Goal: Task Accomplishment & Management: Manage account settings

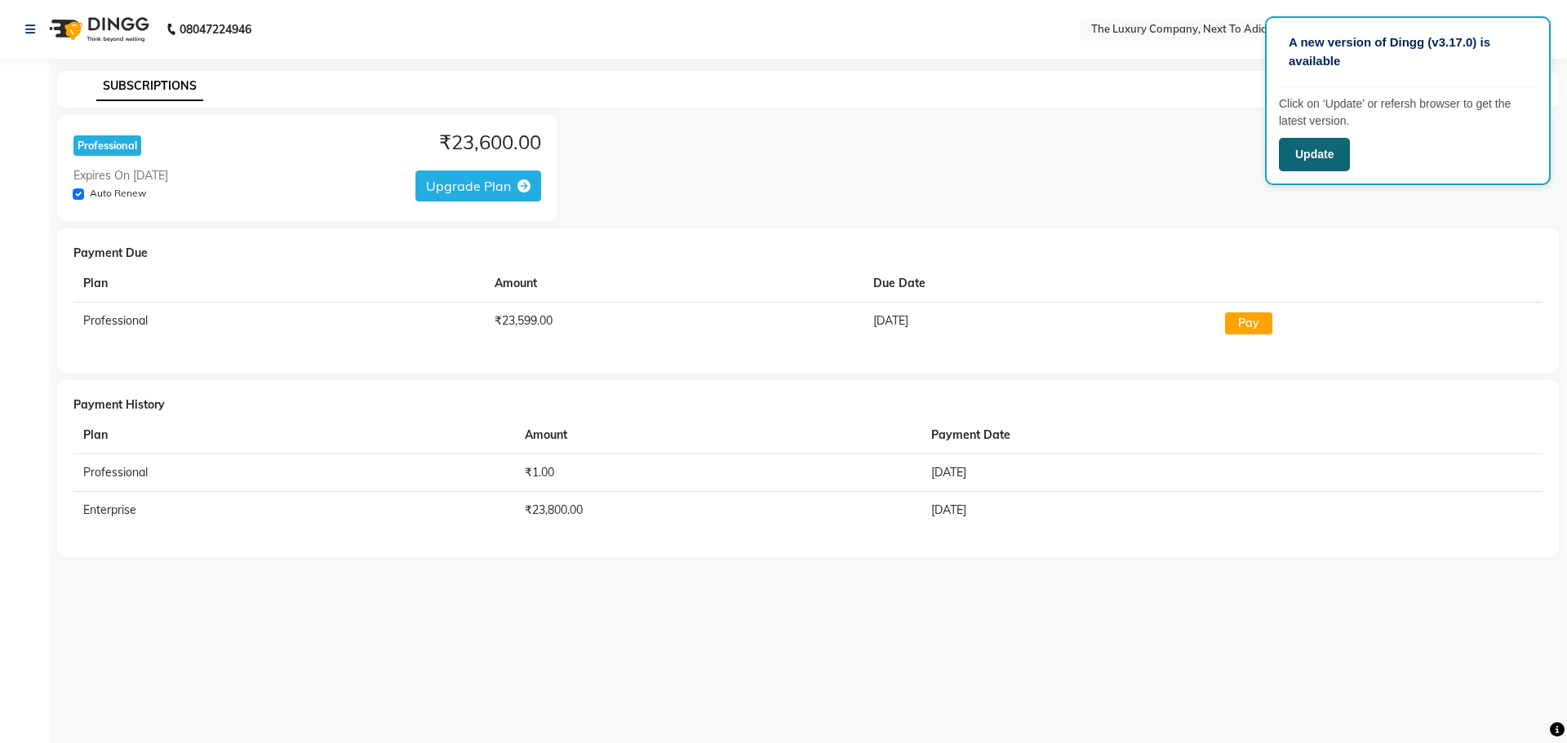
click at [1320, 154] on button "Update" at bounding box center [1314, 154] width 71 height 33
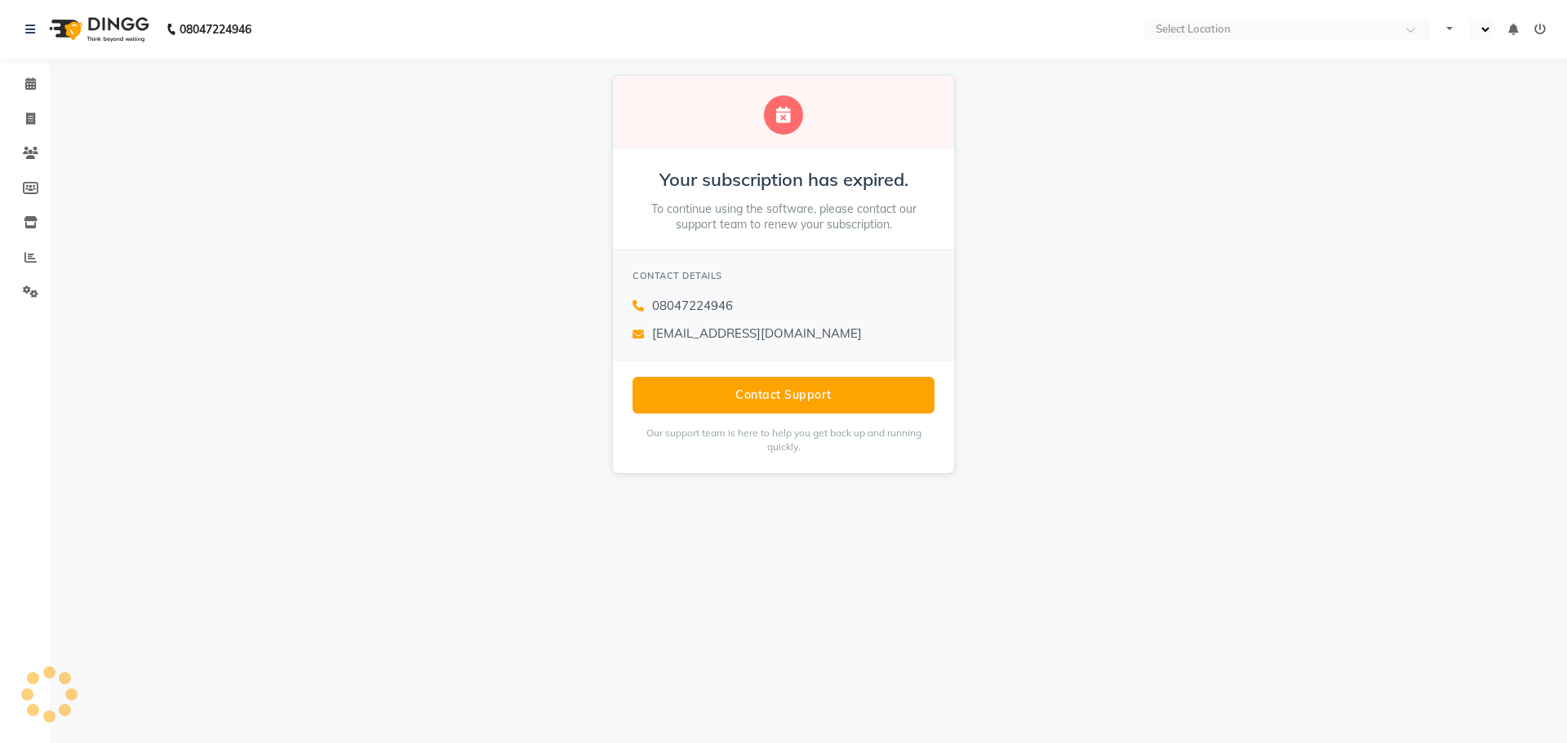
select select "en"
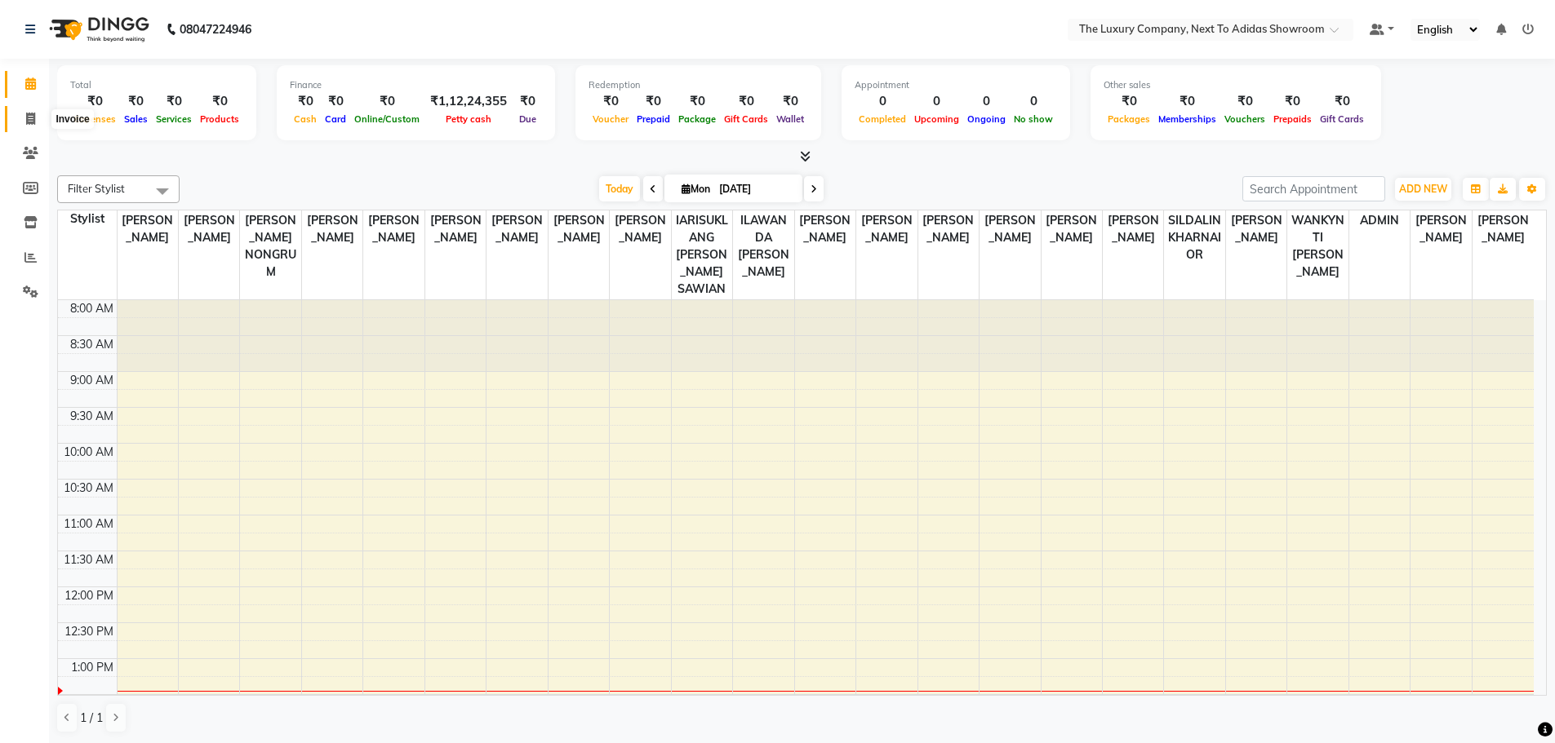
click at [36, 122] on span at bounding box center [30, 119] width 29 height 19
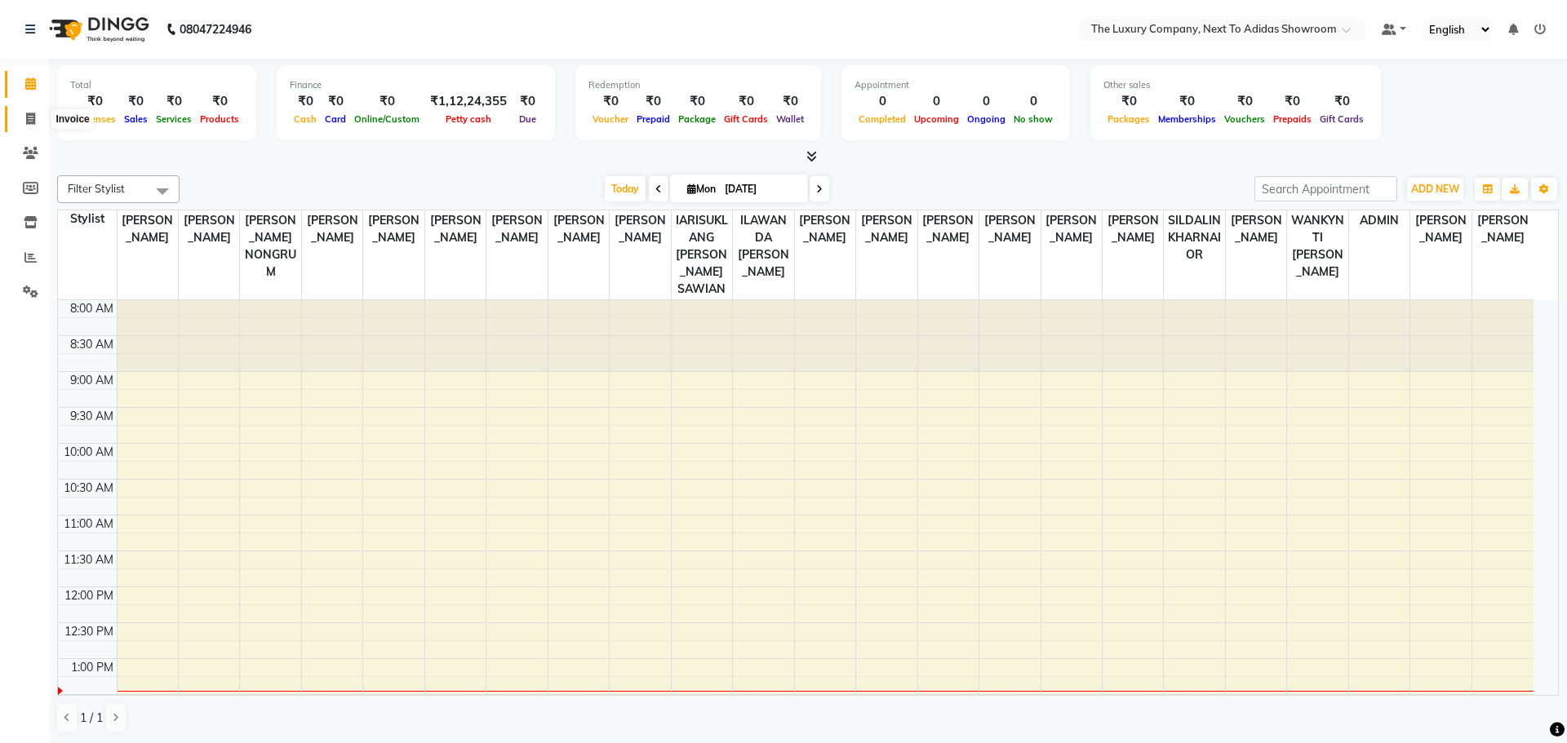
select select "6828"
select select "service"
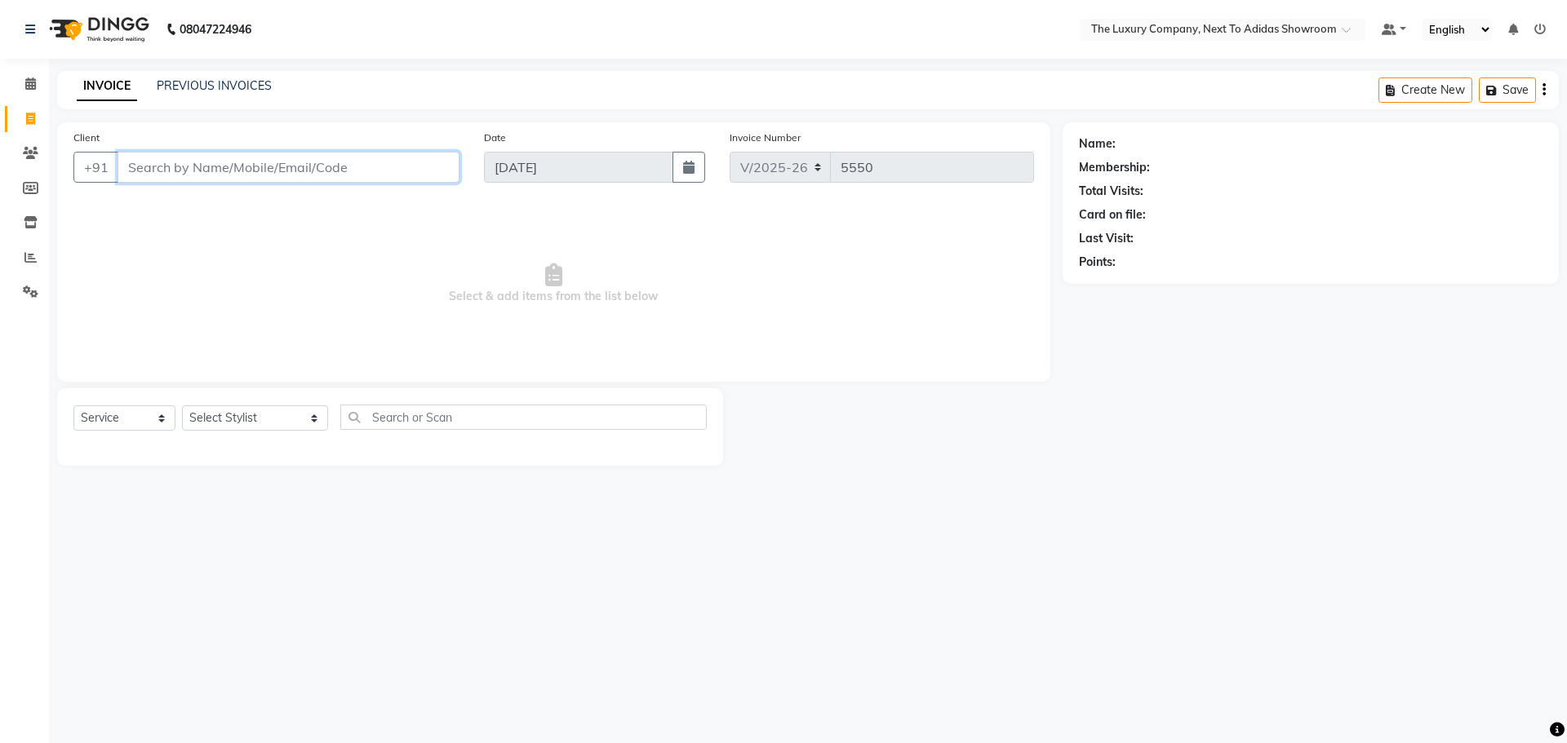
click at [211, 170] on input "Client" at bounding box center [289, 167] width 342 height 31
click at [215, 169] on input "Client" at bounding box center [289, 167] width 342 height 31
click at [183, 167] on input "70052222668" at bounding box center [247, 167] width 259 height 31
click at [162, 164] on input "7005222668" at bounding box center [247, 167] width 259 height 31
click at [190, 160] on input "70055222668" at bounding box center [247, 167] width 259 height 31
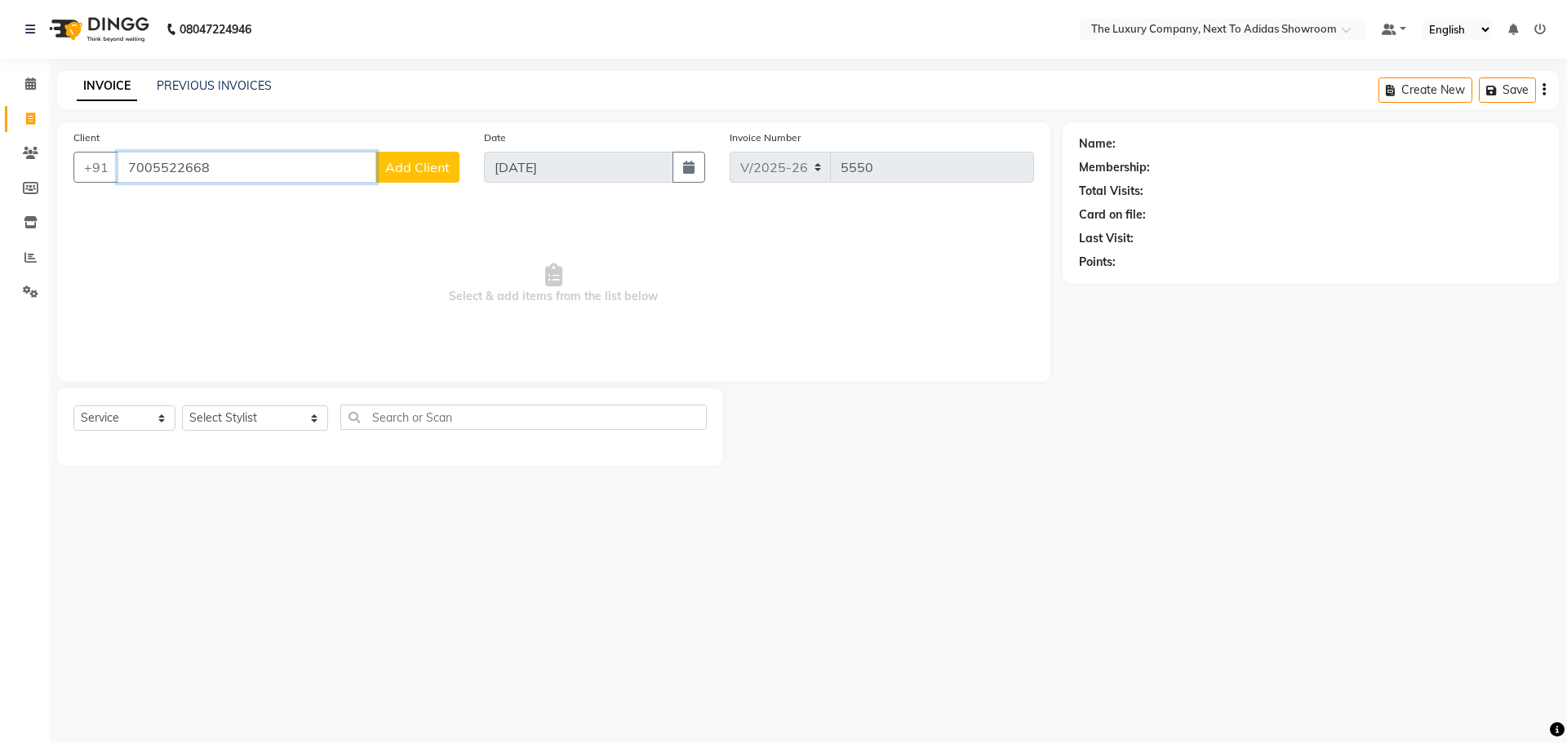
click at [287, 171] on input "7005522668" at bounding box center [247, 167] width 259 height 31
type input "7005522668"
click at [422, 167] on span "Add Client" at bounding box center [417, 167] width 64 height 16
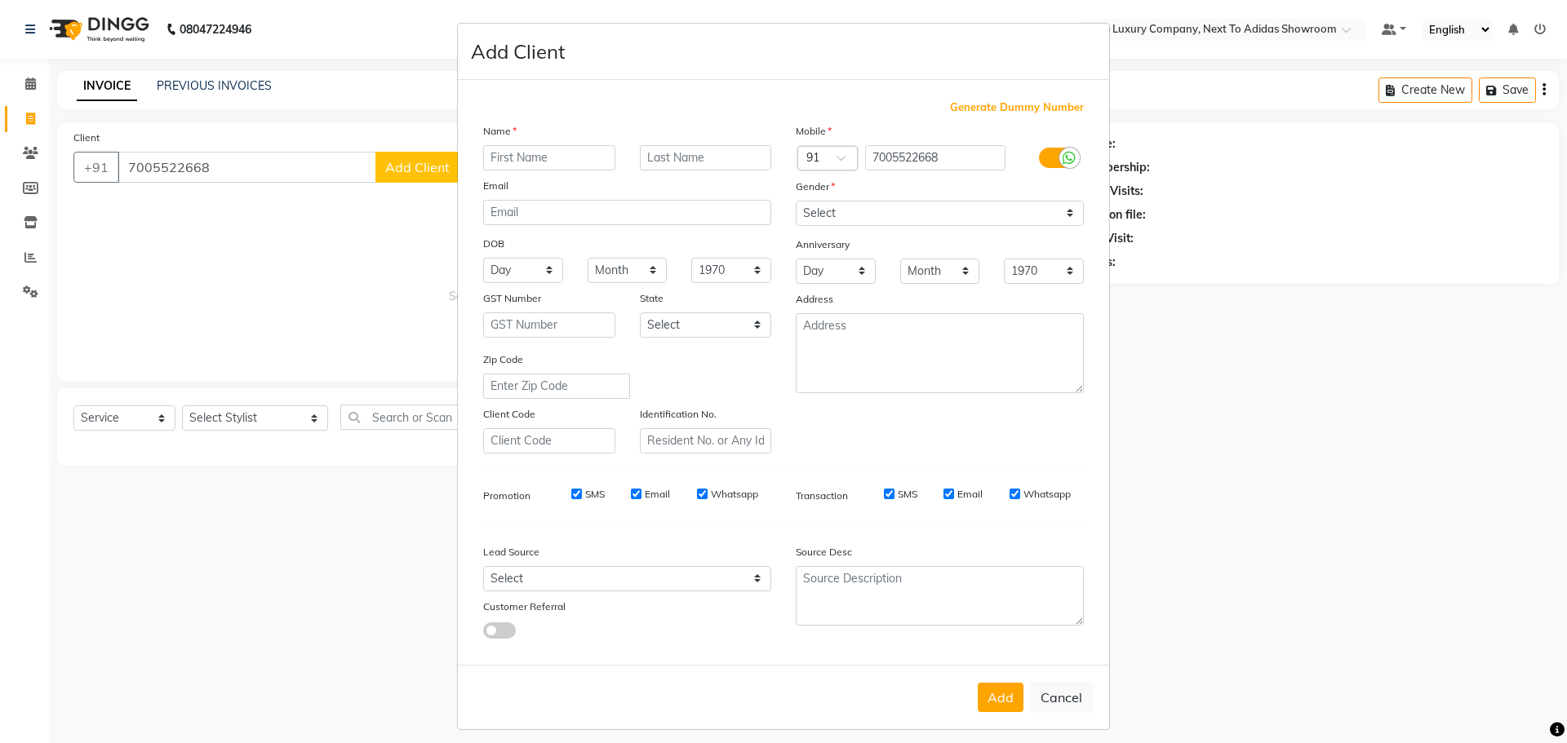
click at [506, 169] on input "text" at bounding box center [549, 157] width 132 height 25
drag, startPoint x: 521, startPoint y: 162, endPoint x: 403, endPoint y: 154, distance: 118.6
click at [403, 153] on ngb-modal-window "Add Client Generate Dummy Number Name sABRI Email DOB Day 01 02 03 04 05 06 07 …" at bounding box center [783, 371] width 1567 height 743
type input "Sabri"
click at [695, 153] on input "text" at bounding box center [706, 157] width 132 height 25
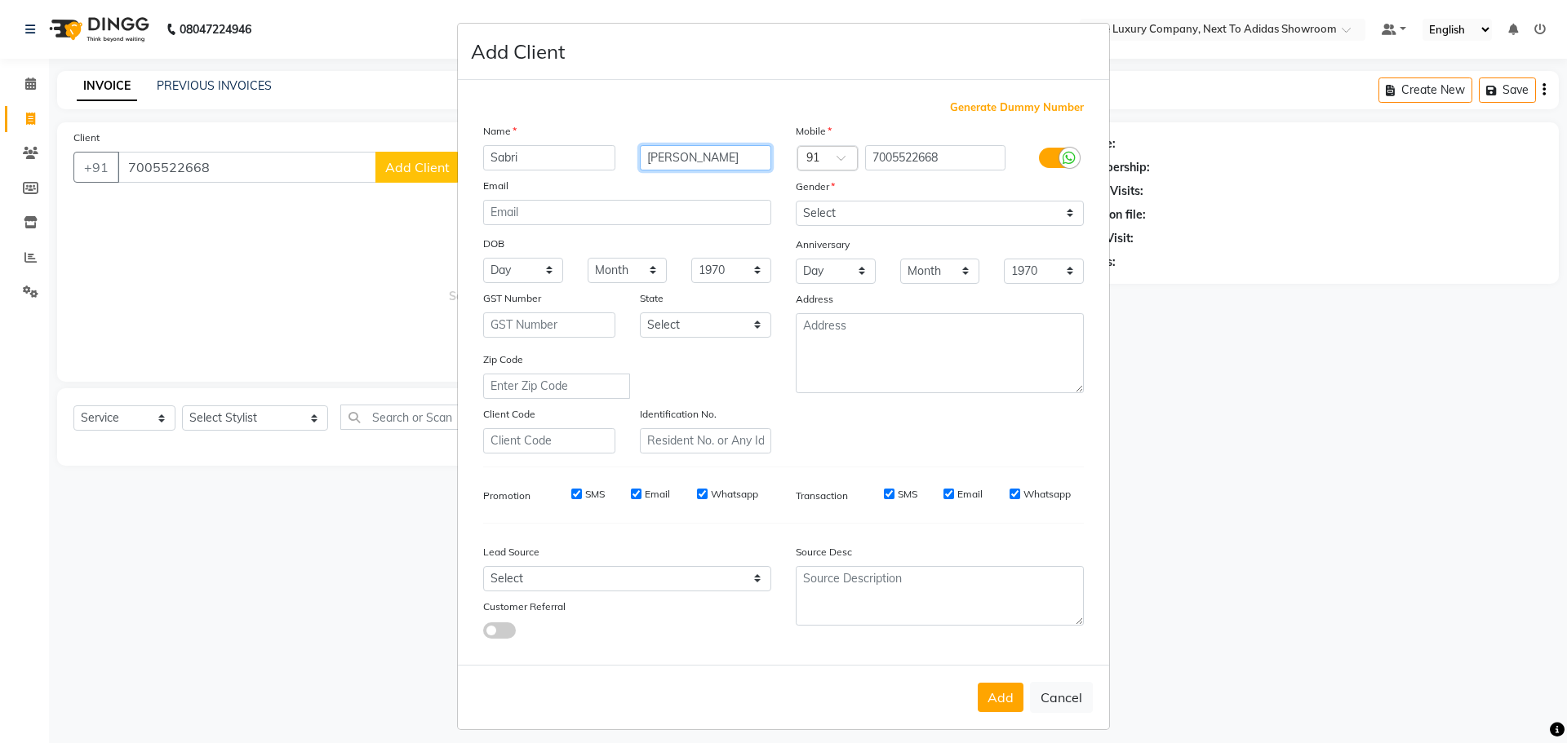
type input "[PERSON_NAME]"
click at [827, 207] on select "Select Male Female Other Prefer Not To Say" at bounding box center [940, 213] width 288 height 25
select select "female"
click at [796, 201] on select "Select Male Female Other Prefer Not To Say" at bounding box center [940, 213] width 288 height 25
click at [989, 697] on button "Add" at bounding box center [1001, 697] width 46 height 29
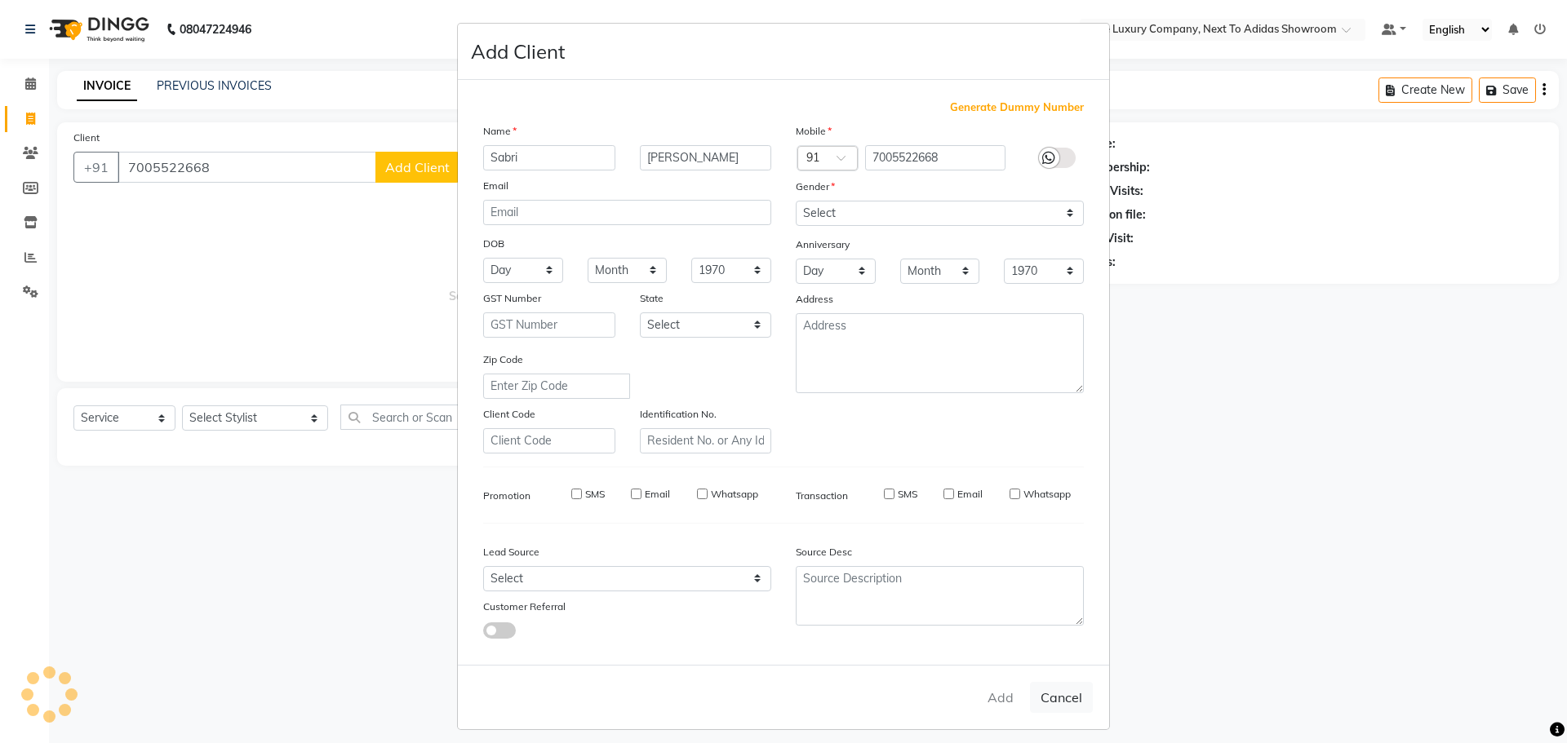
select select
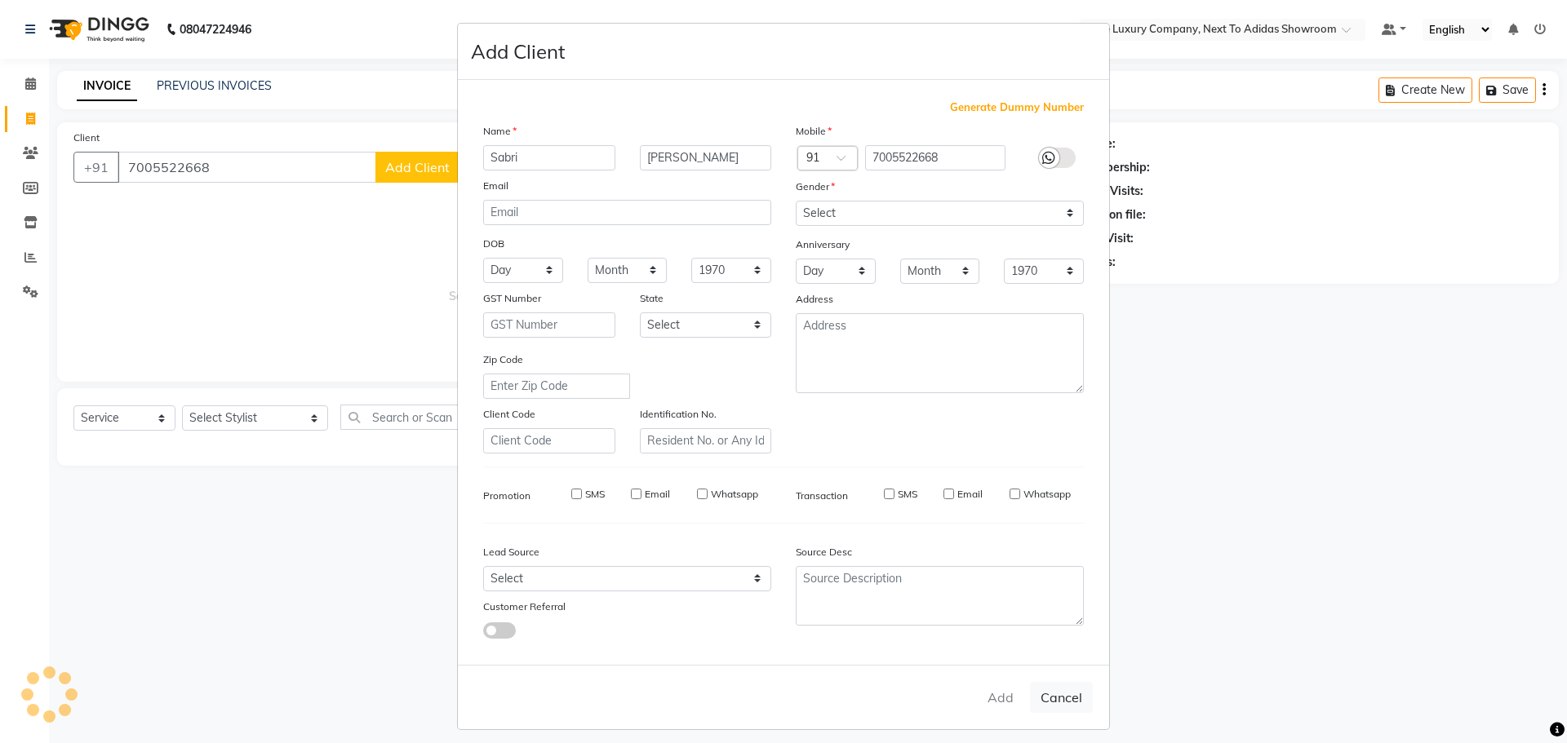
select select
checkbox input "false"
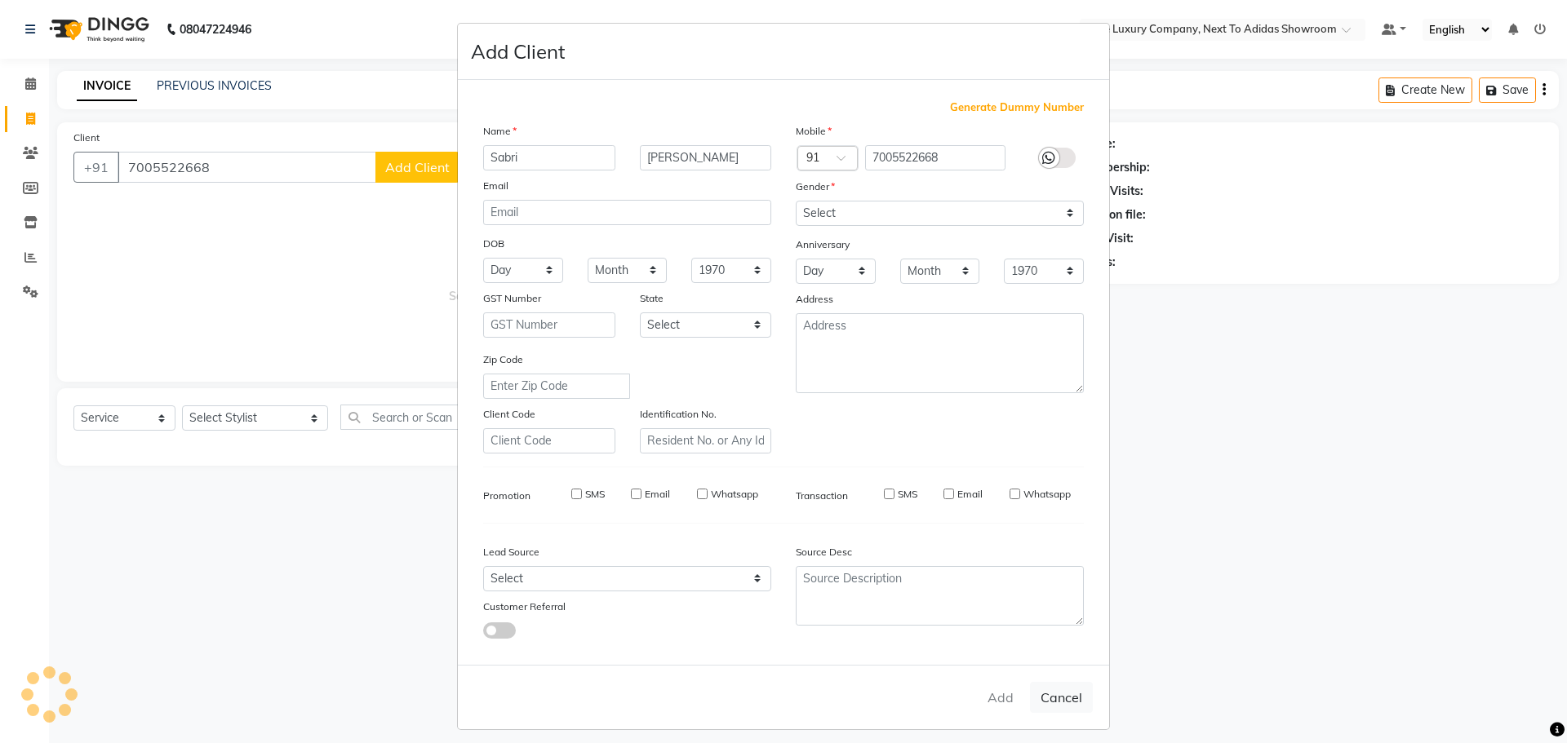
checkbox input "false"
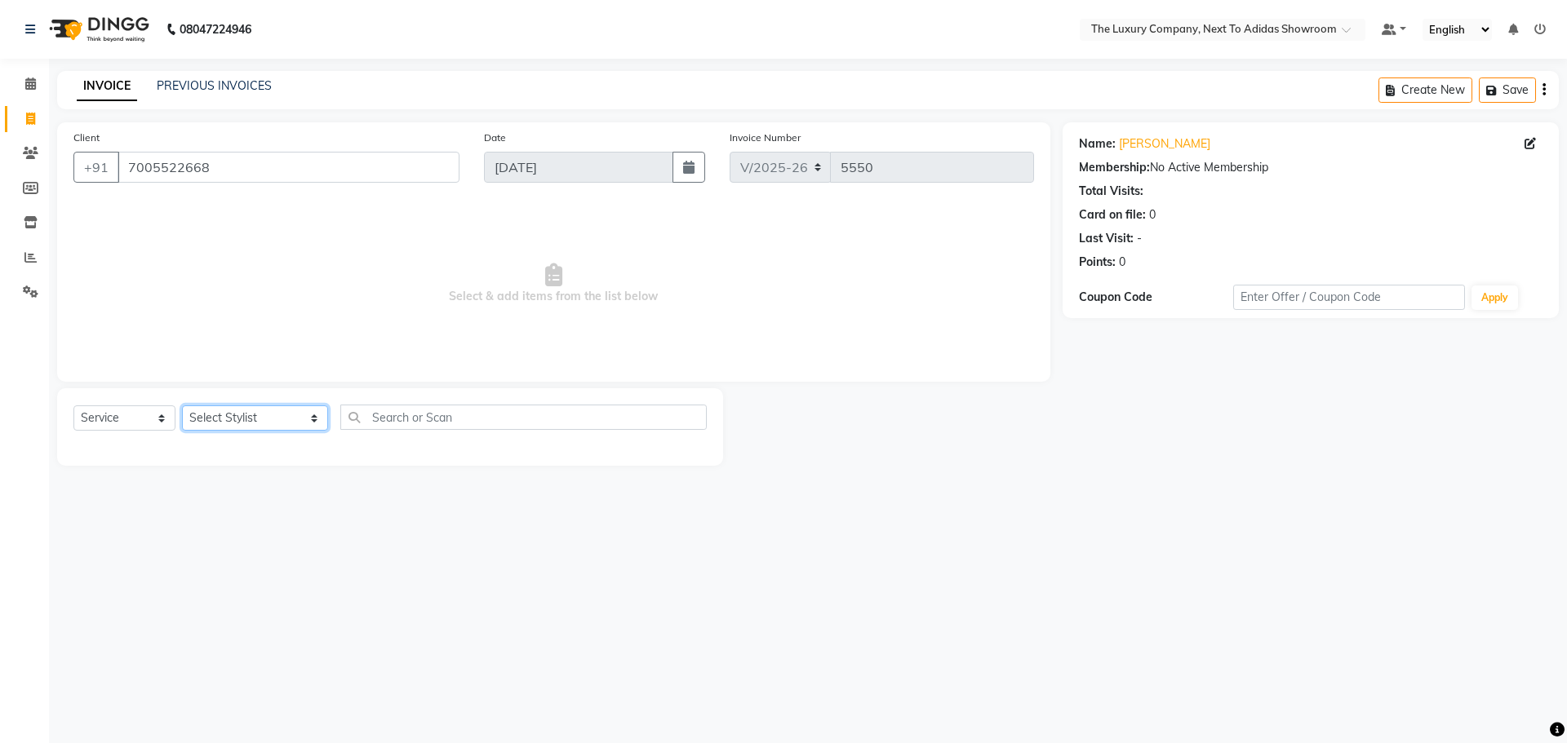
click at [241, 417] on select "Select Stylist [PERSON_NAME] [PERSON_NAME] ANSAI [PERSON_NAME] BALAJIED [PERSON…" at bounding box center [255, 418] width 146 height 25
select select "53681"
click at [182, 406] on select "Select Stylist [PERSON_NAME] [PERSON_NAME] ANSAI [PERSON_NAME] BALAJIED [PERSON…" at bounding box center [255, 418] width 146 height 25
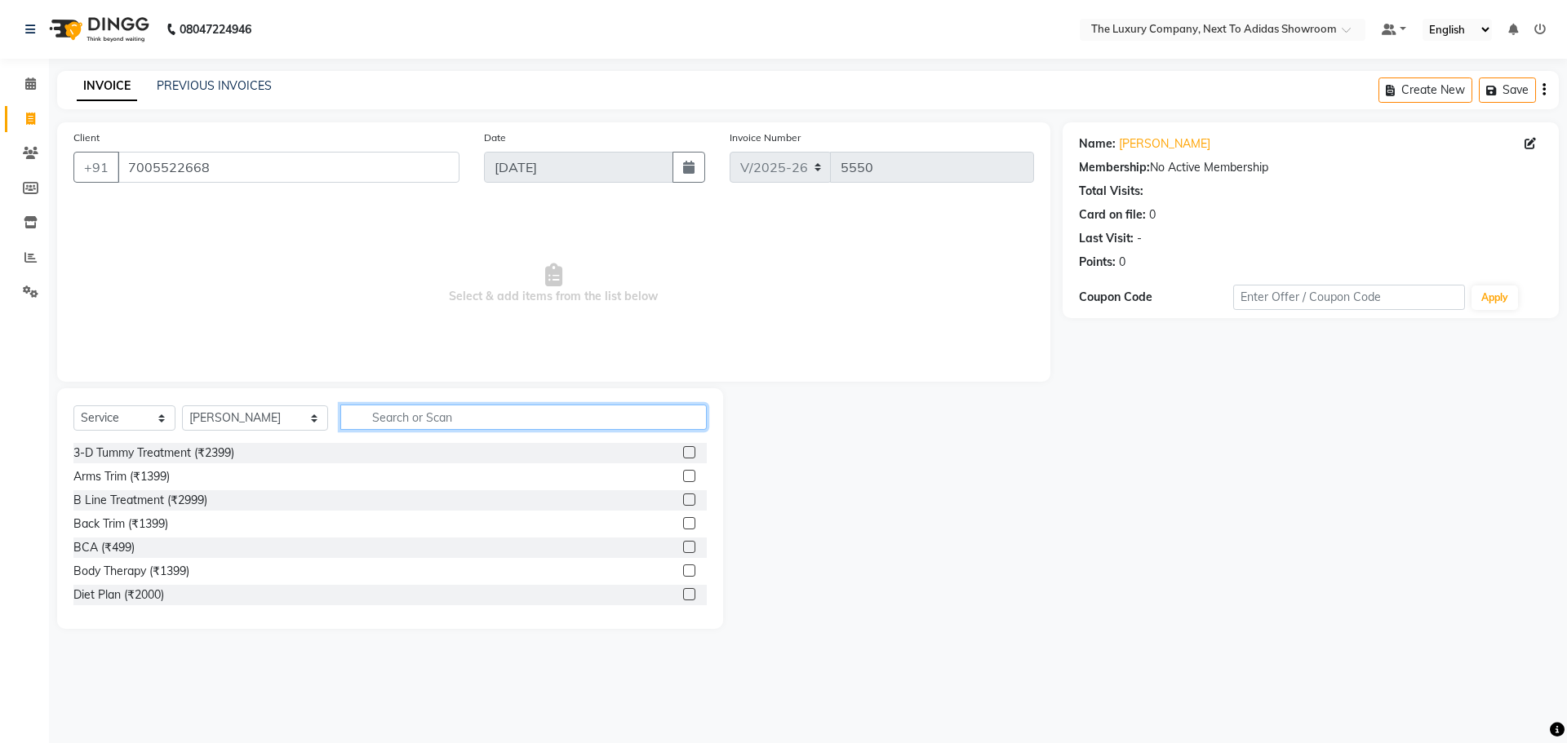
click at [384, 415] on input "text" at bounding box center [523, 417] width 366 height 25
type input "mani"
click at [683, 523] on label at bounding box center [689, 523] width 12 height 12
click at [683, 523] on input "checkbox" at bounding box center [688, 524] width 11 height 11
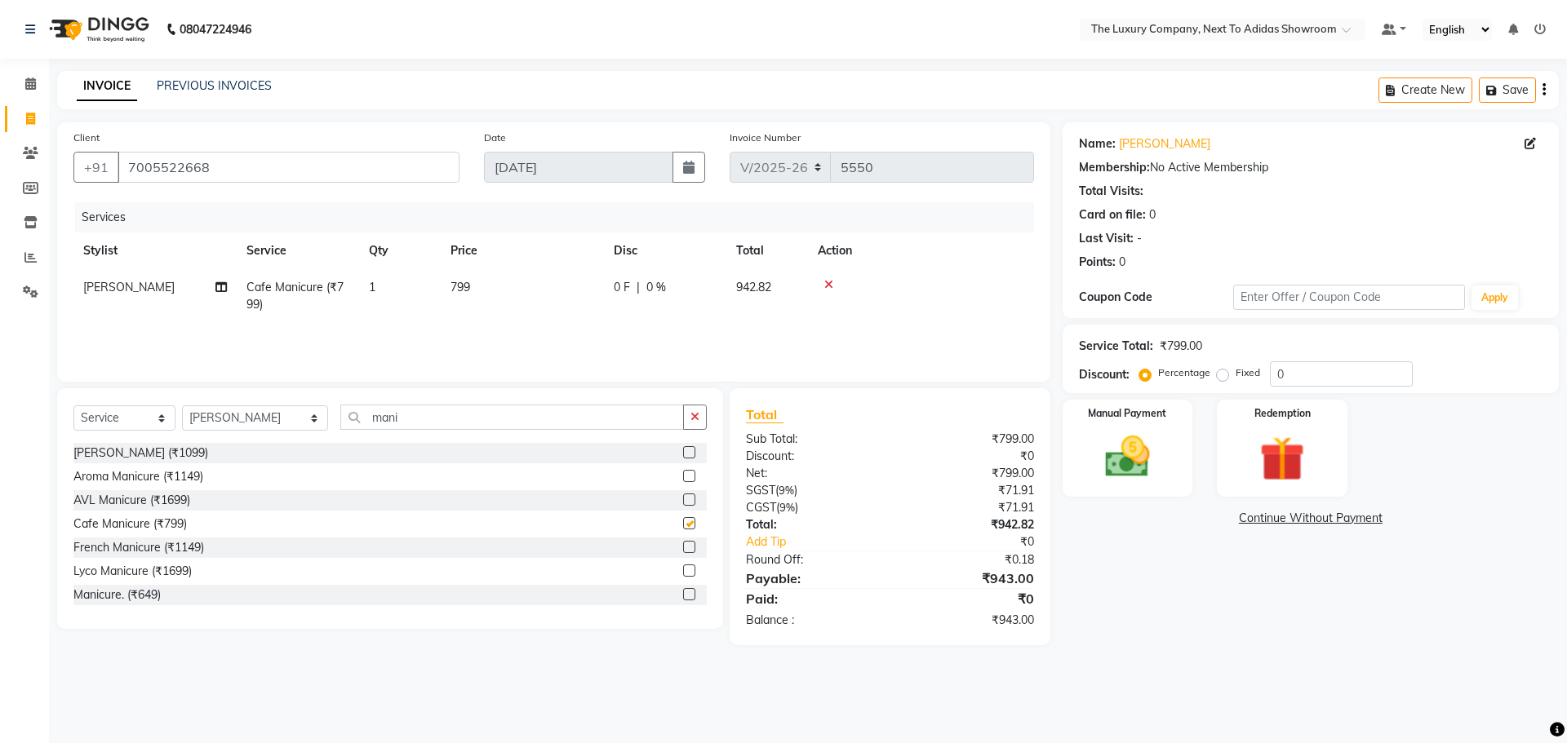
checkbox input "false"
click at [272, 419] on select "Select Stylist [PERSON_NAME] [PERSON_NAME] ANSAI [PERSON_NAME] BALAJIED [PERSON…" at bounding box center [255, 418] width 146 height 25
select select "53649"
click at [182, 406] on select "Select Stylist [PERSON_NAME] [PERSON_NAME] ANSAI [PERSON_NAME] BALAJIED [PERSON…" at bounding box center [255, 418] width 146 height 25
drag, startPoint x: 371, startPoint y: 422, endPoint x: 274, endPoint y: 440, distance: 98.8
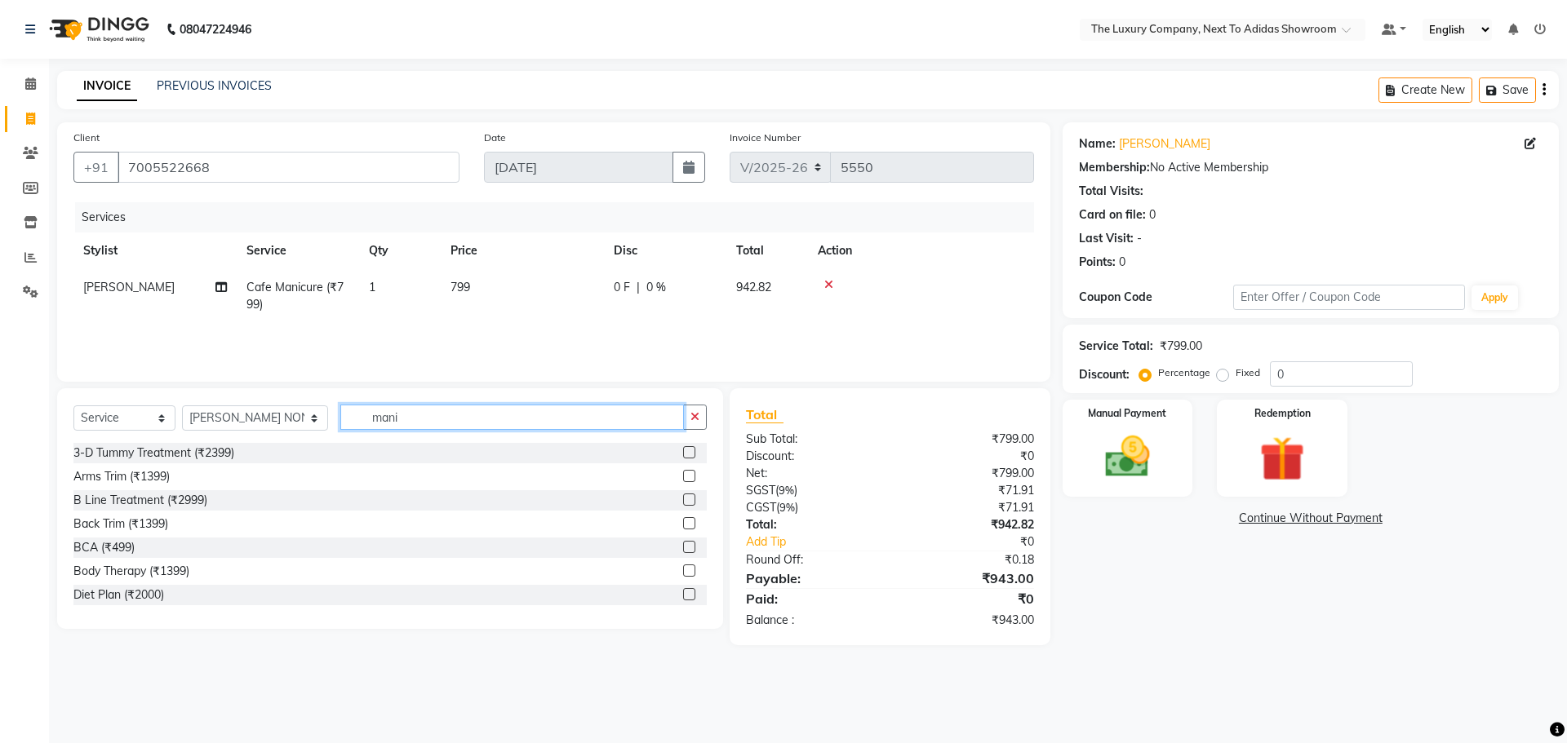
click at [274, 440] on div "Select Service Product Membership Package Voucher Prepaid Gift Card Select Styl…" at bounding box center [389, 424] width 633 height 38
type input "pedi"
click at [683, 520] on label at bounding box center [689, 523] width 12 height 12
click at [683, 520] on input "checkbox" at bounding box center [688, 524] width 11 height 11
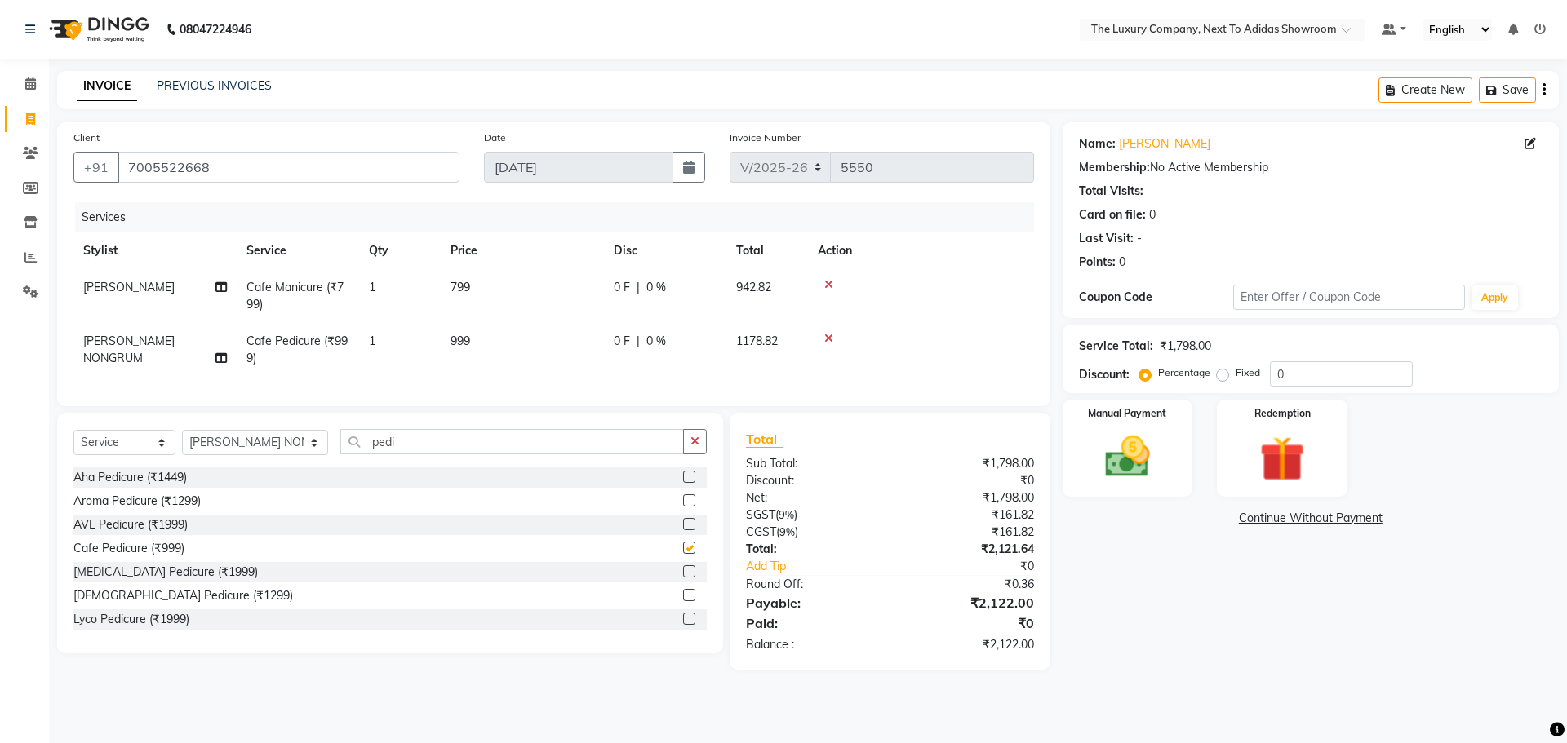
checkbox input "false"
click at [1253, 371] on label "Fixed" at bounding box center [1248, 373] width 24 height 15
click at [1231, 371] on input "Fixed" at bounding box center [1225, 372] width 11 height 11
radio input "true"
drag, startPoint x: 1275, startPoint y: 380, endPoint x: 1162, endPoint y: 394, distance: 113.5
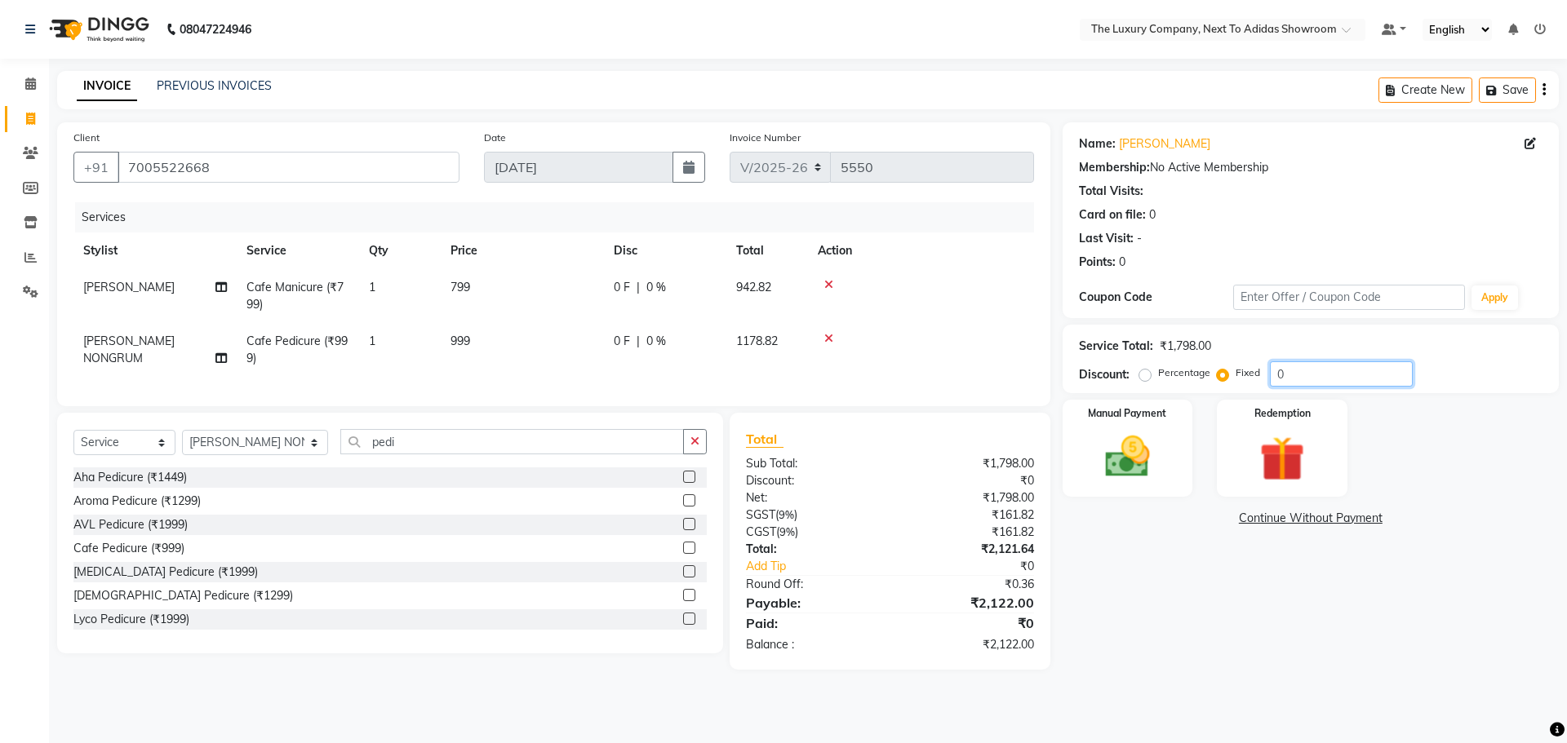
click at [1162, 394] on div "Name: Sabri Chaudhary Membership: No Active Membership Total Visits: Card on fi…" at bounding box center [1317, 396] width 508 height 548
type input "2"
click at [1162, 410] on label "Manual Payment" at bounding box center [1128, 413] width 82 height 16
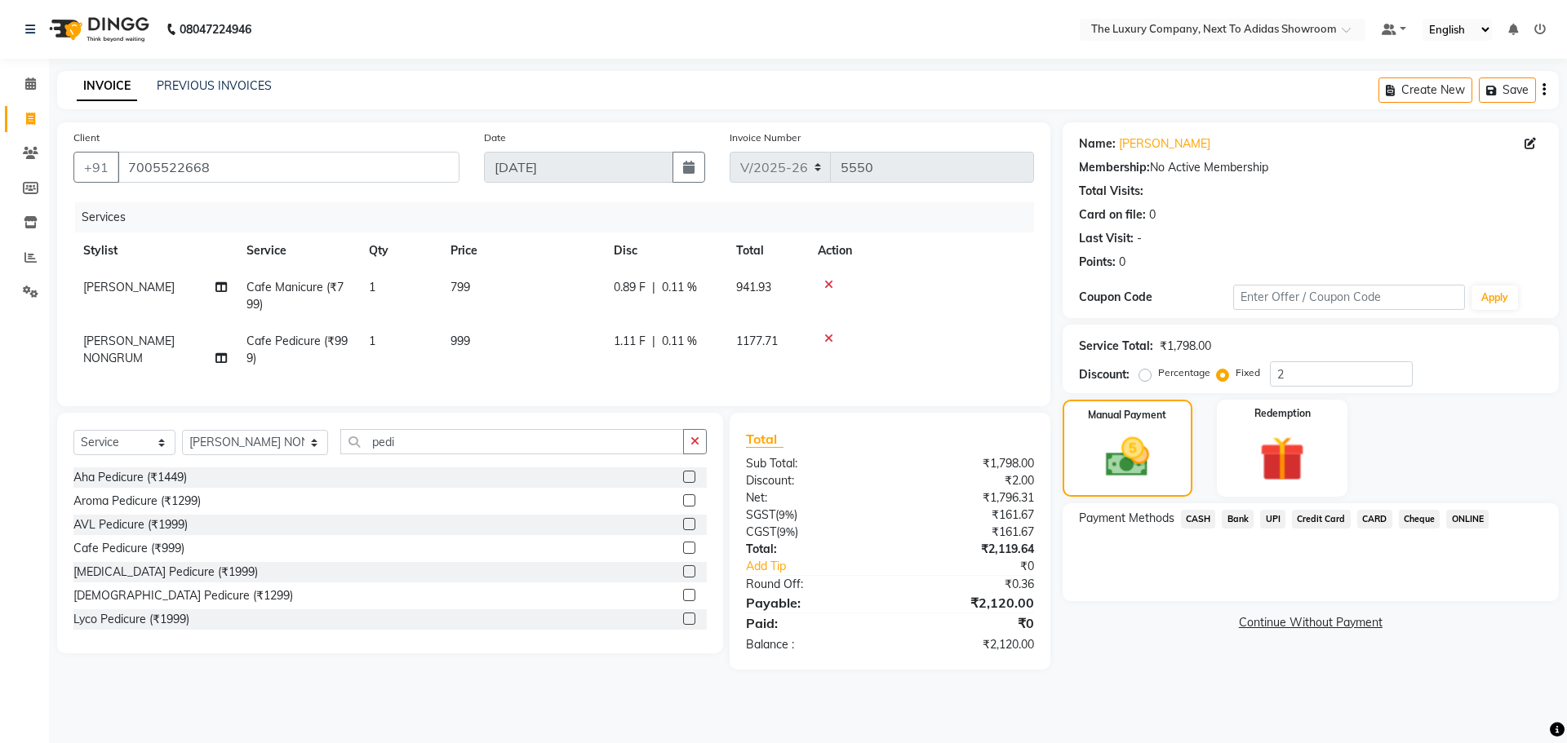
click at [1205, 520] on span "CASH" at bounding box center [1198, 519] width 35 height 19
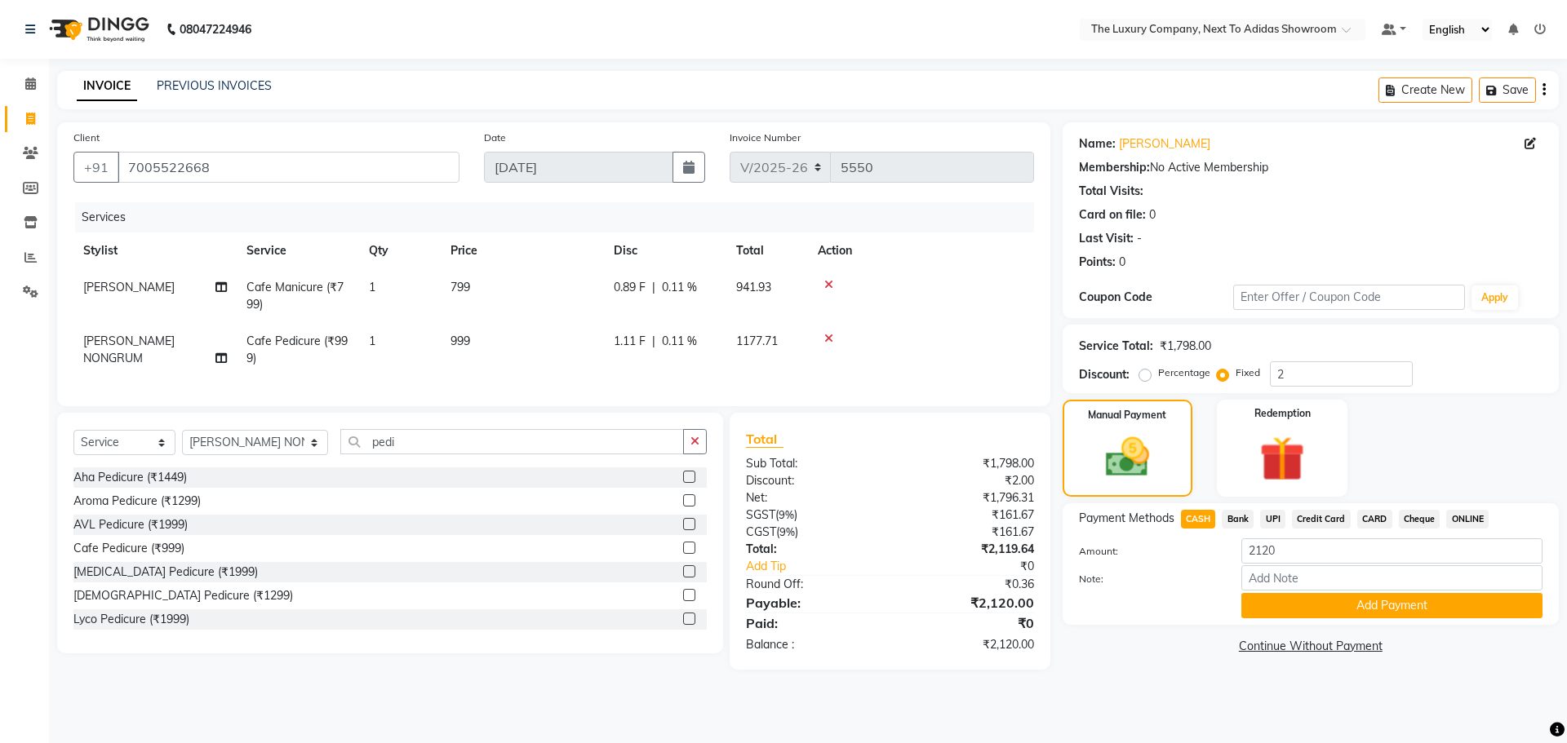
click at [1378, 517] on span "CARD" at bounding box center [1374, 519] width 35 height 19
click at [1361, 603] on button "Add Payment" at bounding box center [1391, 605] width 301 height 25
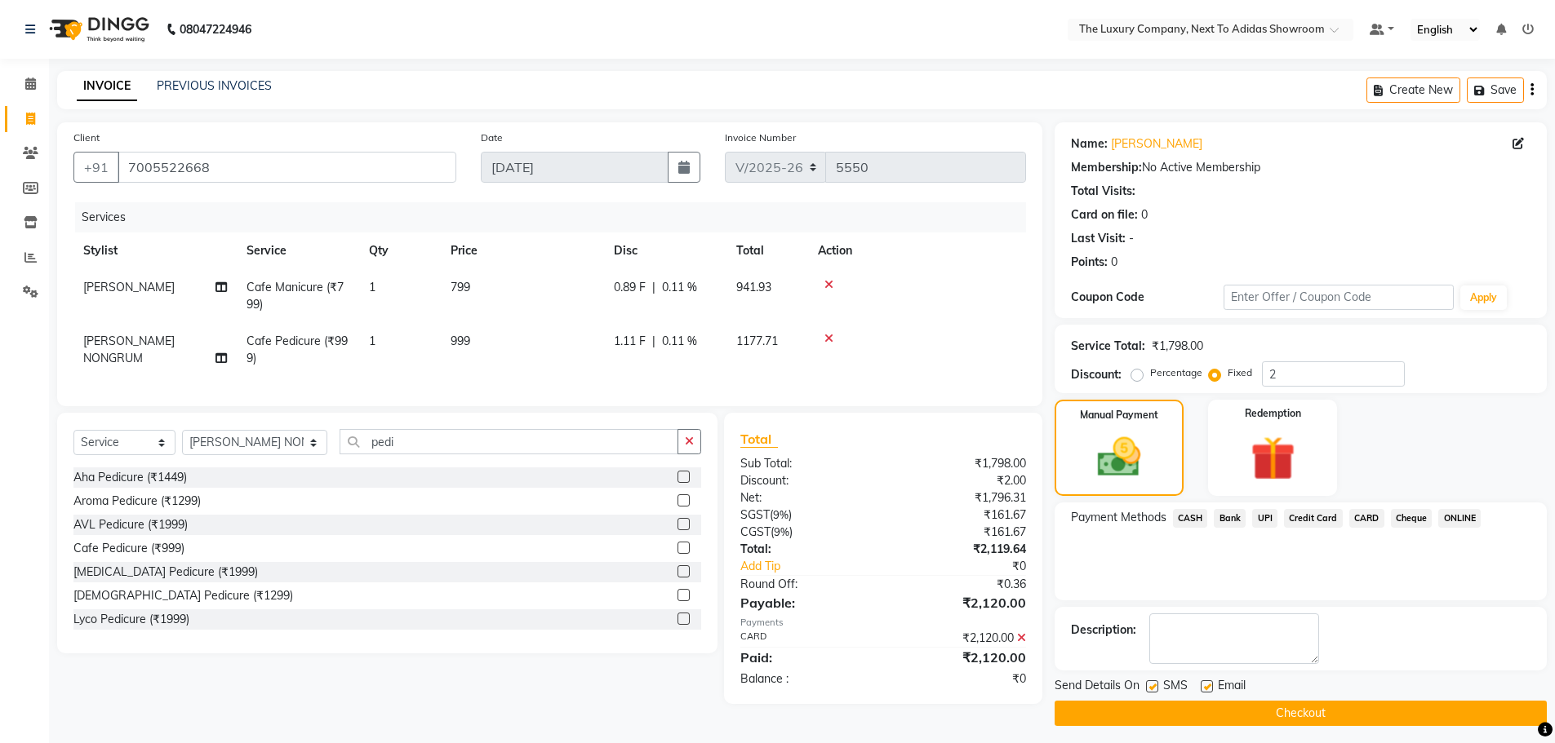
click at [1333, 707] on button "Checkout" at bounding box center [1300, 713] width 492 height 25
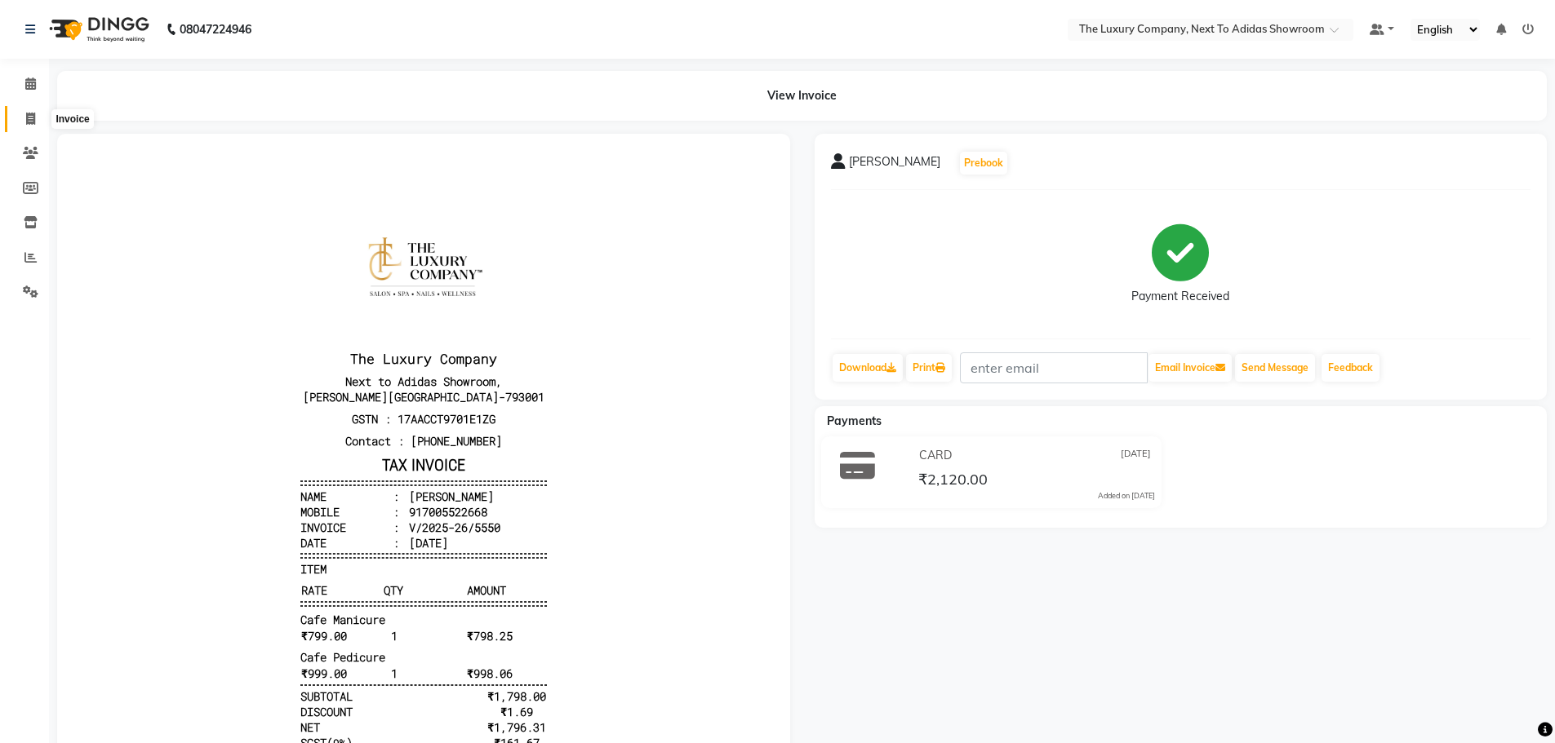
click at [22, 117] on span at bounding box center [30, 119] width 29 height 19
select select "service"
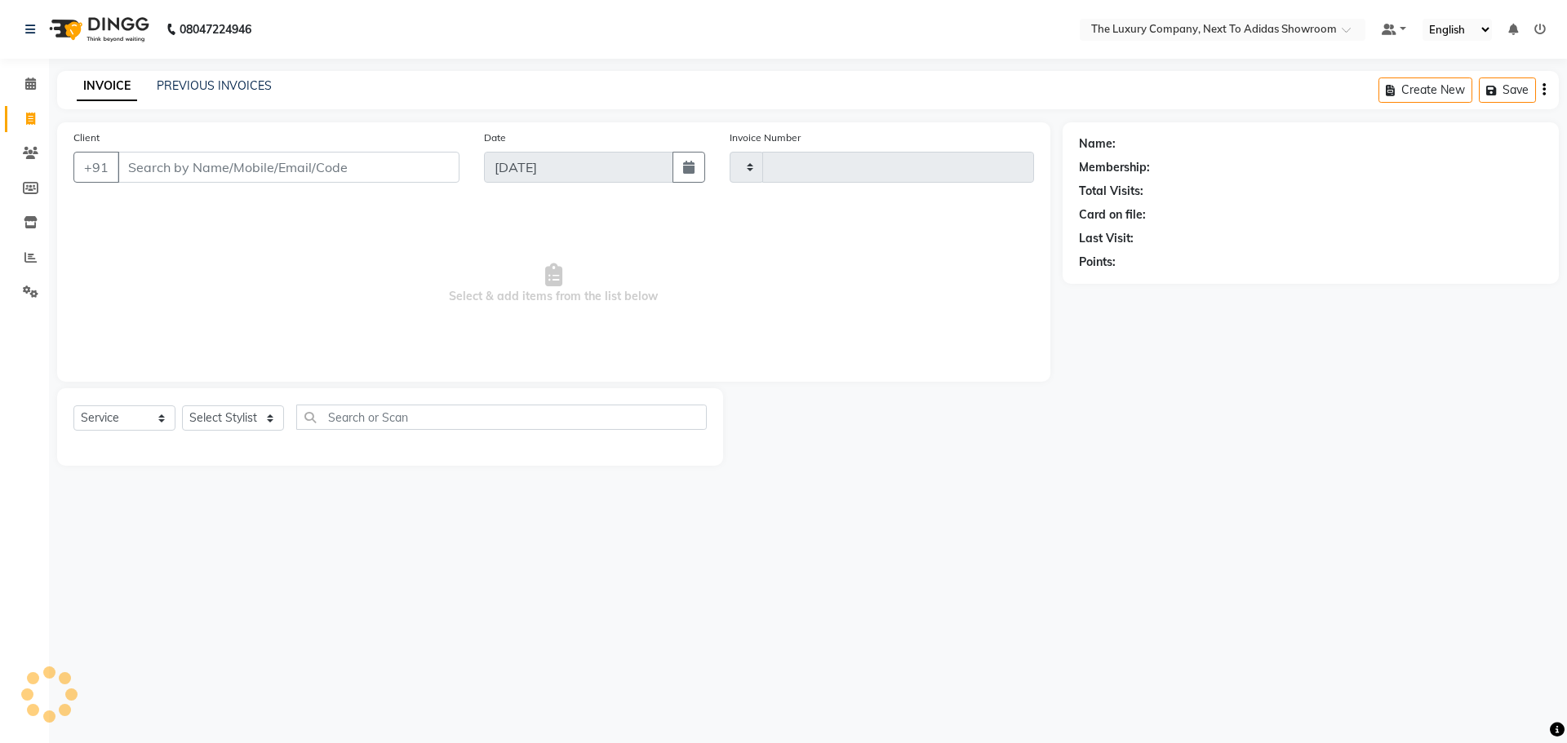
type input "5551"
select select "6828"
click at [139, 162] on input "Client" at bounding box center [289, 167] width 342 height 31
drag, startPoint x: 122, startPoint y: 182, endPoint x: 32, endPoint y: 208, distance: 93.5
click at [32, 206] on app-home "08047224946 Select Location × The Luxury Company, Next To Adidas Showroom Defau…" at bounding box center [783, 245] width 1567 height 490
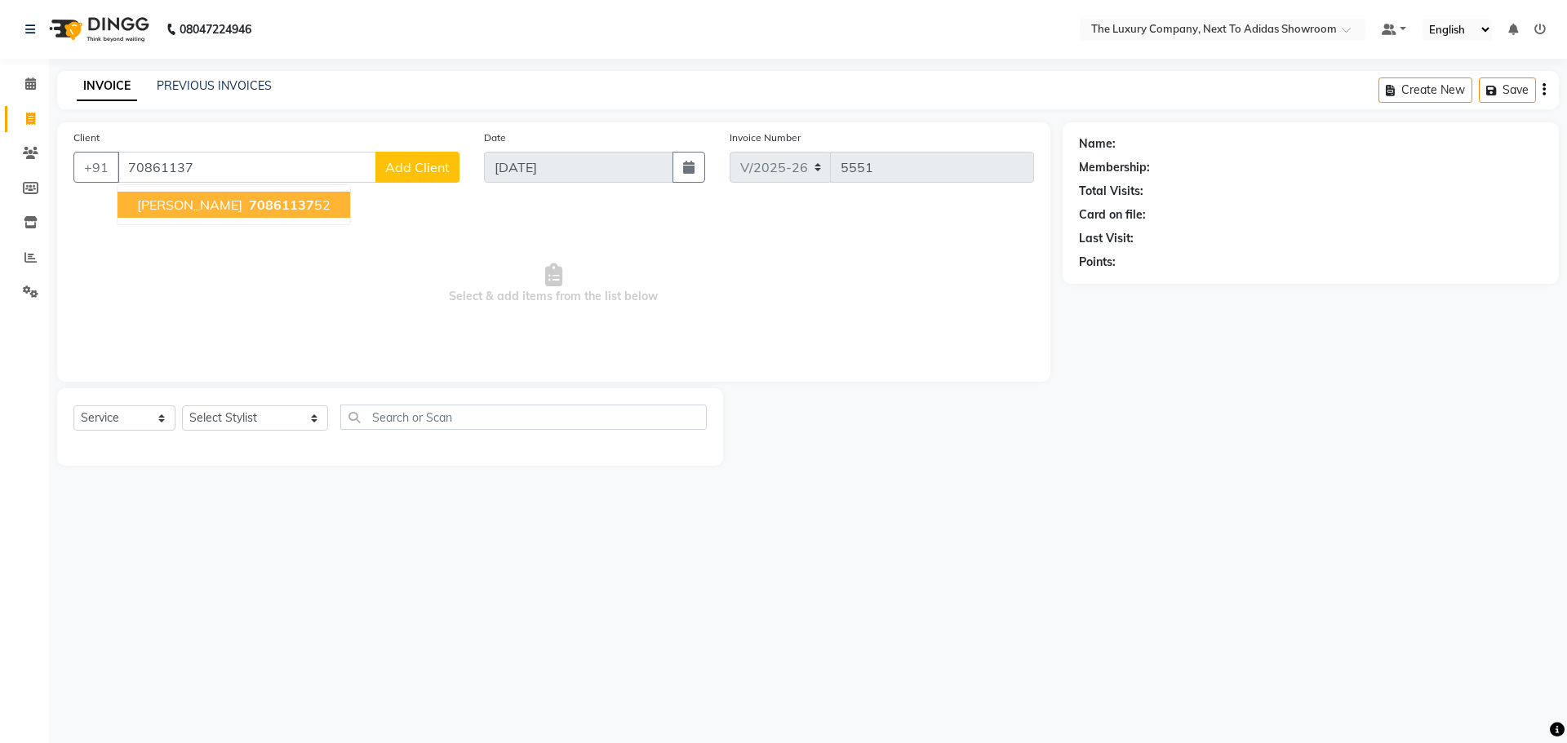
click at [184, 202] on span "[PERSON_NAME]" at bounding box center [189, 205] width 105 height 16
type input "7086113752"
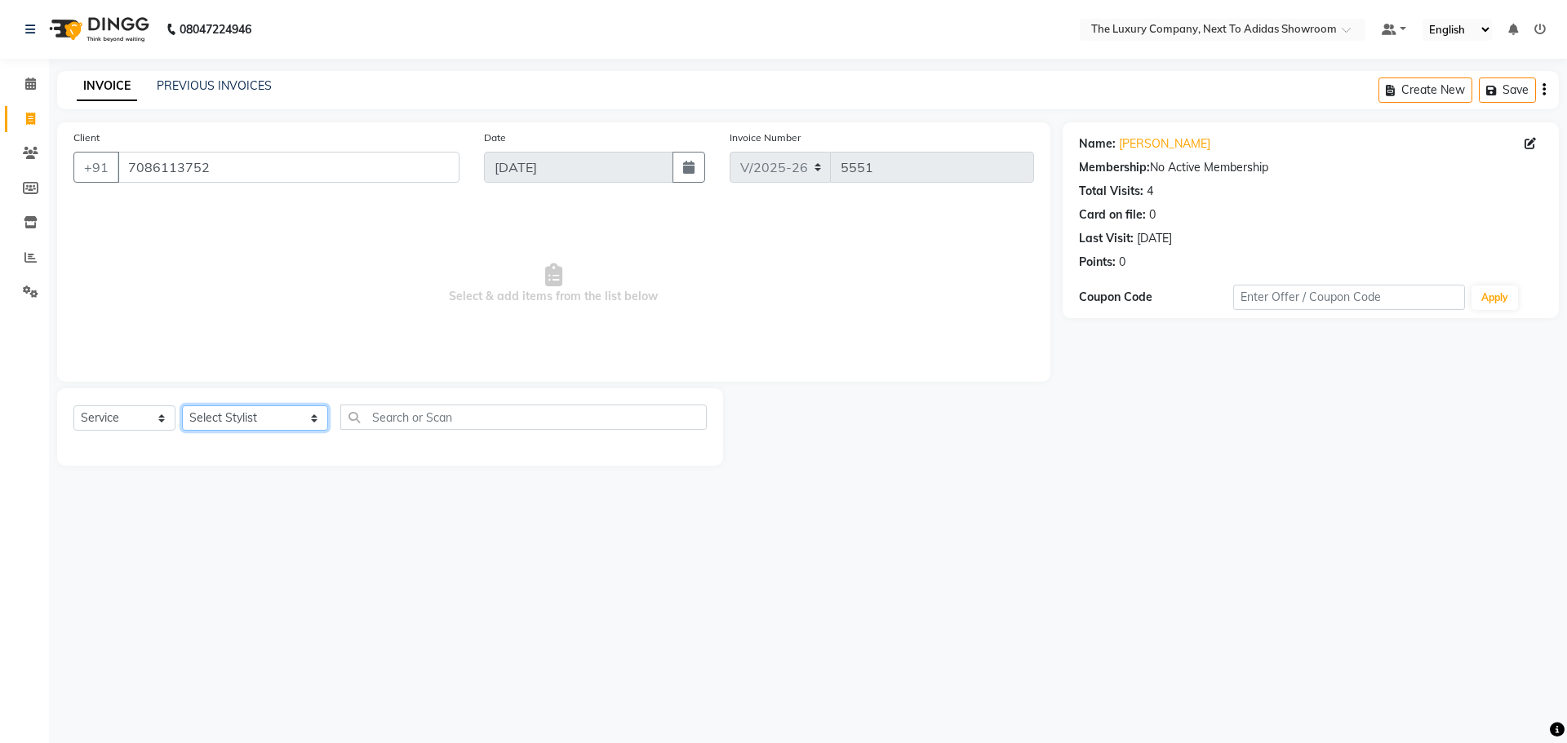
click at [266, 415] on select "Select Stylist [PERSON_NAME] [PERSON_NAME] ANSAI [PERSON_NAME] BALAJIED [PERSON…" at bounding box center [255, 418] width 146 height 25
select select "53687"
click at [182, 406] on select "Select Stylist [PERSON_NAME] [PERSON_NAME] ANSAI [PERSON_NAME] BALAJIED [PERSON…" at bounding box center [255, 418] width 146 height 25
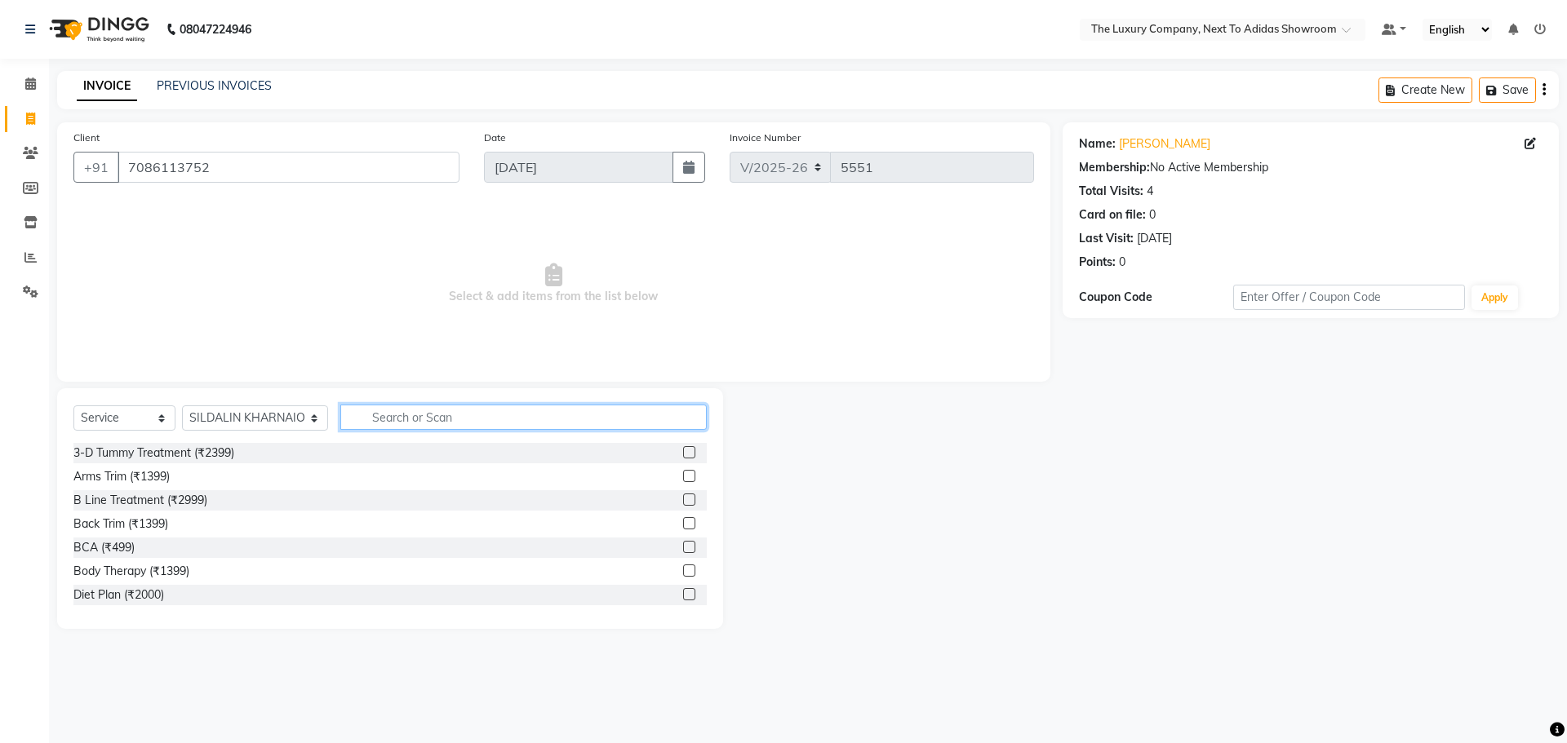
click at [388, 411] on input "text" at bounding box center [523, 417] width 366 height 25
type input "699"
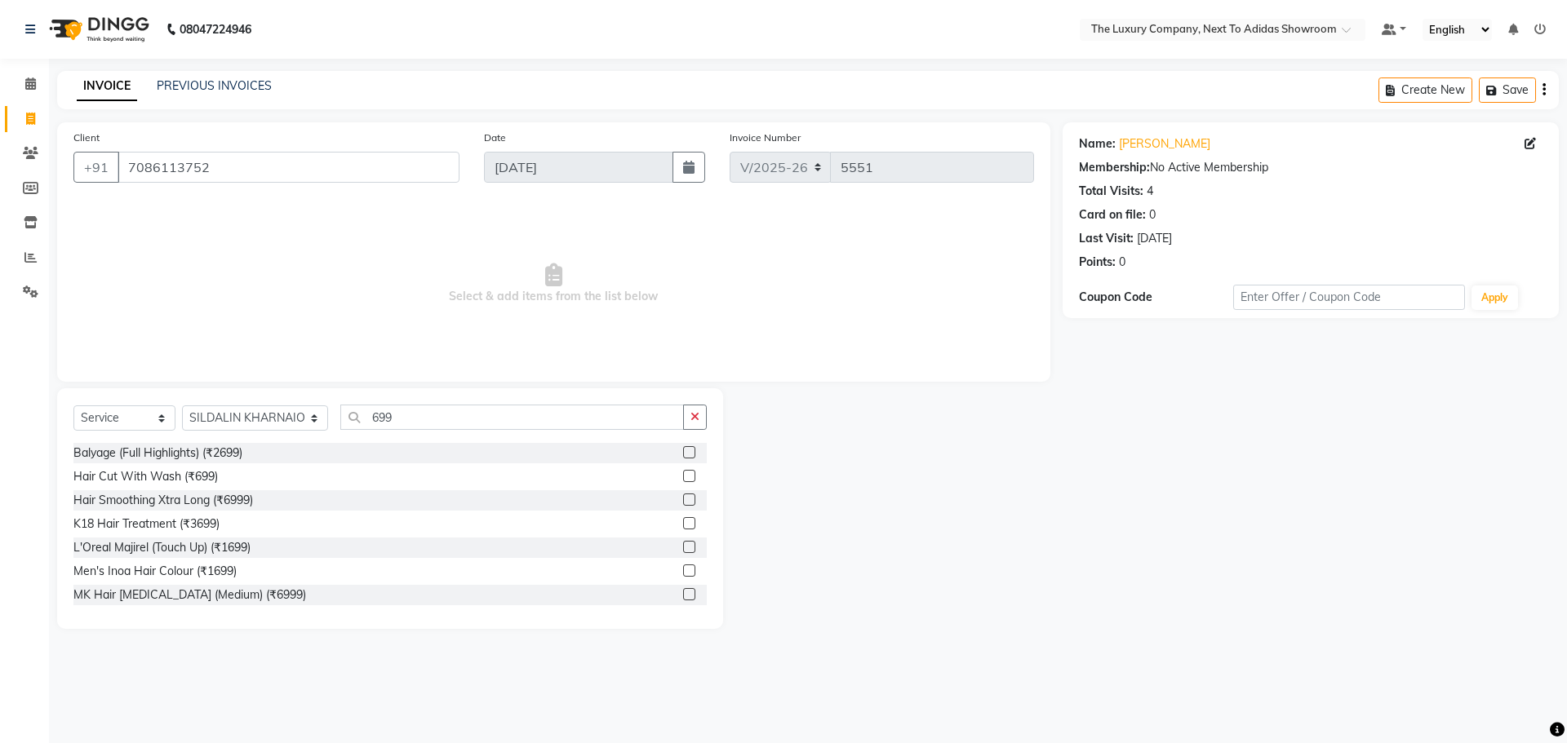
click at [683, 473] on label at bounding box center [689, 476] width 12 height 12
click at [683, 473] on input "checkbox" at bounding box center [688, 477] width 11 height 11
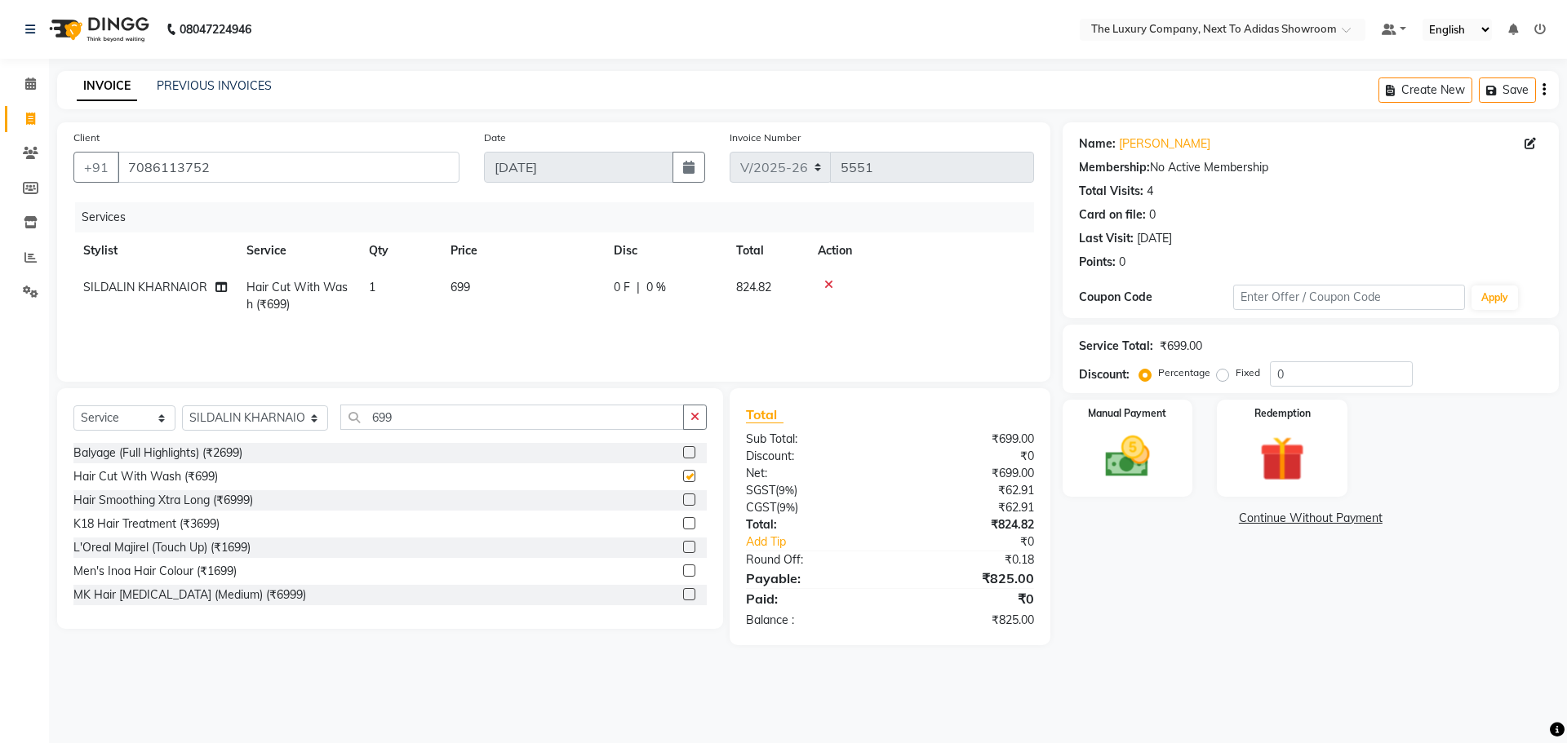
checkbox input "false"
click at [1248, 375] on label "Fixed" at bounding box center [1248, 373] width 24 height 15
click at [1231, 375] on input "Fixed" at bounding box center [1225, 372] width 11 height 11
radio input "true"
drag, startPoint x: 1306, startPoint y: 379, endPoint x: 1218, endPoint y: 388, distance: 87.9
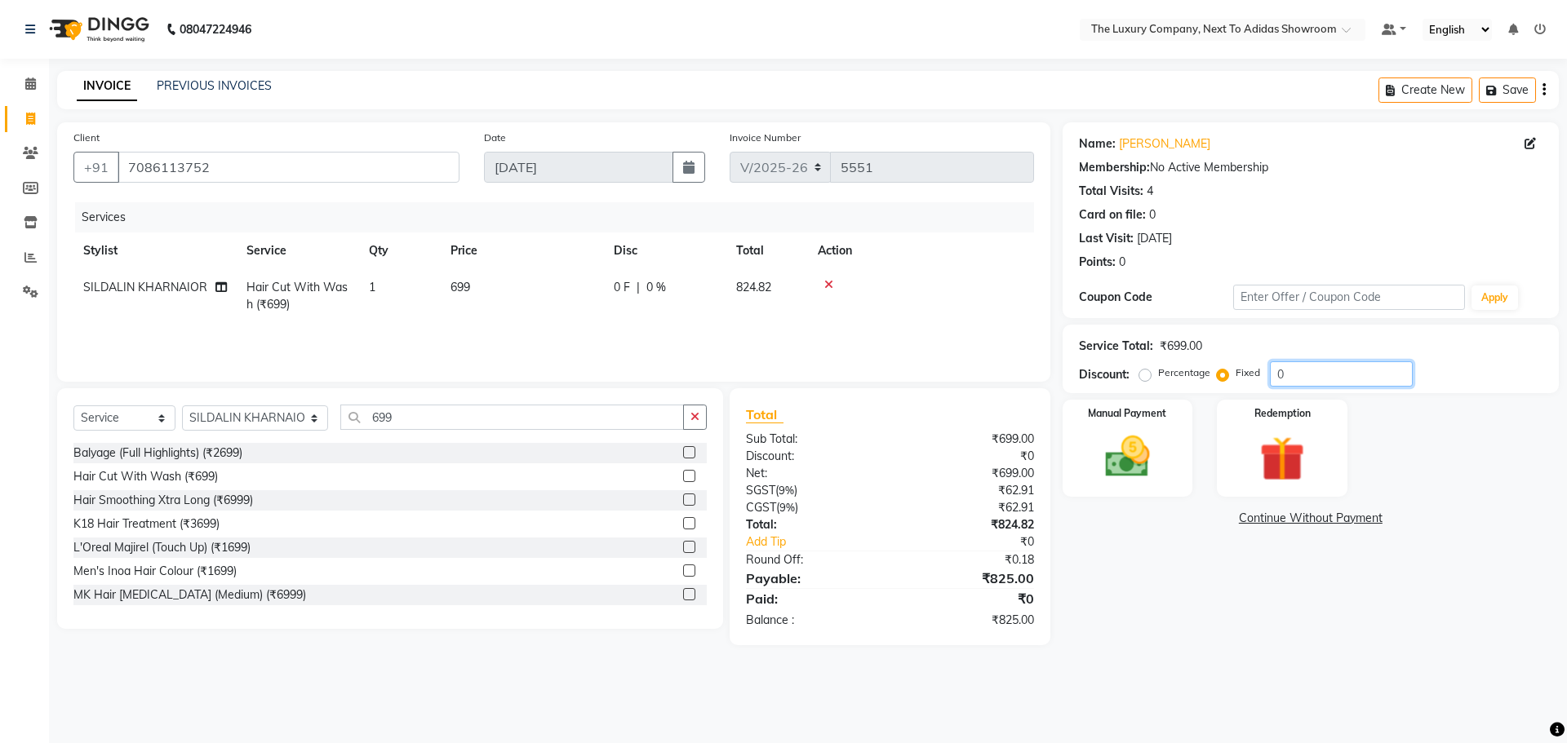
click at [1218, 388] on div "Service Total: ₹699.00 Discount: Percentage Fixed 0" at bounding box center [1311, 359] width 496 height 69
click at [1295, 377] on input "0" at bounding box center [1341, 374] width 143 height 25
click at [1307, 375] on input "0" at bounding box center [1341, 374] width 143 height 25
click at [1184, 372] on label "Percentage" at bounding box center [1184, 373] width 52 height 15
click at [1154, 372] on input "Percentage" at bounding box center [1148, 372] width 11 height 11
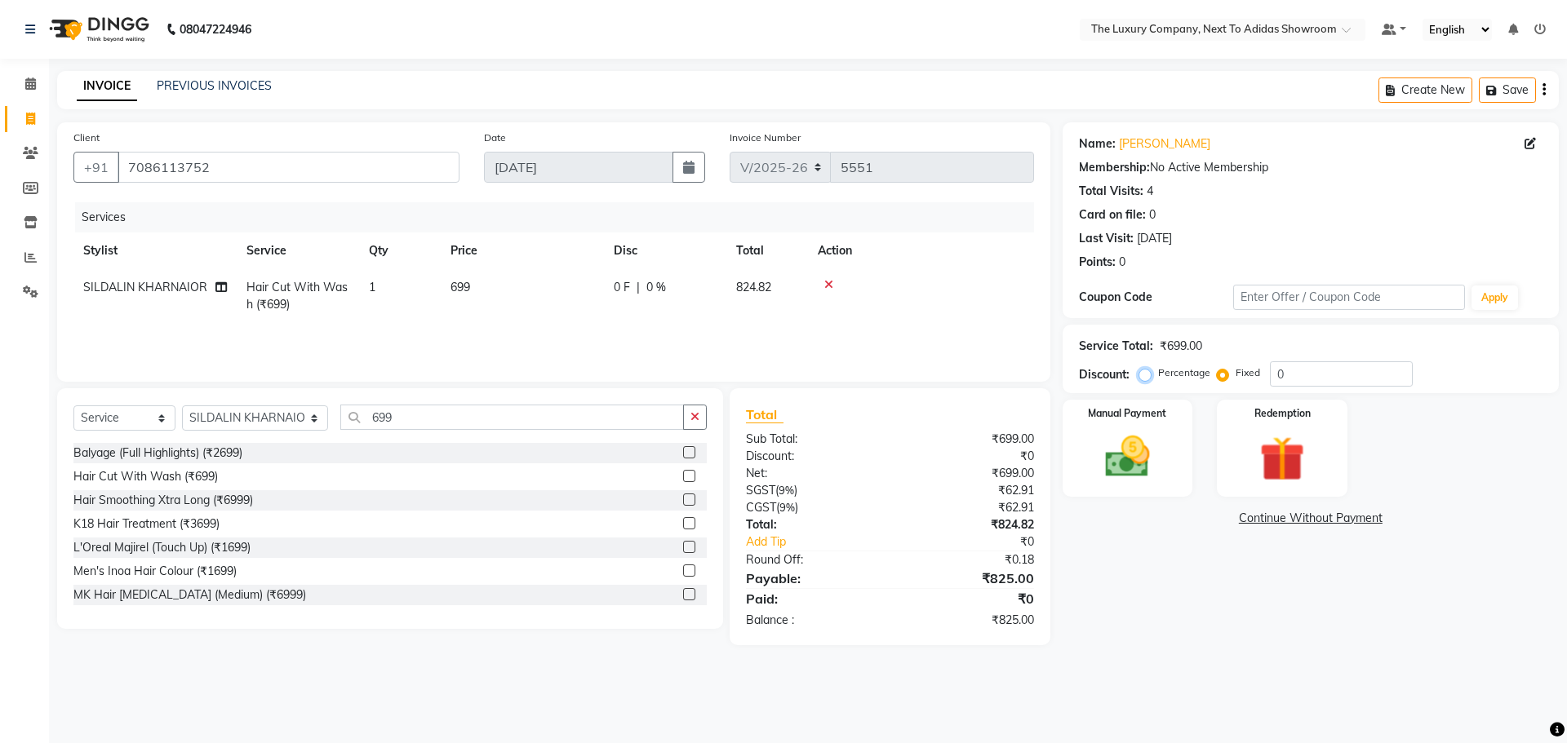
radio input "true"
click at [1248, 375] on label "Fixed" at bounding box center [1248, 373] width 24 height 15
click at [1231, 375] on input "Fixed" at bounding box center [1225, 372] width 11 height 11
radio input "true"
drag, startPoint x: 1306, startPoint y: 375, endPoint x: 1137, endPoint y: 405, distance: 171.6
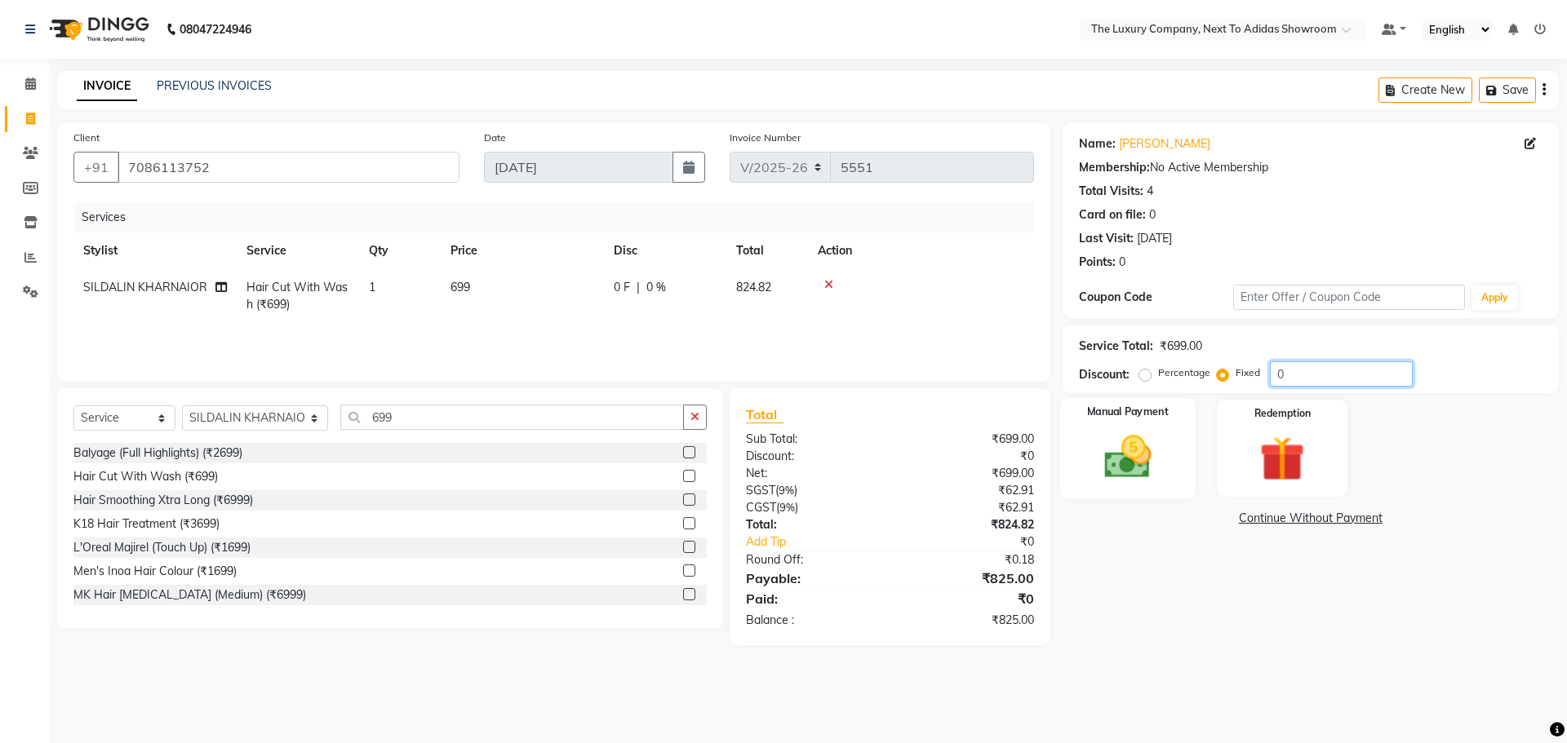
click at [1137, 405] on div "Name: Fahmina Membership: No Active Membership Total Visits: 4 Card on file: 0 …" at bounding box center [1317, 383] width 508 height 523
type input "5"
click at [1087, 444] on div "Manual Payment" at bounding box center [1126, 448] width 135 height 100
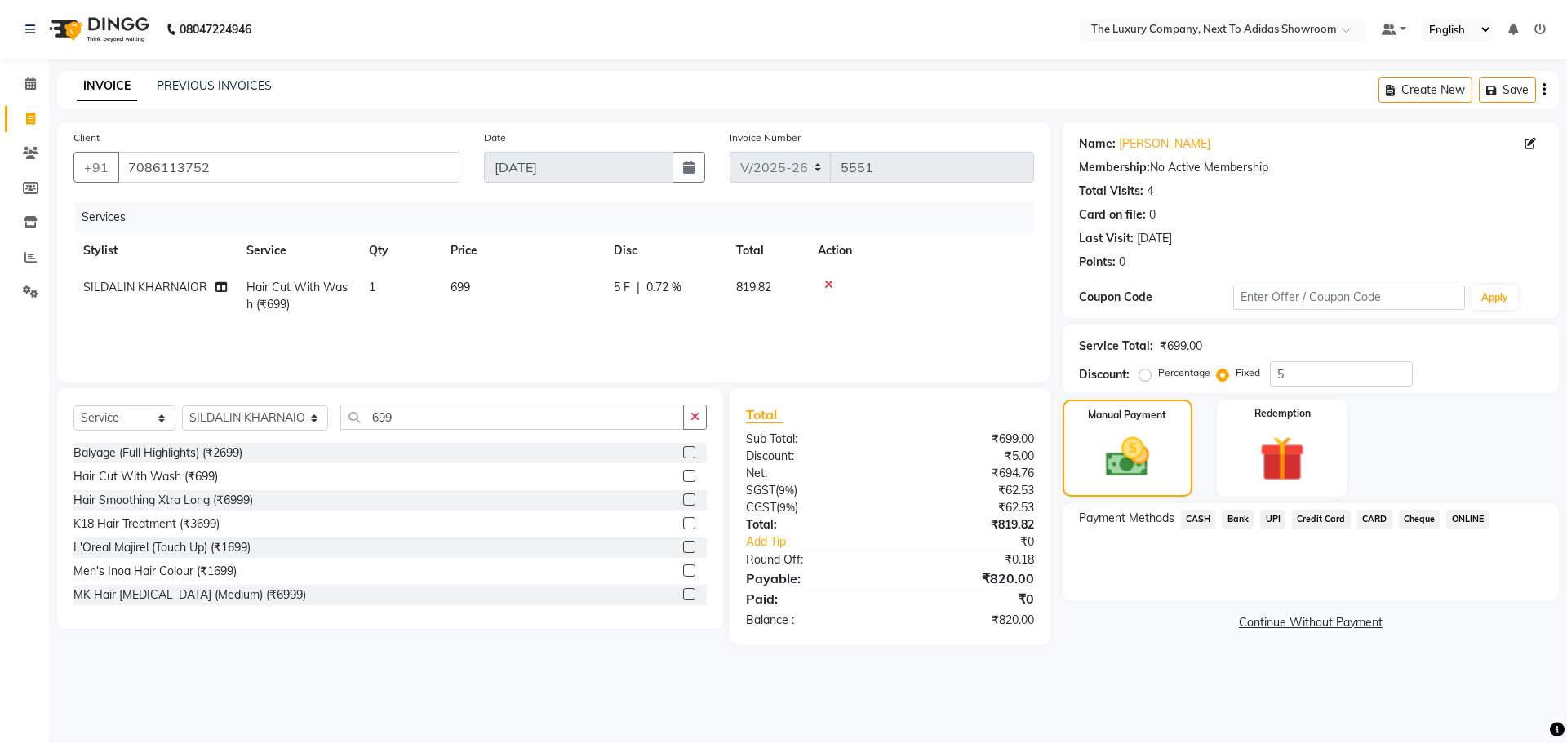
click at [1207, 520] on span "CASH" at bounding box center [1198, 519] width 35 height 19
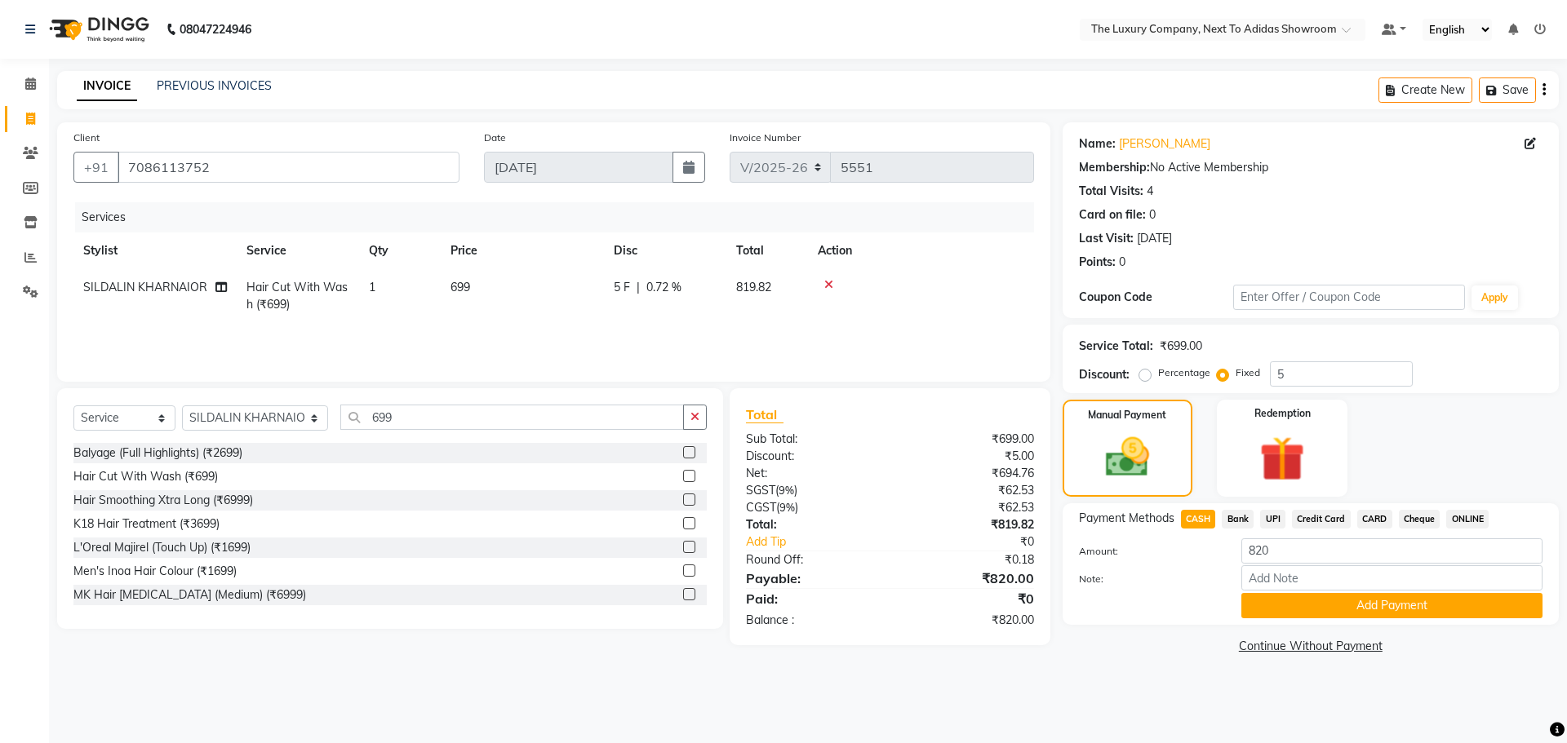
click at [1282, 597] on button "Add Payment" at bounding box center [1391, 605] width 301 height 25
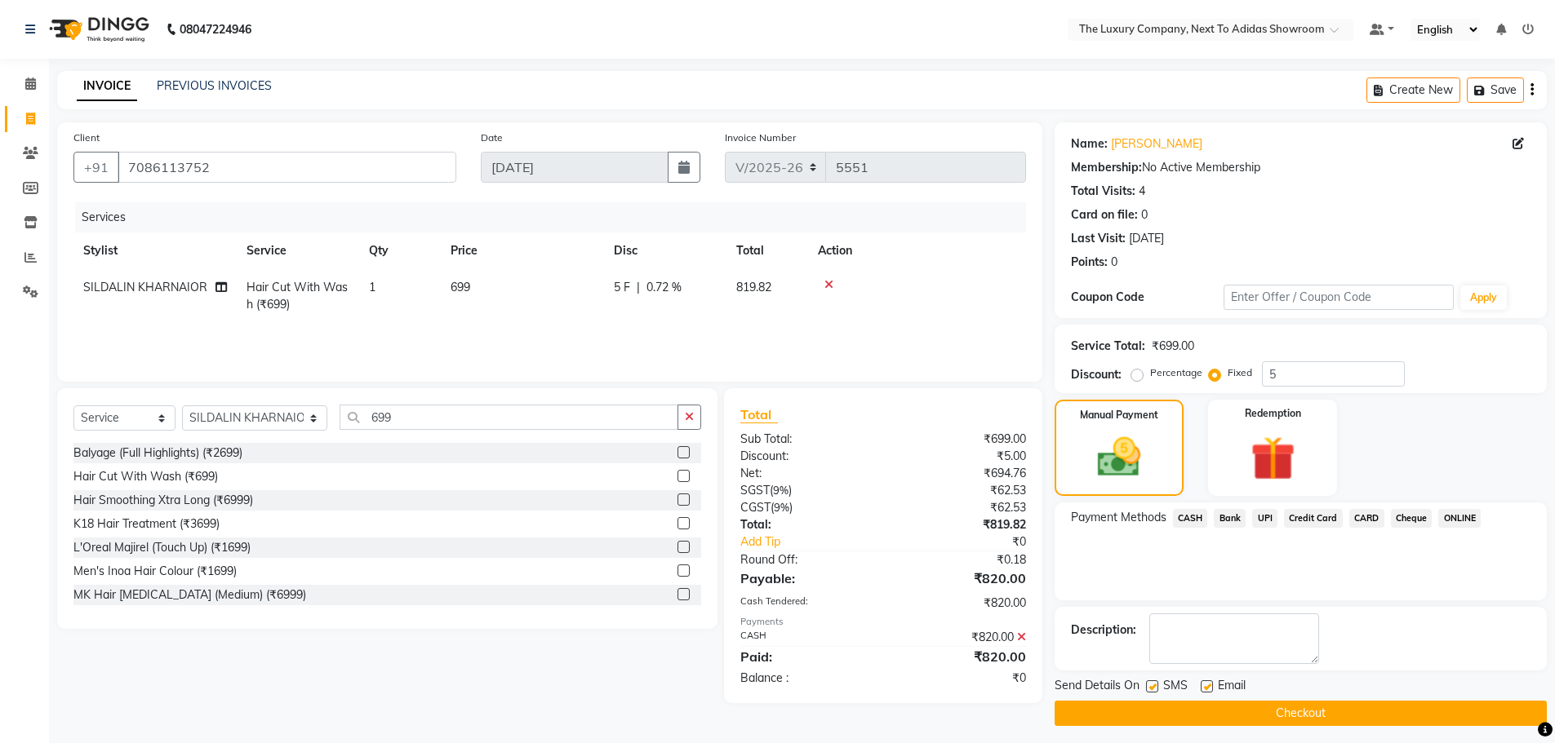
click at [1298, 708] on button "Checkout" at bounding box center [1300, 713] width 492 height 25
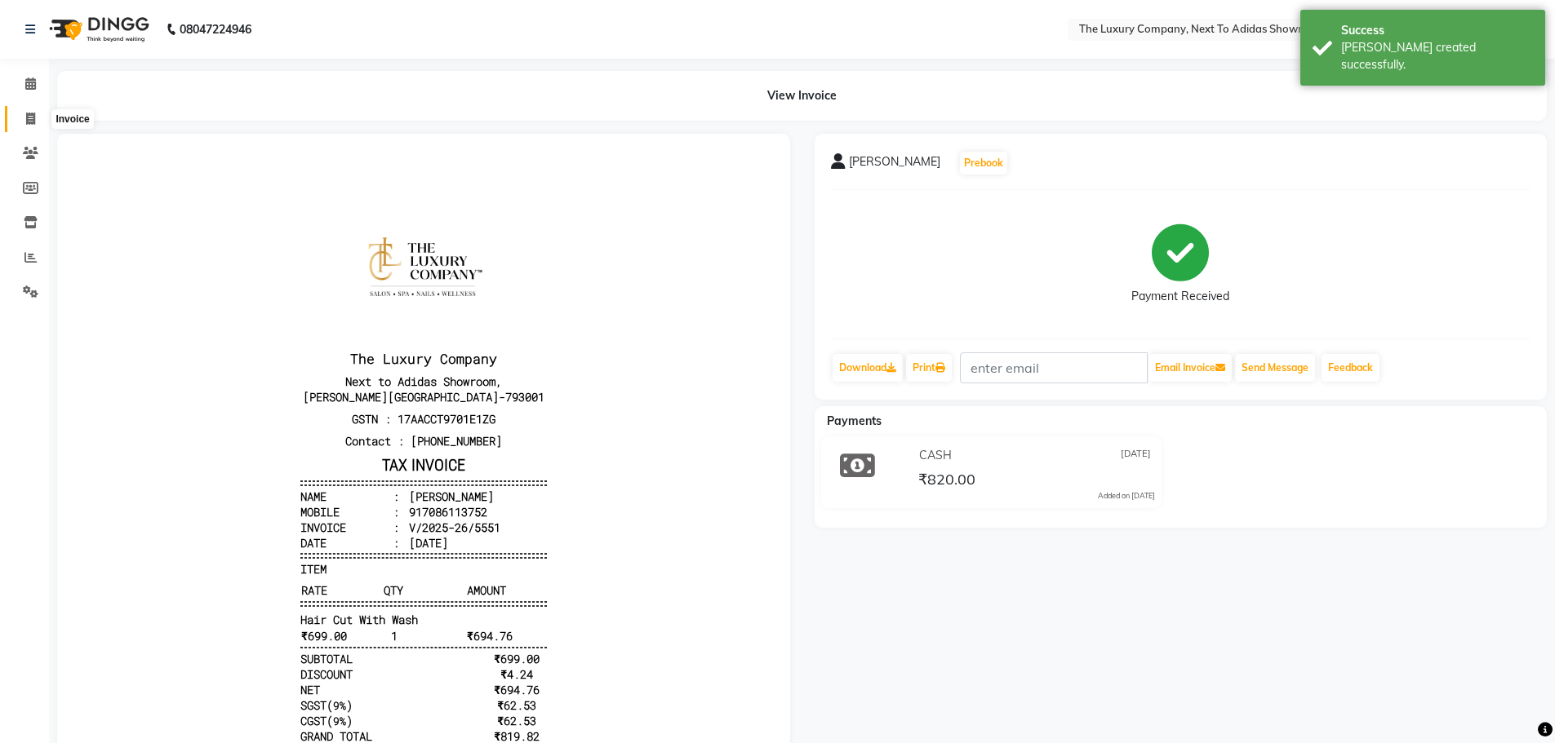
click at [32, 118] on icon at bounding box center [30, 119] width 9 height 12
select select "6828"
select select "service"
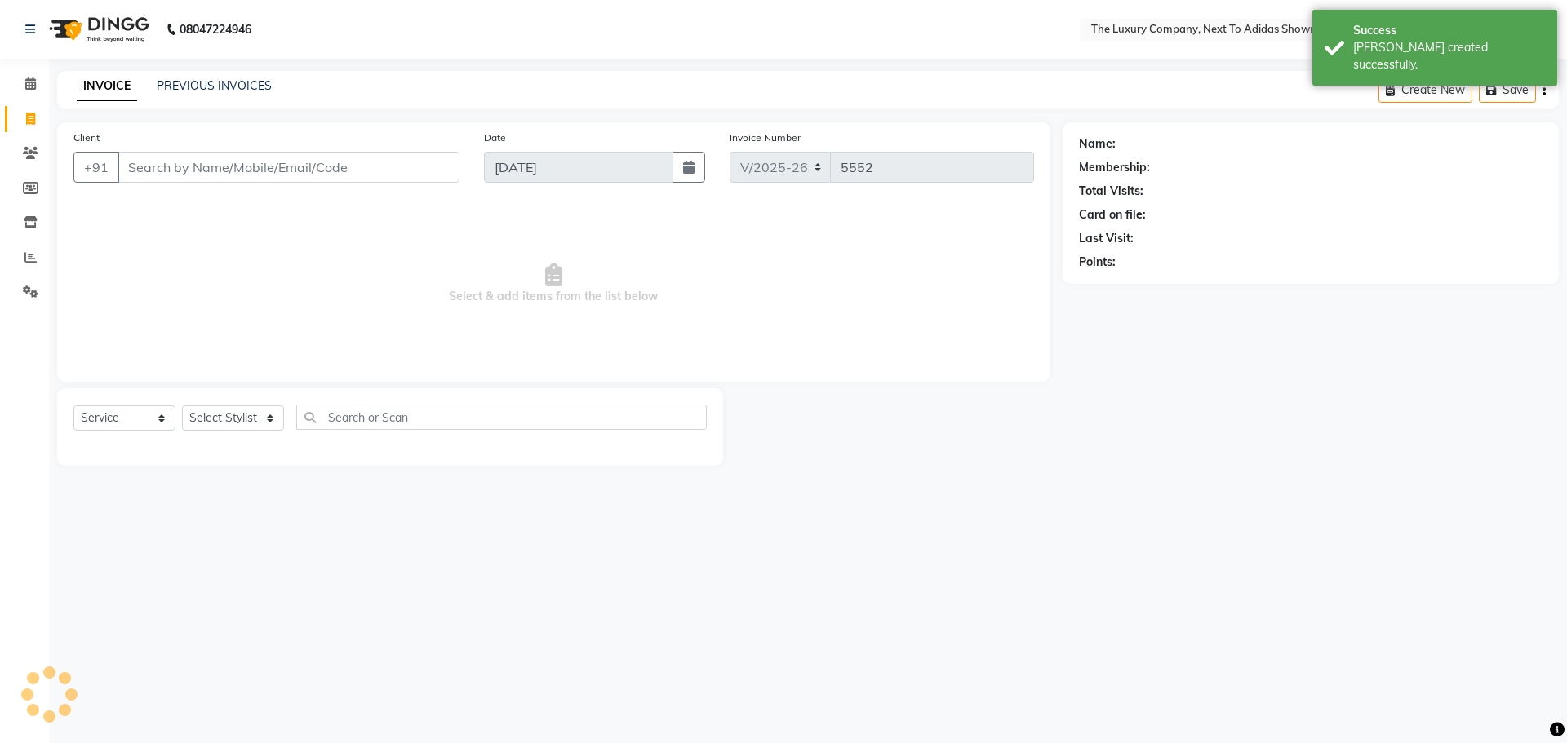
click at [140, 179] on input "Client" at bounding box center [289, 167] width 342 height 31
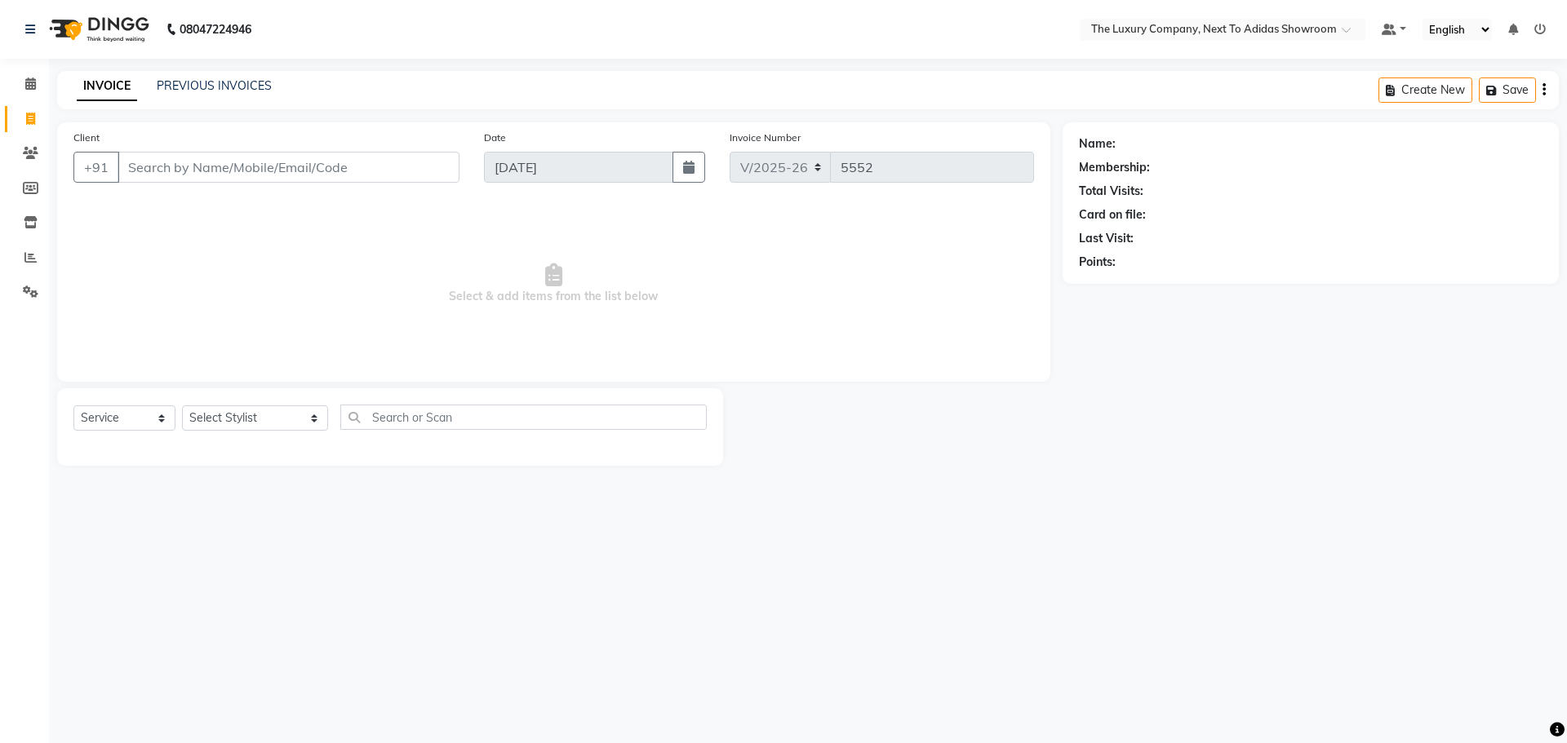
click at [202, 171] on input "Client" at bounding box center [289, 167] width 342 height 31
click at [206, 167] on input "Client" at bounding box center [289, 167] width 342 height 31
click at [28, 79] on icon at bounding box center [30, 84] width 11 height 12
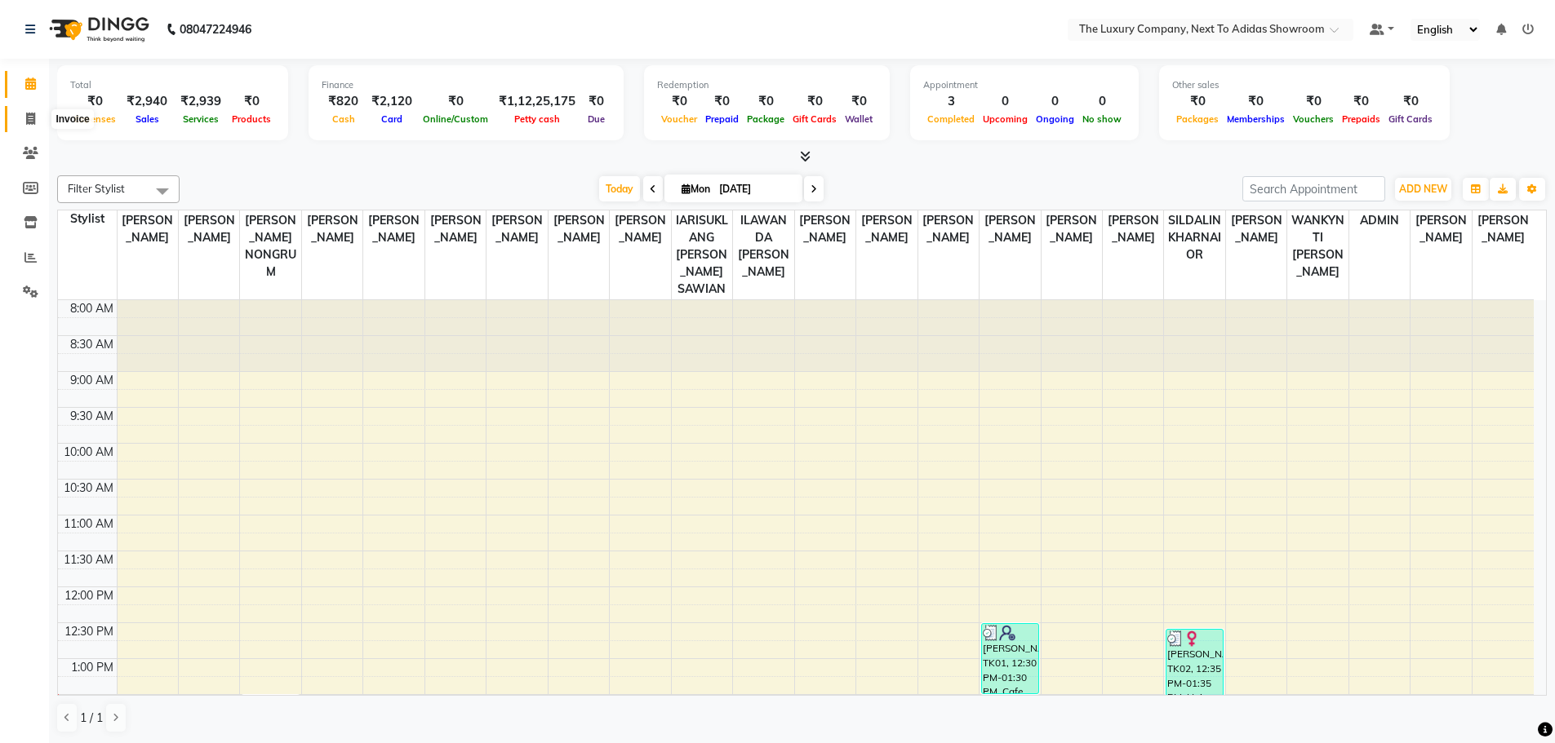
click at [38, 114] on span at bounding box center [30, 119] width 29 height 19
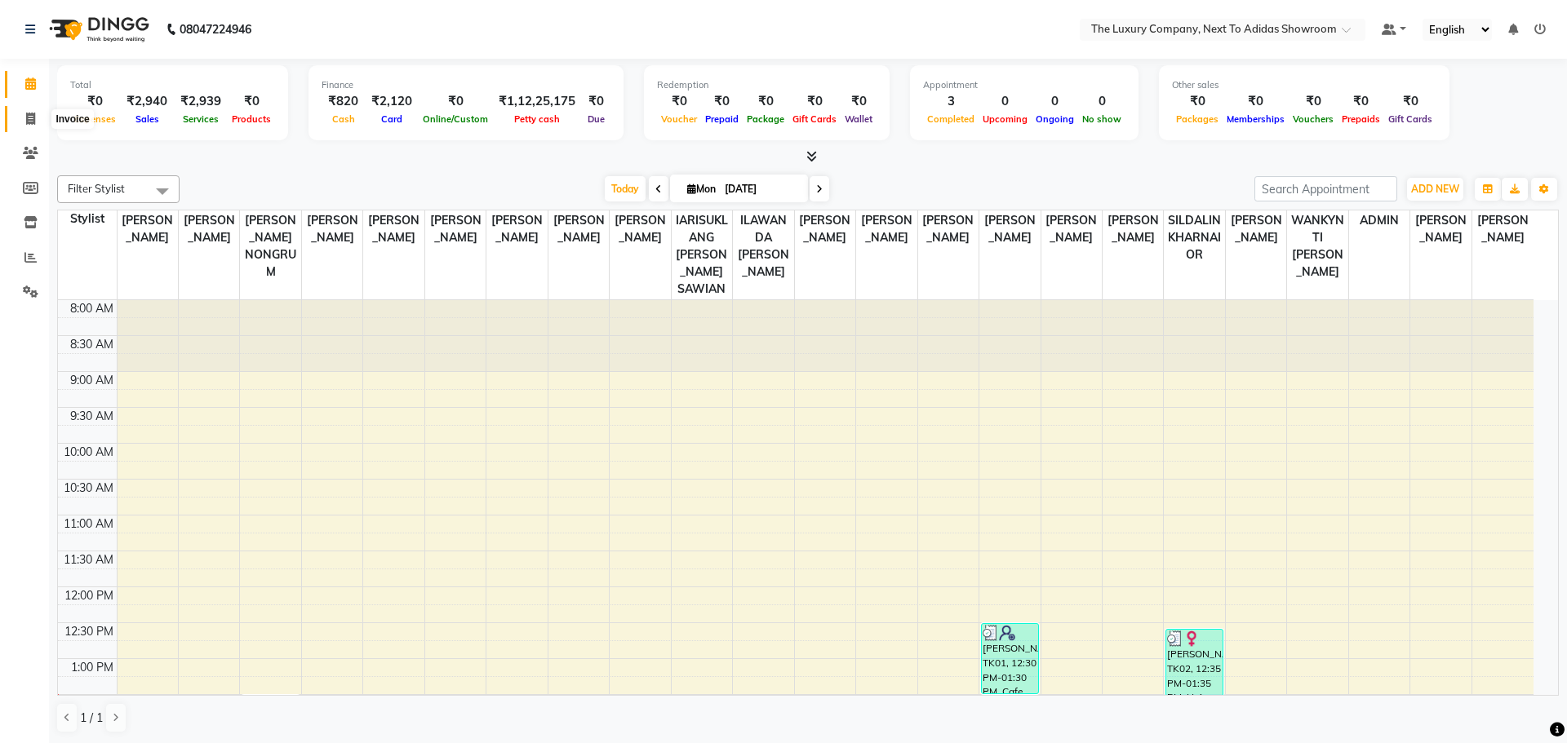
select select "service"
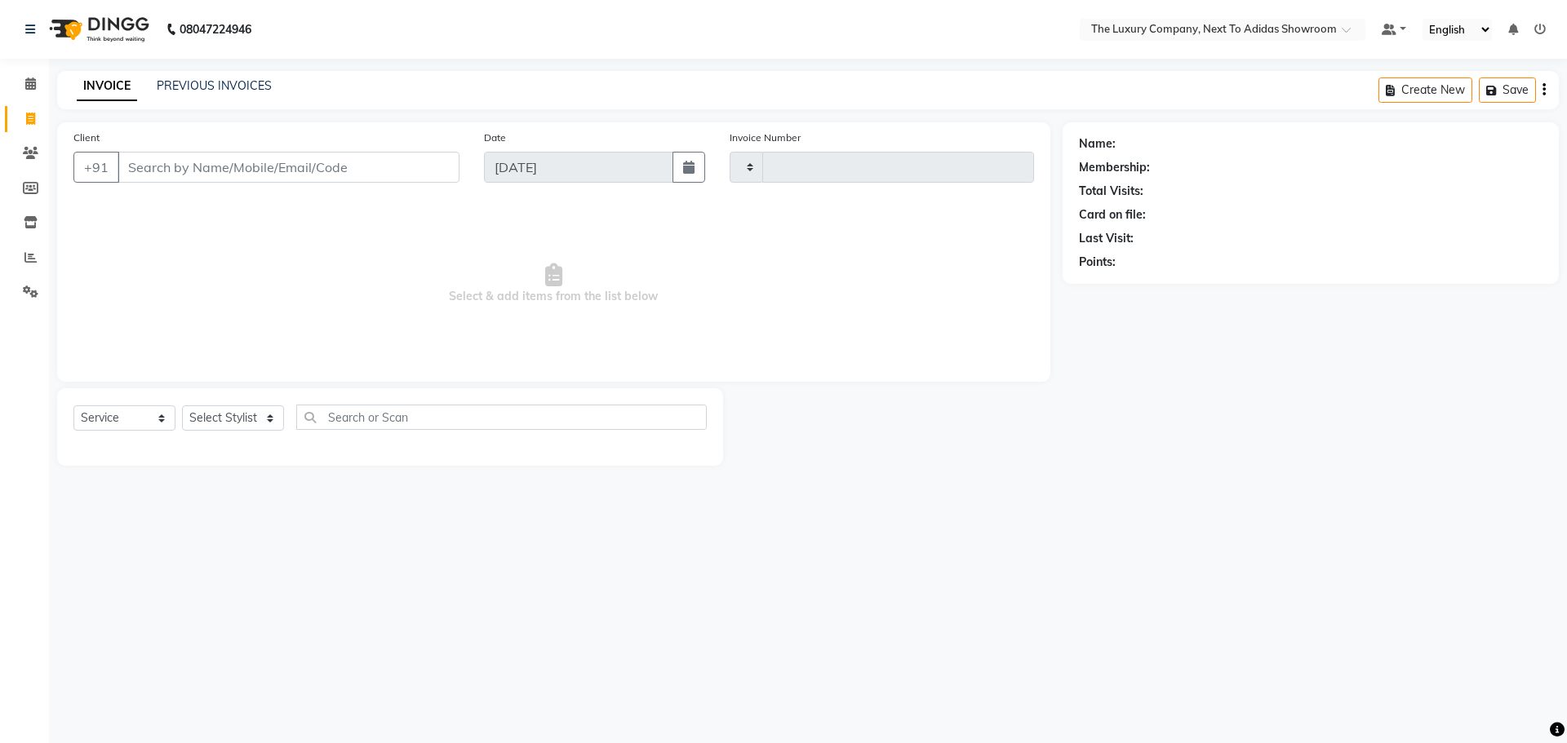
type input "5552"
select select "6828"
click at [271, 160] on input "Client" at bounding box center [289, 167] width 342 height 31
click at [269, 176] on input "Client" at bounding box center [289, 167] width 342 height 31
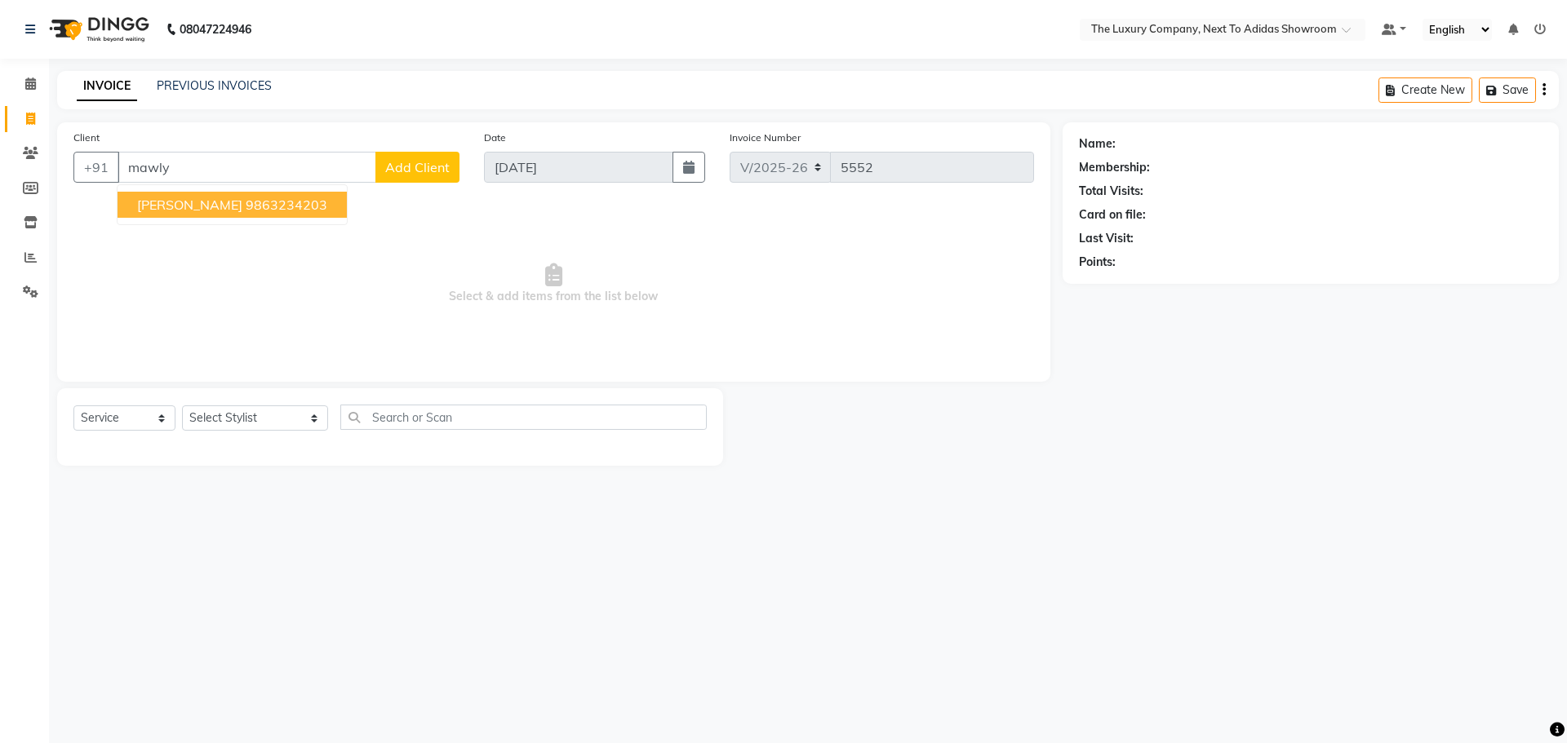
click at [296, 207] on ngb-highlight "9863234203" at bounding box center [287, 205] width 82 height 16
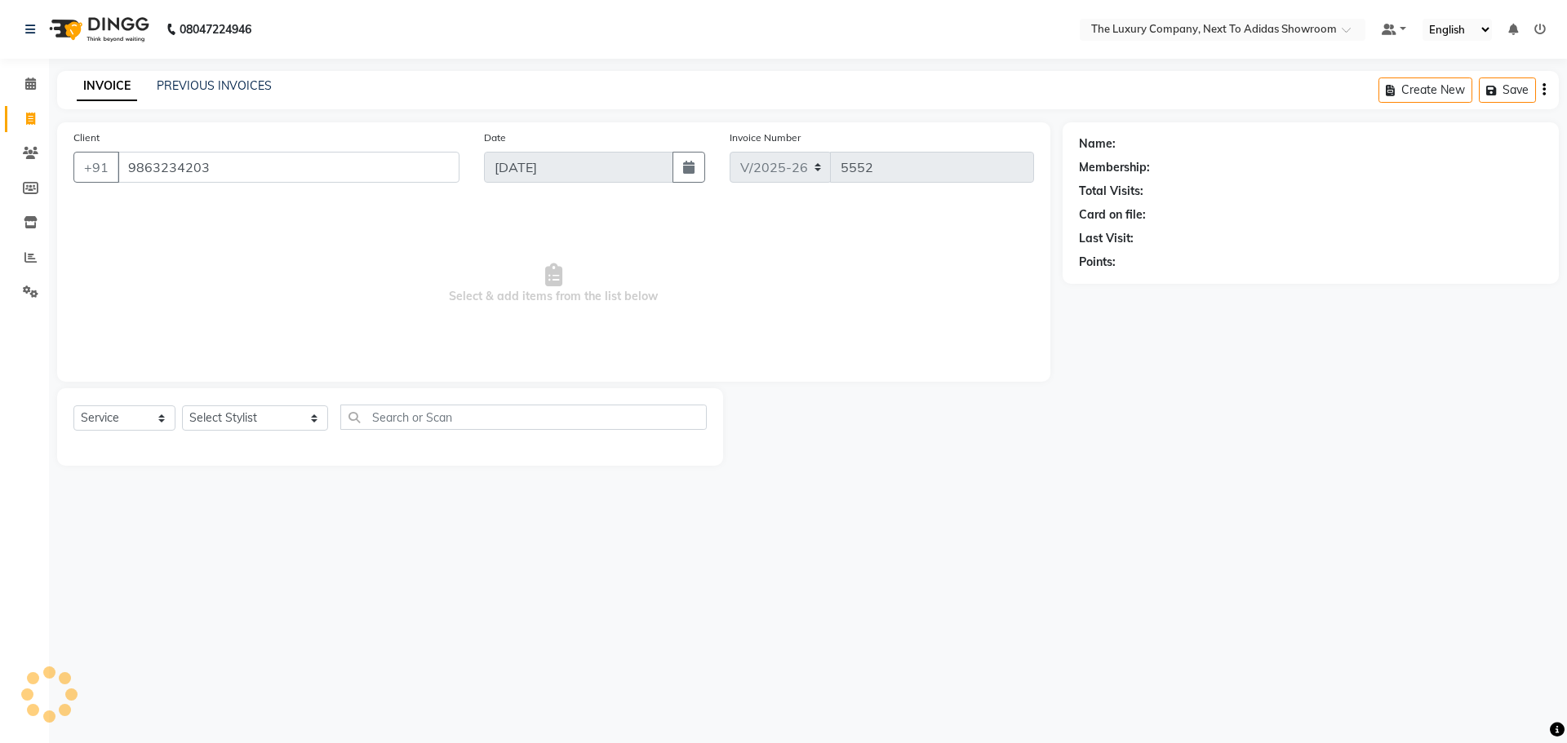
type input "9863234203"
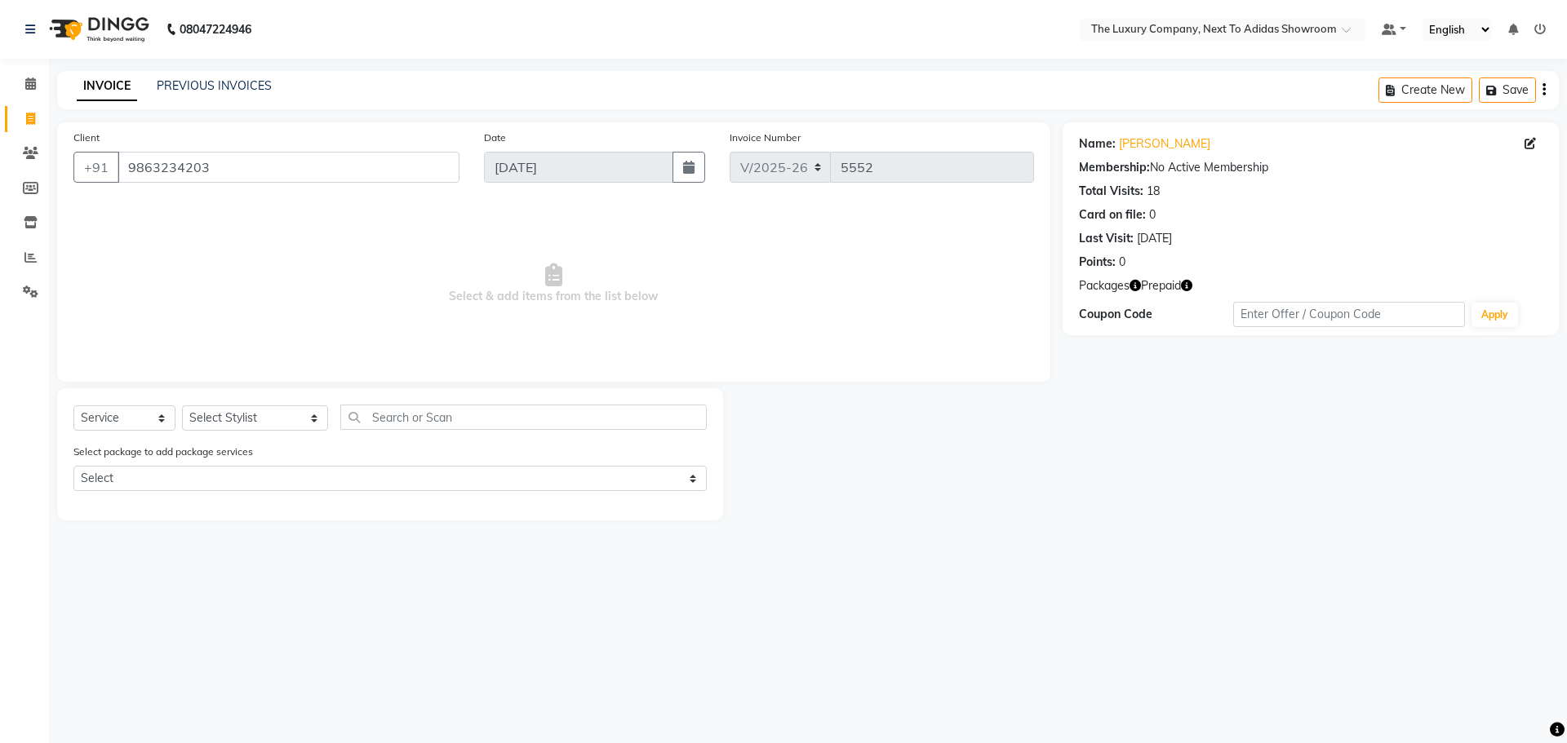
click at [1186, 288] on icon "button" at bounding box center [1186, 285] width 11 height 11
drag, startPoint x: 1142, startPoint y: 415, endPoint x: 362, endPoint y: 485, distance: 783.3
click at [1140, 415] on div "Name: Mawlynnai Kharkongor Membership: No Active Membership Total Visits: 18 Ca…" at bounding box center [1317, 321] width 508 height 398
click at [217, 422] on select "Select Stylist [PERSON_NAME] [PERSON_NAME] ANSAI [PERSON_NAME] BALAJIED [PERSON…" at bounding box center [255, 418] width 146 height 25
select select "53651"
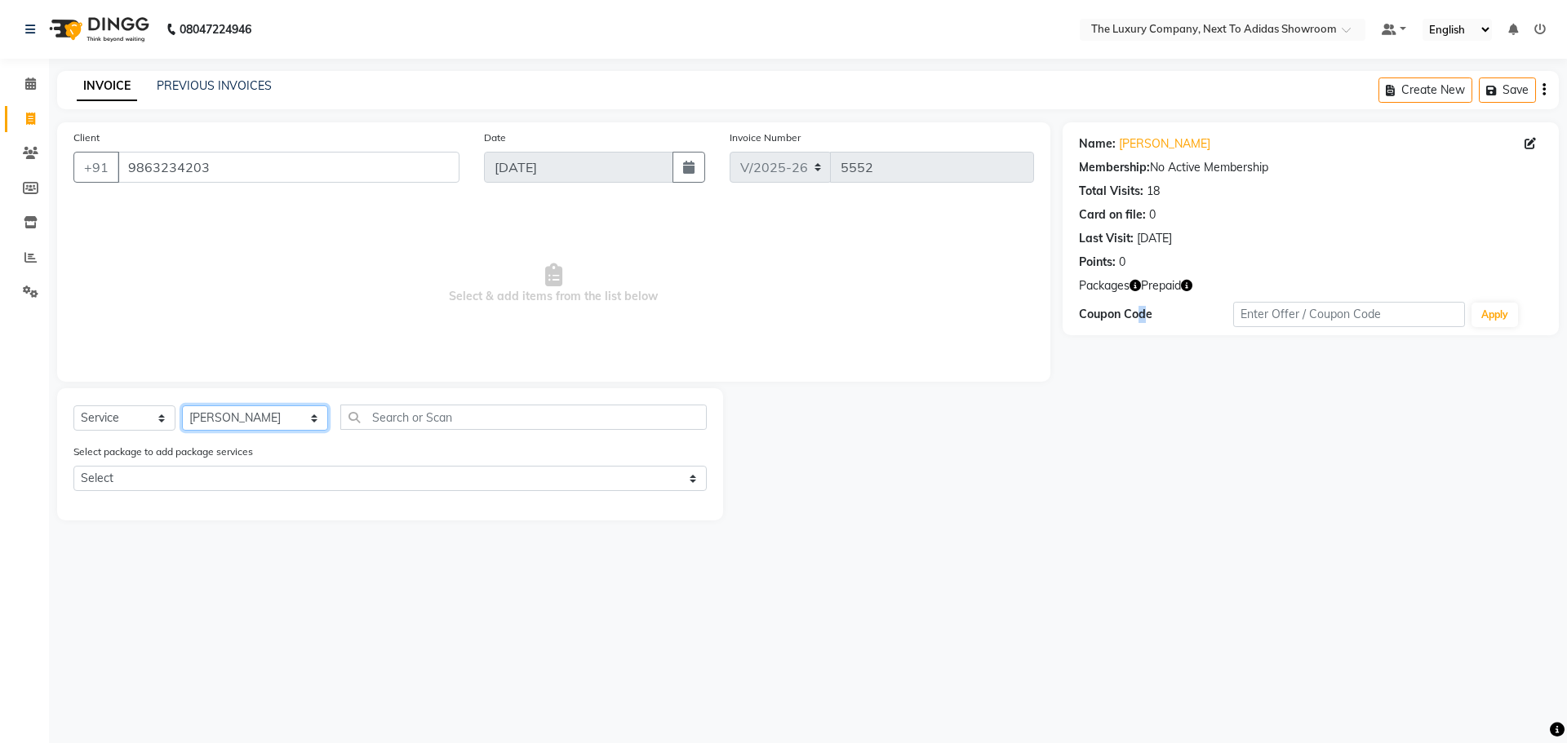
click at [182, 406] on select "Select Stylist [PERSON_NAME] [PERSON_NAME] ANSAI [PERSON_NAME] BALAJIED [PERSON…" at bounding box center [255, 418] width 146 height 25
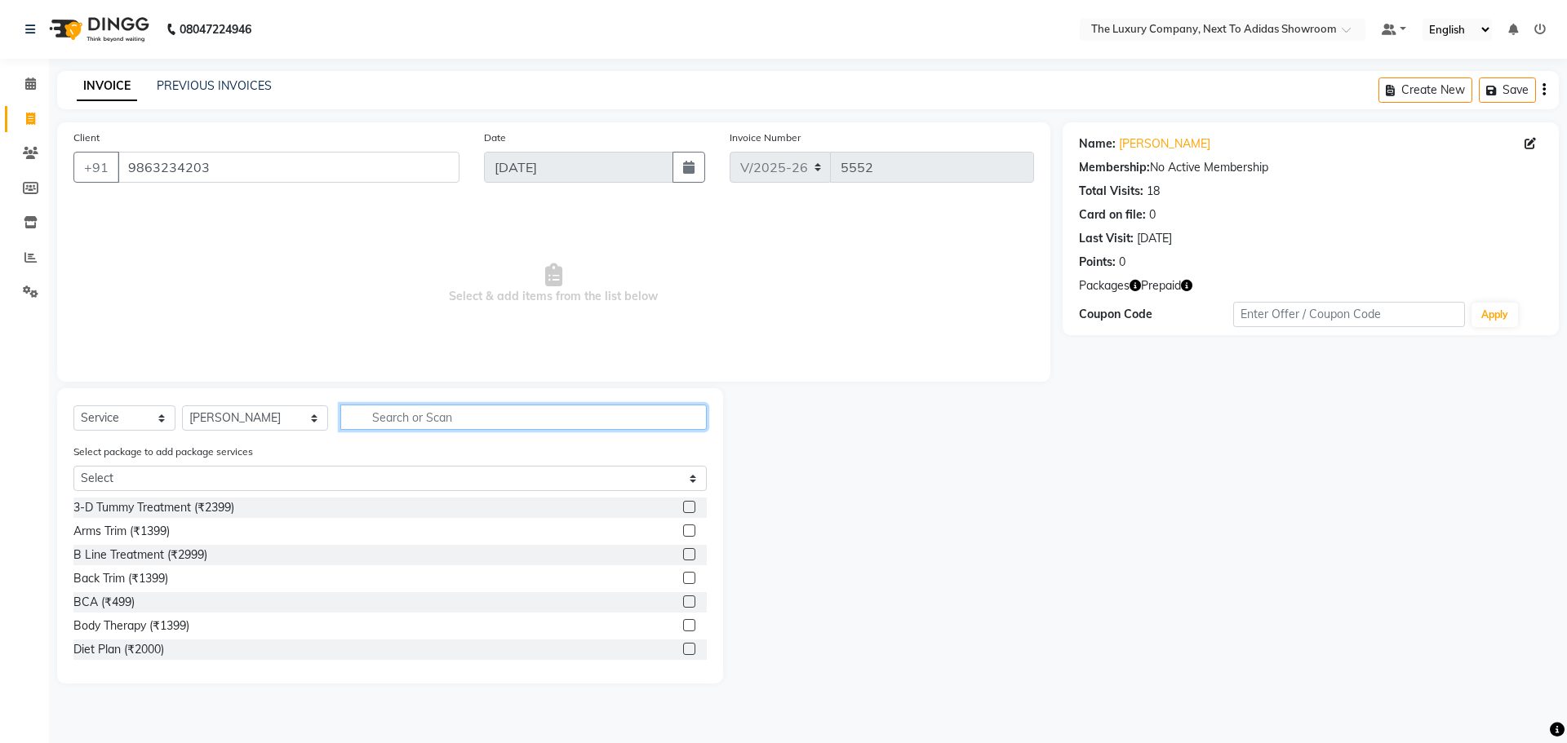
click at [369, 415] on input "text" at bounding box center [523, 417] width 366 height 25
click at [388, 416] on input "text" at bounding box center [523, 417] width 366 height 25
click at [416, 419] on input "text" at bounding box center [523, 417] width 366 height 25
click at [628, 410] on input "text" at bounding box center [523, 417] width 366 height 25
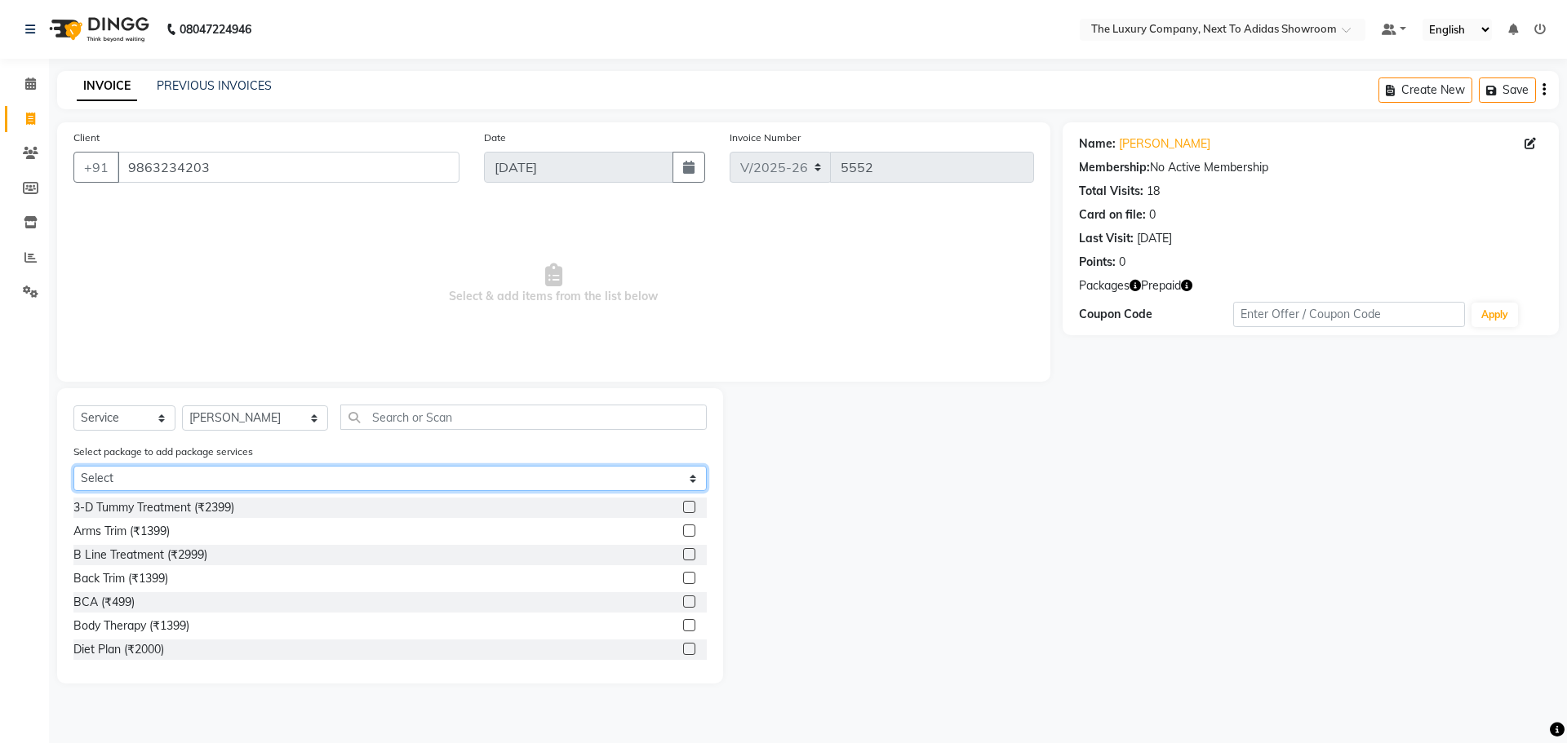
click at [654, 474] on select "Select customized_package" at bounding box center [389, 478] width 633 height 25
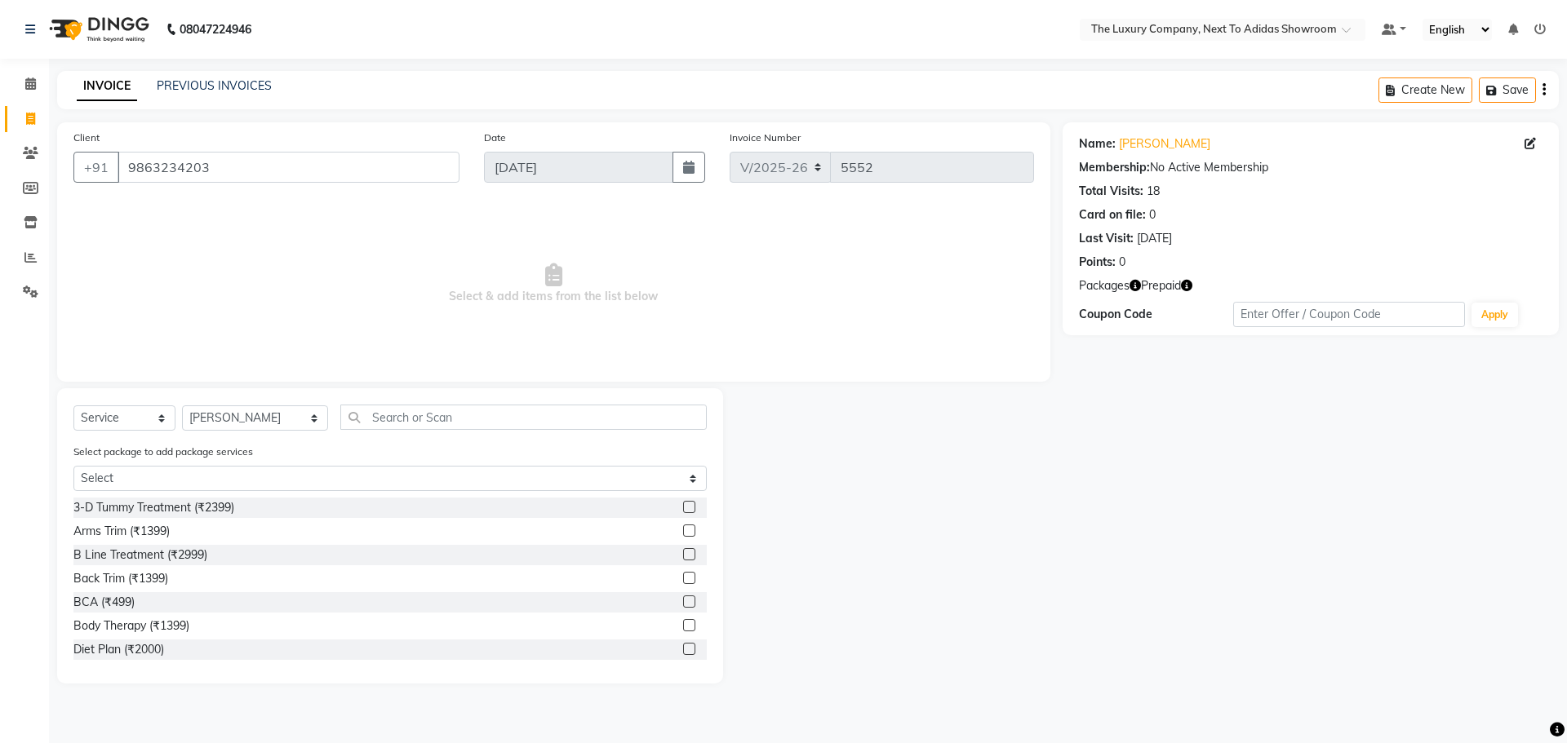
click at [850, 501] on div at bounding box center [892, 535] width 339 height 295
click at [115, 416] on select "Select Service Product Membership Package Voucher Prepaid Gift Card" at bounding box center [124, 418] width 102 height 25
click at [73, 406] on select "Select Service Product Membership Package Voucher Prepaid Gift Card" at bounding box center [124, 418] width 102 height 25
drag, startPoint x: 468, startPoint y: 412, endPoint x: 190, endPoint y: 464, distance: 282.2
click at [190, 464] on div "Select Service Product Membership Package Voucher Prepaid Gift Card Select Styl…" at bounding box center [390, 535] width 666 height 295
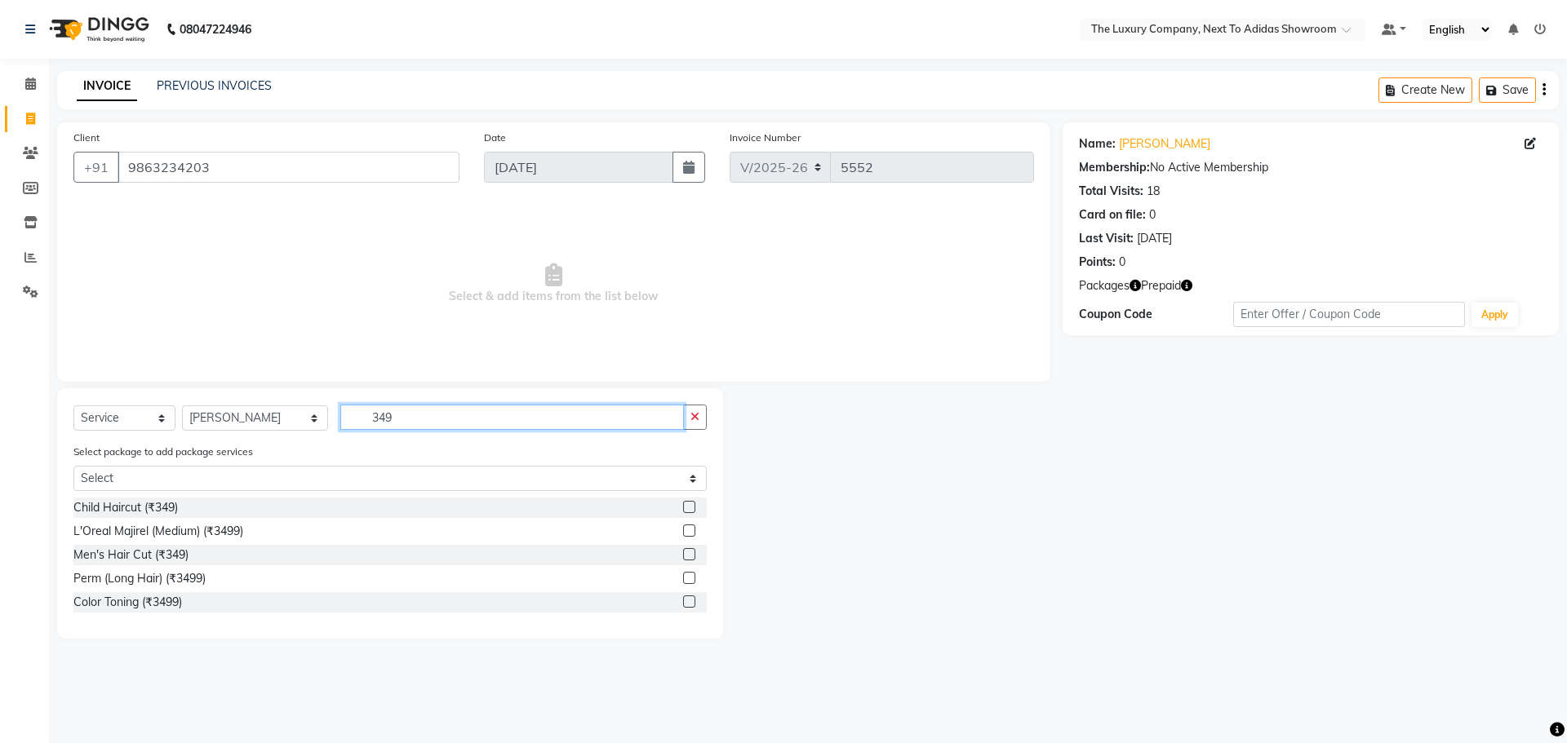
type input "349"
click at [689, 550] on label at bounding box center [689, 554] width 12 height 12
click at [689, 550] on input "checkbox" at bounding box center [688, 555] width 11 height 11
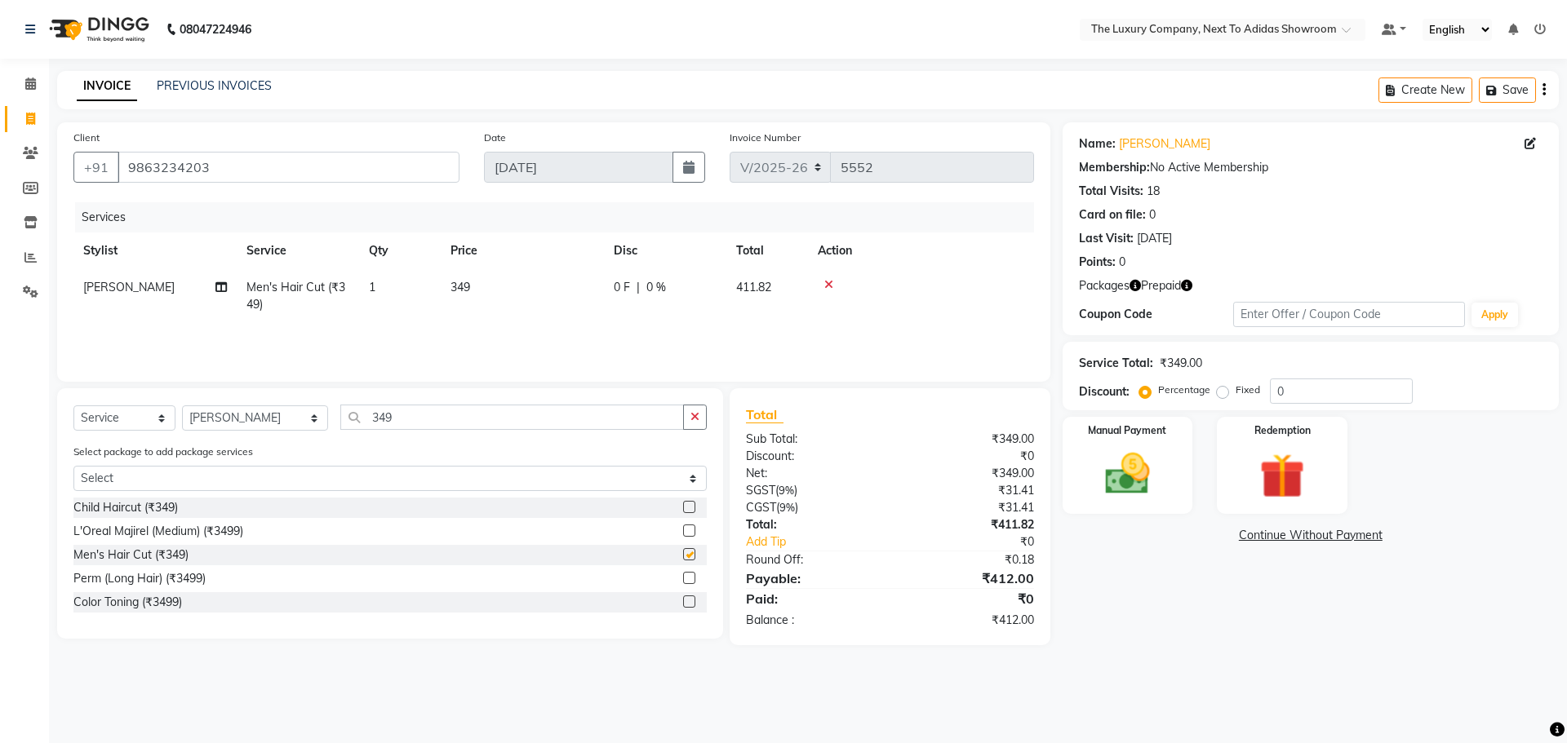
checkbox input "false"
click at [1258, 385] on label "Fixed" at bounding box center [1248, 390] width 24 height 15
click at [1231, 385] on input "Fixed" at bounding box center [1225, 389] width 11 height 11
radio input "true"
drag, startPoint x: 1116, startPoint y: 430, endPoint x: 1107, endPoint y: 429, distance: 9.8
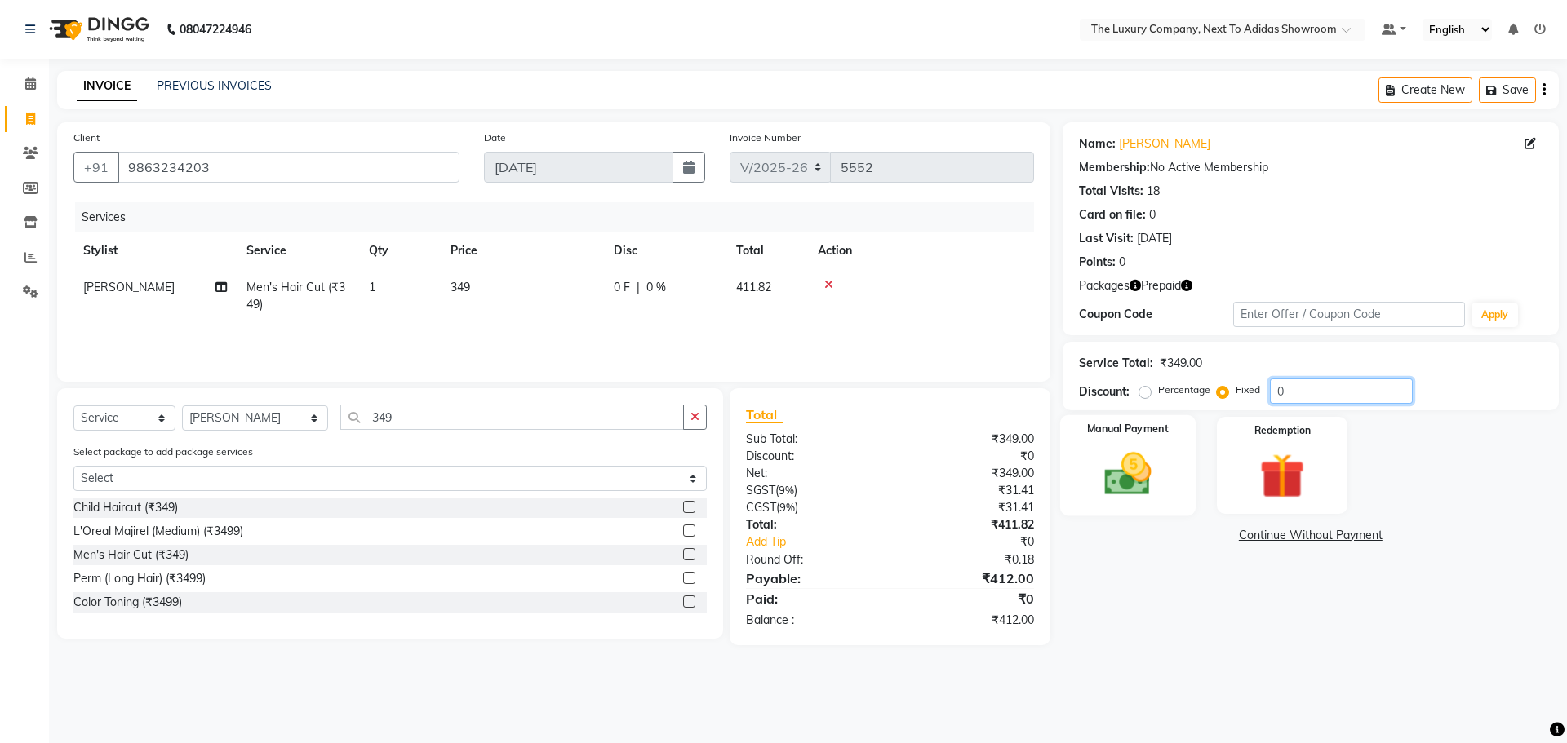
click at [1107, 429] on div "Name: Mawlynnai Kharkongor Membership: No Active Membership Total Visits: 18 Ca…" at bounding box center [1317, 383] width 508 height 523
click at [1260, 500] on img at bounding box center [1282, 476] width 76 height 58
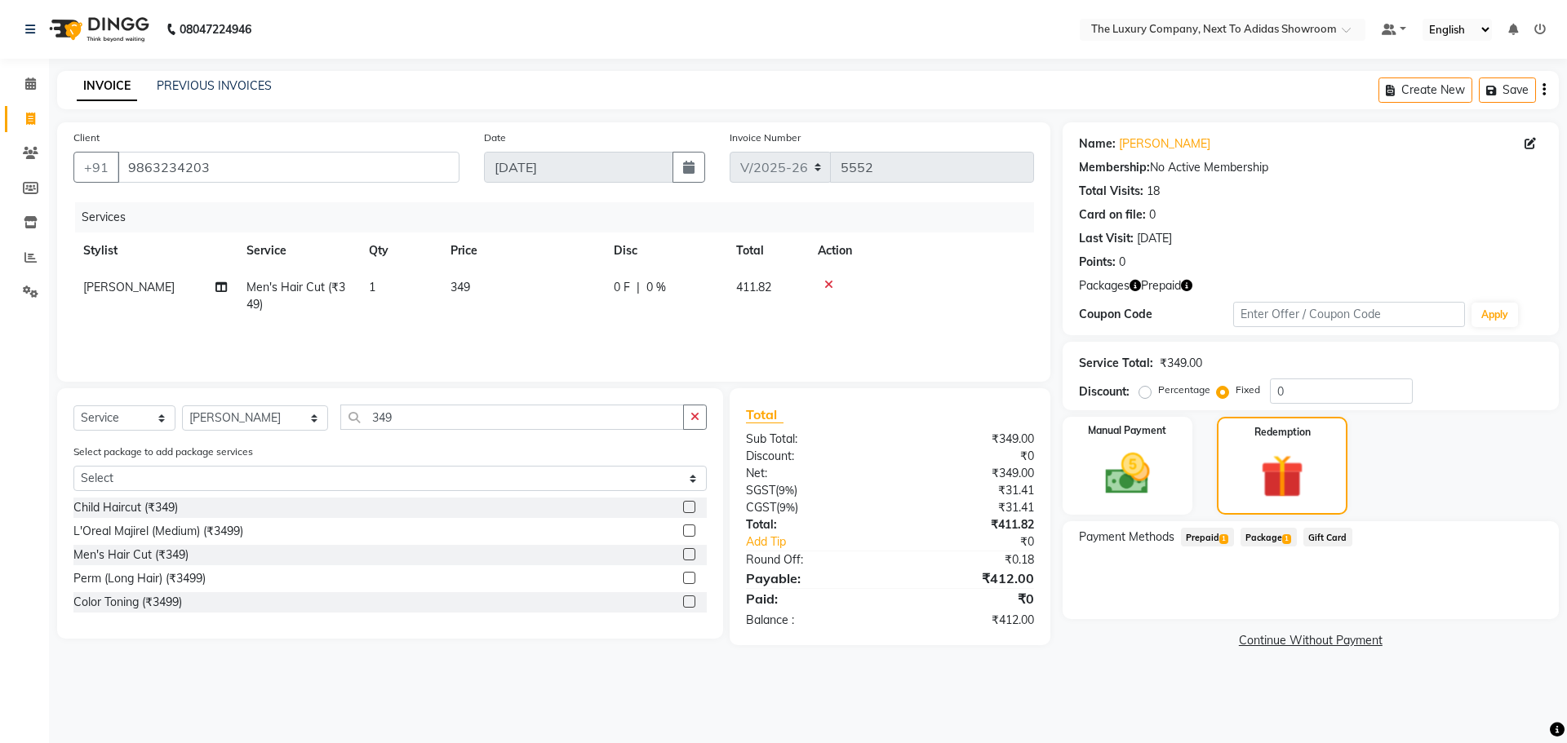
click at [1206, 540] on span "Prepaid 1" at bounding box center [1207, 537] width 53 height 19
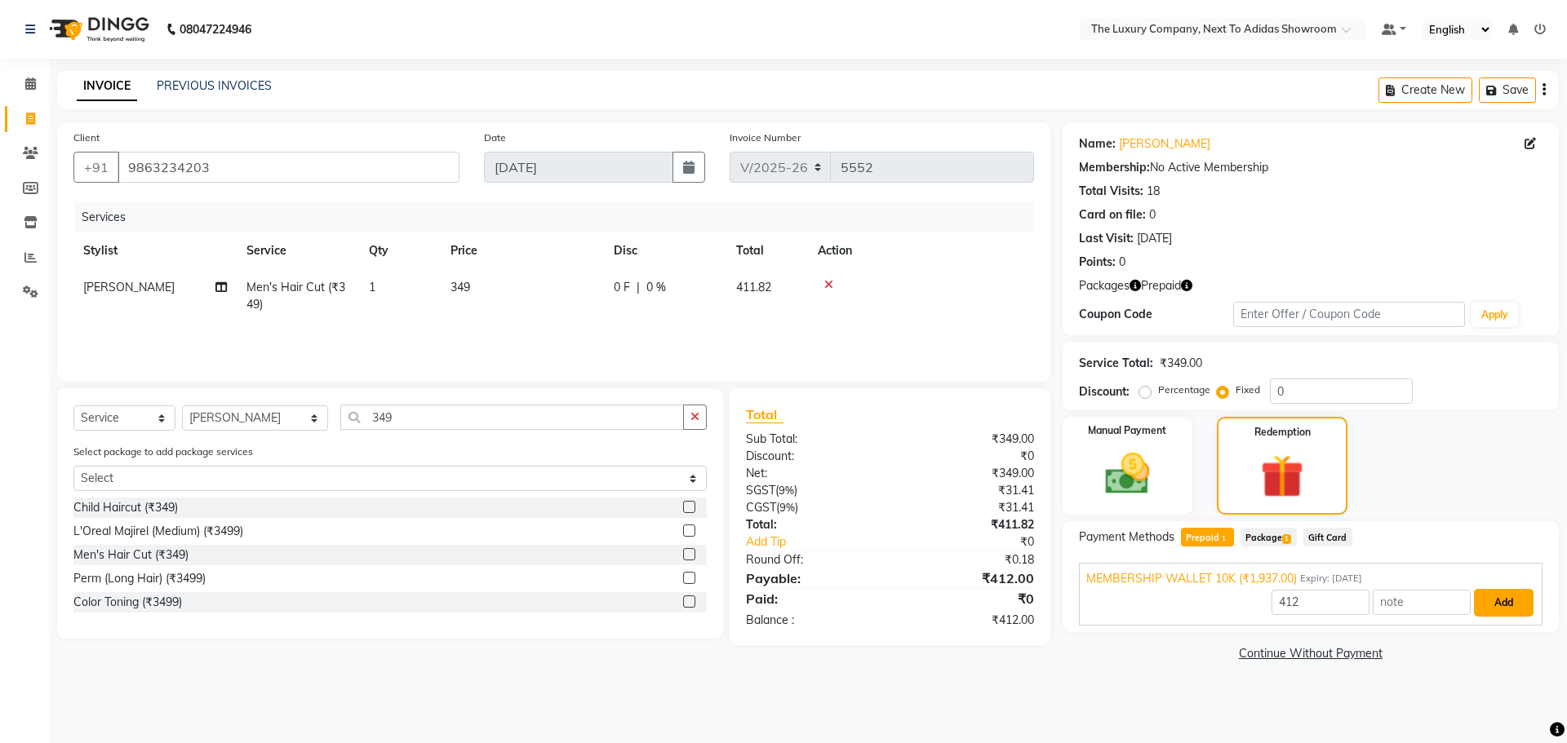
click at [1510, 602] on button "Add" at bounding box center [1504, 603] width 60 height 28
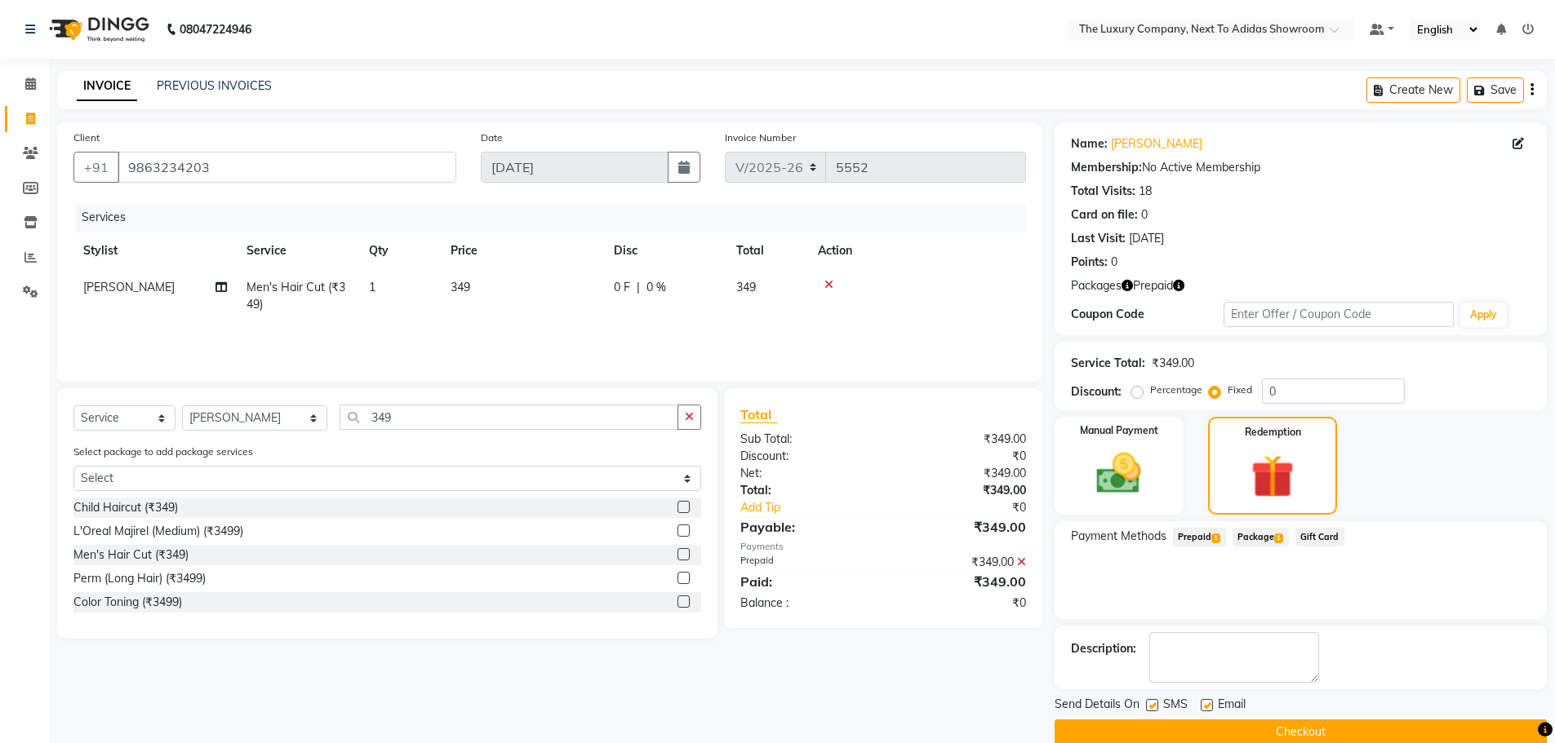
click at [1312, 731] on button "Checkout" at bounding box center [1300, 732] width 492 height 25
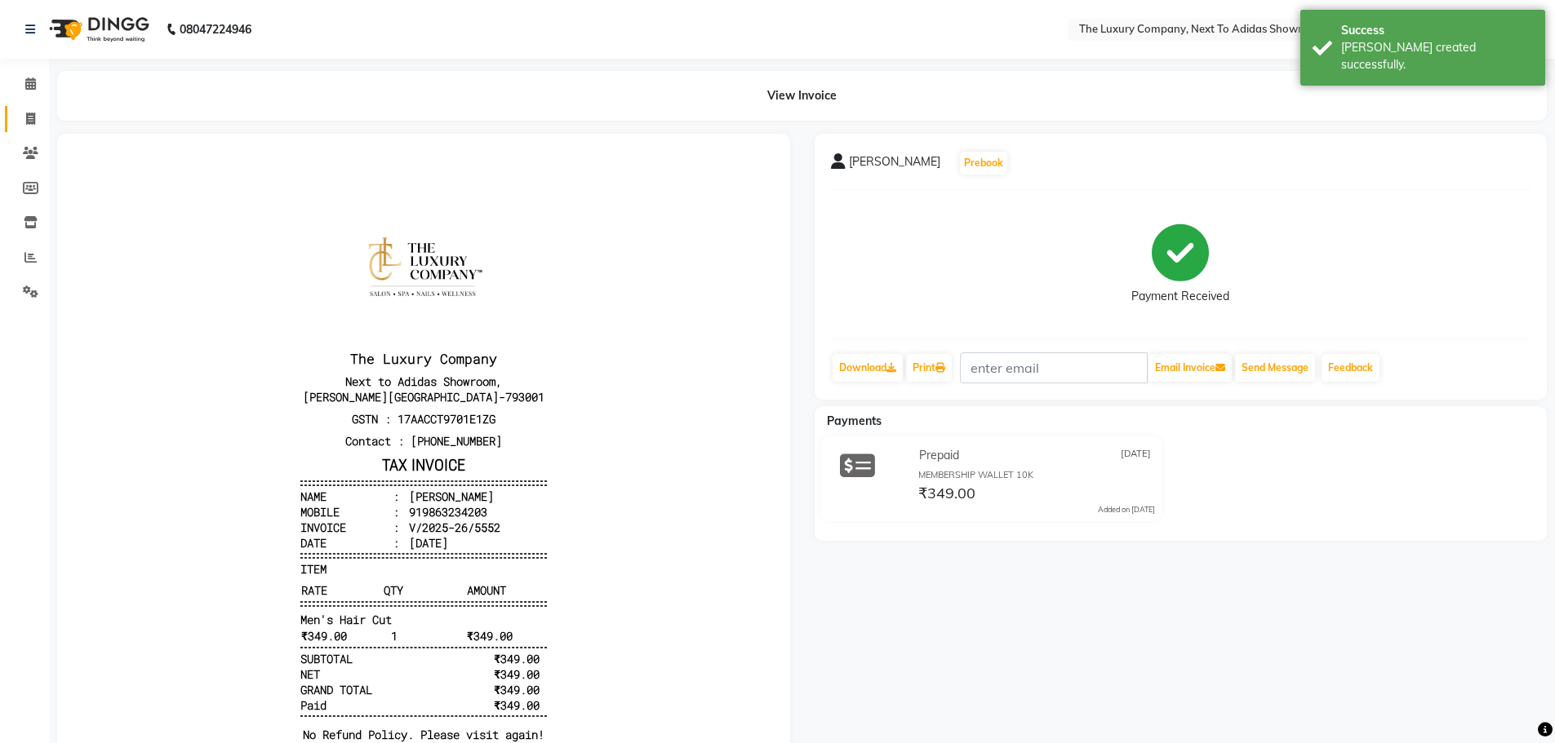
click at [37, 106] on link "Invoice" at bounding box center [24, 119] width 39 height 27
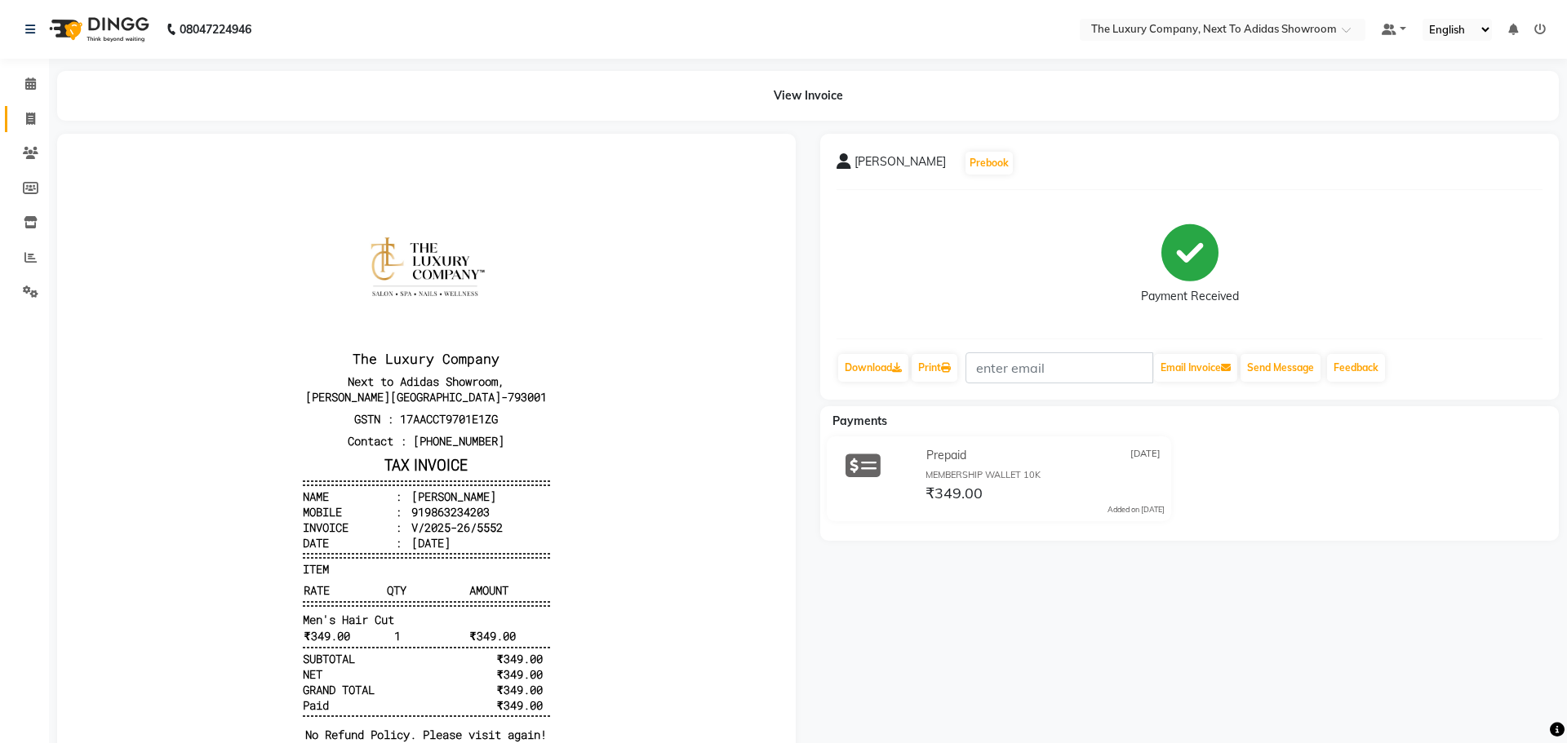
select select "service"
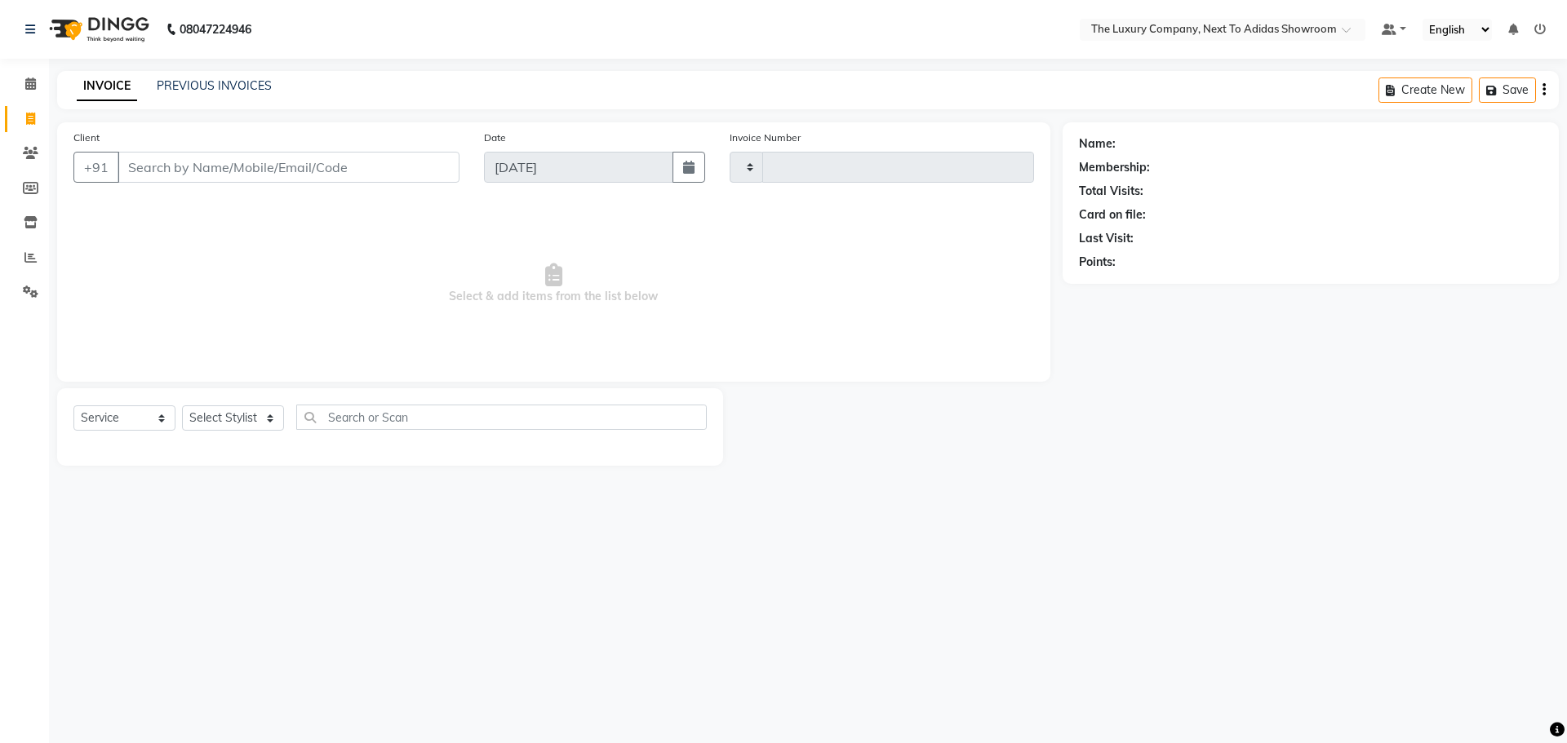
type input "5553"
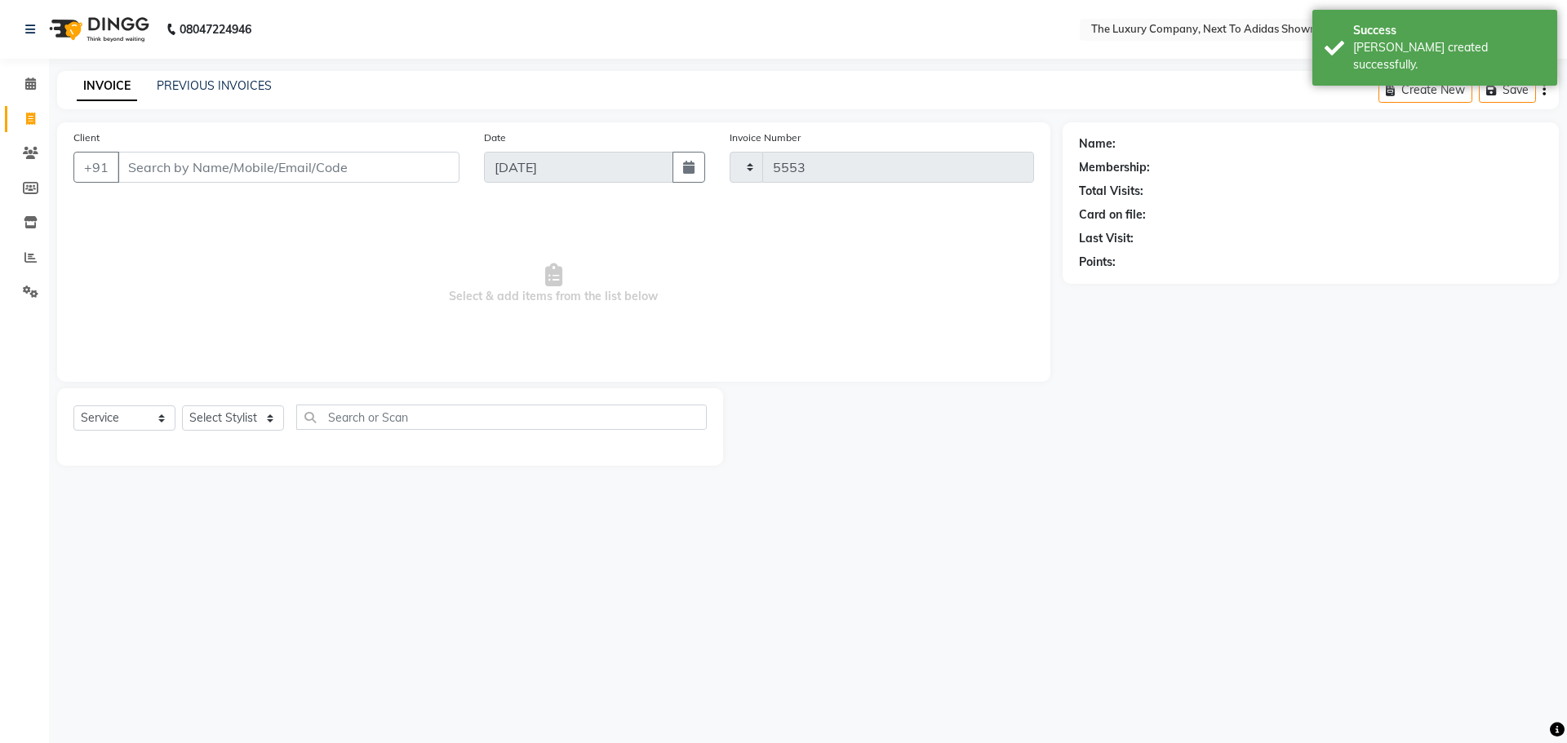
select select "6828"
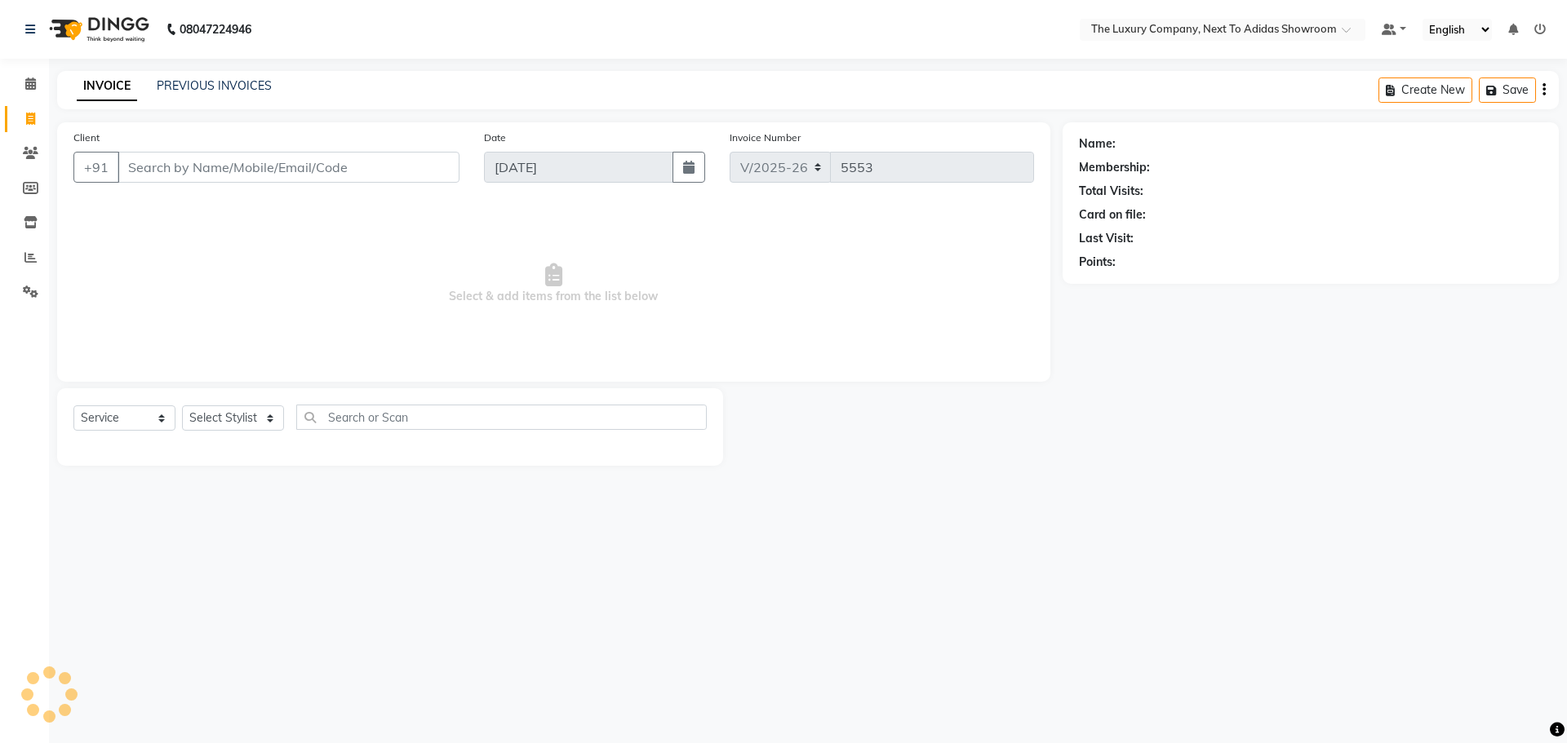
click at [184, 166] on input "Client" at bounding box center [289, 167] width 342 height 31
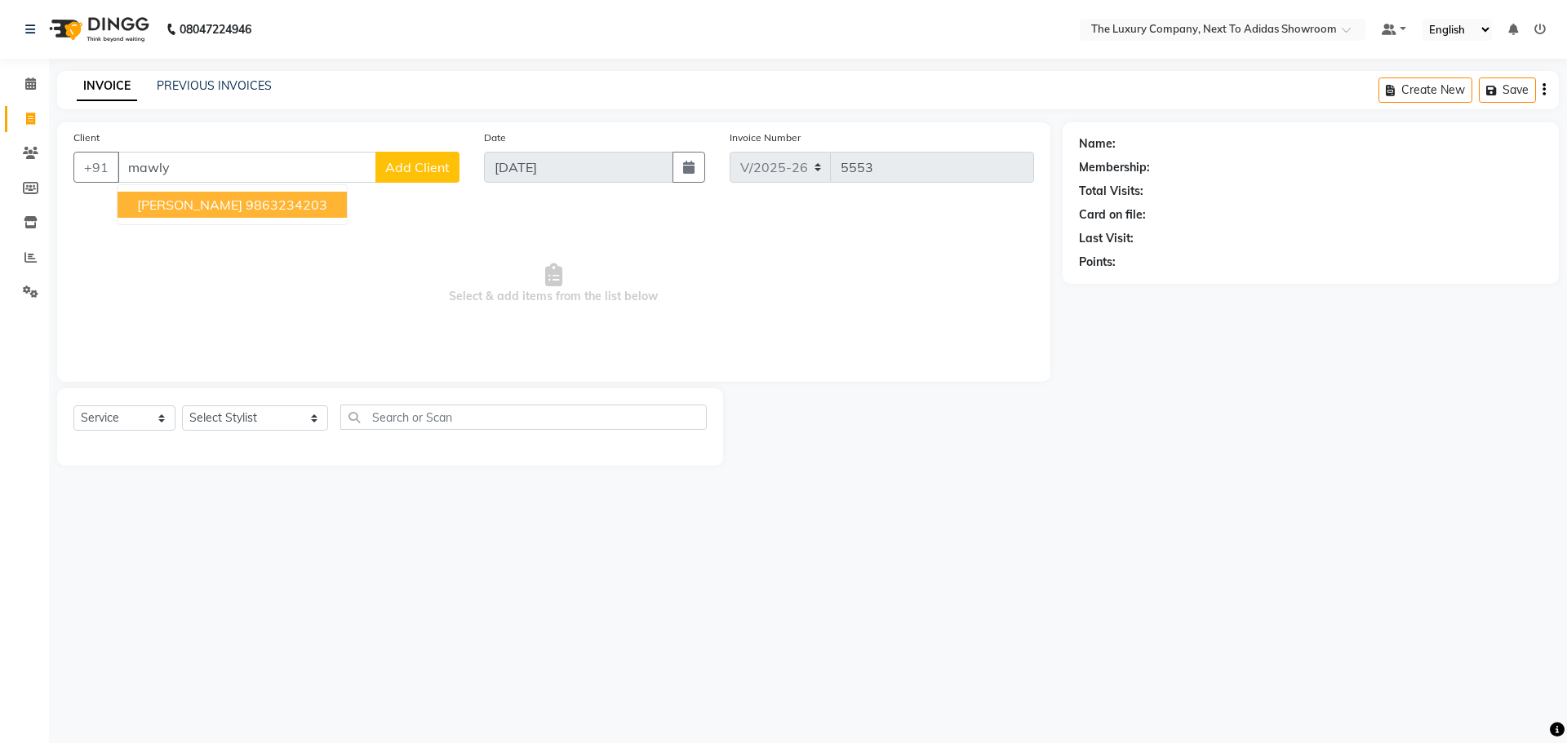
click at [199, 214] on button "Mawlynnai Kharkongor 9863234203" at bounding box center [232, 205] width 229 height 26
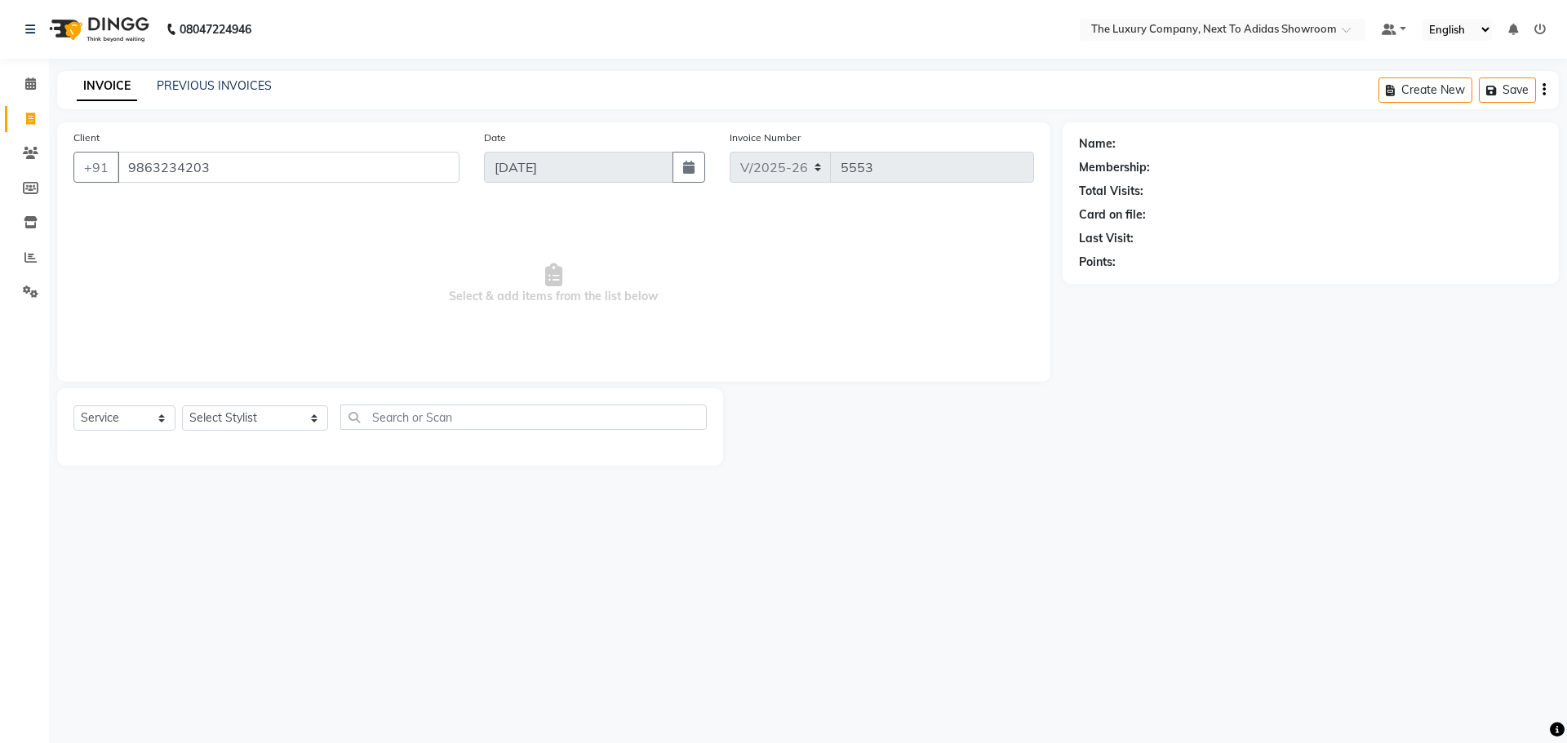
type input "9863234203"
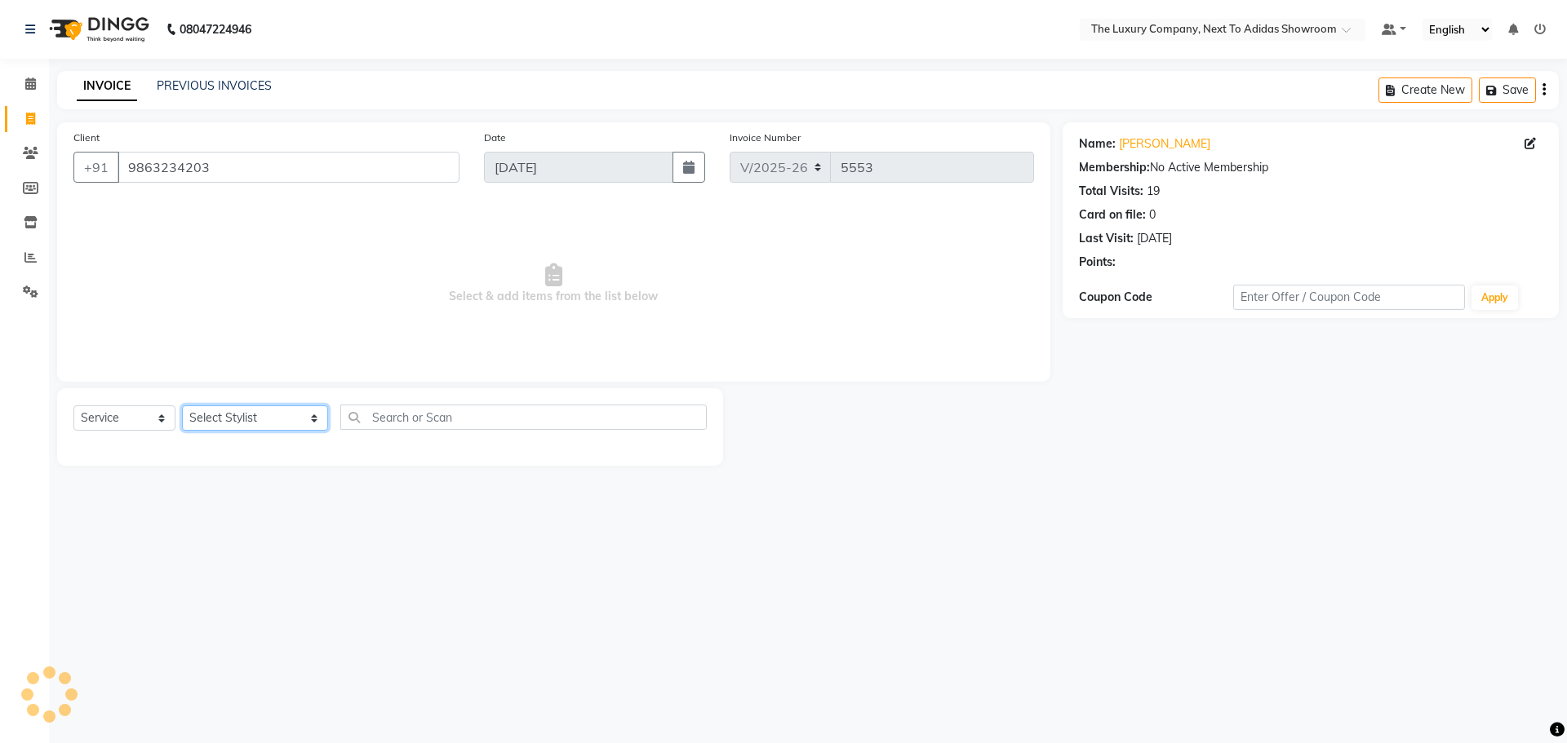
click at [200, 421] on select "Select Stylist [PERSON_NAME] [PERSON_NAME] ANSAI [PERSON_NAME] BALAJIED [PERSON…" at bounding box center [255, 418] width 146 height 25
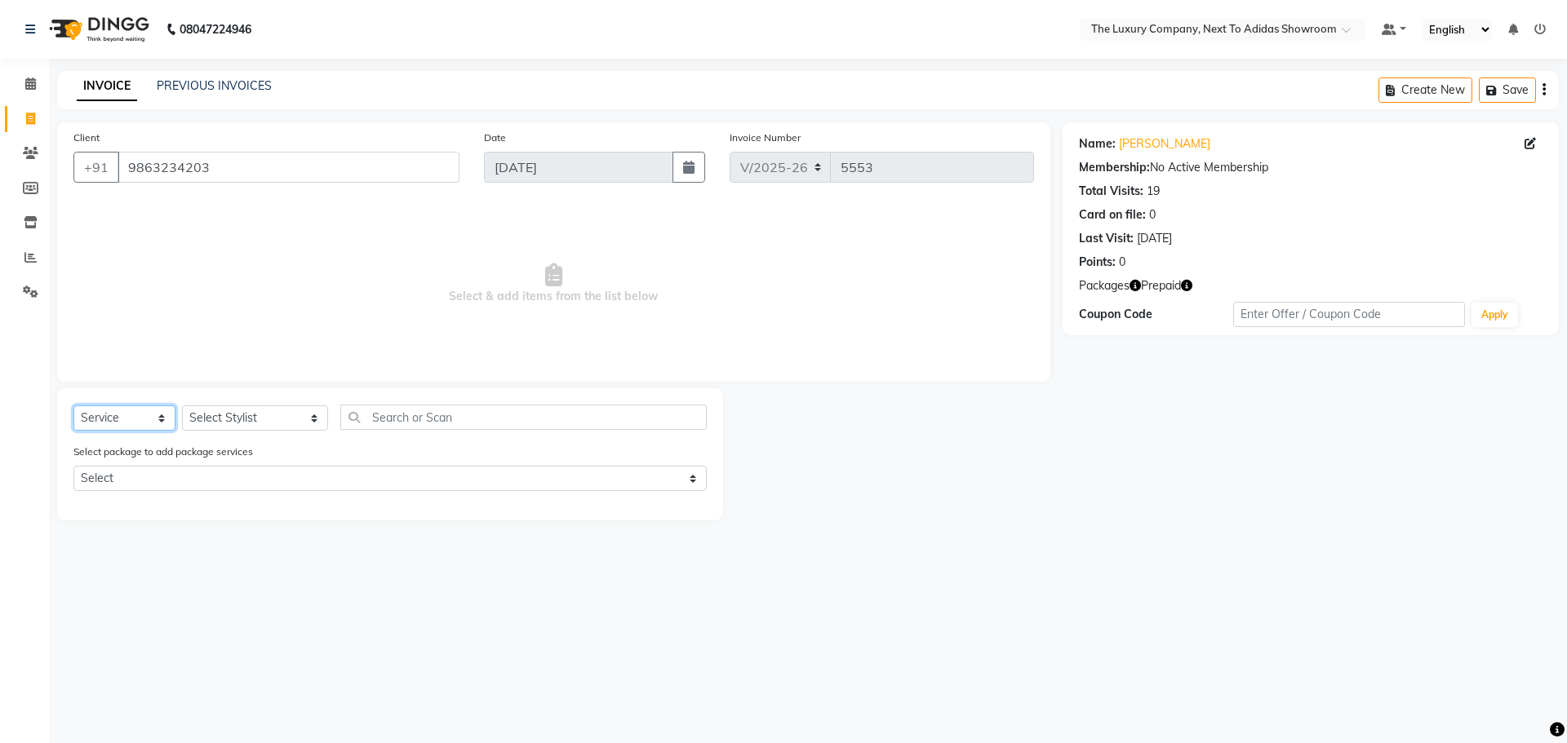
click at [138, 415] on select "Select Service Product Membership Package Voucher Prepaid Gift Card" at bounding box center [124, 418] width 102 height 25
select select "product"
click at [73, 406] on select "Select Service Product Membership Package Voucher Prepaid Gift Card" at bounding box center [124, 418] width 102 height 25
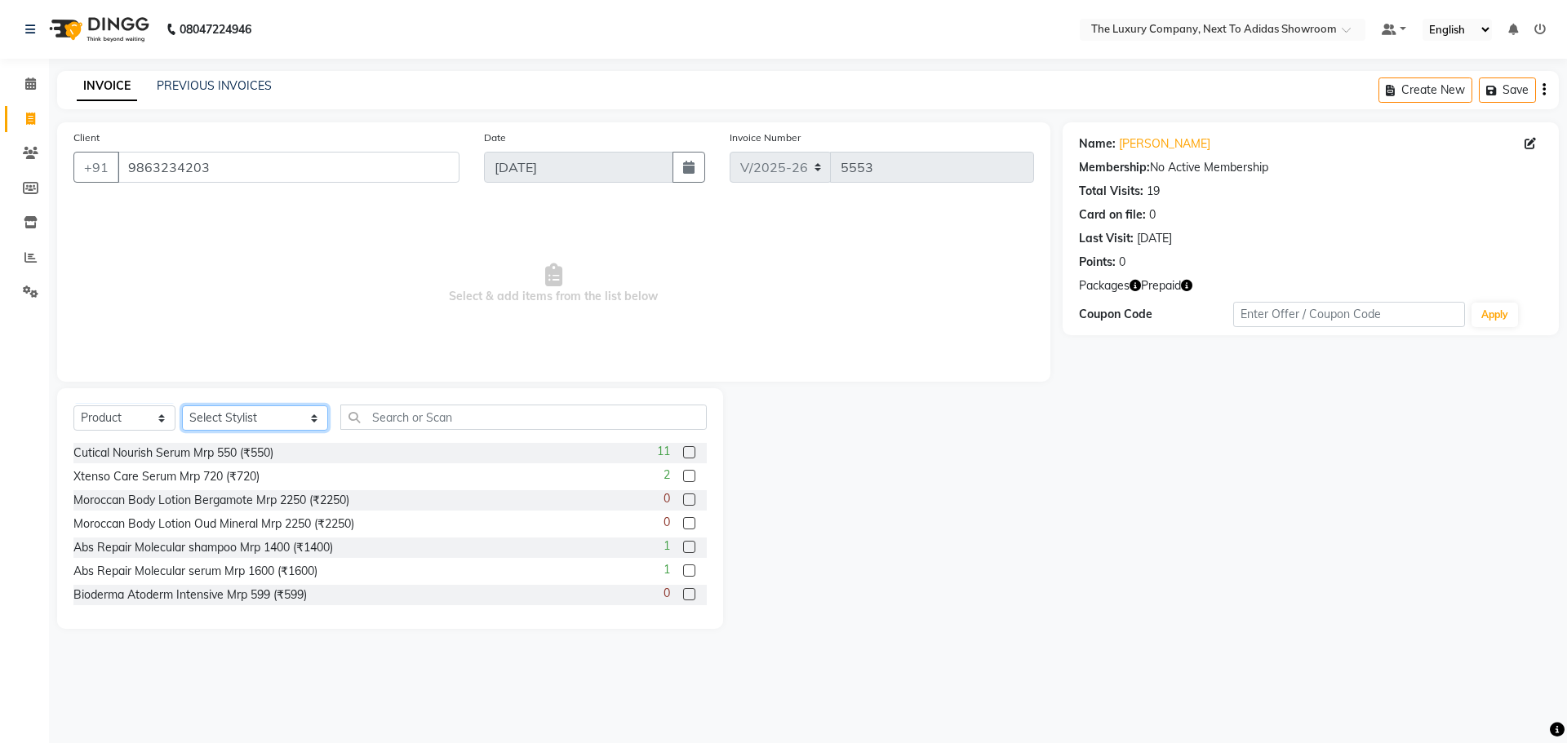
click at [223, 428] on select "Select Stylist [PERSON_NAME] [PERSON_NAME] ANSAI [PERSON_NAME] BALAJIED [PERSON…" at bounding box center [255, 418] width 146 height 25
select select "53651"
click at [182, 406] on select "Select Stylist [PERSON_NAME] [PERSON_NAME] ANSAI [PERSON_NAME] BALAJIED [PERSON…" at bounding box center [255, 418] width 146 height 25
drag, startPoint x: 372, startPoint y: 433, endPoint x: 393, endPoint y: 413, distance: 28.3
click at [393, 413] on div "Select Service Product Membership Package Voucher Prepaid Gift Card Select Styl…" at bounding box center [389, 424] width 633 height 38
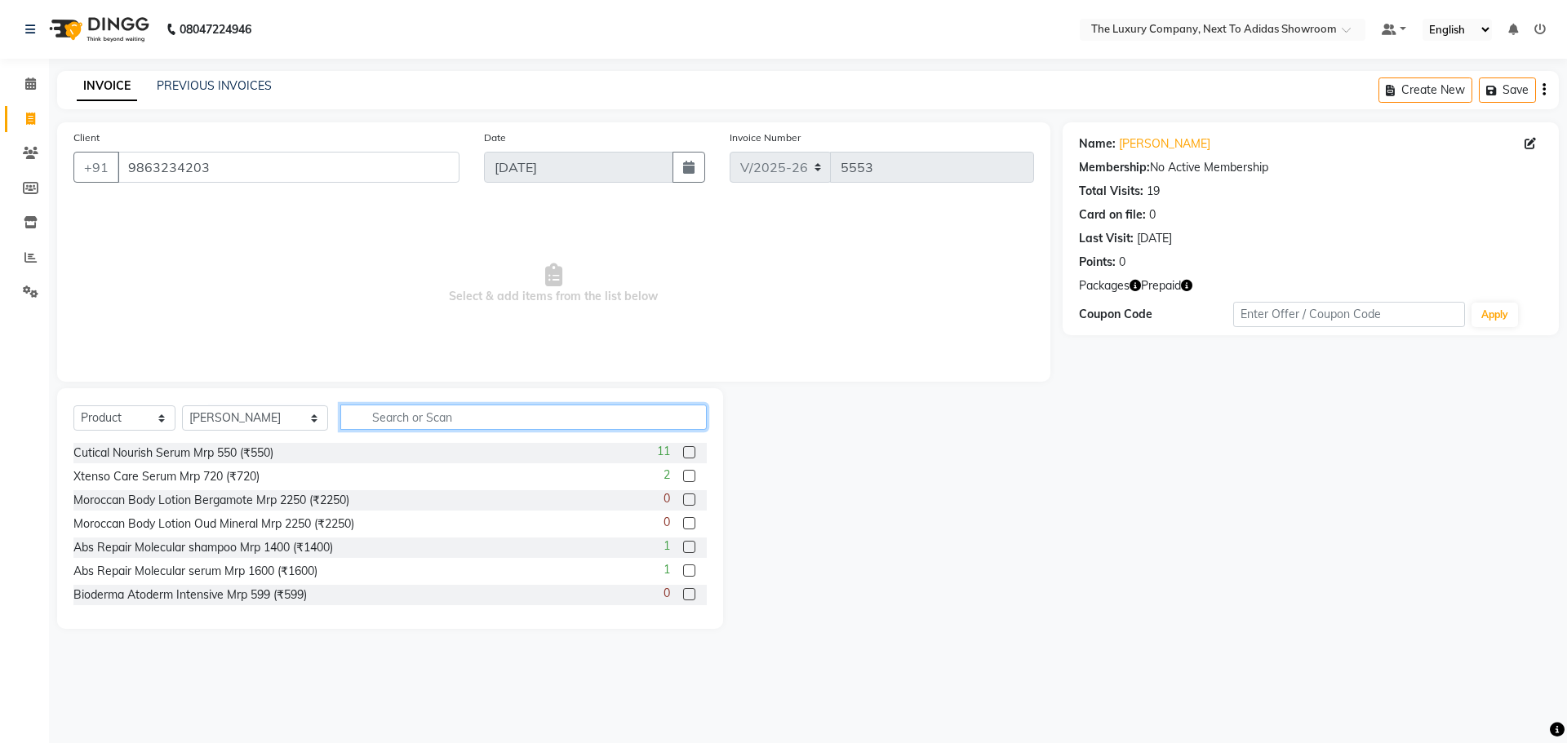
drag, startPoint x: 397, startPoint y: 411, endPoint x: 415, endPoint y: 435, distance: 29.2
click at [414, 435] on div "Select Service Product Membership Package Voucher Prepaid Gift Card Select Styl…" at bounding box center [389, 424] width 633 height 38
type input "599"
click at [683, 595] on label at bounding box center [689, 594] width 12 height 12
click at [683, 595] on input "checkbox" at bounding box center [688, 595] width 11 height 11
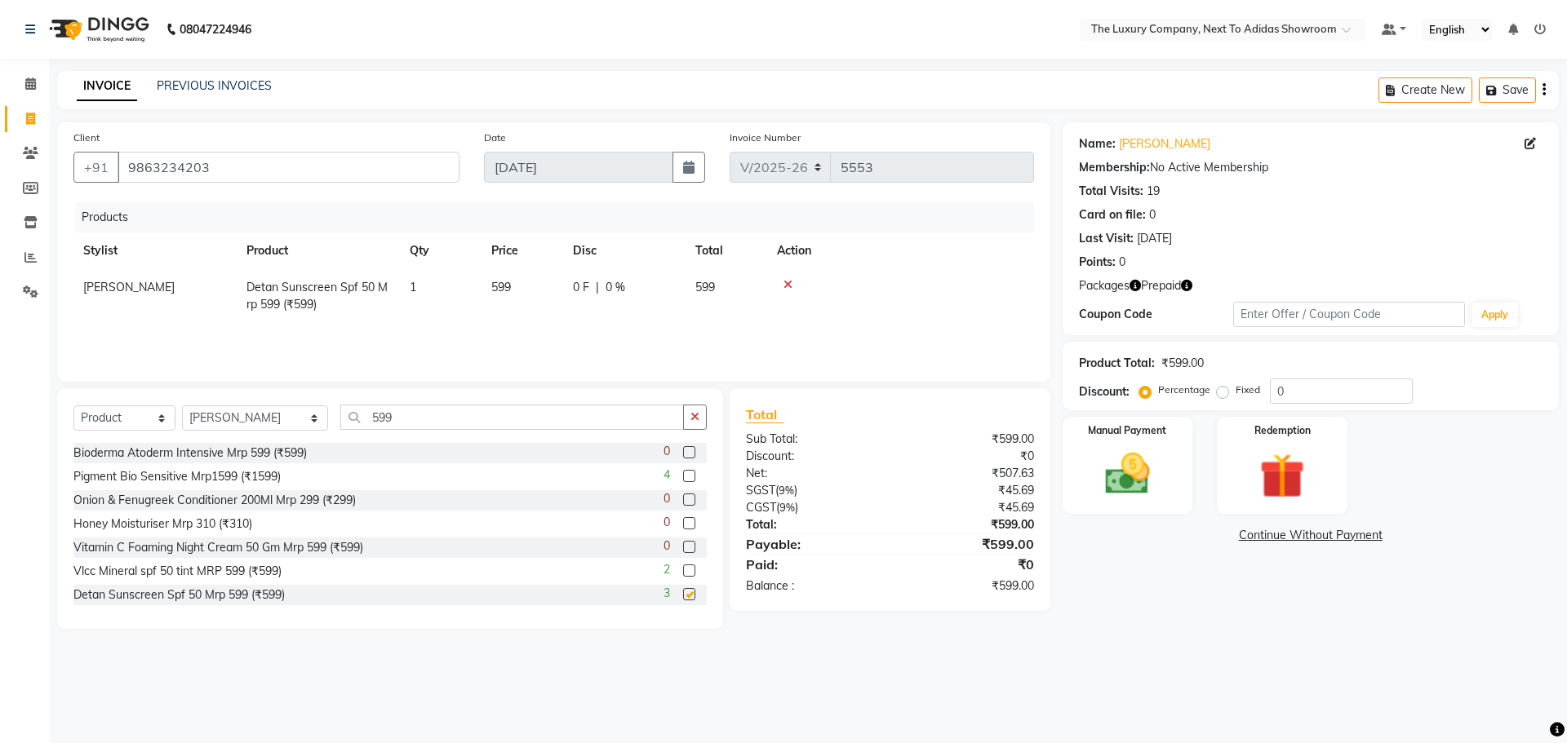
checkbox input "false"
click at [1101, 457] on img at bounding box center [1127, 474] width 76 height 54
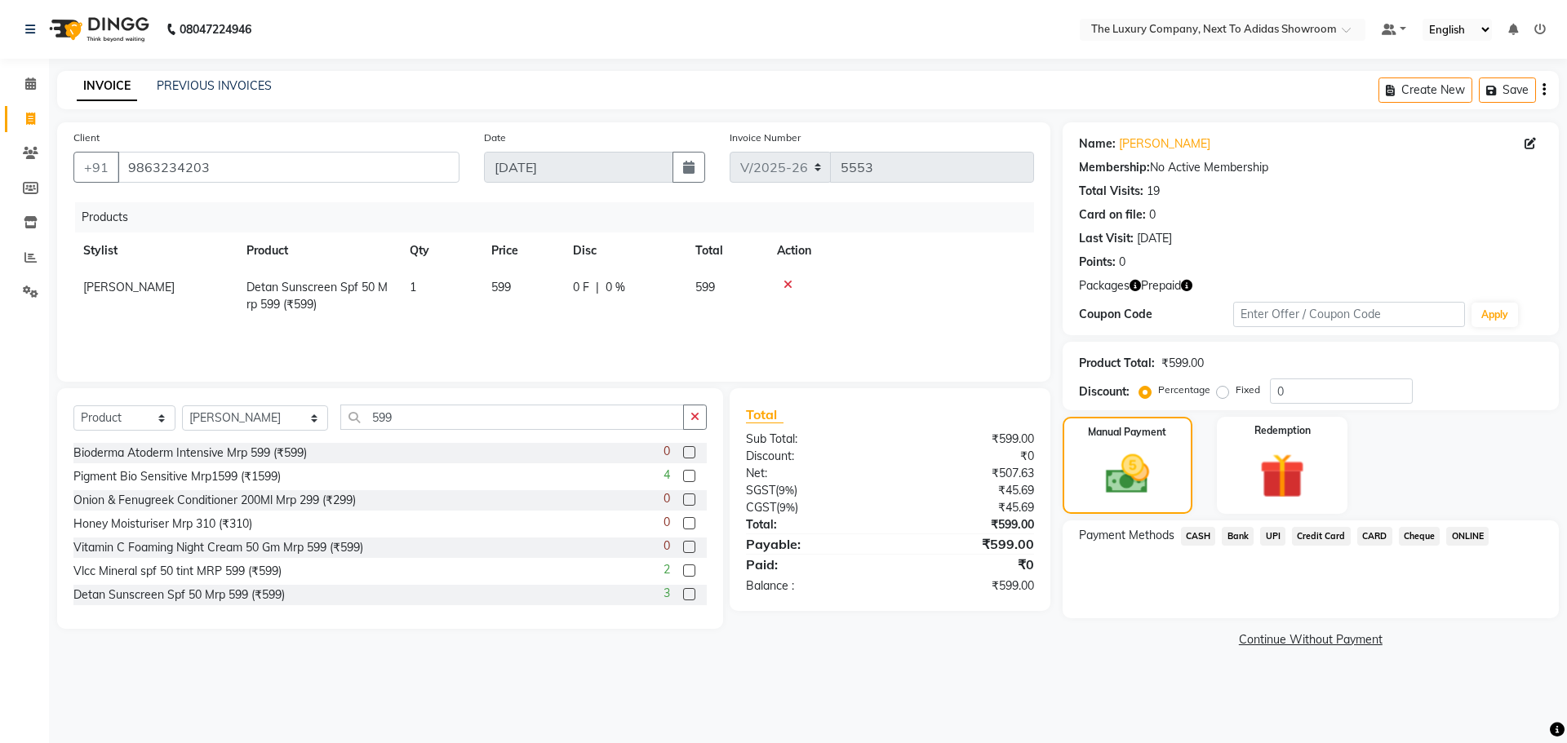
click at [1366, 533] on span "CARD" at bounding box center [1374, 536] width 35 height 19
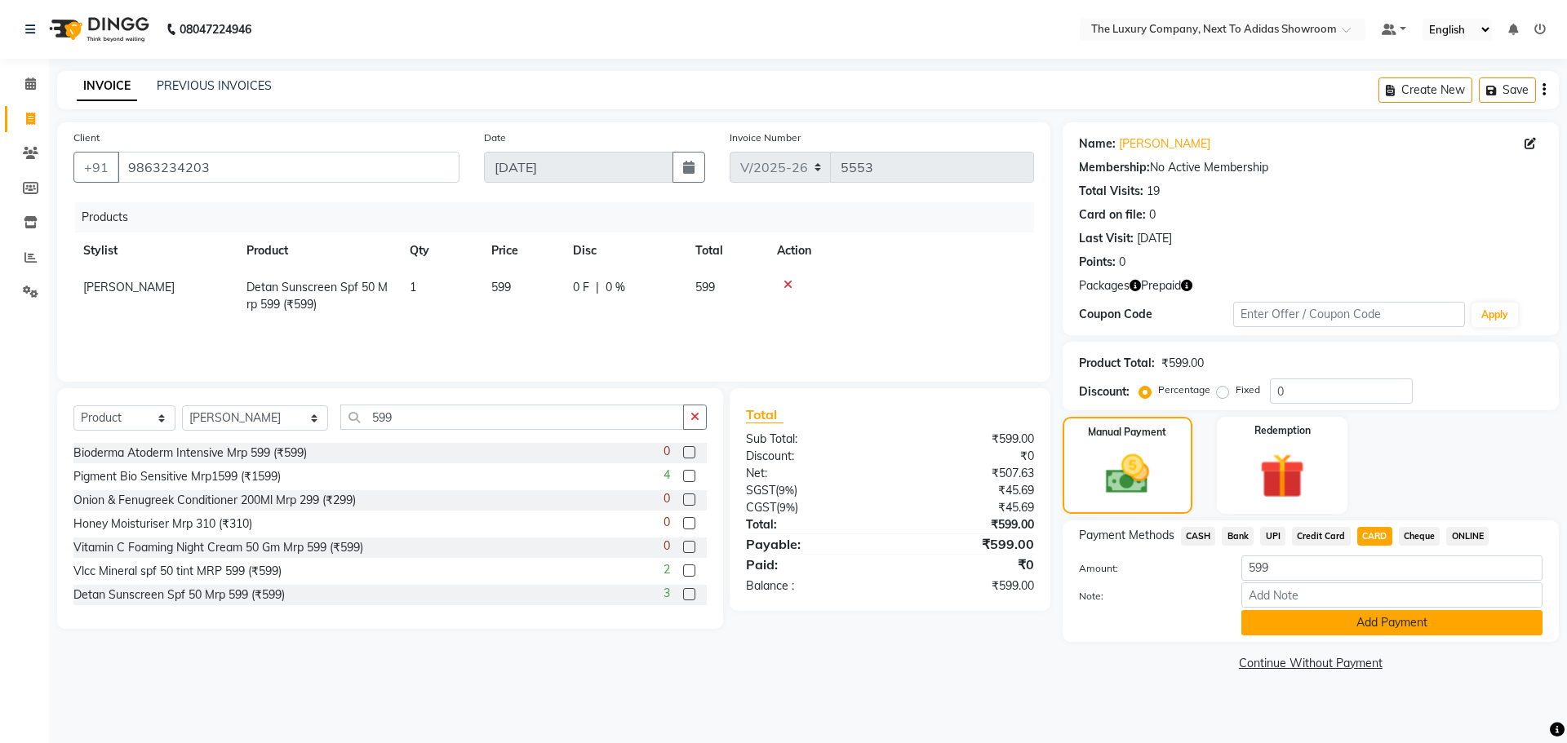
click at [1349, 619] on button "Add Payment" at bounding box center [1391, 622] width 301 height 25
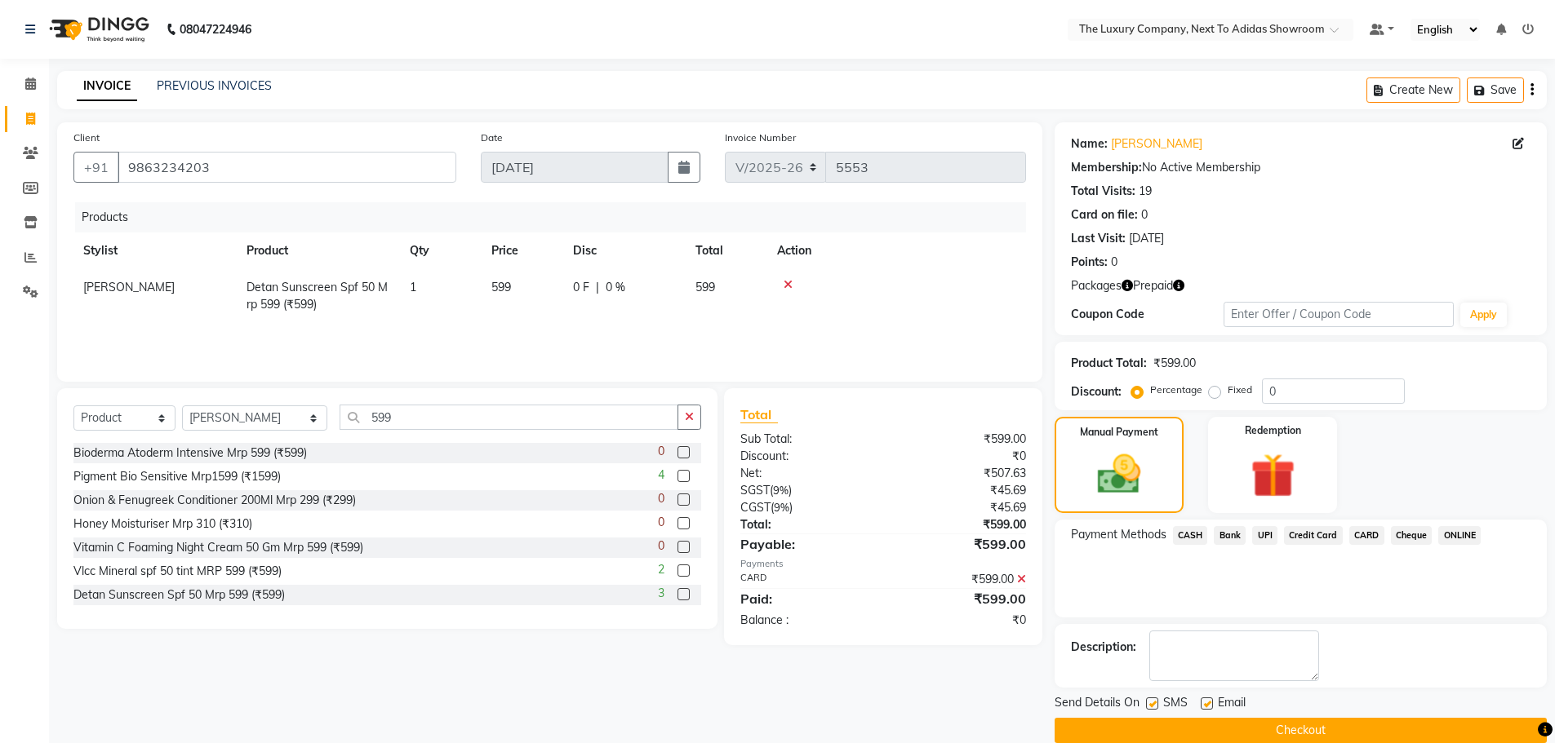
click at [1324, 730] on button "Checkout" at bounding box center [1300, 730] width 492 height 25
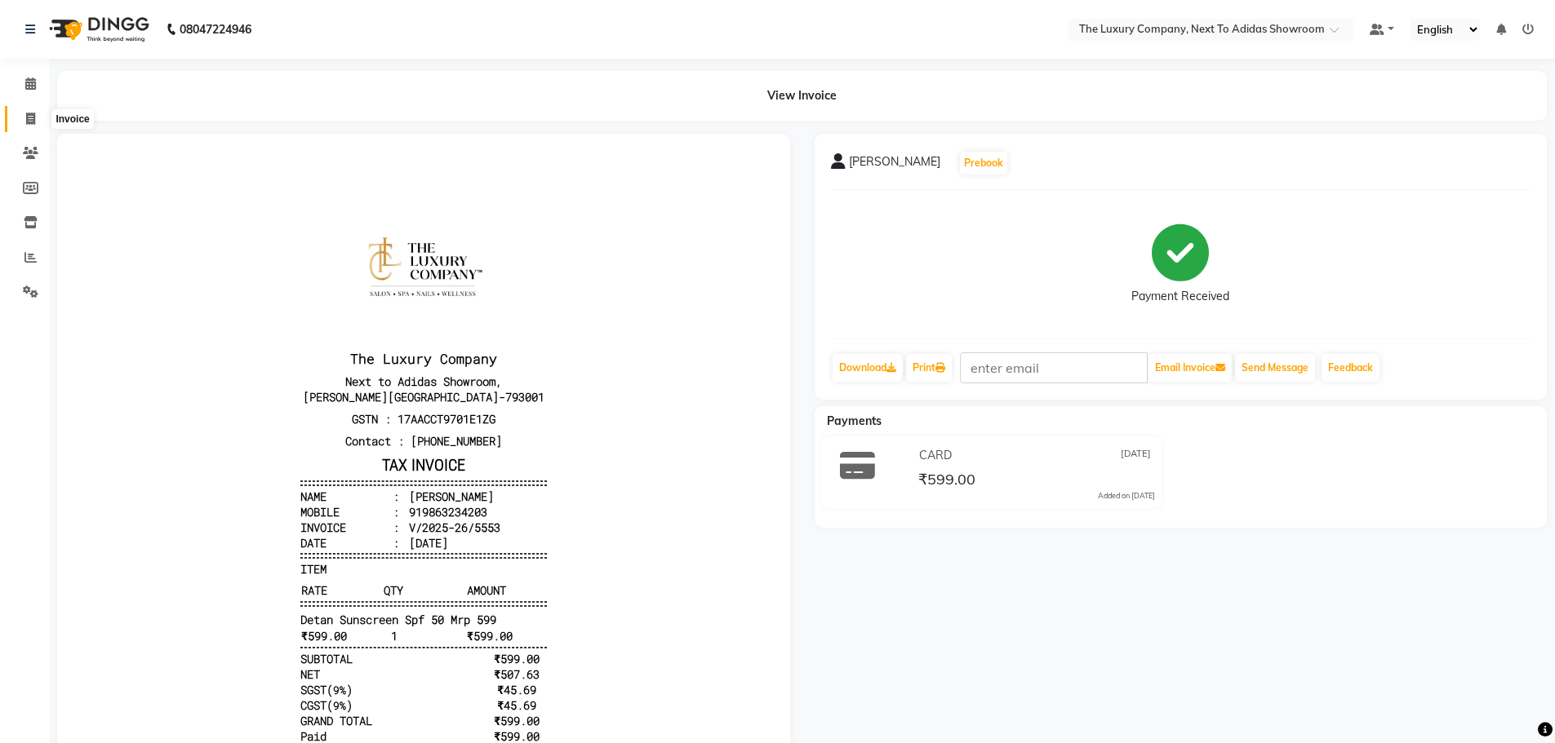
click at [33, 119] on icon at bounding box center [30, 119] width 9 height 12
select select "6828"
select select "service"
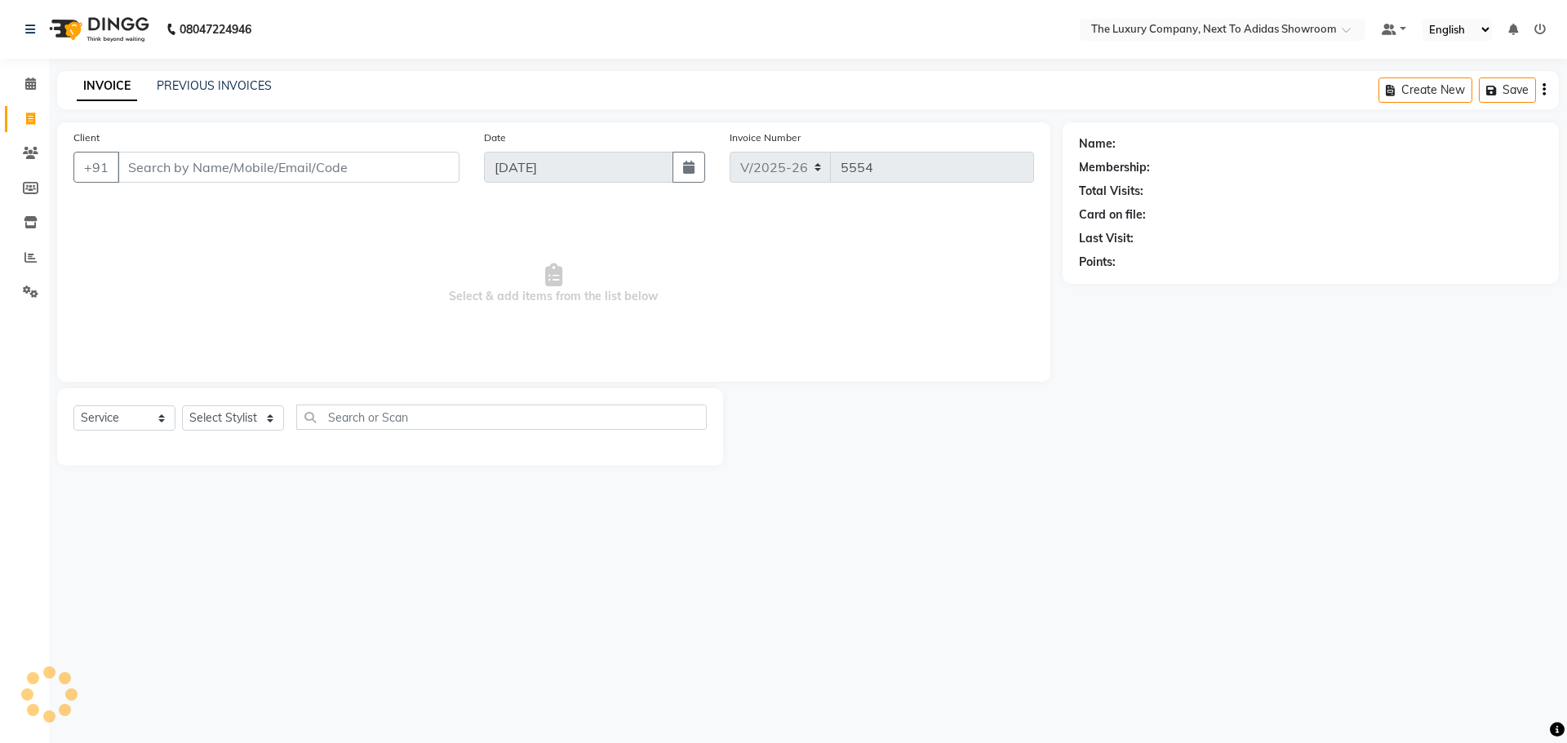
click at [153, 174] on input "Client" at bounding box center [289, 167] width 342 height 31
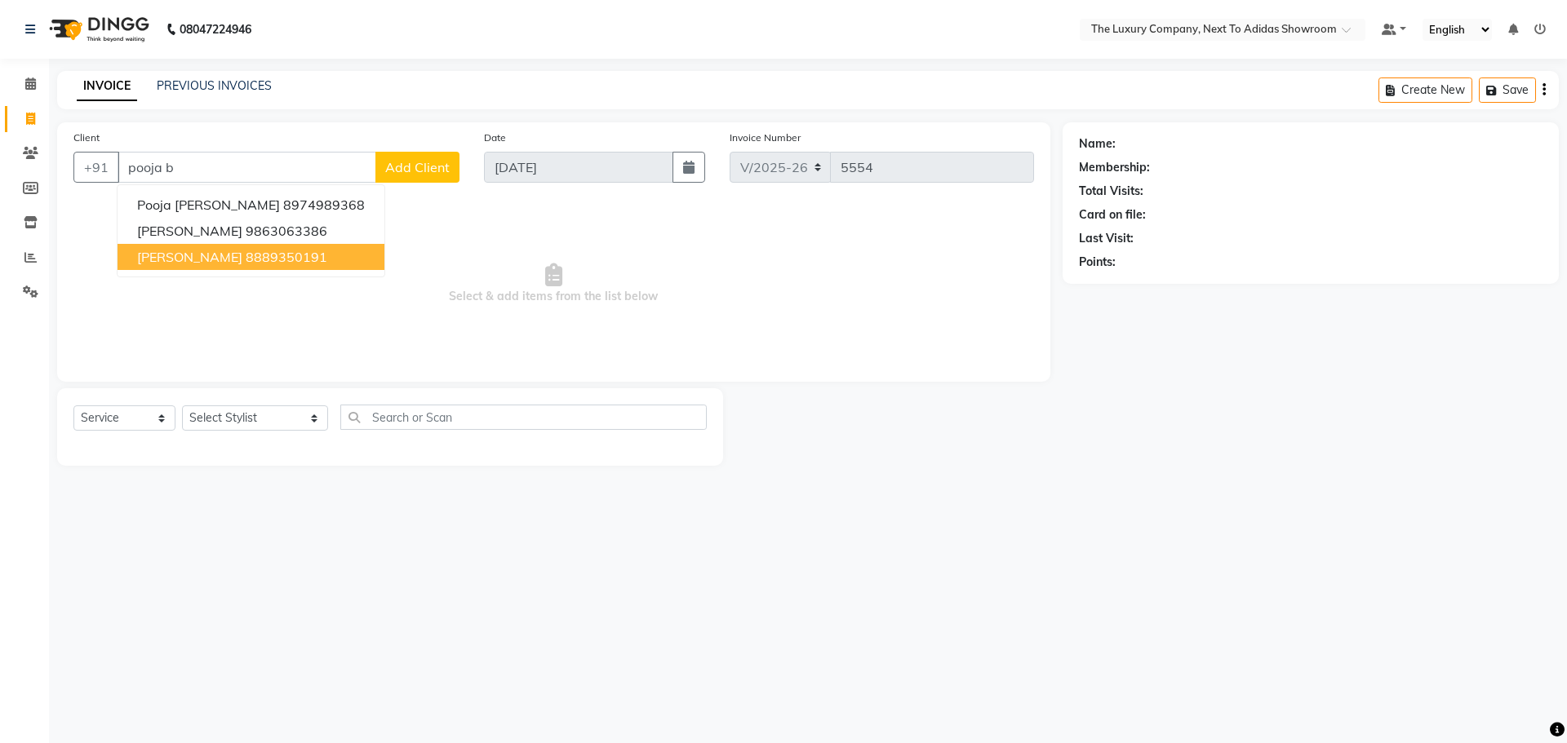
drag, startPoint x: 213, startPoint y: 258, endPoint x: 219, endPoint y: 295, distance: 37.2
click at [213, 260] on span "Pooja Bhardwaj" at bounding box center [189, 257] width 105 height 16
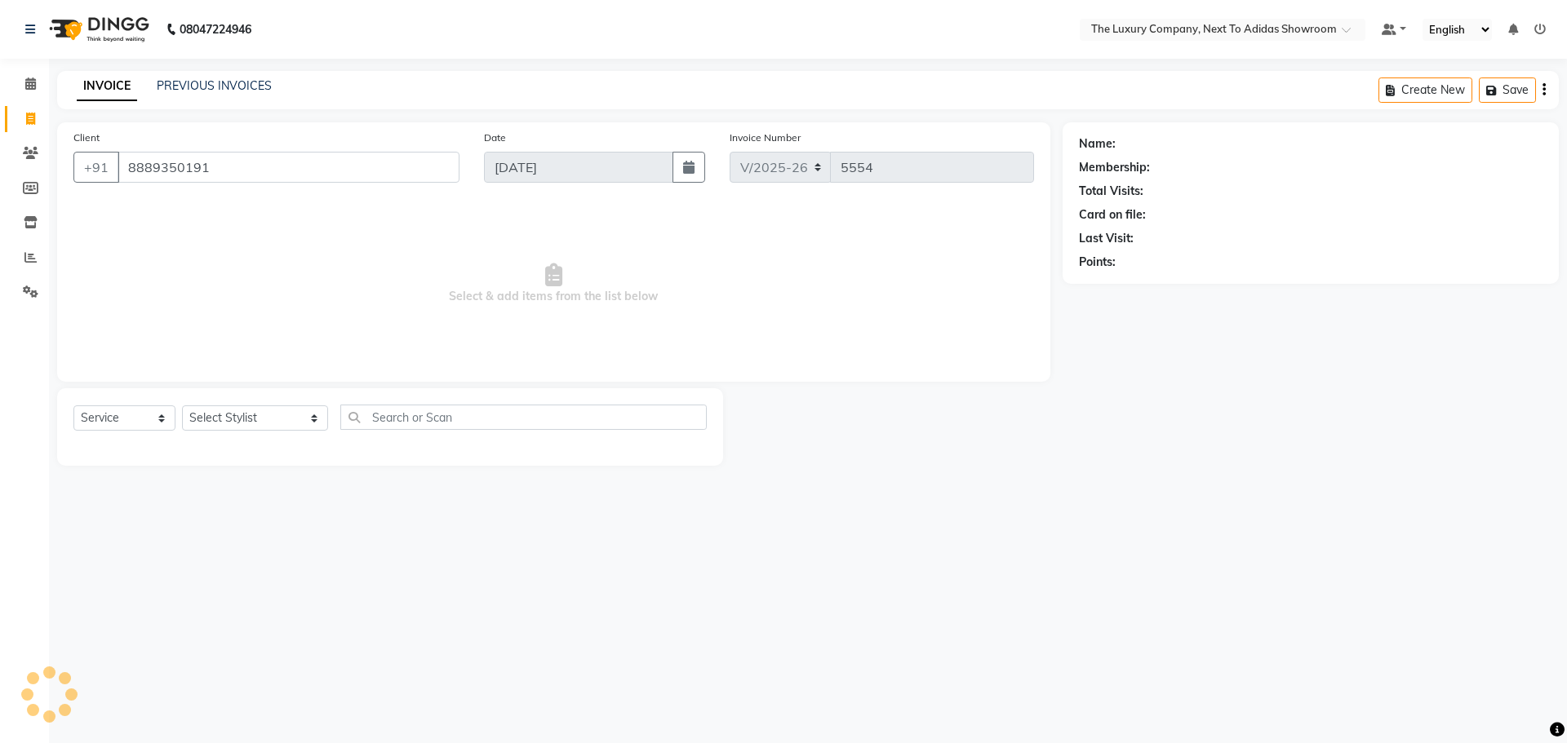
type input "8889350191"
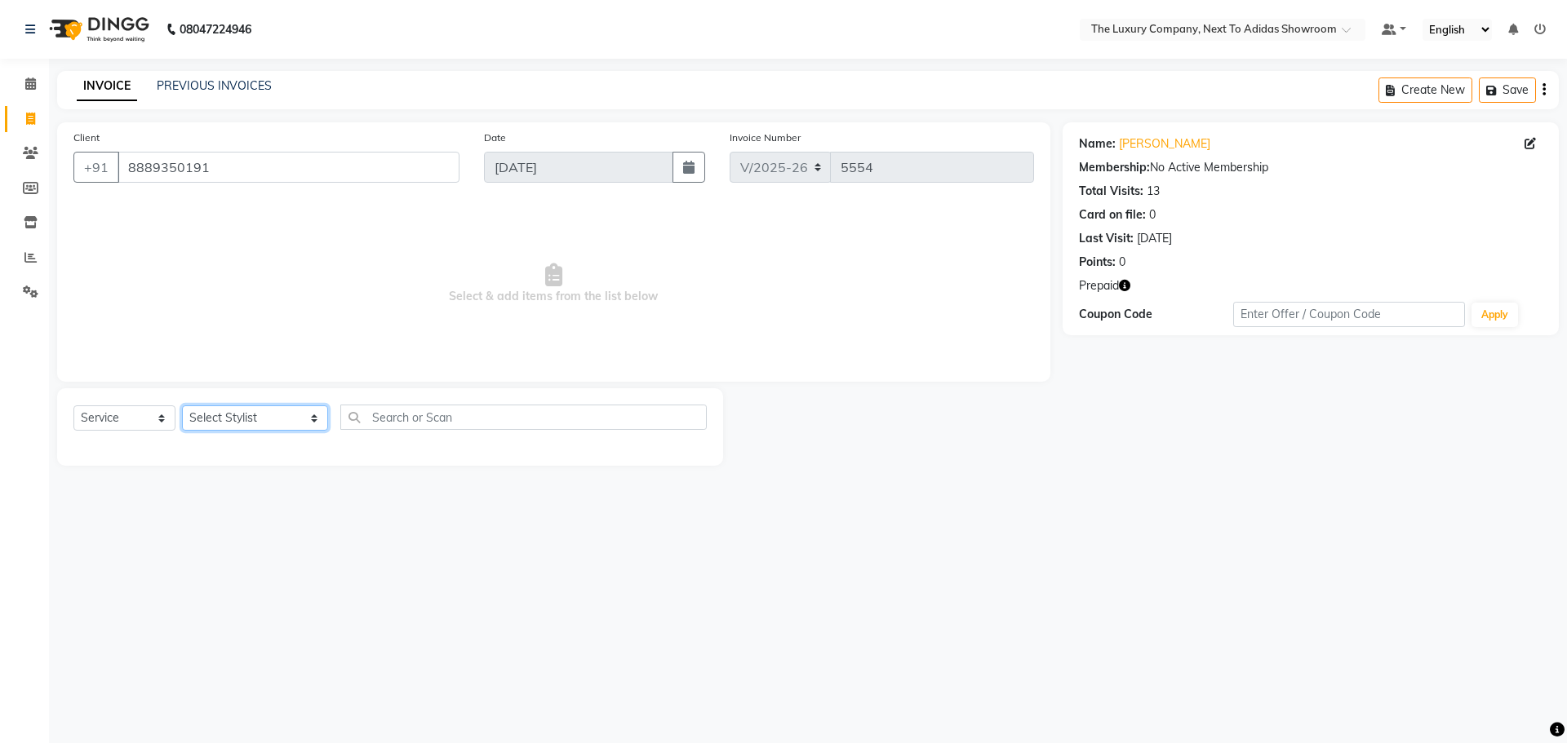
click at [237, 419] on select "Select Stylist [PERSON_NAME] [PERSON_NAME] ANSAI [PERSON_NAME] BALAJIED [PERSON…" at bounding box center [255, 418] width 146 height 25
select select "53673"
click at [182, 406] on select "Select Stylist [PERSON_NAME] [PERSON_NAME] ANSAI [PERSON_NAME] BALAJIED [PERSON…" at bounding box center [255, 418] width 146 height 25
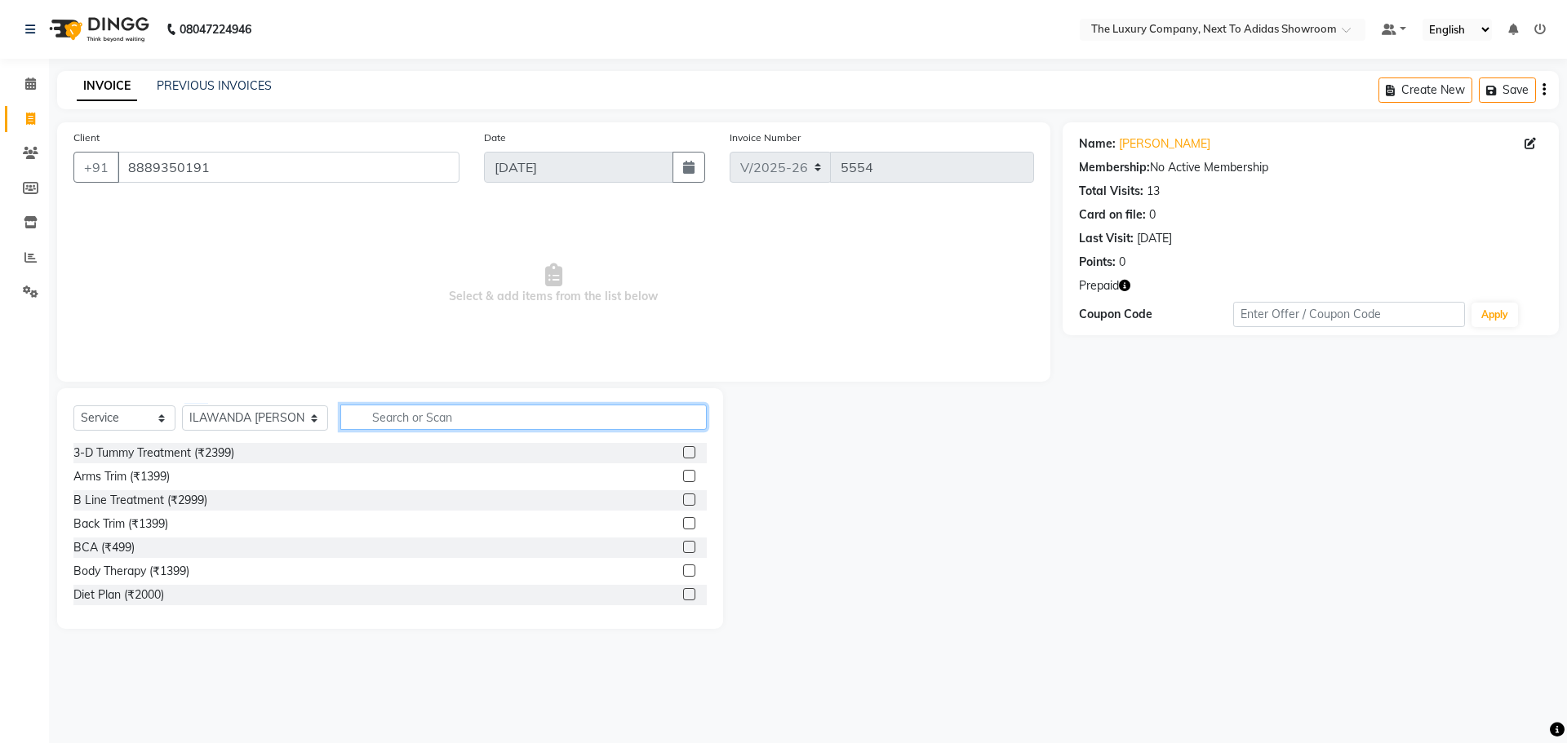
click at [387, 416] on input "text" at bounding box center [523, 417] width 366 height 25
type input "threa"
click at [683, 502] on label at bounding box center [689, 500] width 12 height 12
click at [683, 502] on input "checkbox" at bounding box center [688, 500] width 11 height 11
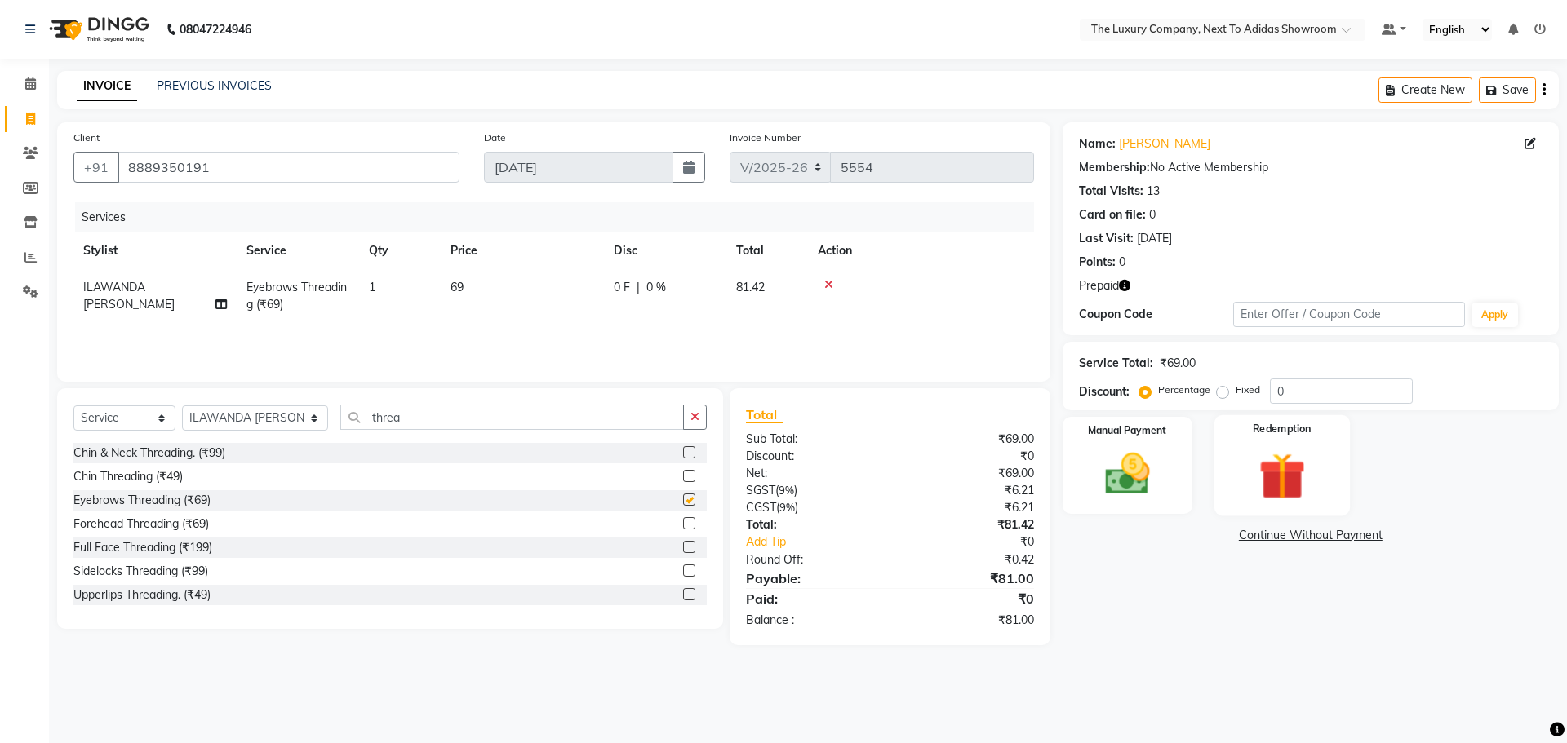
checkbox input "false"
click at [1266, 465] on img at bounding box center [1282, 476] width 76 height 58
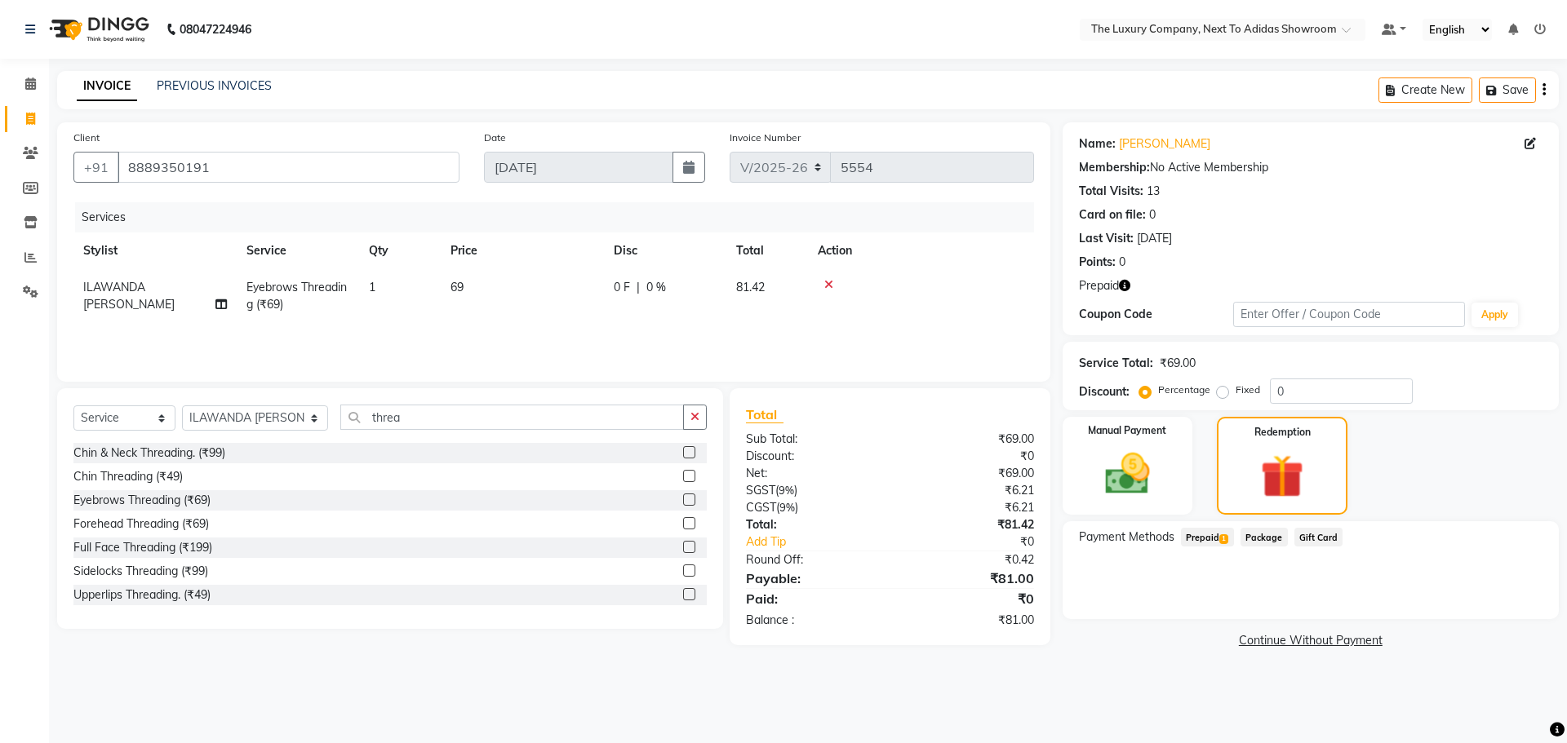
click at [1213, 541] on span "Prepaid 1" at bounding box center [1207, 537] width 53 height 19
click at [1491, 599] on button "Add" at bounding box center [1504, 603] width 60 height 28
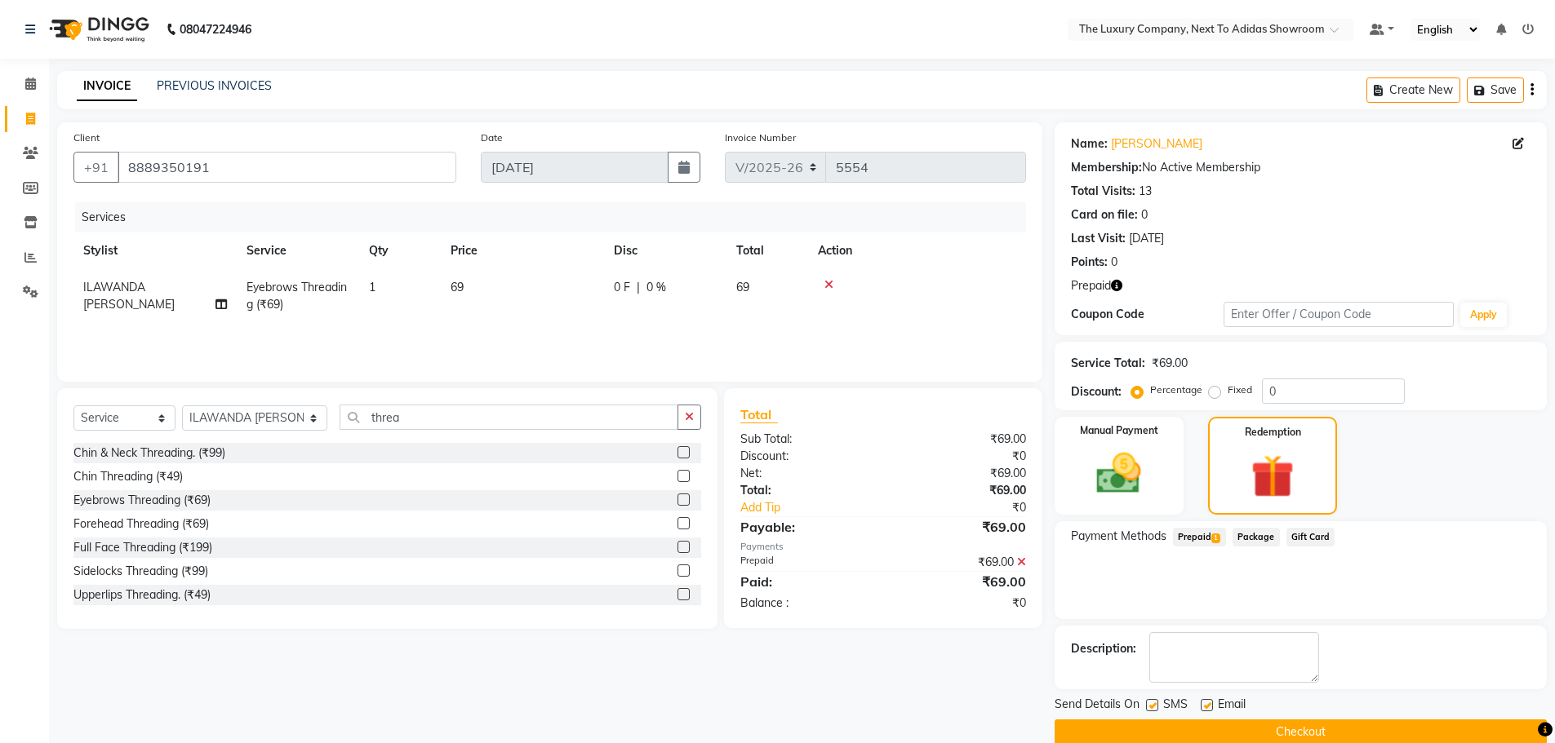
click at [1294, 726] on button "Checkout" at bounding box center [1300, 732] width 492 height 25
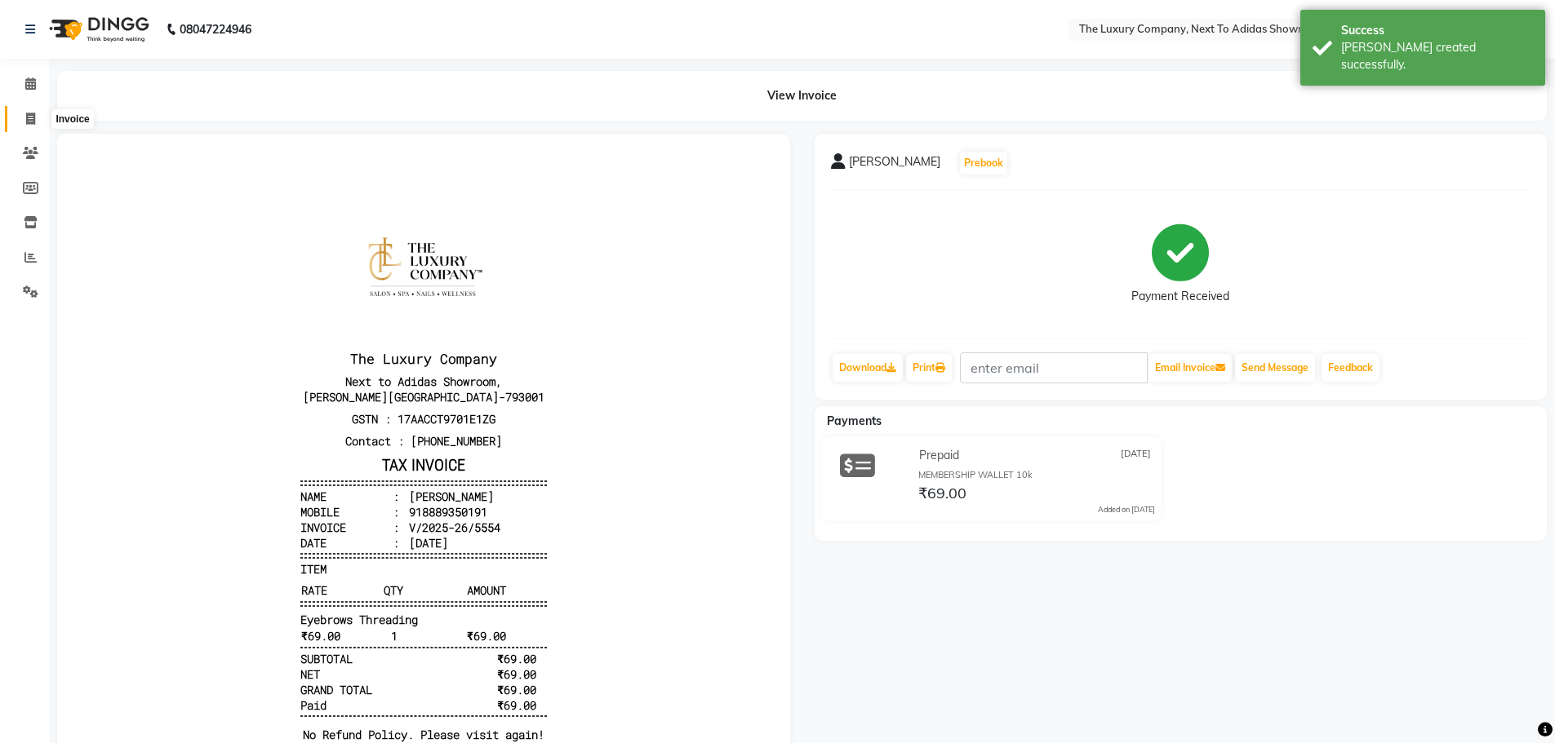
click at [24, 118] on span at bounding box center [30, 119] width 29 height 19
select select "service"
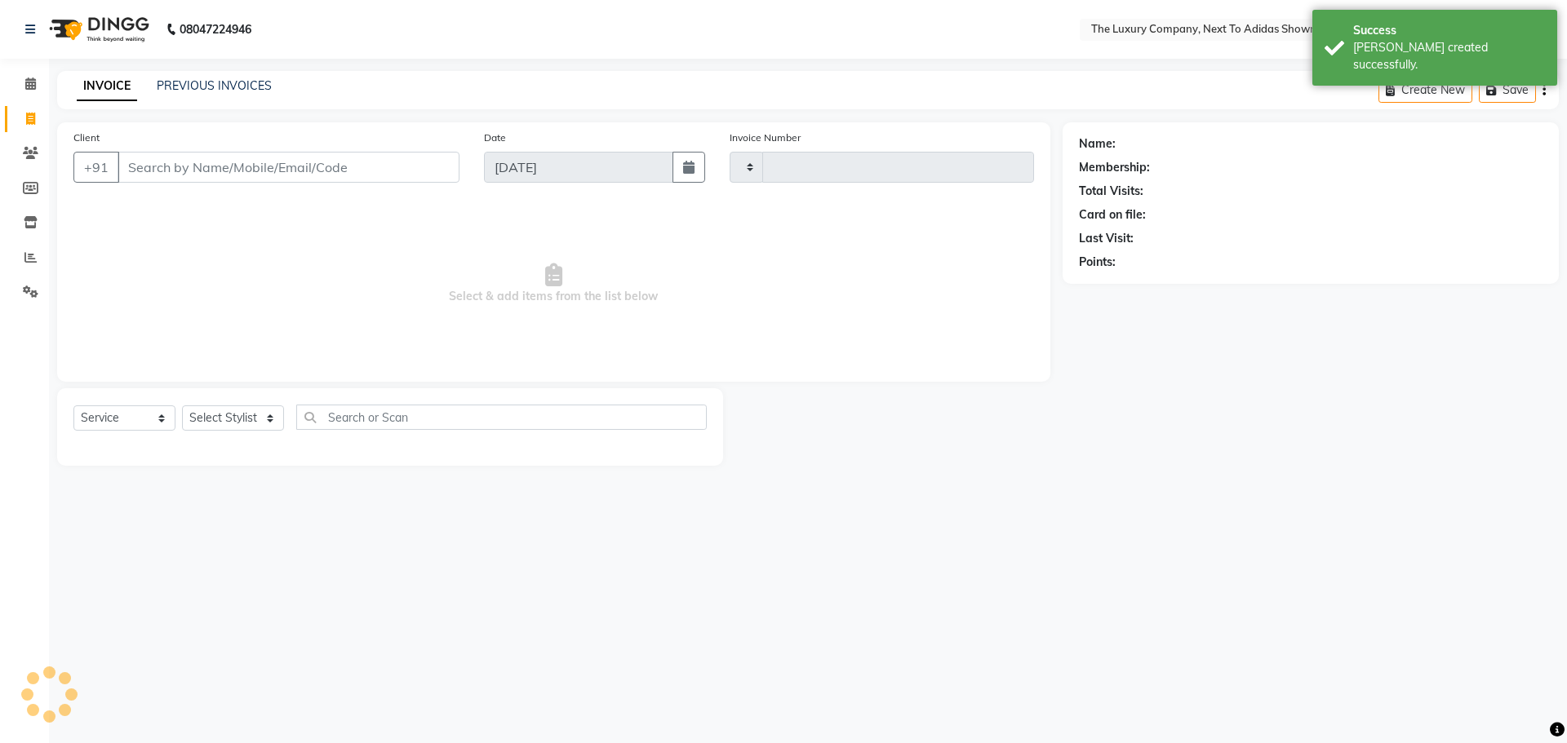
type input "5555"
select select "6828"
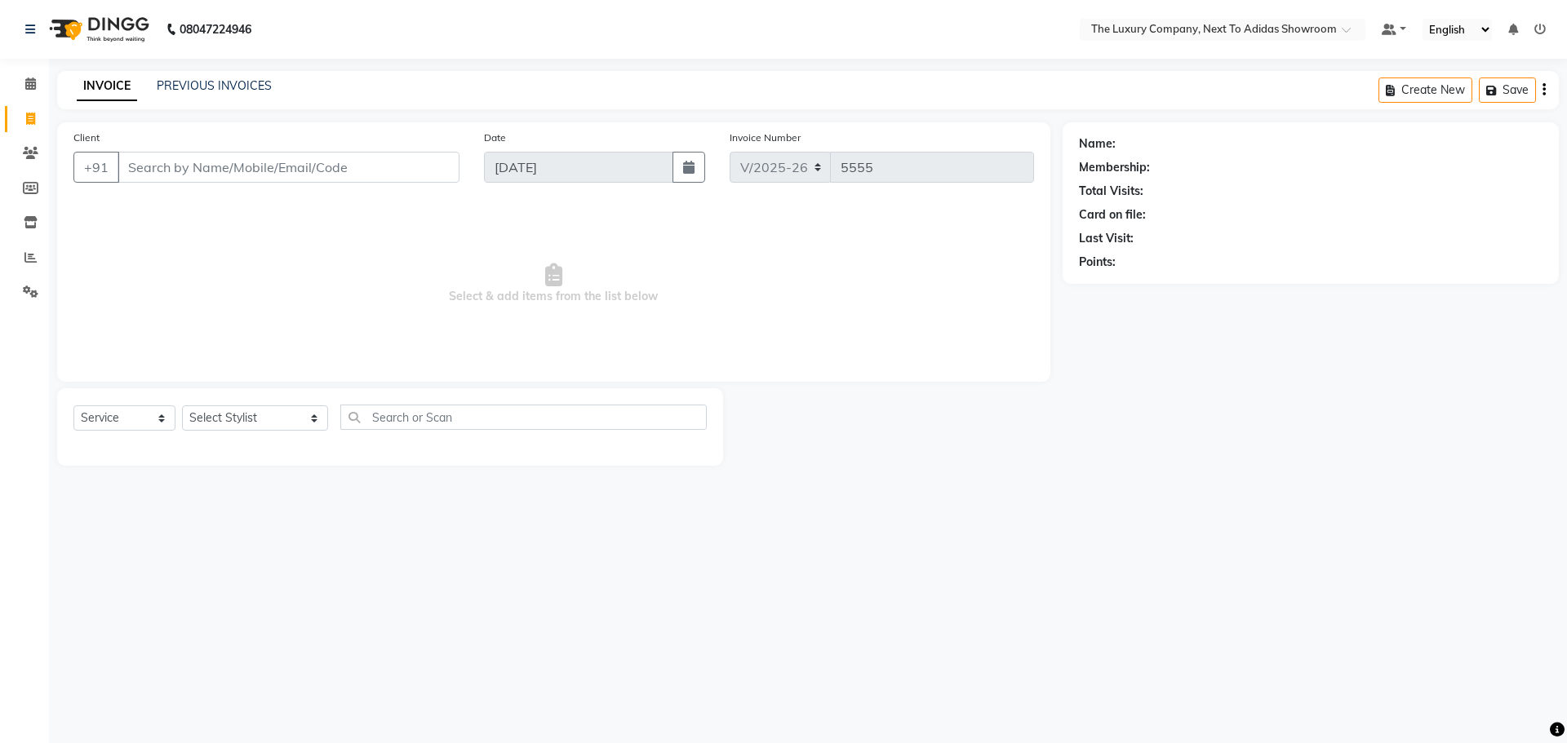
click at [215, 170] on input "Client" at bounding box center [289, 167] width 342 height 31
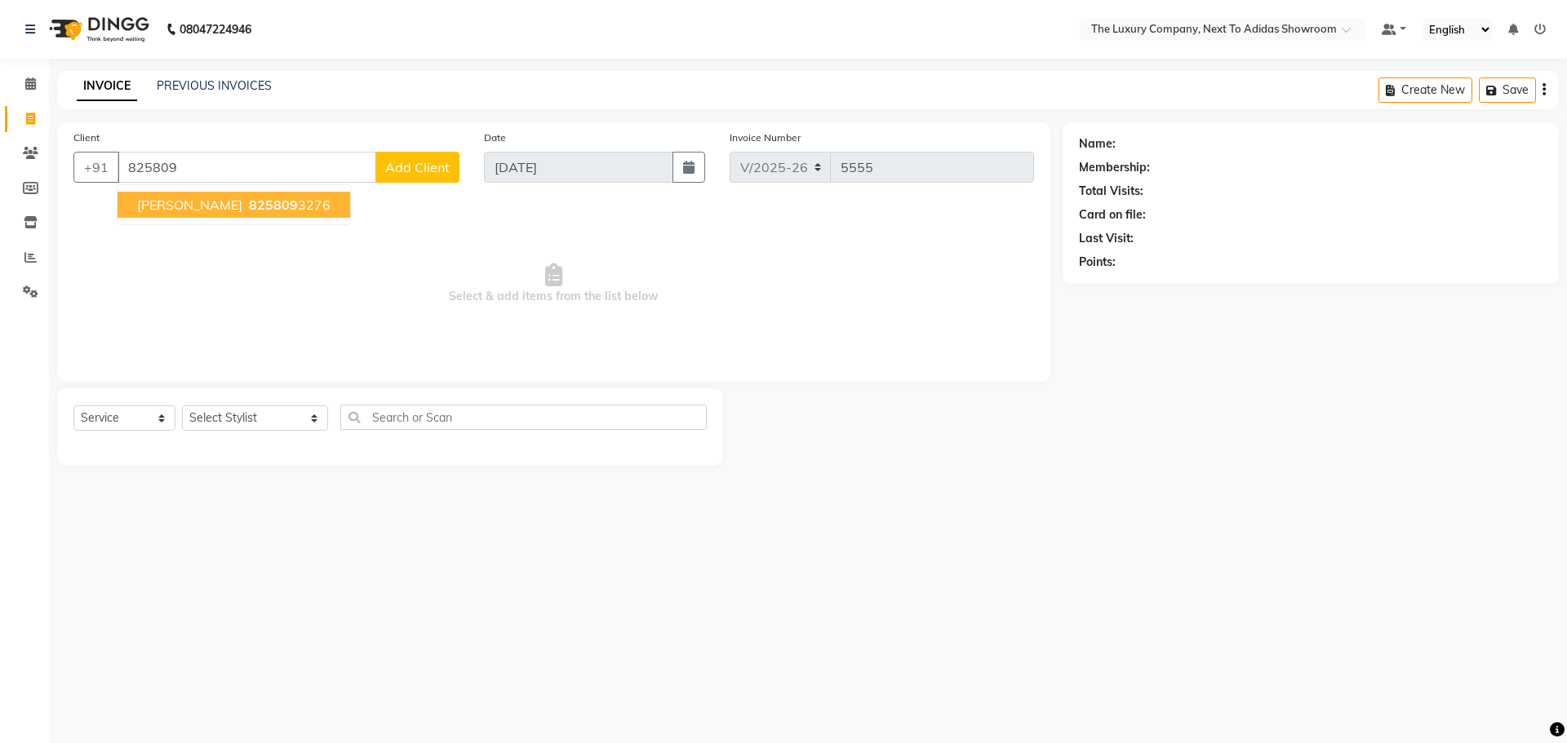
drag, startPoint x: 197, startPoint y: 170, endPoint x: 80, endPoint y: 189, distance: 118.3
click at [80, 189] on div "Client +91 825809 Abhilasha Kaur 825809 3276 Add Client" at bounding box center [266, 162] width 410 height 67
drag, startPoint x: 199, startPoint y: 192, endPoint x: 197, endPoint y: 206, distance: 14.0
click at [197, 206] on span "Zainab Siddique" at bounding box center [189, 205] width 105 height 16
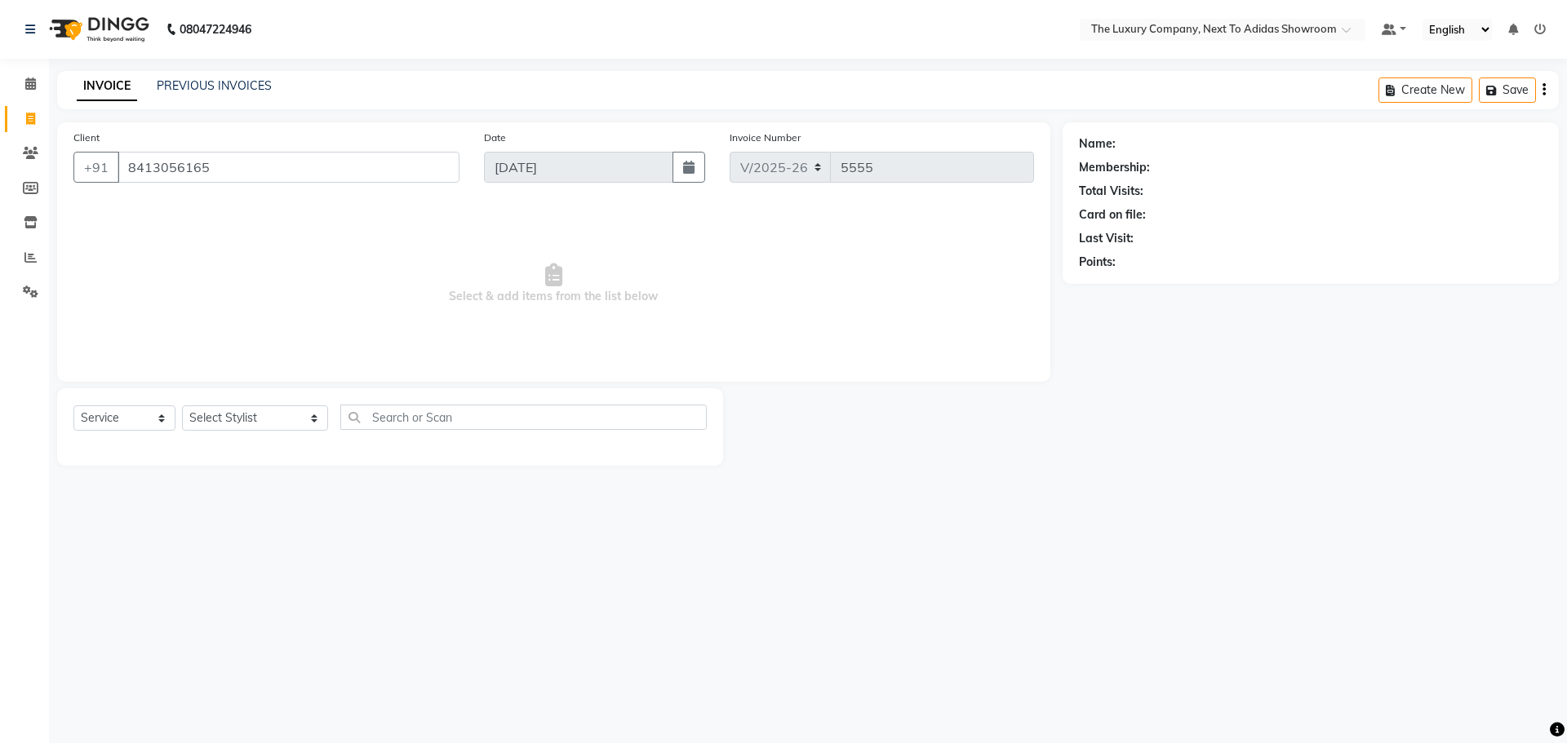
type input "8413056165"
click at [247, 409] on select "Select Stylist [PERSON_NAME] [PERSON_NAME] ANSAI [PERSON_NAME] BALAJIED [PERSON…" at bounding box center [255, 418] width 146 height 25
select select "53684"
click at [182, 406] on select "Select Stylist [PERSON_NAME] [PERSON_NAME] ANSAI [PERSON_NAME] BALAJIED [PERSON…" at bounding box center [255, 418] width 146 height 25
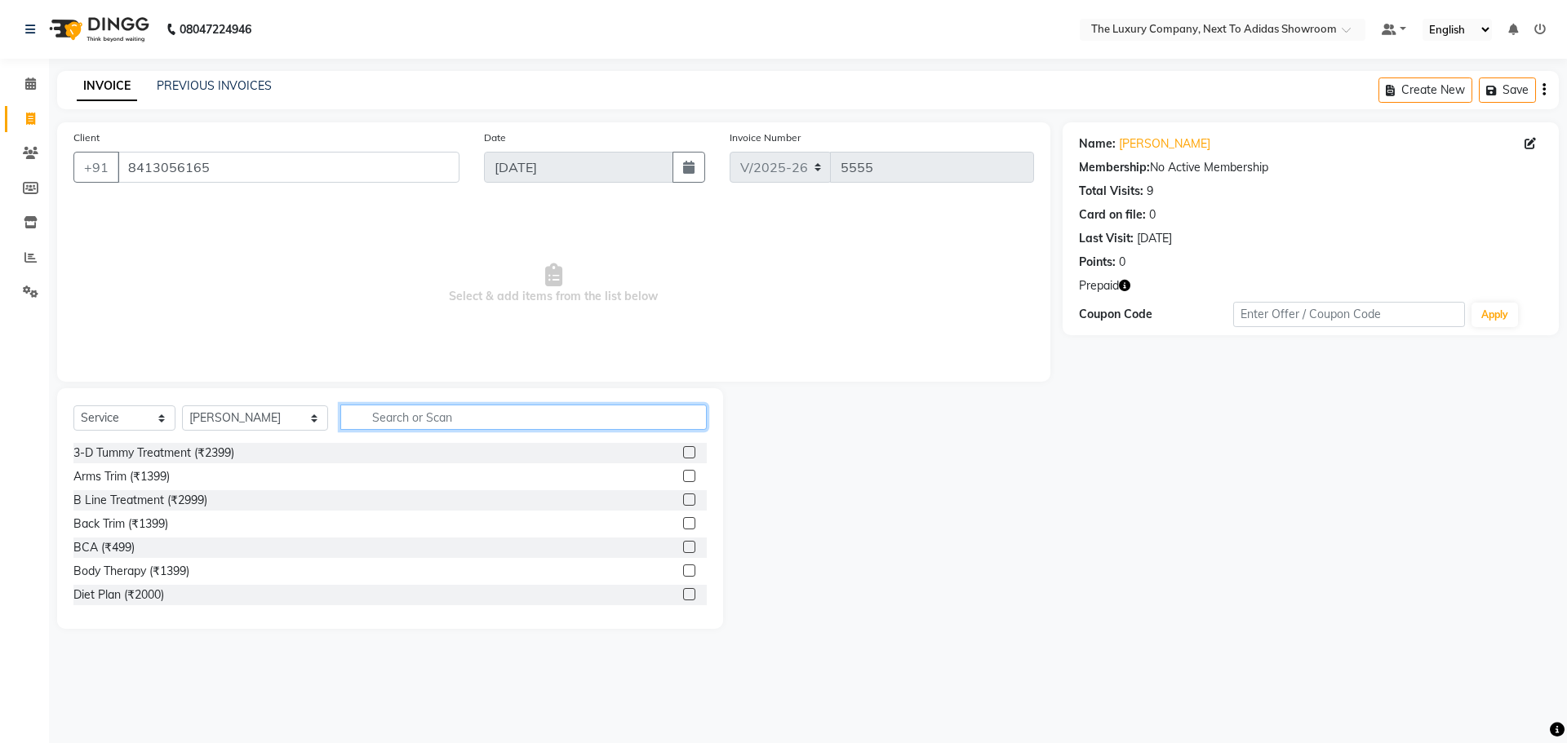
drag, startPoint x: 366, startPoint y: 415, endPoint x: 364, endPoint y: 405, distance: 10.7
click at [362, 412] on input "text" at bounding box center [523, 417] width 366 height 25
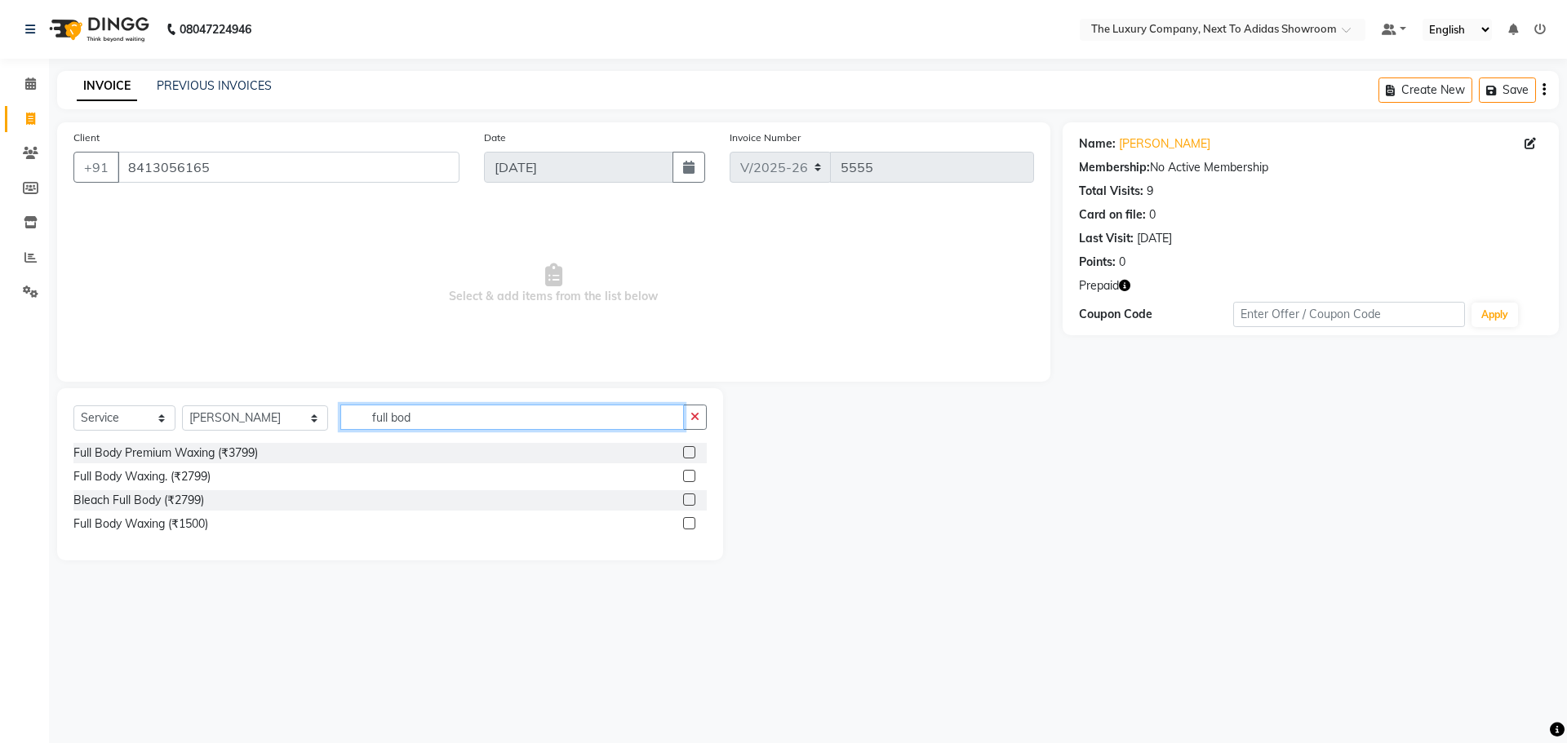
type input "full bod"
click at [688, 451] on label at bounding box center [689, 452] width 12 height 12
click at [688, 451] on input "checkbox" at bounding box center [688, 453] width 11 height 11
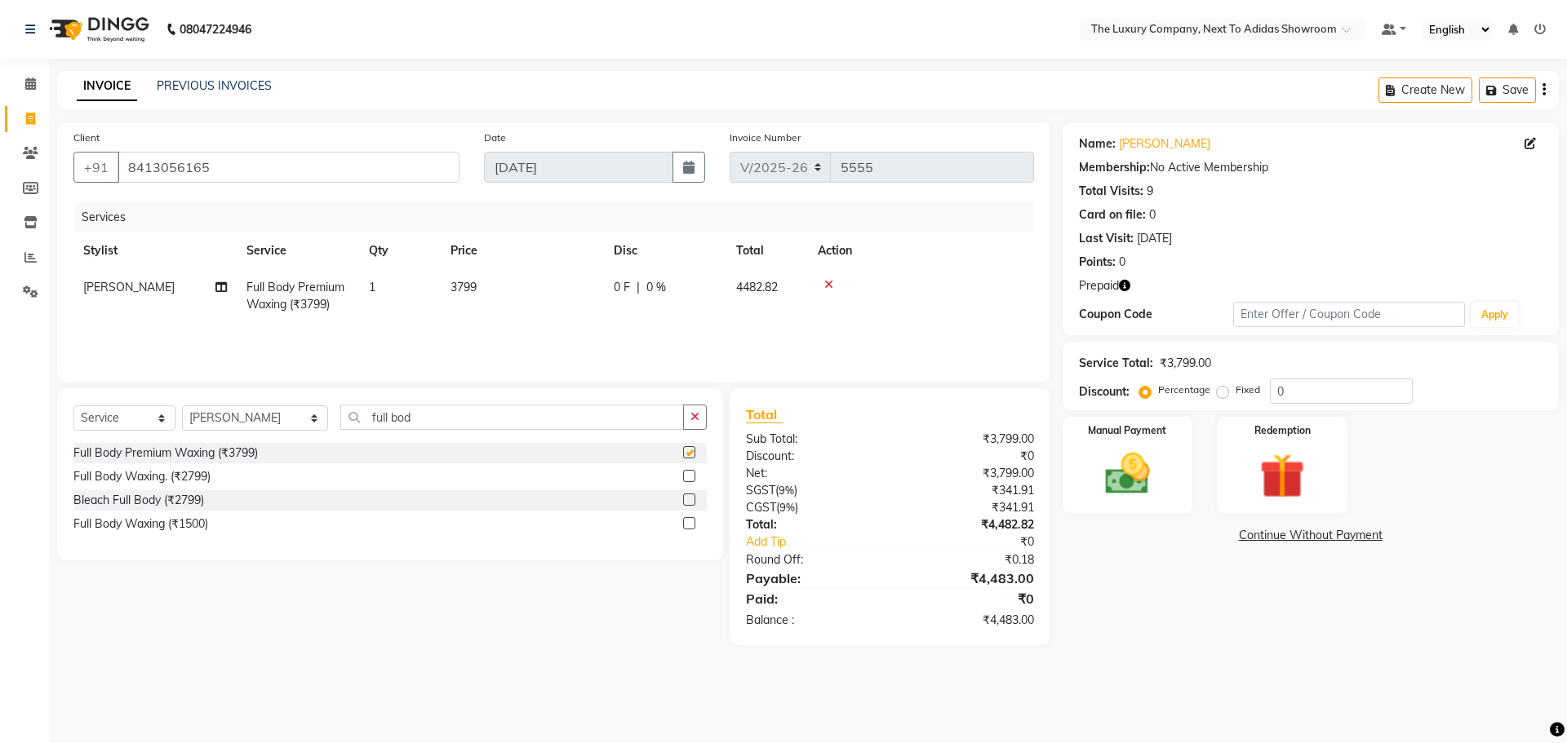
checkbox input "false"
drag, startPoint x: 298, startPoint y: 428, endPoint x: 176, endPoint y: 434, distance: 121.8
click at [176, 434] on div "Select Service Product Membership Package Voucher Prepaid Gift Card Select Styl…" at bounding box center [389, 424] width 633 height 38
type input "upper"
click at [692, 496] on label at bounding box center [689, 500] width 12 height 12
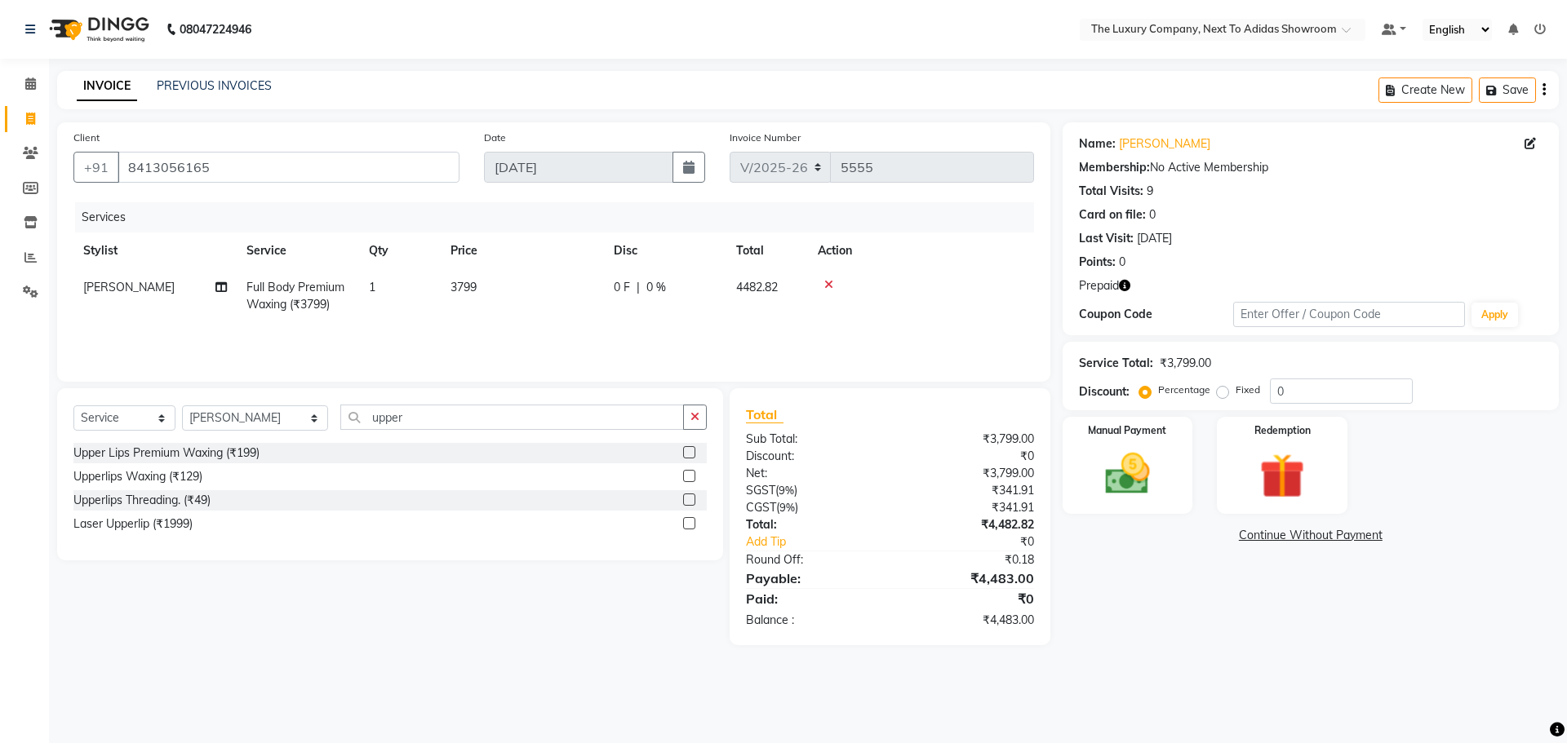
click at [692, 496] on input "checkbox" at bounding box center [688, 500] width 11 height 11
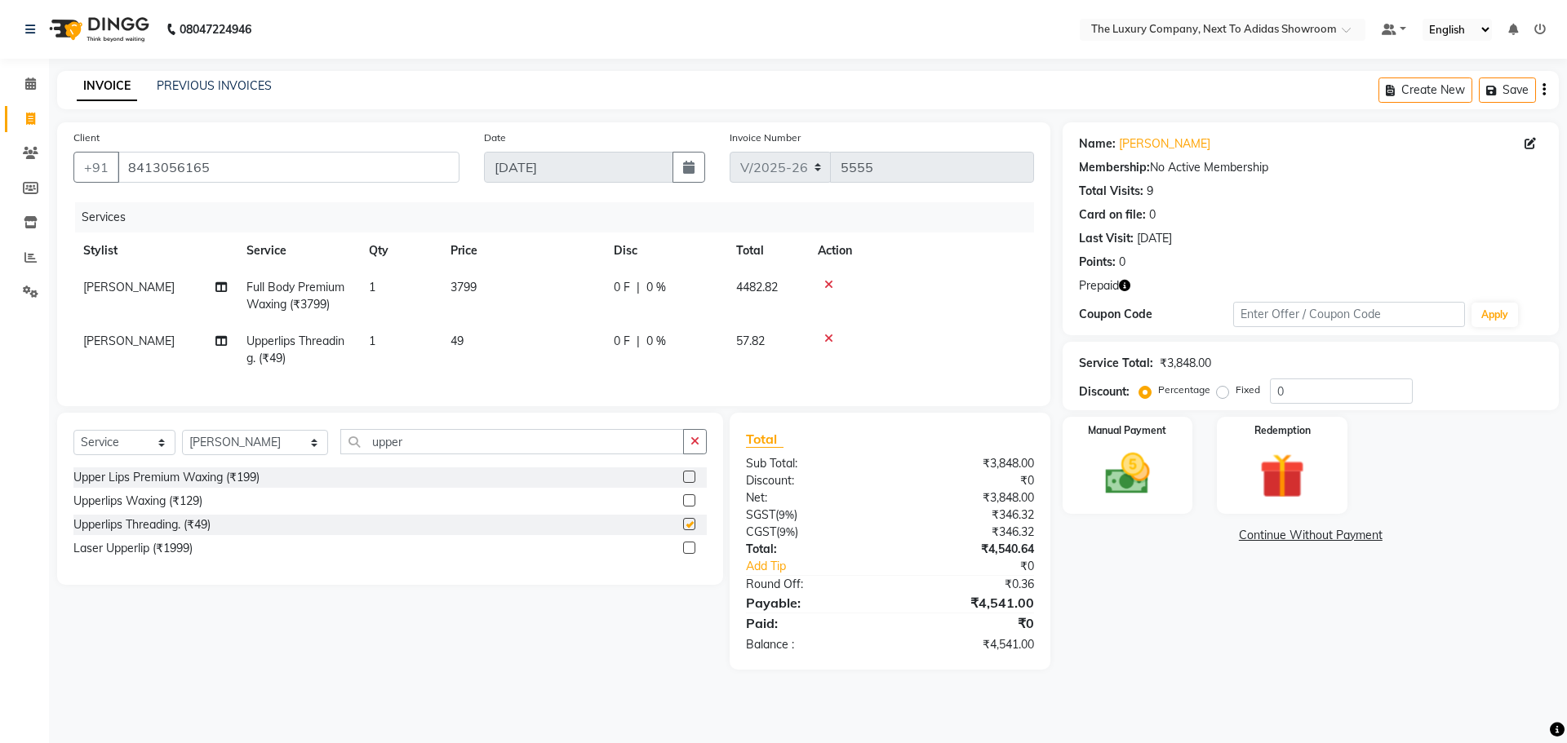
checkbox input "false"
click at [204, 447] on select "Select Stylist [PERSON_NAME] [PERSON_NAME] ANSAI [PERSON_NAME] BALAJIED [PERSON…" at bounding box center [255, 442] width 146 height 25
select select "53691"
click at [182, 442] on select "Select Stylist [PERSON_NAME] [PERSON_NAME] ANSAI [PERSON_NAME] BALAJIED [PERSON…" at bounding box center [255, 442] width 146 height 25
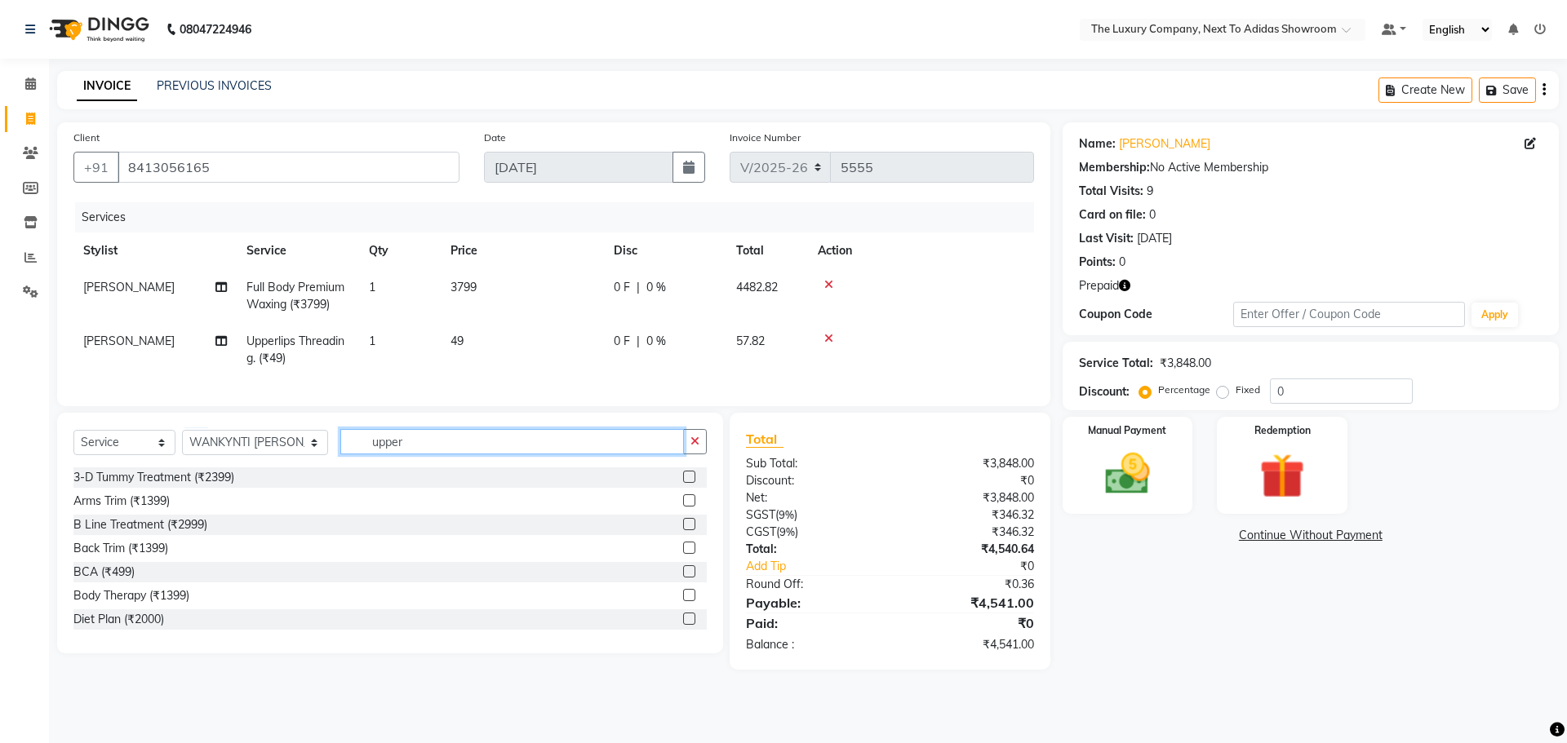
drag, startPoint x: 408, startPoint y: 453, endPoint x: 144, endPoint y: 455, distance: 264.4
click at [131, 461] on div "Select Service Product Membership Package Voucher Prepaid Gift Card Select Styl…" at bounding box center [389, 448] width 633 height 38
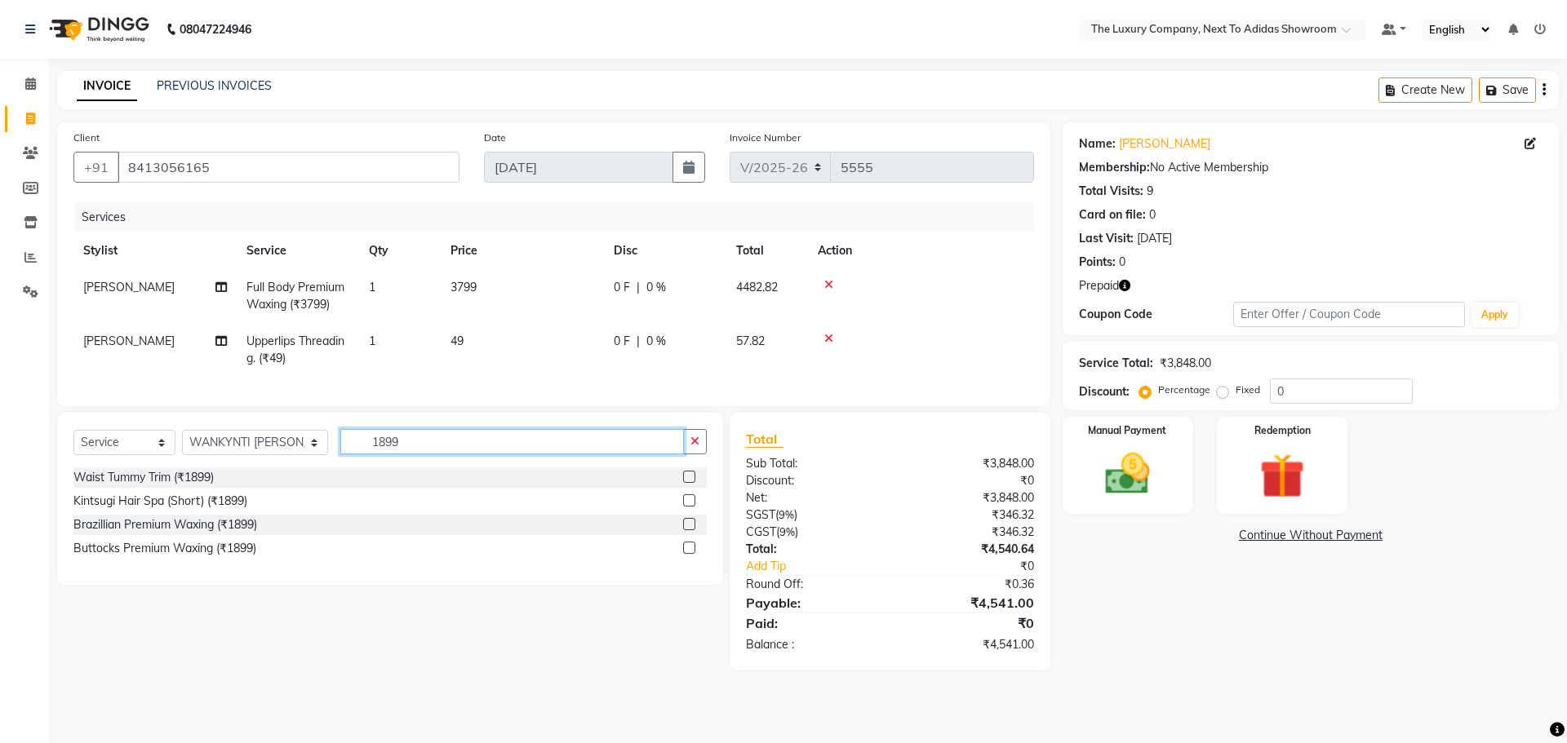
type input "1899"
click at [692, 530] on label at bounding box center [689, 524] width 12 height 12
click at [692, 530] on input "checkbox" at bounding box center [688, 525] width 11 height 11
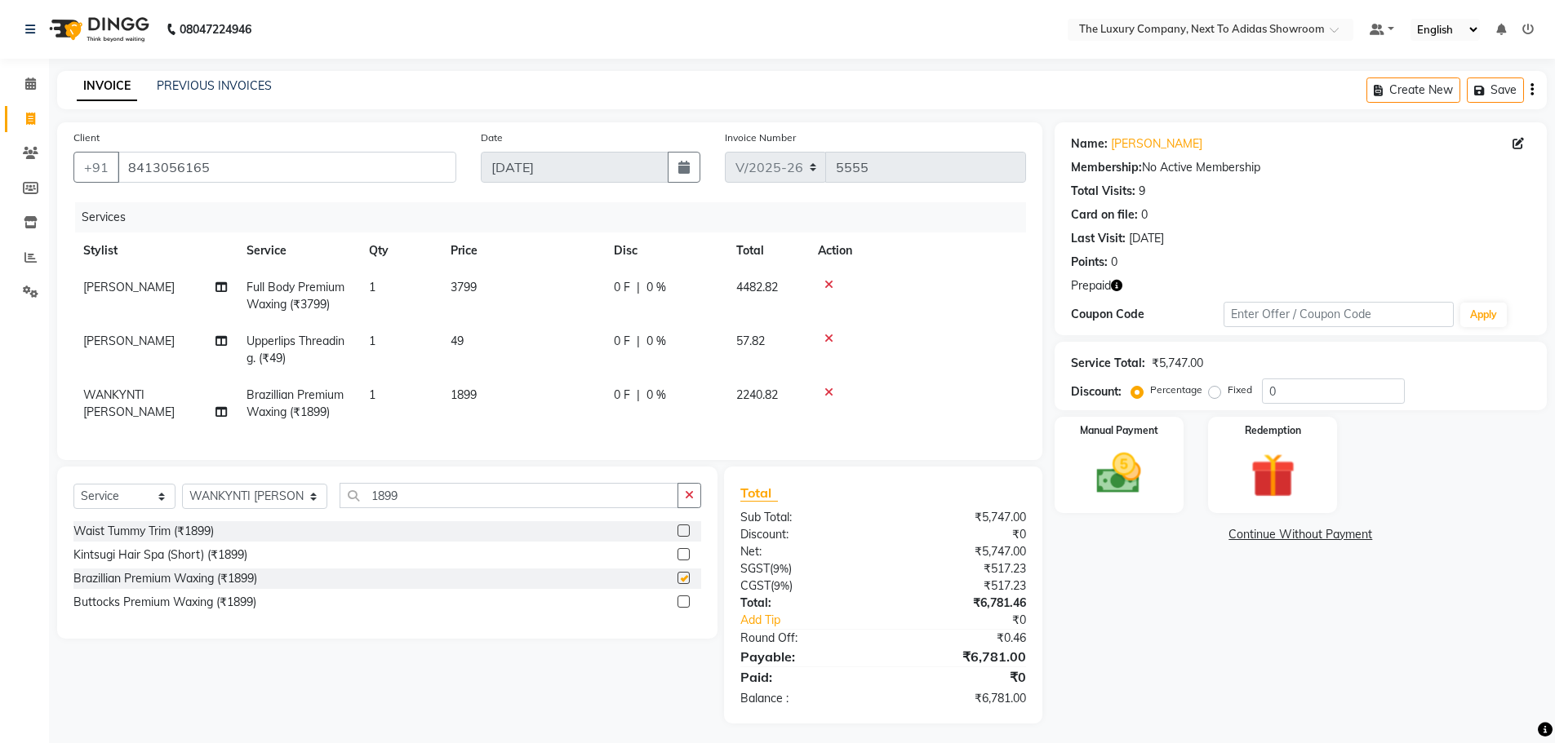
checkbox input "false"
click at [1264, 476] on img at bounding box center [1272, 476] width 75 height 58
click at [1199, 539] on span "Prepaid 1" at bounding box center [1199, 537] width 53 height 19
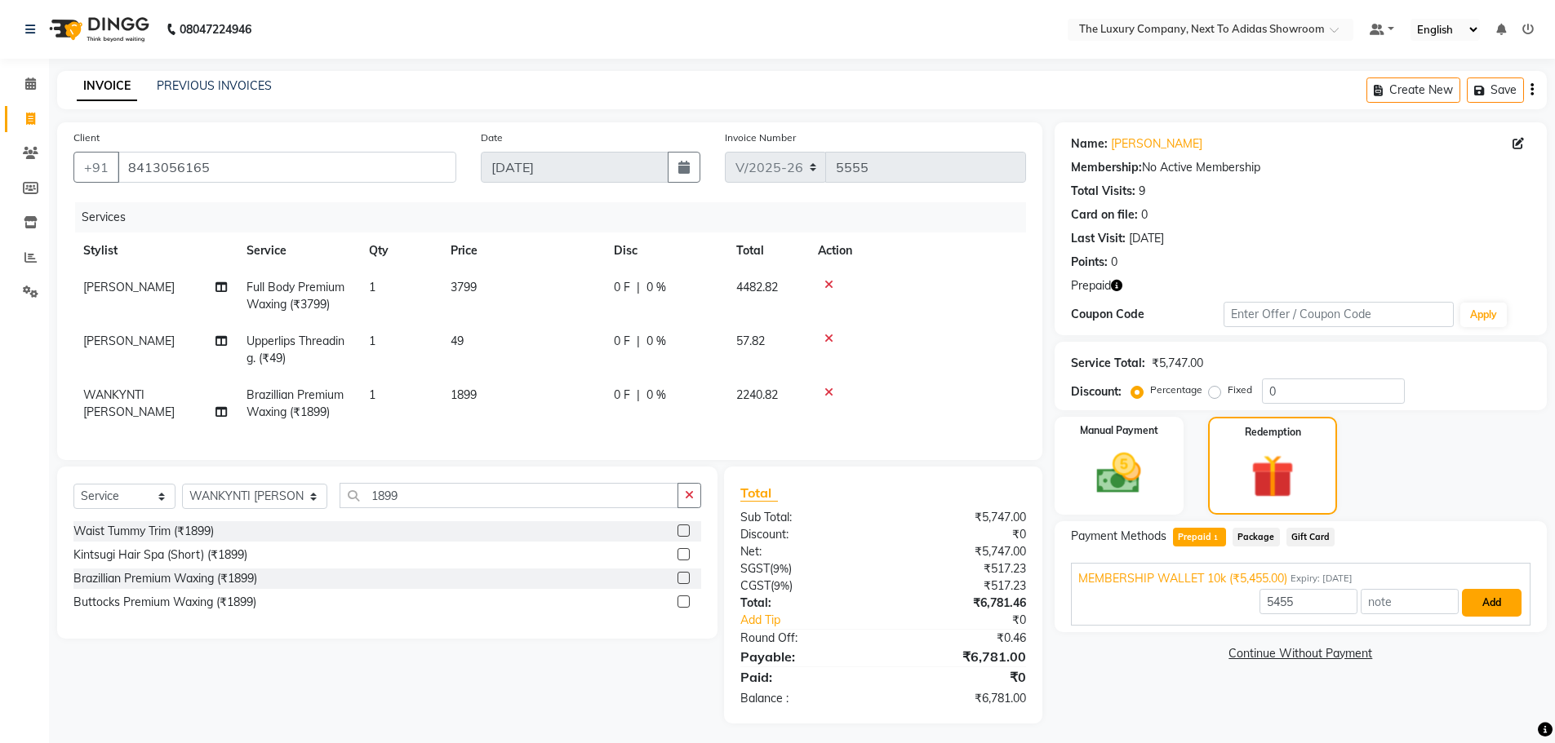
click at [1497, 598] on button "Add" at bounding box center [1492, 603] width 60 height 28
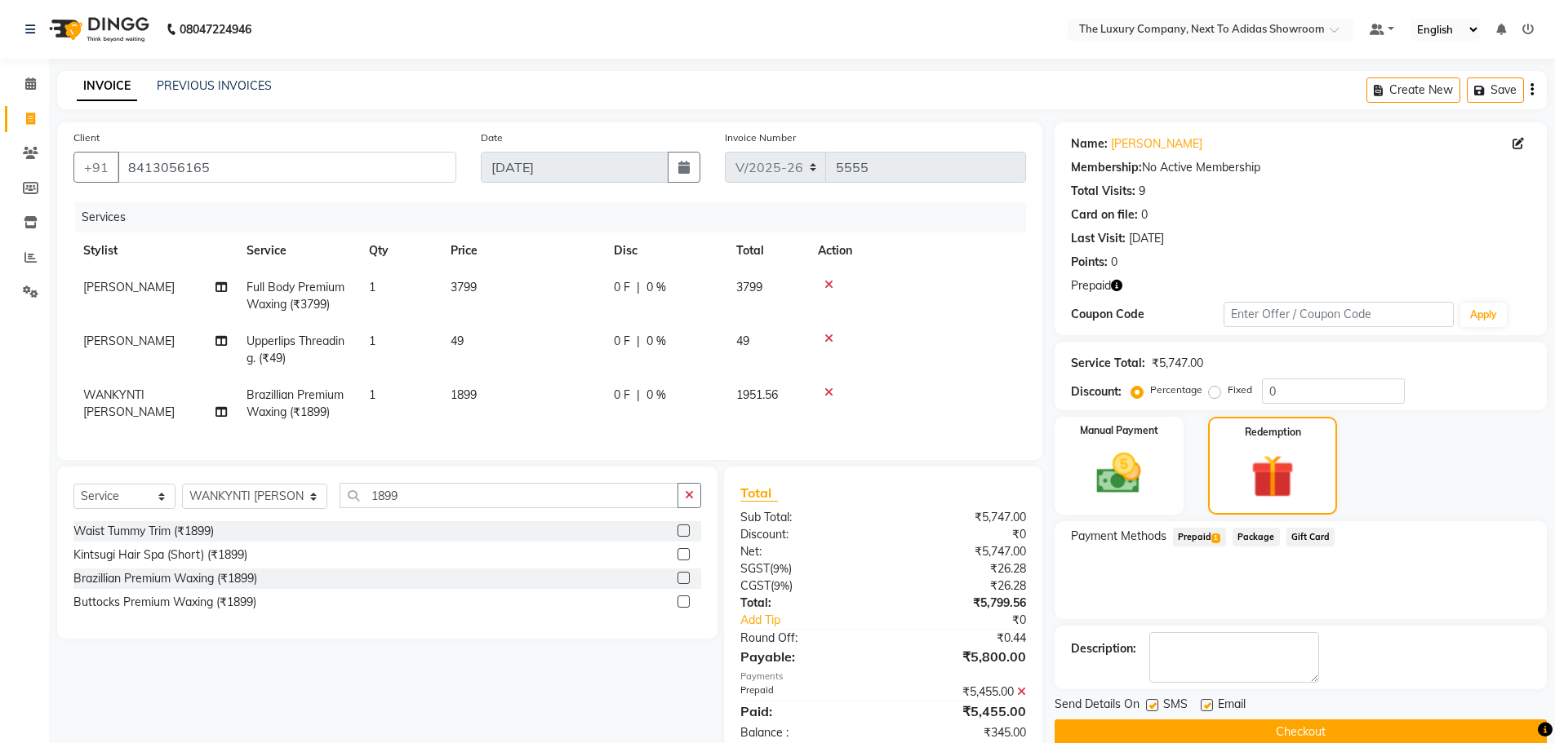
click at [1201, 536] on span "Prepaid 1" at bounding box center [1199, 537] width 53 height 19
click at [1125, 477] on img at bounding box center [1118, 473] width 75 height 53
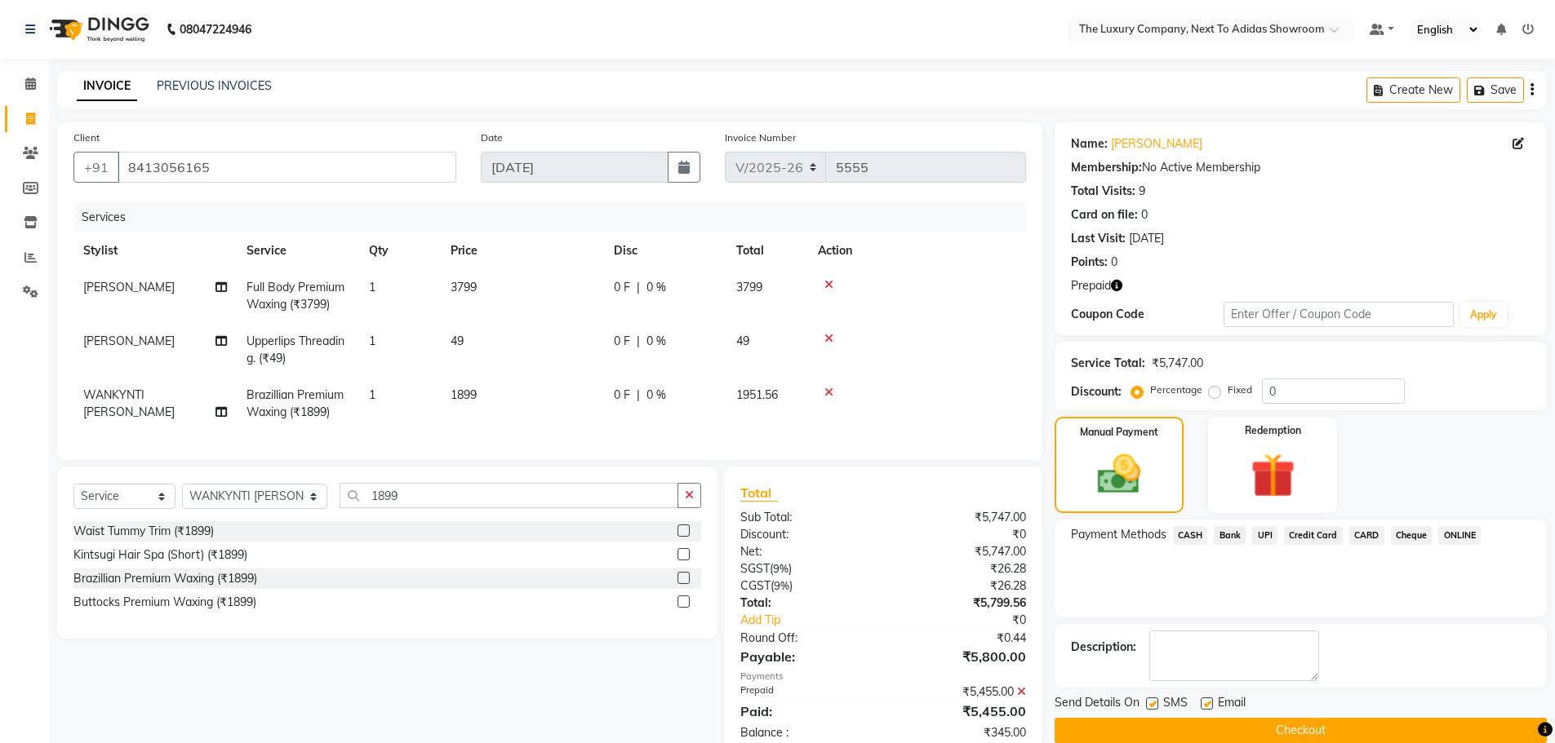
click at [1193, 533] on span "CASH" at bounding box center [1190, 535] width 35 height 19
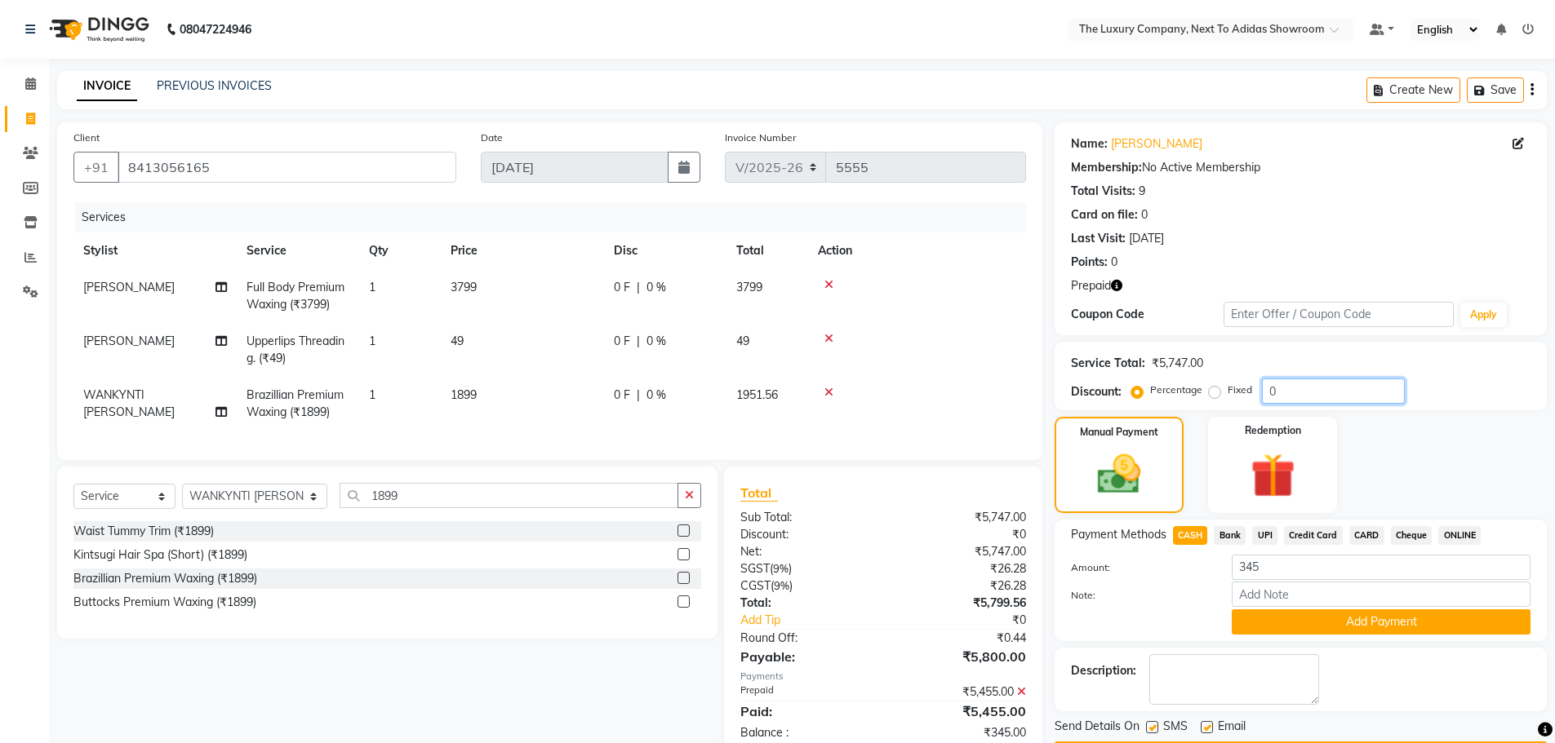
click at [1300, 402] on input "0" at bounding box center [1333, 391] width 143 height 25
drag, startPoint x: 1300, startPoint y: 401, endPoint x: 1231, endPoint y: 402, distance: 68.6
click at [1231, 402] on div "Percentage Fixed 0" at bounding box center [1269, 391] width 270 height 25
type input "5"
click at [1181, 532] on span "CASH" at bounding box center [1190, 535] width 35 height 19
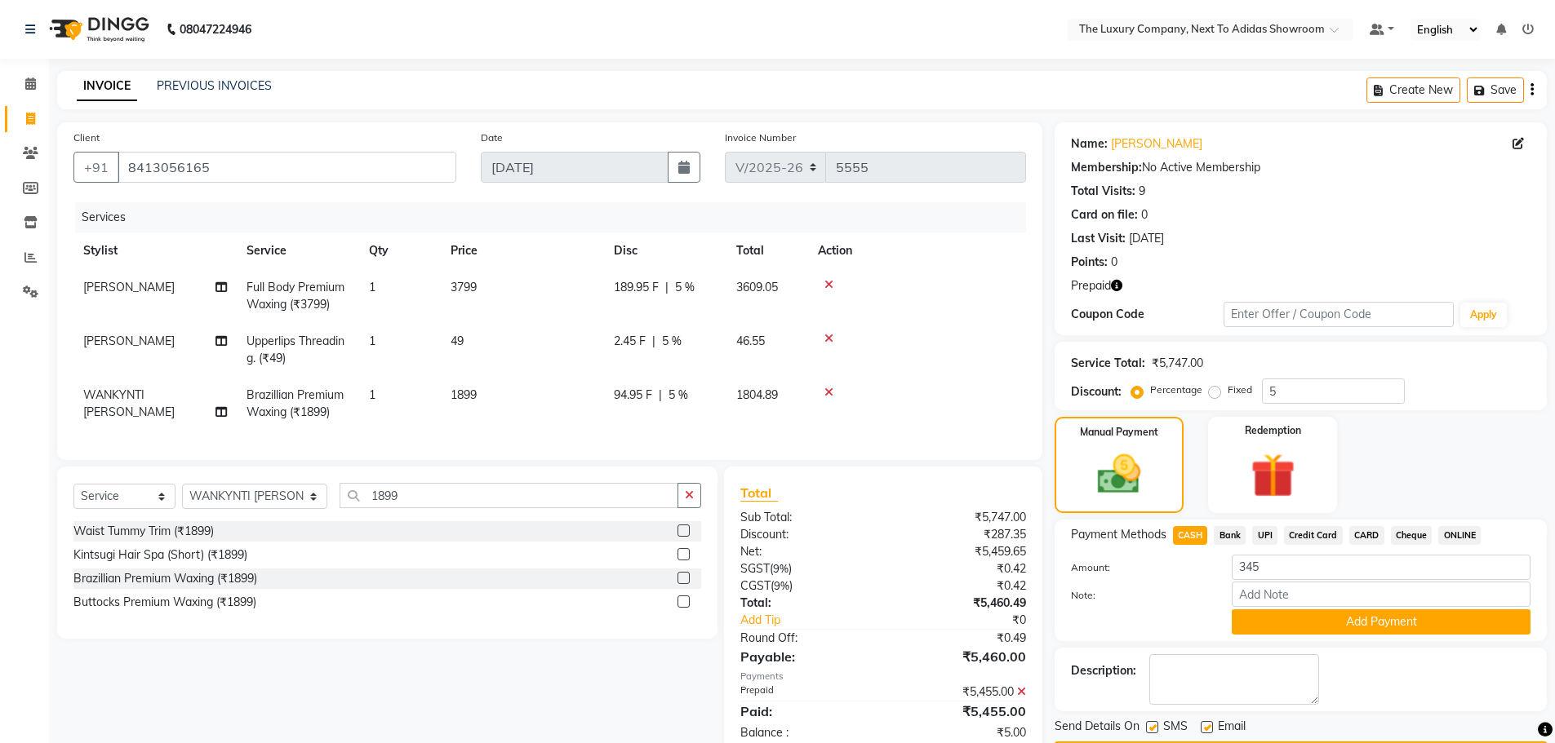
type input "5"
click at [1239, 388] on label "Fixed" at bounding box center [1239, 390] width 24 height 15
click at [1223, 388] on input "Fixed" at bounding box center [1217, 389] width 11 height 11
radio input "true"
drag, startPoint x: 1169, startPoint y: 406, endPoint x: 1157, endPoint y: 406, distance: 12.3
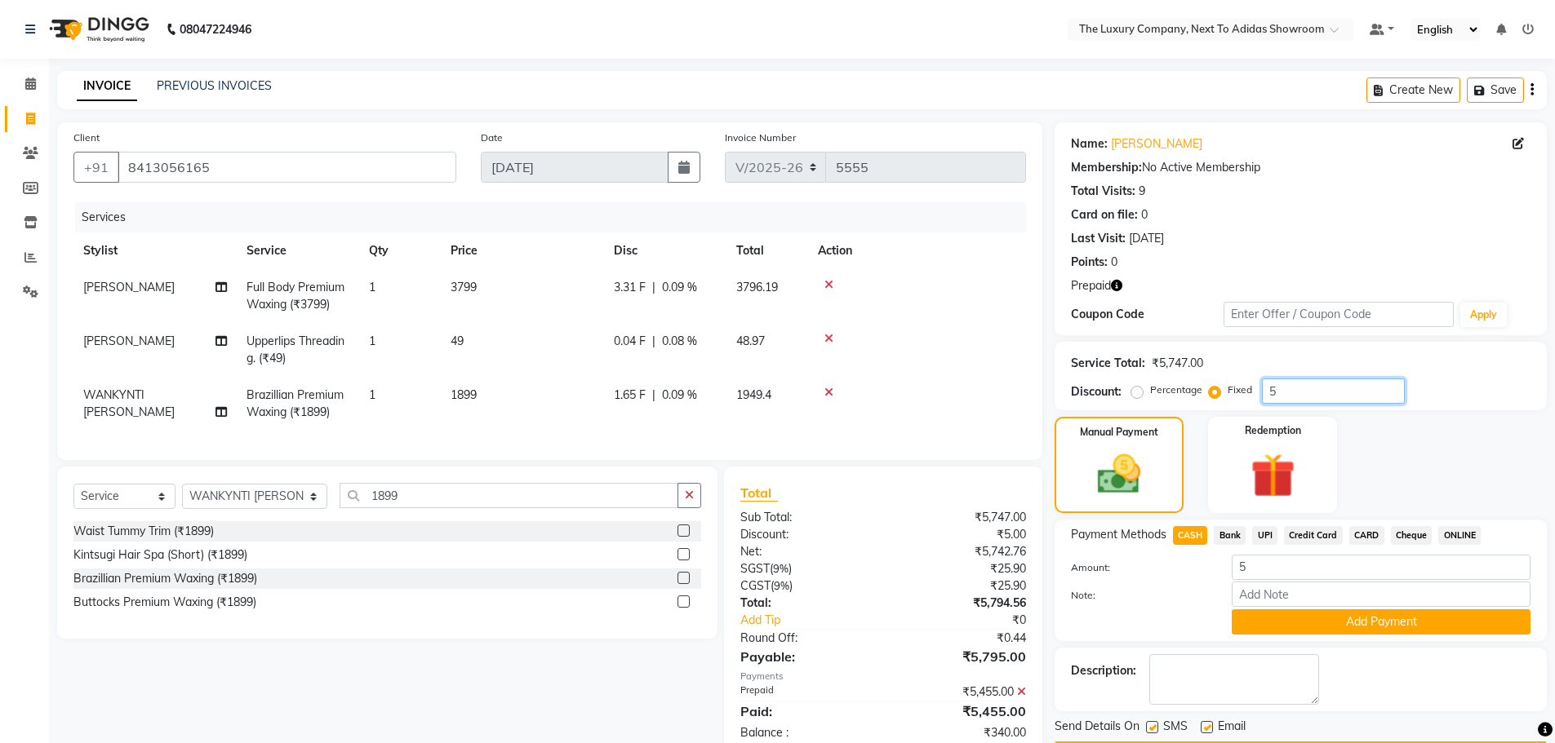
click at [1157, 406] on div "Service Total: ₹5,747.00 Discount: Percentage Fixed 5" at bounding box center [1300, 376] width 492 height 69
click at [1189, 536] on span "CASH" at bounding box center [1190, 535] width 35 height 19
type input "340"
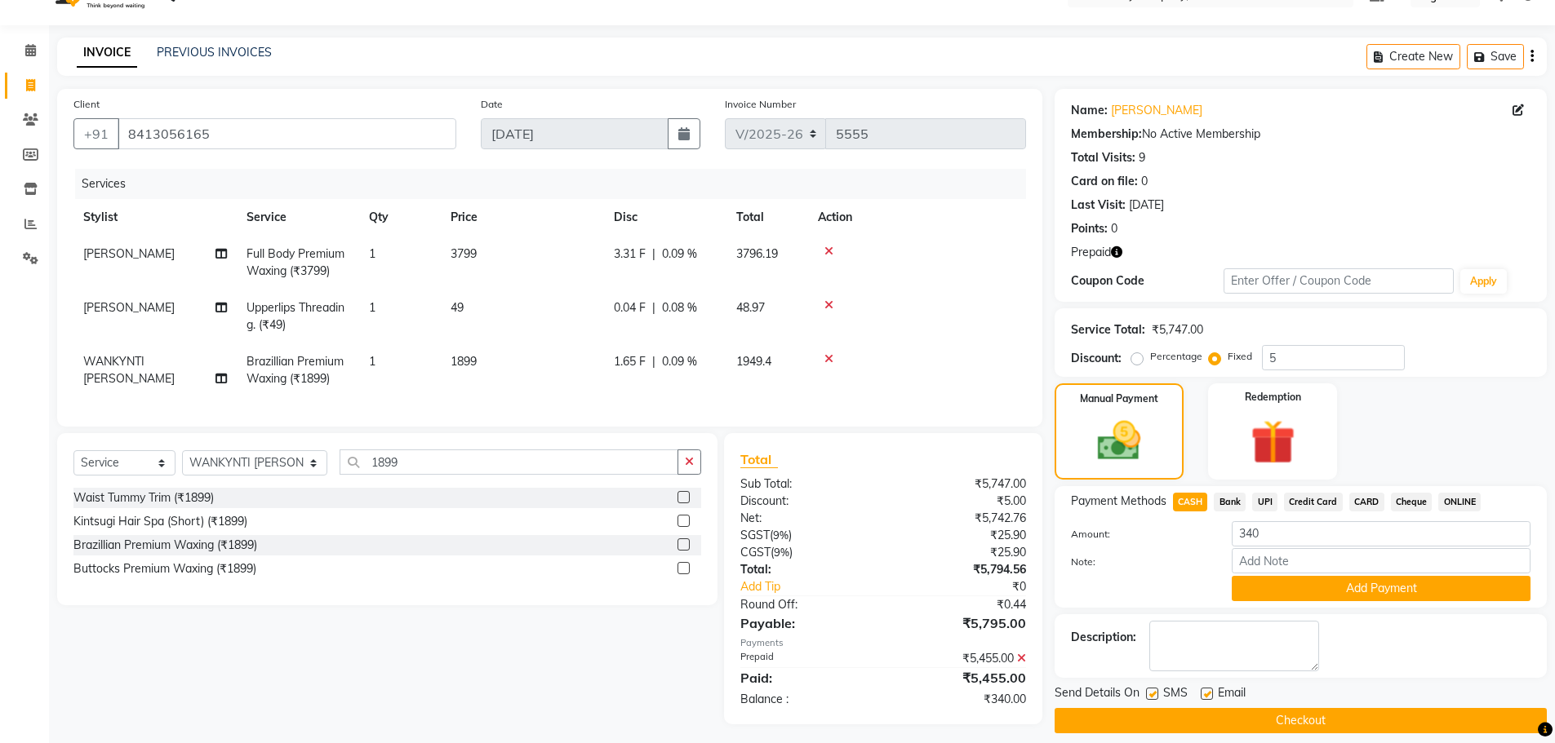
scroll to position [51, 0]
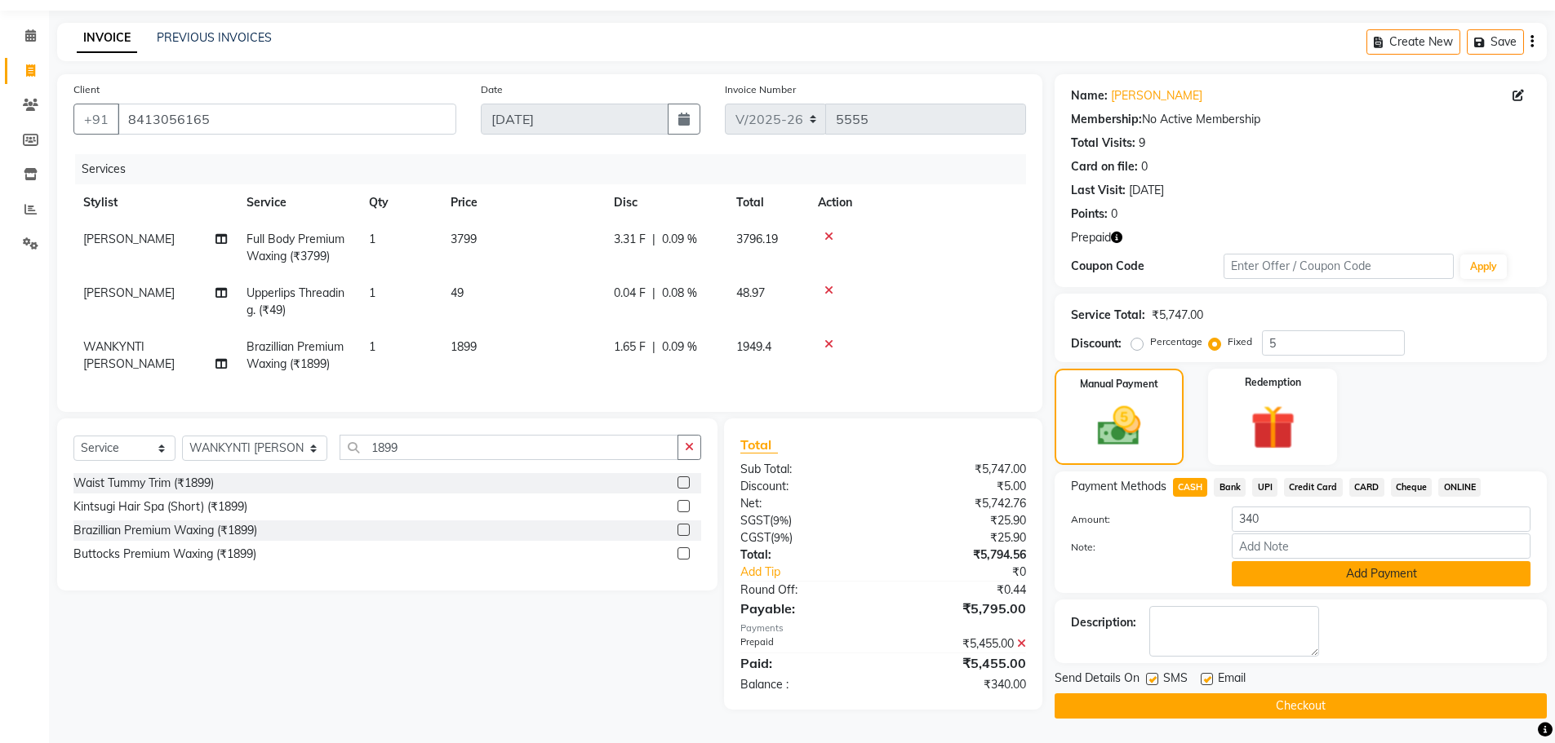
click at [1441, 573] on button "Add Payment" at bounding box center [1380, 573] width 299 height 25
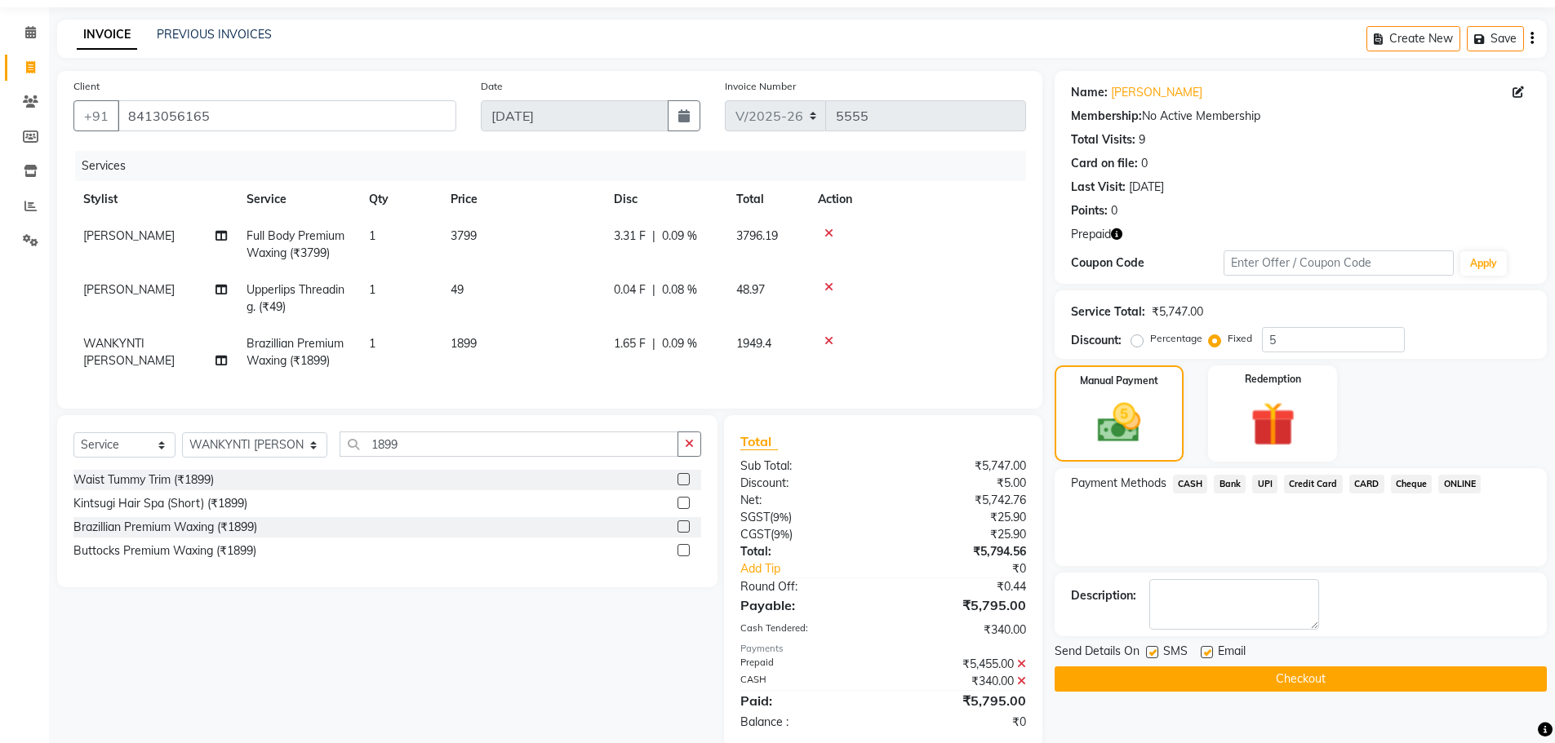
scroll to position [92, 0]
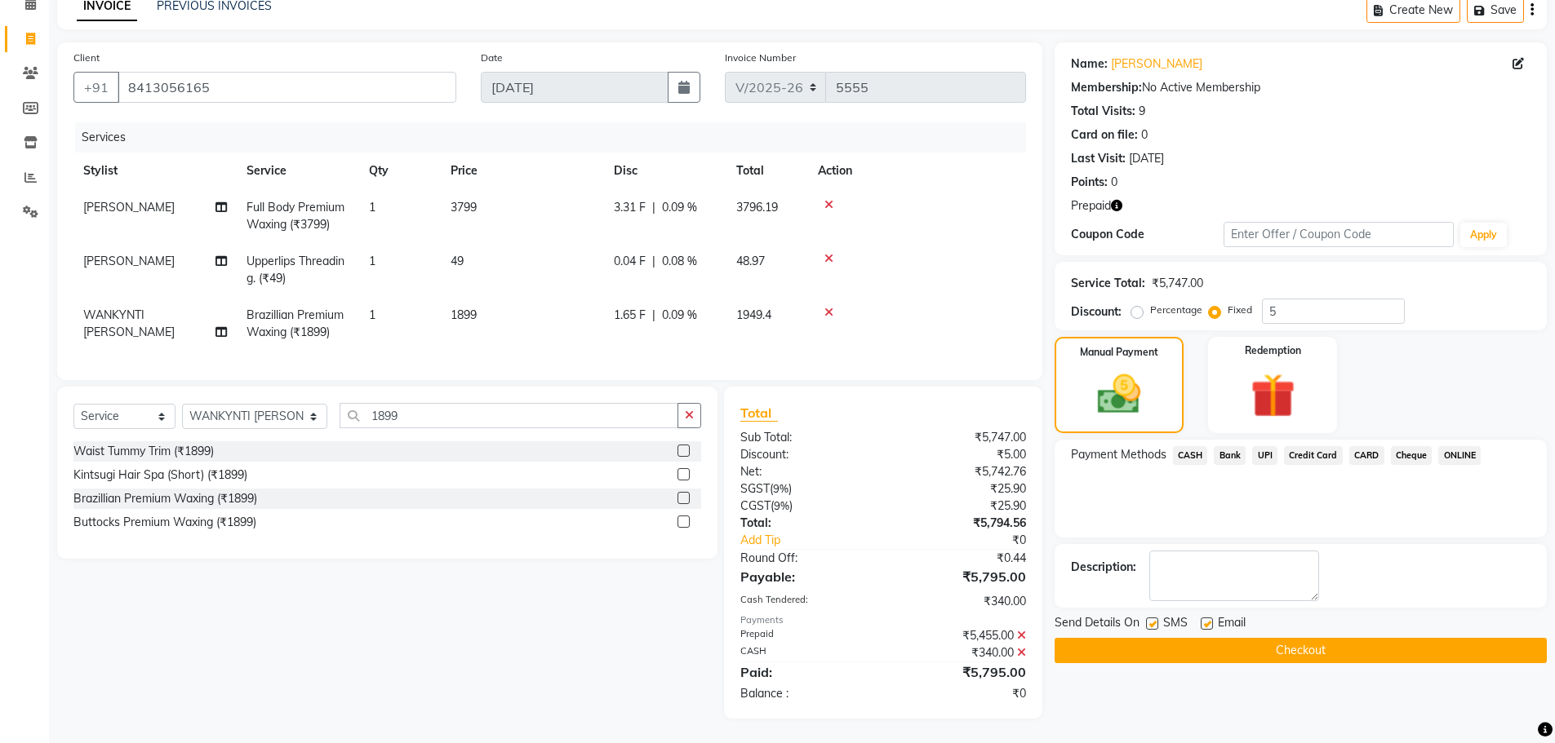
click at [1320, 638] on button "Checkout" at bounding box center [1300, 650] width 492 height 25
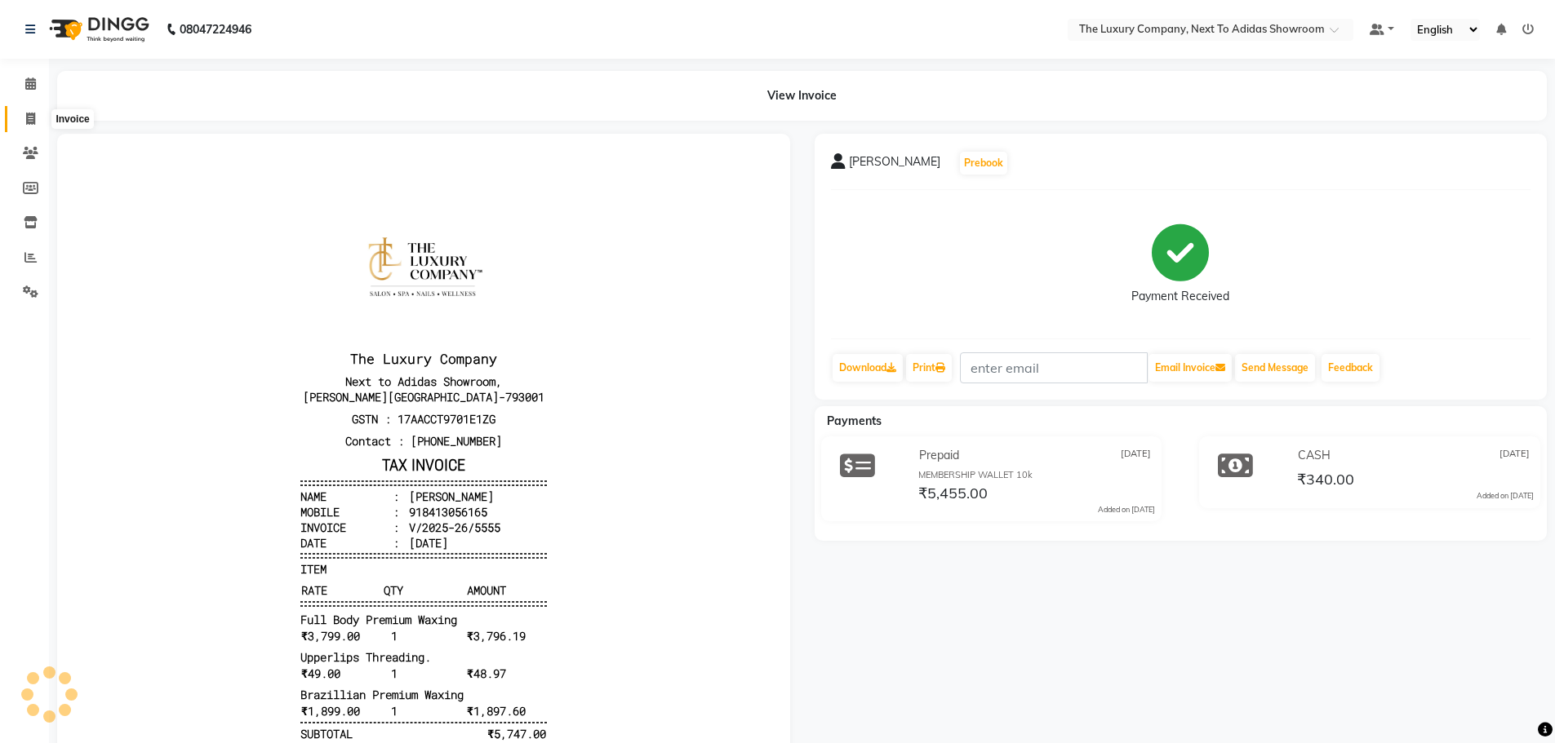
click at [19, 117] on span at bounding box center [30, 119] width 29 height 19
select select "service"
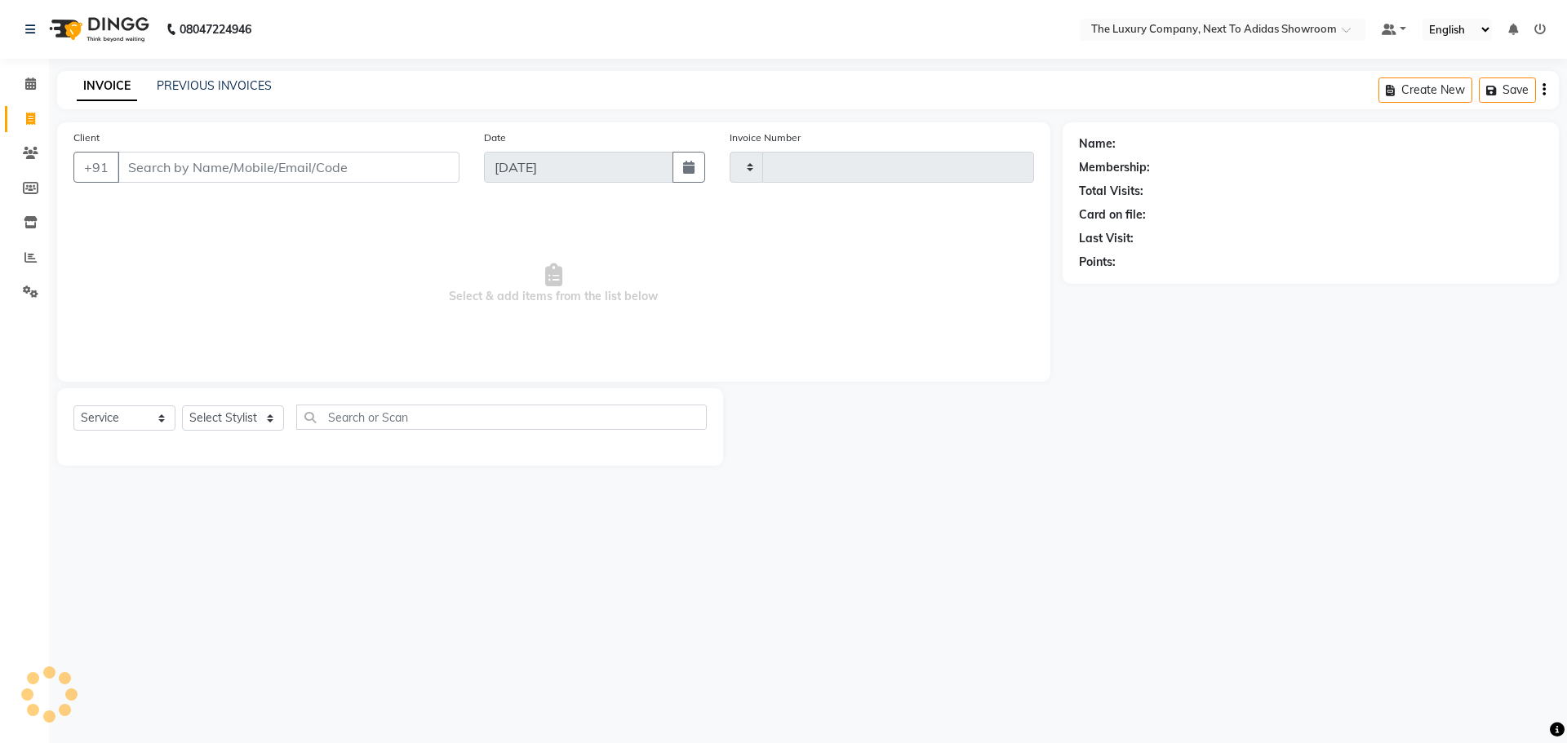
type input "5556"
select select "6828"
click at [232, 168] on input "Client" at bounding box center [289, 167] width 342 height 31
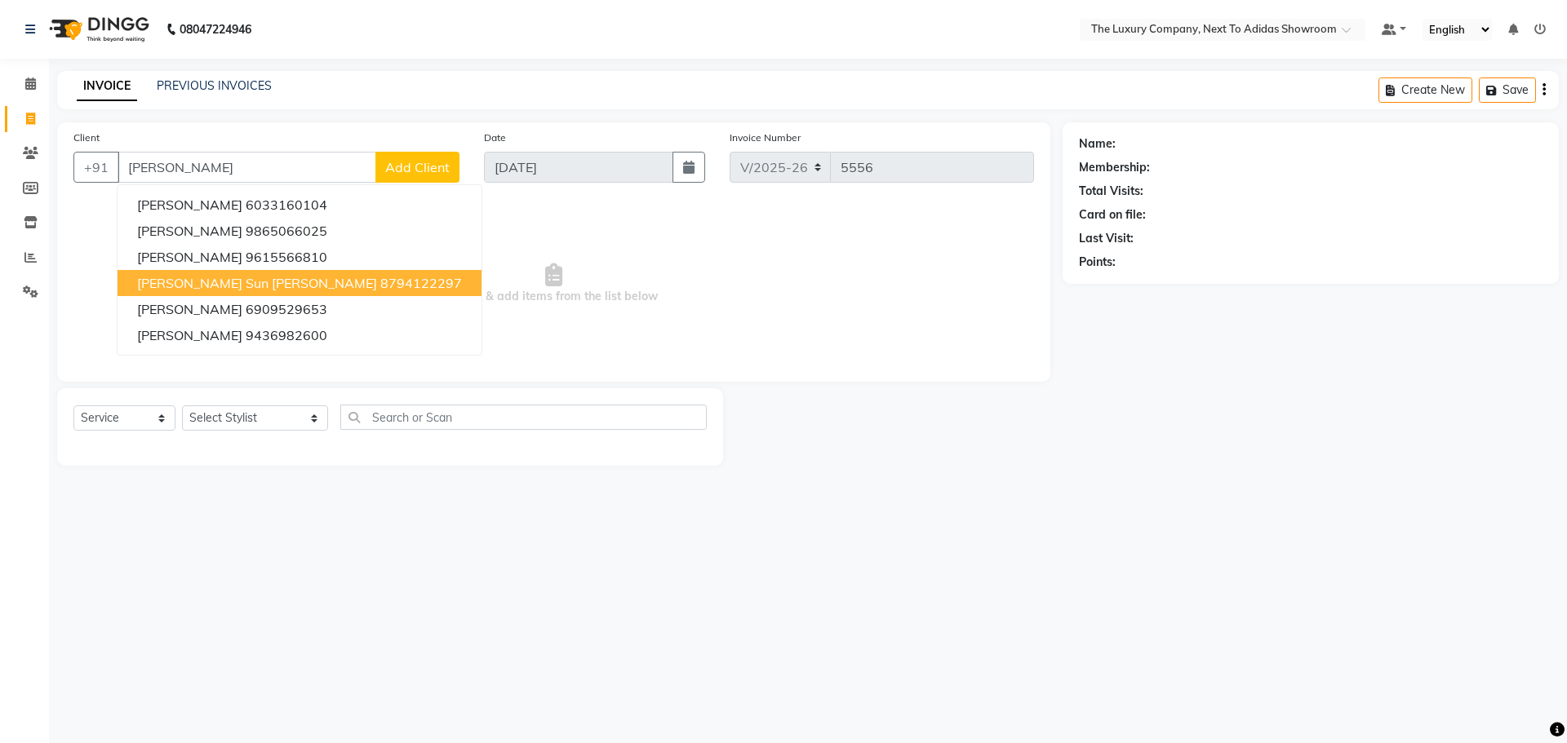
click at [204, 292] on button "Julie sun Wahlang 8794122297" at bounding box center [300, 283] width 364 height 26
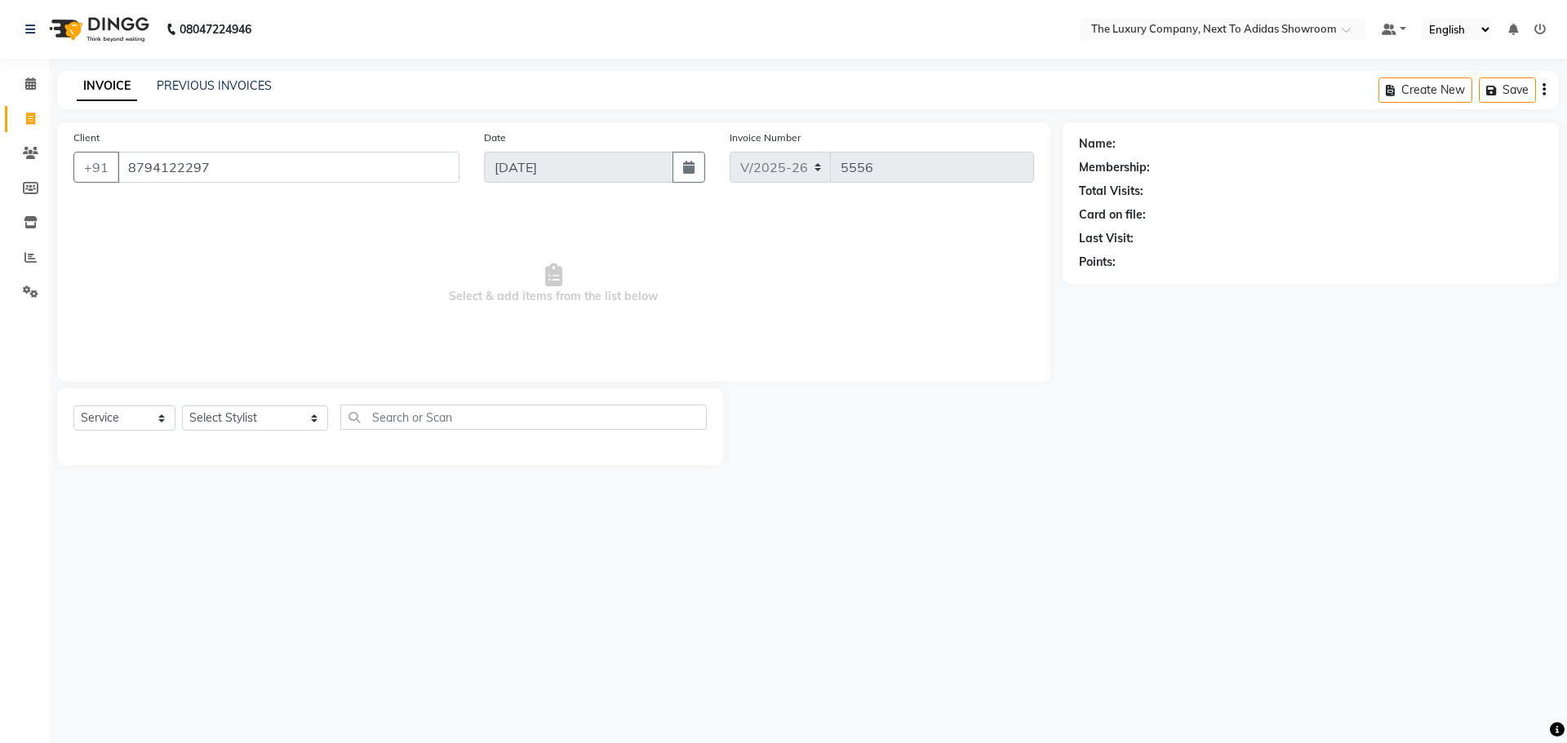
type input "8794122297"
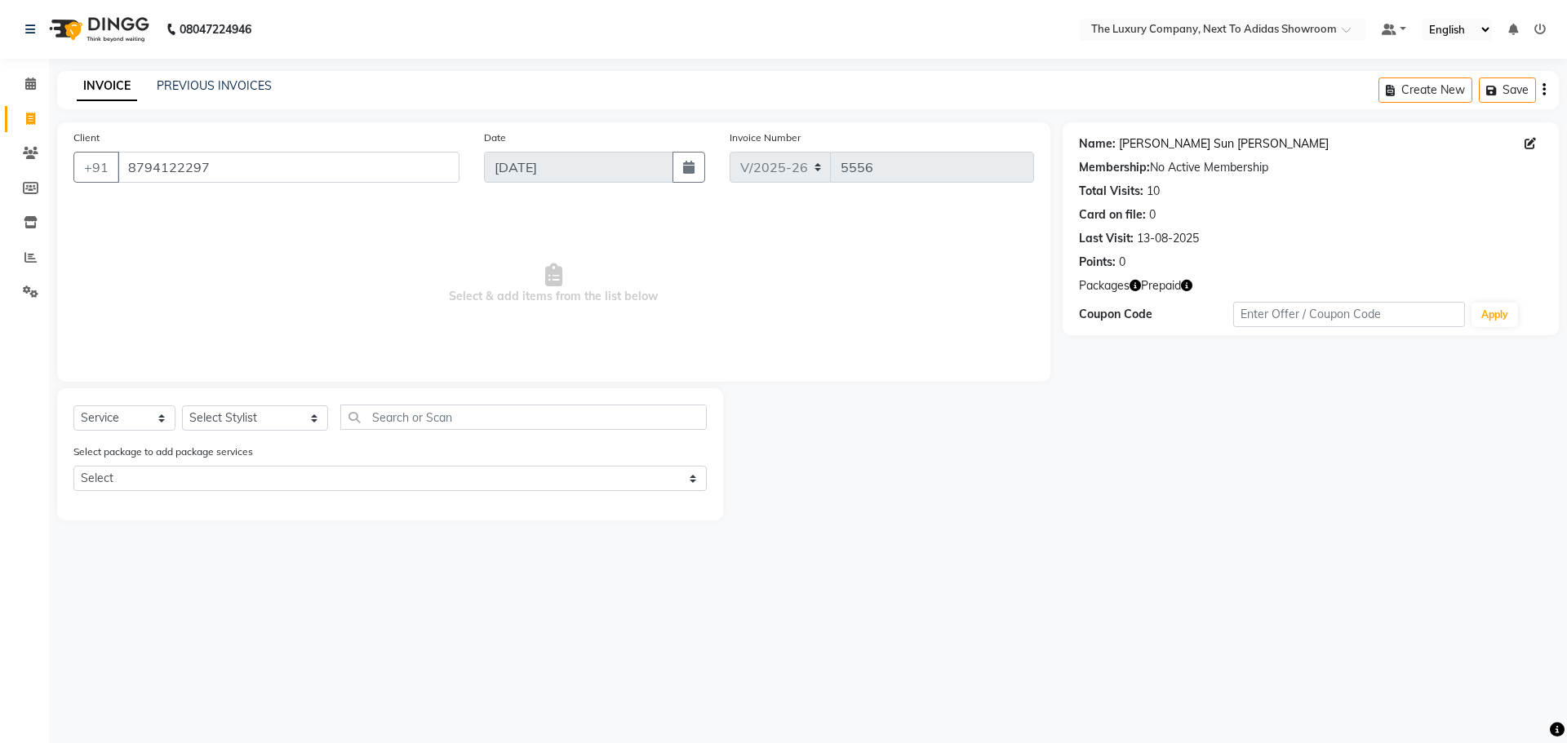
click at [1177, 140] on link "Julie Sun Wahlang" at bounding box center [1224, 143] width 210 height 17
click at [25, 86] on icon at bounding box center [30, 84] width 11 height 12
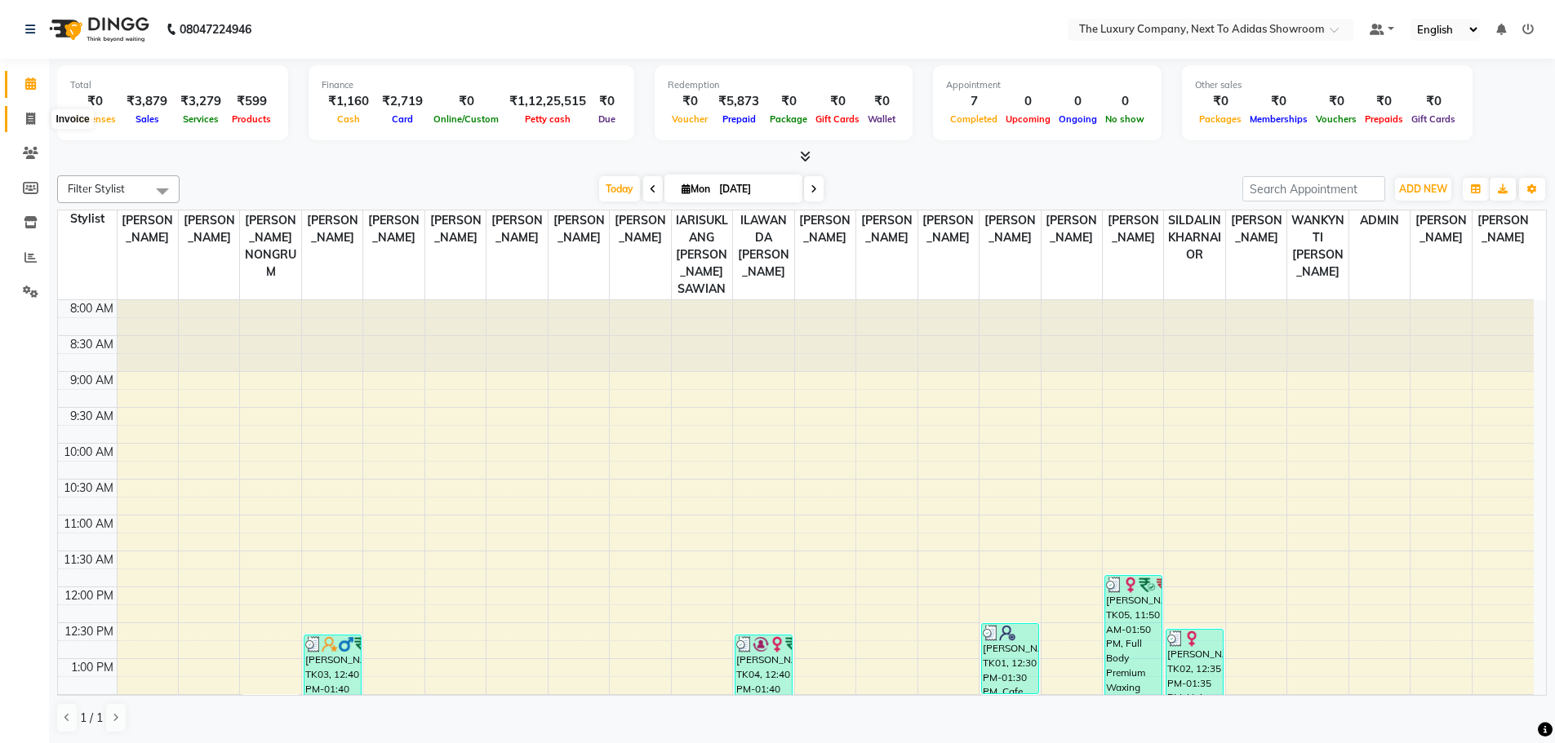
click at [36, 117] on span at bounding box center [30, 119] width 29 height 19
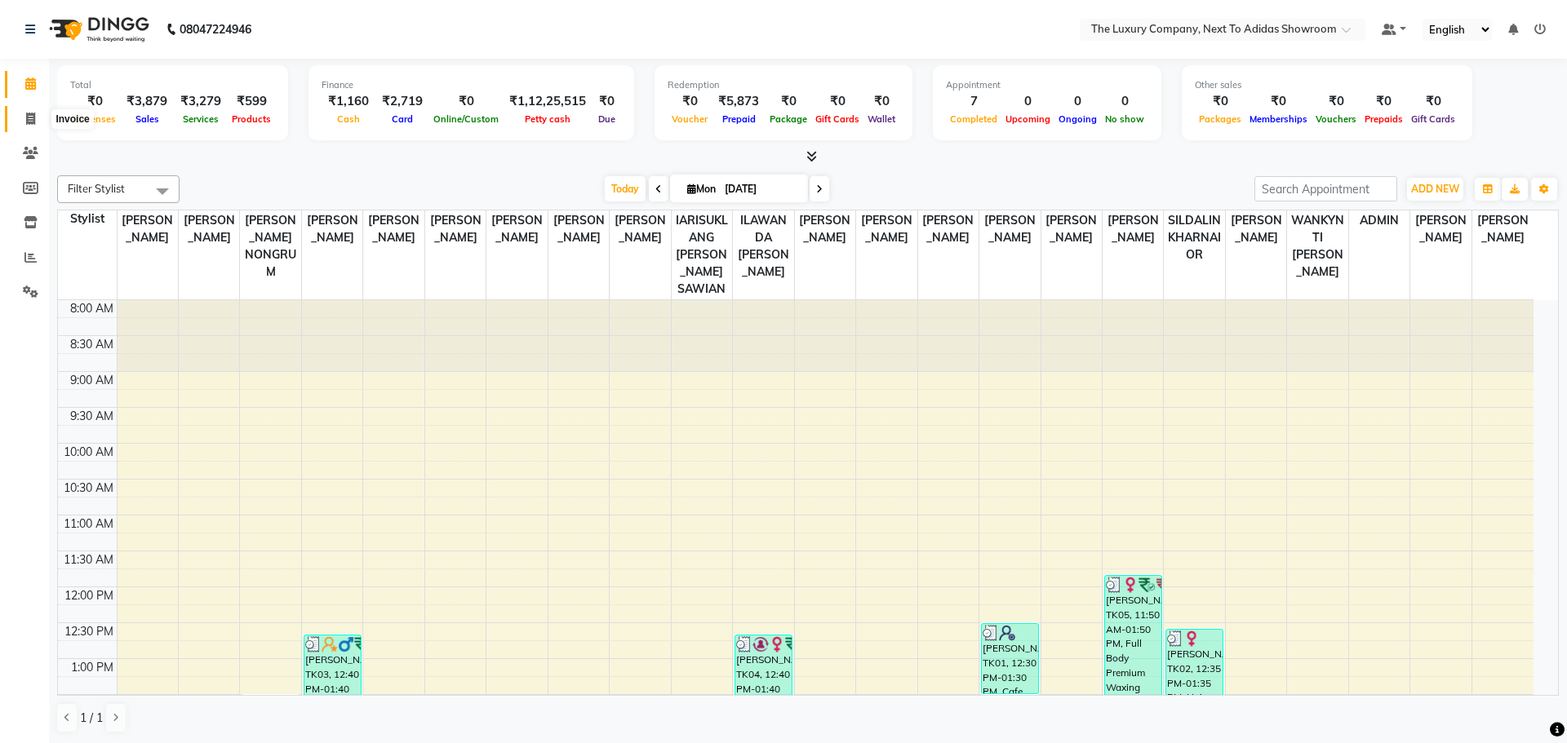
select select "service"
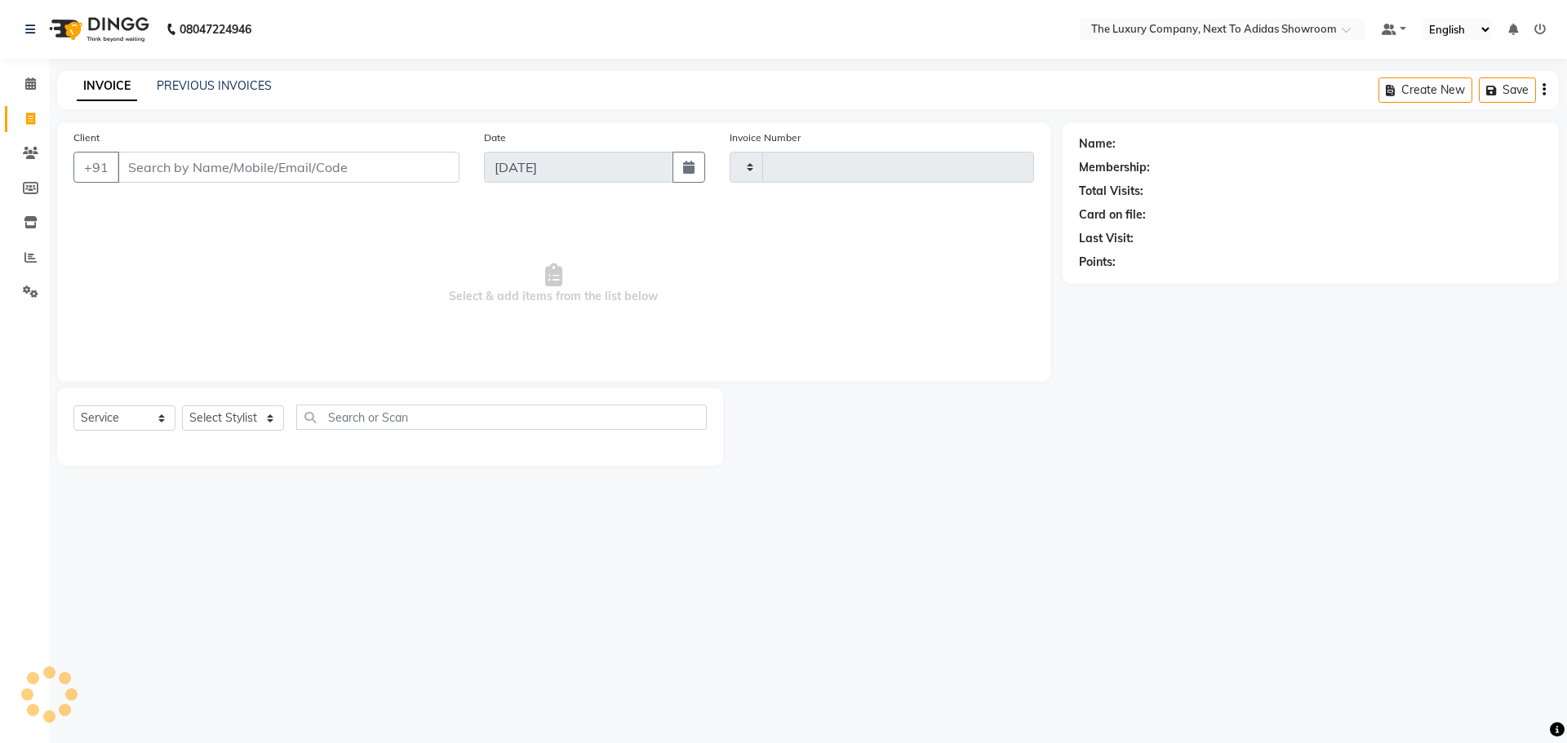
type input "5556"
select select "6828"
click at [41, 250] on link "Reports" at bounding box center [24, 258] width 39 height 27
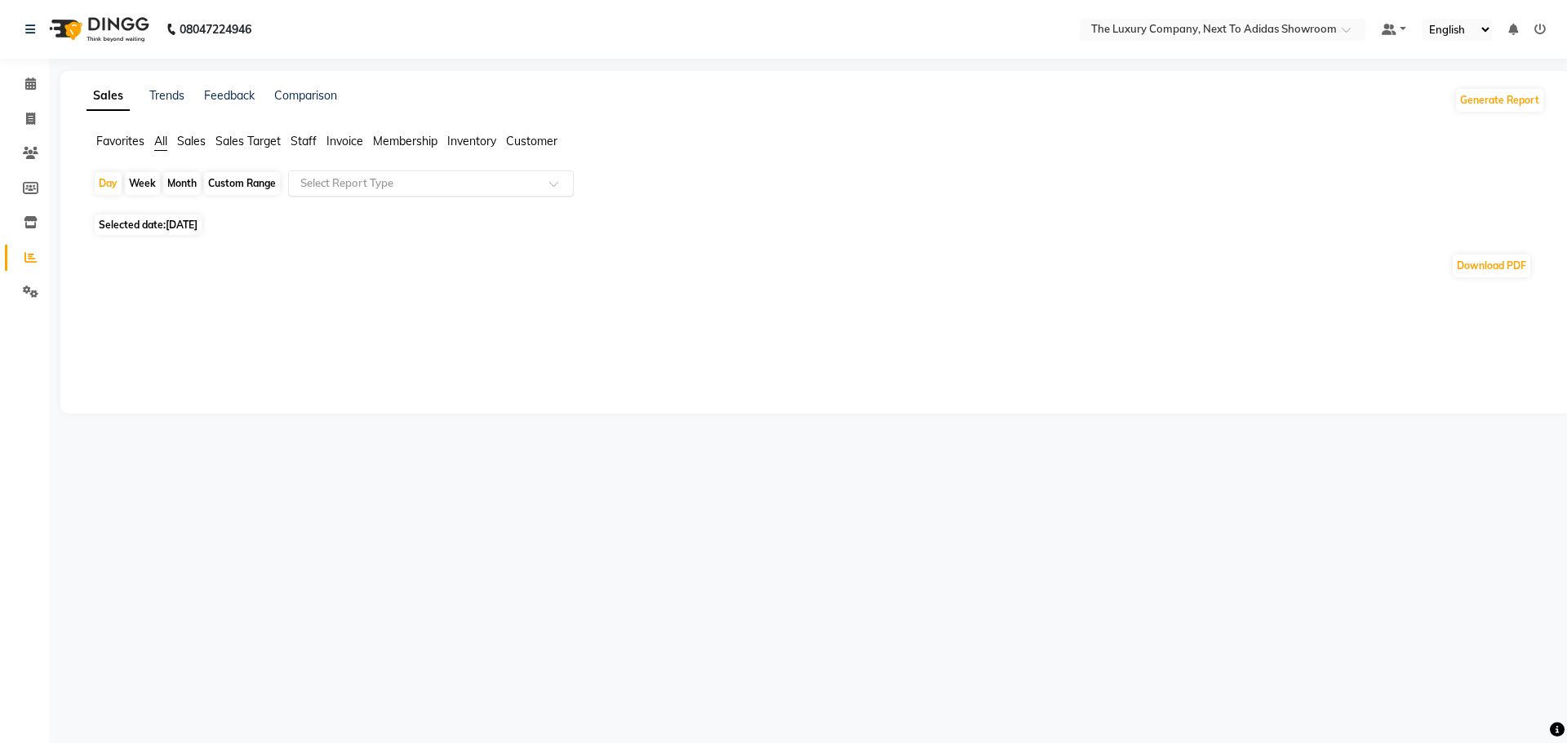
click at [461, 177] on input "text" at bounding box center [414, 183] width 235 height 16
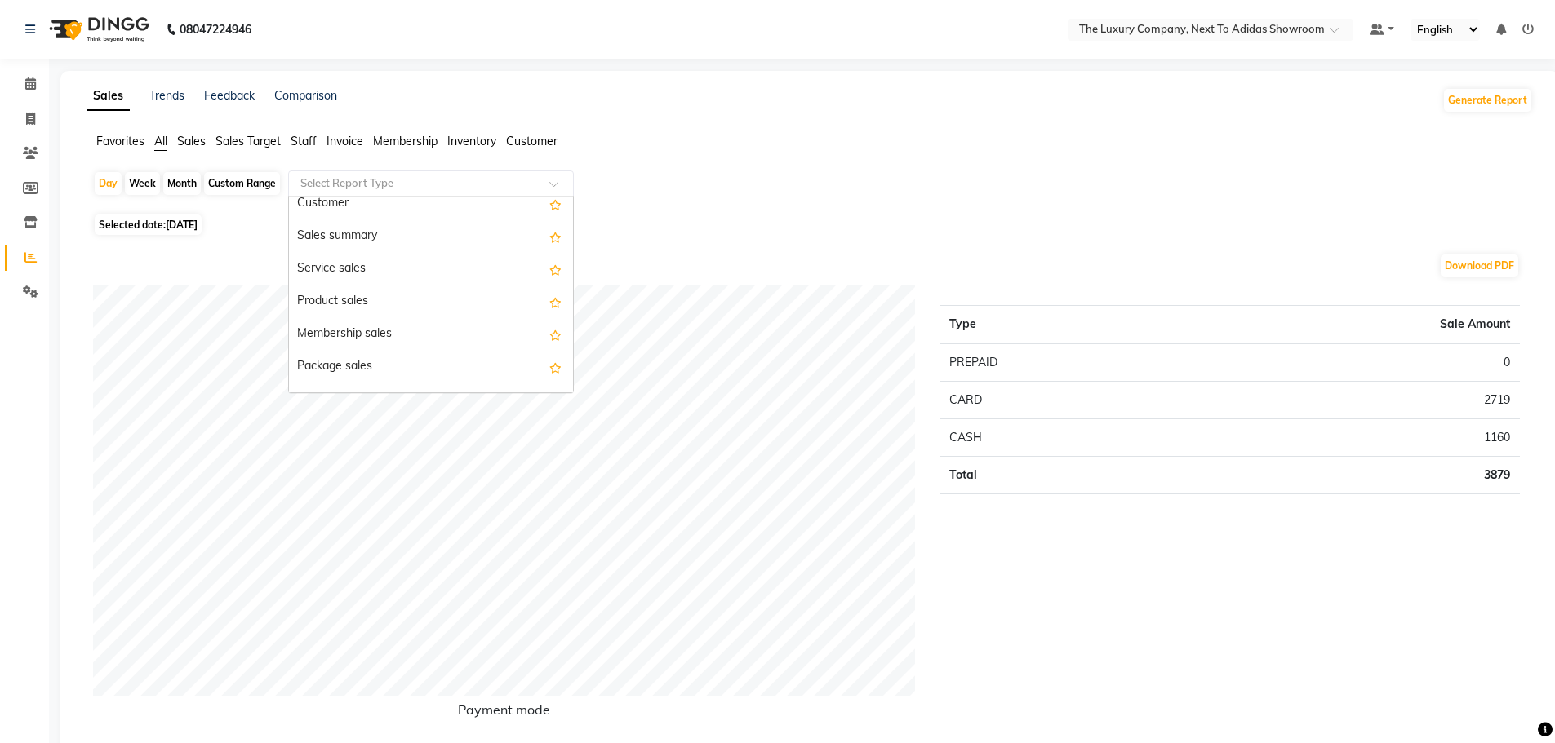
scroll to position [82, 0]
click at [338, 328] on div "Package sales" at bounding box center [431, 327] width 284 height 33
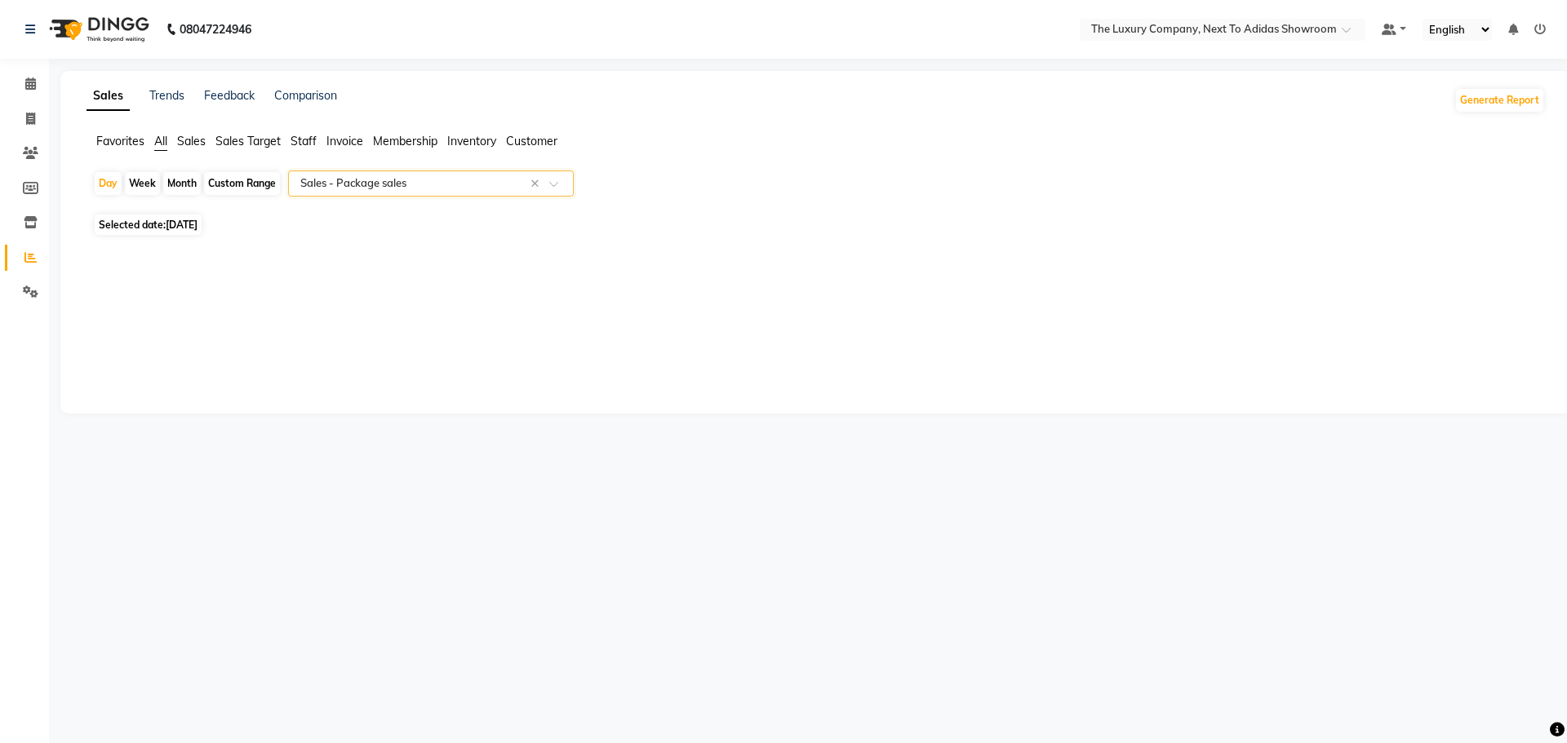
click at [197, 219] on span "[DATE]" at bounding box center [182, 225] width 32 height 12
select select "9"
select select "2025"
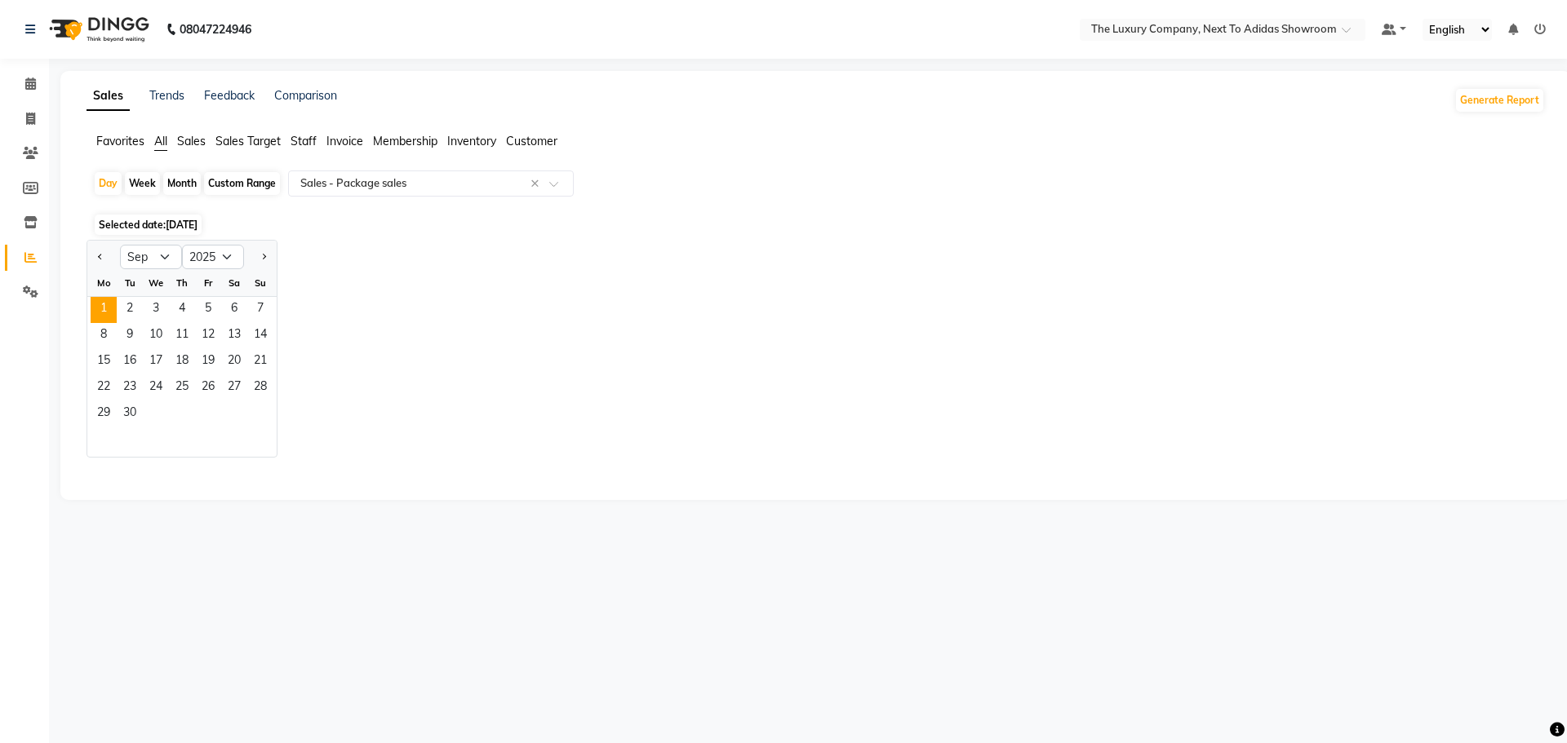
click at [183, 185] on div "Month" at bounding box center [182, 183] width 38 height 23
select select "9"
select select "2025"
click at [207, 185] on div "Custom Range" at bounding box center [242, 183] width 76 height 23
select select "9"
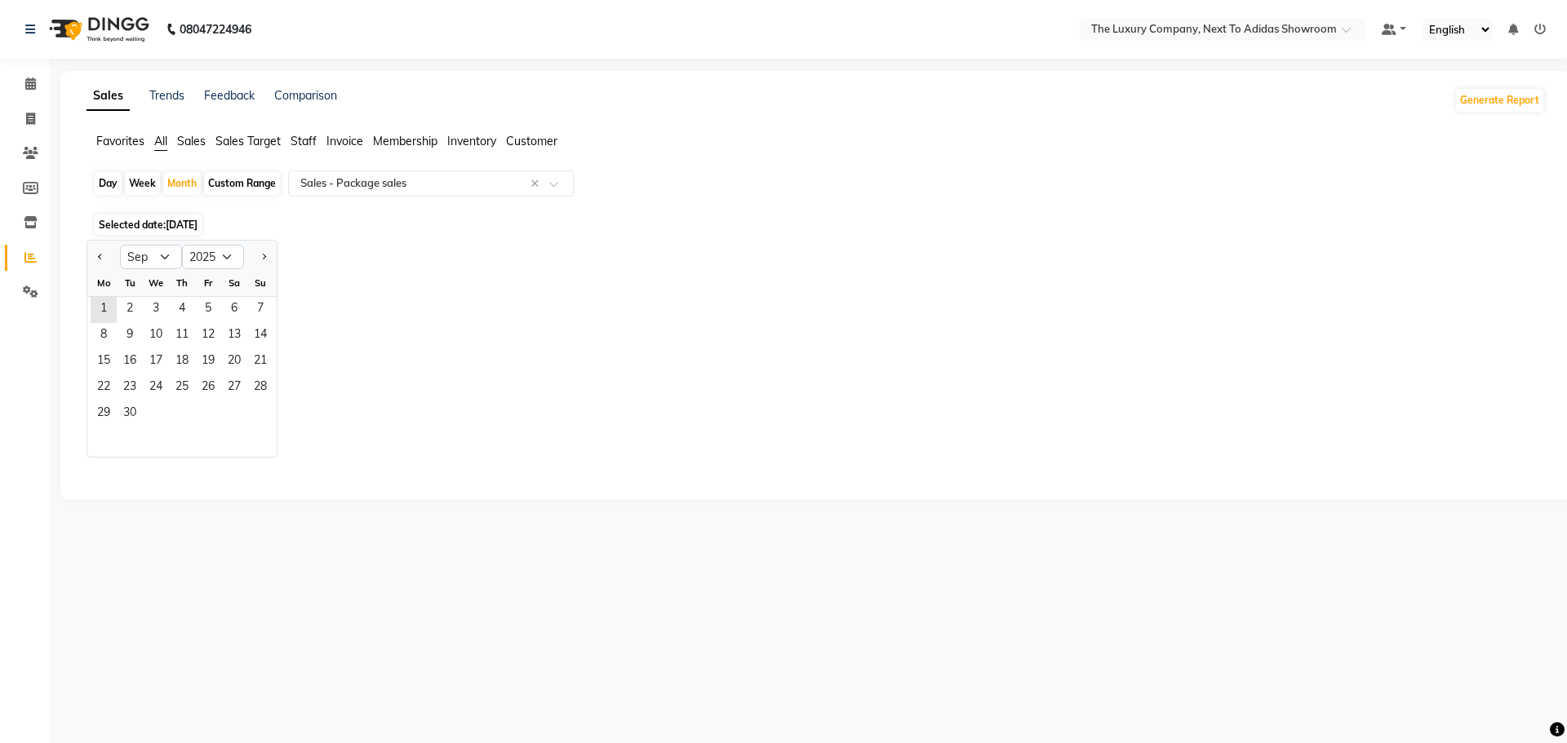
select select "2025"
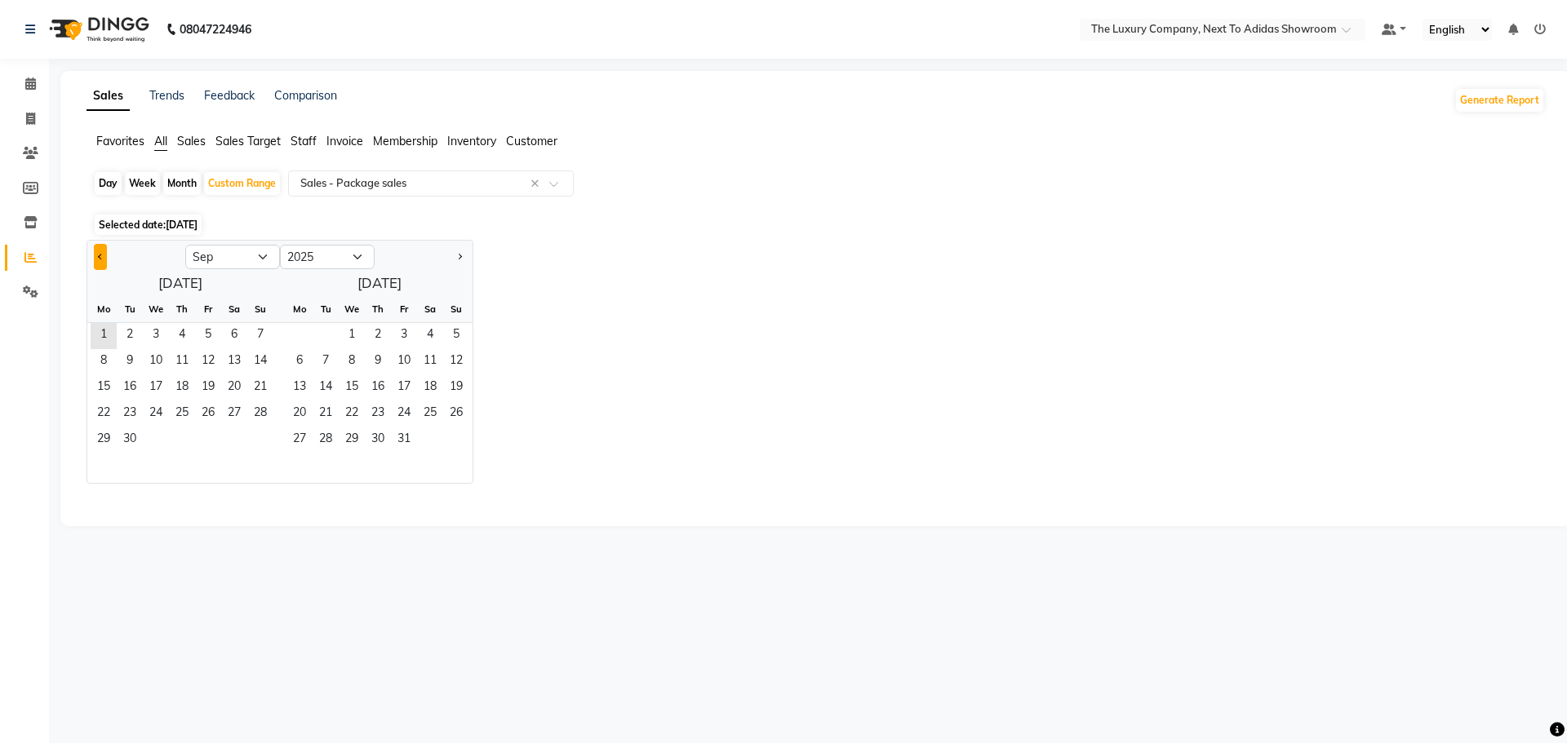
click at [100, 261] on button "Previous month" at bounding box center [100, 257] width 13 height 26
click at [100, 264] on button "Previous month" at bounding box center [100, 257] width 13 height 26
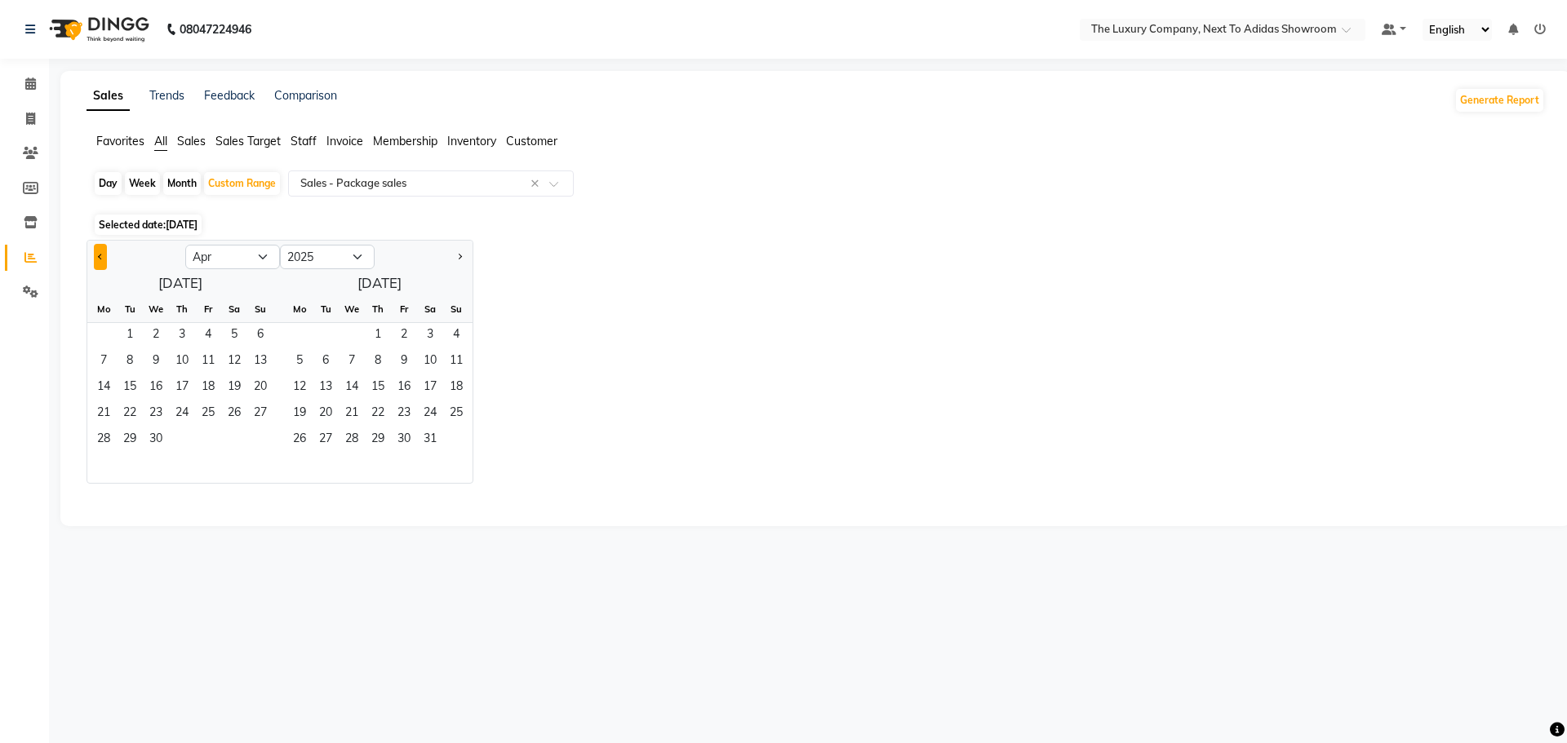
click at [100, 264] on button "Previous month" at bounding box center [100, 257] width 13 height 26
click at [100, 263] on button "Previous month" at bounding box center [100, 257] width 13 height 26
select select "12"
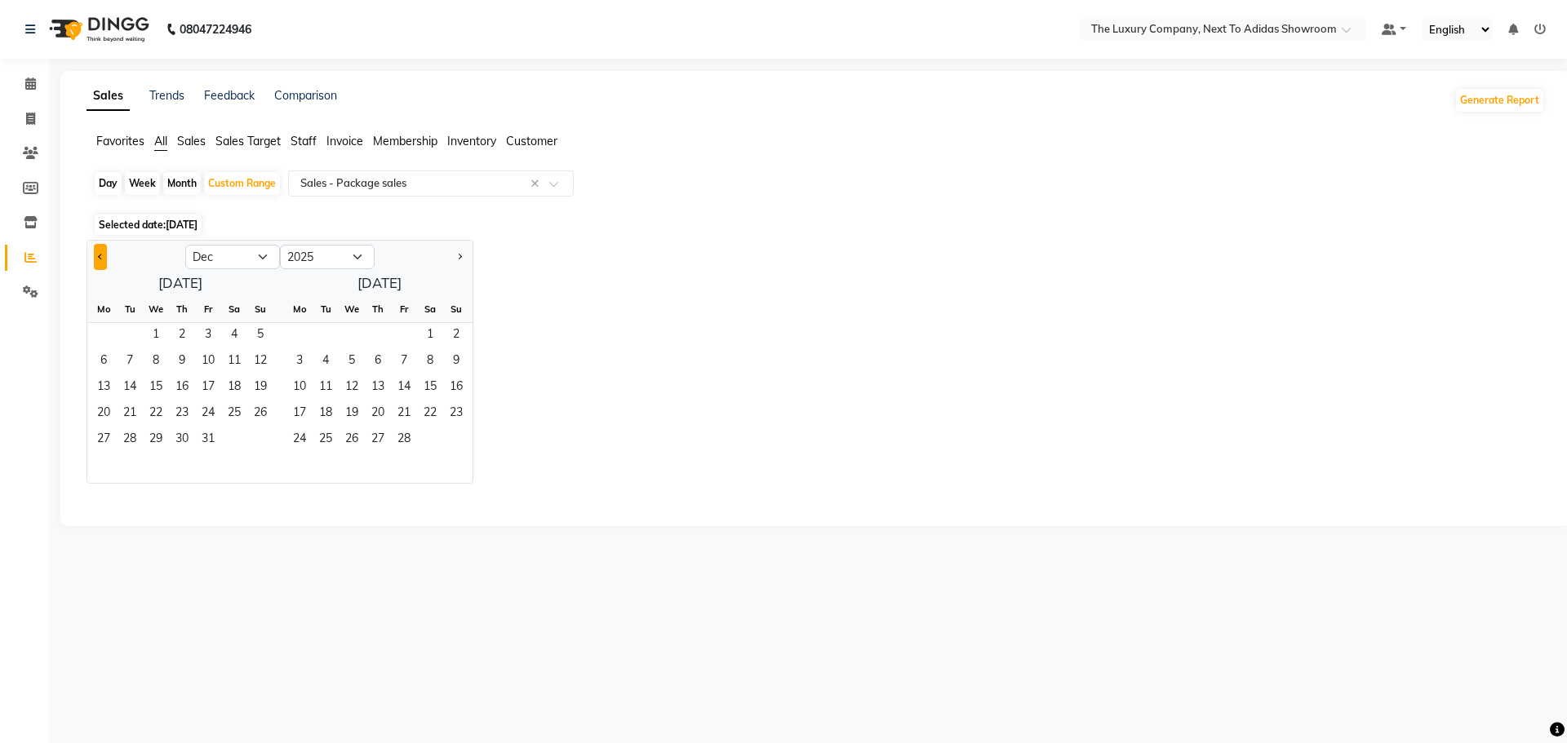
select select "2024"
click at [100, 263] on button "Previous month" at bounding box center [100, 257] width 13 height 26
click at [101, 252] on button "Previous month" at bounding box center [100, 257] width 13 height 26
click at [264, 328] on span "1" at bounding box center [260, 336] width 26 height 26
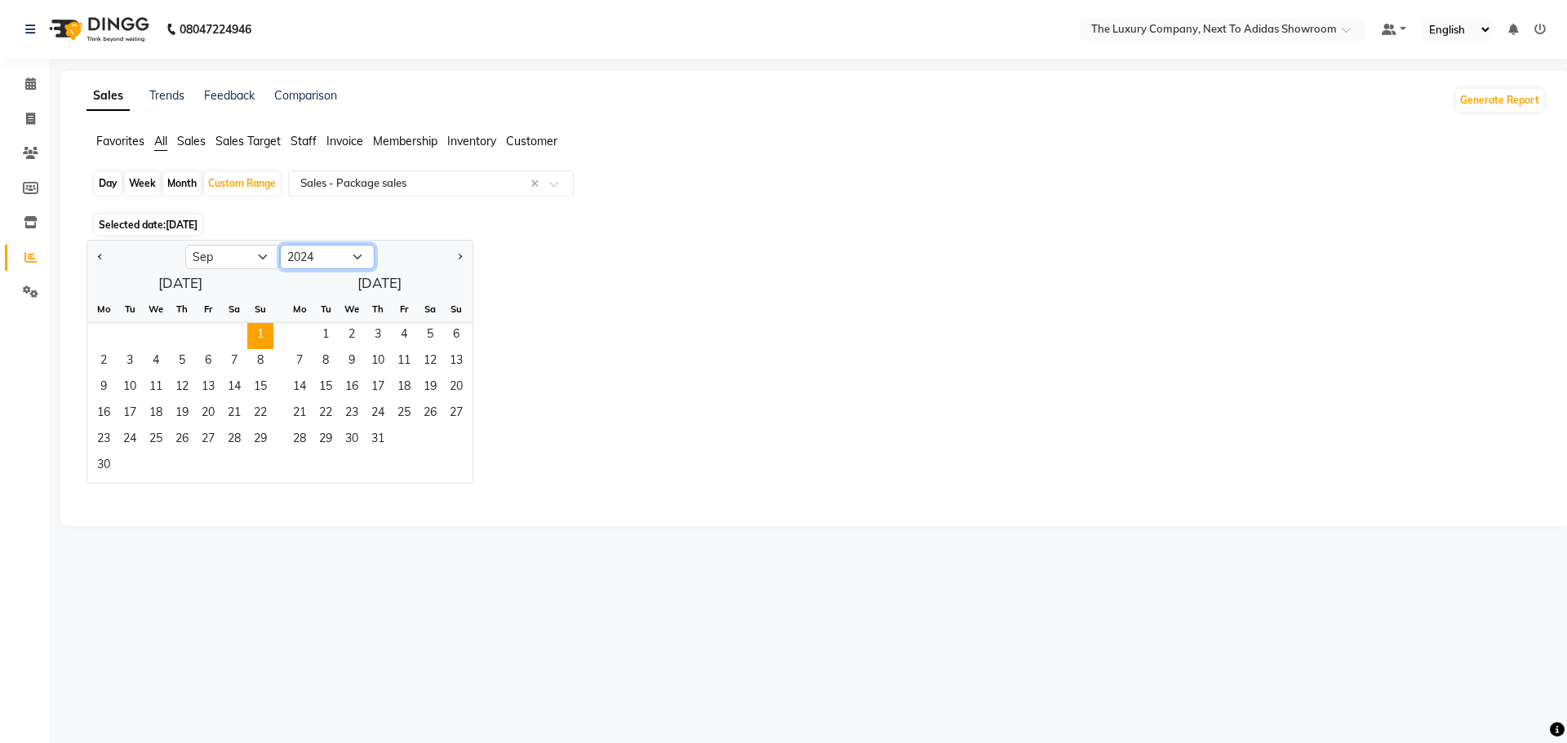
click at [358, 257] on select "2014 2015 2016 2017 2018 2019 2020 2021 2022 2023 2024 2025 2026 2027 2028 2029…" at bounding box center [327, 257] width 95 height 24
click at [280, 245] on select "2014 2015 2016 2017 2018 2019 2020 2021 2022 2023 2024 2025 2026 2027 2028 2029…" at bounding box center [327, 257] width 95 height 24
click at [459, 260] on button "Next month" at bounding box center [459, 257] width 13 height 26
select select "11"
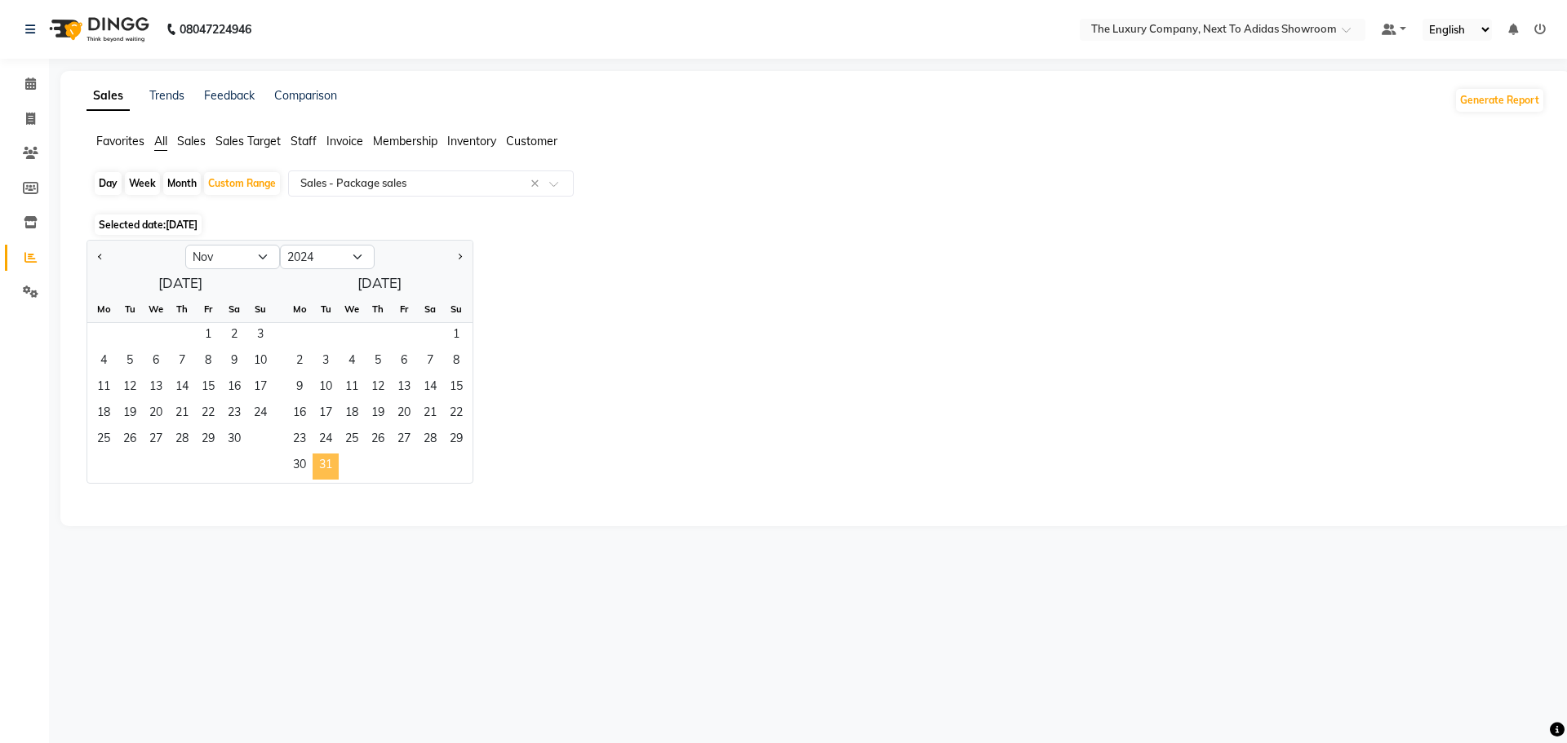
click at [334, 459] on span "31" at bounding box center [326, 467] width 26 height 26
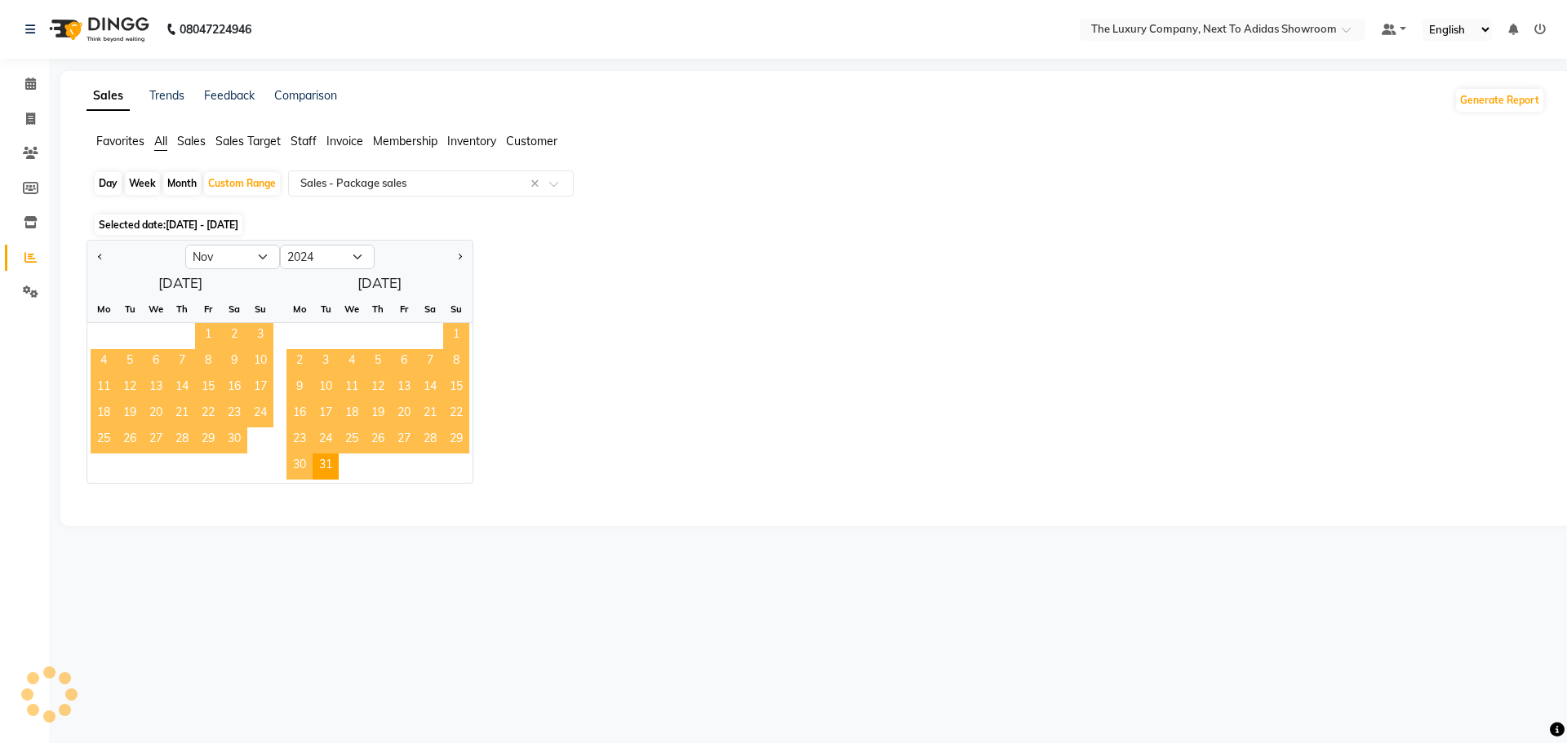
click at [1028, 375] on div "Jan Feb Mar Apr May Jun Jul Aug Sep Oct Nov Dec 2014 2015 2016 2017 2018 2019 2…" at bounding box center [816, 362] width 1458 height 244
select select "full_report"
select select "csv"
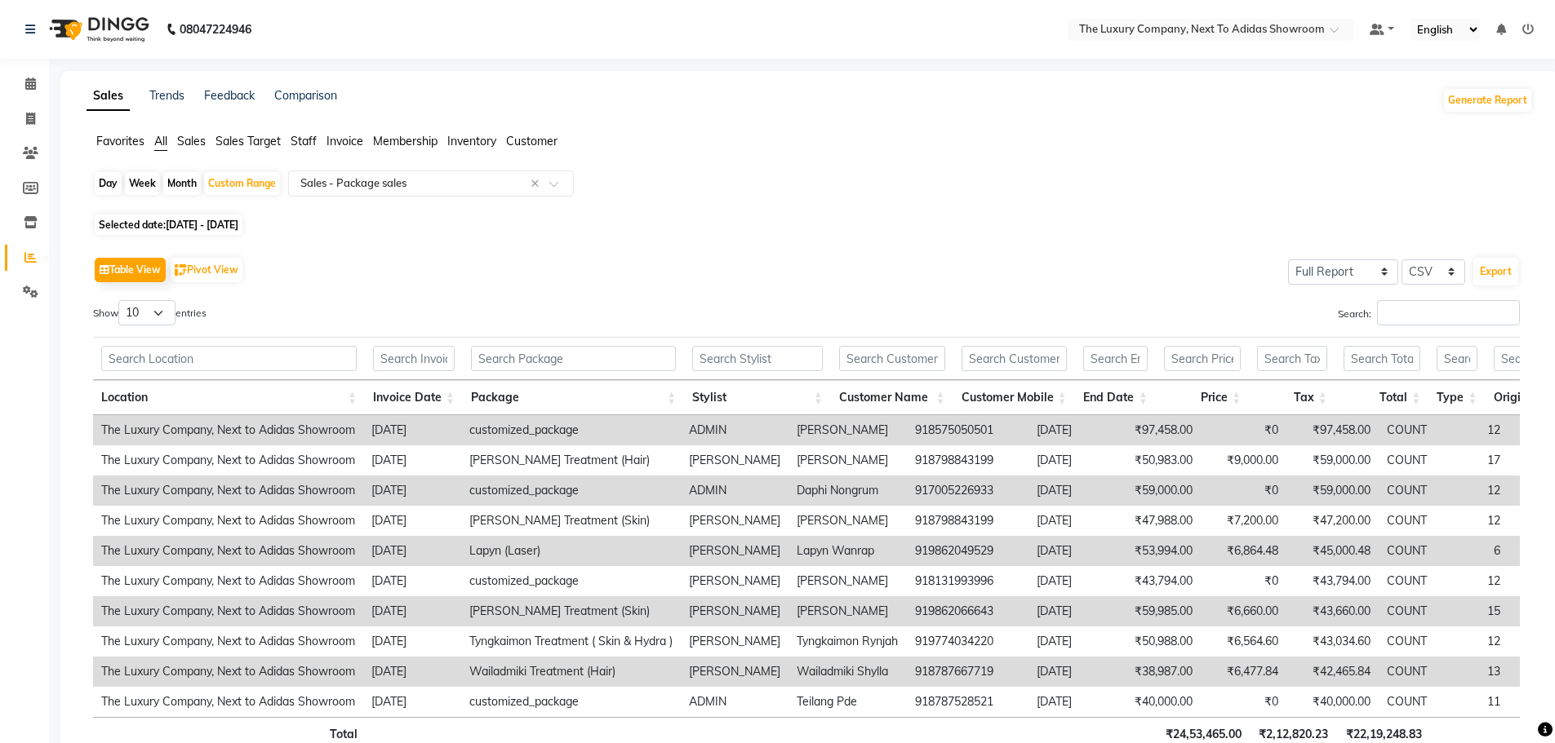
click at [233, 218] on span "Selected date: 01-09-2024 - 31-12-2024" at bounding box center [169, 225] width 148 height 20
select select "9"
select select "2024"
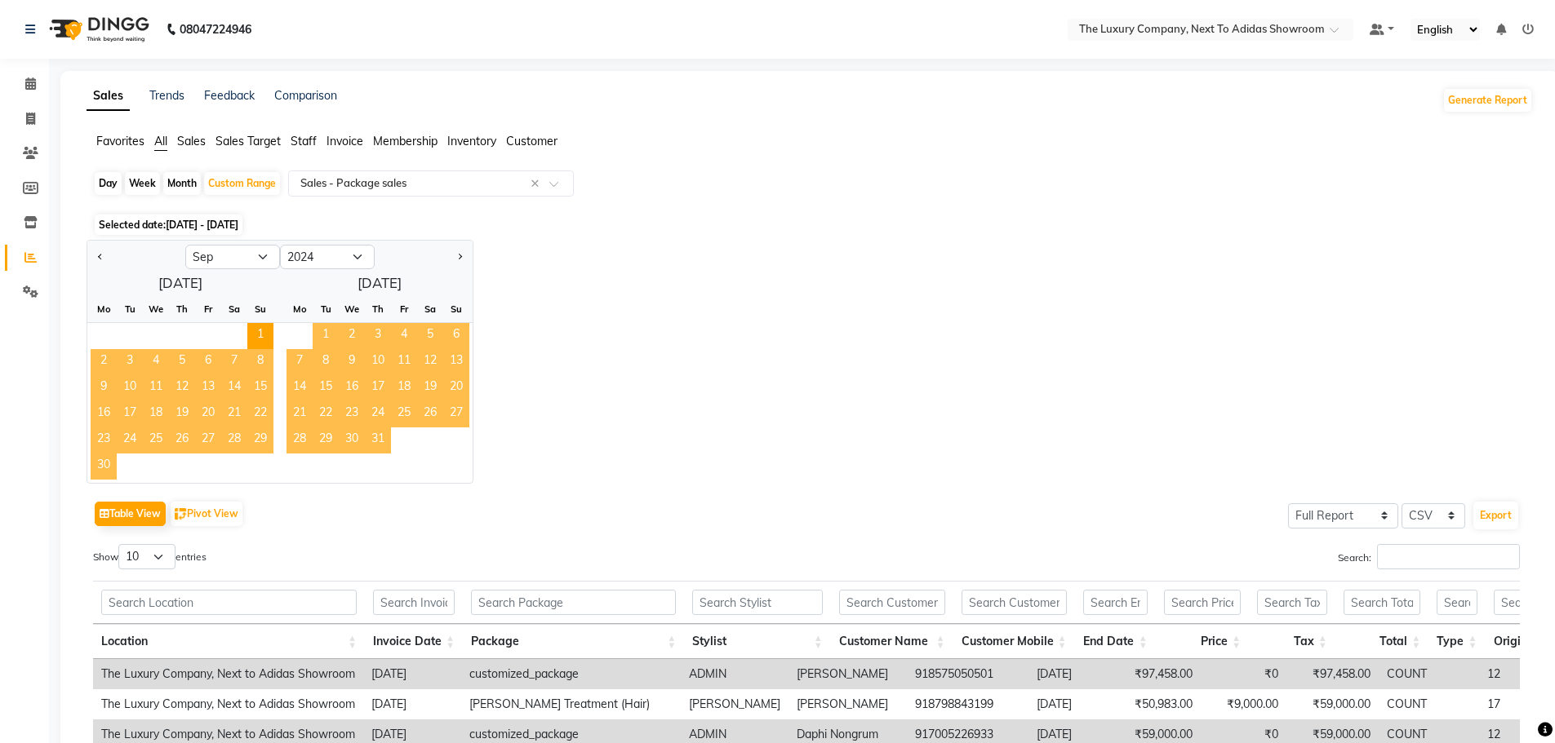
click at [1125, 375] on div "Jan Feb Mar Apr May Jun Jul Aug Sep Oct Nov Dec 2014 2015 2016 2017 2018 2019 2…" at bounding box center [810, 362] width 1446 height 244
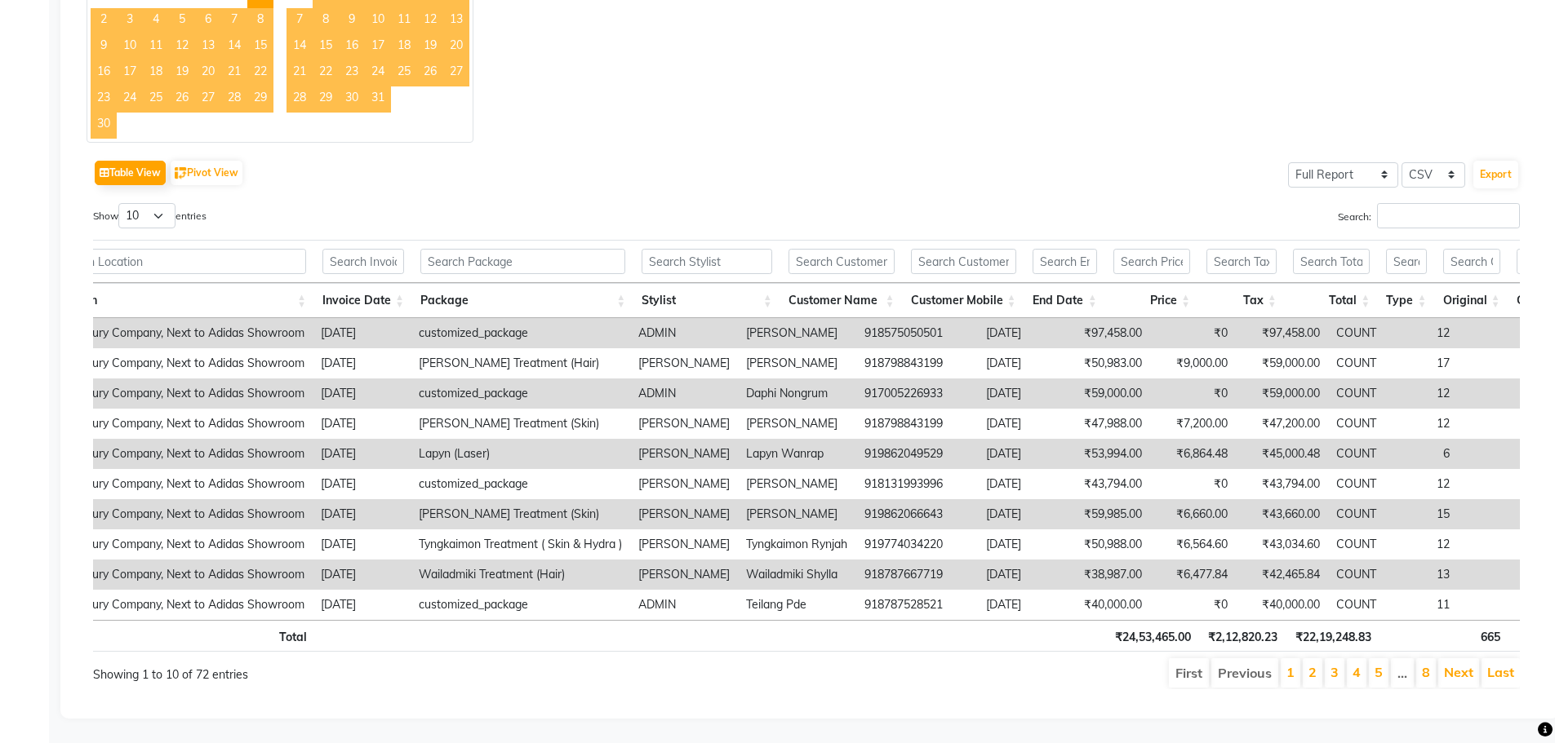
scroll to position [0, 0]
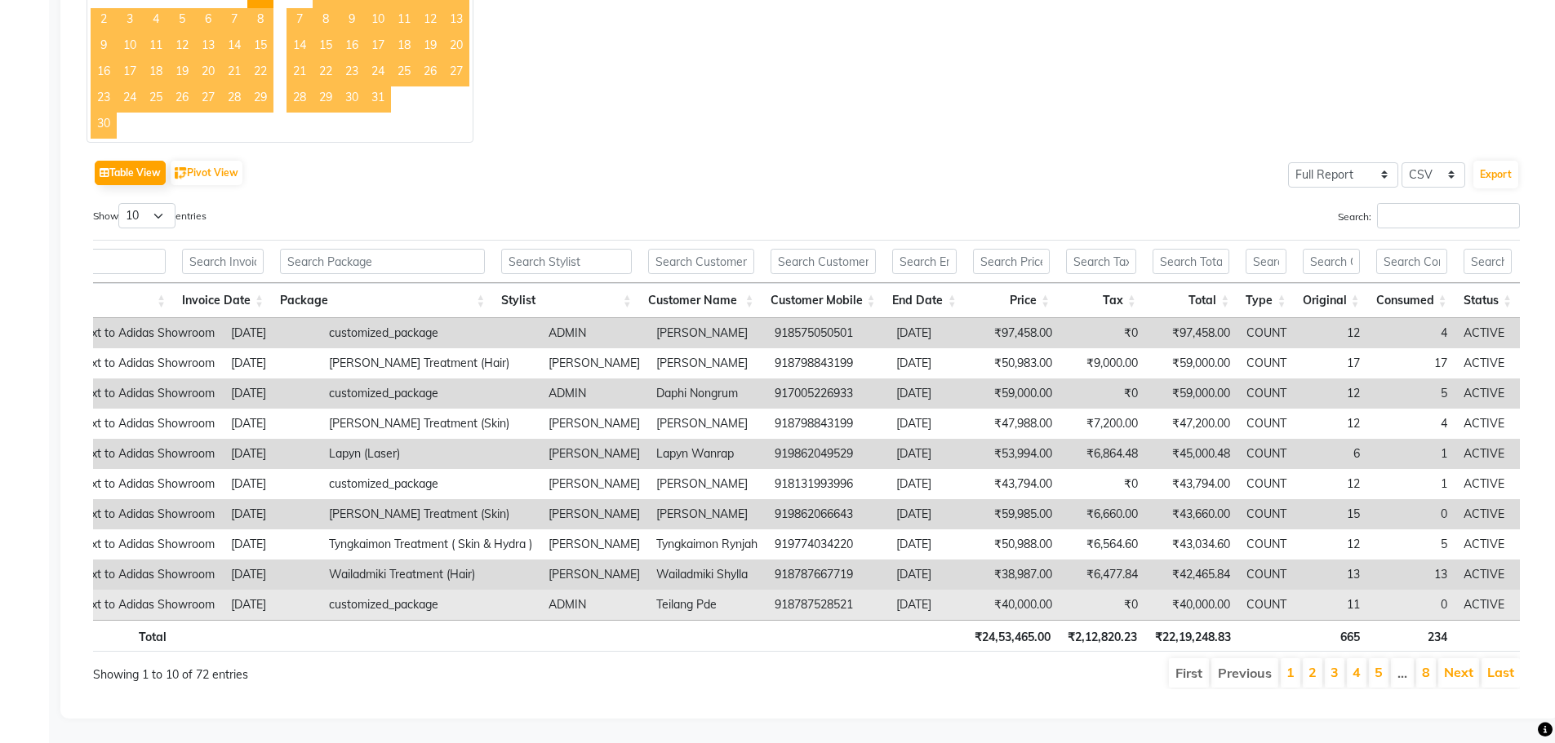
click at [1515, 594] on td "ACTIVE" at bounding box center [1487, 605] width 64 height 30
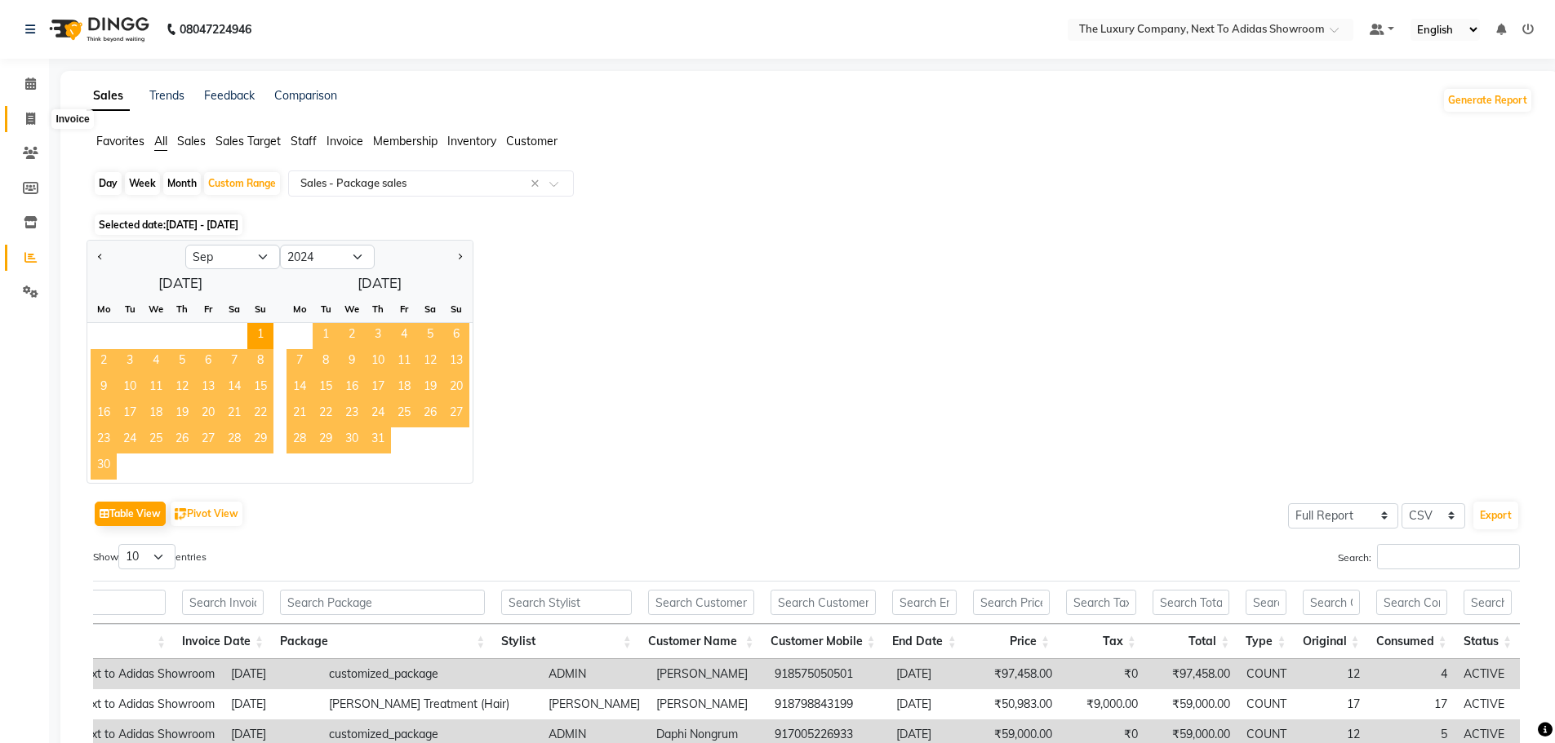
click at [37, 114] on span at bounding box center [30, 119] width 29 height 19
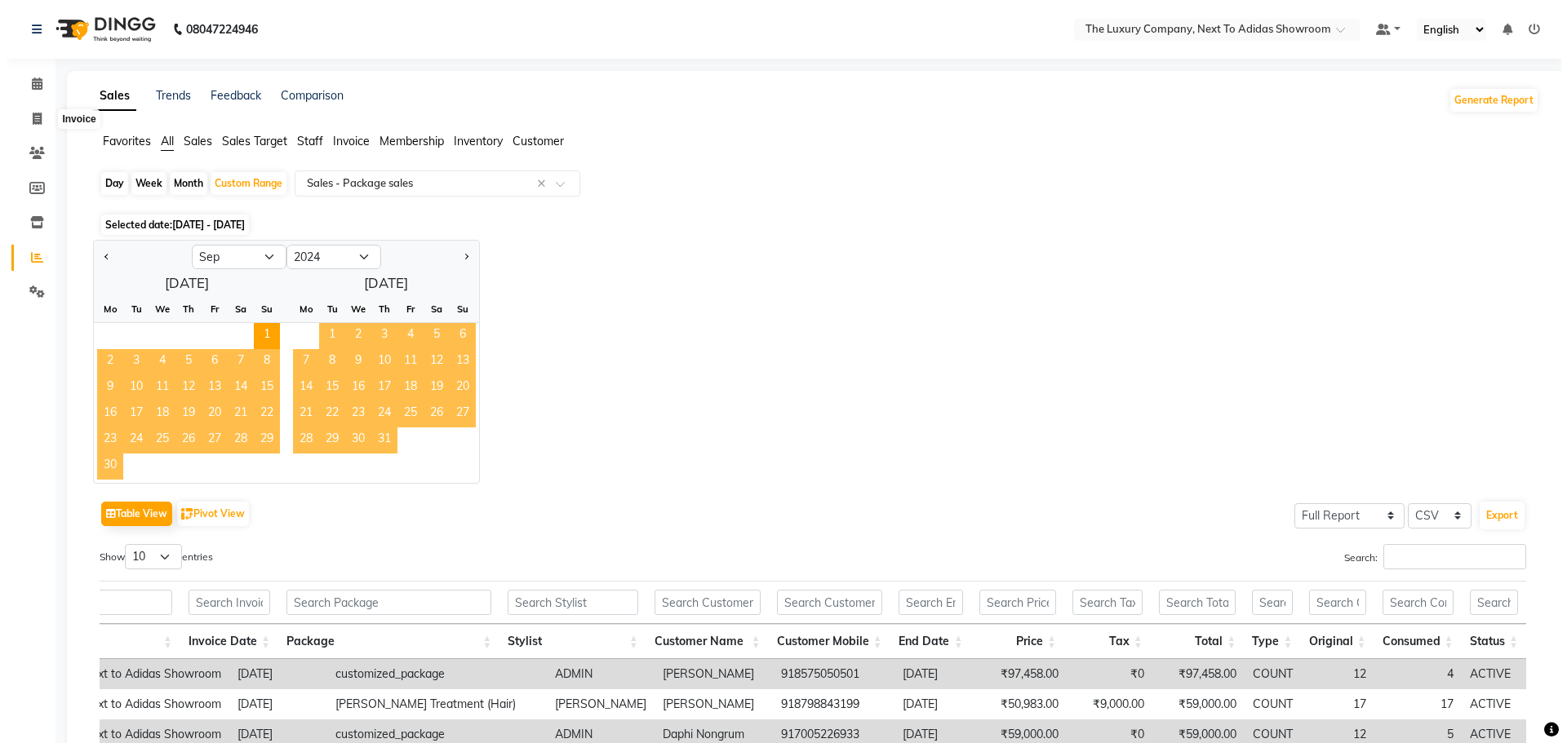
select select "service"
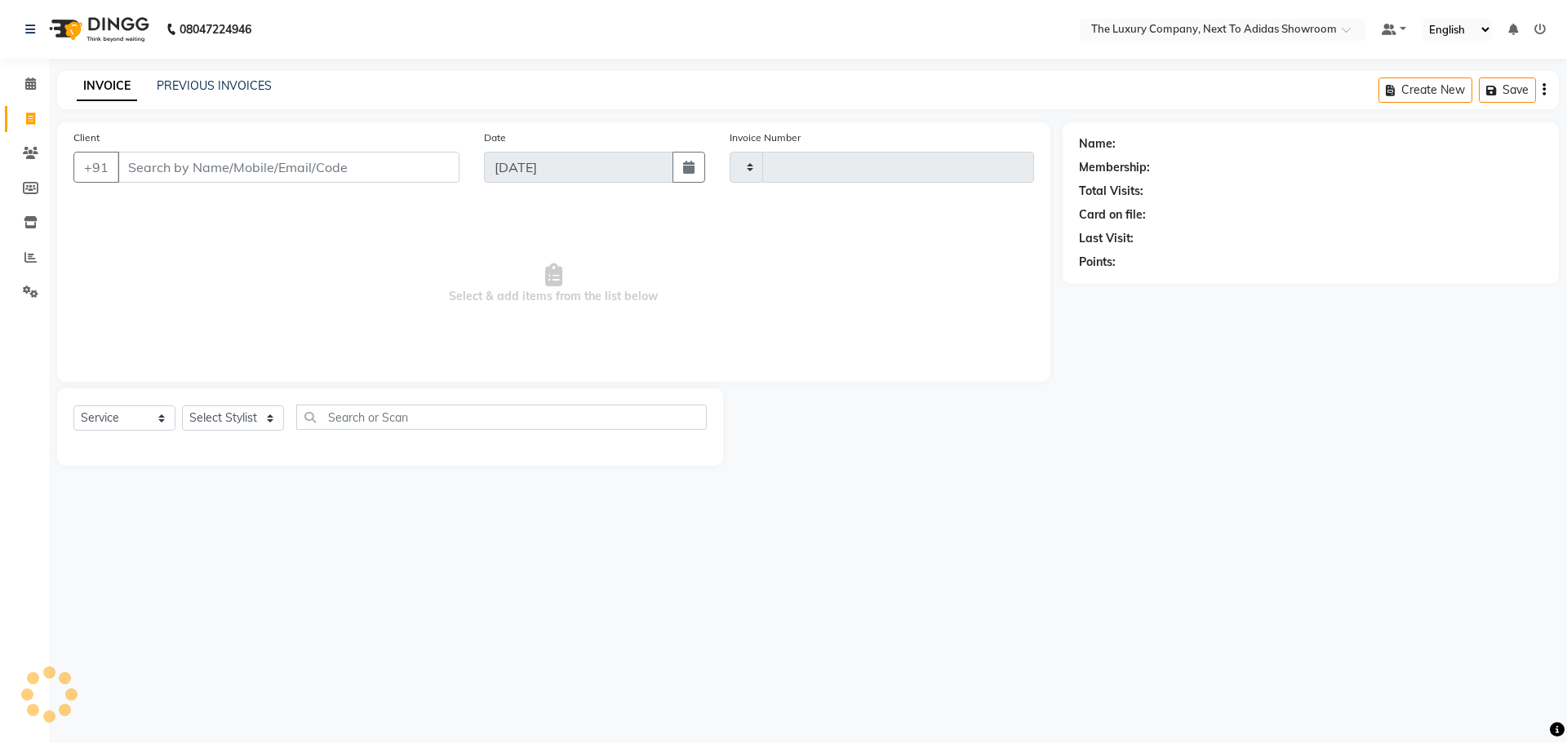
click at [177, 164] on input "Client" at bounding box center [289, 167] width 342 height 31
type input "5556"
select select "6828"
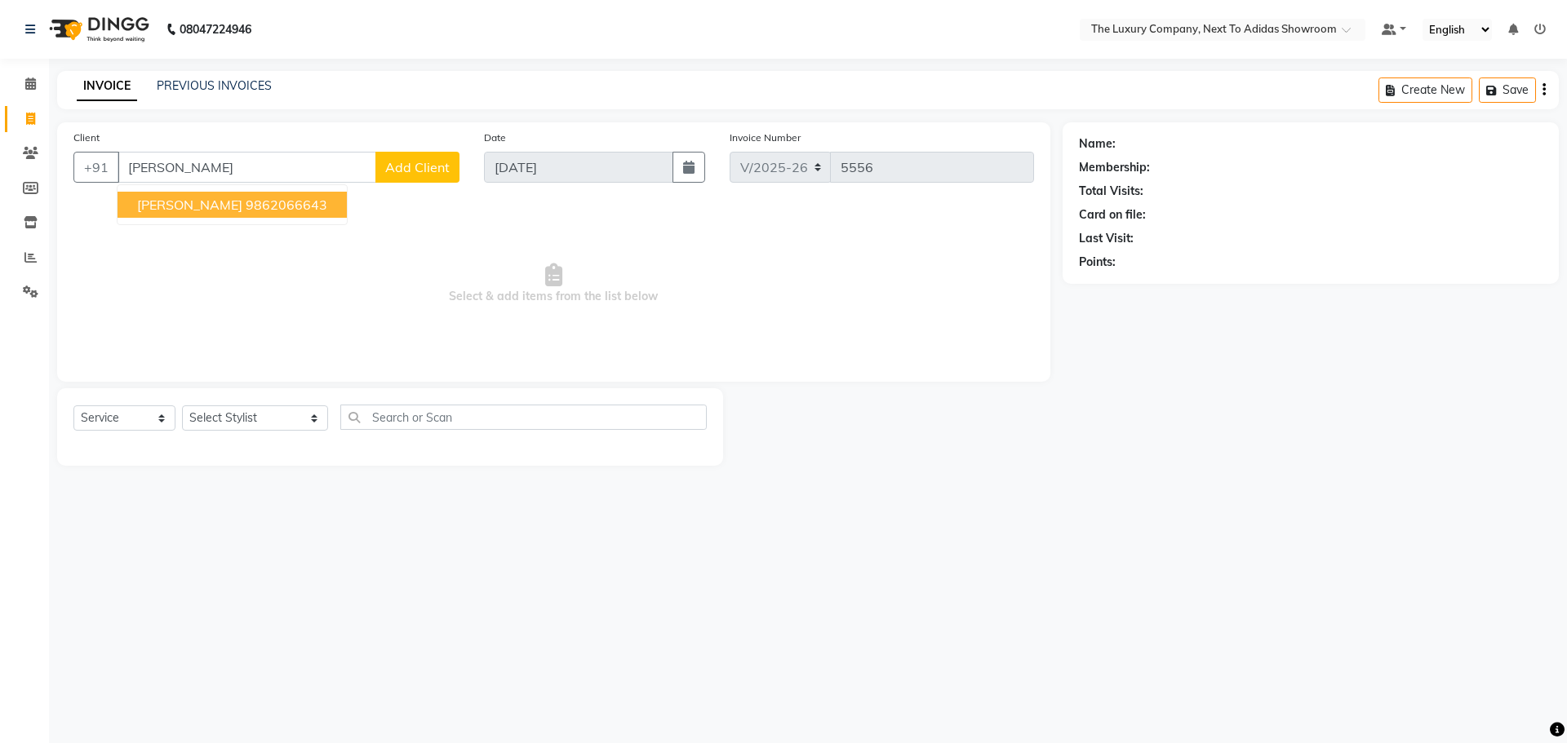
click at [184, 205] on span "Melissa Wallang" at bounding box center [189, 205] width 105 height 16
type input "9862066643"
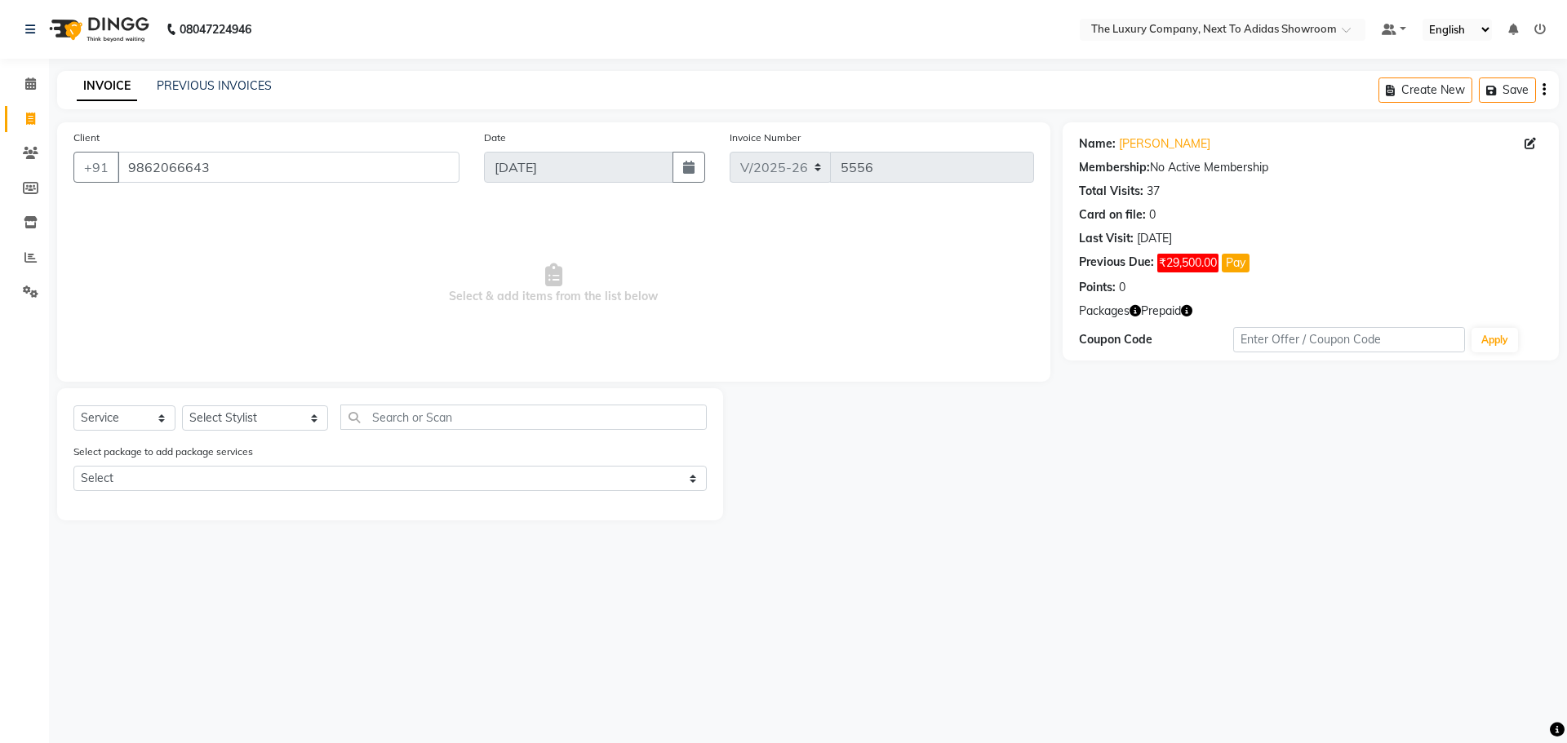
click at [1130, 313] on icon "button" at bounding box center [1134, 310] width 11 height 11
click at [1171, 152] on link "Melissa Wallang" at bounding box center [1164, 143] width 91 height 17
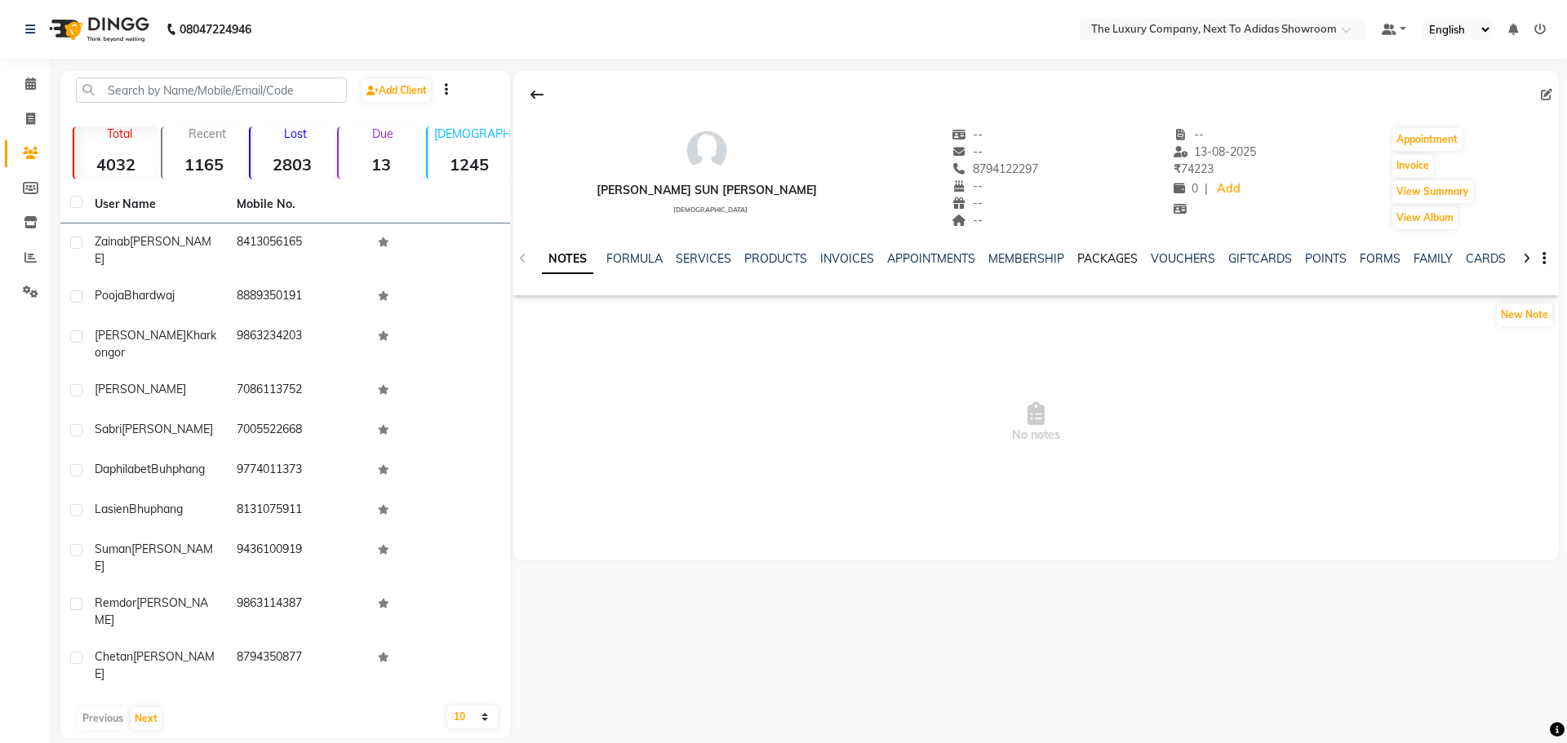
click at [1116, 259] on link "PACKAGES" at bounding box center [1107, 258] width 60 height 15
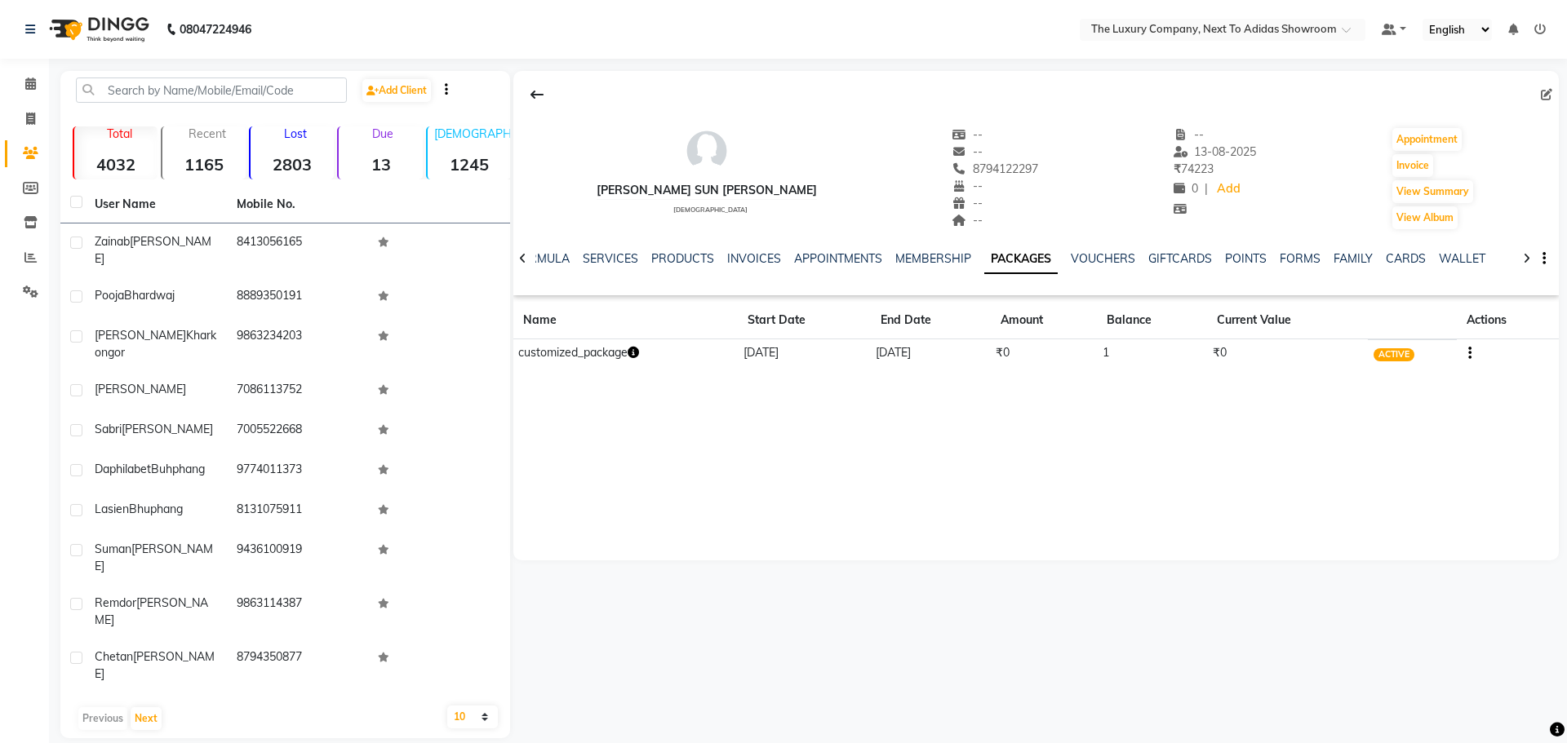
click at [637, 350] on icon "button" at bounding box center [633, 352] width 11 height 11
click at [764, 623] on div "[PERSON_NAME] sun [PERSON_NAME] [DEMOGRAPHIC_DATA] -- -- 8794122297 -- -- -- --…" at bounding box center [1034, 405] width 1049 height 668
click at [24, 118] on span at bounding box center [30, 119] width 29 height 19
select select "service"
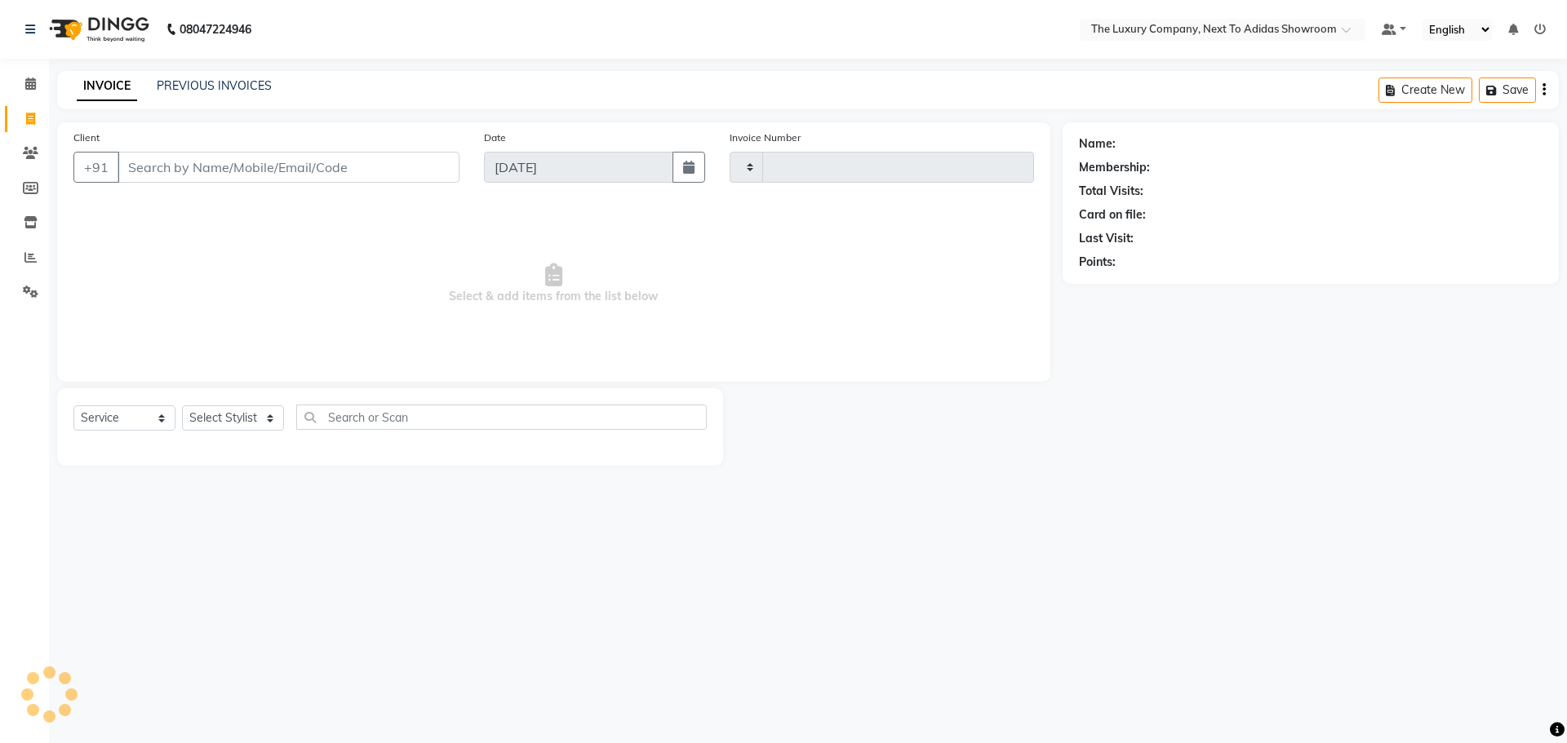
type input "5556"
select select "6828"
click at [206, 166] on input "Client" at bounding box center [289, 167] width 342 height 31
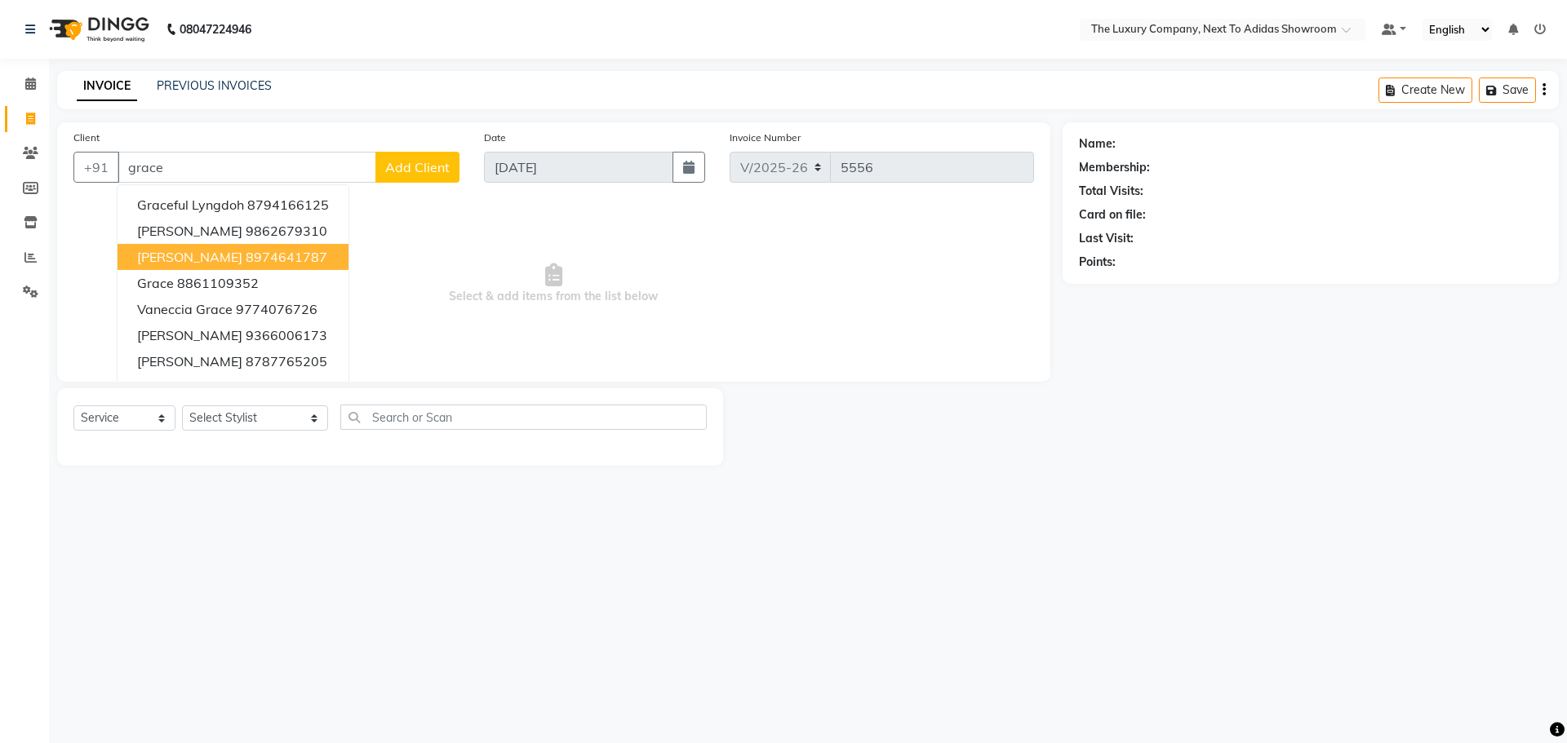
click at [246, 255] on ngb-highlight "8974641787" at bounding box center [287, 257] width 82 height 16
type input "8974641787"
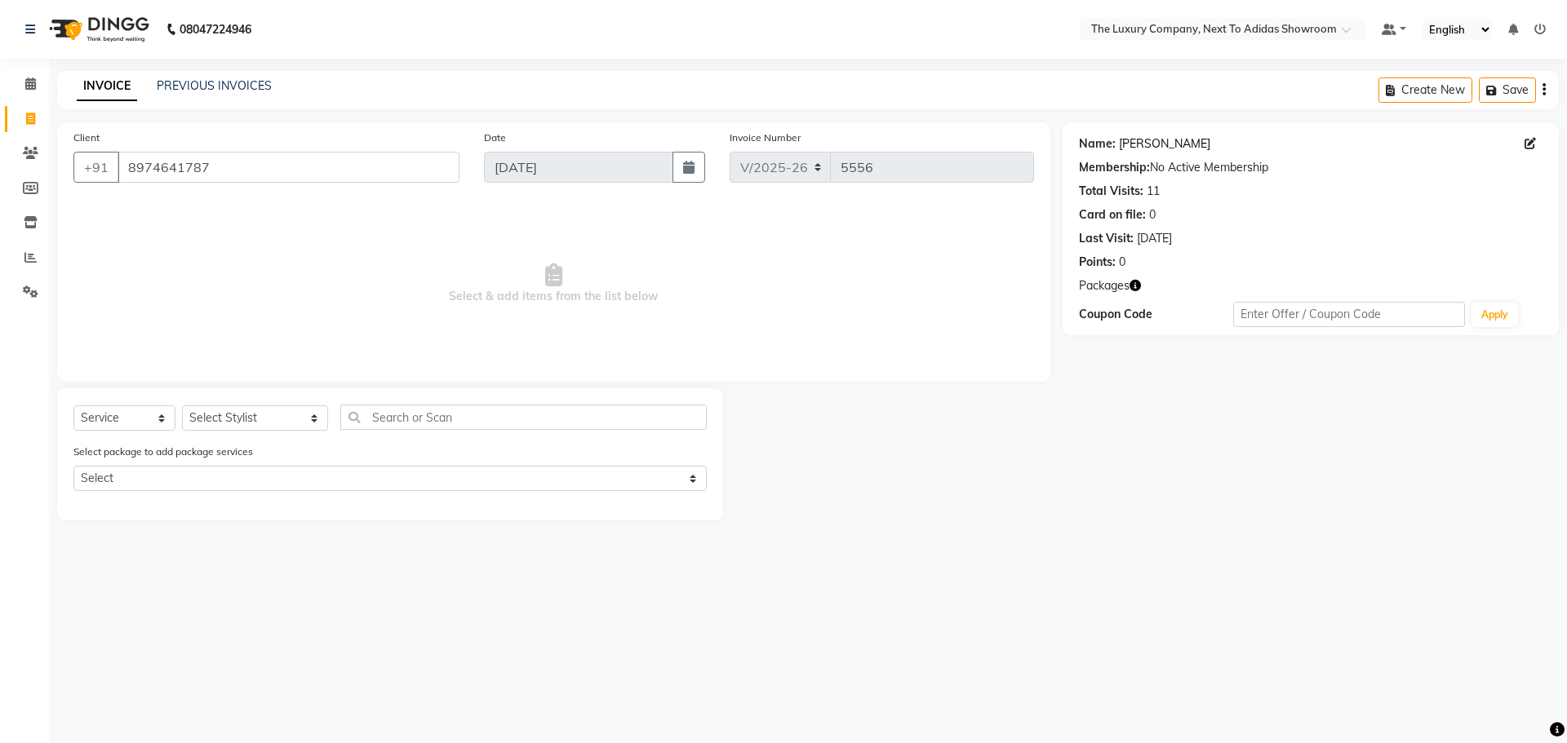
click at [1176, 141] on link "Grace Kharsati" at bounding box center [1164, 143] width 91 height 17
click at [349, 418] on input "text" at bounding box center [523, 417] width 366 height 25
type input "full bo"
click at [202, 425] on select "Select Stylist [PERSON_NAME] [PERSON_NAME] ANSAI [PERSON_NAME] BALAJIED [PERSON…" at bounding box center [255, 418] width 146 height 25
select select "53679"
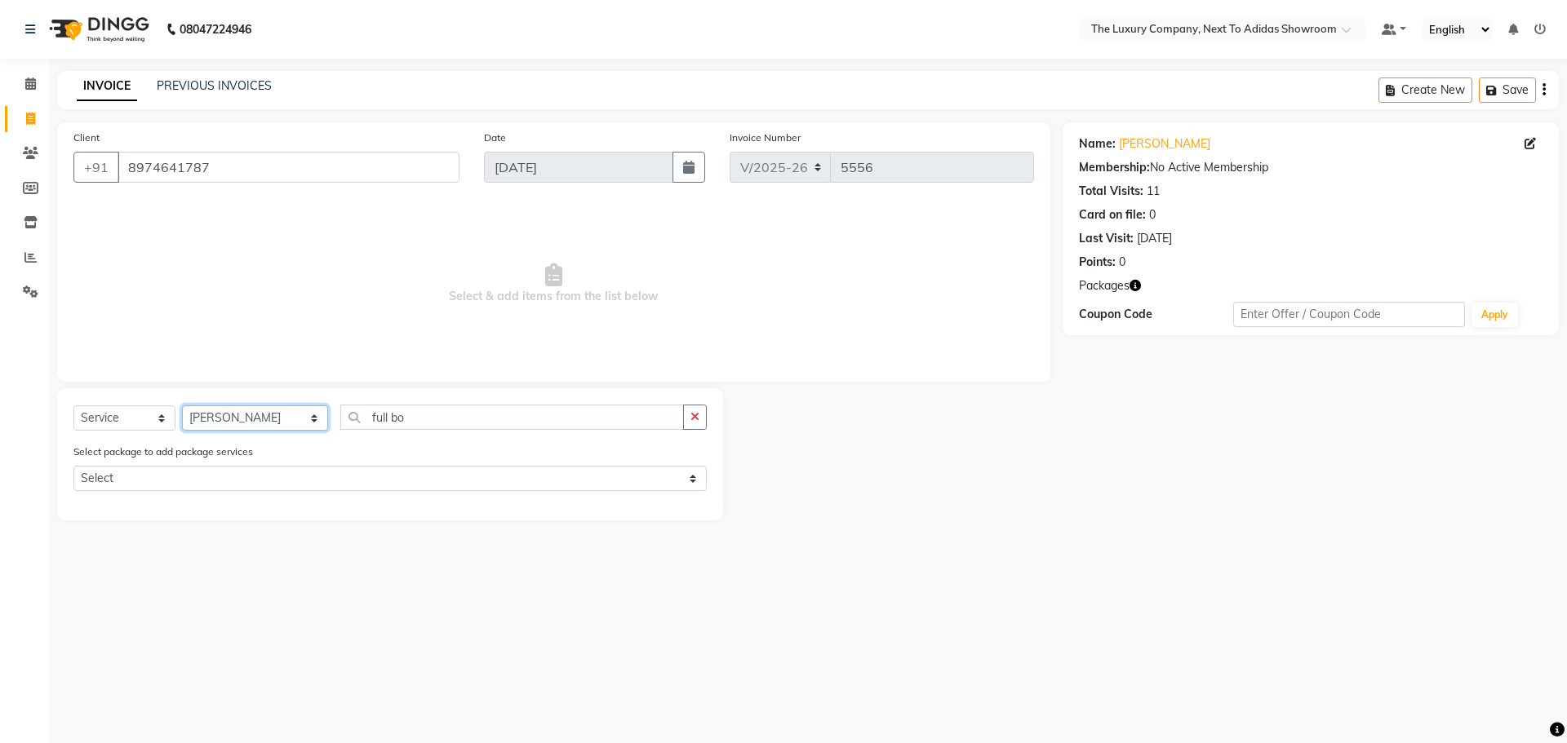
click at [182, 406] on select "Select Stylist [PERSON_NAME] [PERSON_NAME] ANSAI [PERSON_NAME] BALAJIED [PERSON…" at bounding box center [255, 418] width 146 height 25
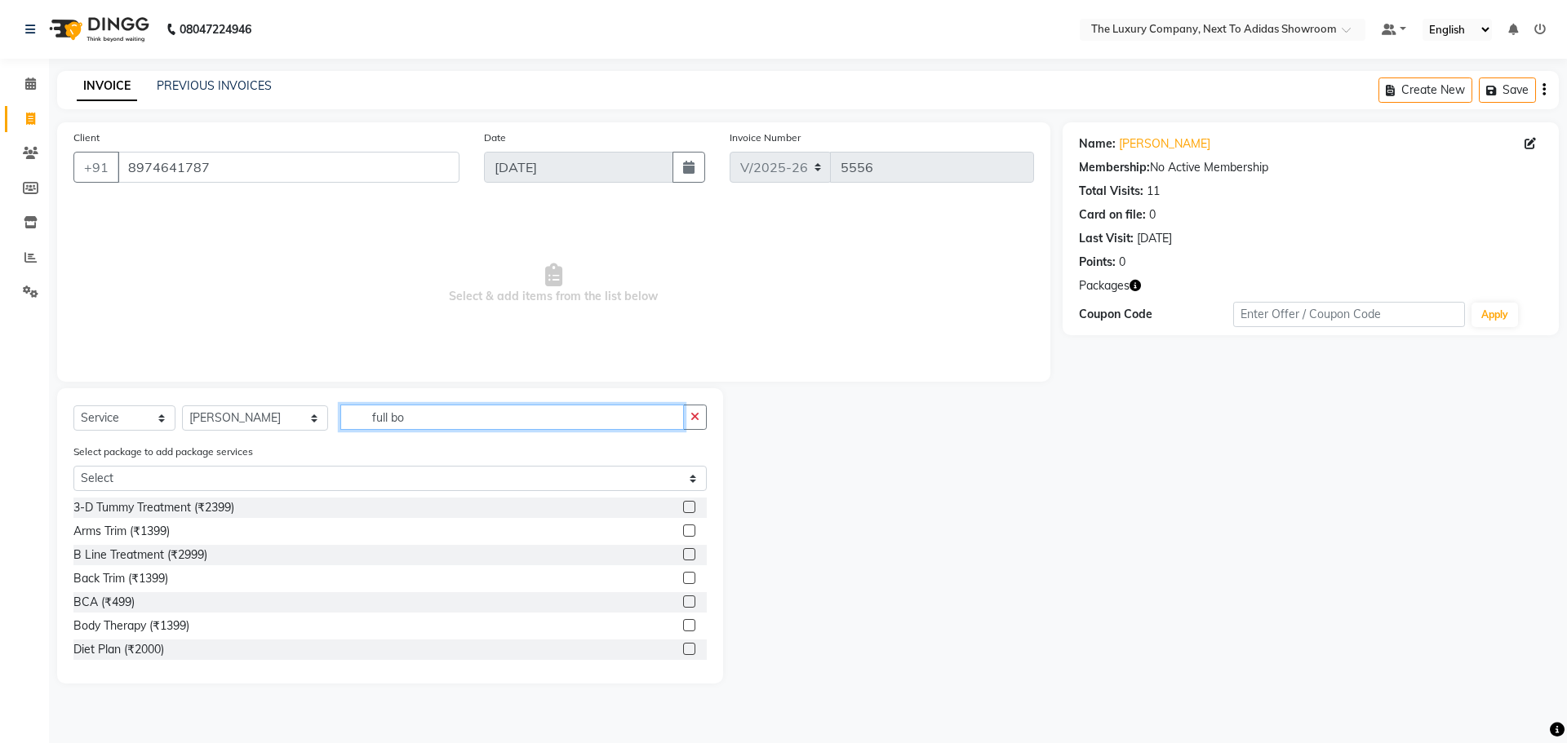
click at [430, 418] on input "full bo" at bounding box center [512, 417] width 344 height 25
type input "f"
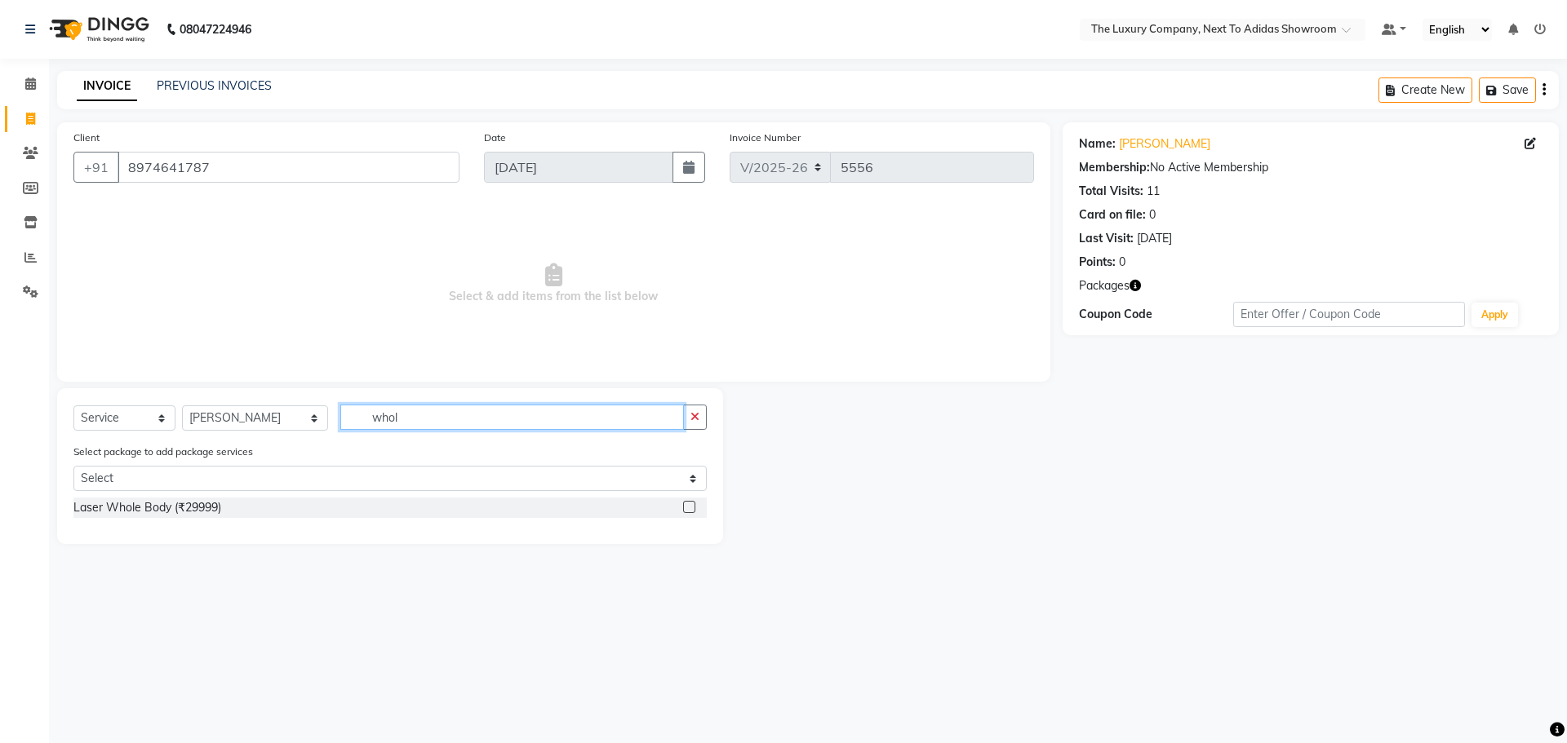
type input "whol"
click at [27, 255] on icon at bounding box center [30, 257] width 12 height 12
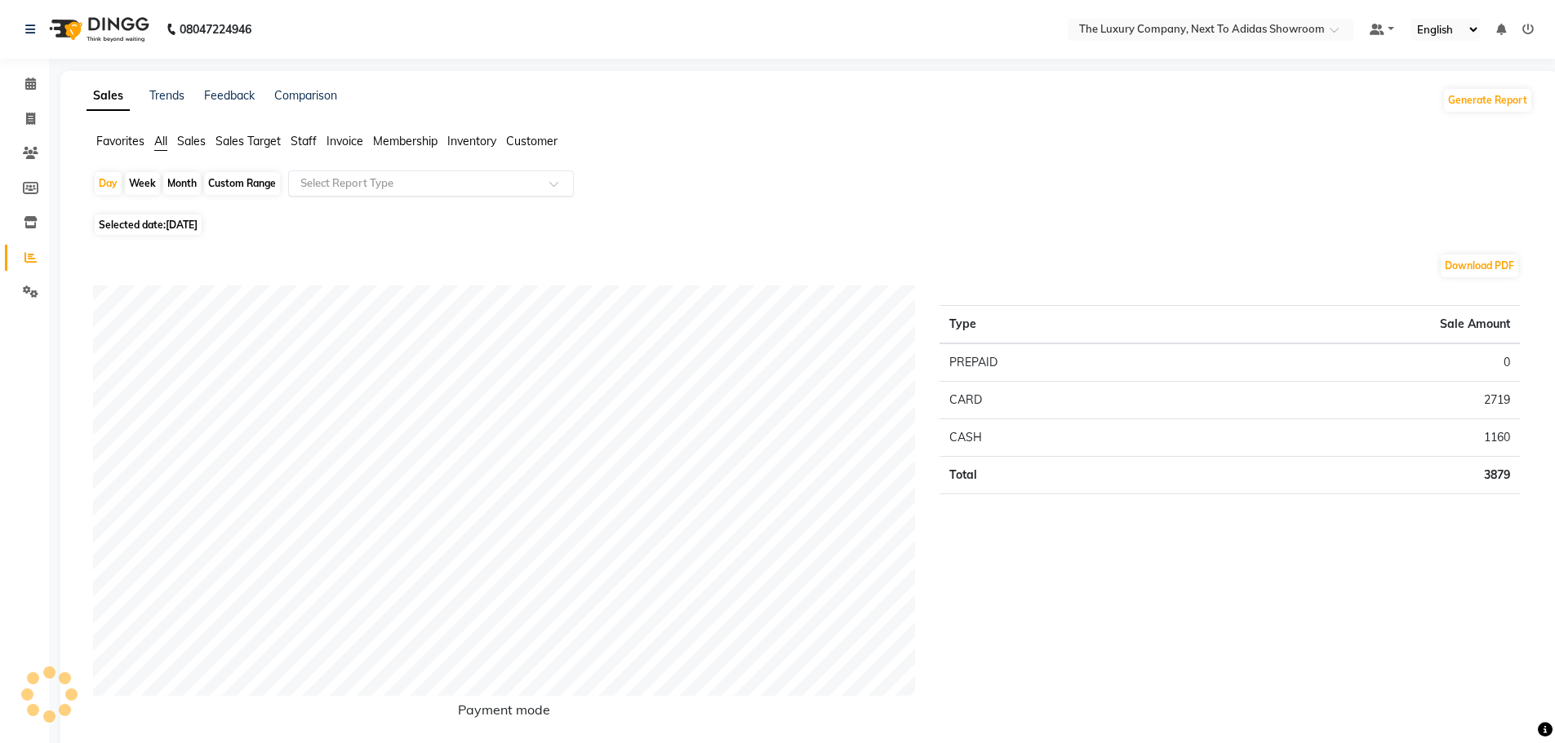
click at [439, 182] on input "text" at bounding box center [414, 183] width 235 height 16
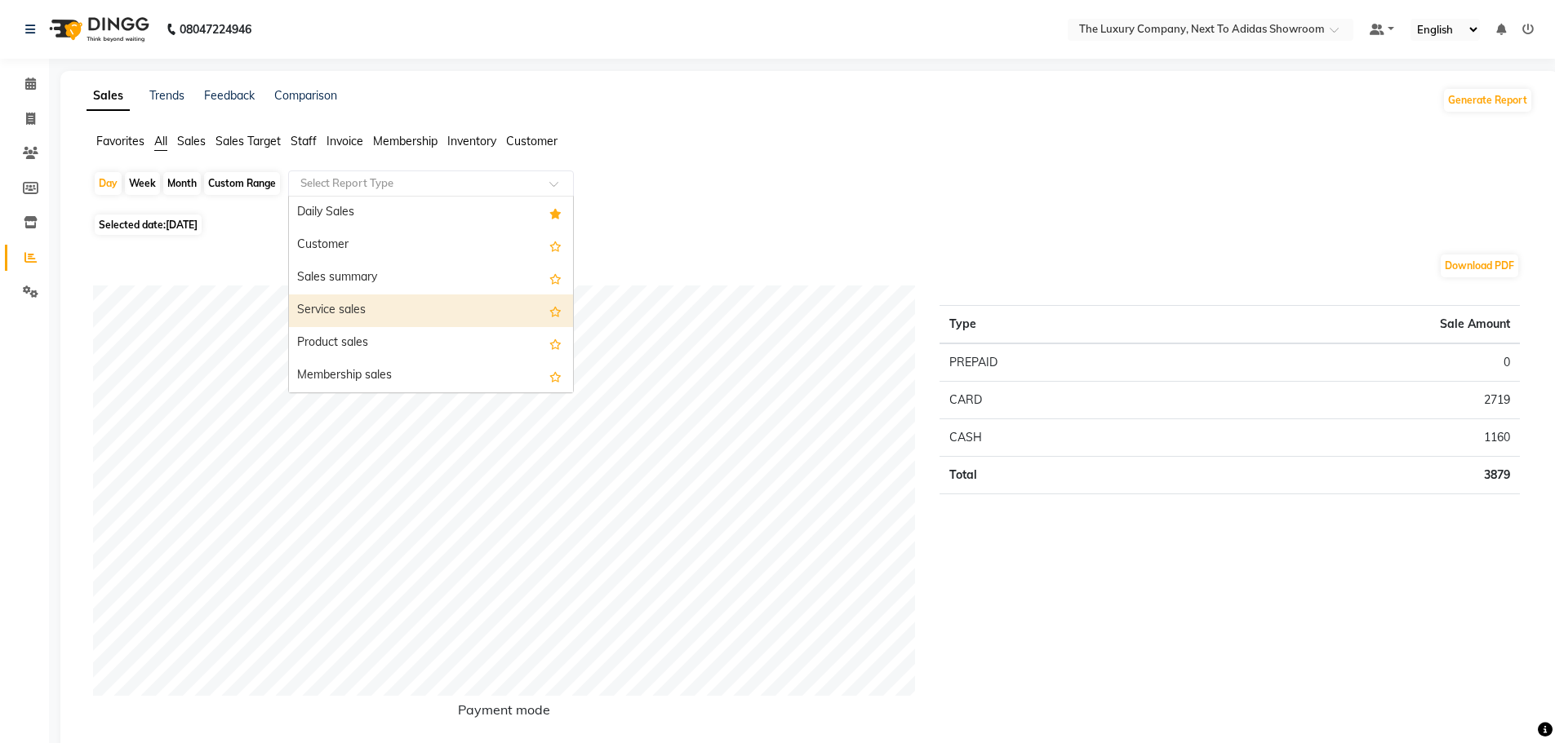
scroll to position [82, 0]
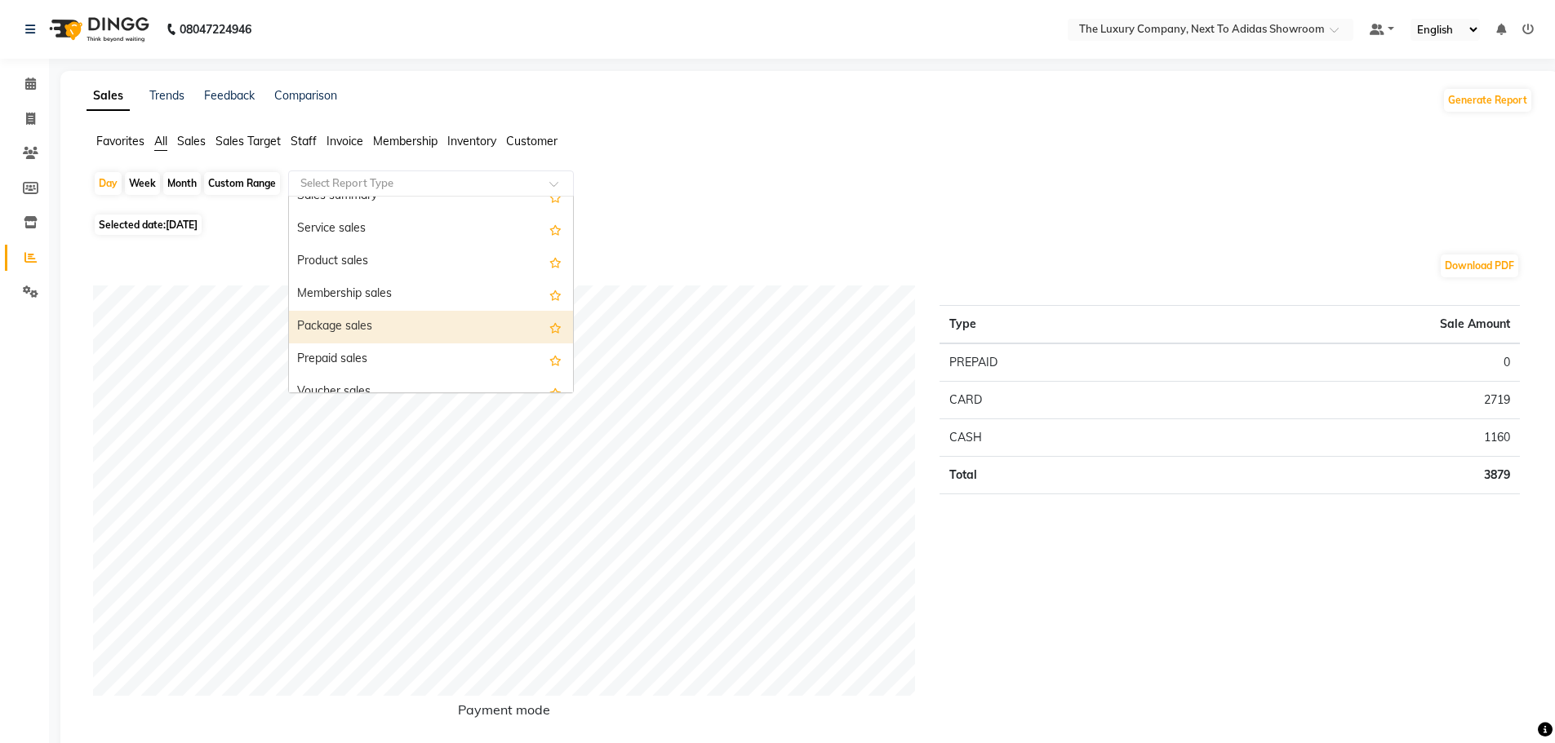
click at [389, 323] on div "Package sales" at bounding box center [431, 327] width 284 height 33
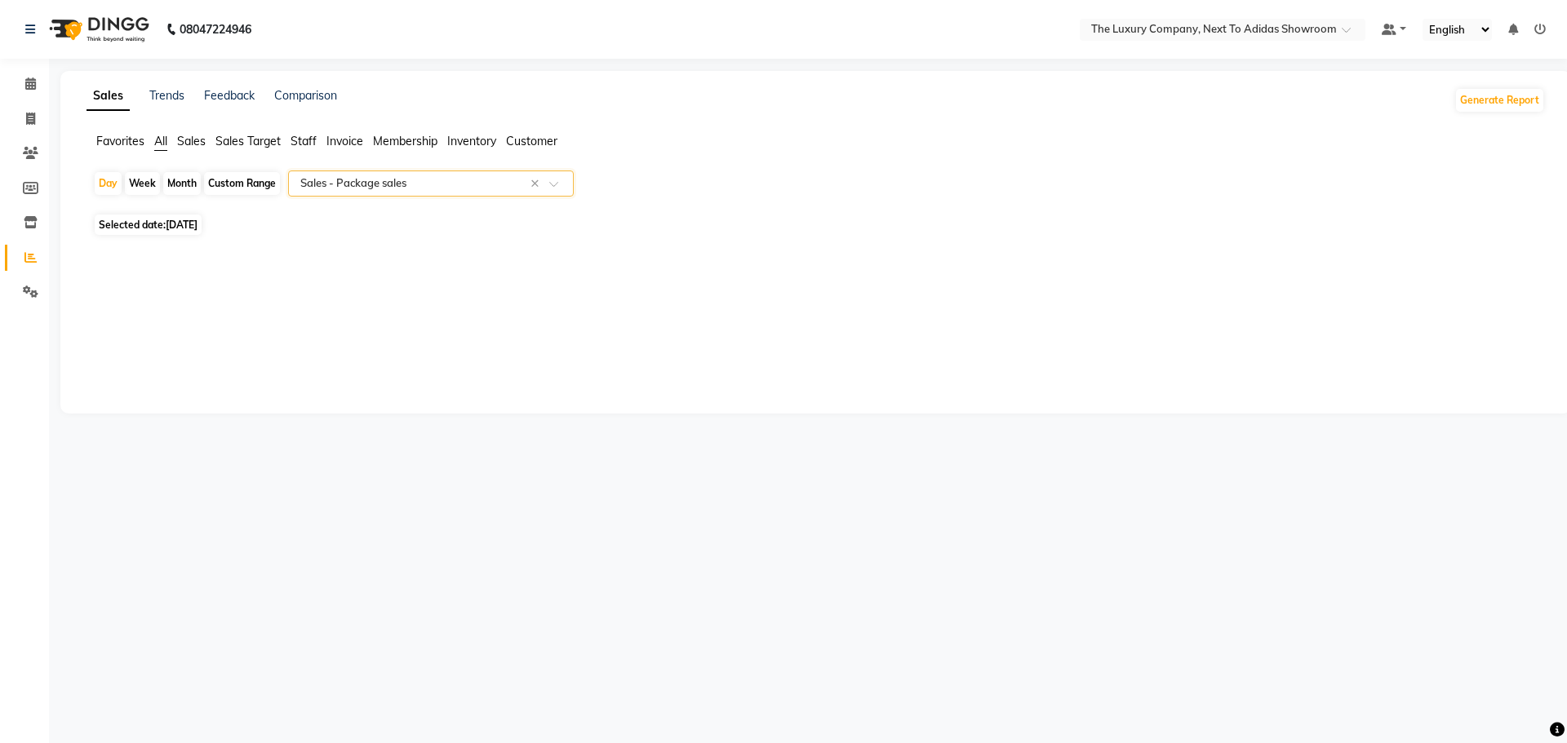
click at [177, 175] on div "Month" at bounding box center [182, 183] width 38 height 23
select select "9"
select select "2025"
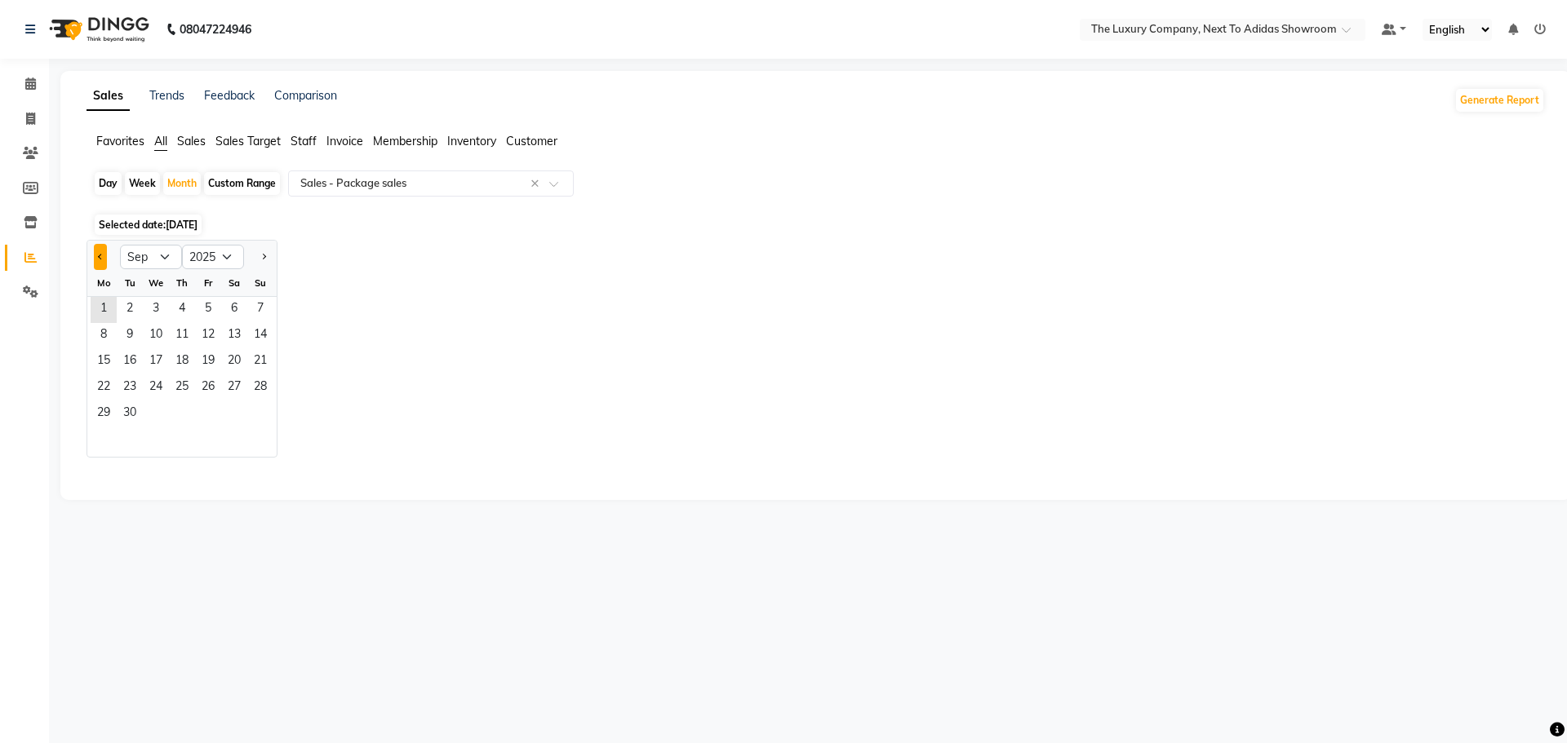
click at [107, 255] on button "Previous month" at bounding box center [100, 257] width 13 height 26
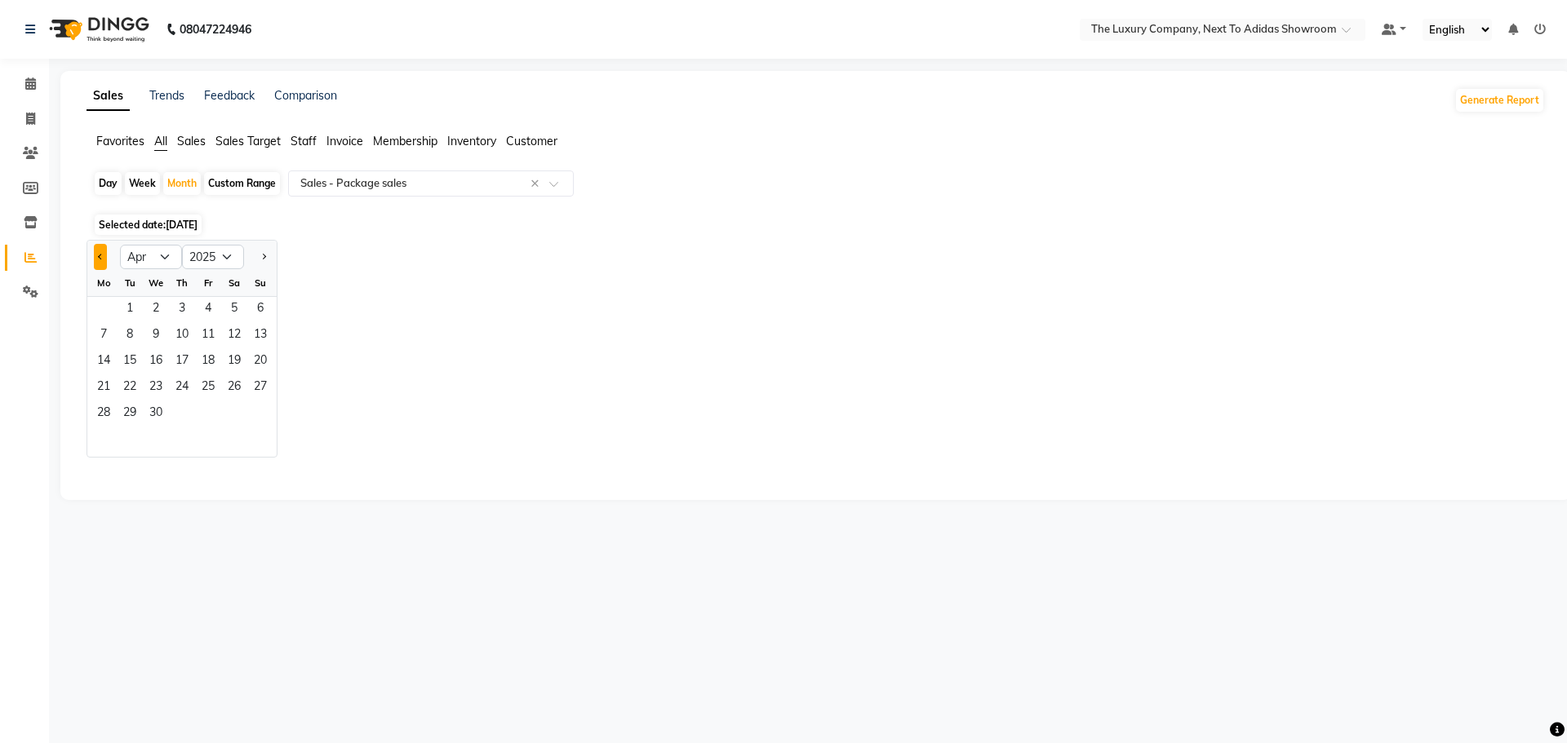
click at [107, 255] on button "Previous month" at bounding box center [100, 257] width 13 height 26
select select "12"
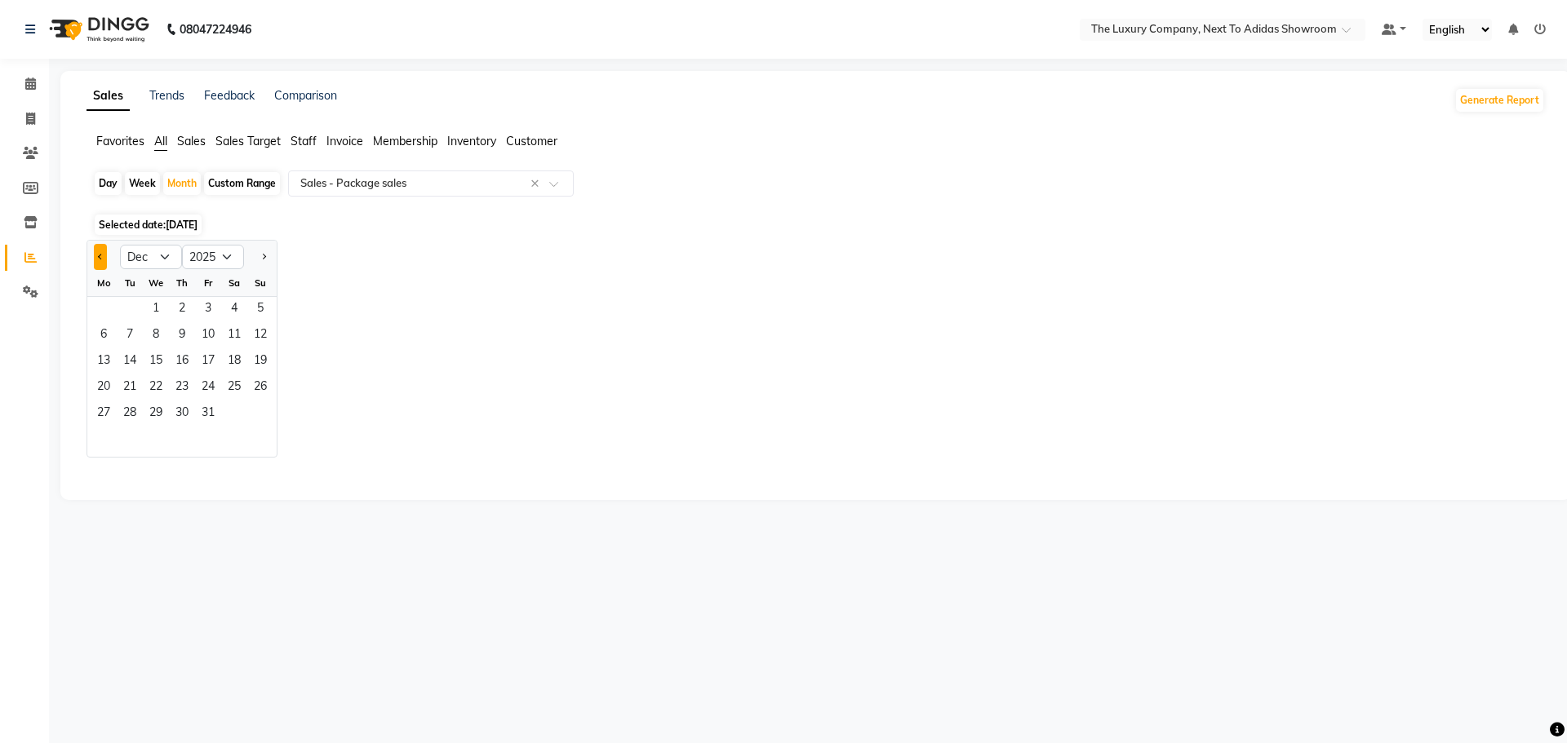
select select "2024"
click at [107, 255] on button "Previous month" at bounding box center [100, 257] width 13 height 26
select select "10"
click at [134, 307] on span "1" at bounding box center [130, 310] width 26 height 26
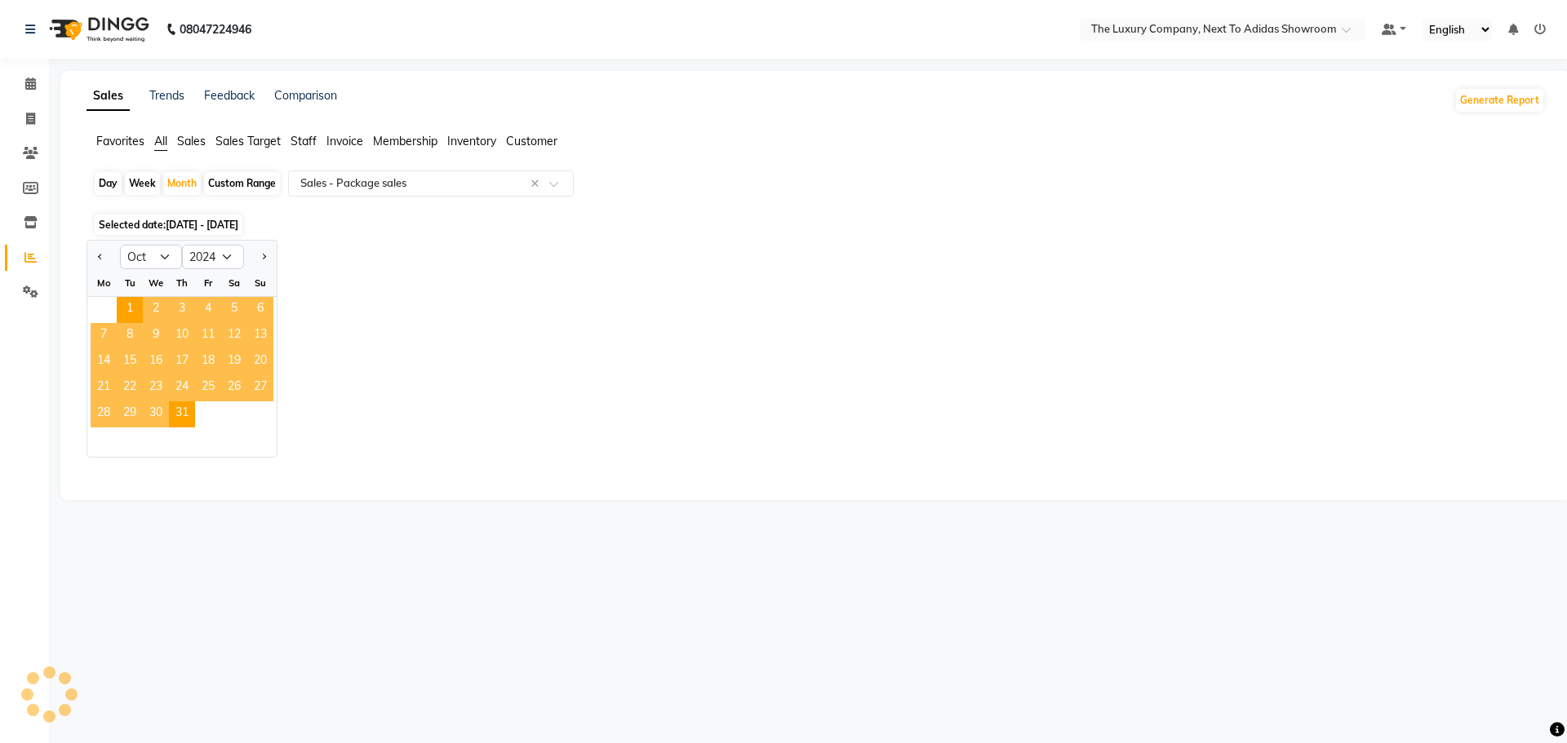
select select "full_report"
select select "csv"
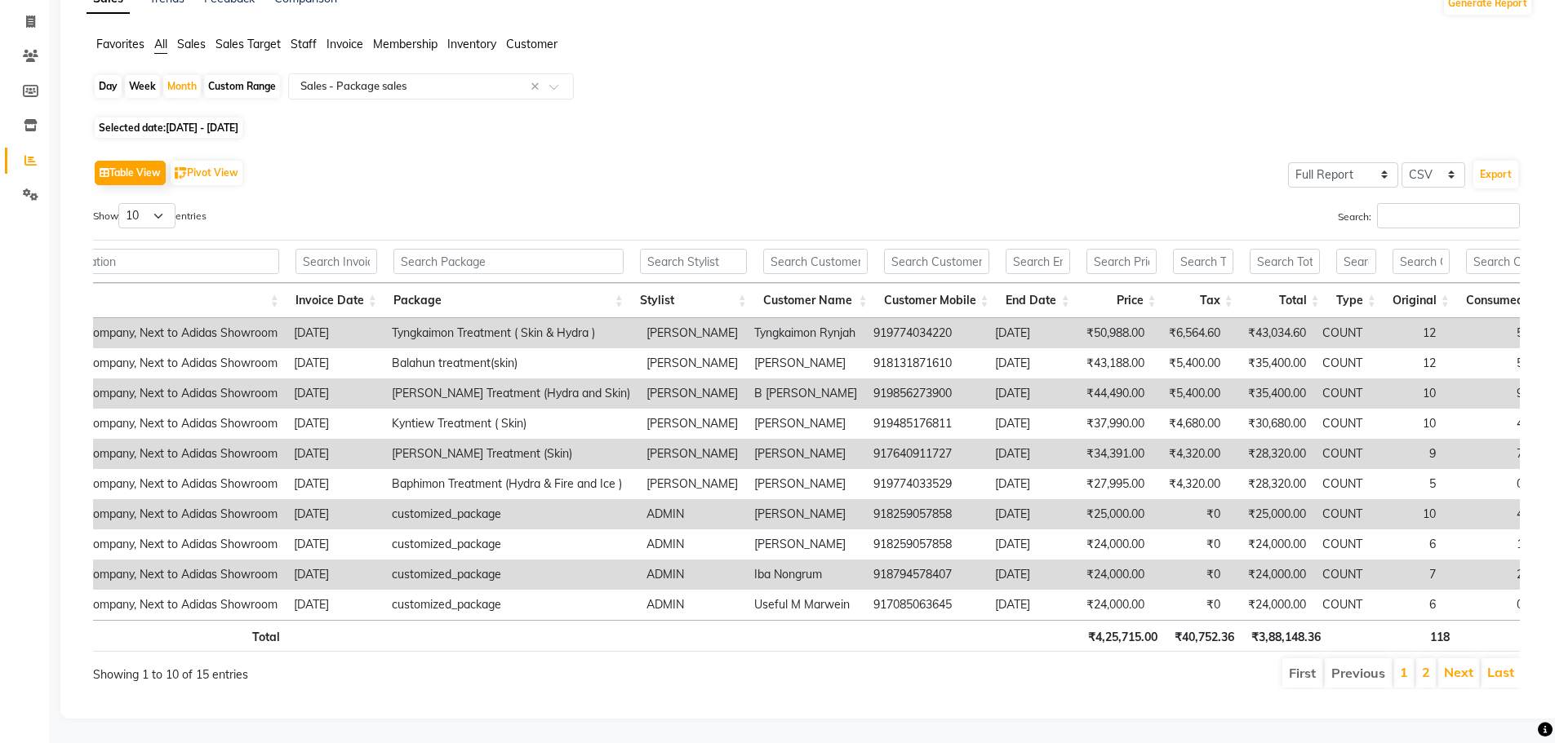
scroll to position [0, 0]
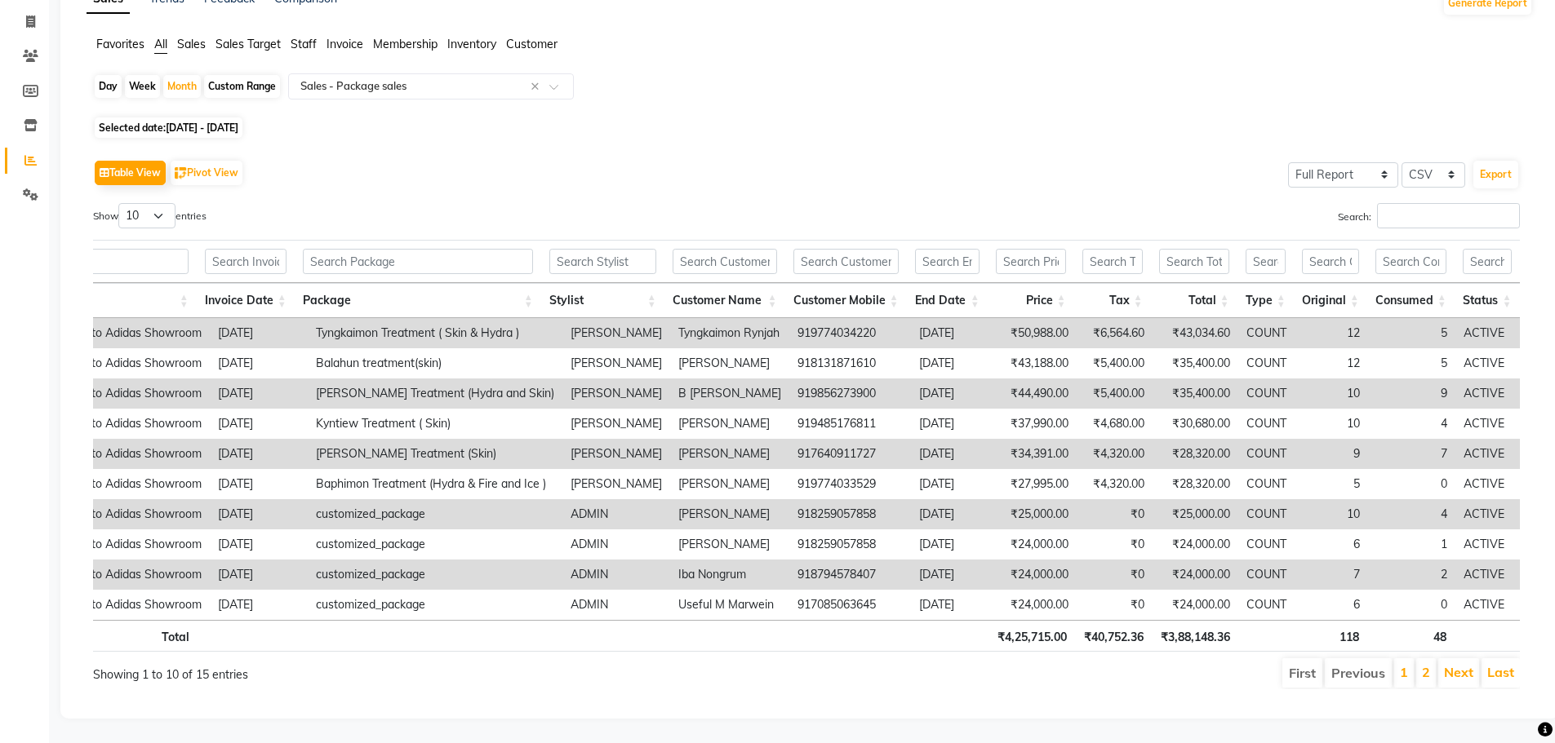
click at [1421, 659] on li "2" at bounding box center [1426, 673] width 20 height 29
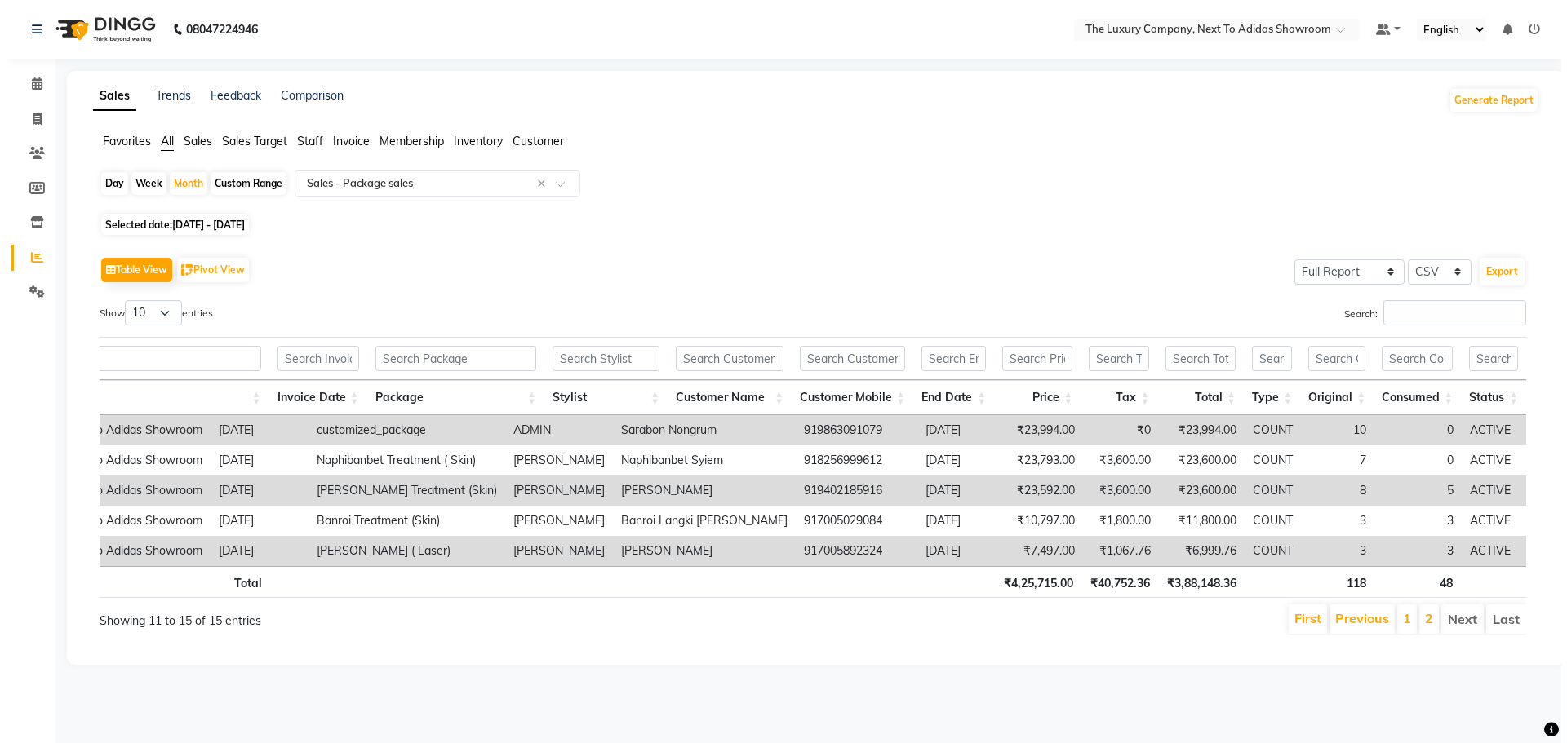
scroll to position [0, 90]
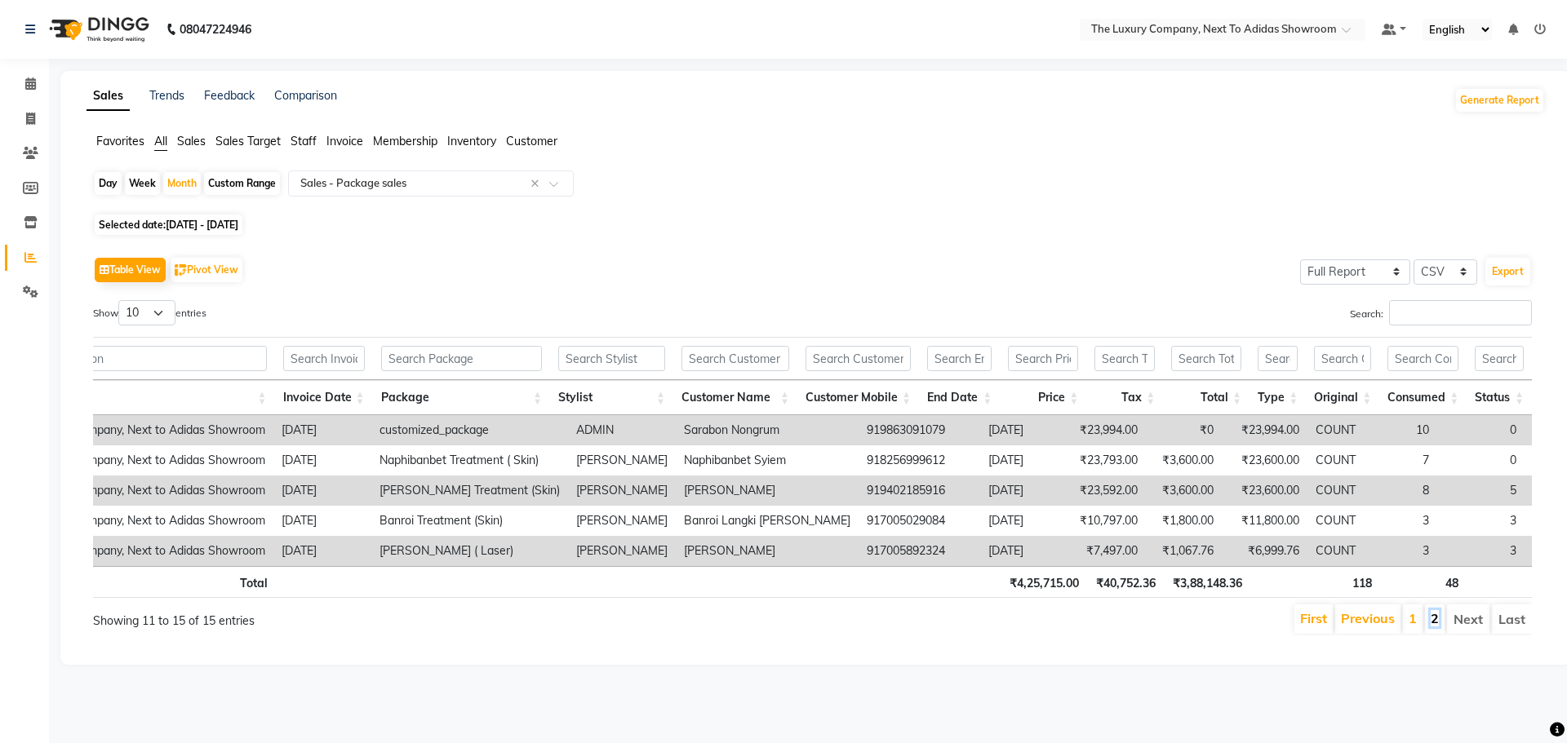
click at [1433, 627] on link "2" at bounding box center [1435, 618] width 8 height 16
click at [1409, 627] on link "1" at bounding box center [1413, 618] width 8 height 16
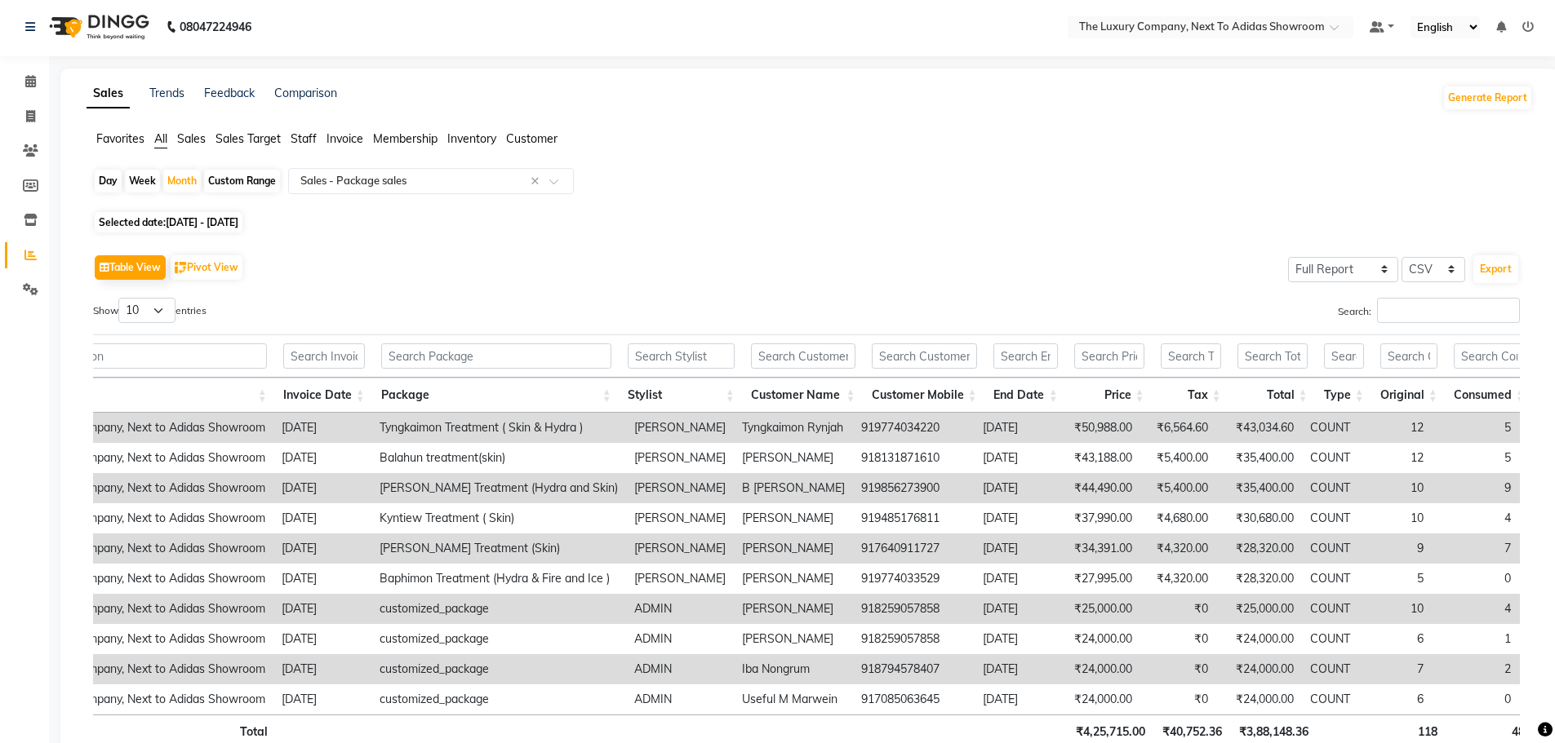
scroll to position [0, 0]
click at [29, 84] on icon at bounding box center [30, 84] width 11 height 12
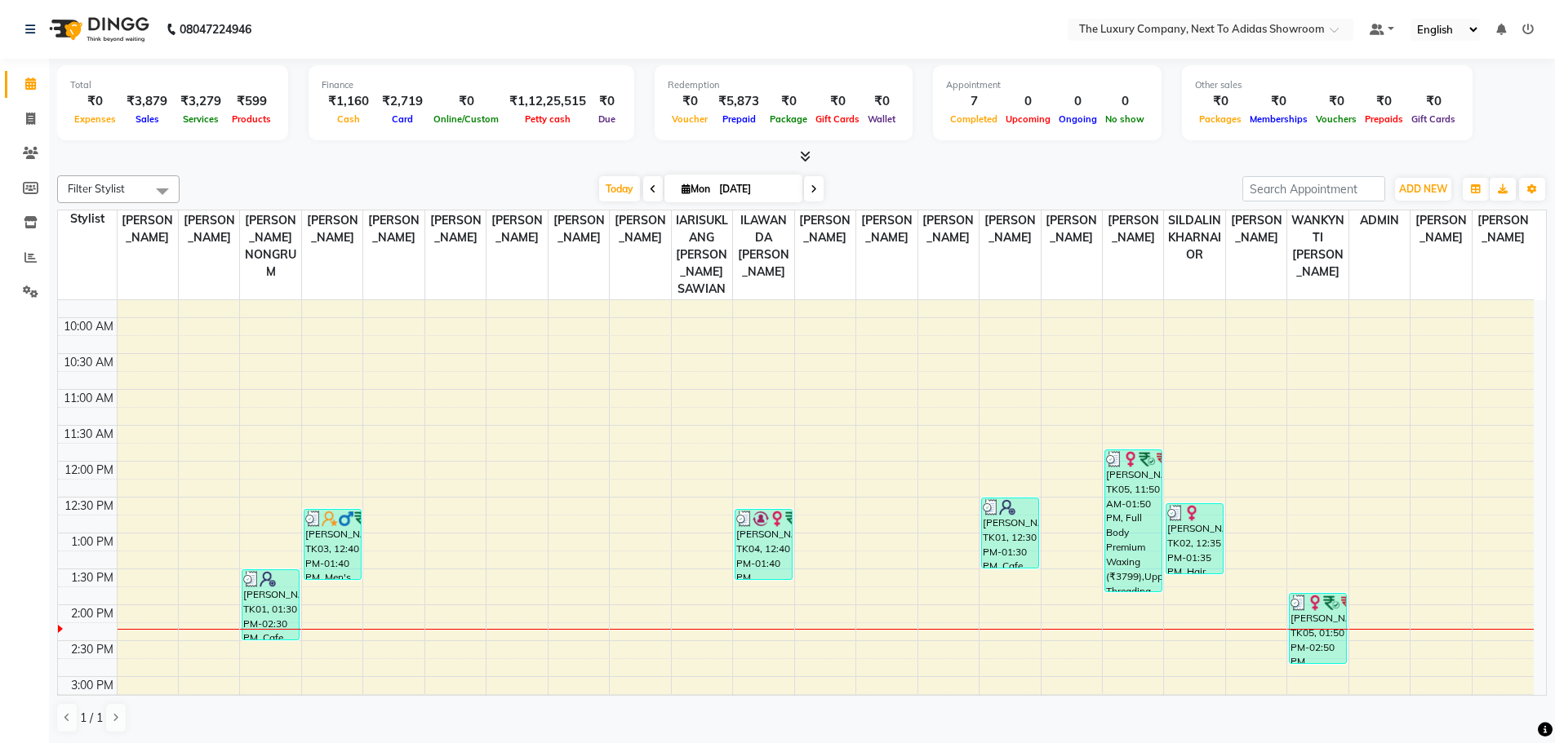
scroll to position [163, 0]
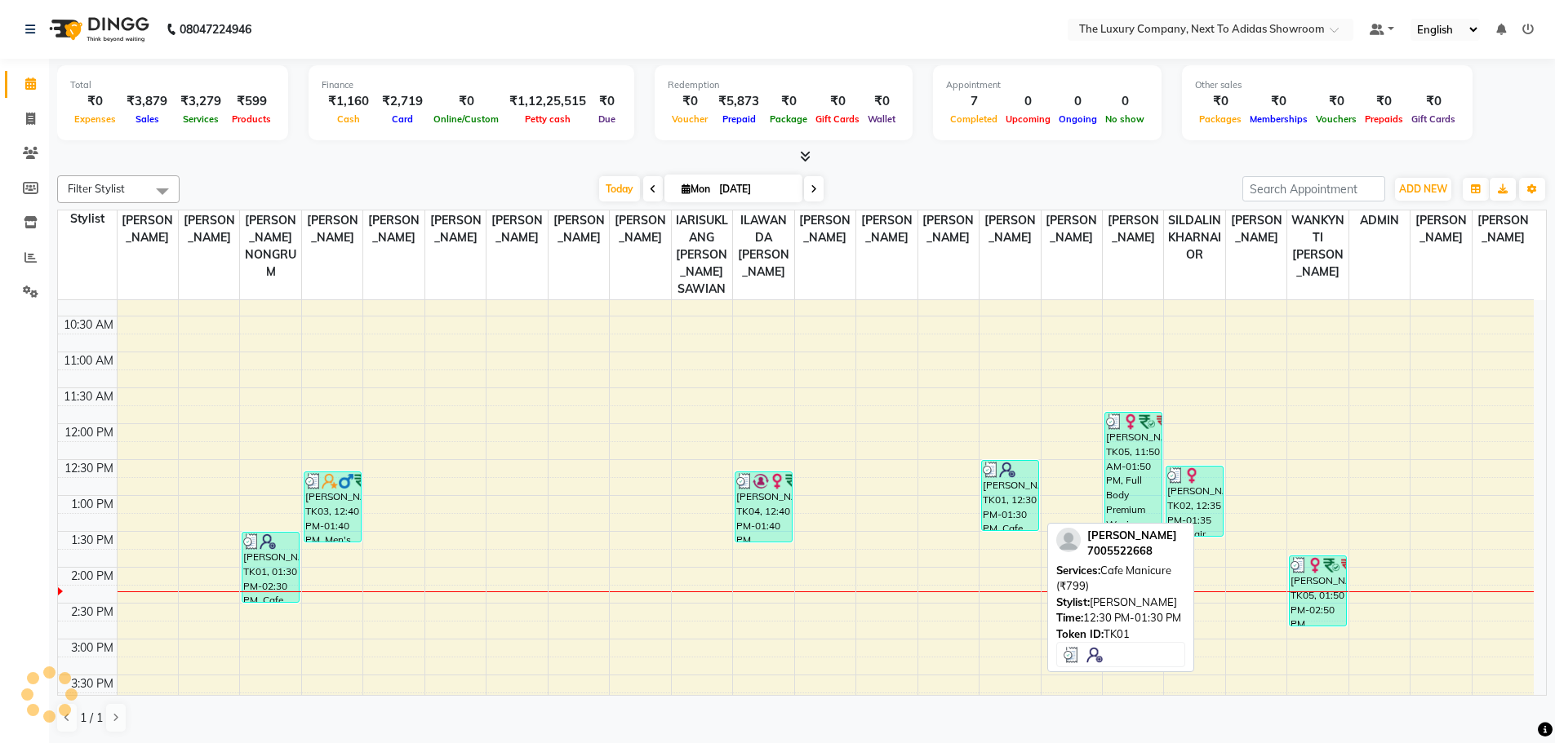
click at [1007, 471] on img at bounding box center [1007, 470] width 16 height 16
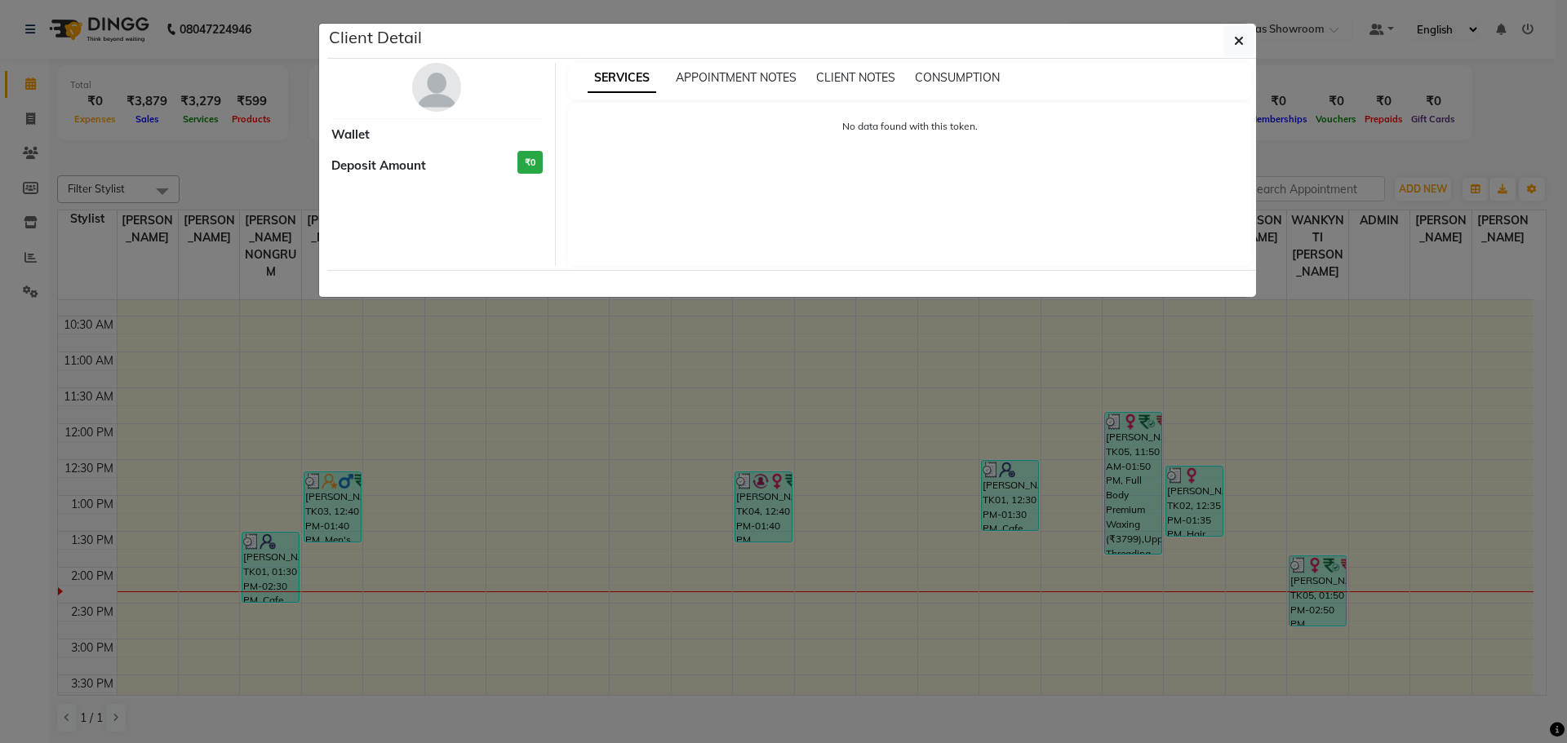
select select "3"
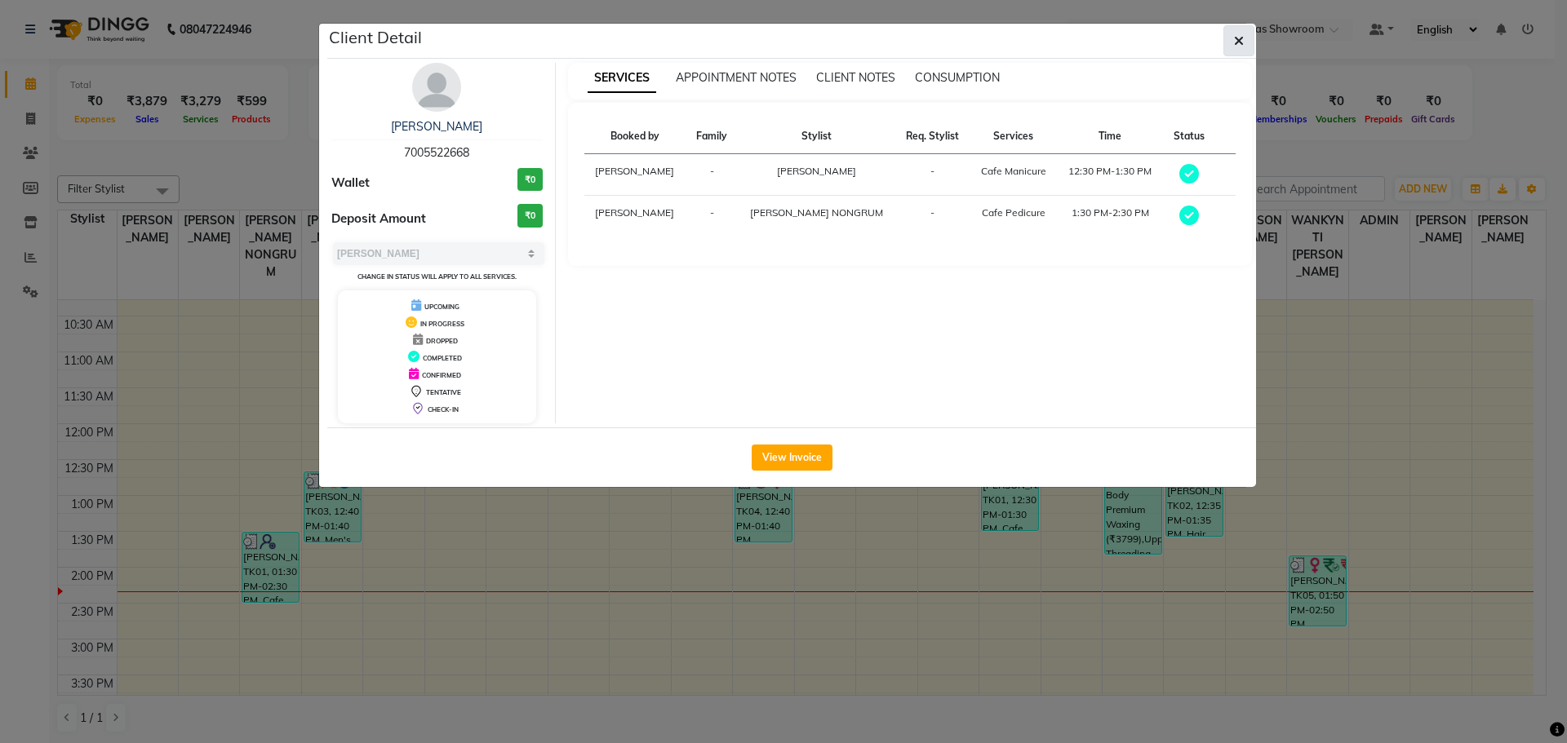
click at [1239, 38] on icon "button" at bounding box center [1239, 40] width 10 height 13
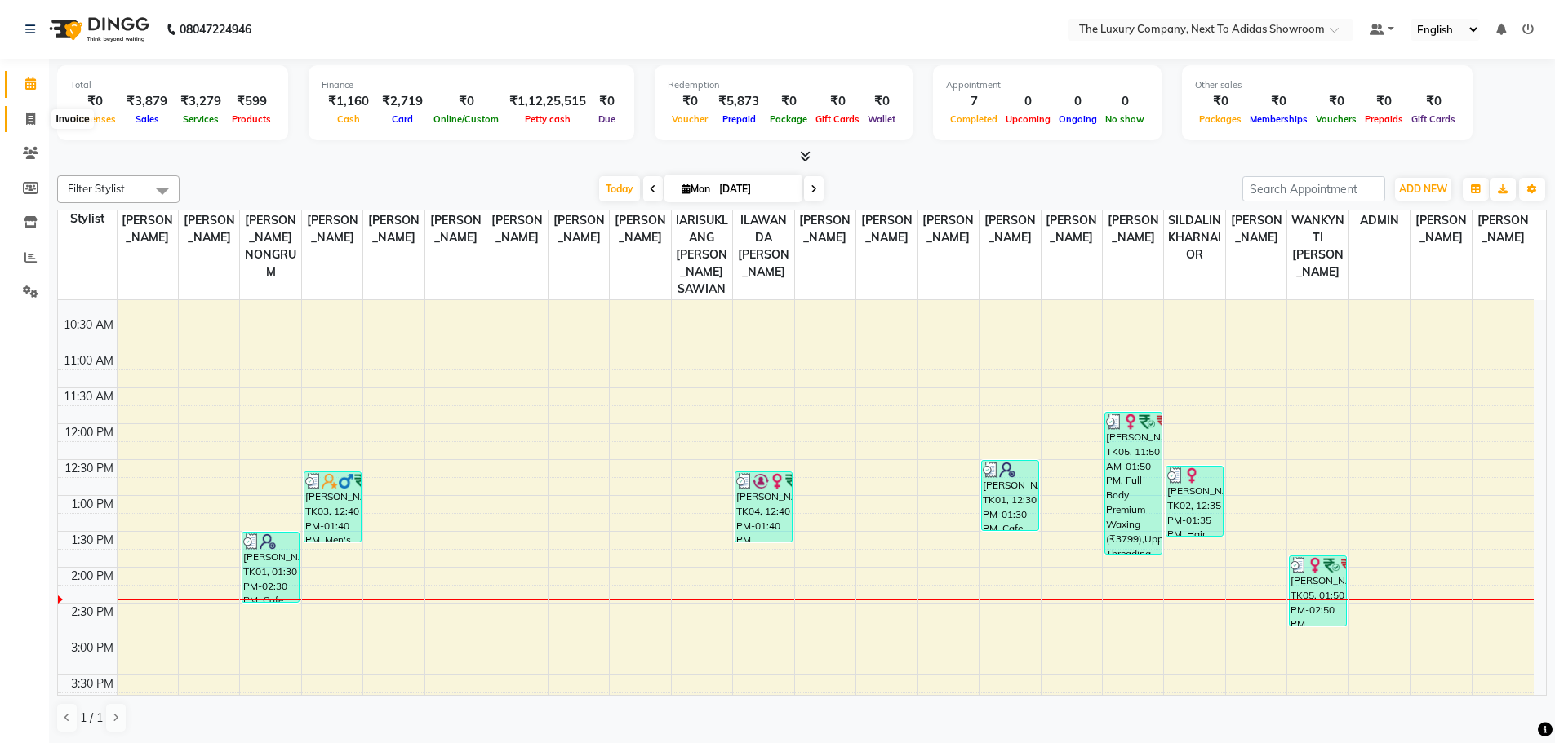
click at [38, 125] on span at bounding box center [30, 119] width 29 height 19
select select "service"
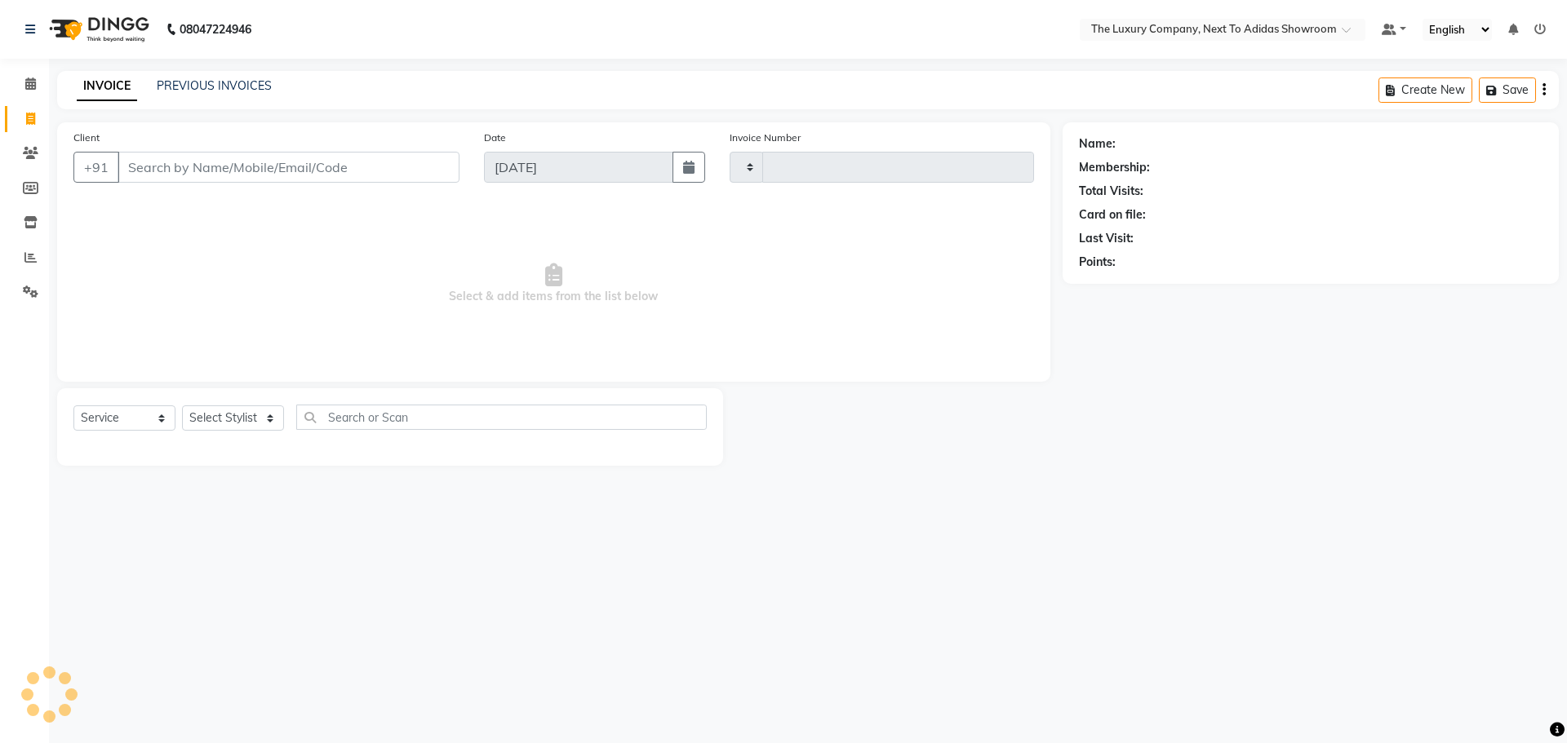
type input "5556"
select select "6828"
click at [28, 258] on icon at bounding box center [30, 257] width 12 height 12
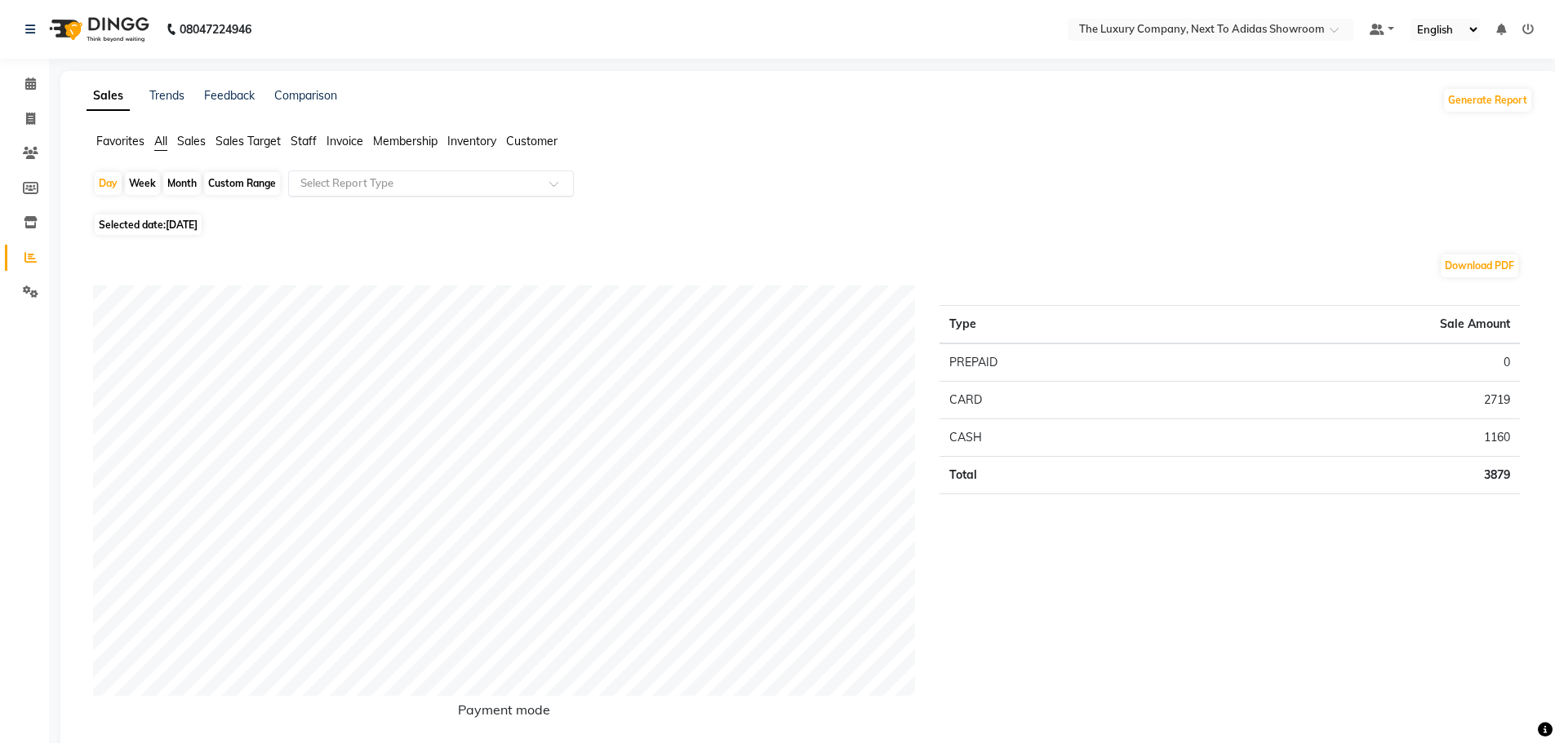
click at [321, 182] on input "text" at bounding box center [414, 183] width 235 height 16
click at [192, 175] on div "Month" at bounding box center [182, 183] width 38 height 23
select select "9"
select select "2025"
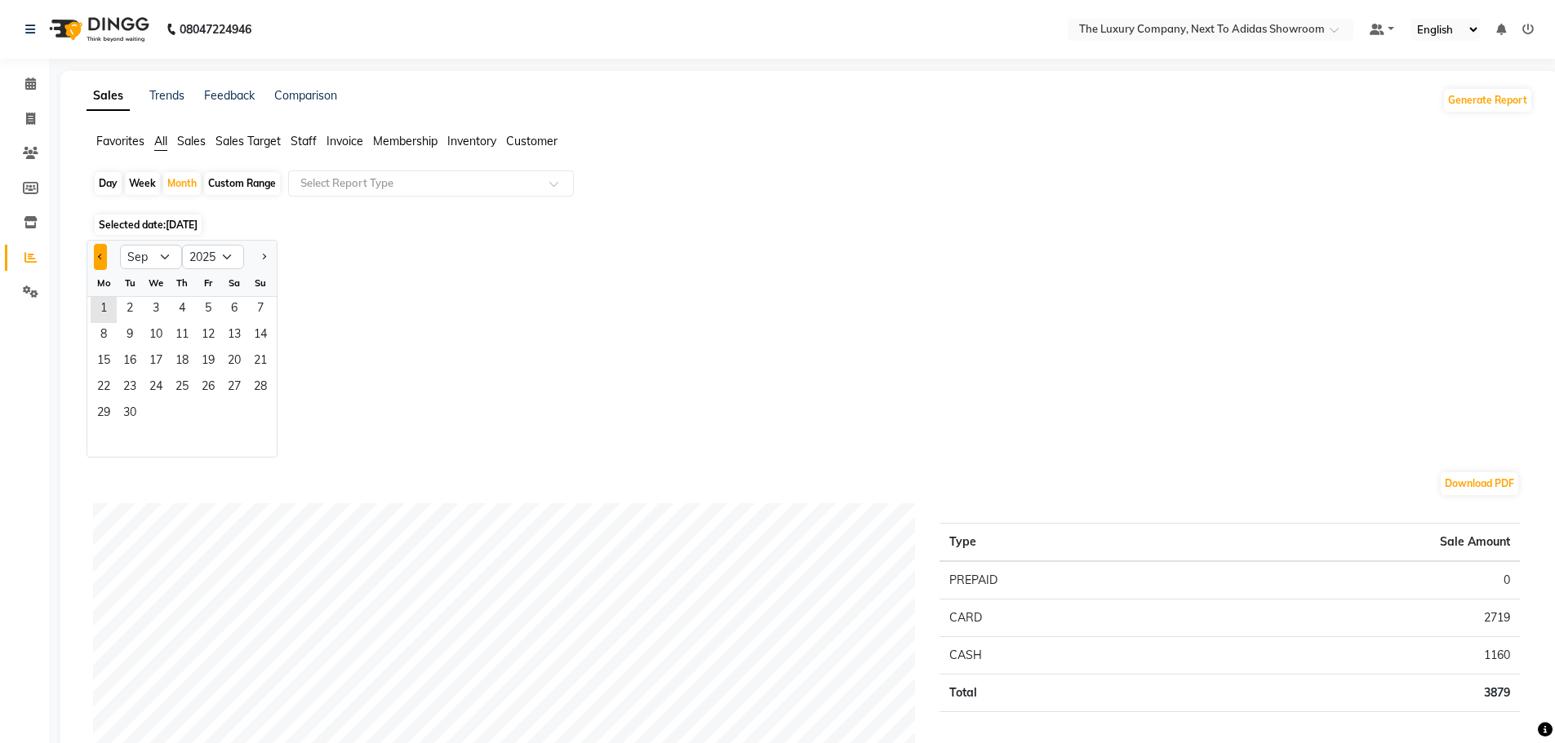
click at [102, 255] on span "Previous month" at bounding box center [101, 256] width 6 height 6
select select "8"
click at [111, 181] on div "Day" at bounding box center [108, 183] width 27 height 23
select select "9"
select select "2025"
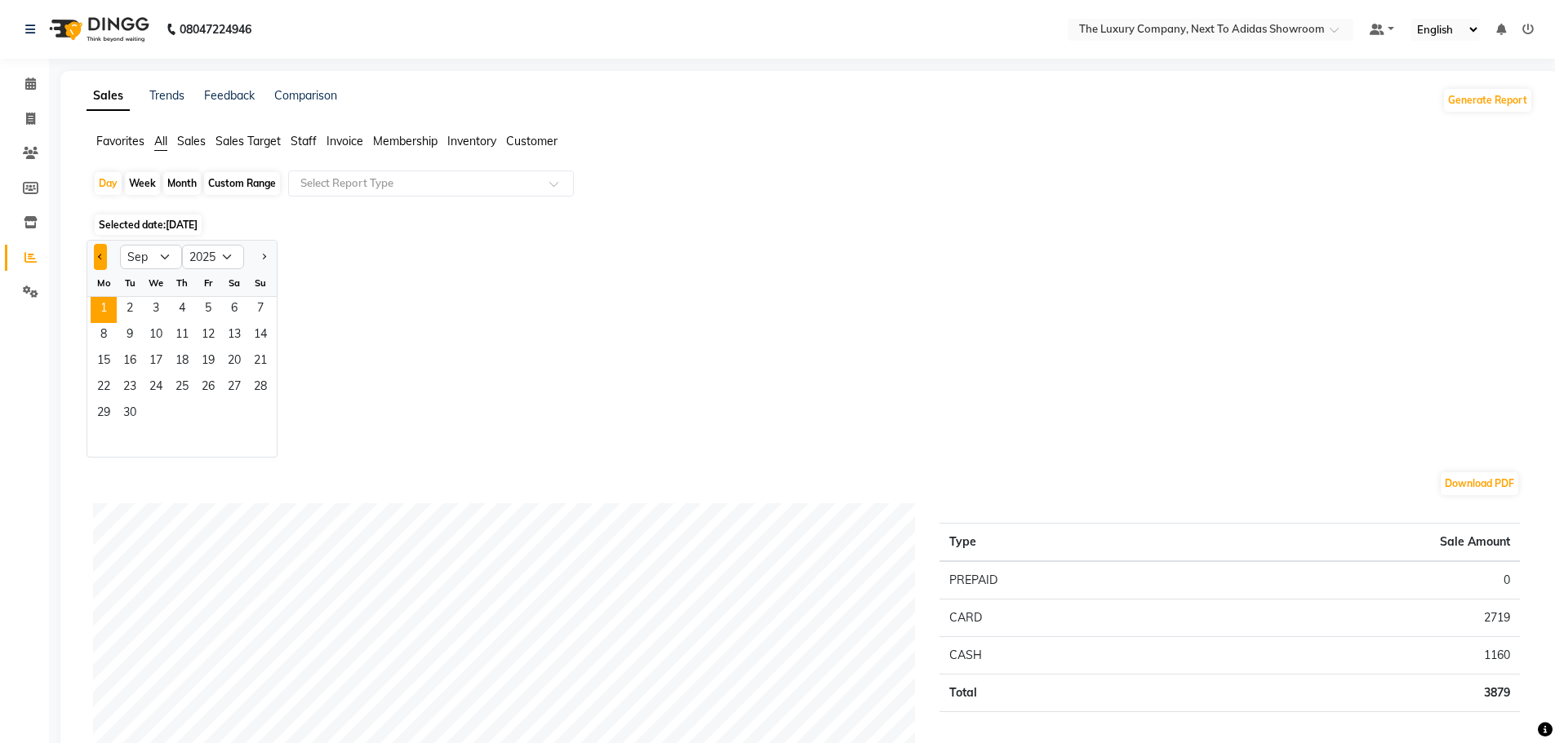
click at [106, 258] on button "Previous month" at bounding box center [100, 257] width 13 height 26
select select "8"
click at [233, 416] on span "30" at bounding box center [234, 415] width 26 height 26
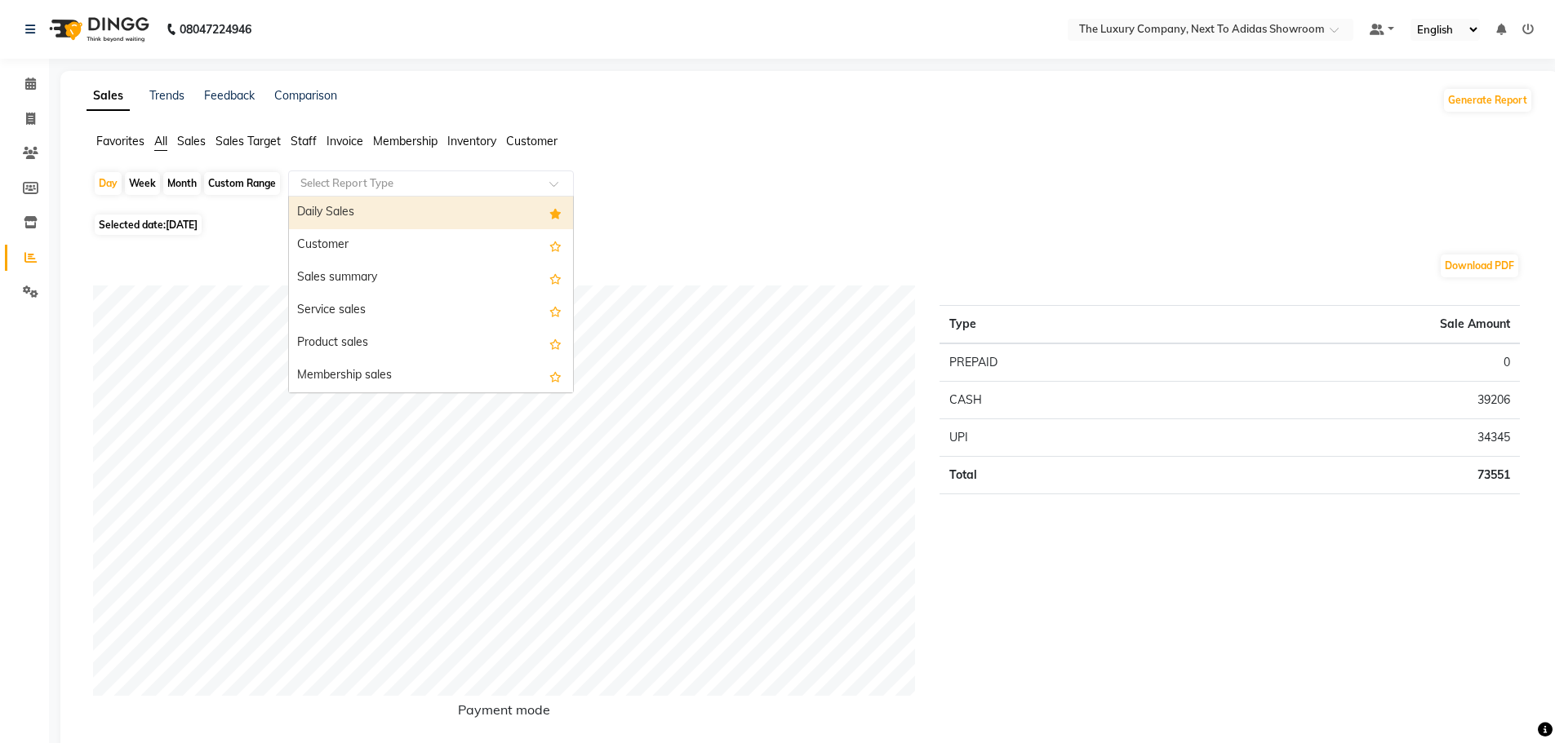
click at [388, 184] on input "text" at bounding box center [414, 183] width 235 height 16
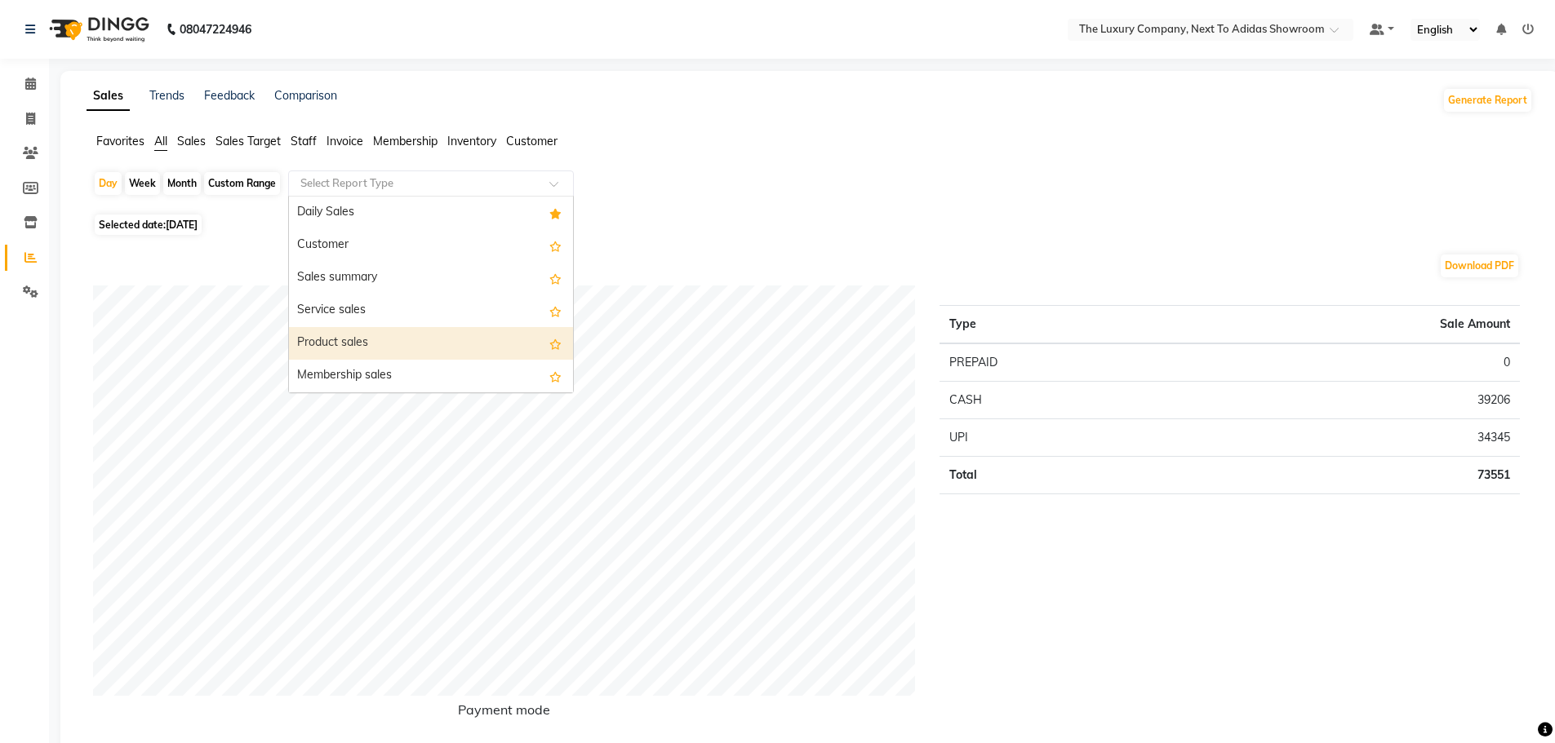
click at [366, 345] on div "Product sales" at bounding box center [431, 343] width 284 height 33
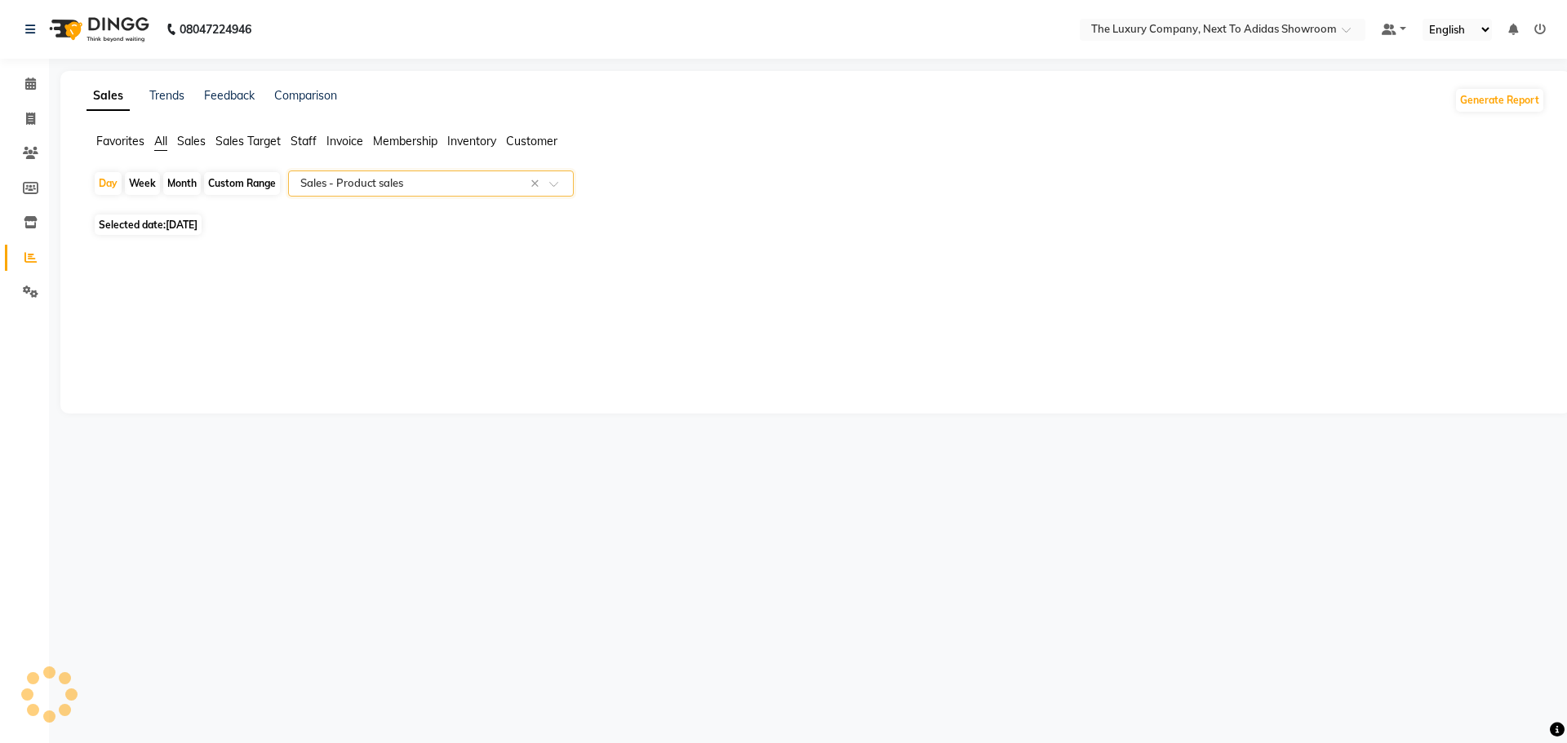
select select "full_report"
select select "csv"
drag, startPoint x: 177, startPoint y: 224, endPoint x: 172, endPoint y: 235, distance: 11.7
click at [175, 224] on span "30-08-2025" at bounding box center [182, 225] width 32 height 12
select select "8"
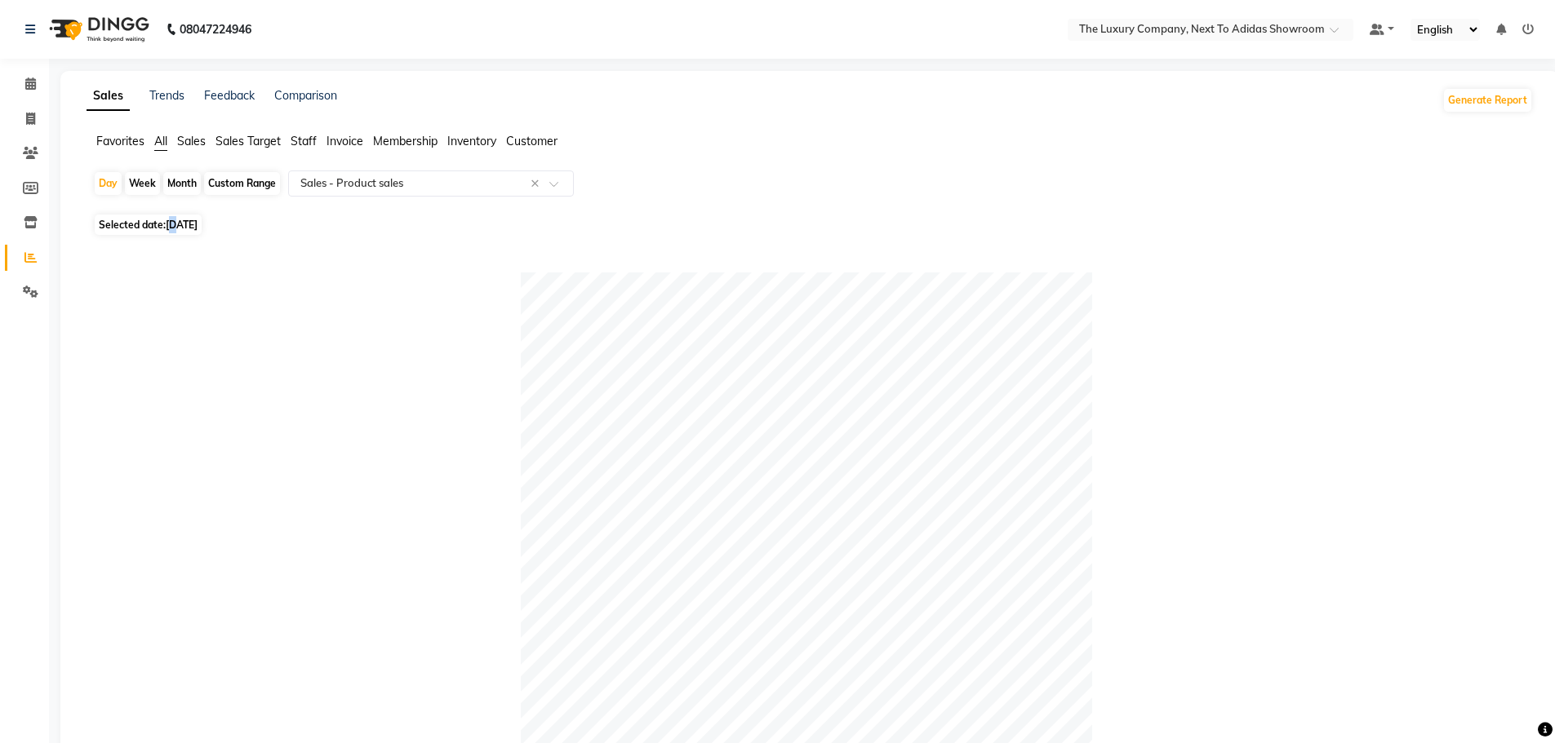
select select "2025"
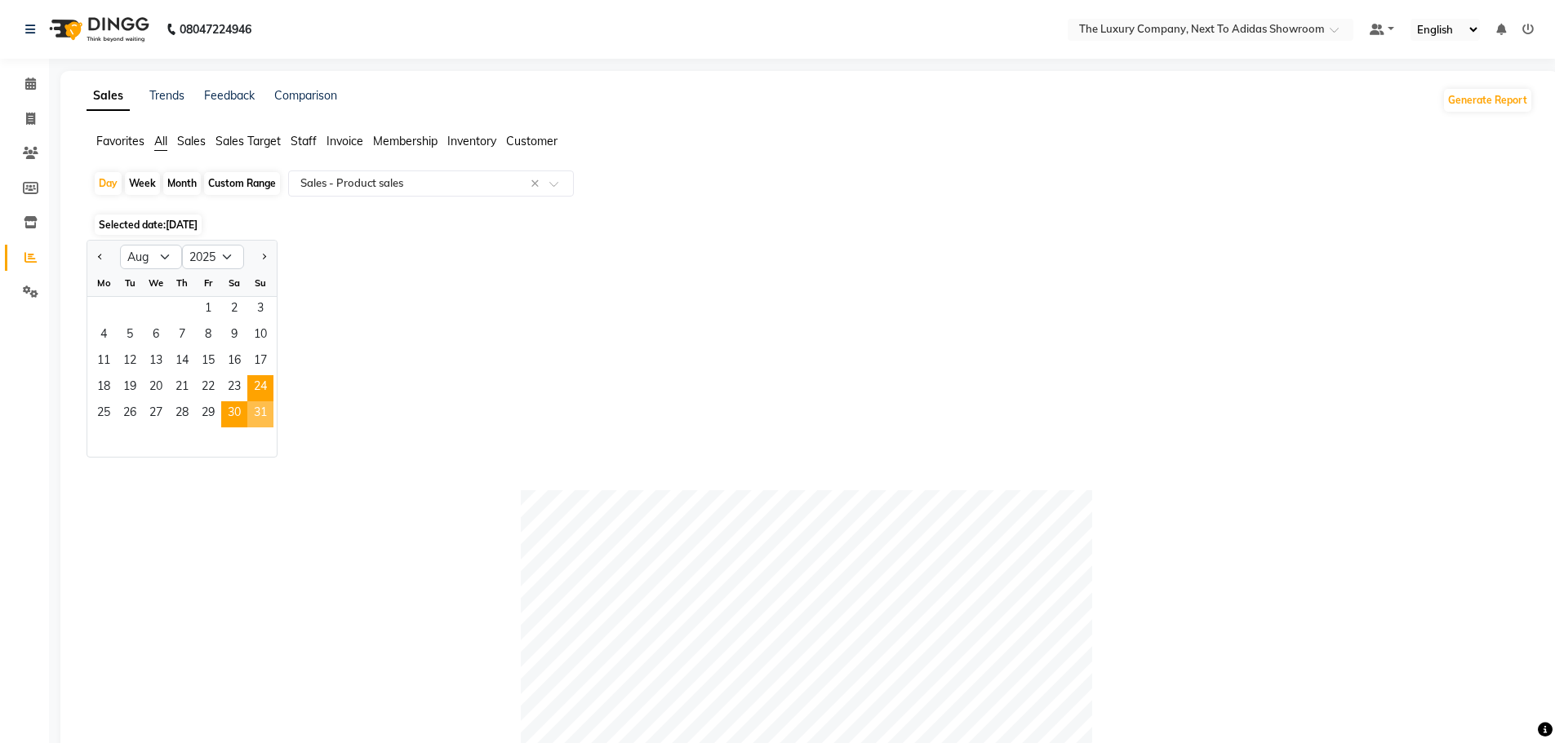
click at [264, 402] on span "31" at bounding box center [260, 415] width 26 height 26
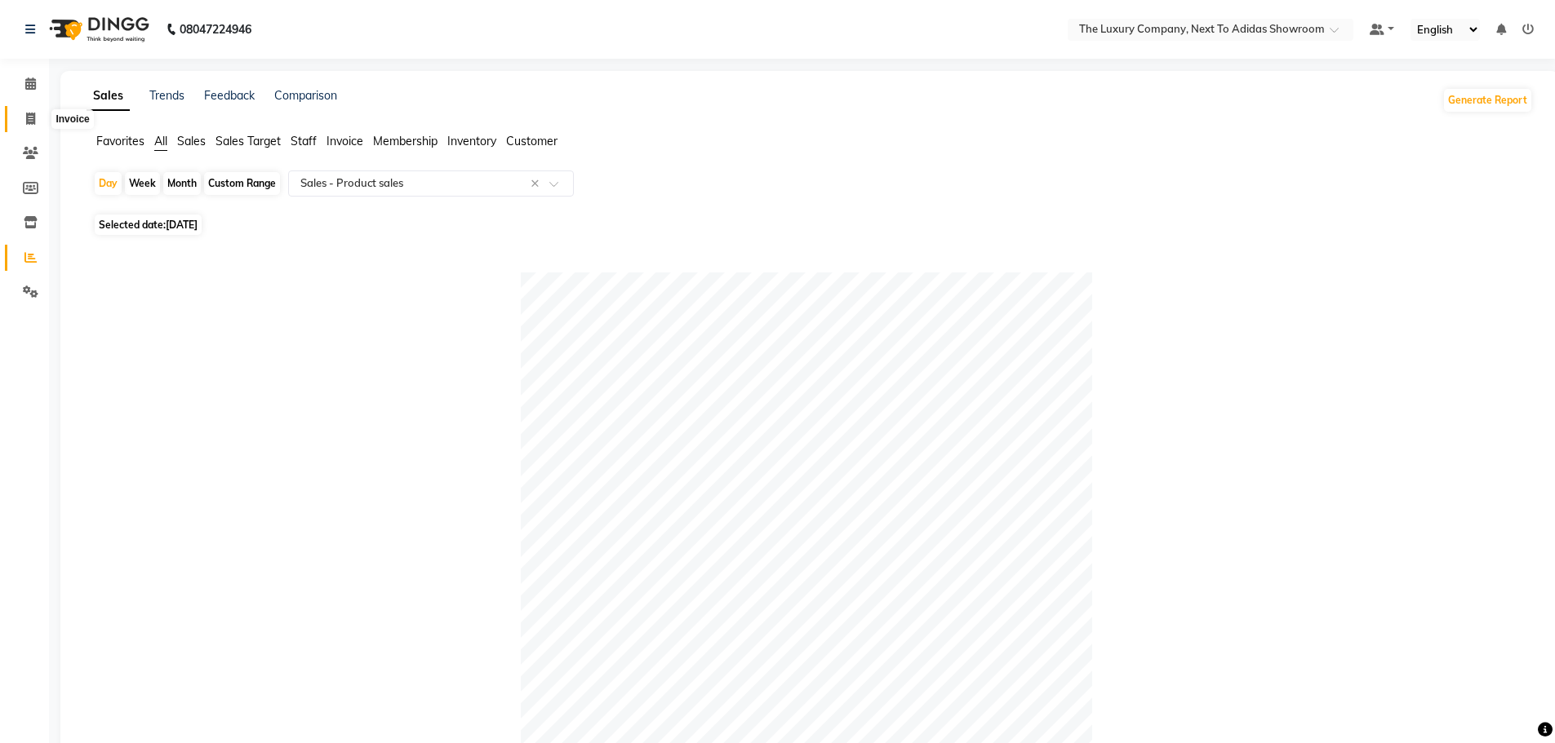
click at [34, 117] on icon at bounding box center [30, 119] width 9 height 12
select select "service"
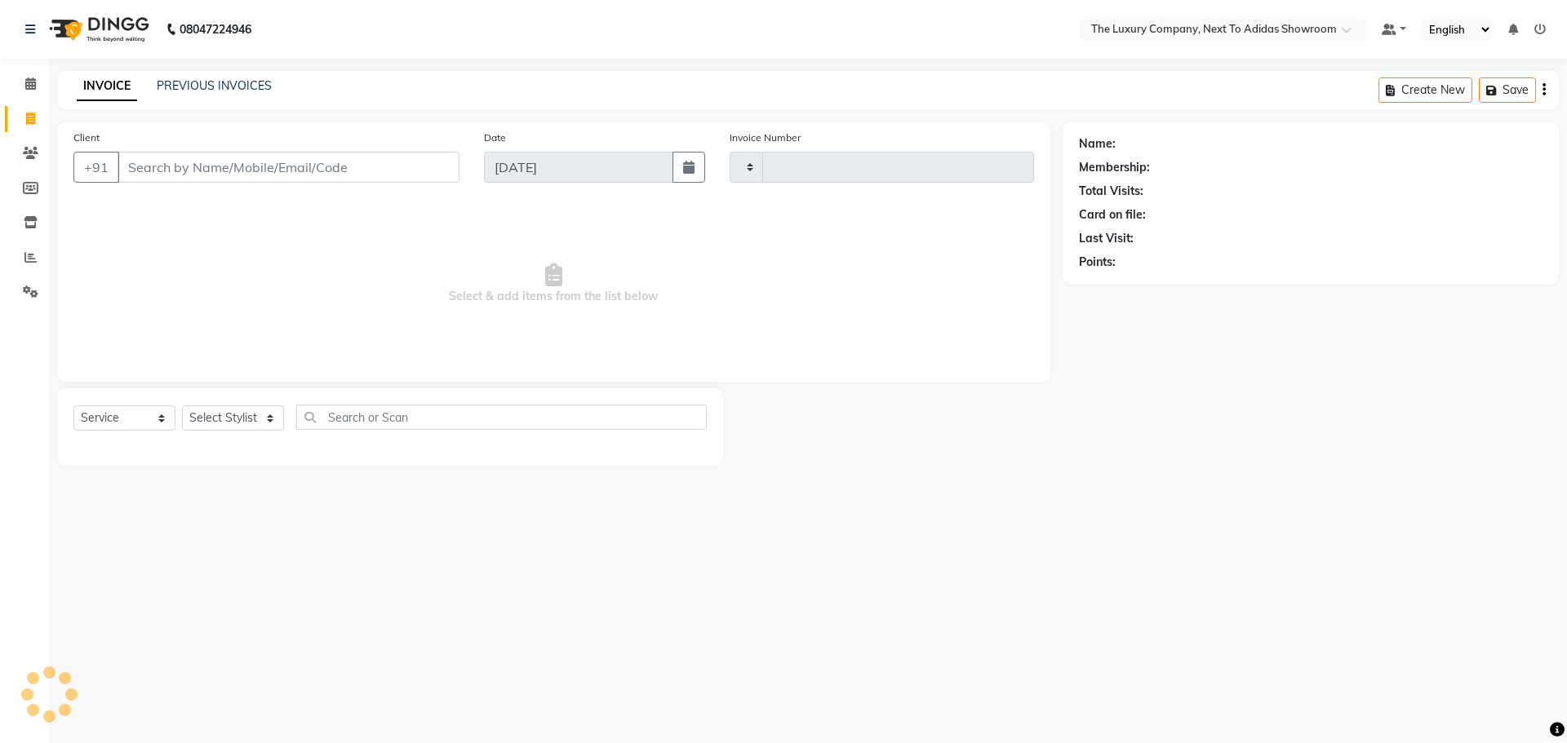
type input "5556"
select select "6828"
click at [188, 170] on input "Client" at bounding box center [289, 167] width 342 height 31
type input "8258091950"
click at [433, 158] on button "Add Client" at bounding box center [417, 167] width 84 height 31
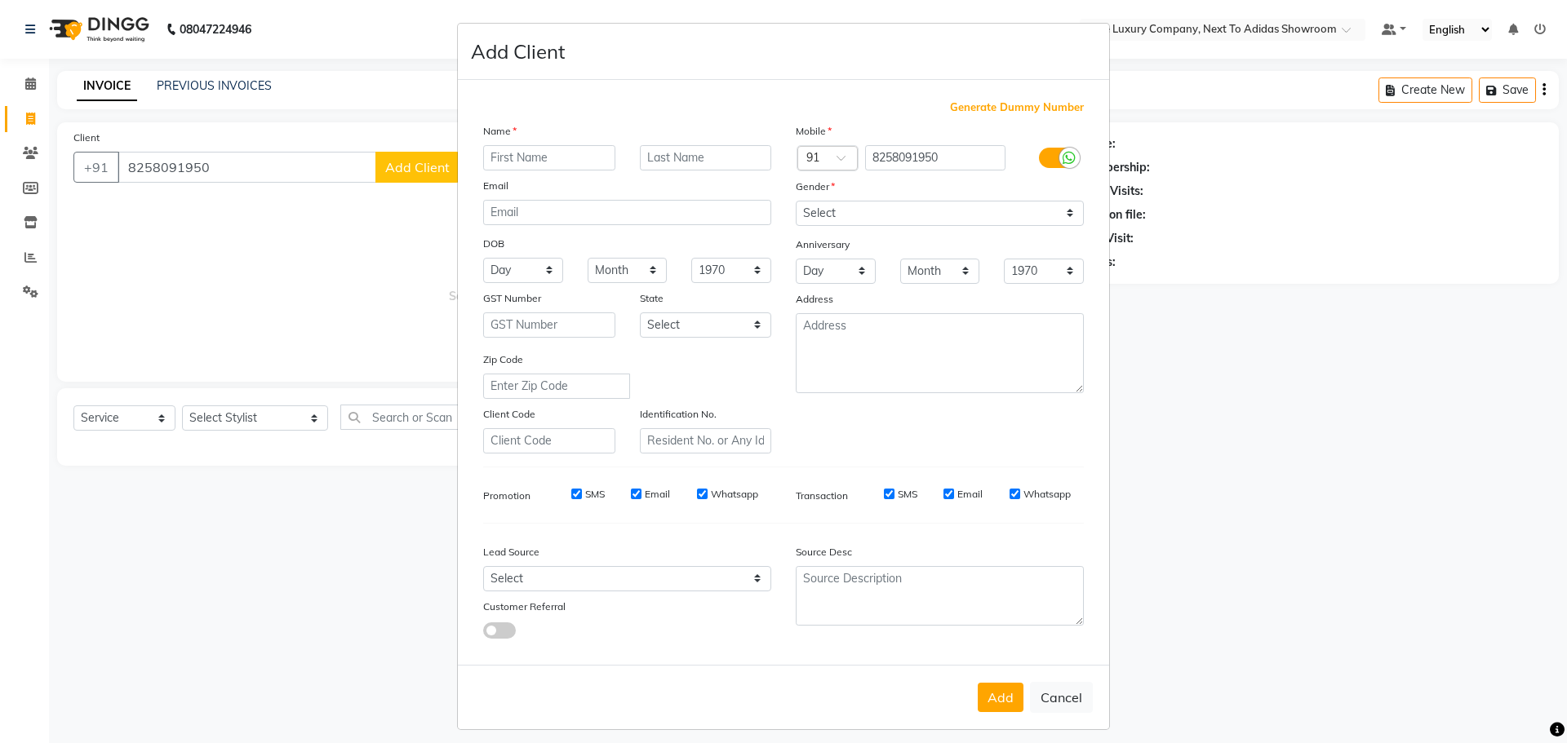
click at [506, 145] on input "text" at bounding box center [549, 157] width 132 height 25
type input "Sameer"
click at [739, 166] on input "text" at bounding box center [706, 157] width 132 height 25
type input "Singh"
drag, startPoint x: 1012, startPoint y: 212, endPoint x: 1002, endPoint y: 222, distance: 13.8
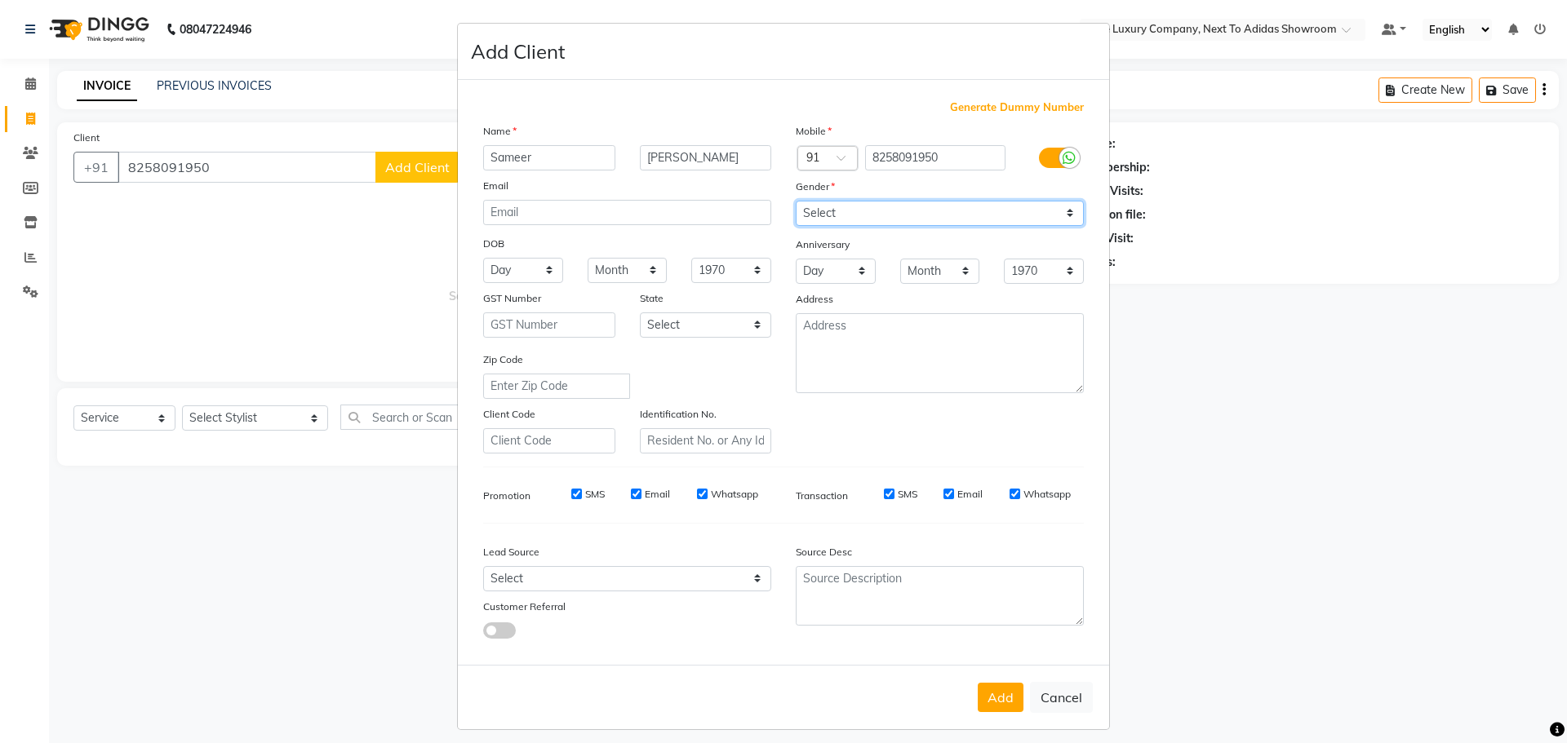
click at [1010, 213] on select "Select Male Female Other Prefer Not To Say" at bounding box center [940, 213] width 288 height 25
select select "male"
click at [796, 201] on select "Select Male Female Other Prefer Not To Say" at bounding box center [940, 213] width 288 height 25
click at [992, 699] on button "Add" at bounding box center [1001, 697] width 46 height 29
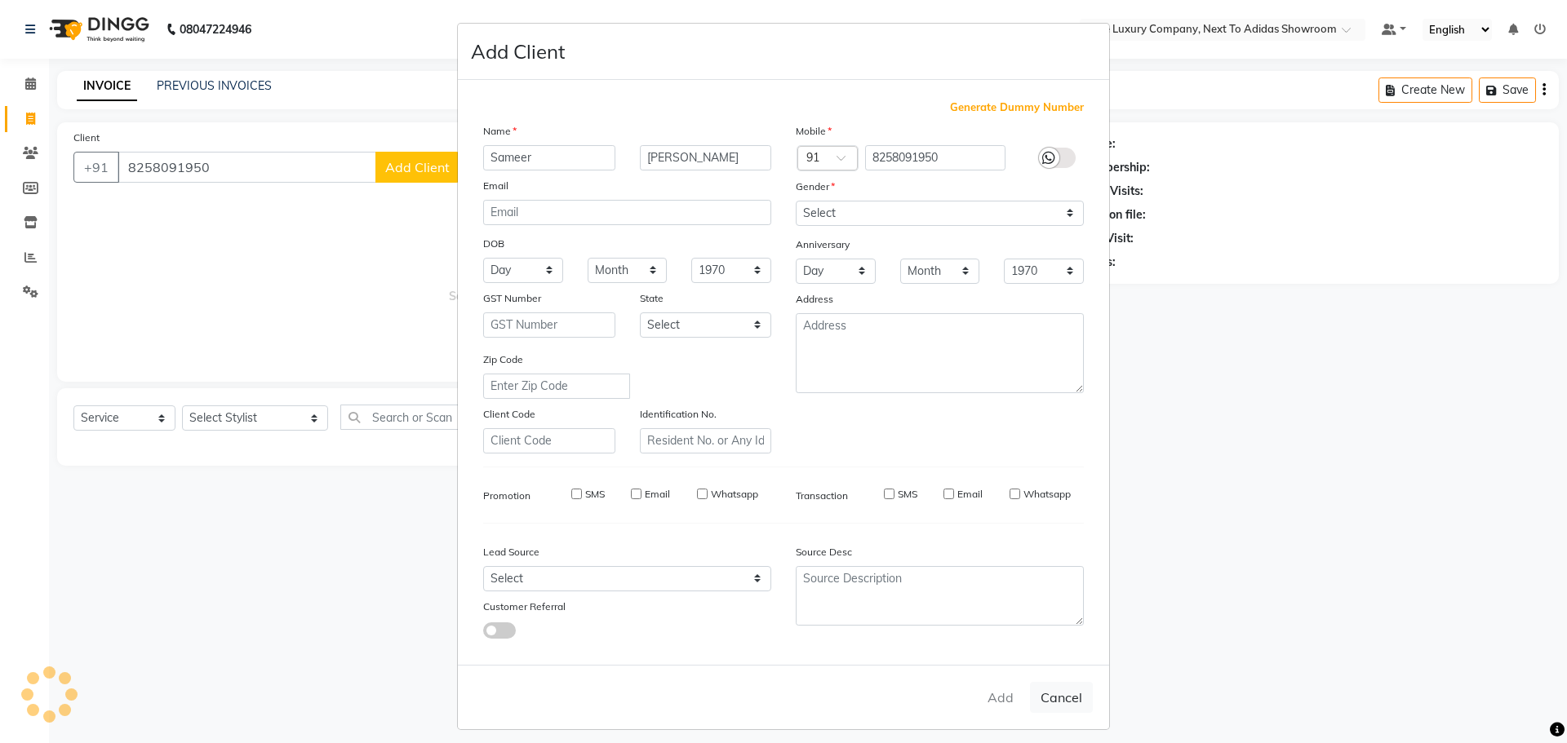
select select
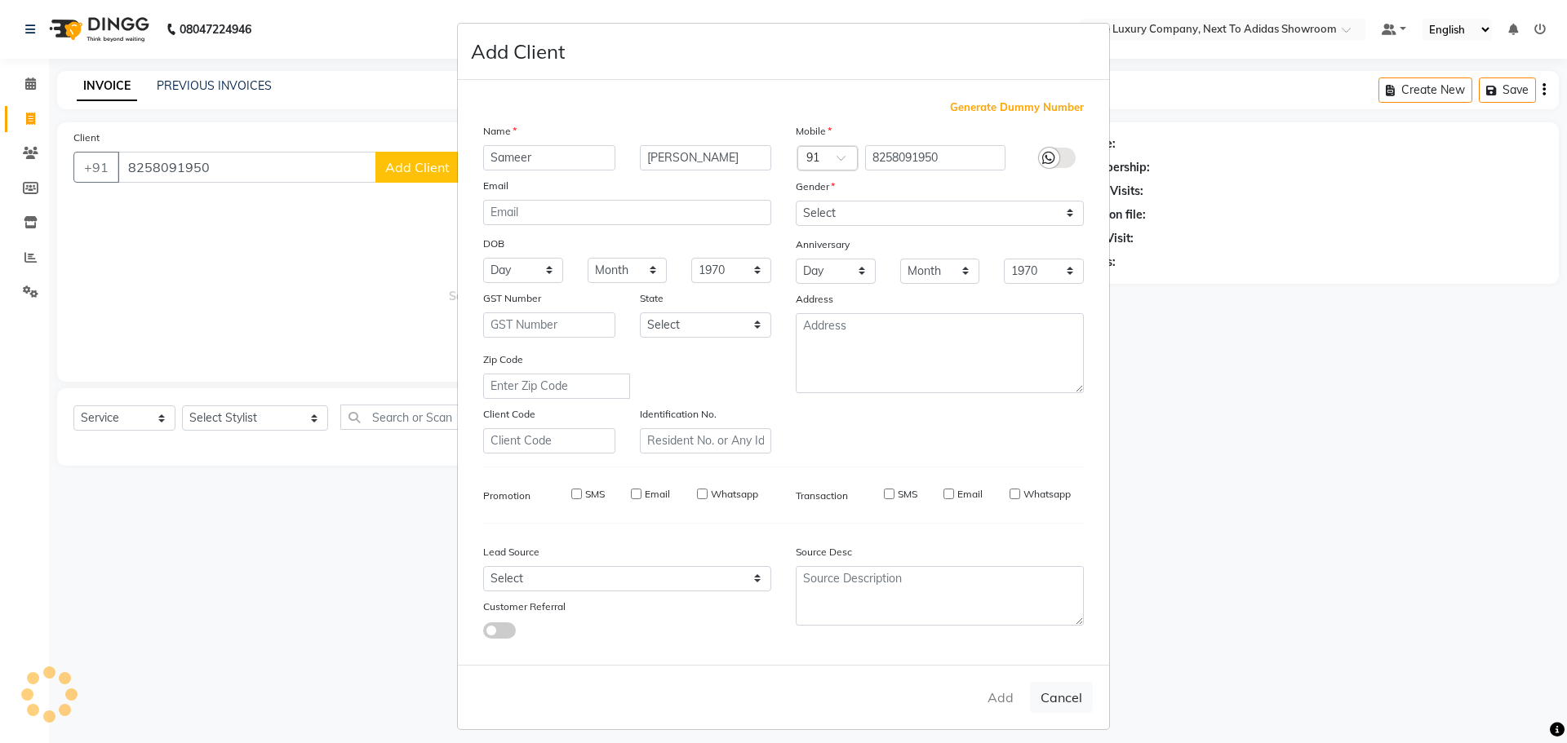
select select
checkbox input "false"
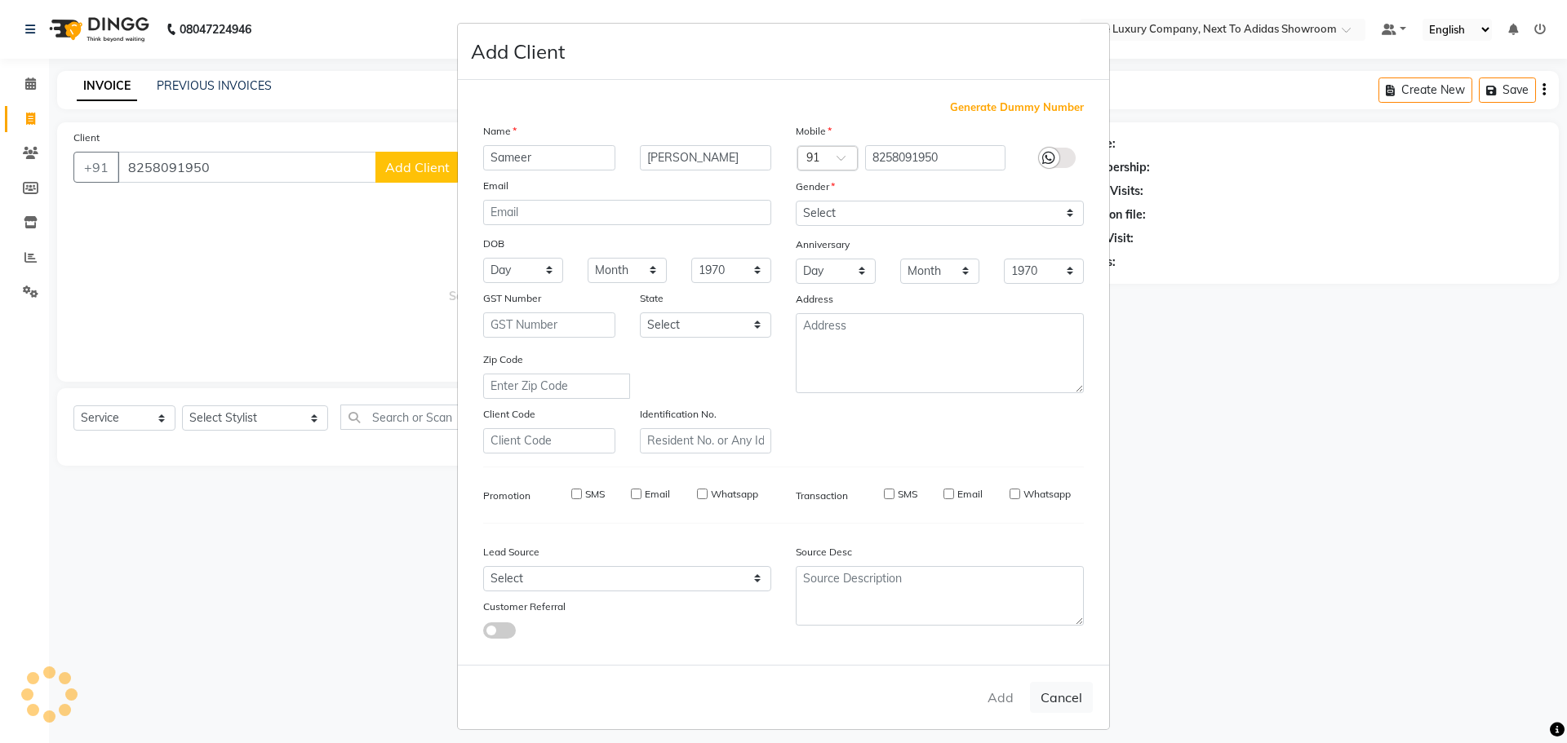
checkbox input "false"
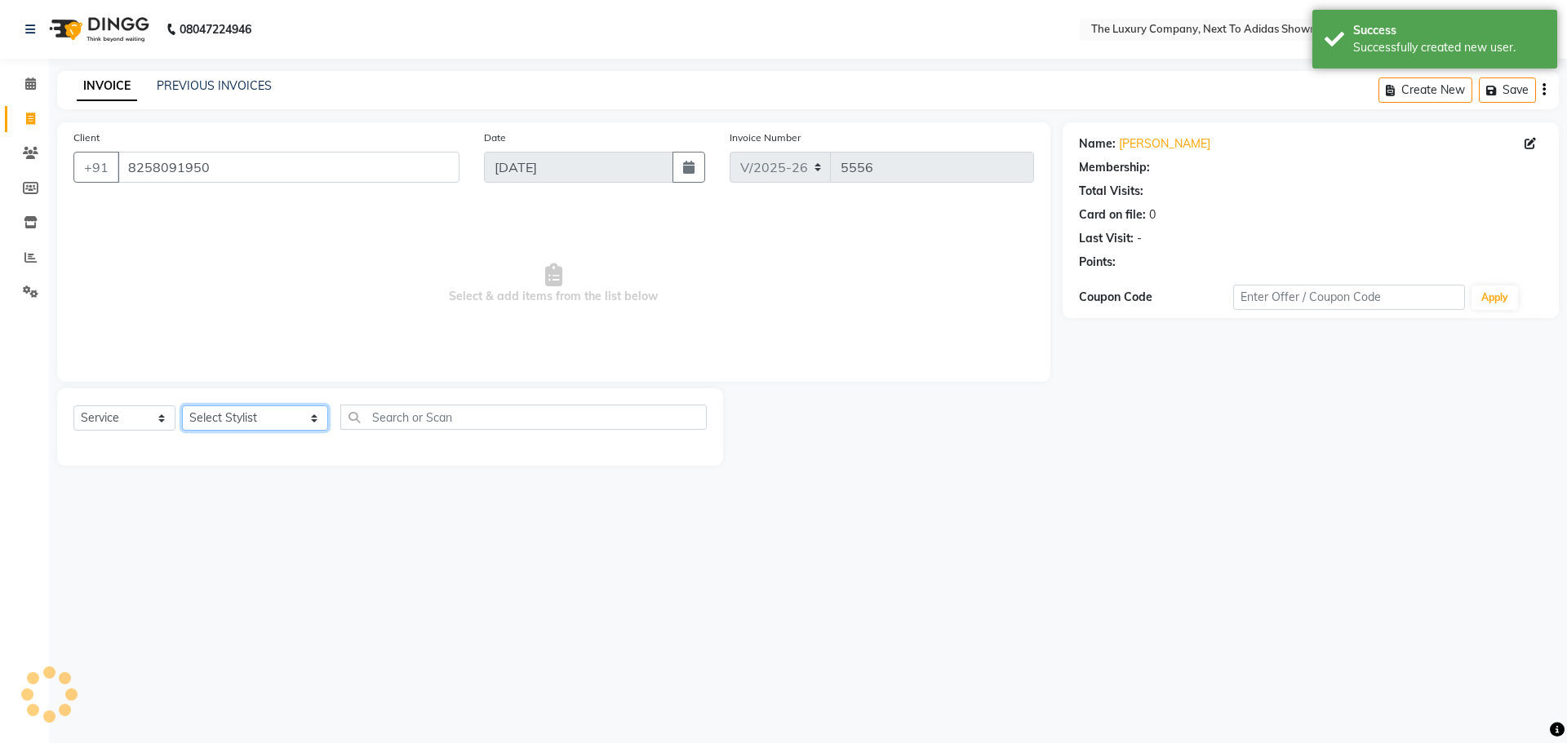
click at [279, 419] on select "Select Stylist ADMIN ALISHA SUCHIANG AMANDA MARSHIRA ANSAI DAIMARI BALAJIED SIN…" at bounding box center [255, 418] width 146 height 25
select select "53688"
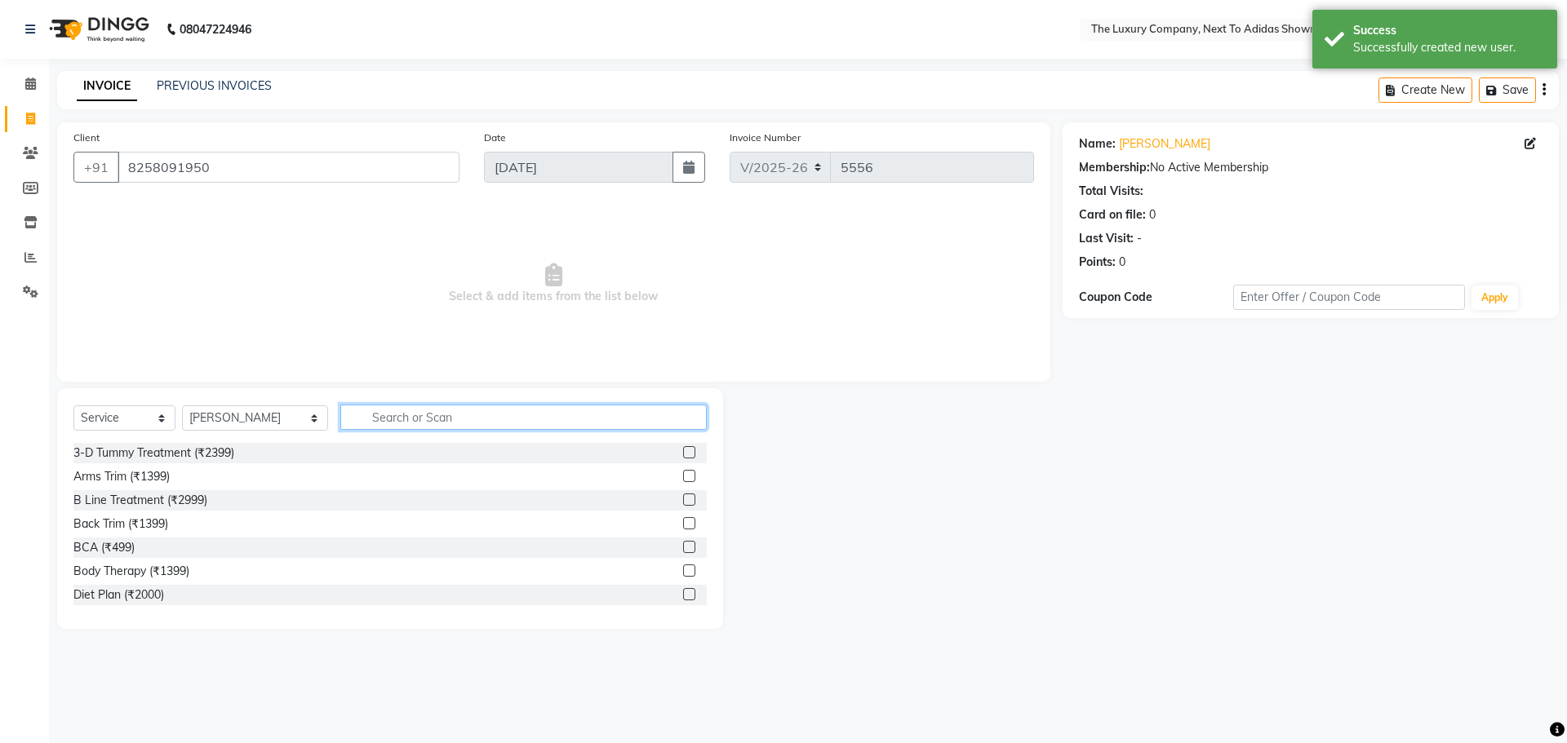
click at [433, 418] on input "text" at bounding box center [523, 417] width 366 height 25
type input "cut"
click at [683, 573] on label at bounding box center [689, 571] width 12 height 12
click at [683, 573] on input "checkbox" at bounding box center [688, 571] width 11 height 11
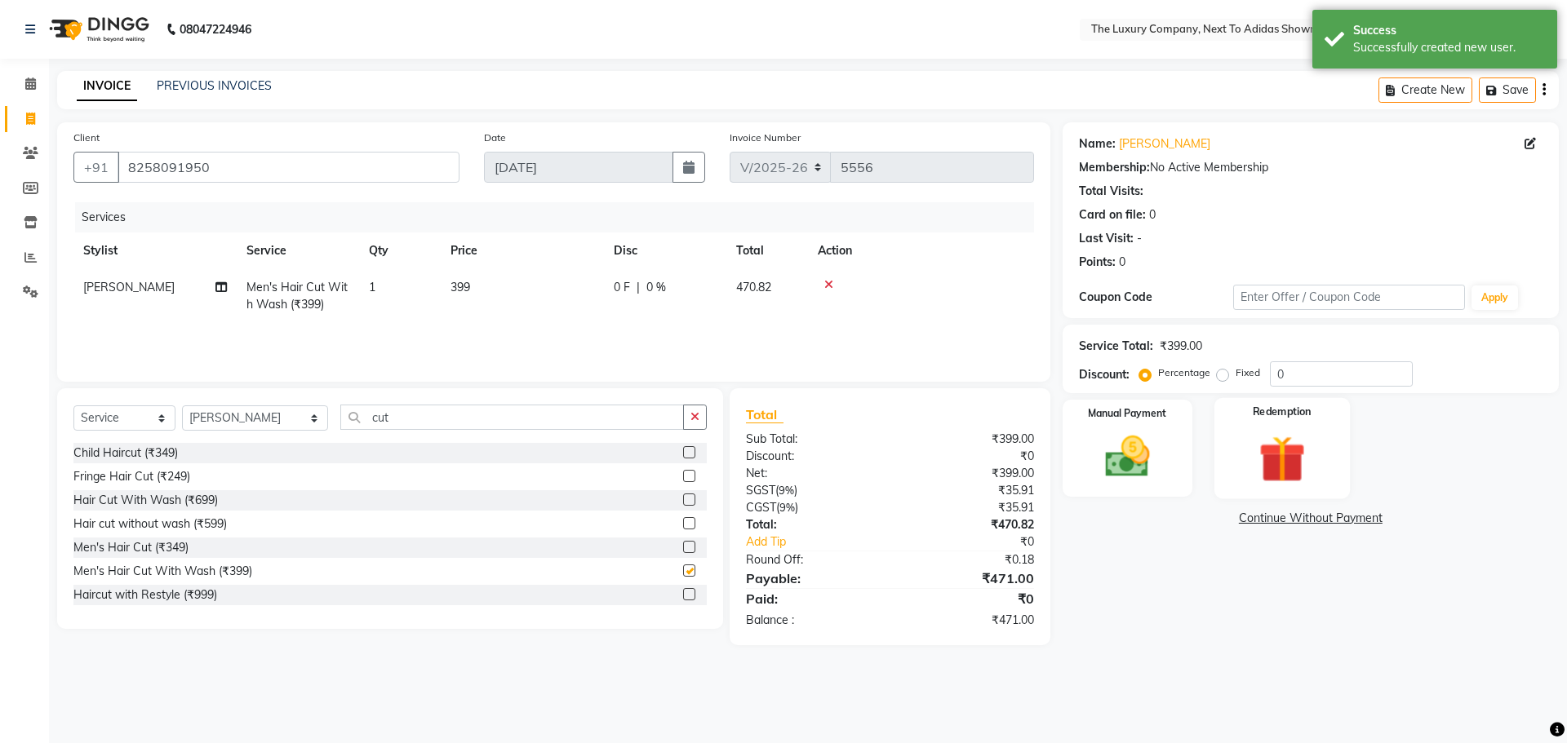
checkbox input "false"
click at [1236, 374] on label "Fixed" at bounding box center [1248, 373] width 24 height 15
click at [1221, 374] on input "Fixed" at bounding box center [1225, 372] width 11 height 11
radio input "true"
click at [1295, 377] on input "0" at bounding box center [1341, 374] width 143 height 25
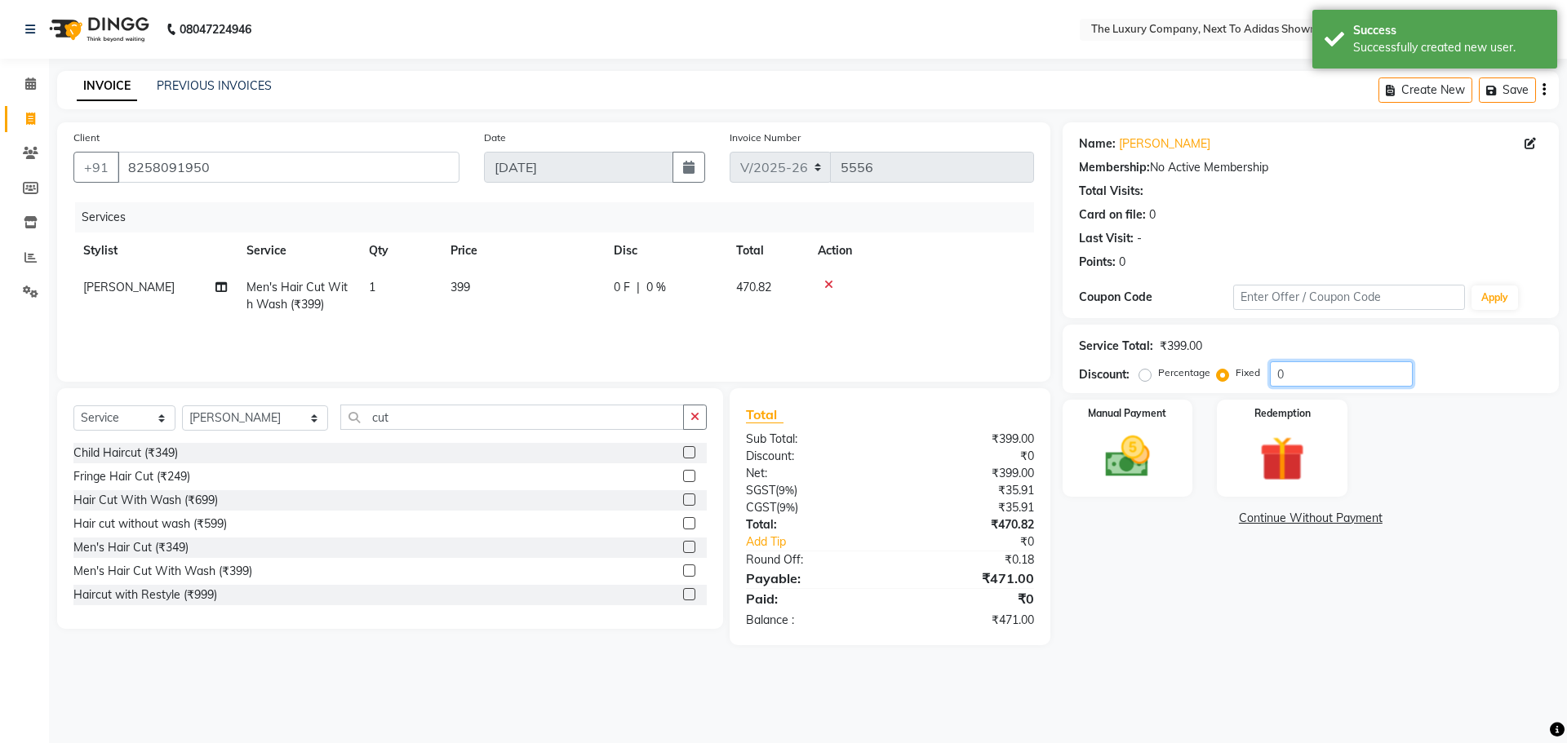
click at [1295, 376] on input "0" at bounding box center [1341, 374] width 143 height 25
type input "1"
click at [1152, 449] on img at bounding box center [1127, 457] width 76 height 54
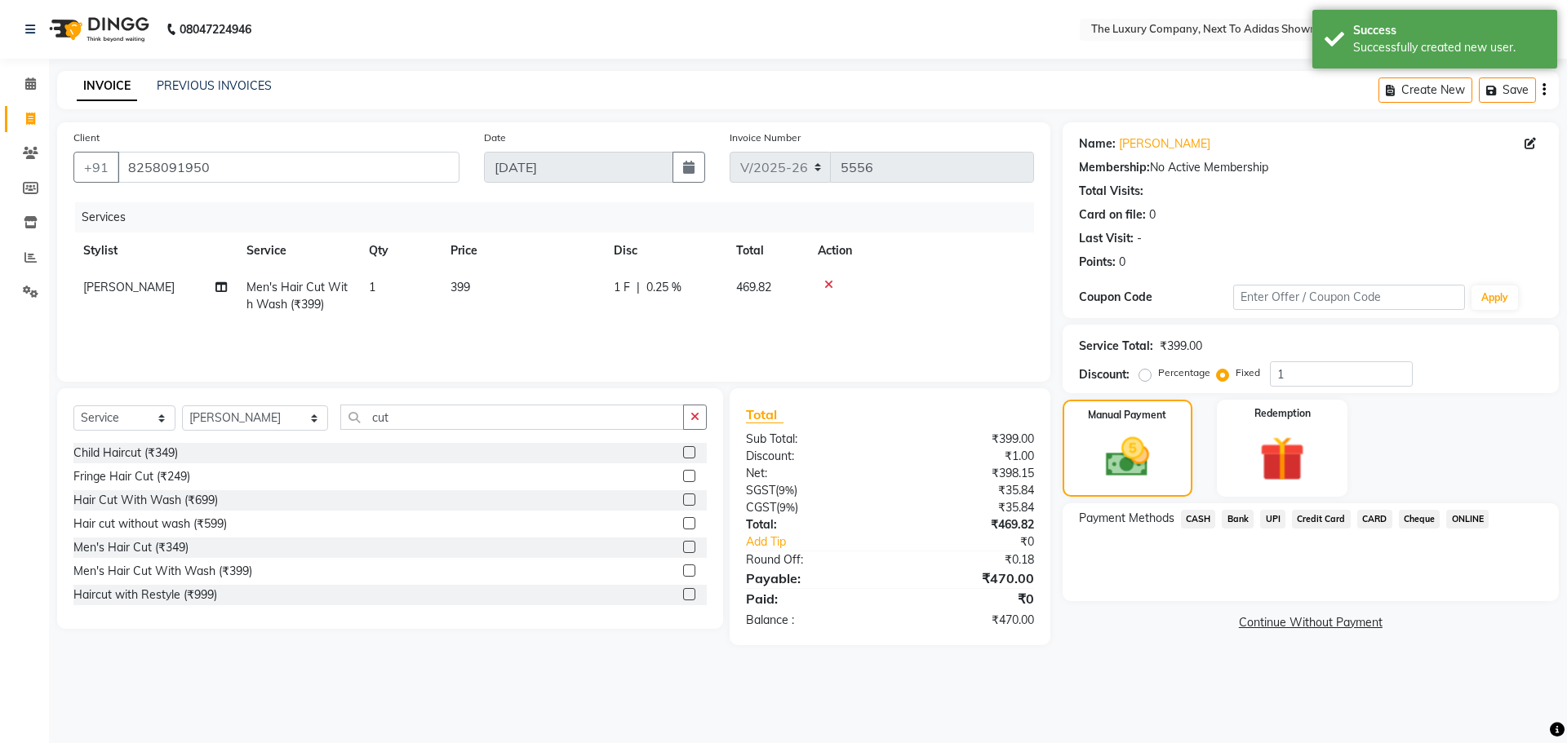
click at [1197, 515] on span "CASH" at bounding box center [1198, 519] width 35 height 19
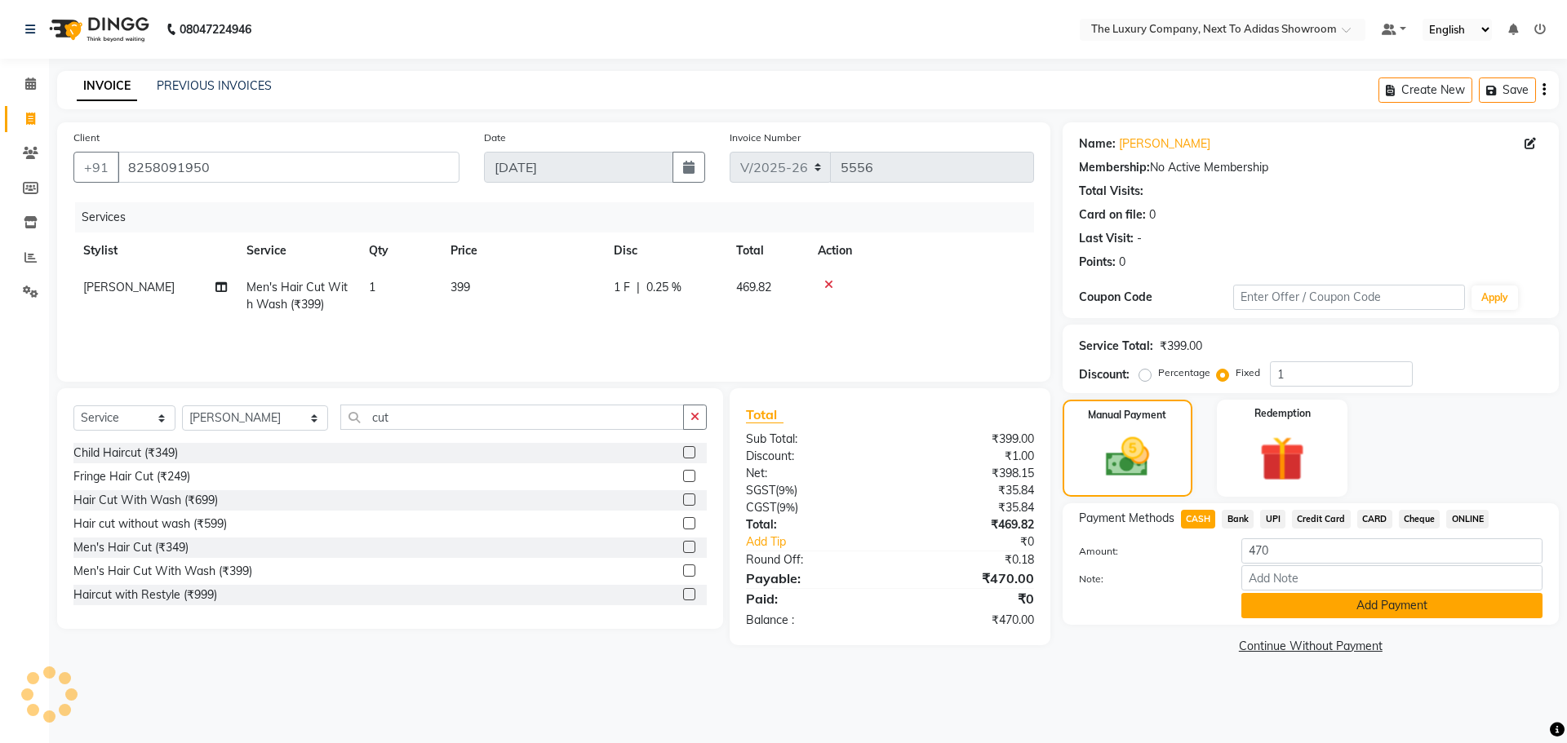
click at [1308, 611] on button "Add Payment" at bounding box center [1391, 605] width 301 height 25
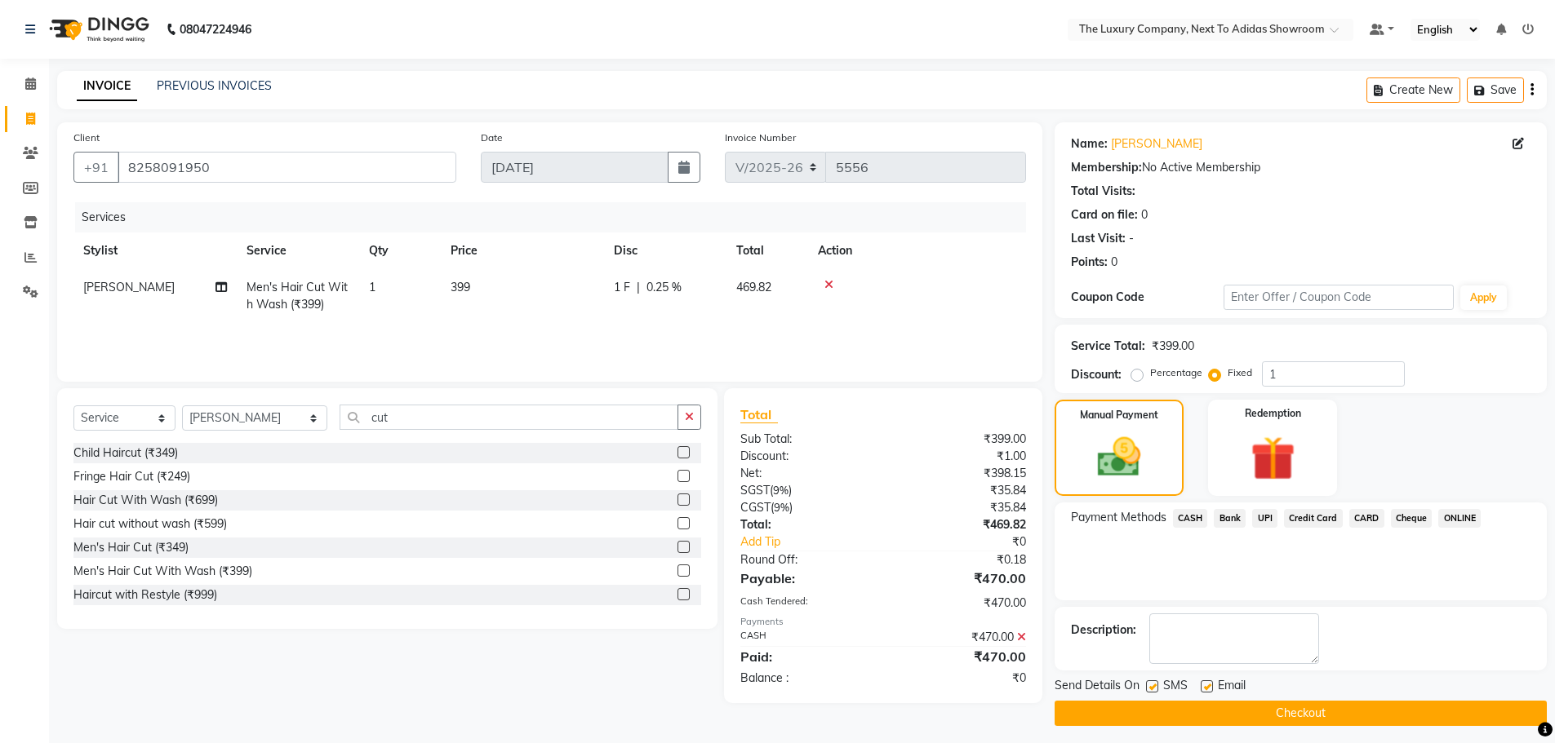
click at [1291, 722] on button "Checkout" at bounding box center [1300, 713] width 492 height 25
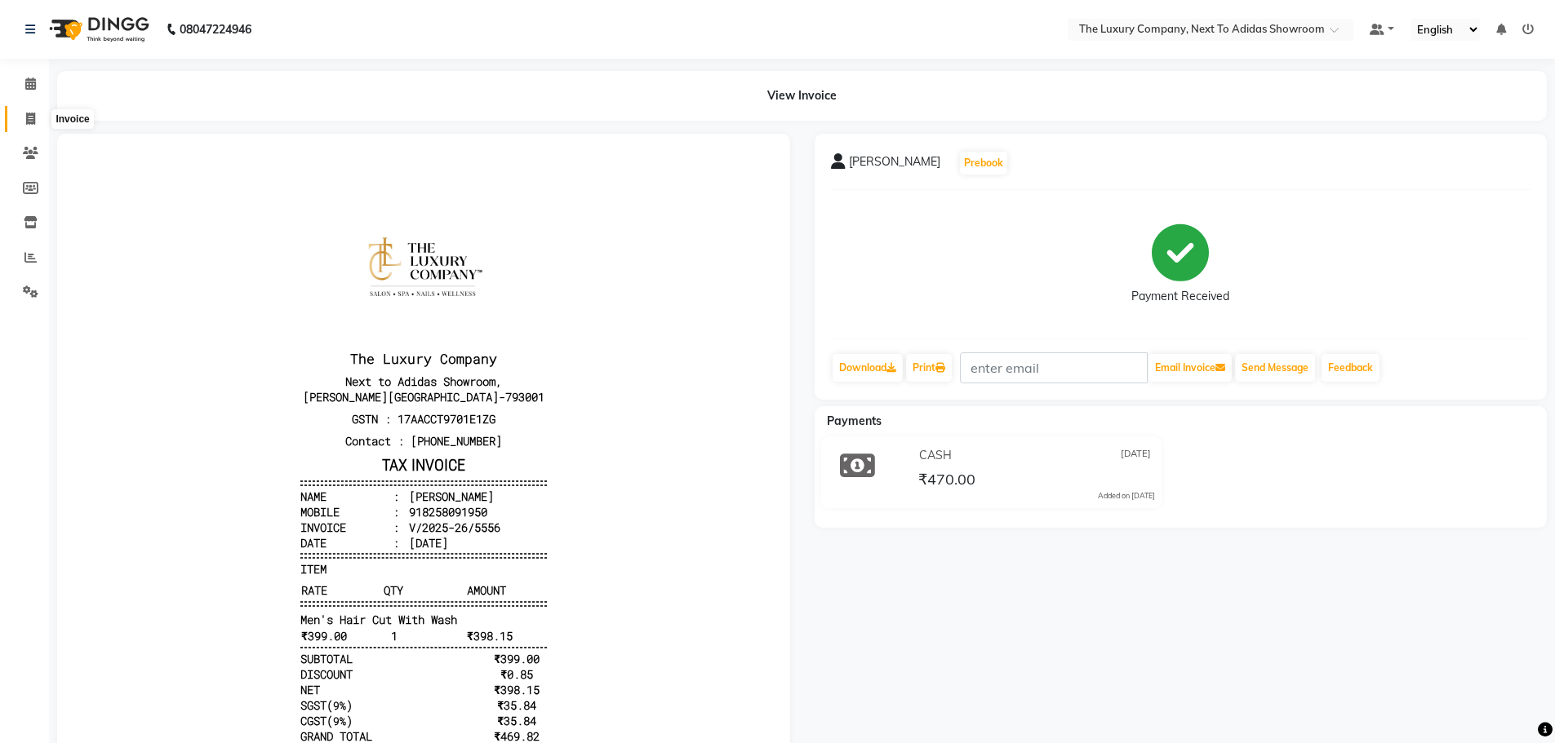
drag, startPoint x: 32, startPoint y: 113, endPoint x: 46, endPoint y: 126, distance: 19.1
click at [33, 116] on icon at bounding box center [30, 119] width 9 height 12
select select "6828"
select select "service"
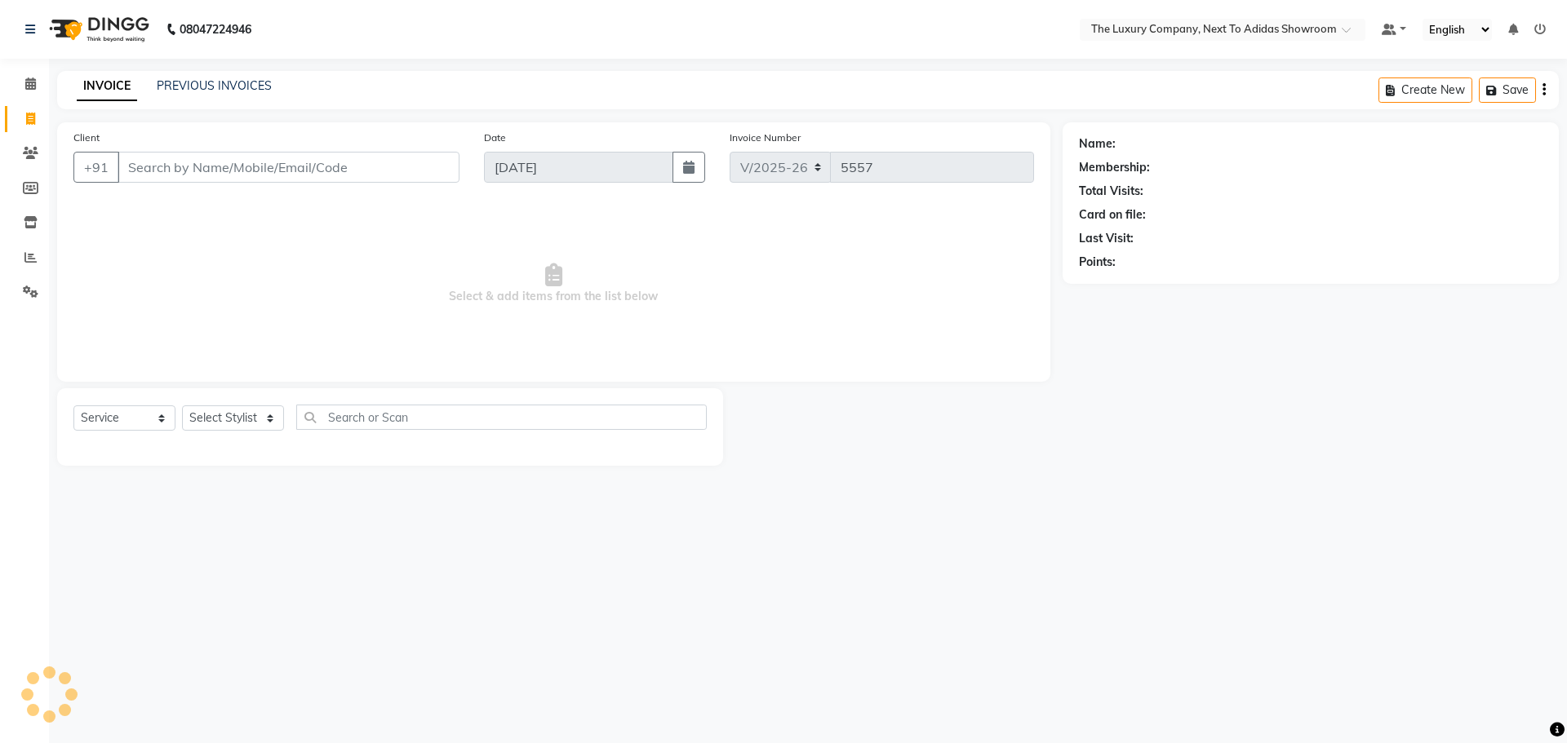
drag, startPoint x: 207, startPoint y: 169, endPoint x: 226, endPoint y: 152, distance: 25.4
click at [210, 168] on input "Client" at bounding box center [289, 167] width 342 height 31
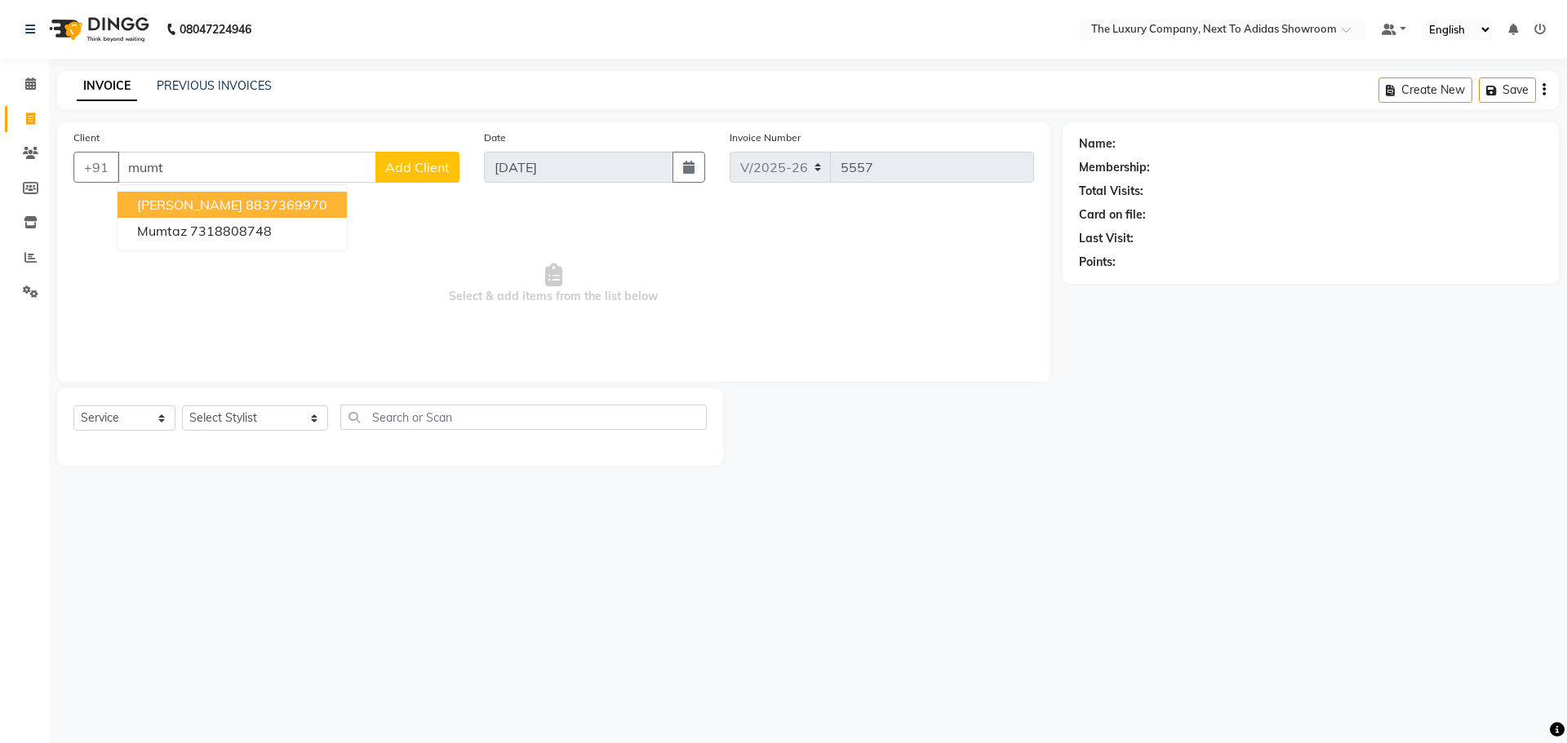
click at [222, 202] on span "Mumtaj Begum" at bounding box center [189, 205] width 105 height 16
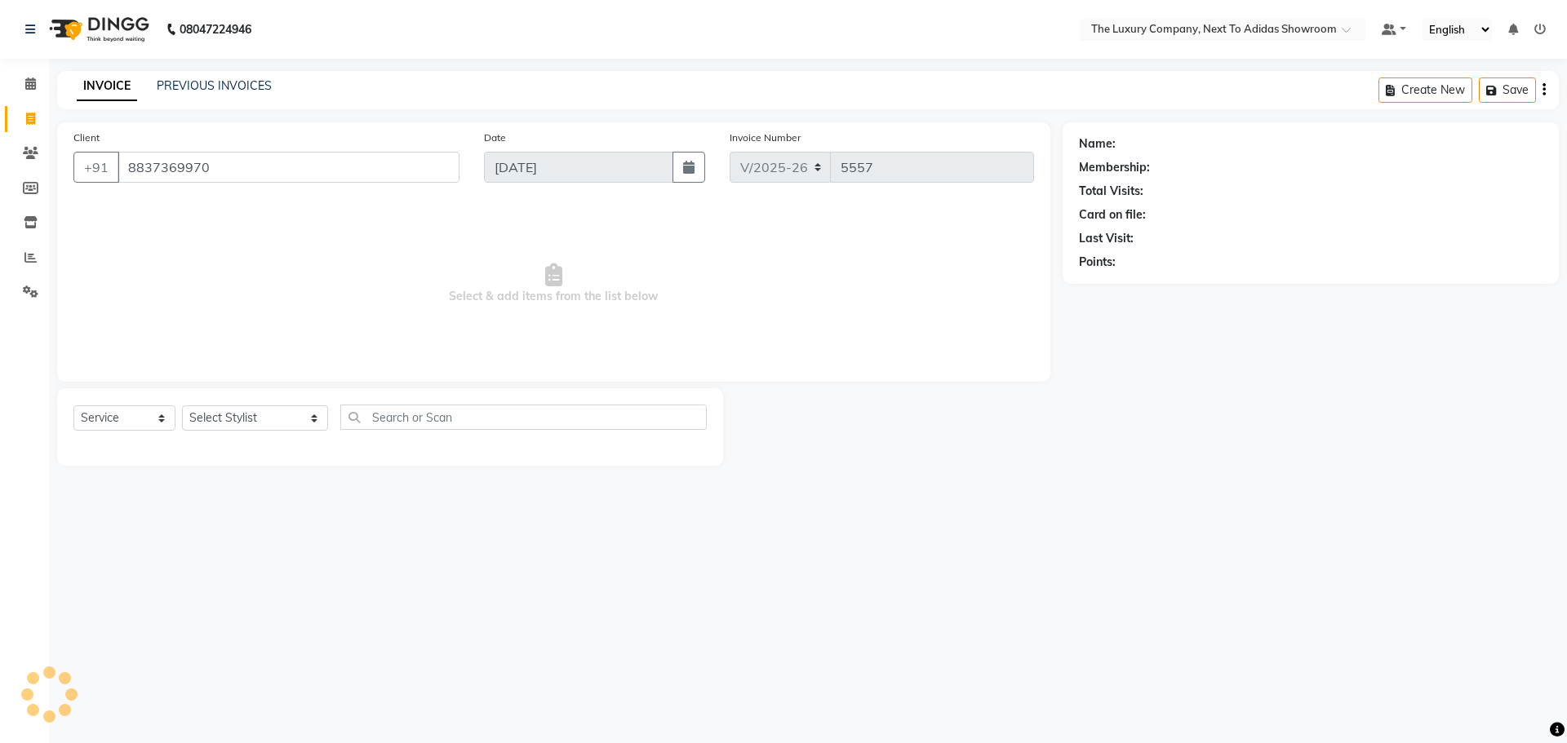
type input "8837369970"
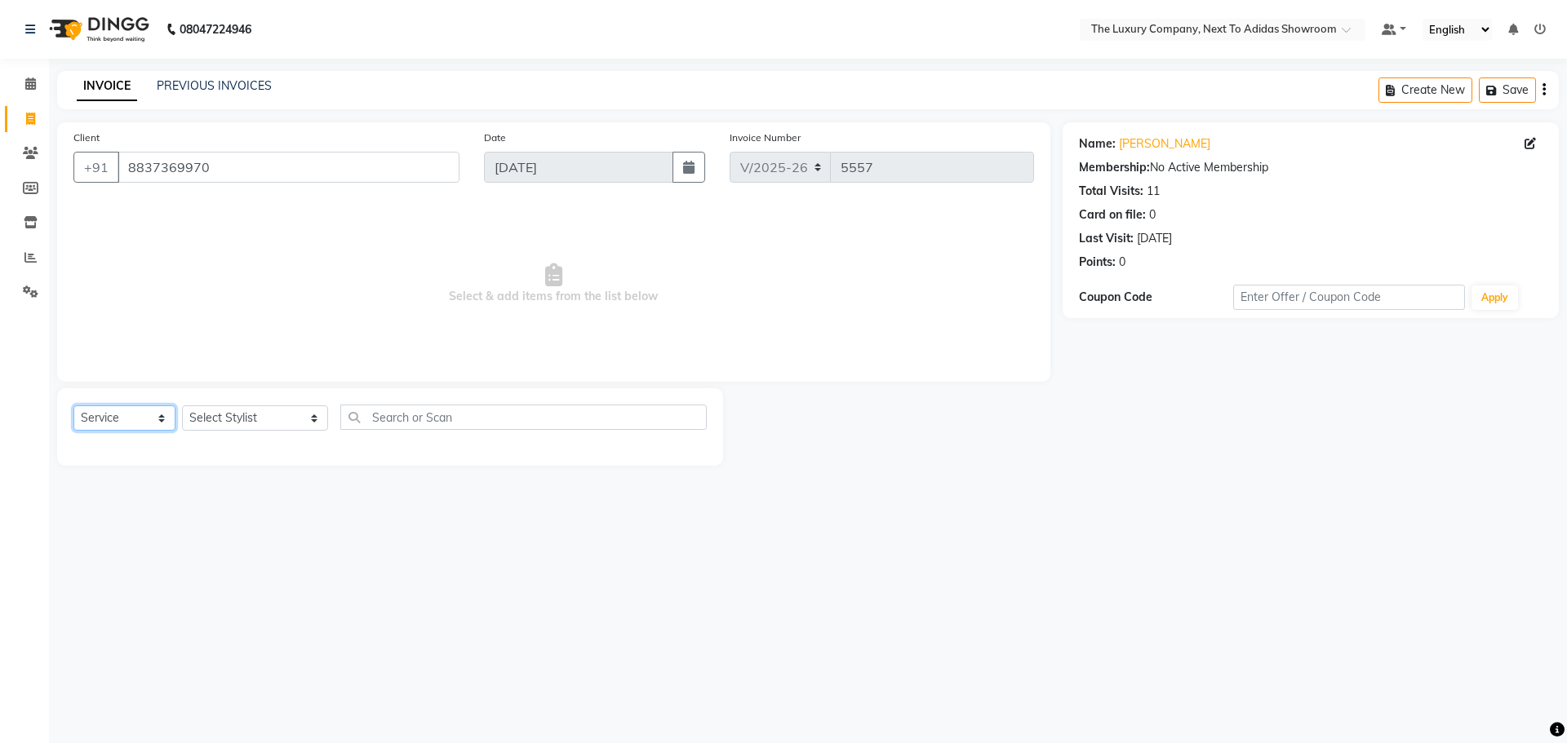
drag, startPoint x: 135, startPoint y: 420, endPoint x: 129, endPoint y: 428, distance: 9.3
click at [131, 425] on select "Select Service Product Membership Package Voucher Prepaid Gift Card" at bounding box center [124, 418] width 102 height 25
select select "product"
click at [73, 406] on select "Select Service Product Membership Package Voucher Prepaid Gift Card" at bounding box center [124, 418] width 102 height 25
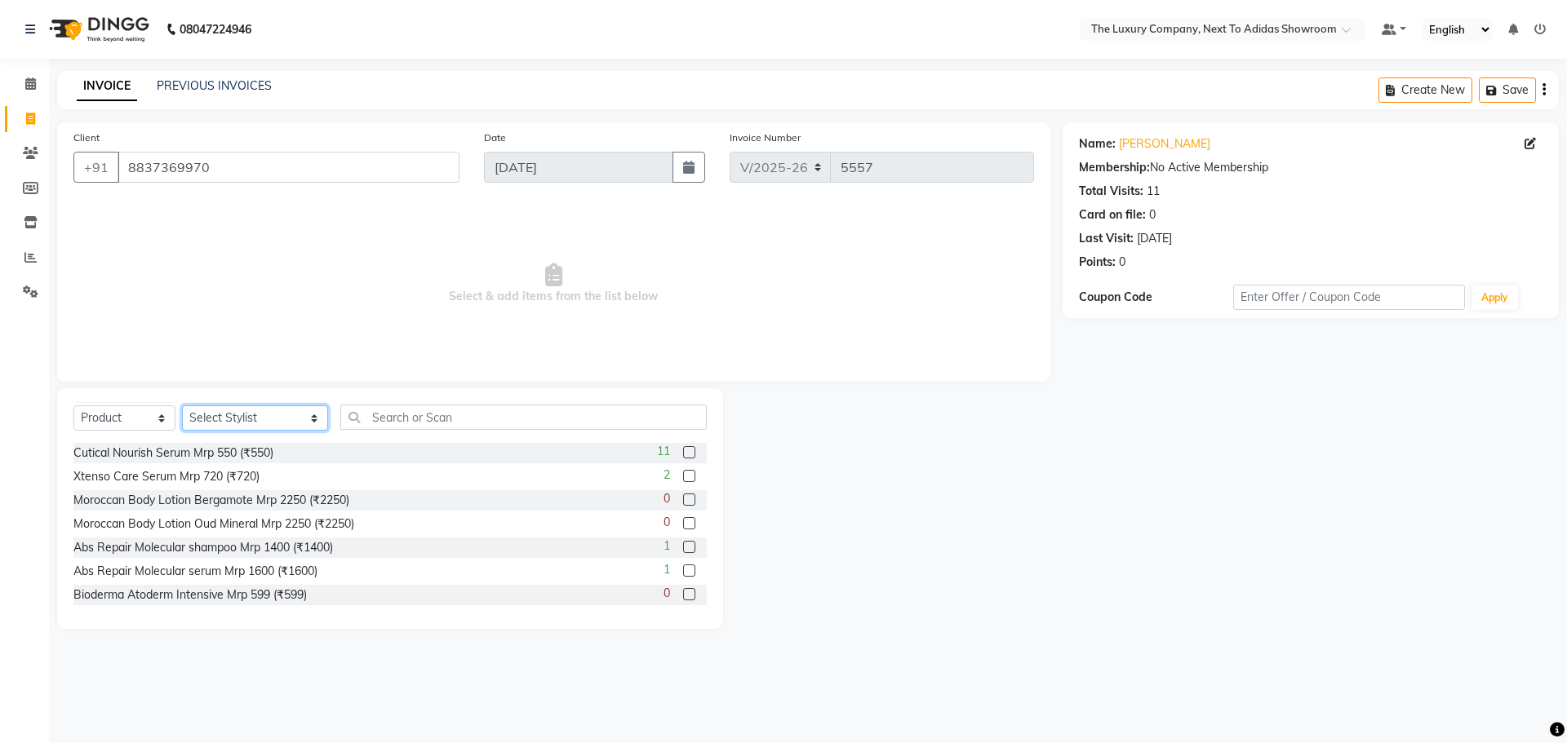
click at [242, 421] on select "Select Stylist [PERSON_NAME] [PERSON_NAME] ANSAI [PERSON_NAME] BALAJIED [PERSON…" at bounding box center [255, 418] width 146 height 25
select select "53670"
click at [343, 423] on input "text" at bounding box center [523, 417] width 366 height 25
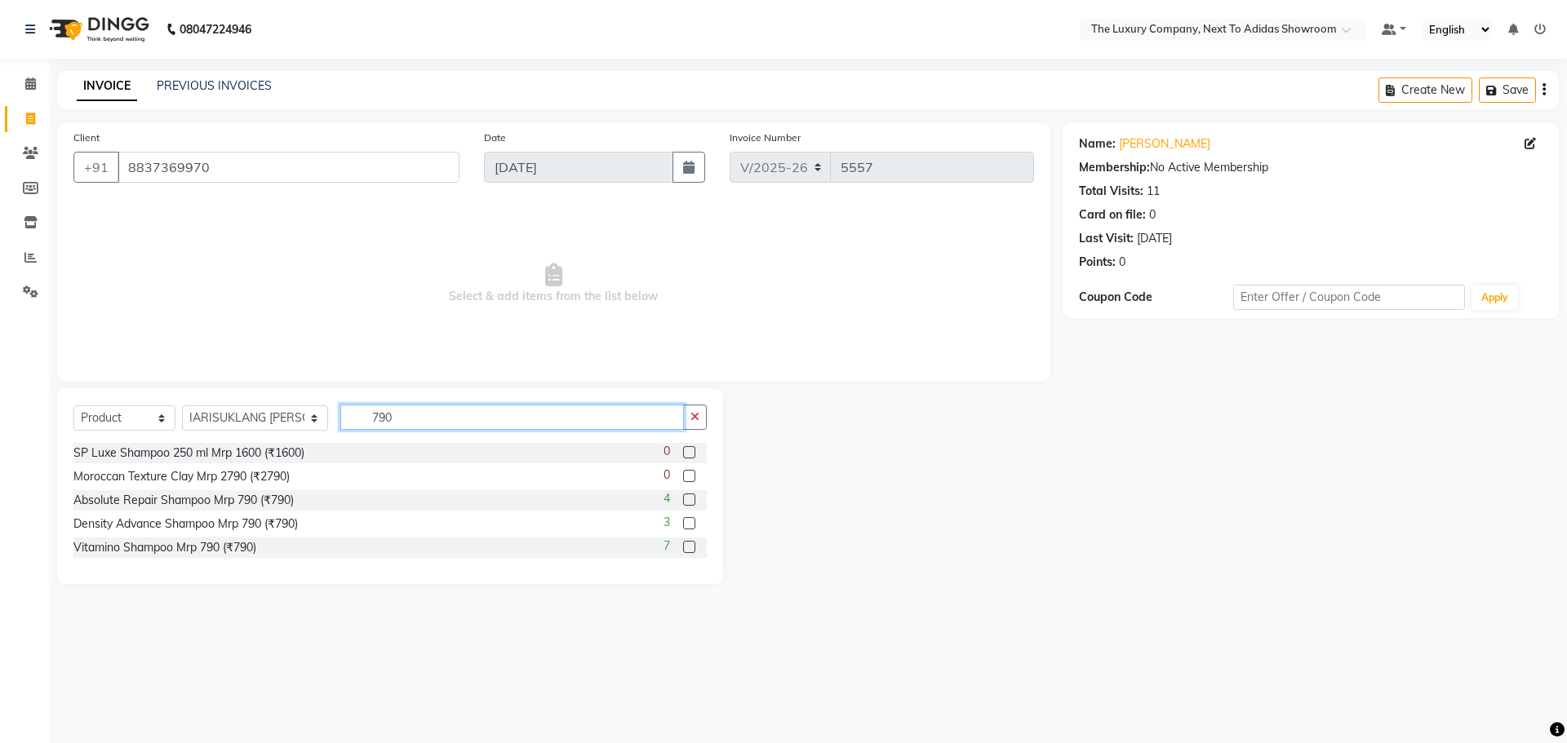
type input "790"
click at [687, 503] on label at bounding box center [689, 500] width 12 height 12
click at [687, 503] on input "checkbox" at bounding box center [688, 500] width 11 height 11
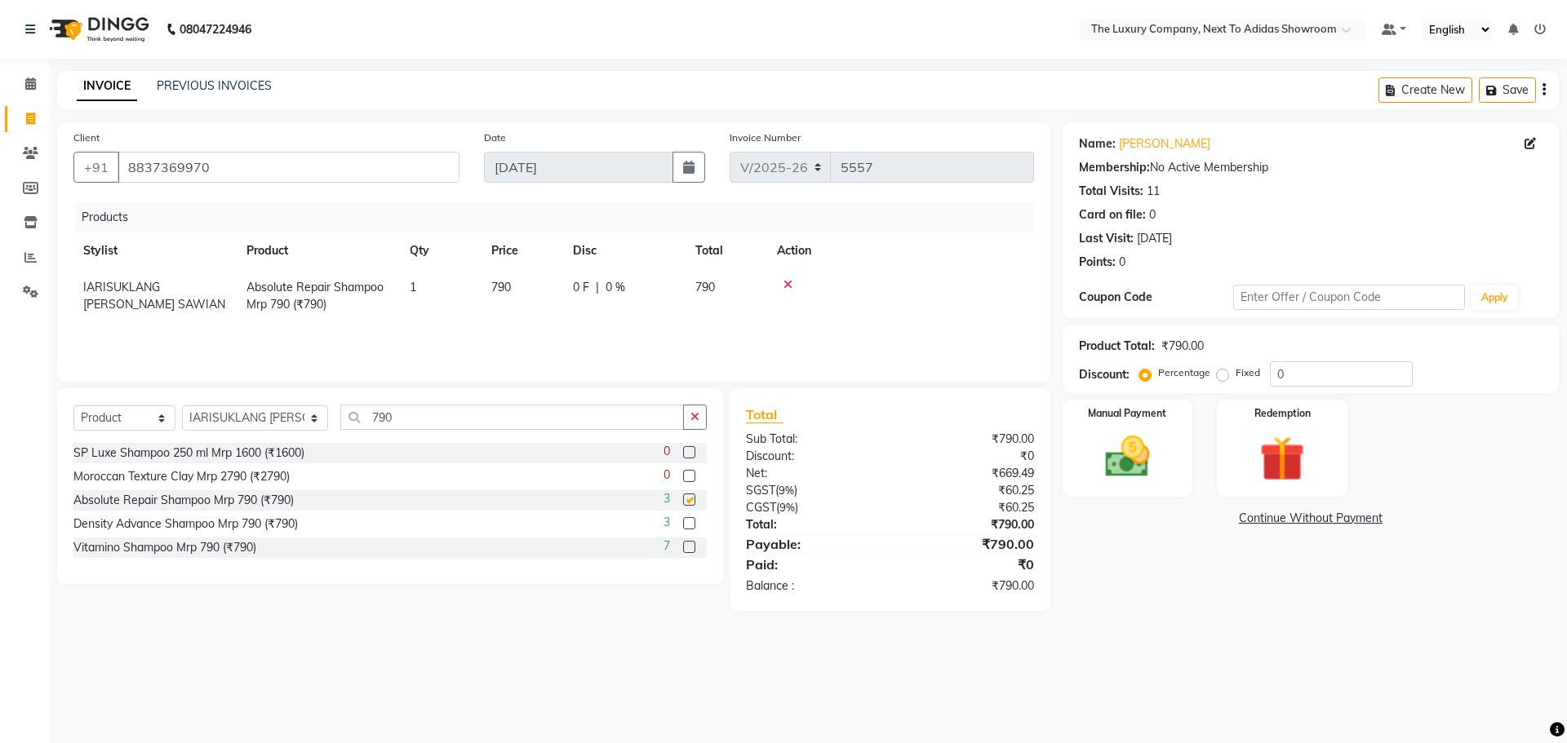
checkbox input "false"
drag, startPoint x: 396, startPoint y: 414, endPoint x: 308, endPoint y: 434, distance: 89.7
click at [308, 434] on div "Select Service Product Membership Package Voucher Prepaid Gift Card Select Styl…" at bounding box center [389, 424] width 633 height 38
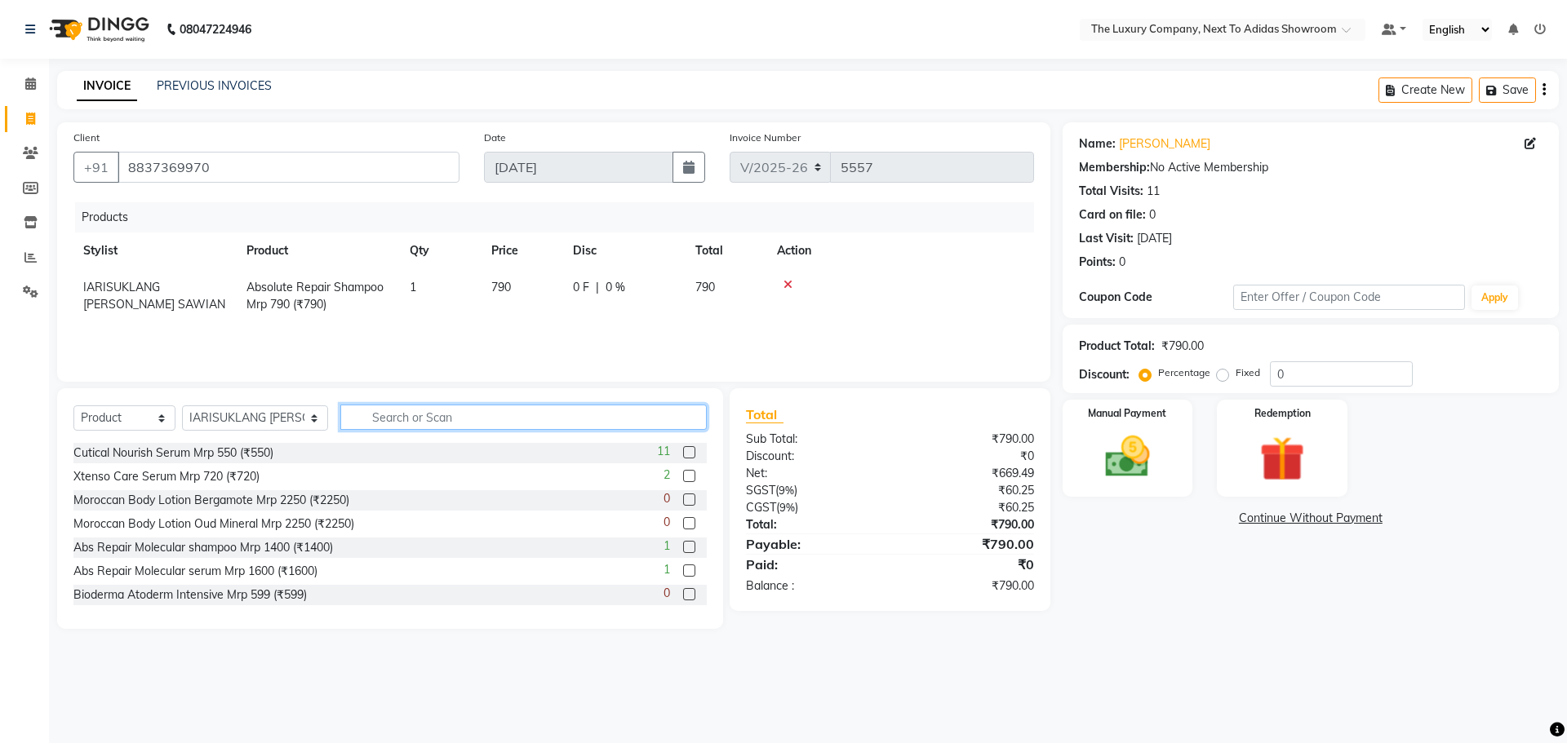
click at [451, 423] on input "text" at bounding box center [523, 417] width 366 height 25
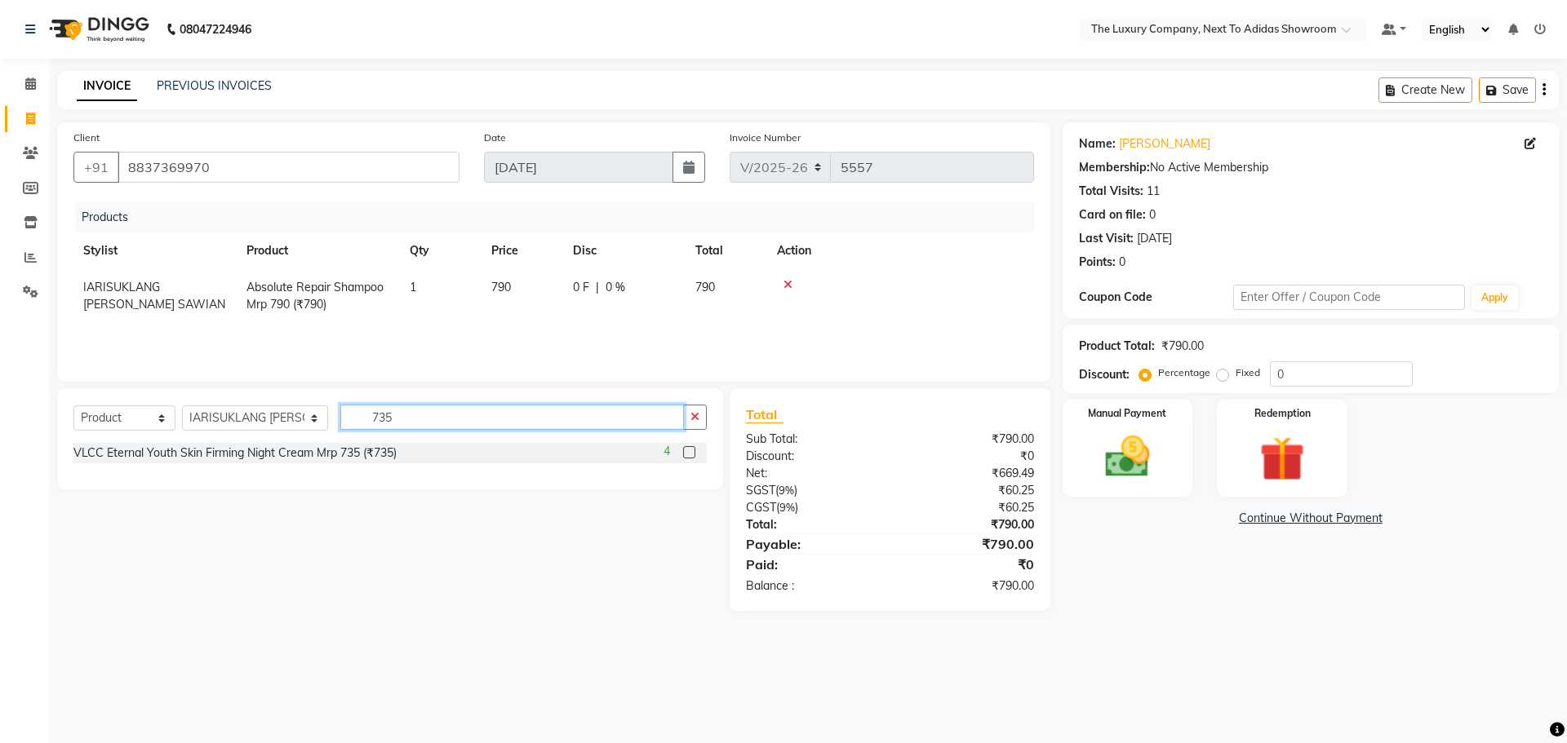
type input "735"
click at [685, 446] on div "4" at bounding box center [684, 453] width 43 height 20
click at [688, 451] on label at bounding box center [689, 452] width 12 height 12
click at [688, 451] on input "checkbox" at bounding box center [688, 453] width 11 height 11
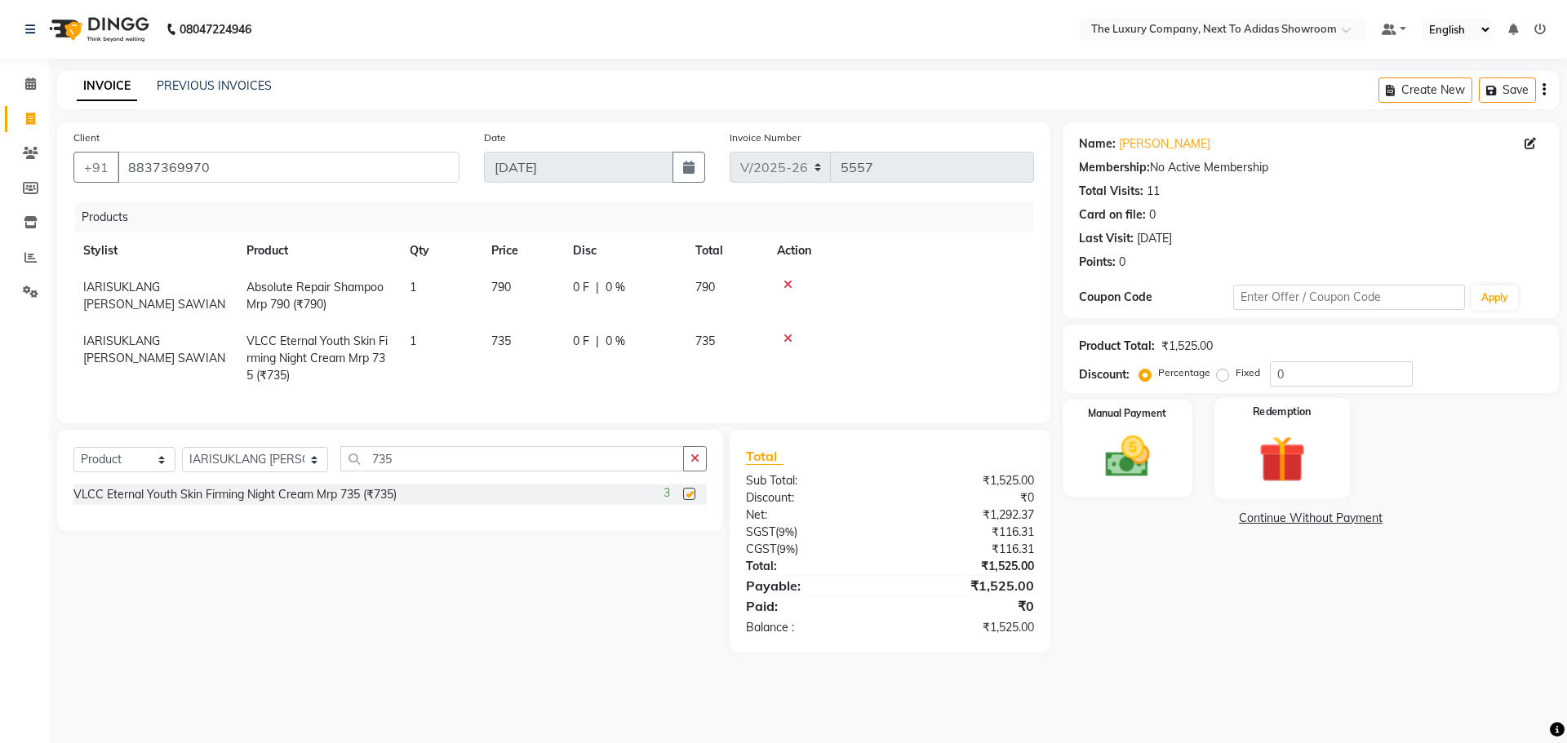
checkbox input "false"
click at [1149, 432] on img at bounding box center [1127, 457] width 76 height 54
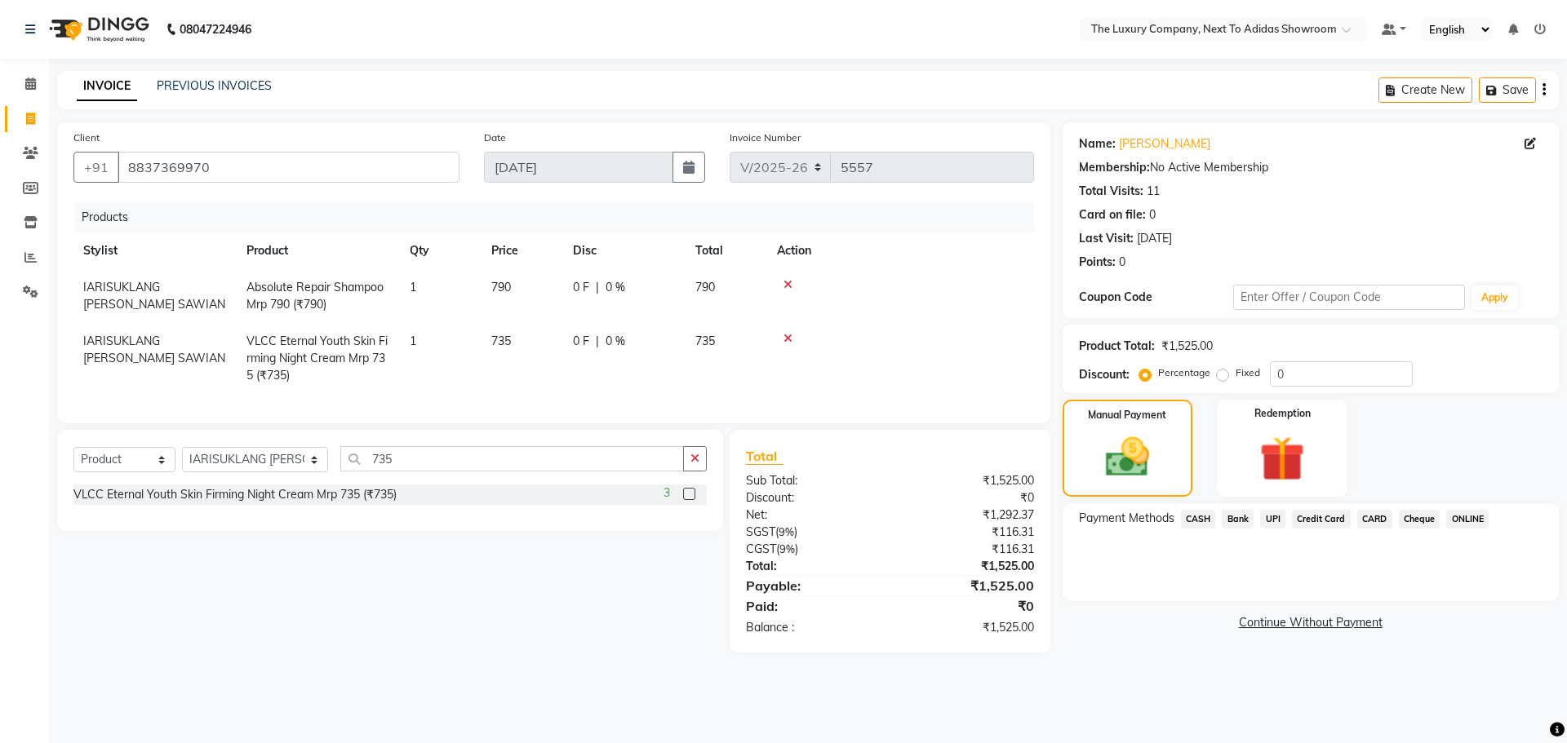
click at [1198, 523] on span "CASH" at bounding box center [1198, 519] width 35 height 19
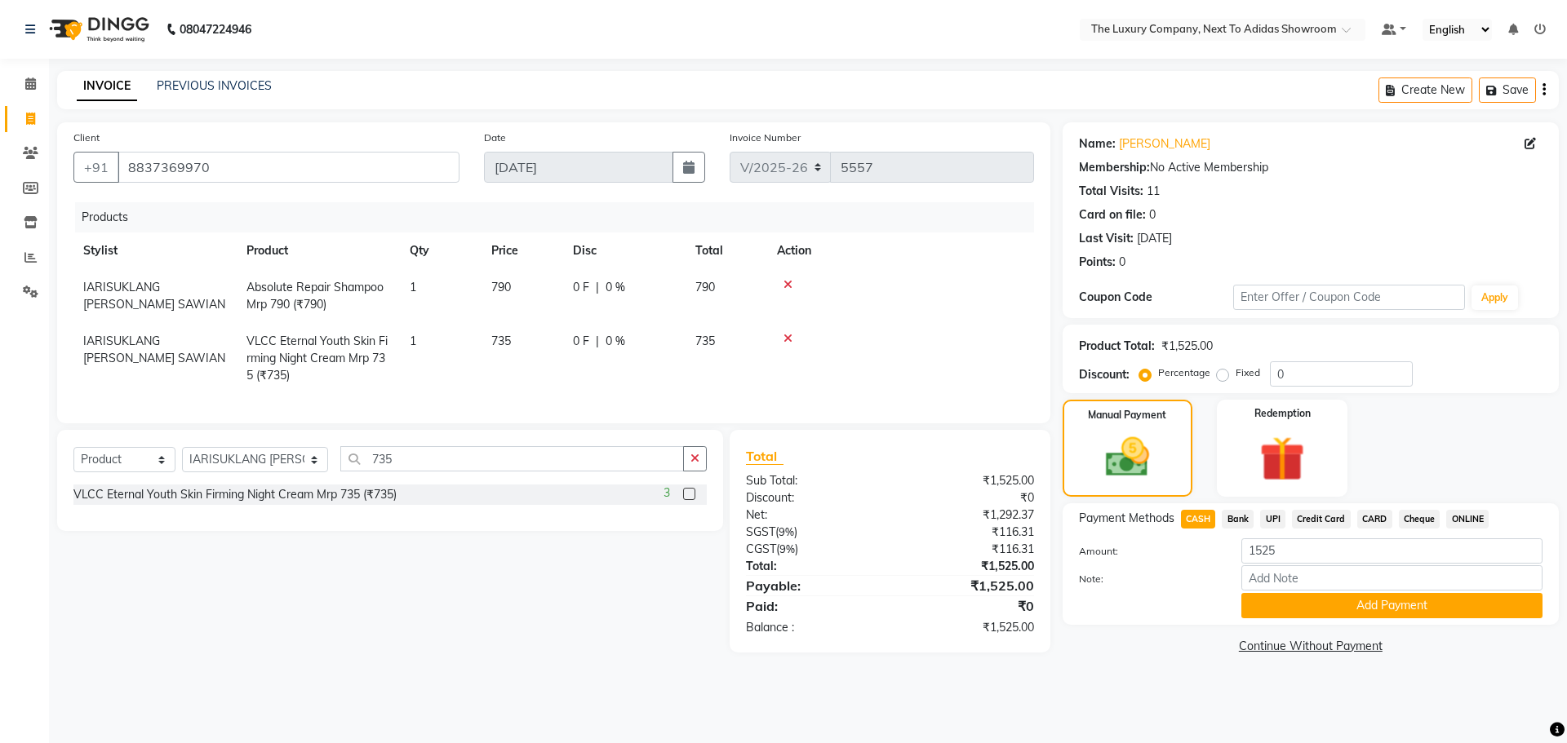
click at [893, 282] on div at bounding box center [900, 284] width 247 height 11
drag, startPoint x: 1290, startPoint y: 552, endPoint x: 1174, endPoint y: 563, distance: 117.2
click at [1175, 566] on div "Amount: 1525 Note: Add Payment" at bounding box center [1311, 579] width 464 height 80
type input "300"
click at [1323, 604] on button "Add Payment" at bounding box center [1391, 605] width 301 height 25
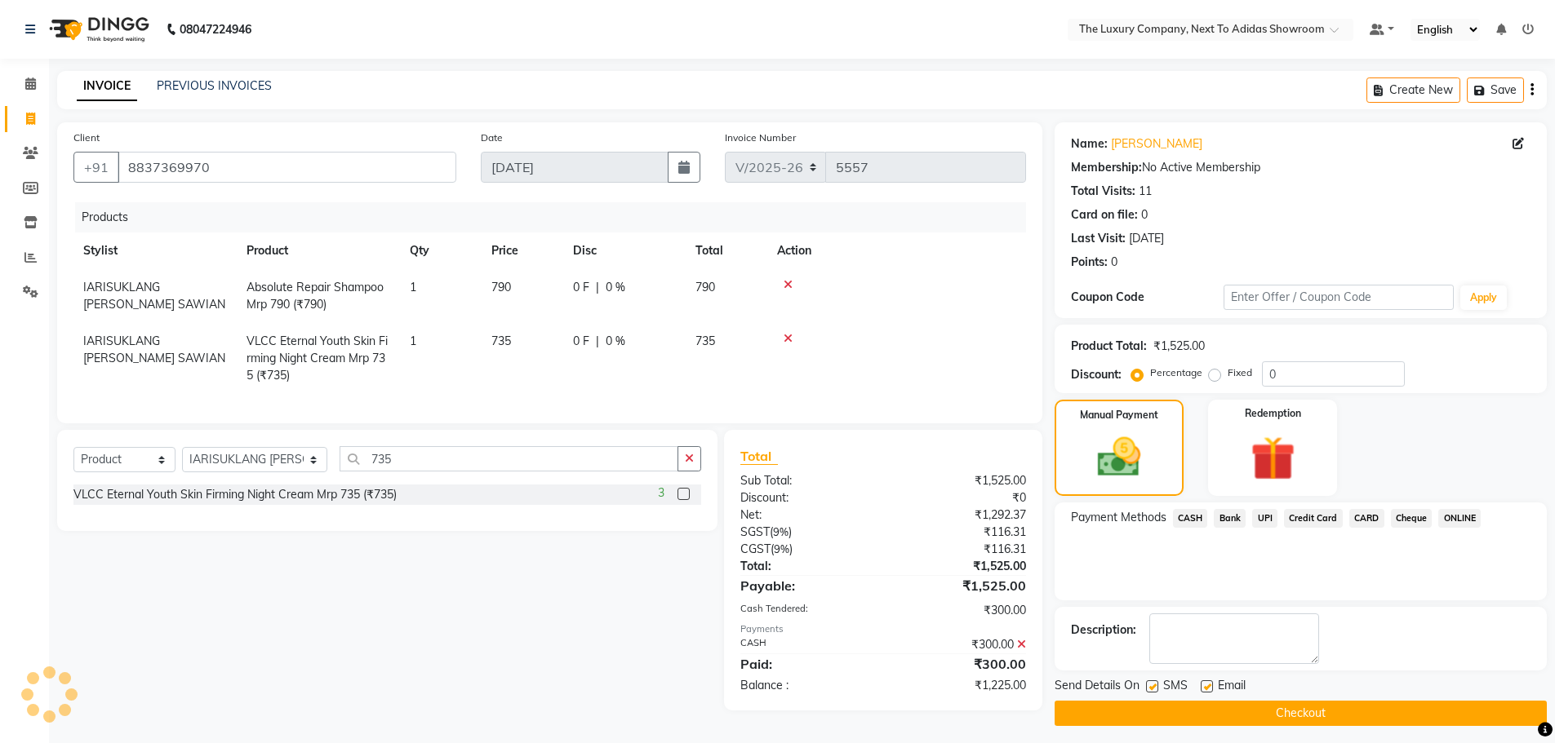
click at [1376, 521] on span "CARD" at bounding box center [1366, 518] width 35 height 19
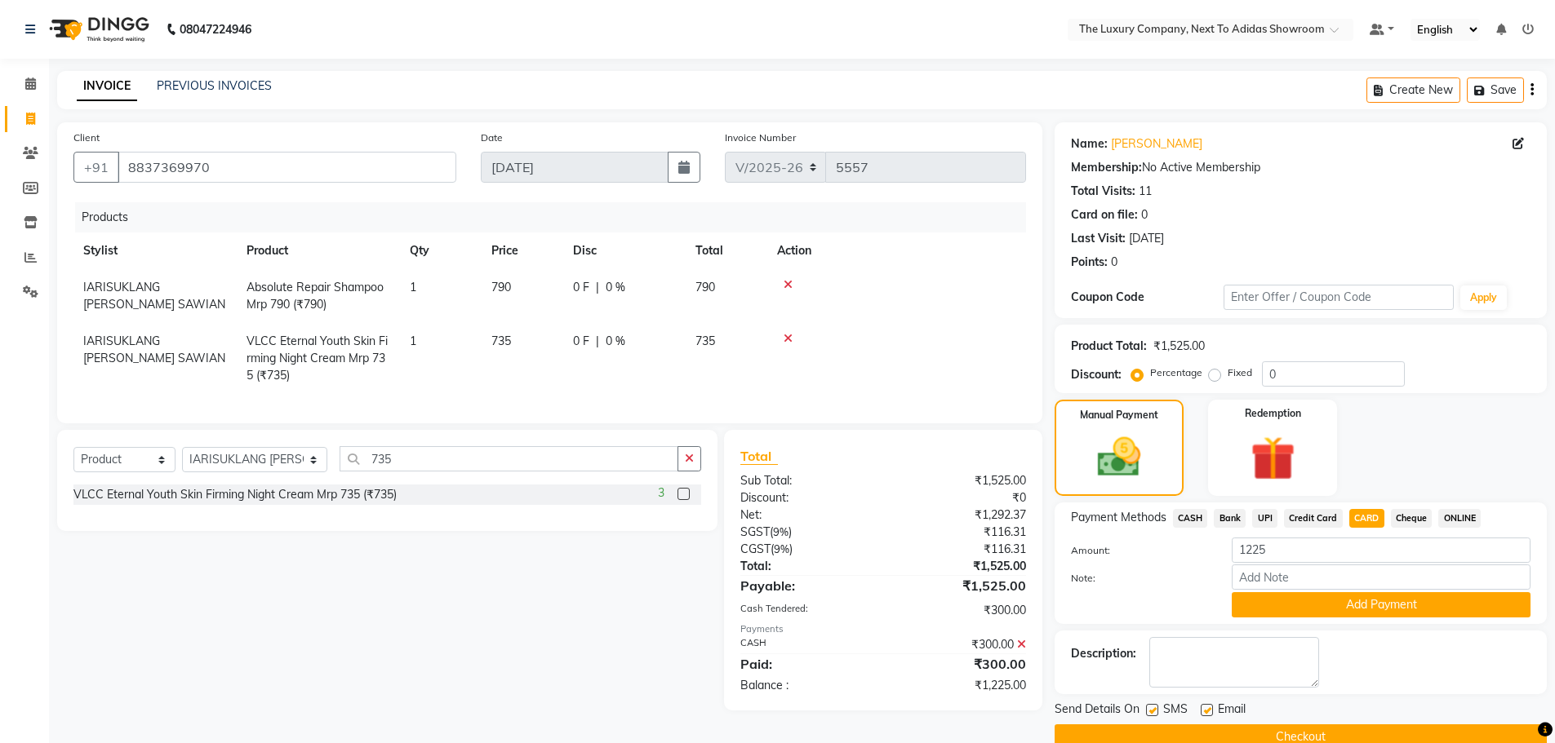
click at [1380, 601] on button "Add Payment" at bounding box center [1380, 604] width 299 height 25
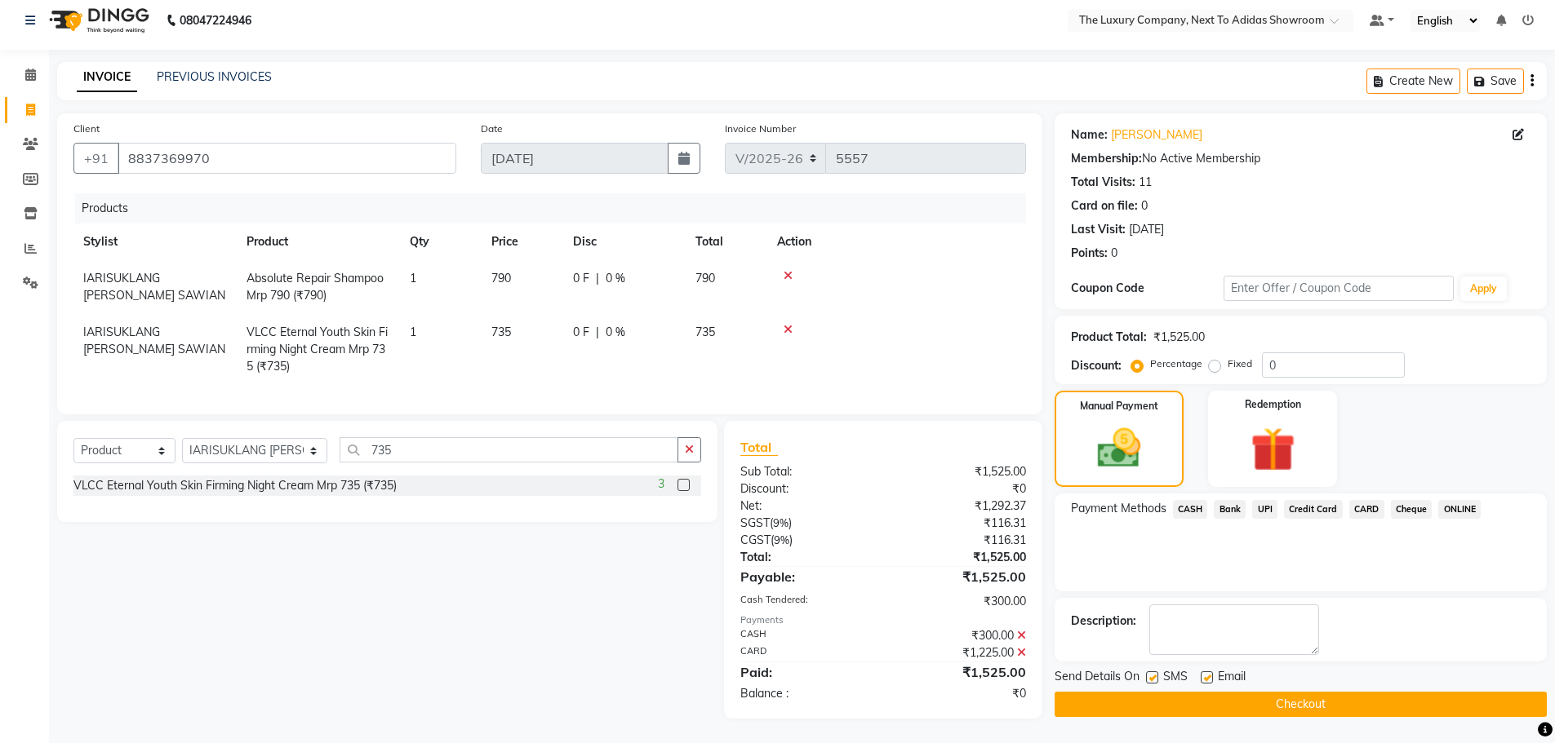
scroll to position [21, 0]
click at [1298, 697] on button "Checkout" at bounding box center [1300, 704] width 492 height 25
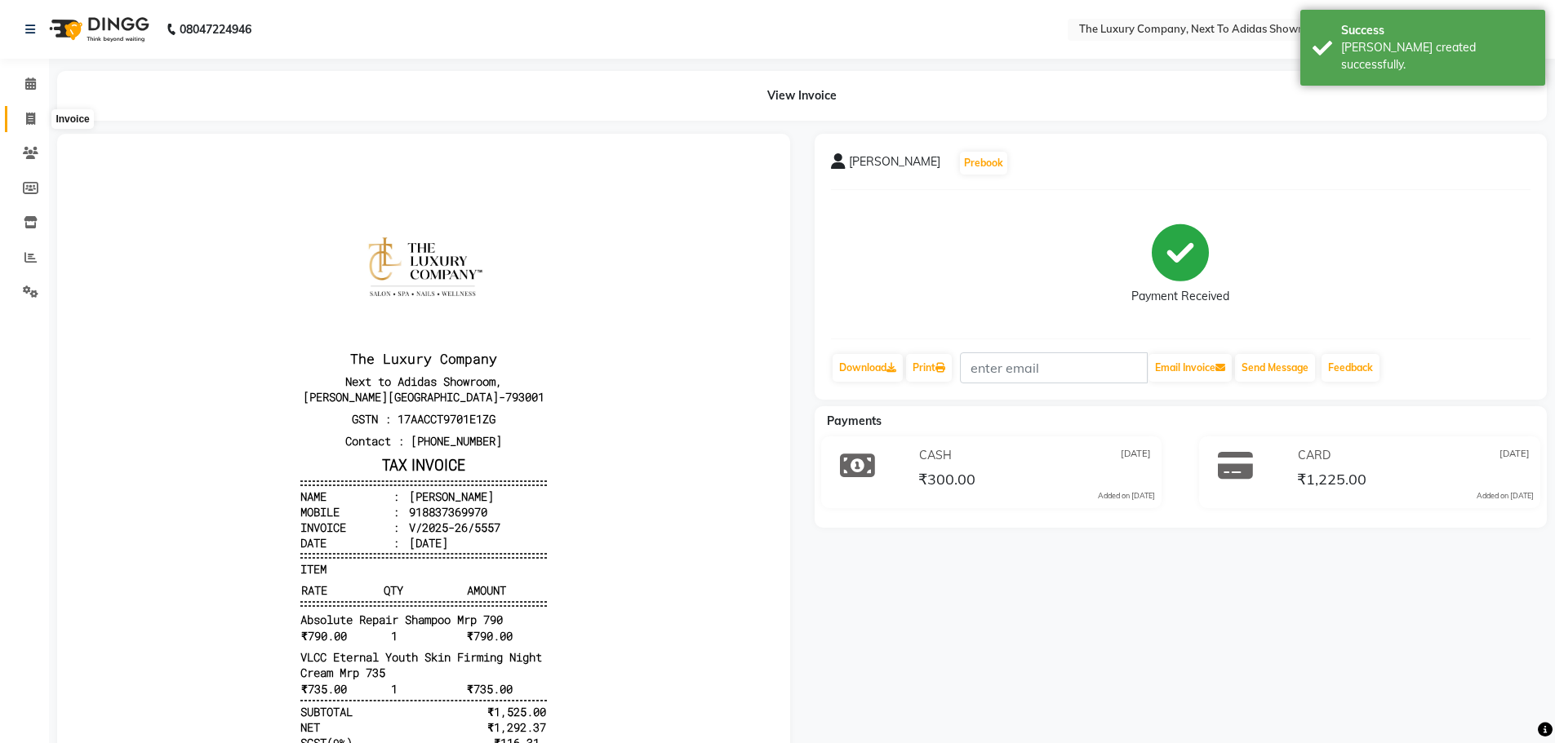
click at [24, 120] on span at bounding box center [30, 119] width 29 height 19
select select "service"
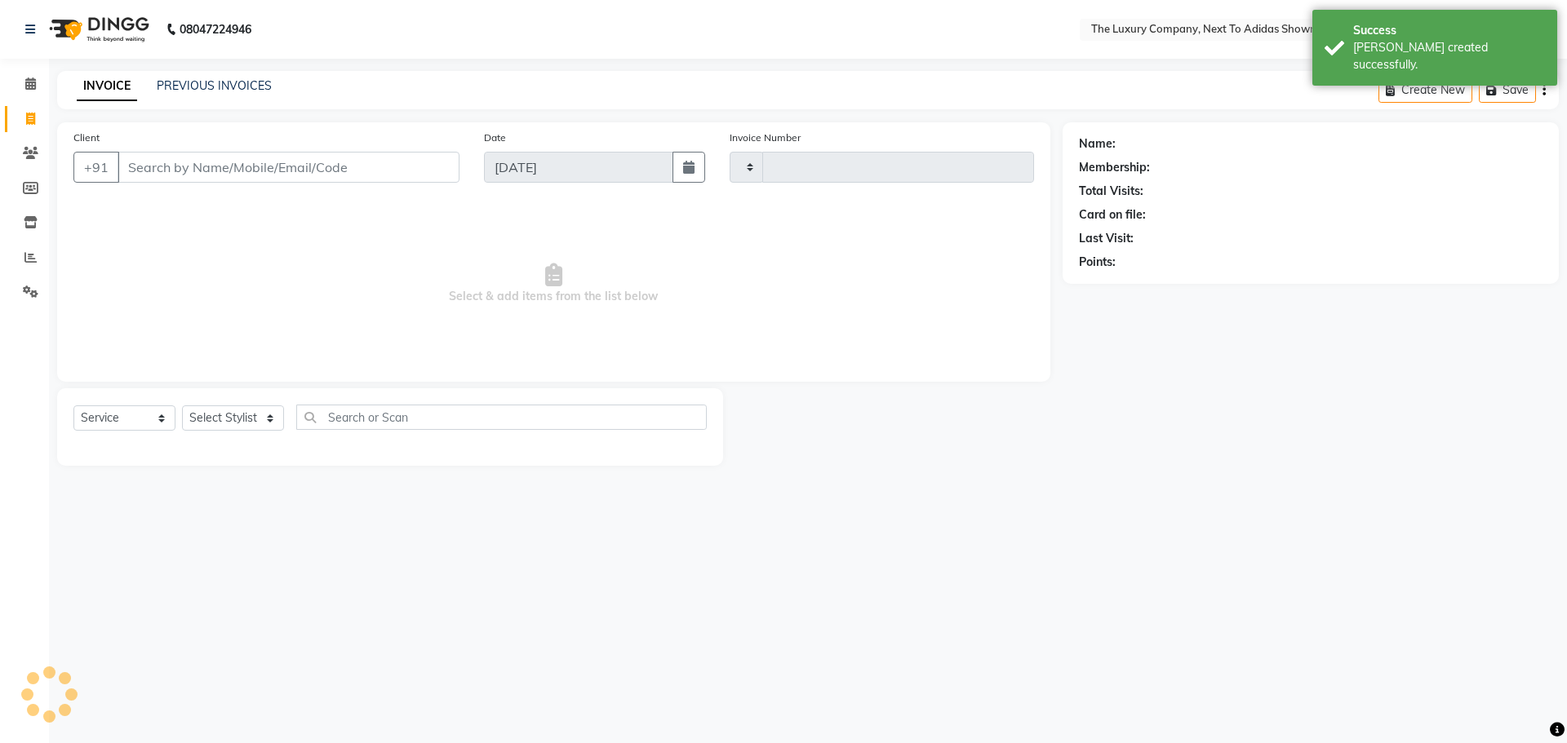
type input "5558"
select select "6828"
click at [173, 159] on input "Client" at bounding box center [289, 167] width 342 height 31
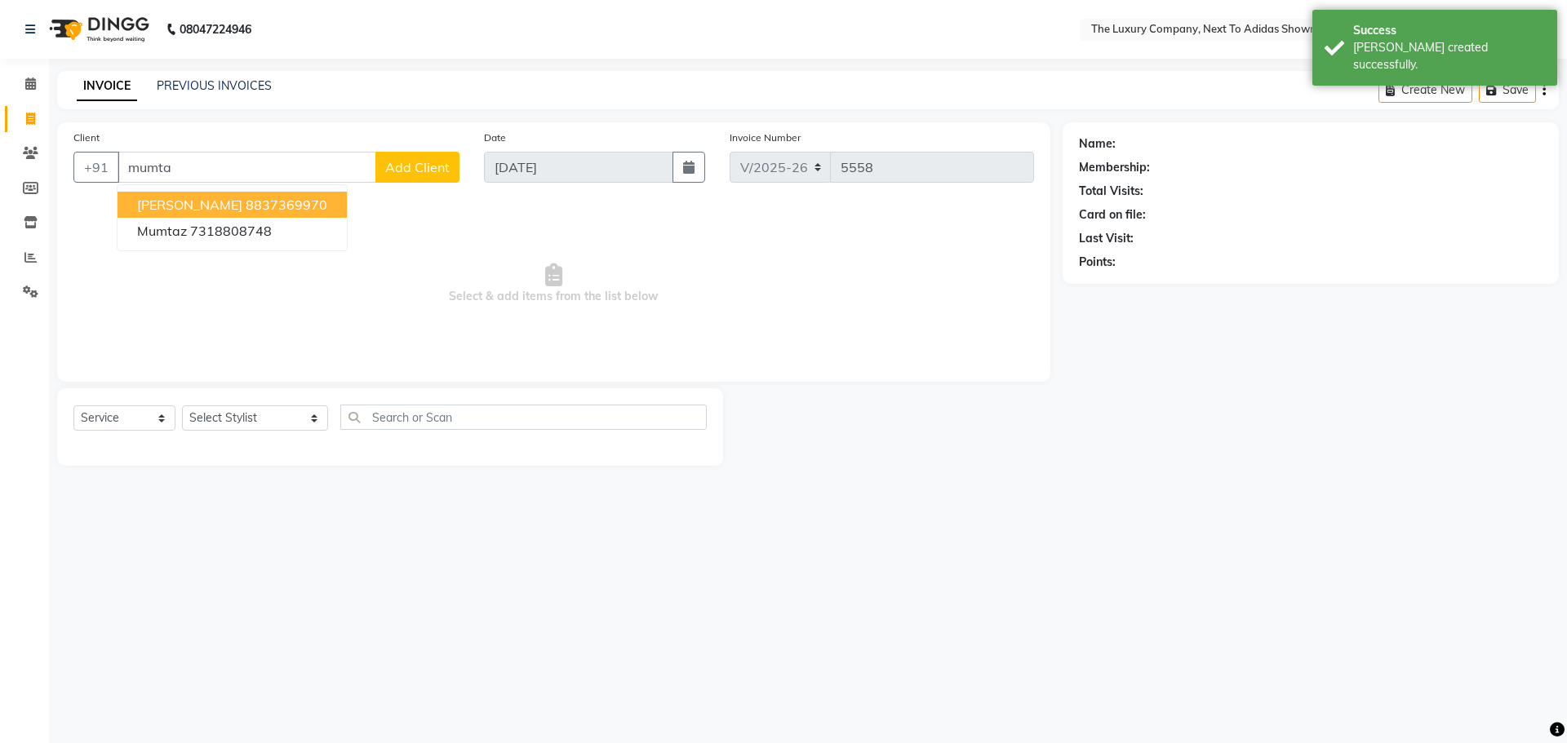
click at [176, 200] on span "Mumtaj Begum" at bounding box center [189, 205] width 105 height 16
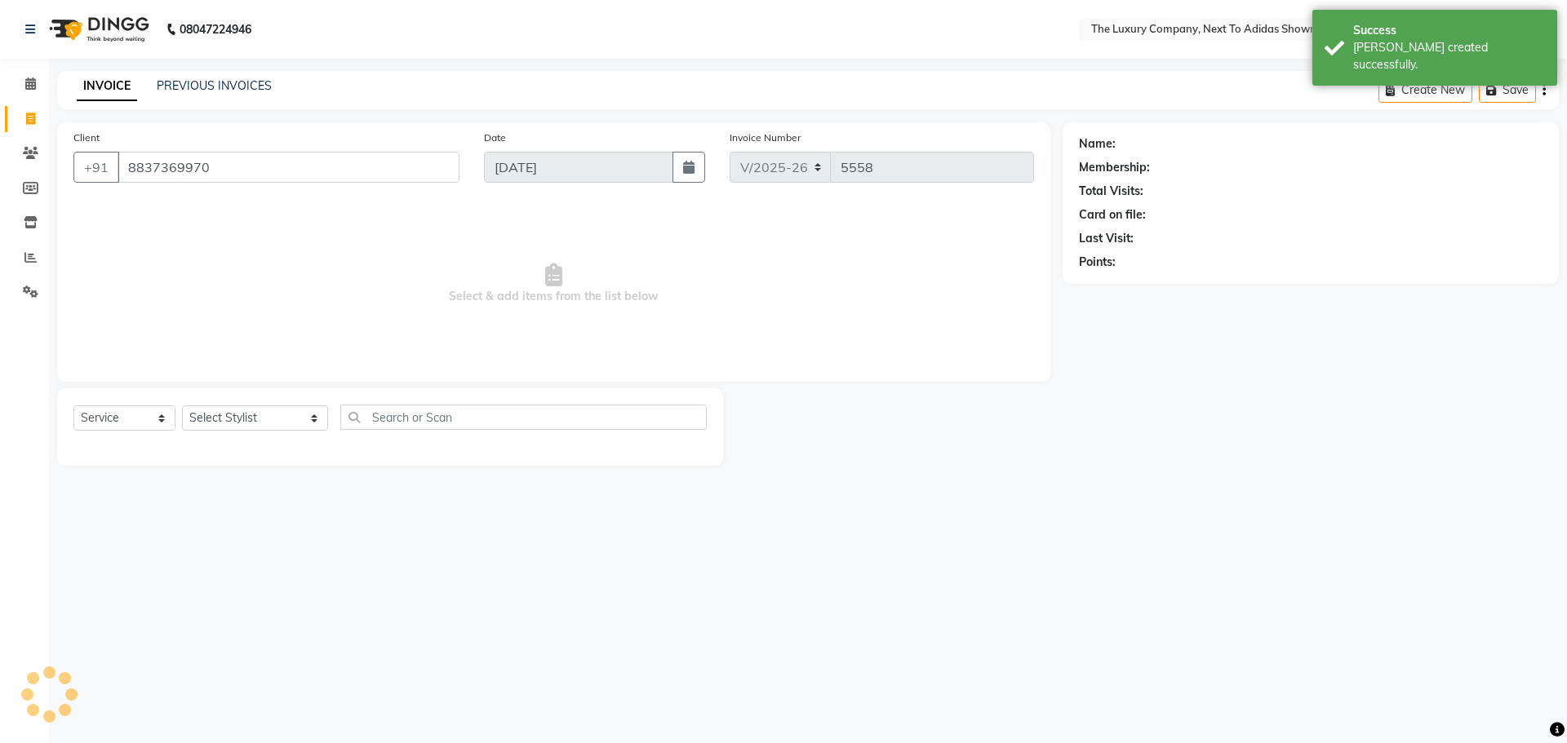
type input "8837369970"
click at [209, 418] on select "Select Stylist [PERSON_NAME] [PERSON_NAME] ANSAI [PERSON_NAME] BALAJIED [PERSON…" at bounding box center [255, 418] width 146 height 25
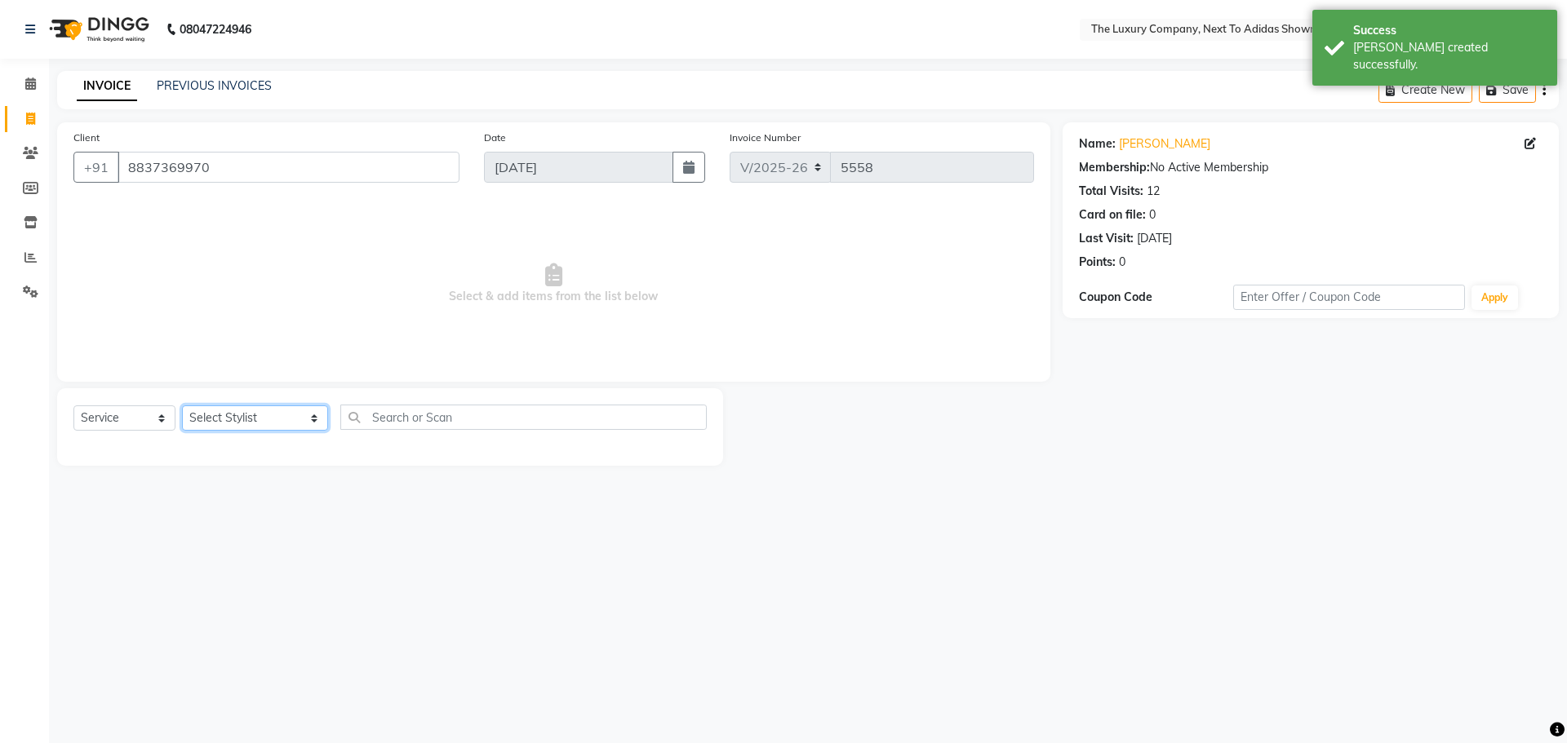
select select "53670"
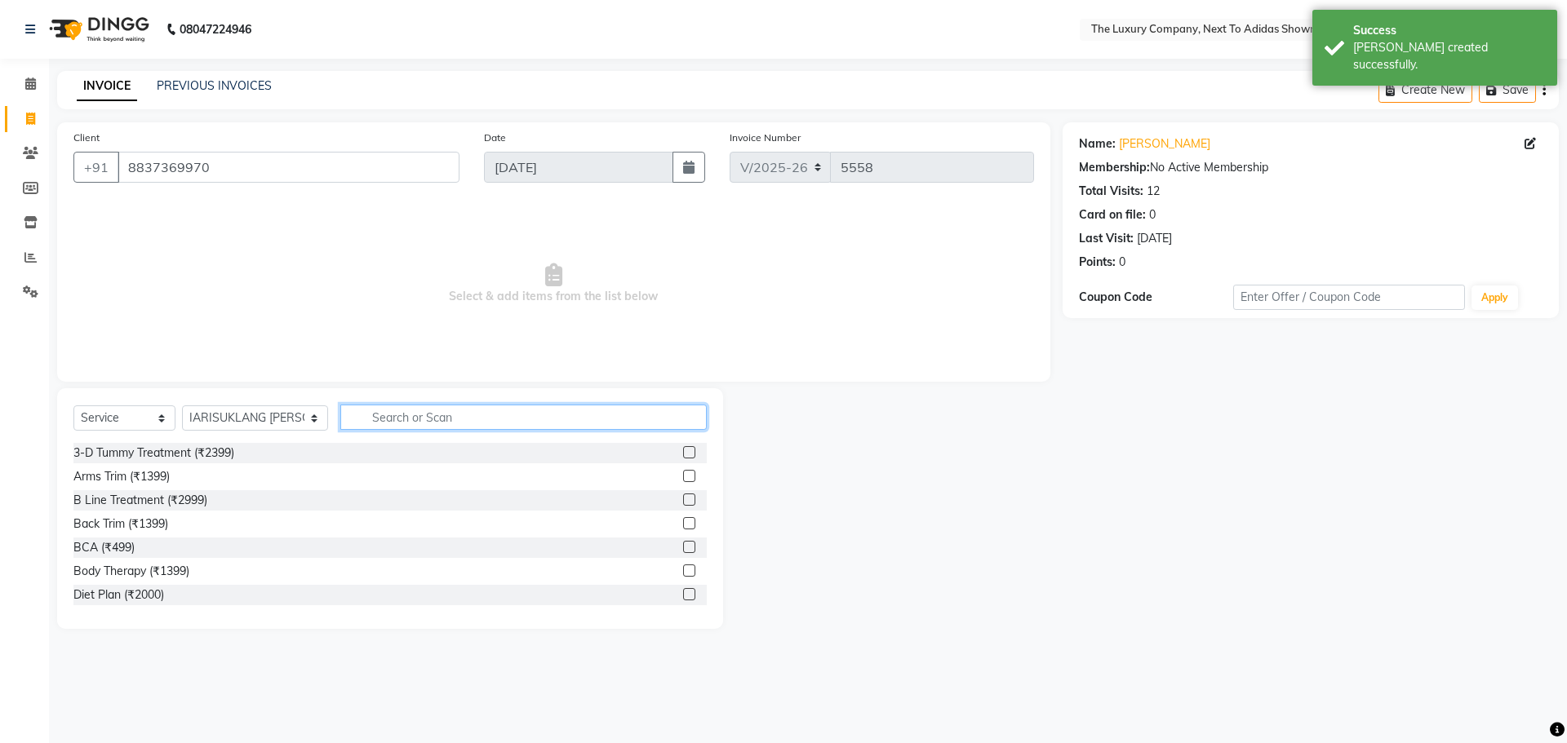
click at [388, 416] on input "text" at bounding box center [523, 417] width 366 height 25
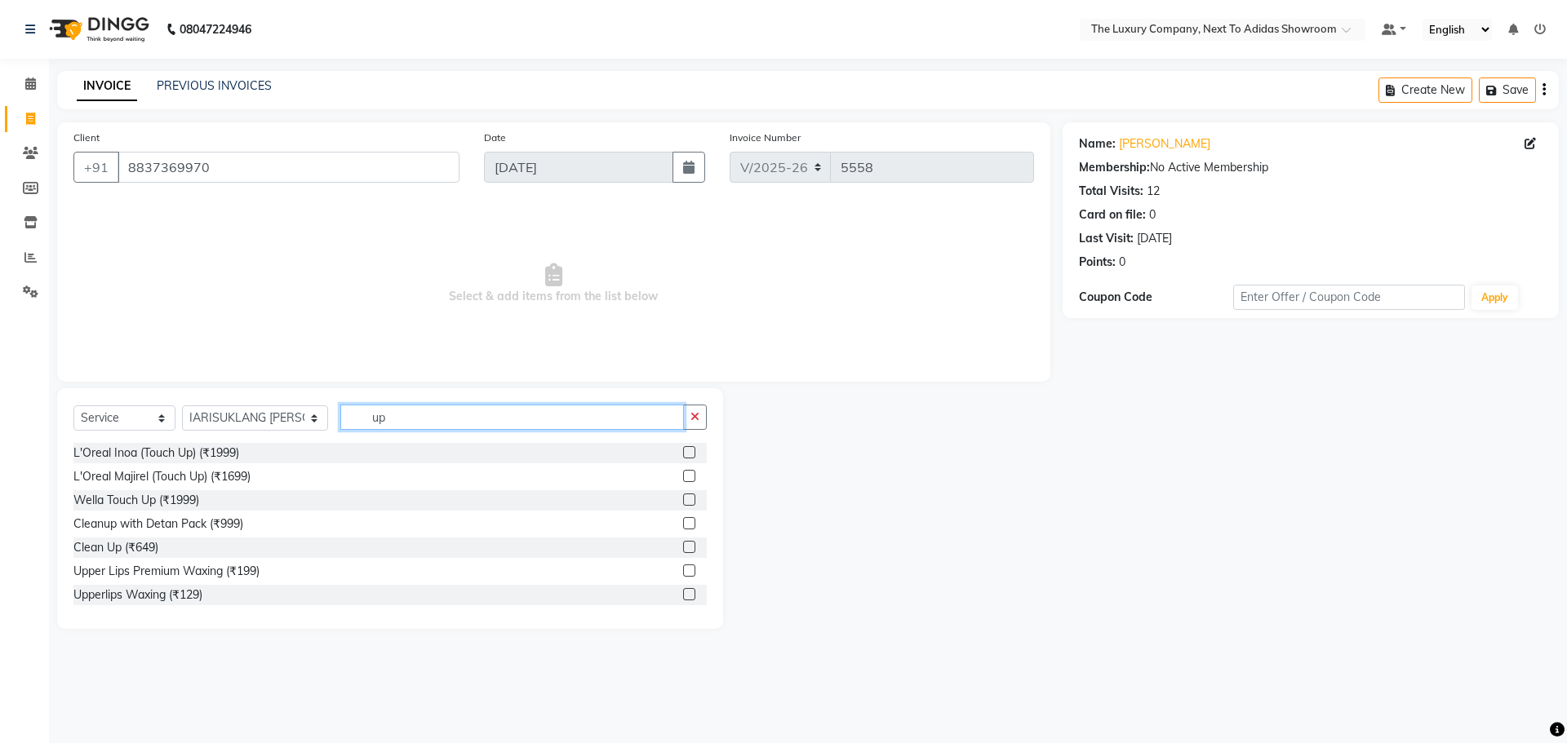
type input "u"
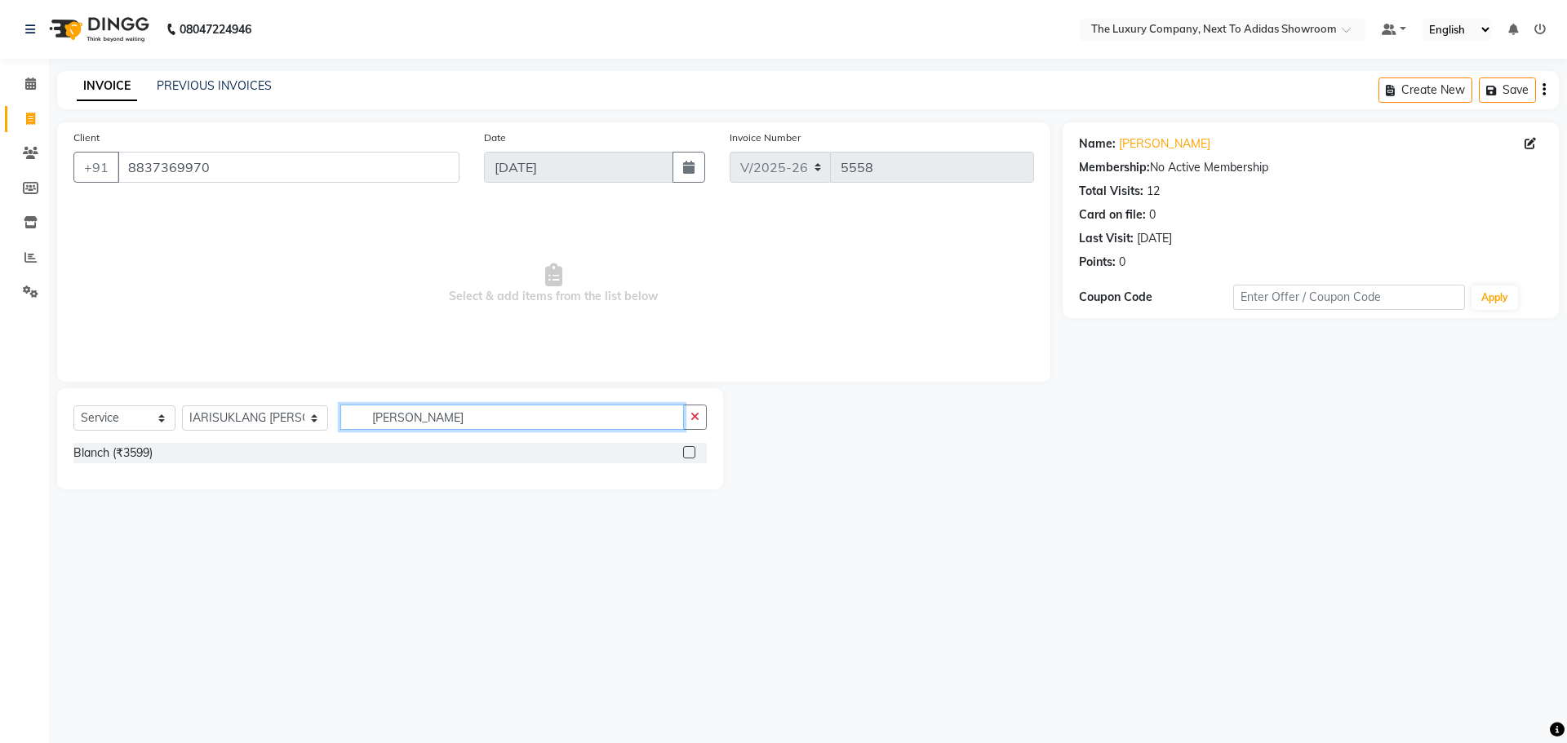
type input "blan"
drag, startPoint x: 694, startPoint y: 450, endPoint x: 686, endPoint y: 446, distance: 8.4
click at [690, 448] on label at bounding box center [689, 452] width 12 height 12
click at [690, 448] on input "checkbox" at bounding box center [688, 453] width 11 height 11
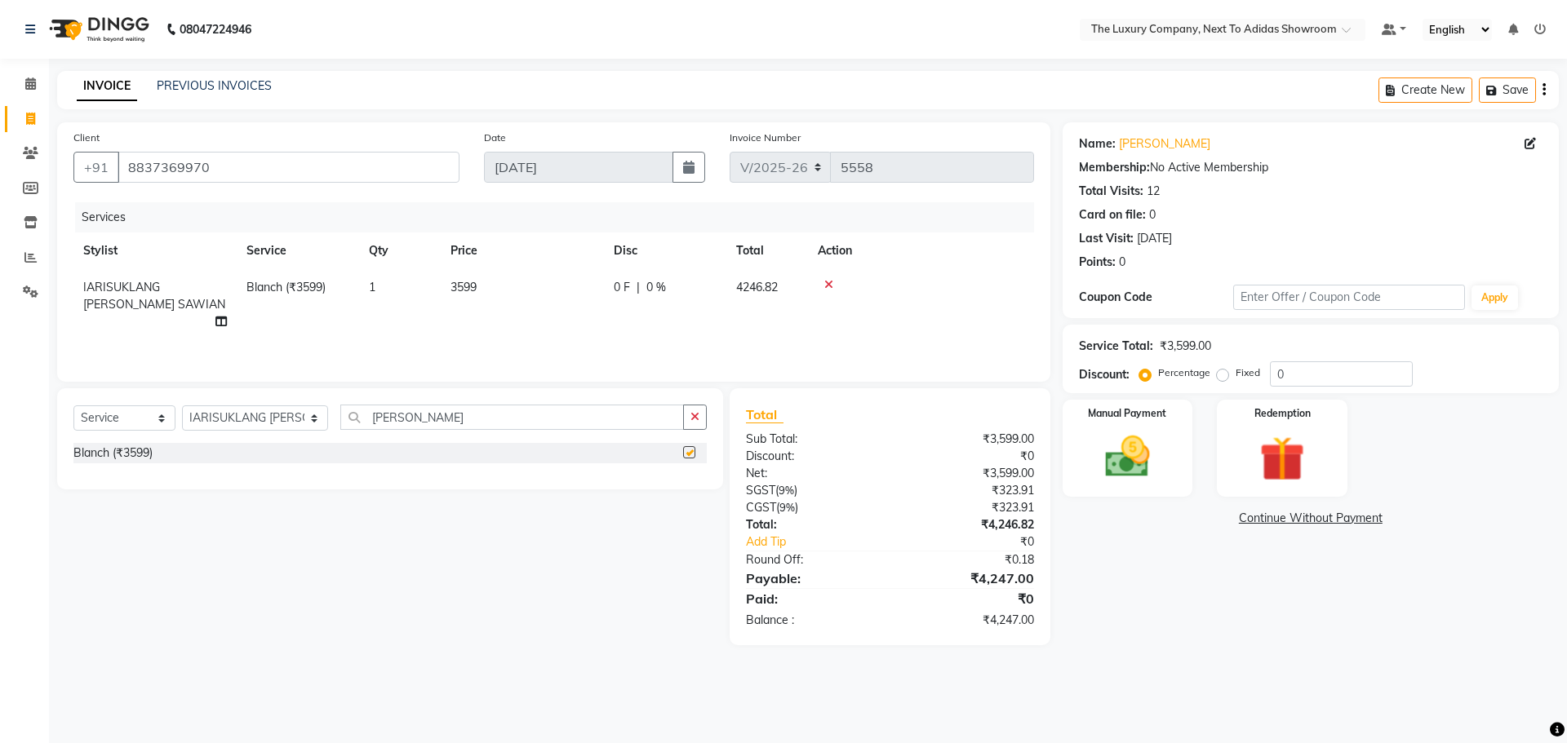
checkbox input "false"
click at [1287, 432] on img at bounding box center [1282, 459] width 76 height 58
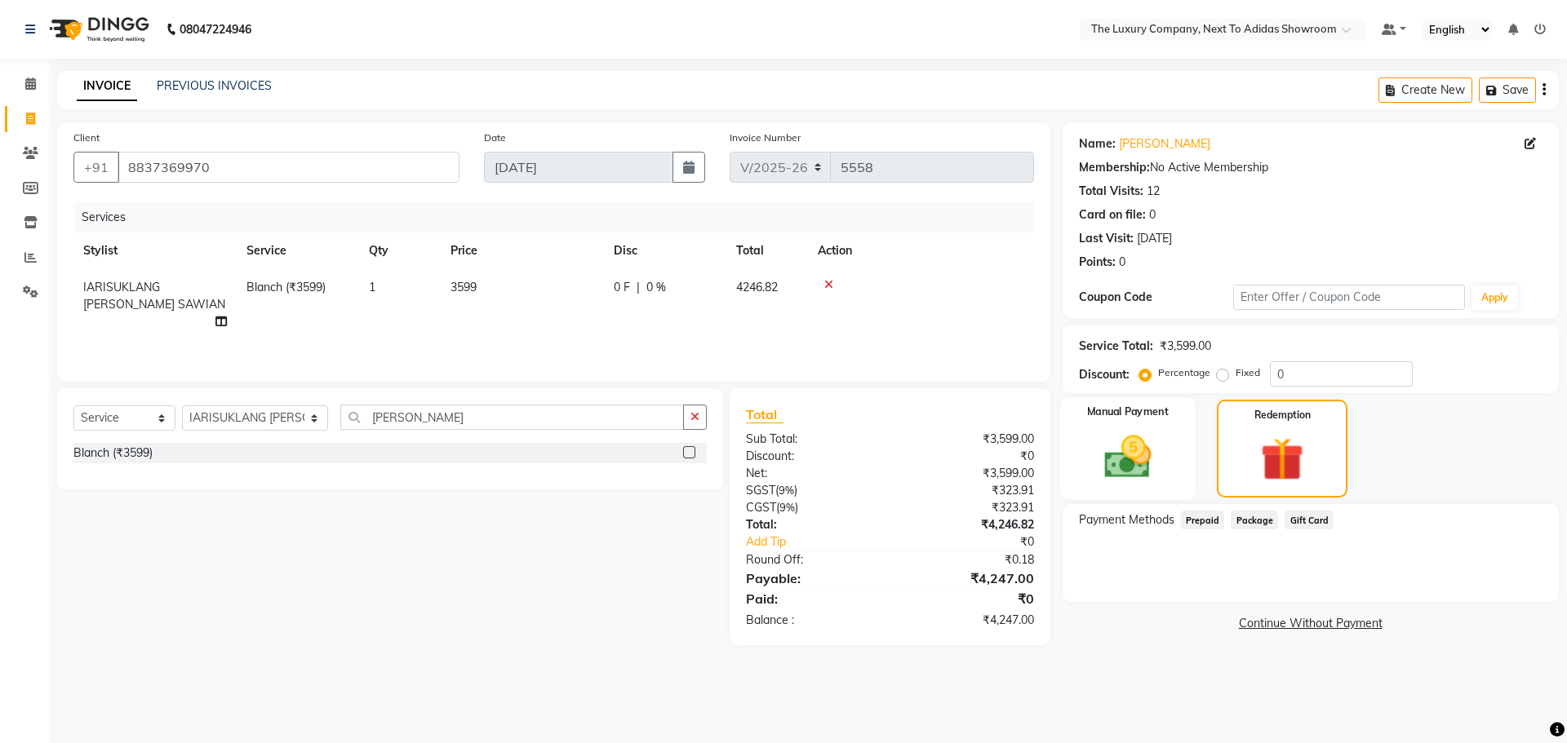
click at [1180, 451] on div "Manual Payment" at bounding box center [1126, 449] width 135 height 102
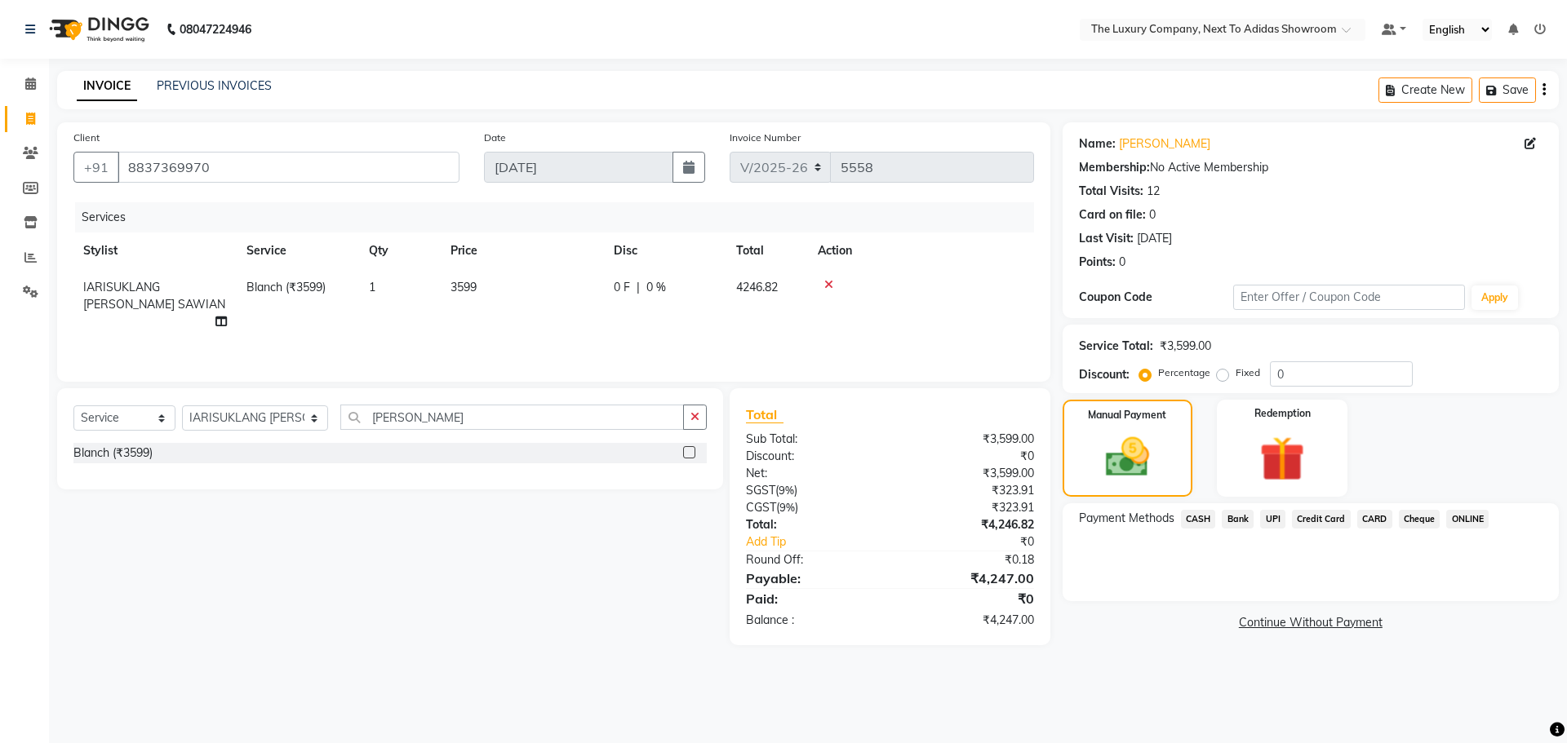
click at [1365, 523] on span "CARD" at bounding box center [1374, 519] width 35 height 19
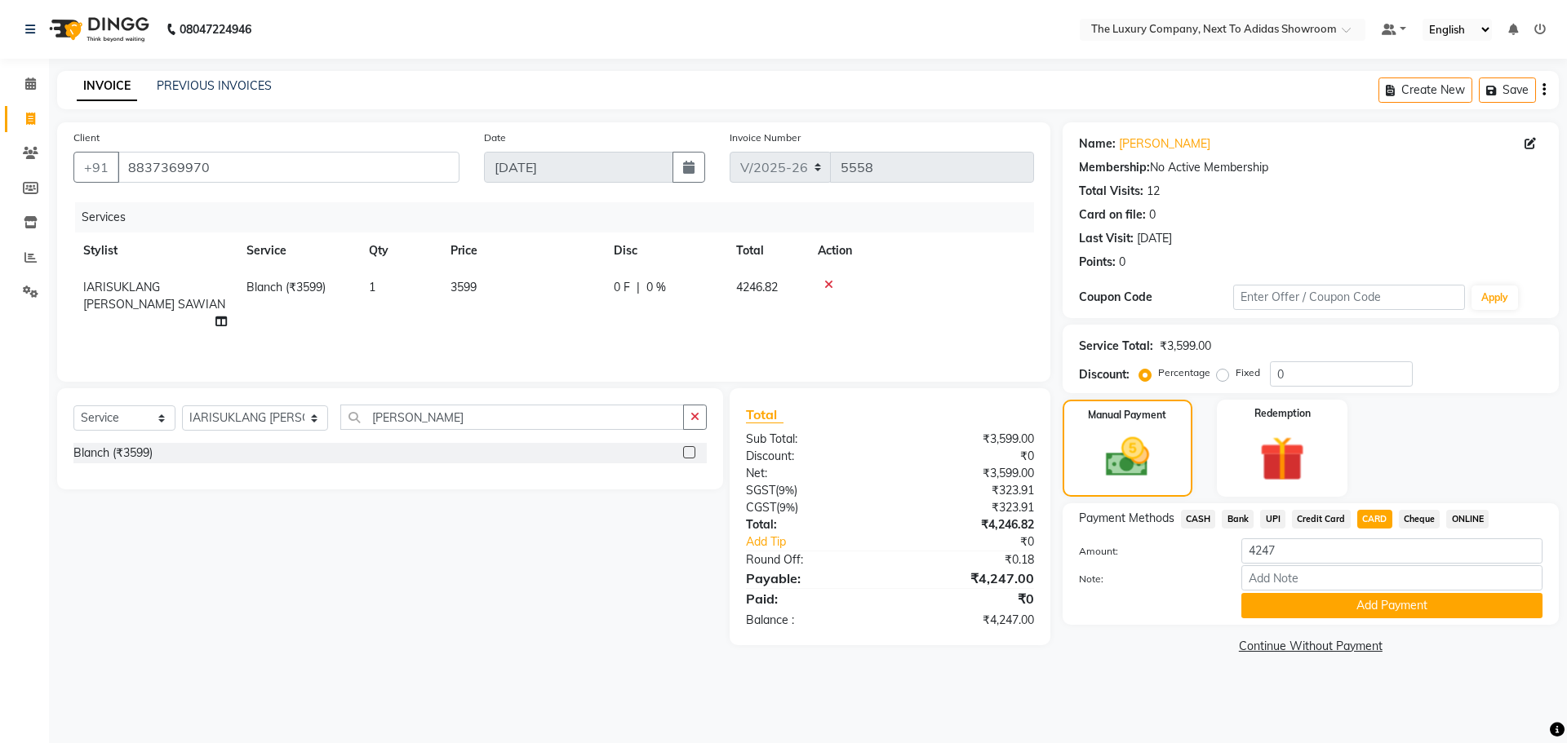
click at [1236, 379] on label "Fixed" at bounding box center [1248, 373] width 24 height 15
click at [1222, 379] on input "Fixed" at bounding box center [1225, 372] width 11 height 11
radio input "true"
click at [1297, 374] on input "0" at bounding box center [1341, 374] width 143 height 25
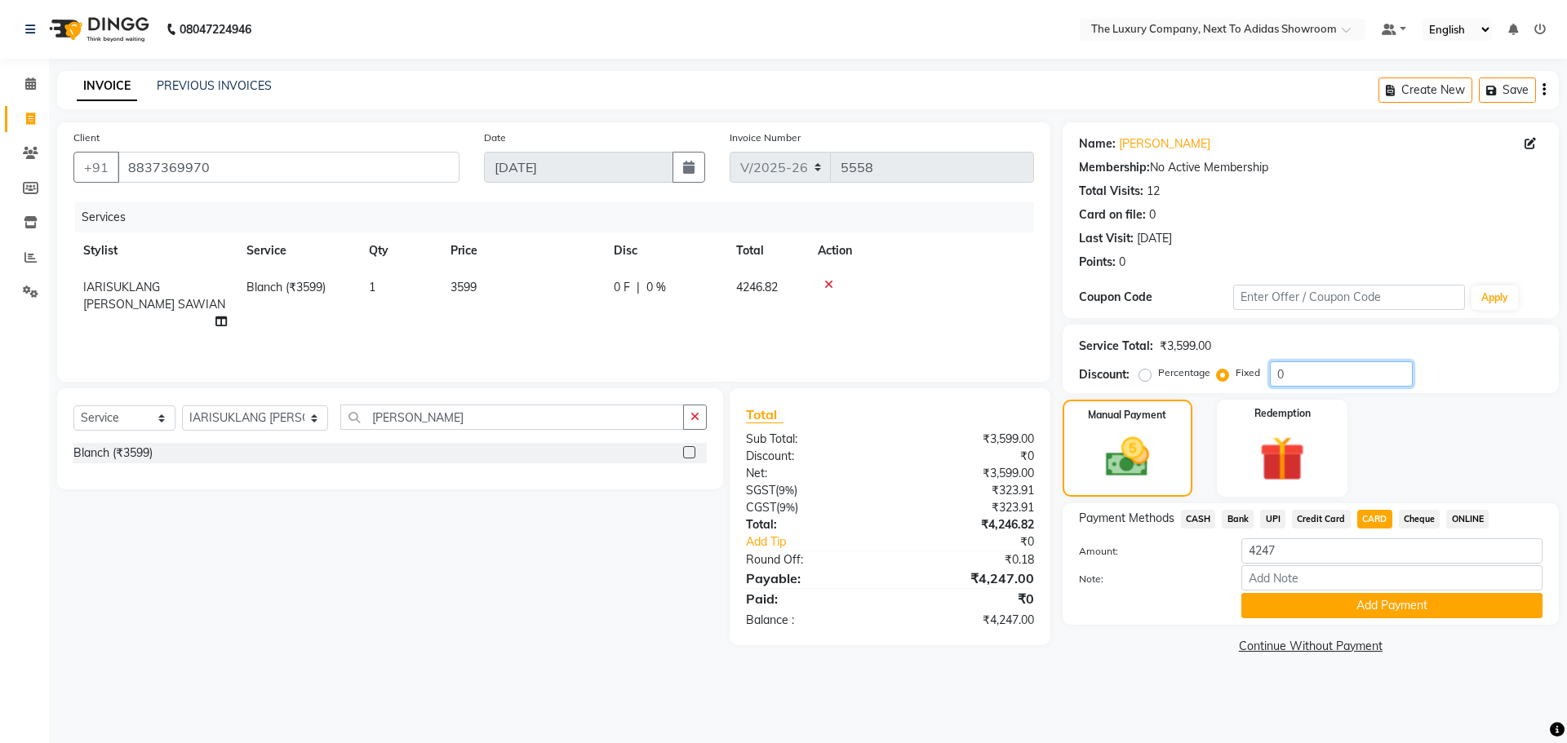
click at [1297, 373] on input "0" at bounding box center [1341, 374] width 143 height 25
type input "451"
drag, startPoint x: 1304, startPoint y: 375, endPoint x: 1227, endPoint y: 376, distance: 76.7
click at [1227, 376] on div "Percentage Fixed 451" at bounding box center [1278, 374] width 270 height 25
click at [1333, 375] on input "number" at bounding box center [1341, 374] width 143 height 25
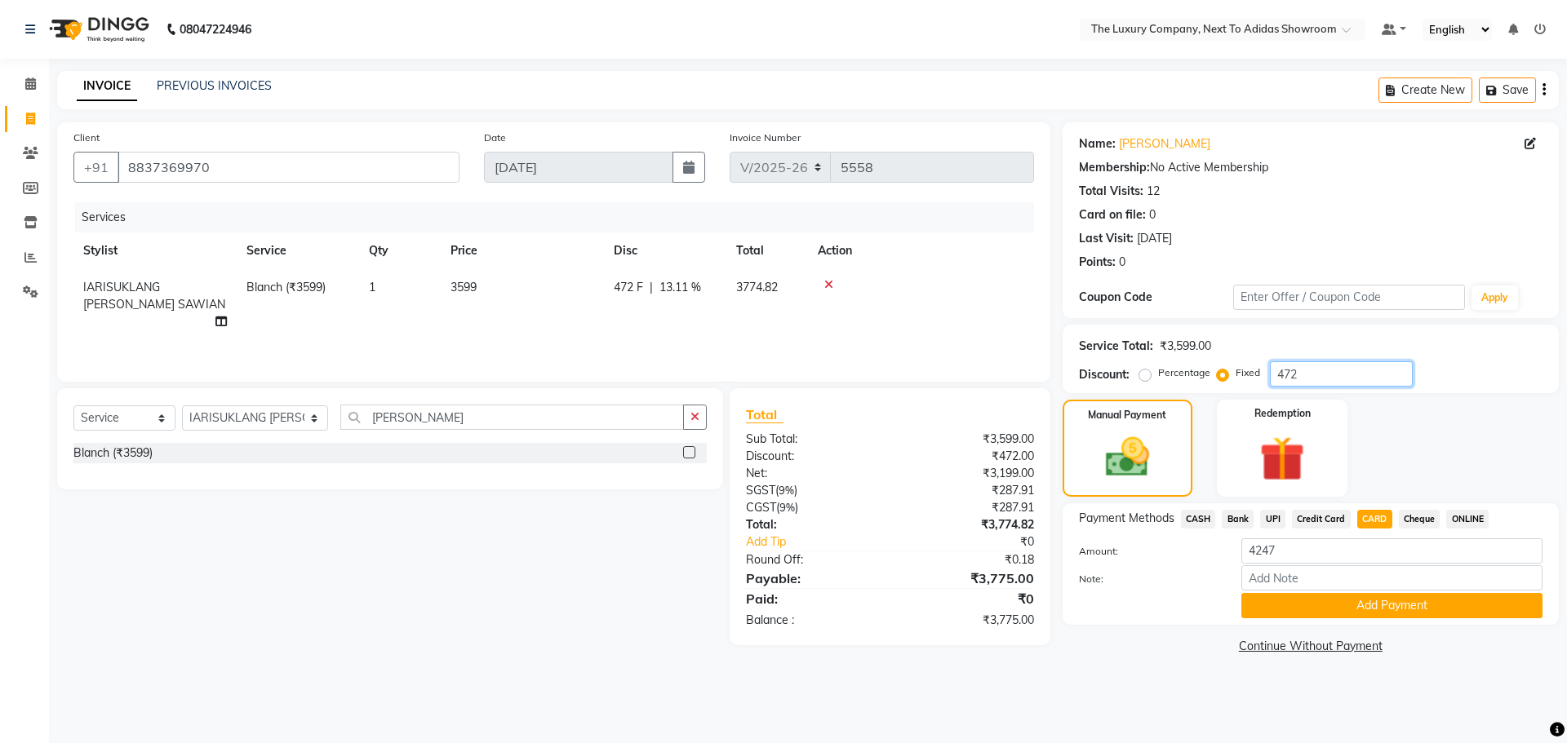
type input "472"
click at [1107, 685] on div "08047224946 Select Location × The Luxury Company, Next To Adidas Showroom Defau…" at bounding box center [783, 371] width 1567 height 743
click at [1460, 606] on button "Add Payment" at bounding box center [1391, 605] width 301 height 25
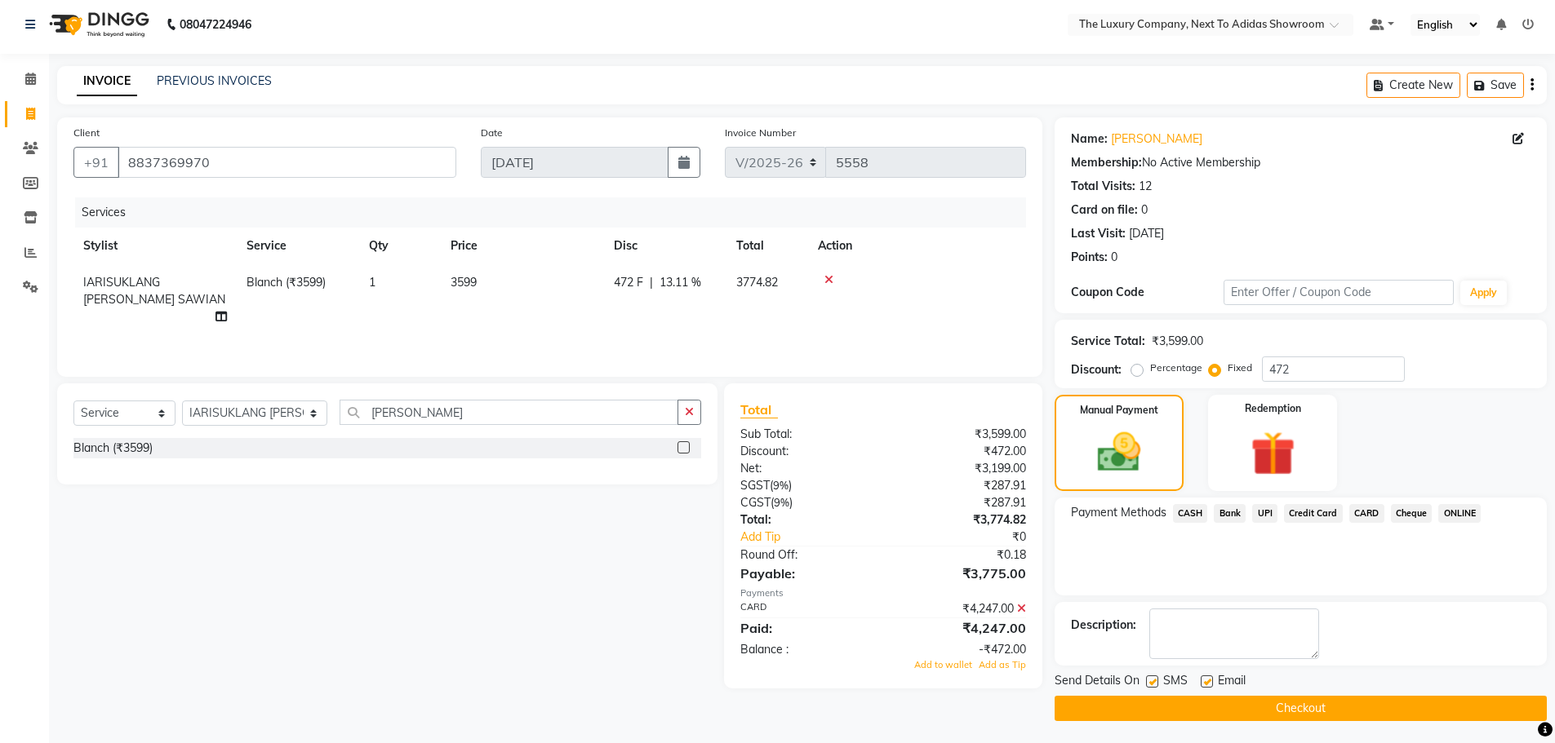
scroll to position [7, 0]
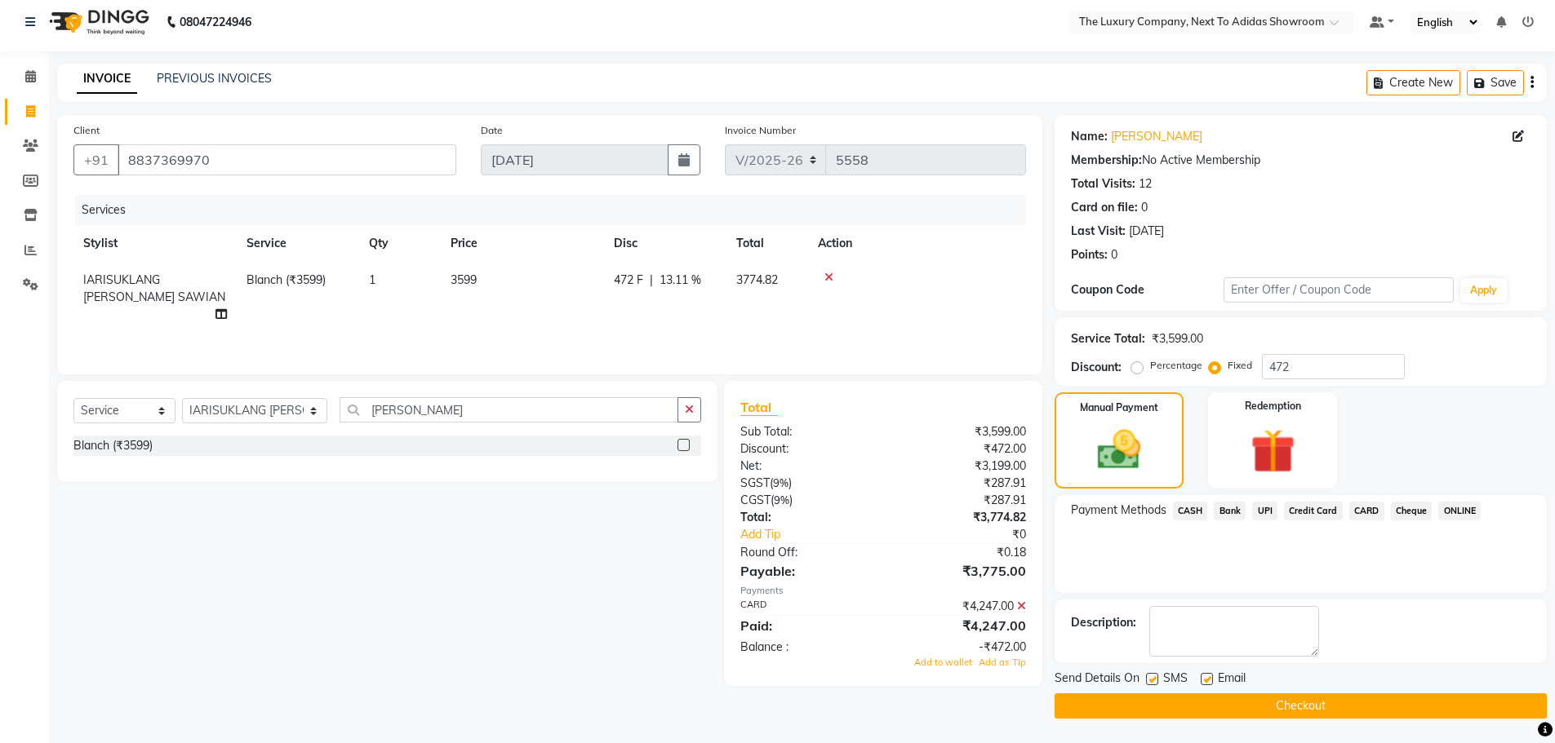
click at [1022, 606] on icon at bounding box center [1021, 606] width 9 height 11
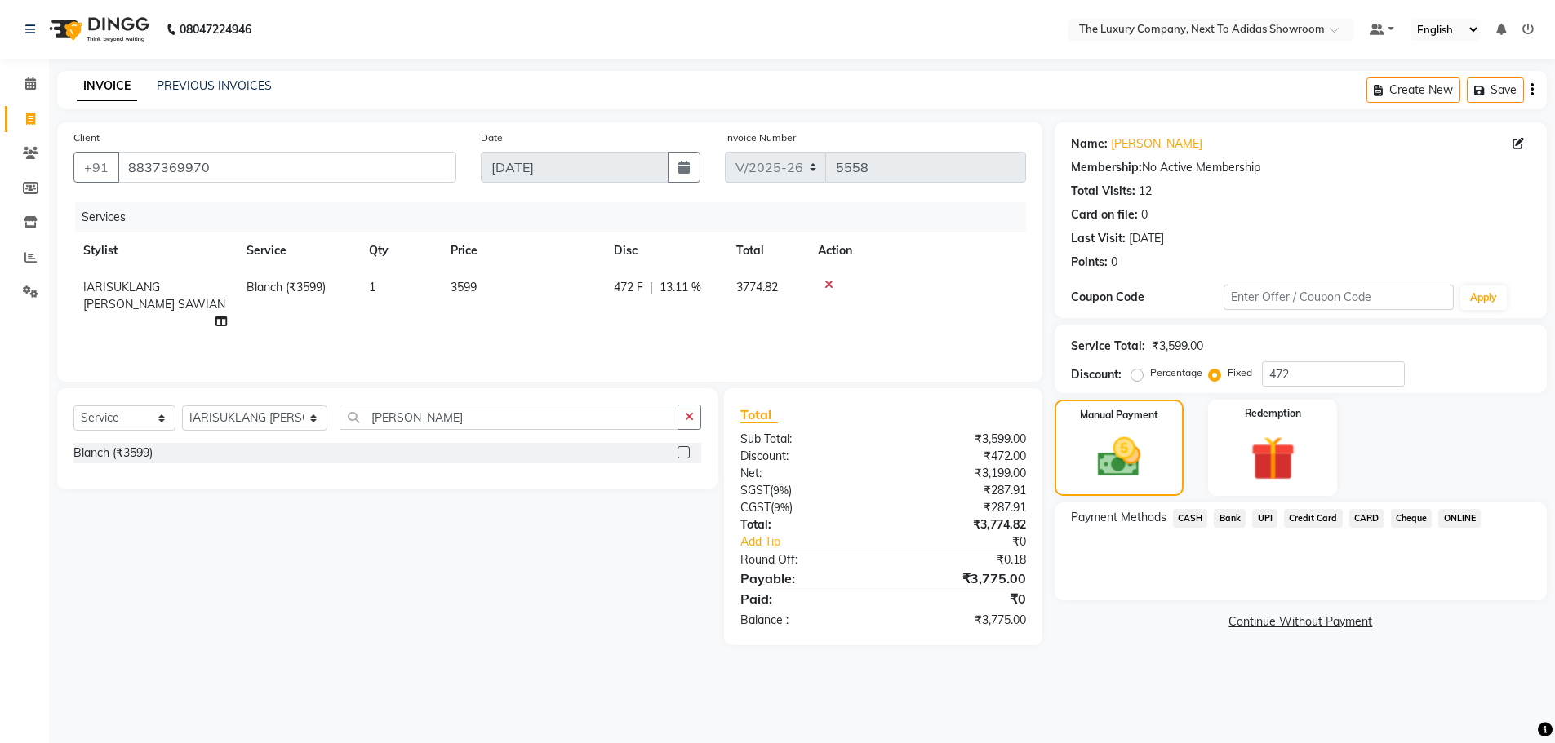
scroll to position [0, 0]
click at [1362, 525] on span "CARD" at bounding box center [1374, 519] width 35 height 19
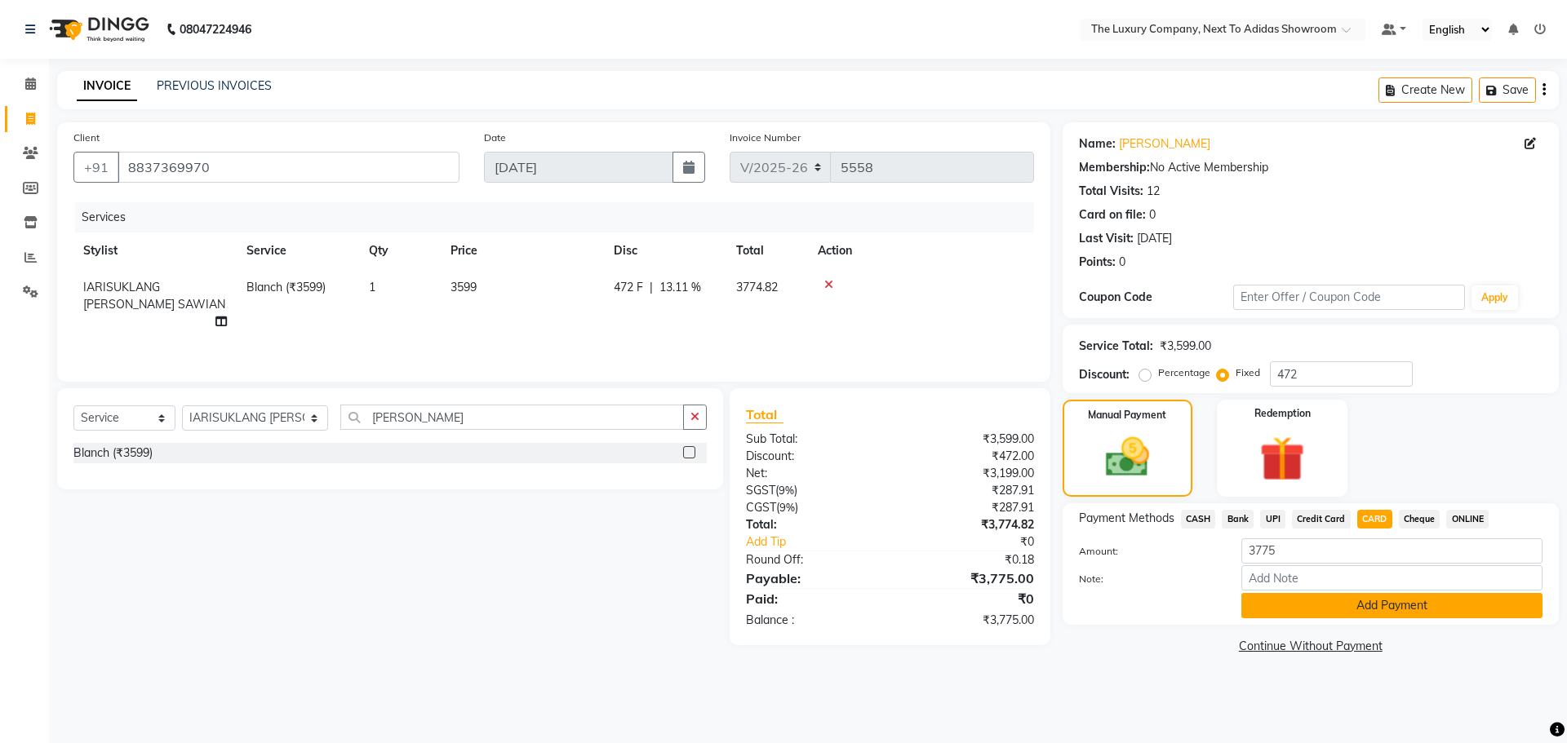
click at [1332, 607] on button "Add Payment" at bounding box center [1391, 605] width 301 height 25
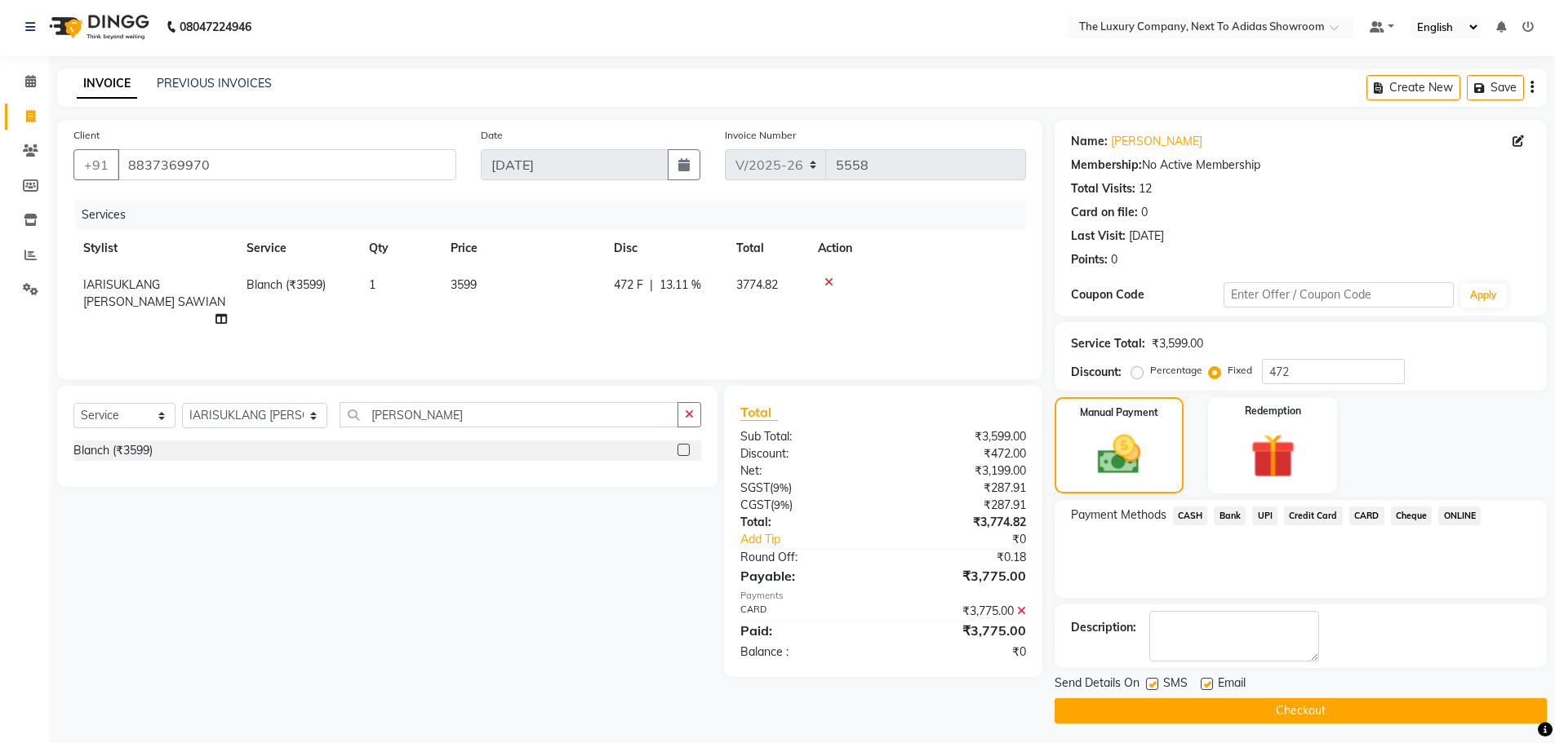
scroll to position [7, 0]
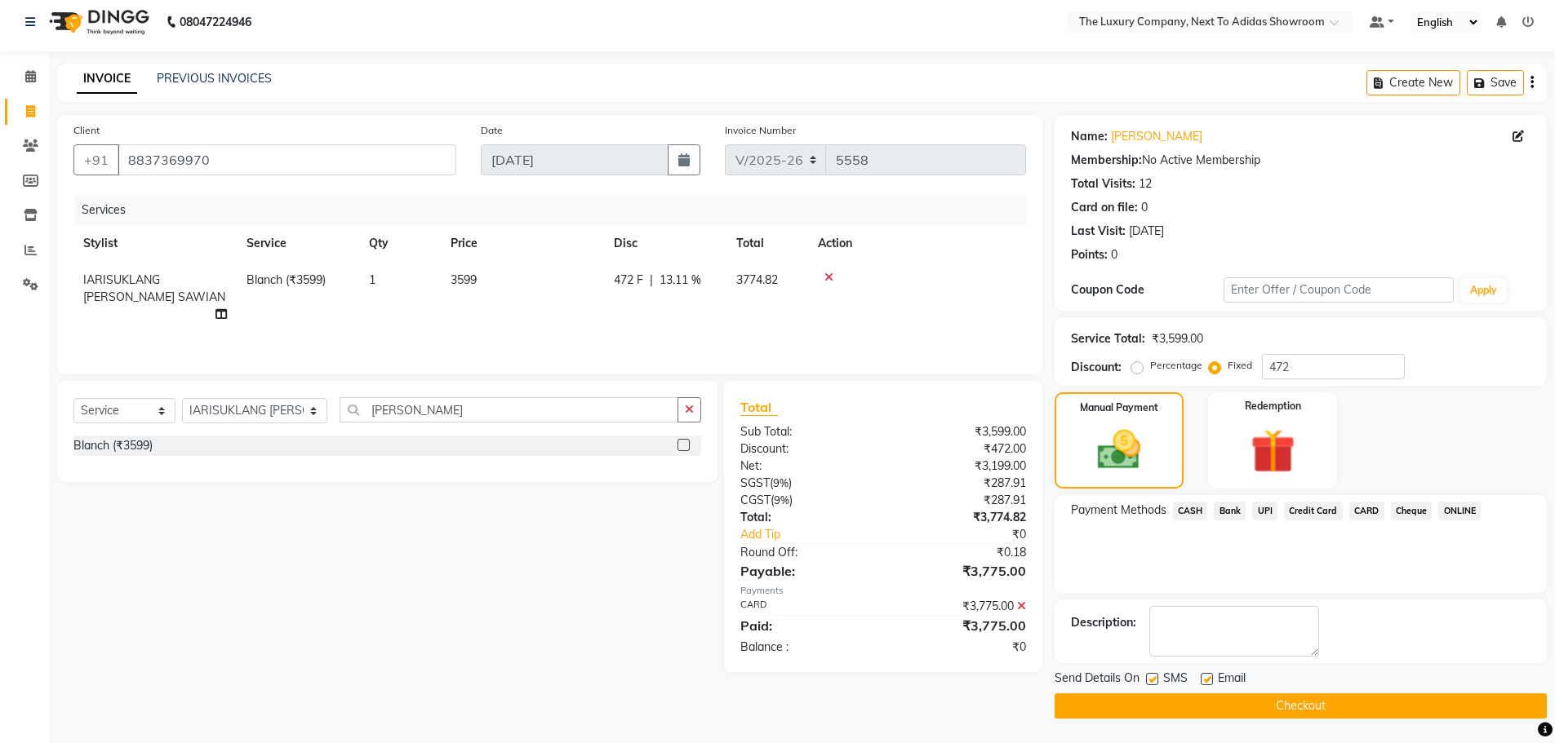
click at [1258, 705] on button "Checkout" at bounding box center [1300, 706] width 492 height 25
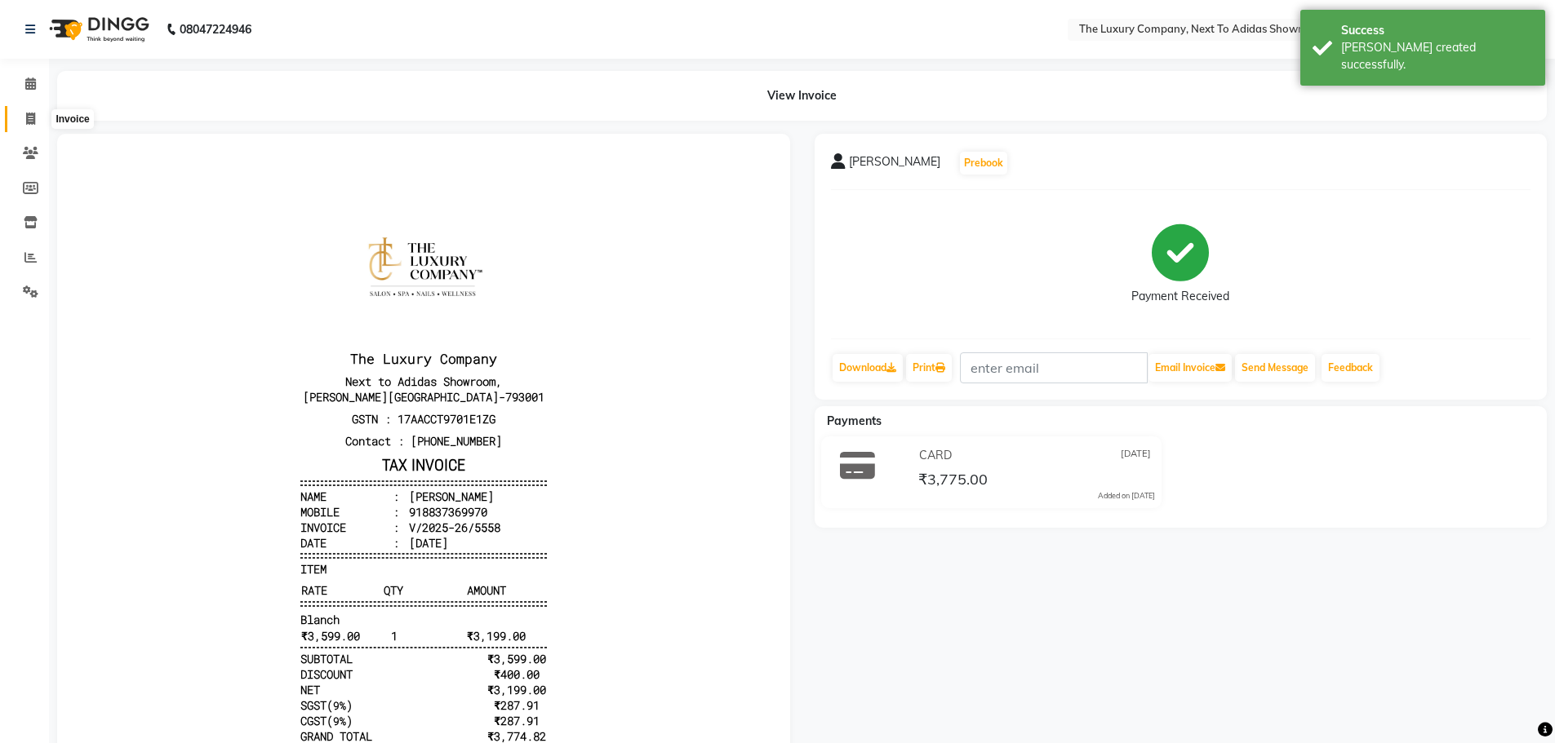
click at [30, 113] on icon at bounding box center [30, 119] width 9 height 12
select select "service"
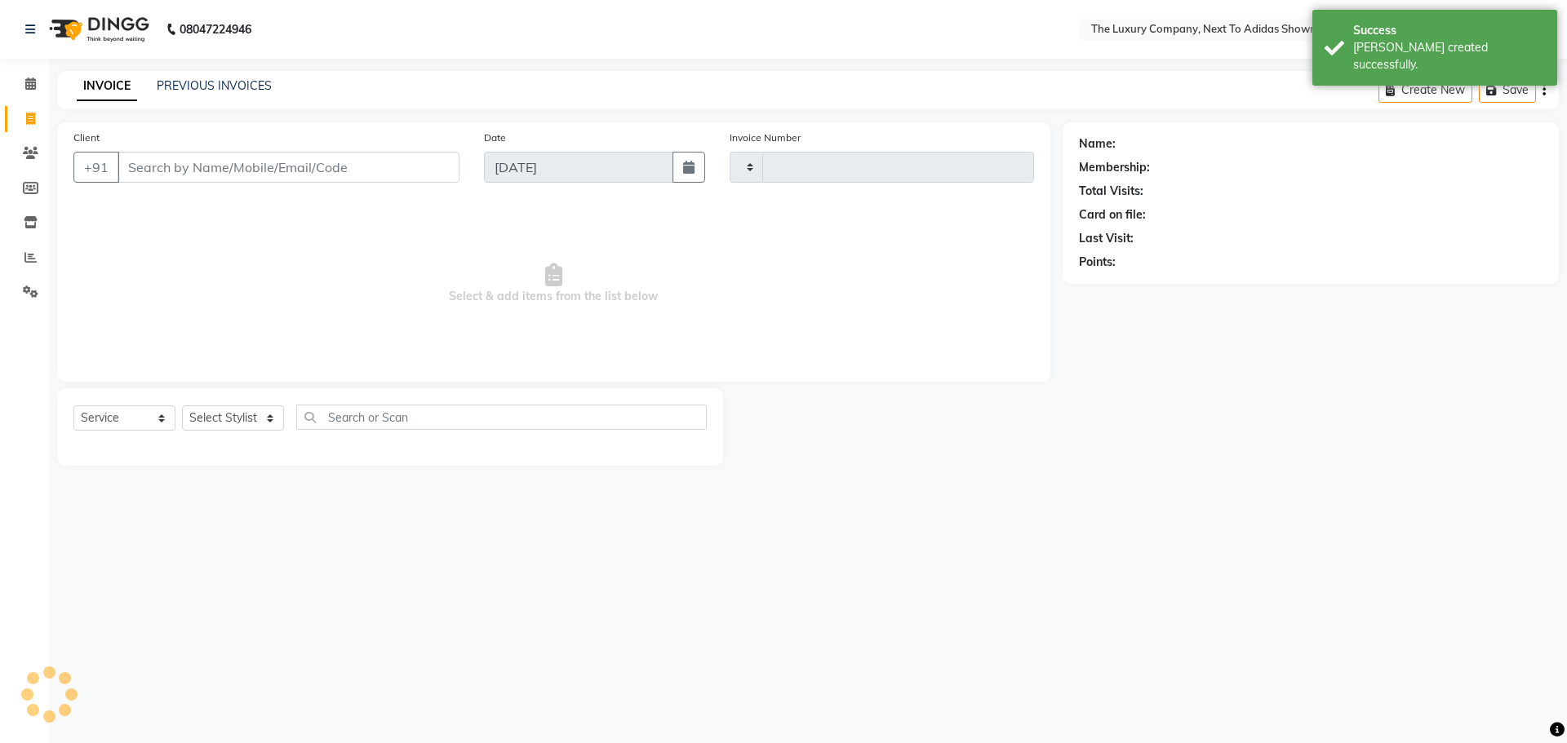
type input "5559"
select select "6828"
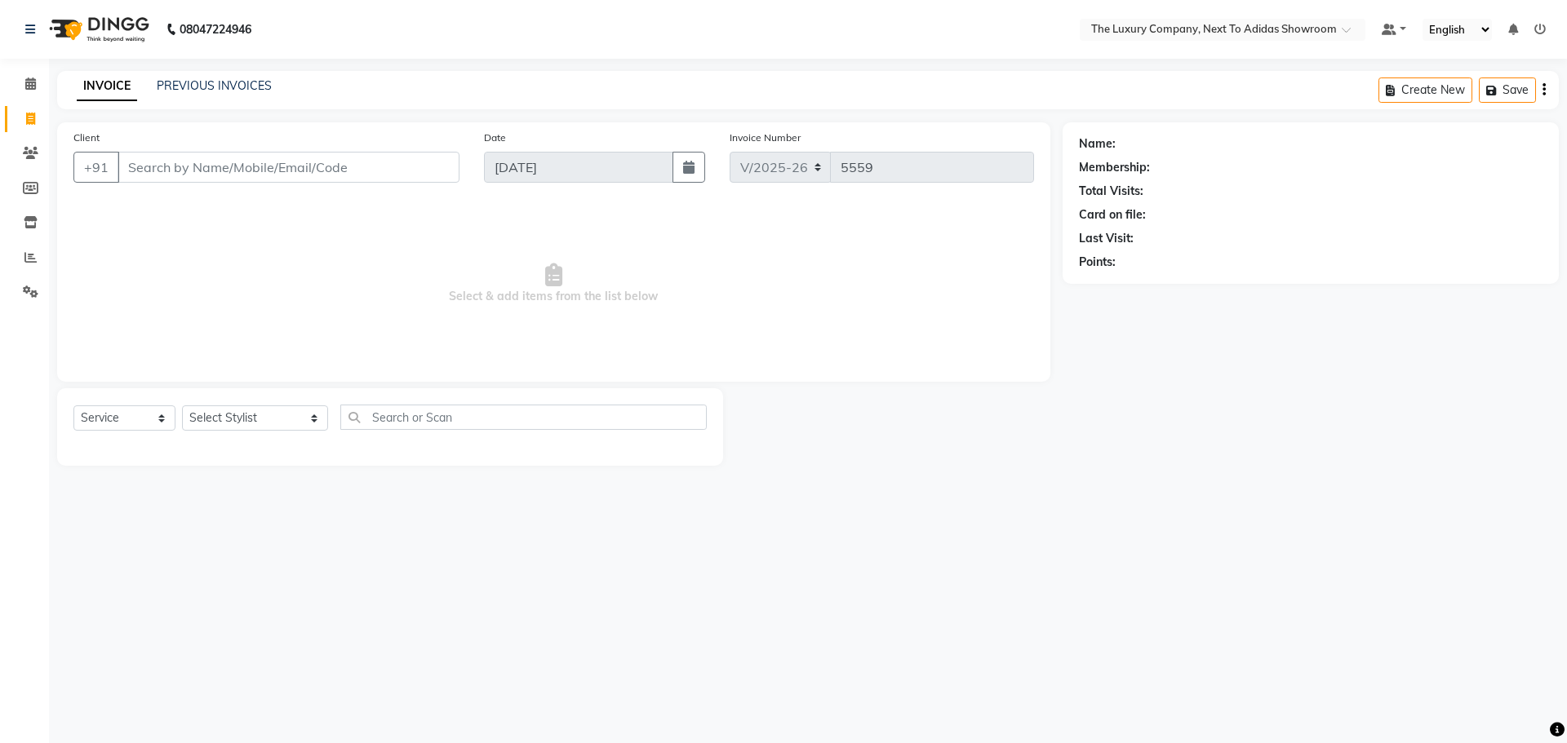
click at [150, 172] on input "Client" at bounding box center [289, 167] width 342 height 31
type input "8894493319"
click at [400, 165] on span "Add Client" at bounding box center [417, 167] width 64 height 16
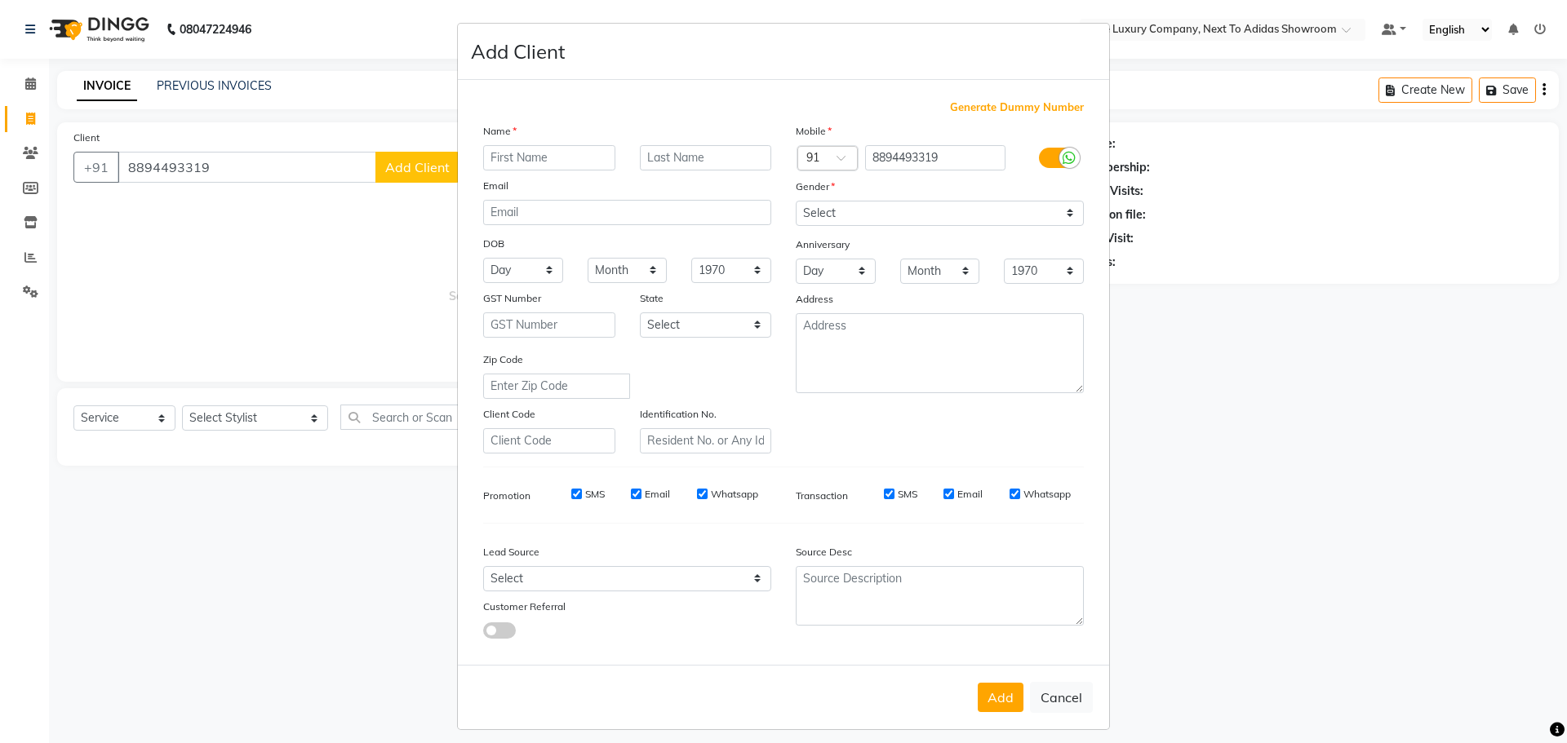
click at [530, 158] on input "text" at bounding box center [549, 157] width 132 height 25
type input "[PERSON_NAME]"
click at [658, 144] on div "Name" at bounding box center [627, 133] width 313 height 23
click at [664, 154] on input "text" at bounding box center [706, 157] width 132 height 25
type input "[PERSON_NAME]"
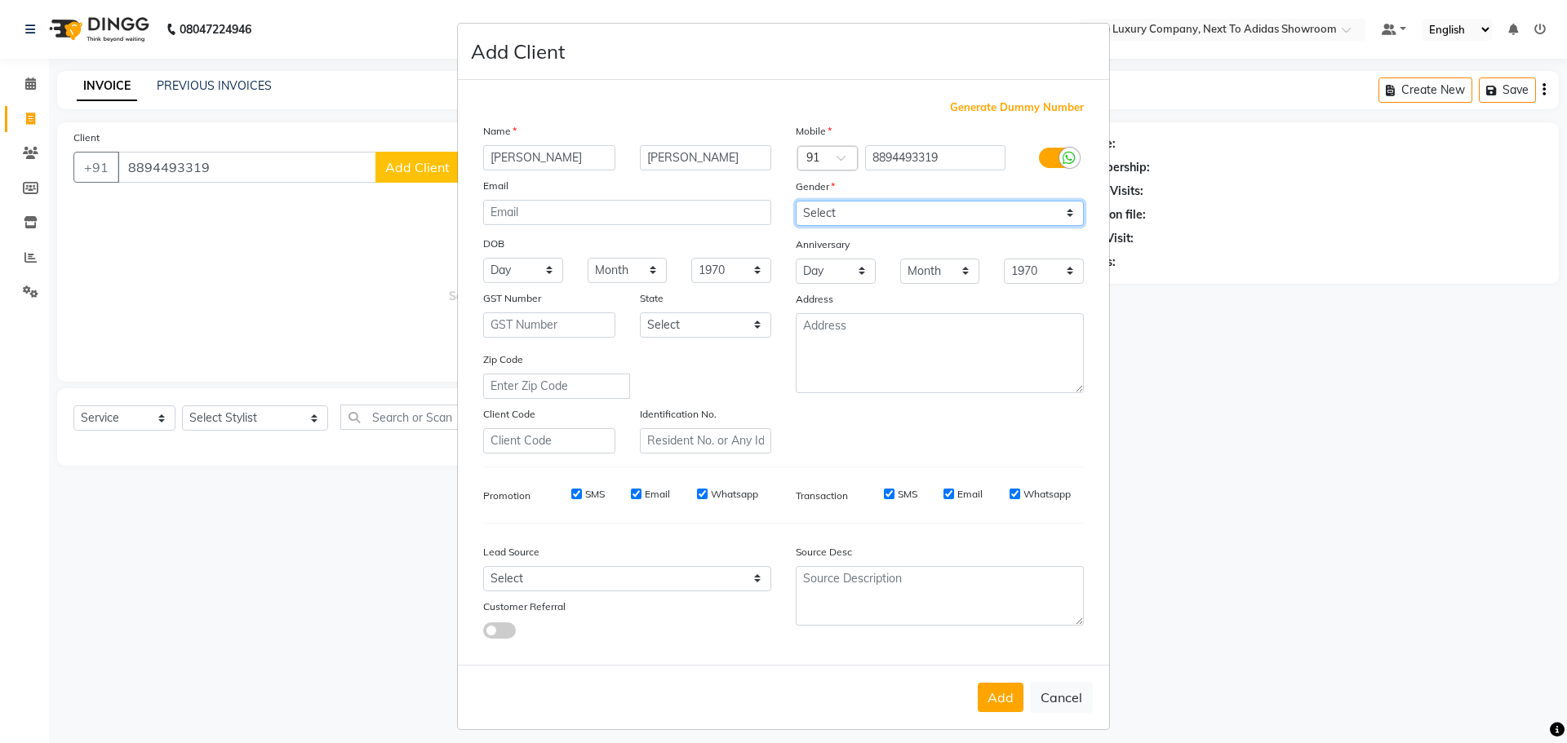
click at [841, 220] on select "Select Male Female Other Prefer Not To Say" at bounding box center [940, 213] width 288 height 25
select select "female"
click at [796, 201] on select "Select Male Female Other Prefer Not To Say" at bounding box center [940, 213] width 288 height 25
click at [987, 692] on button "Add" at bounding box center [1001, 697] width 46 height 29
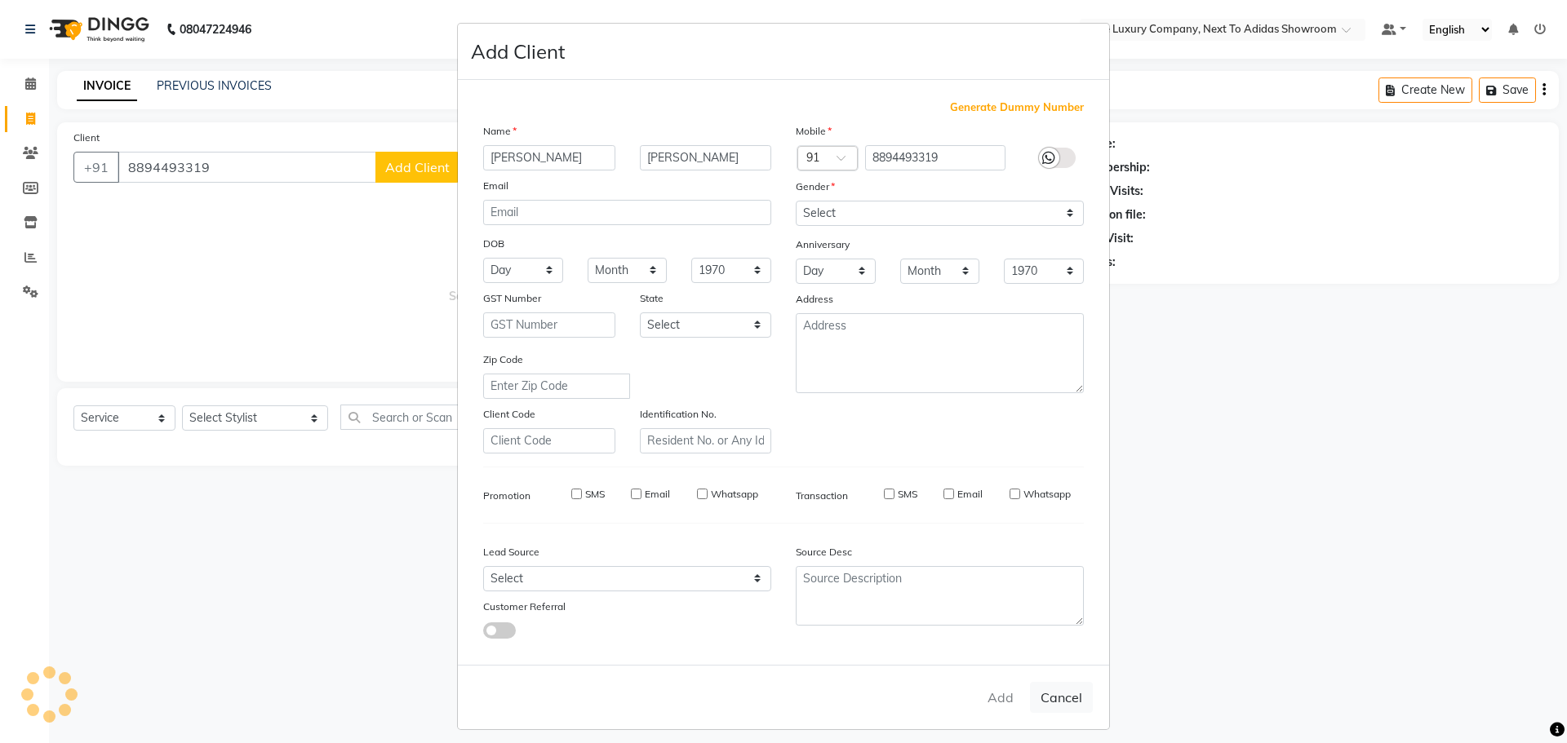
select select
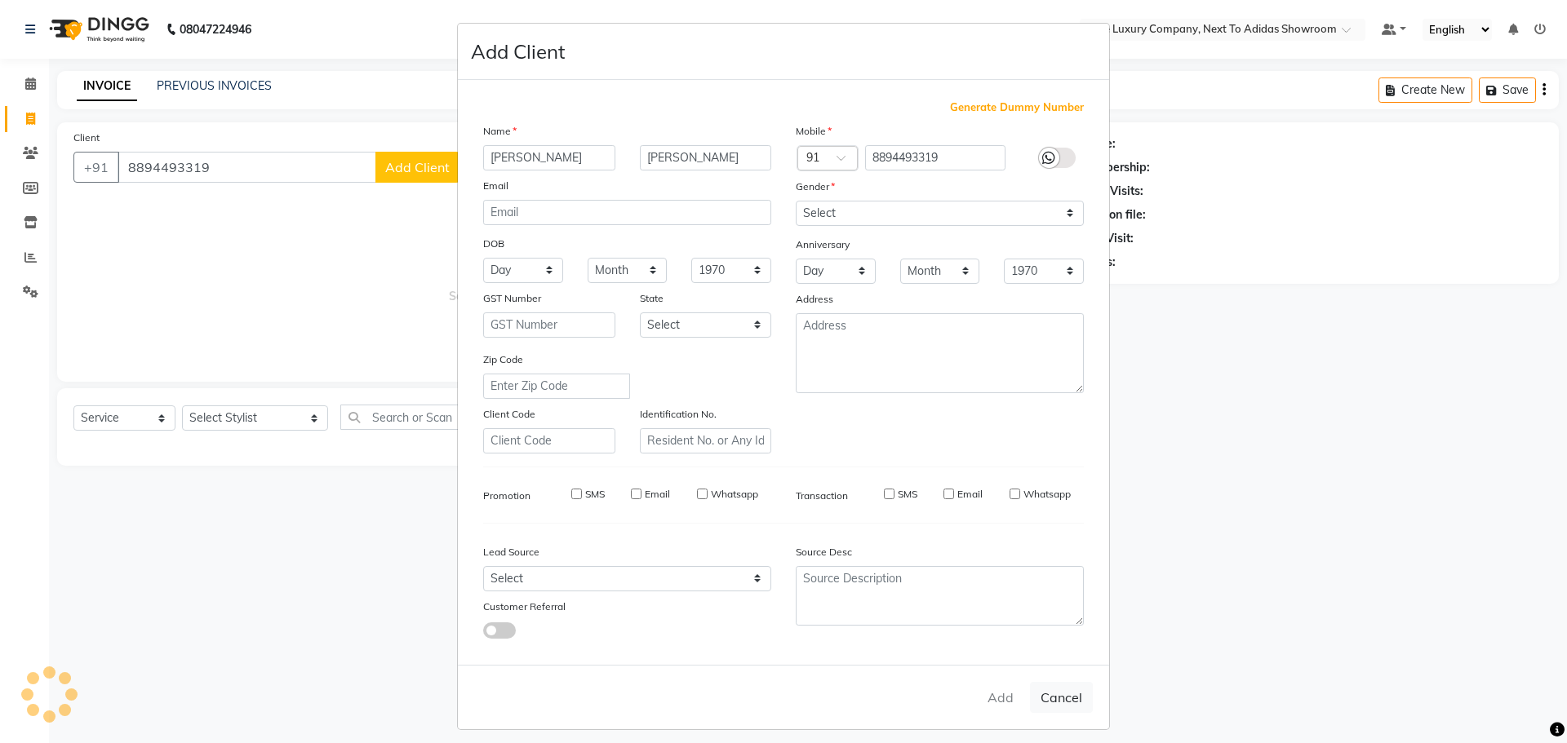
select select
checkbox input "false"
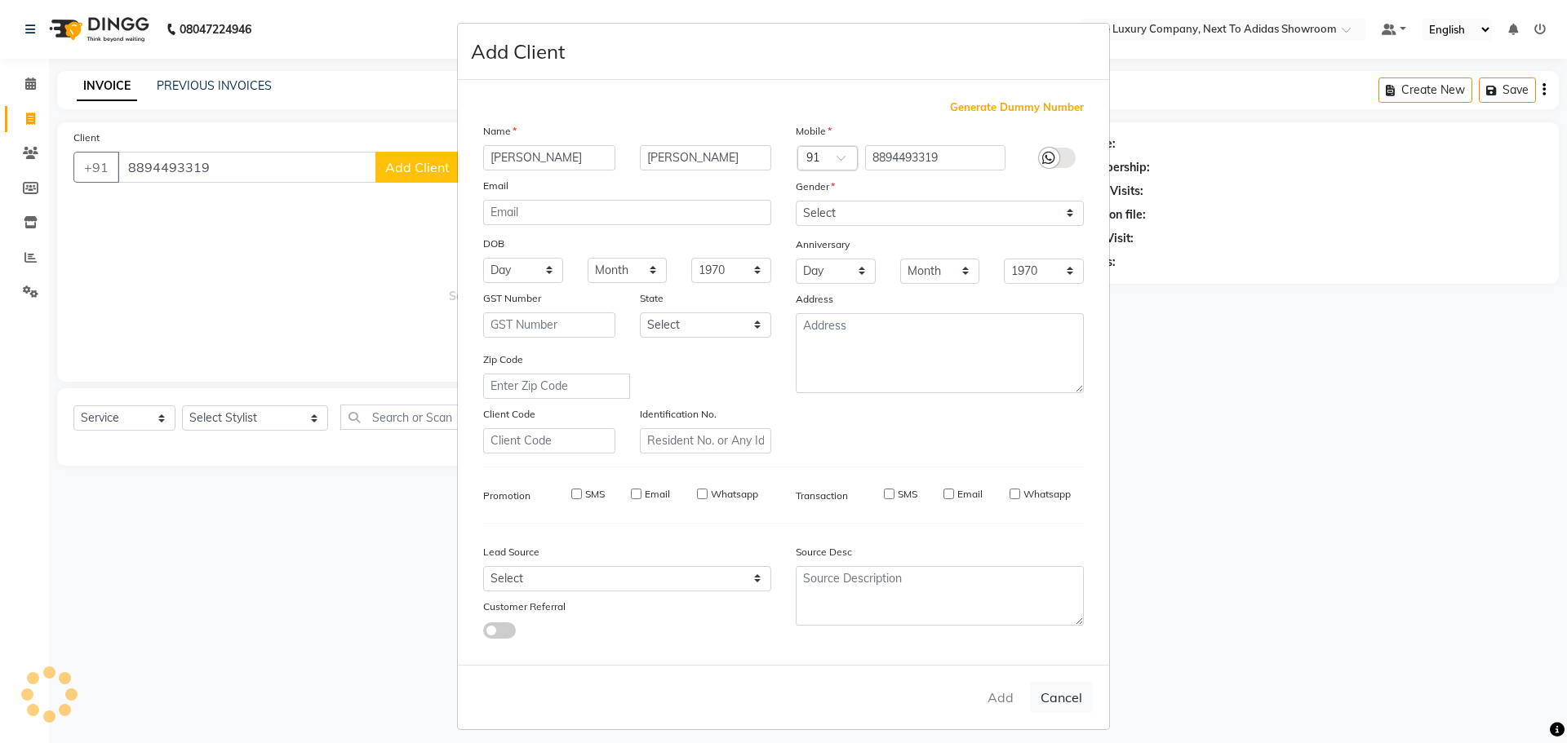
checkbox input "false"
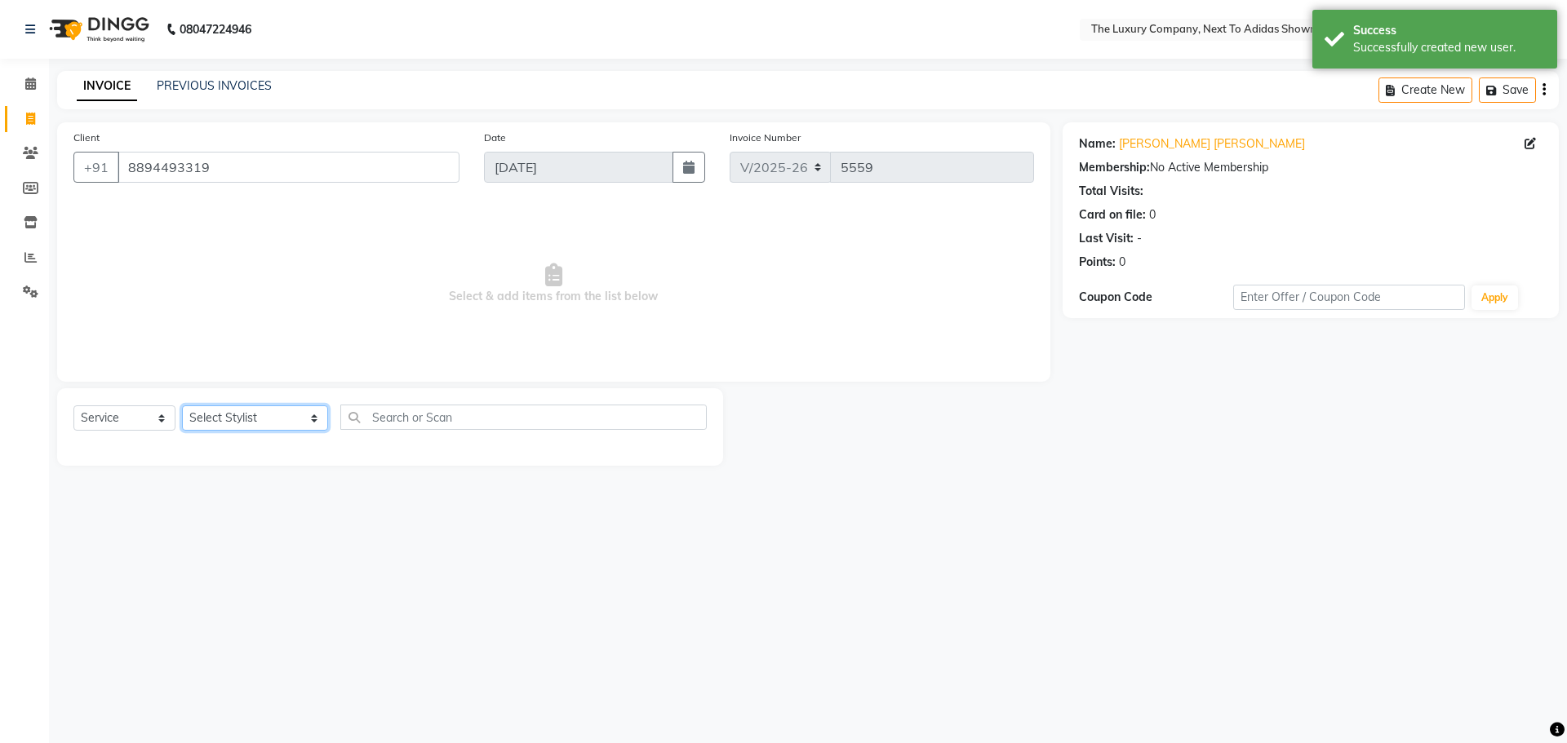
click at [220, 428] on select "Select Stylist [PERSON_NAME] [PERSON_NAME] ANSAI [PERSON_NAME] BALAJIED [PERSON…" at bounding box center [255, 418] width 146 height 25
select select "53648"
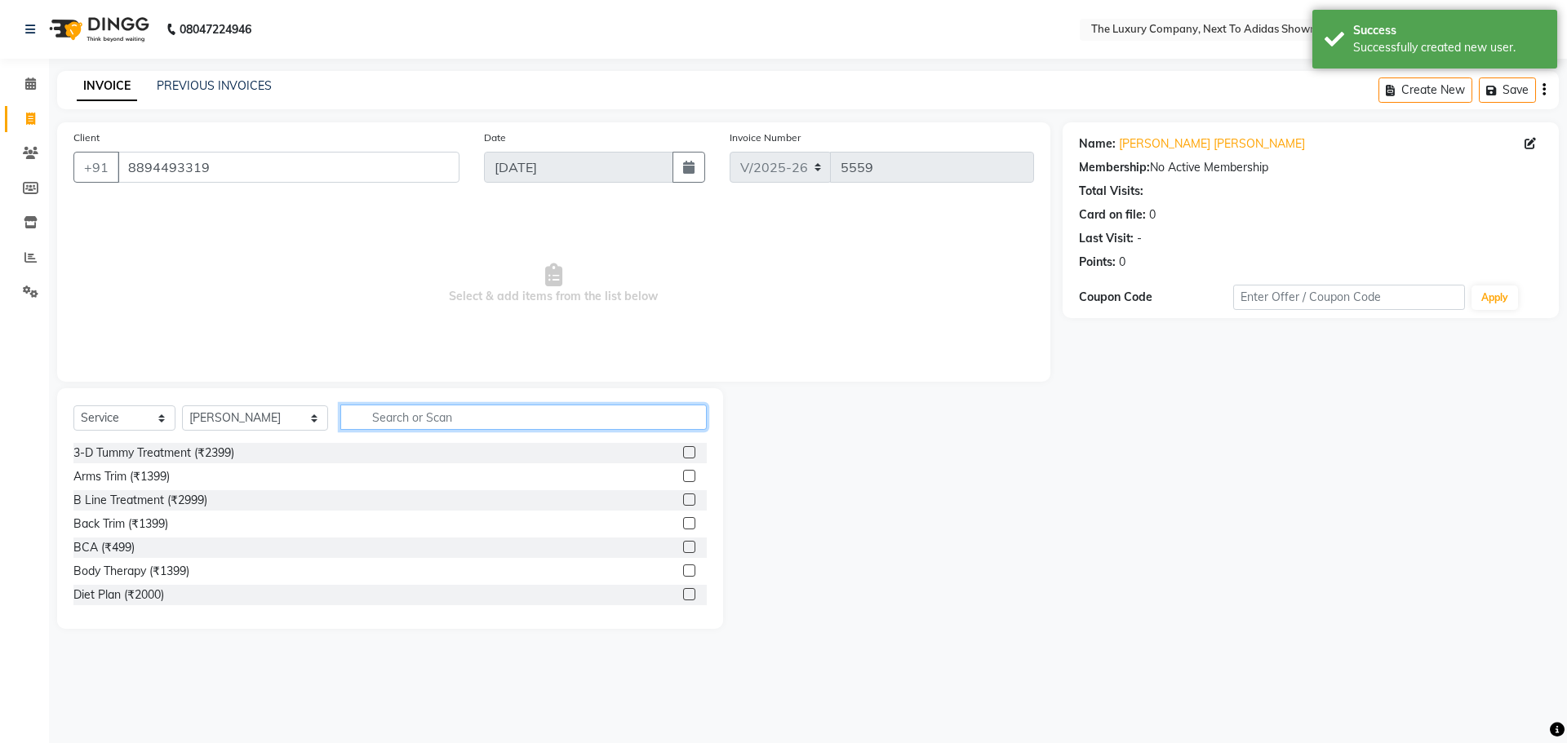
click at [363, 419] on input "text" at bounding box center [523, 417] width 366 height 25
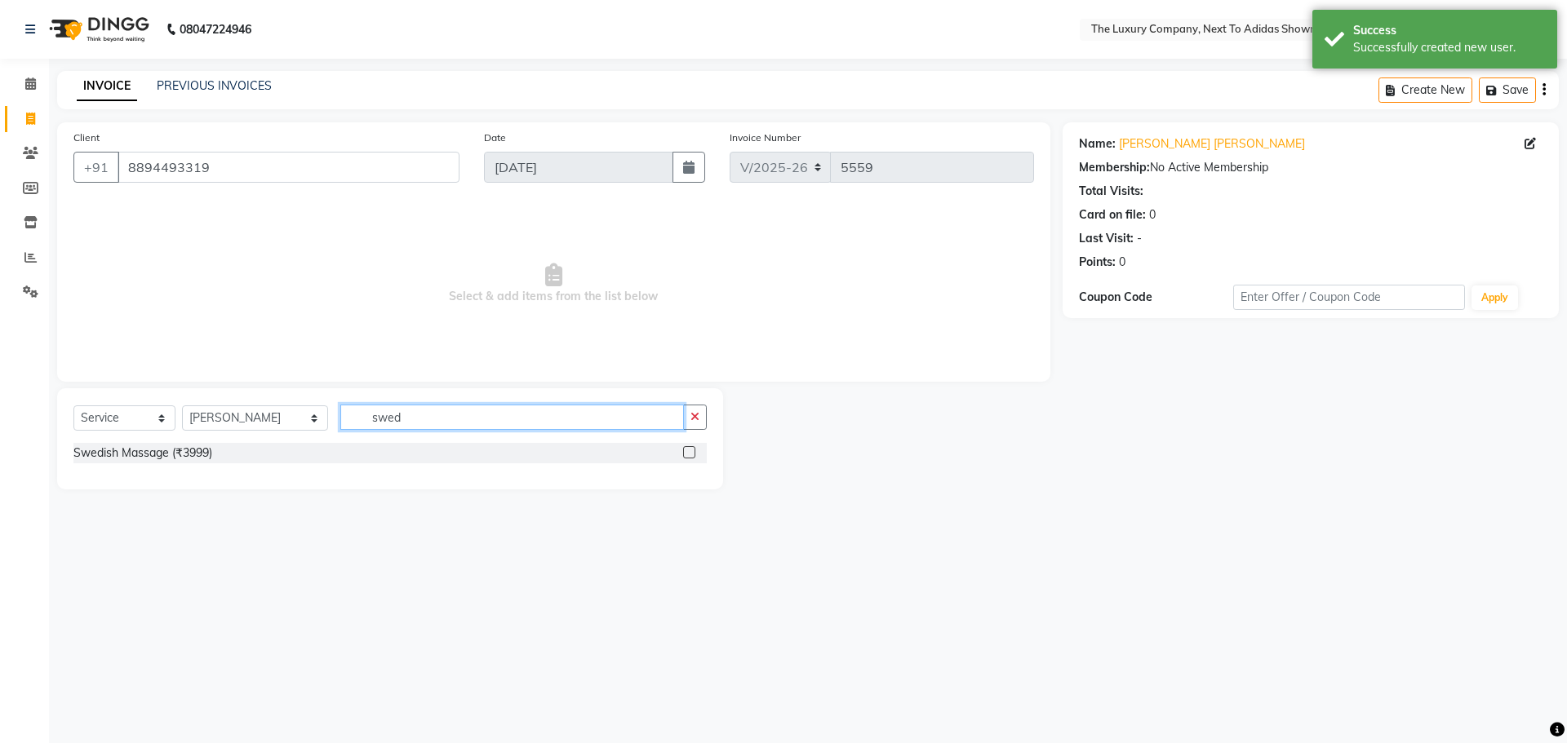
type input "swed"
click at [692, 453] on label at bounding box center [689, 452] width 12 height 12
click at [692, 453] on input "checkbox" at bounding box center [688, 453] width 11 height 11
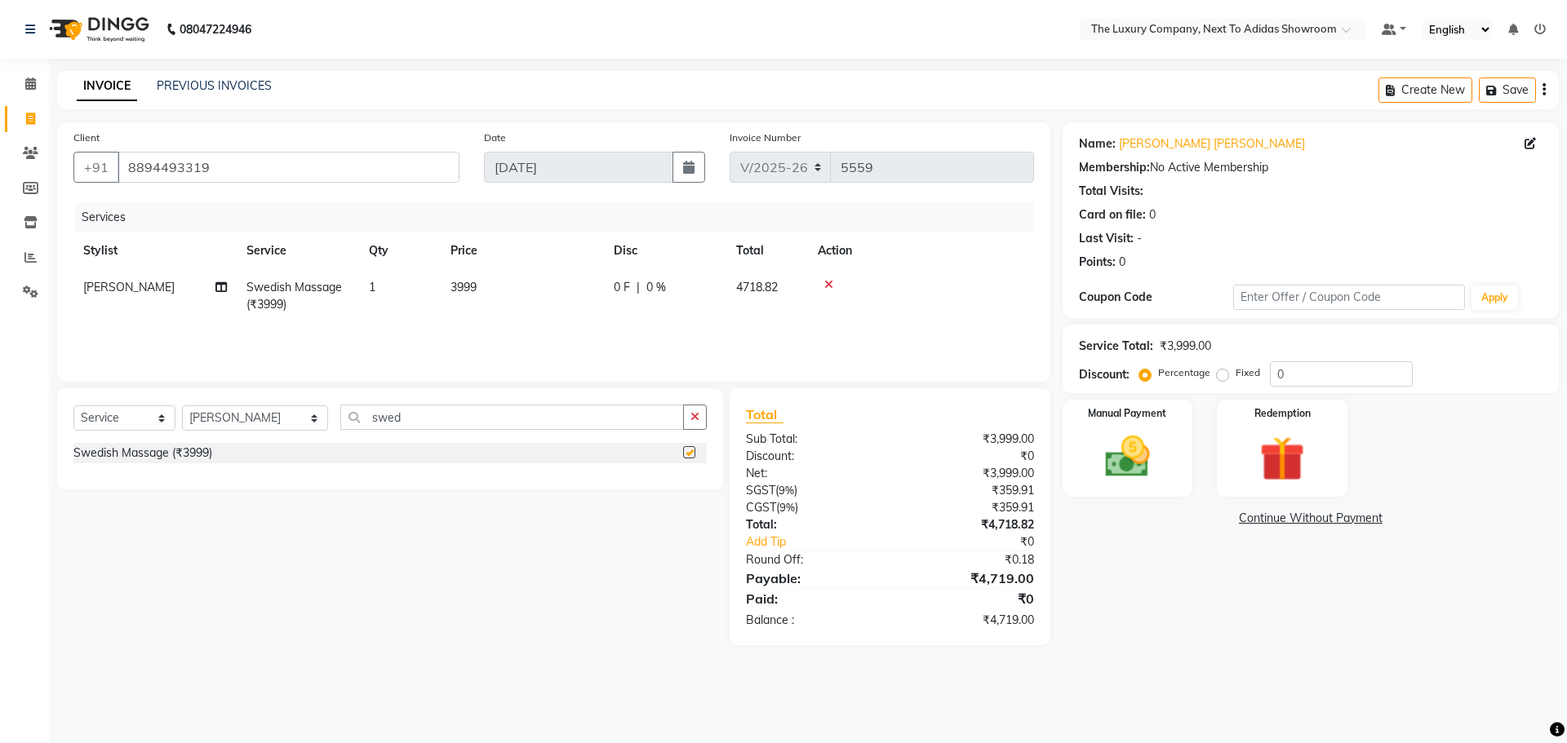
checkbox input "false"
click at [1159, 445] on img at bounding box center [1127, 457] width 76 height 54
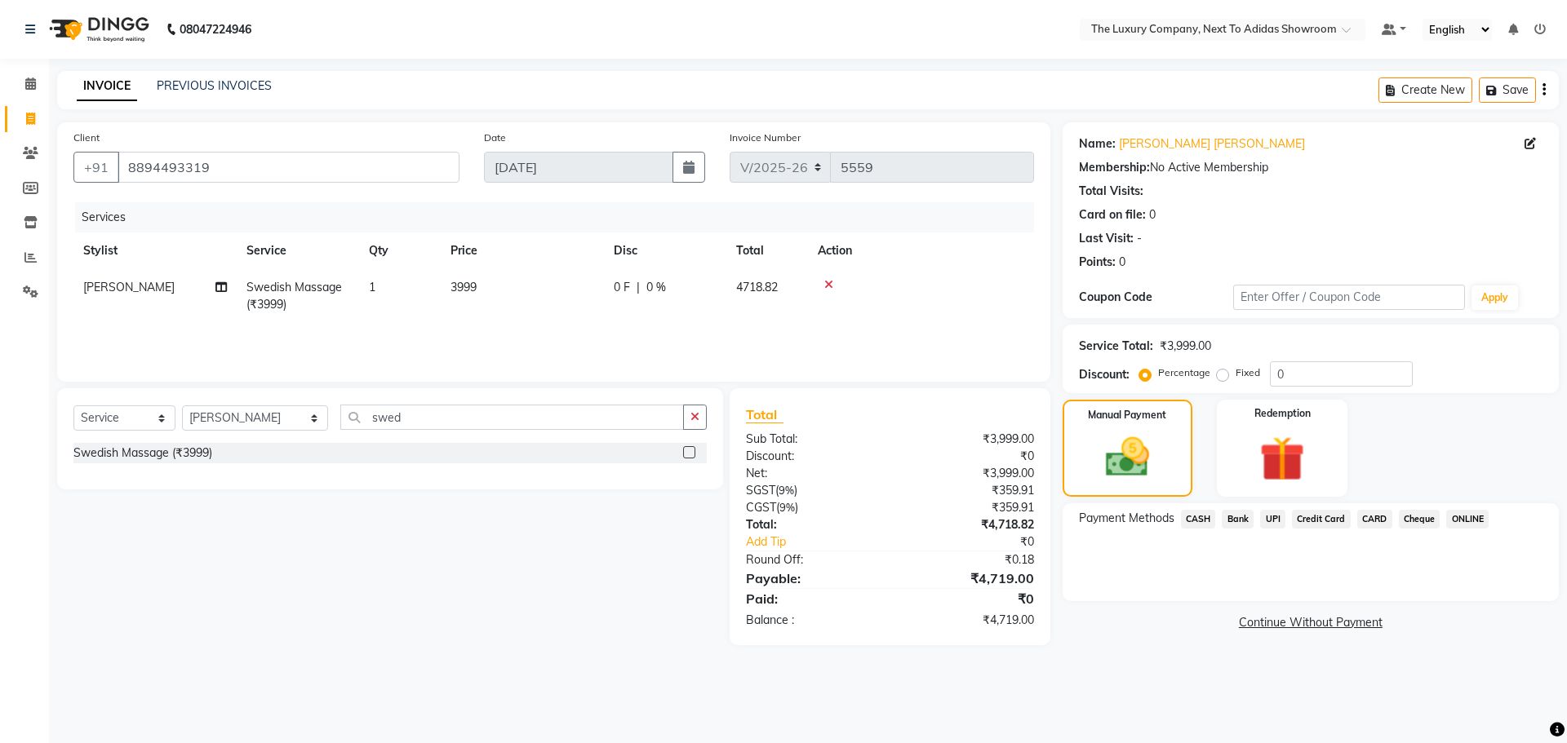
click at [1270, 521] on span "UPI" at bounding box center [1272, 519] width 25 height 19
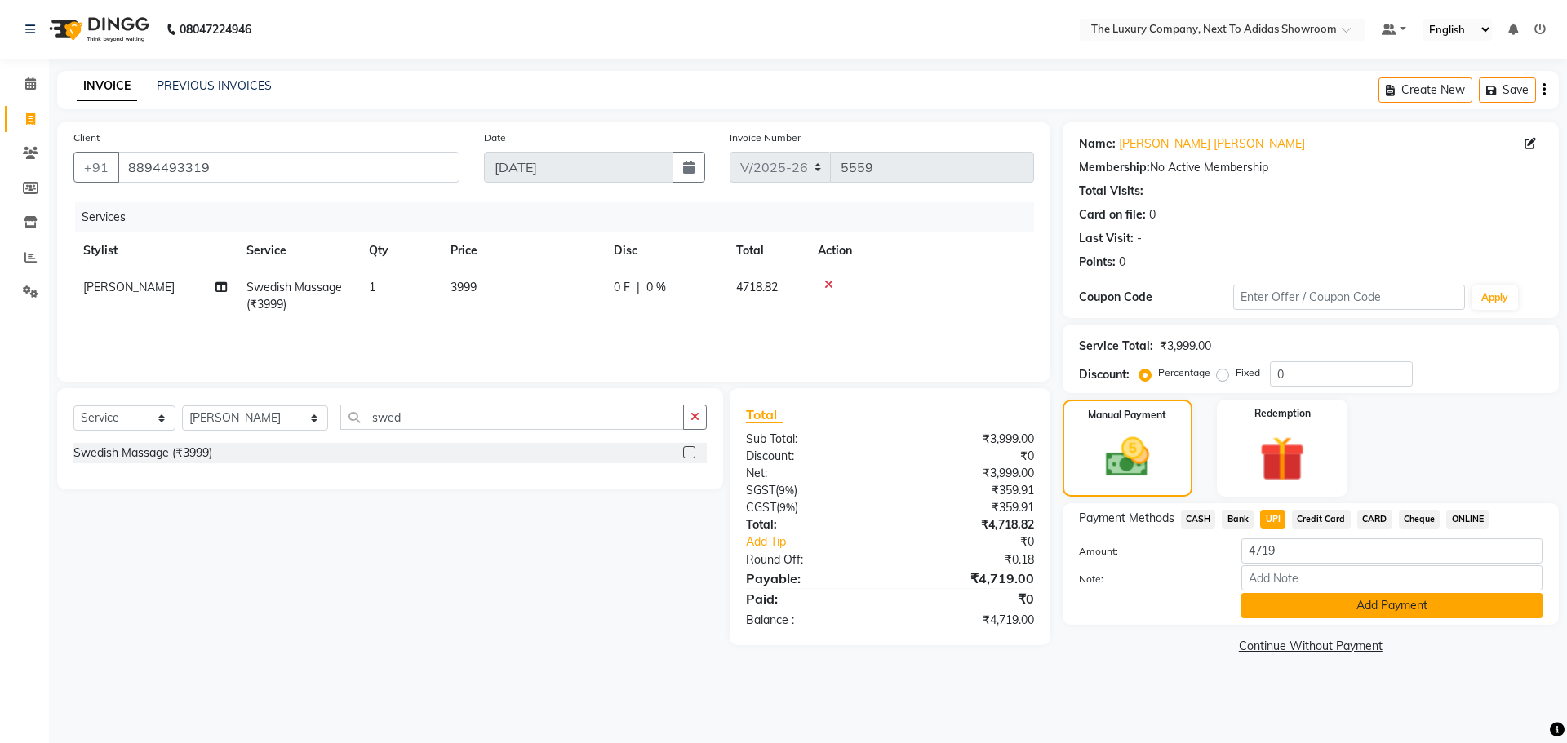
click at [1303, 611] on button "Add Payment" at bounding box center [1391, 605] width 301 height 25
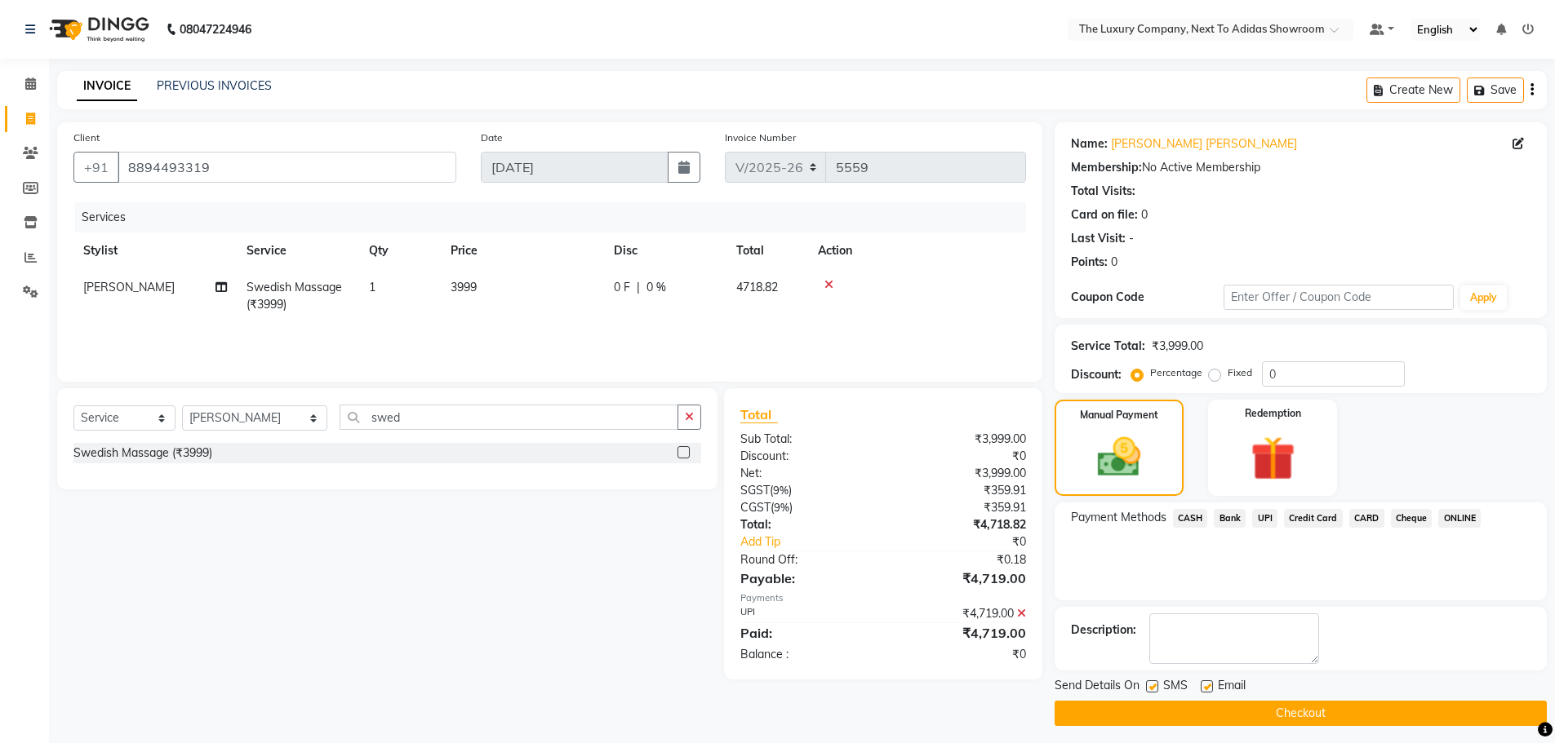
click at [1266, 711] on button "Checkout" at bounding box center [1300, 713] width 492 height 25
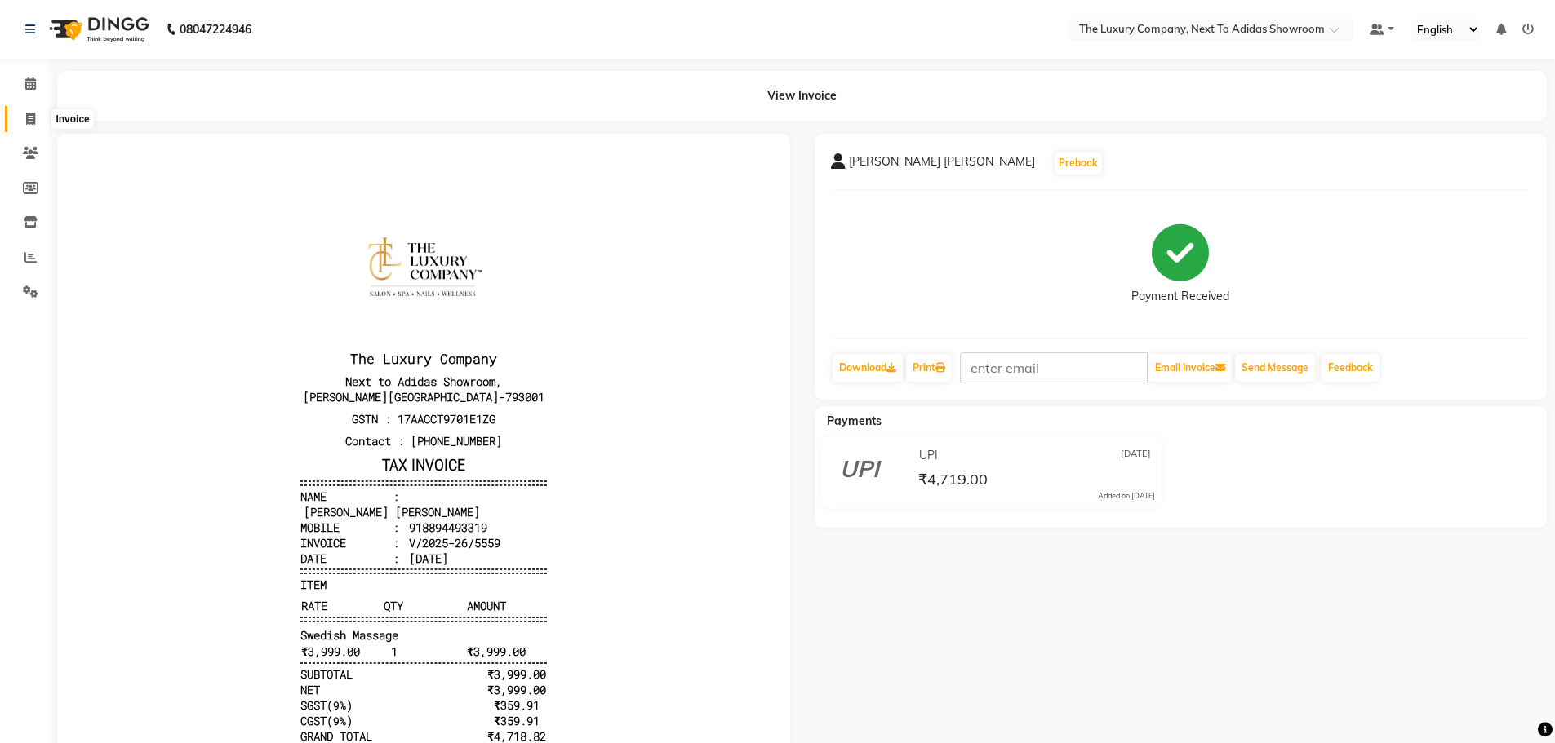
click at [29, 118] on icon at bounding box center [30, 119] width 9 height 12
select select "service"
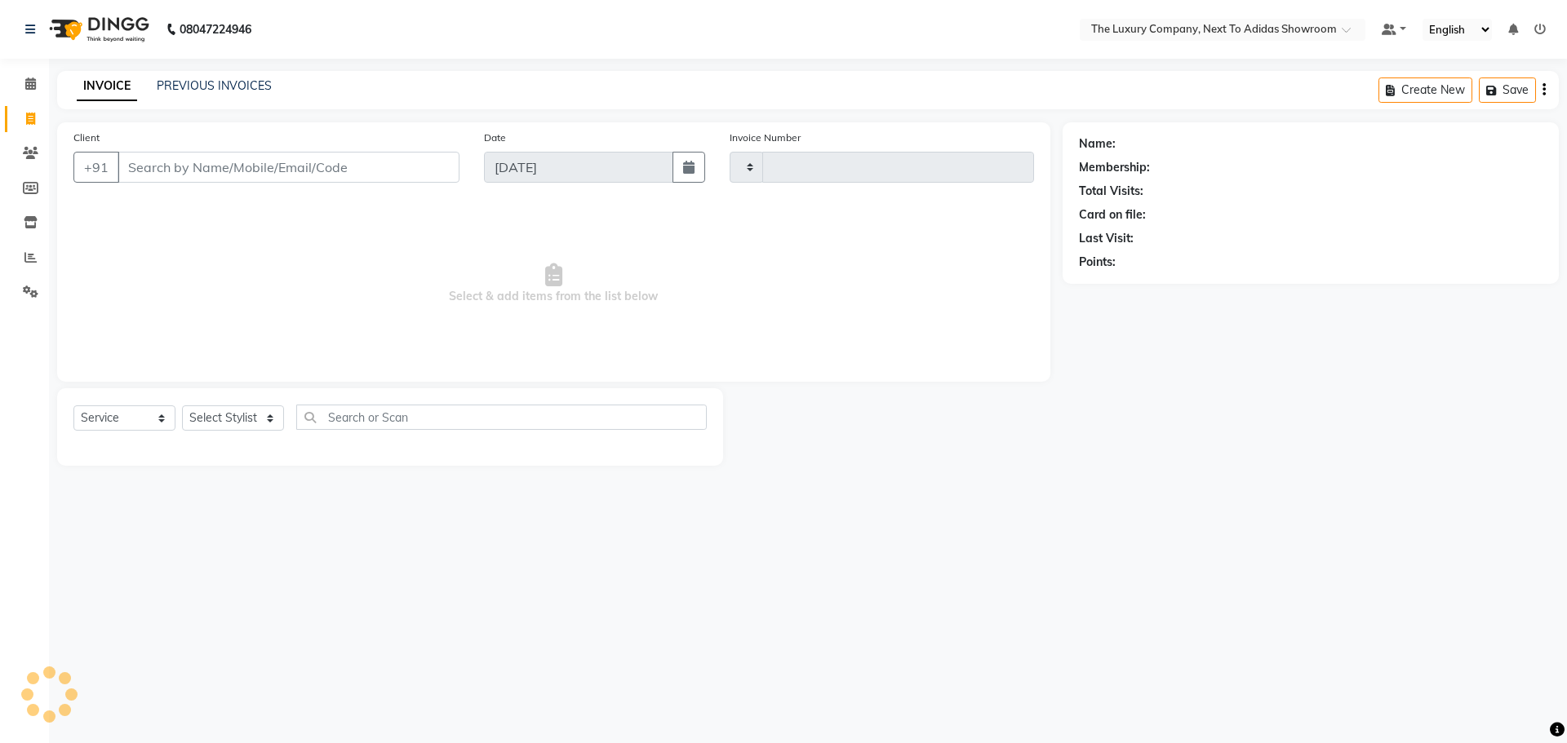
type input "5560"
select select "6828"
click at [395, 166] on input "Client" at bounding box center [289, 167] width 342 height 31
type input "8415077202"
click at [419, 167] on span "Add Client" at bounding box center [417, 167] width 64 height 16
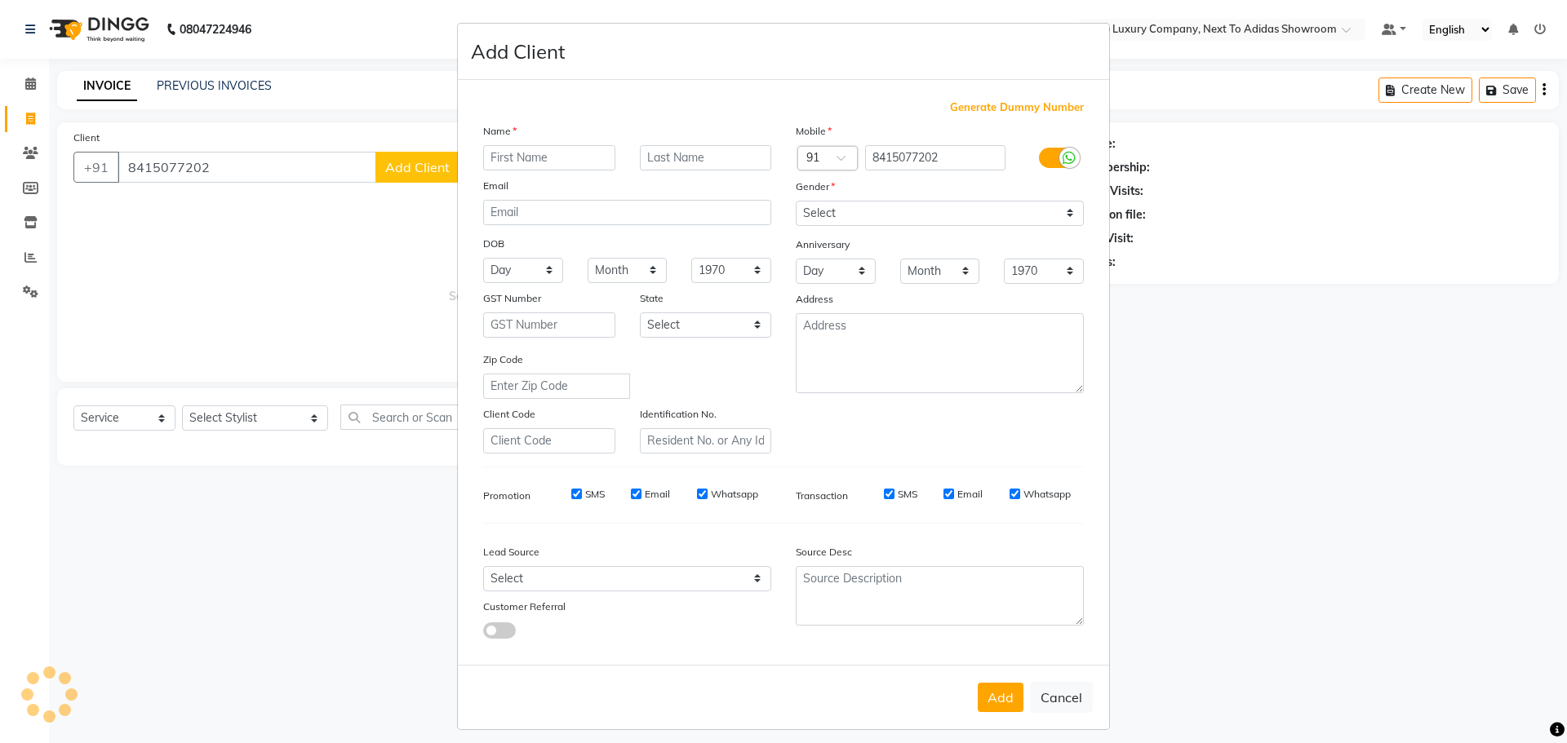
click at [527, 158] on input "text" at bounding box center [549, 157] width 132 height 25
type input "D."
drag, startPoint x: 697, startPoint y: 158, endPoint x: 711, endPoint y: 149, distance: 17.0
click at [706, 153] on input "text" at bounding box center [706, 157] width 132 height 25
type input "Shira"
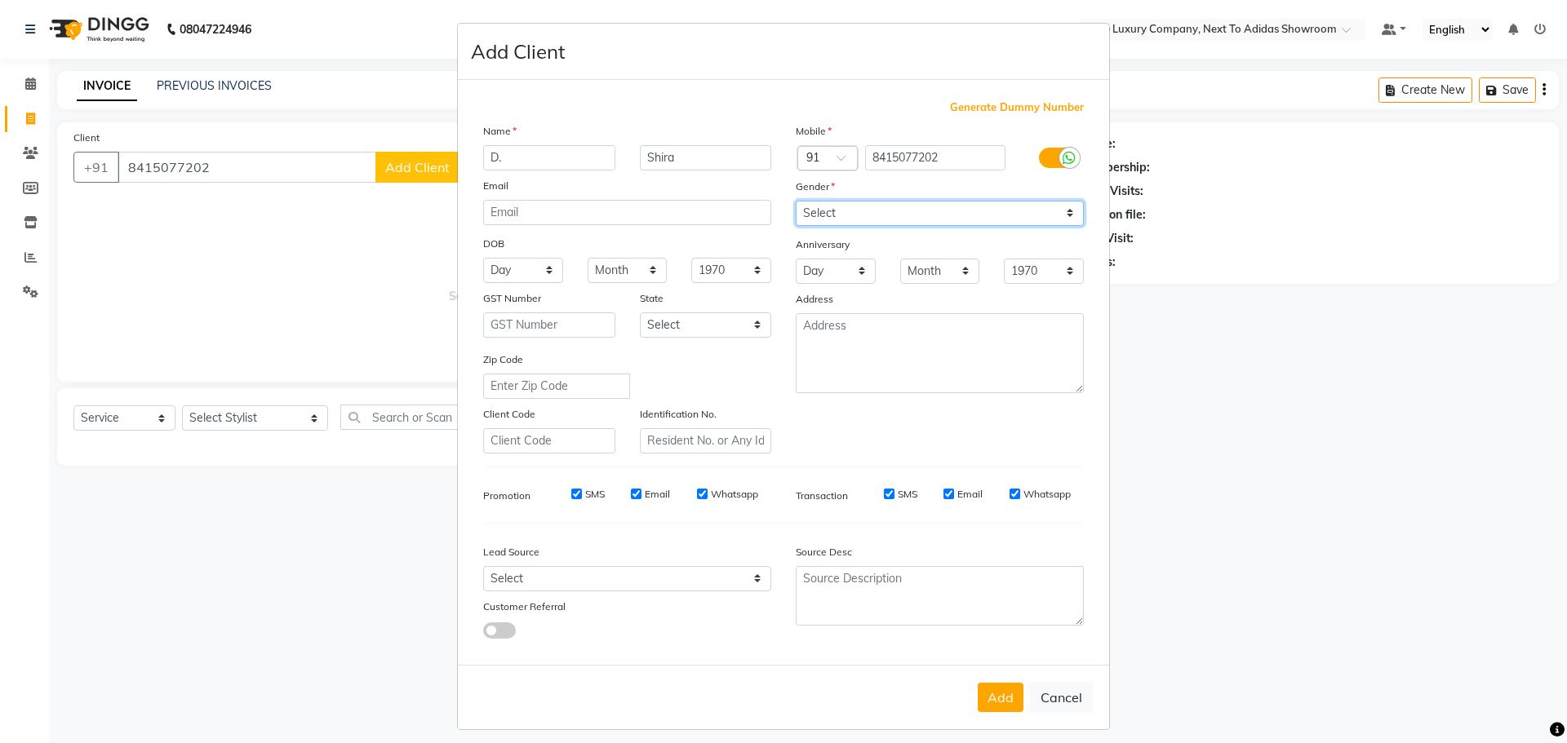
click at [836, 205] on select "Select Male Female Other Prefer Not To Say" at bounding box center [940, 213] width 288 height 25
select select "female"
click at [796, 201] on select "Select Male Female Other Prefer Not To Say" at bounding box center [940, 213] width 288 height 25
click at [997, 693] on button "Add" at bounding box center [1001, 697] width 46 height 29
select select
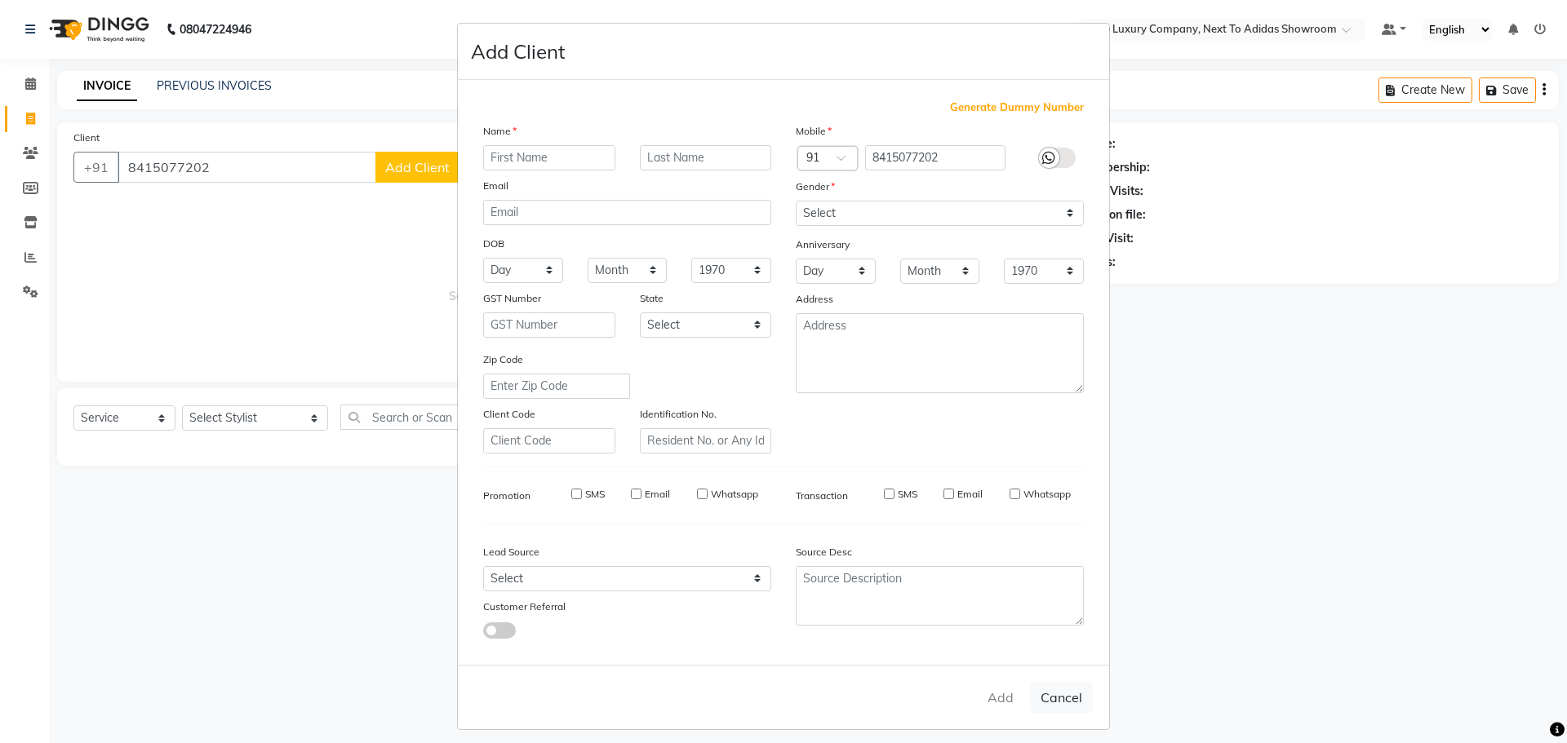
select select
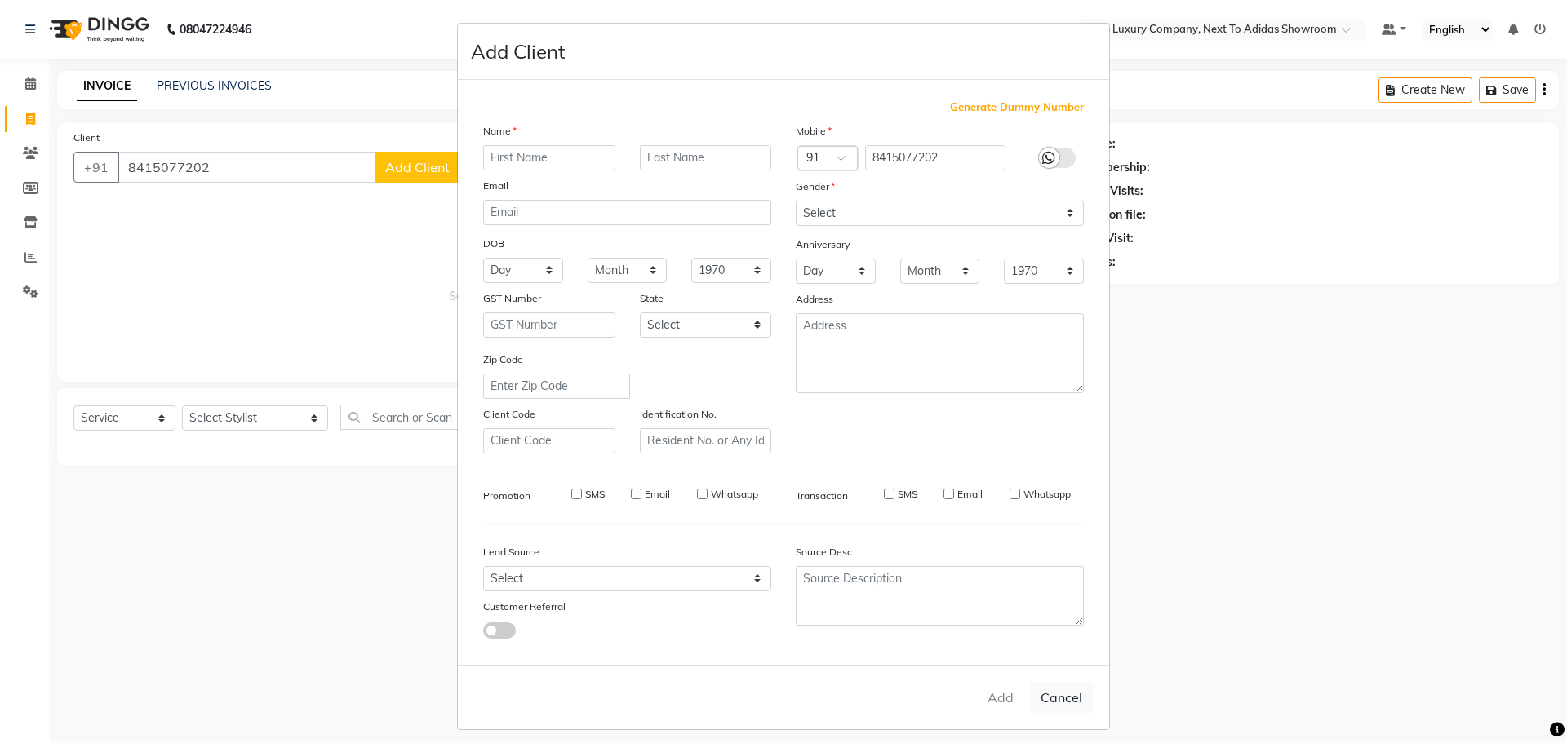
select select
checkbox input "false"
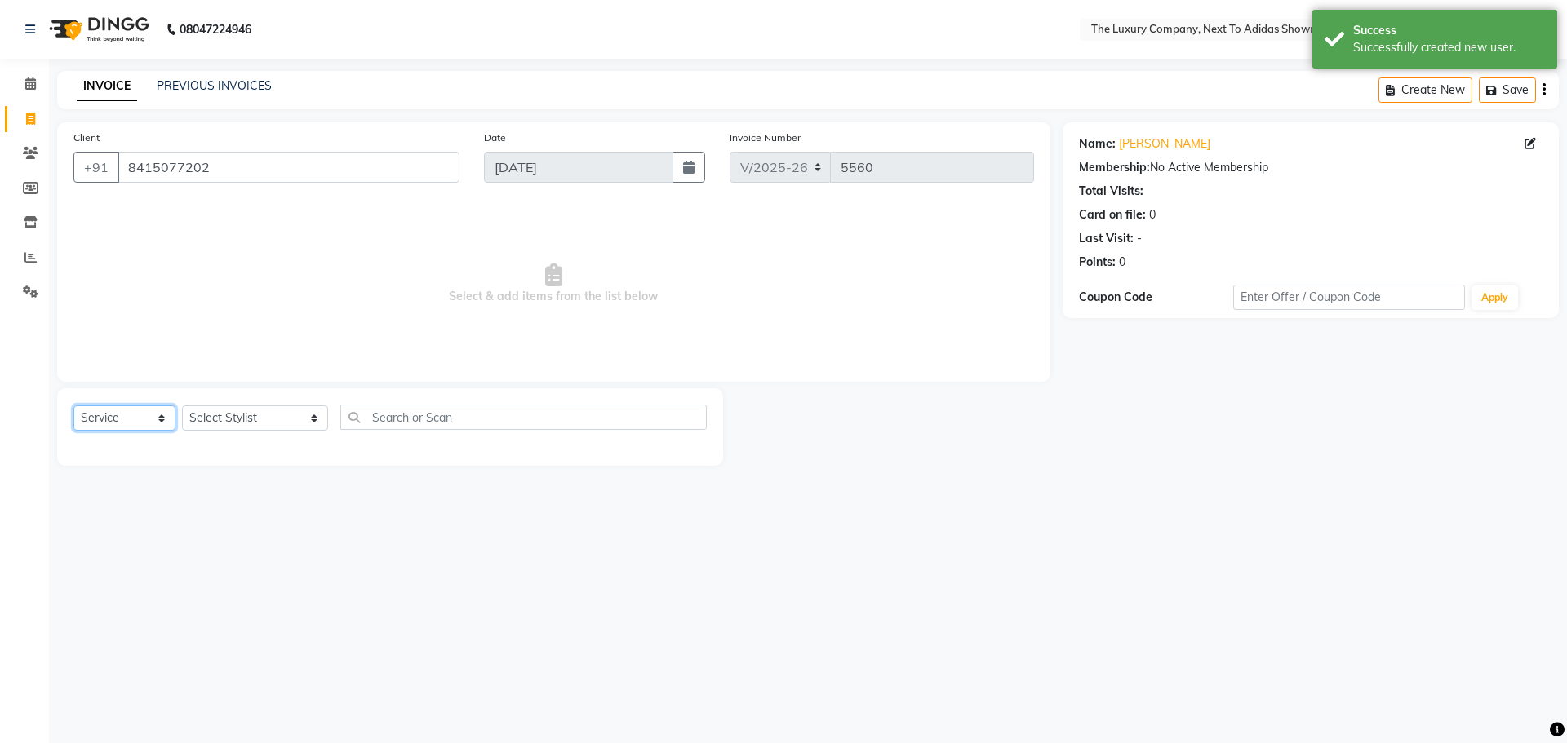
click at [97, 410] on select "Select Service Product Membership Package Voucher Prepaid Gift Card" at bounding box center [124, 418] width 102 height 25
select select "P"
click at [73, 406] on select "Select Service Product Membership Package Voucher Prepaid Gift Card" at bounding box center [124, 418] width 102 height 25
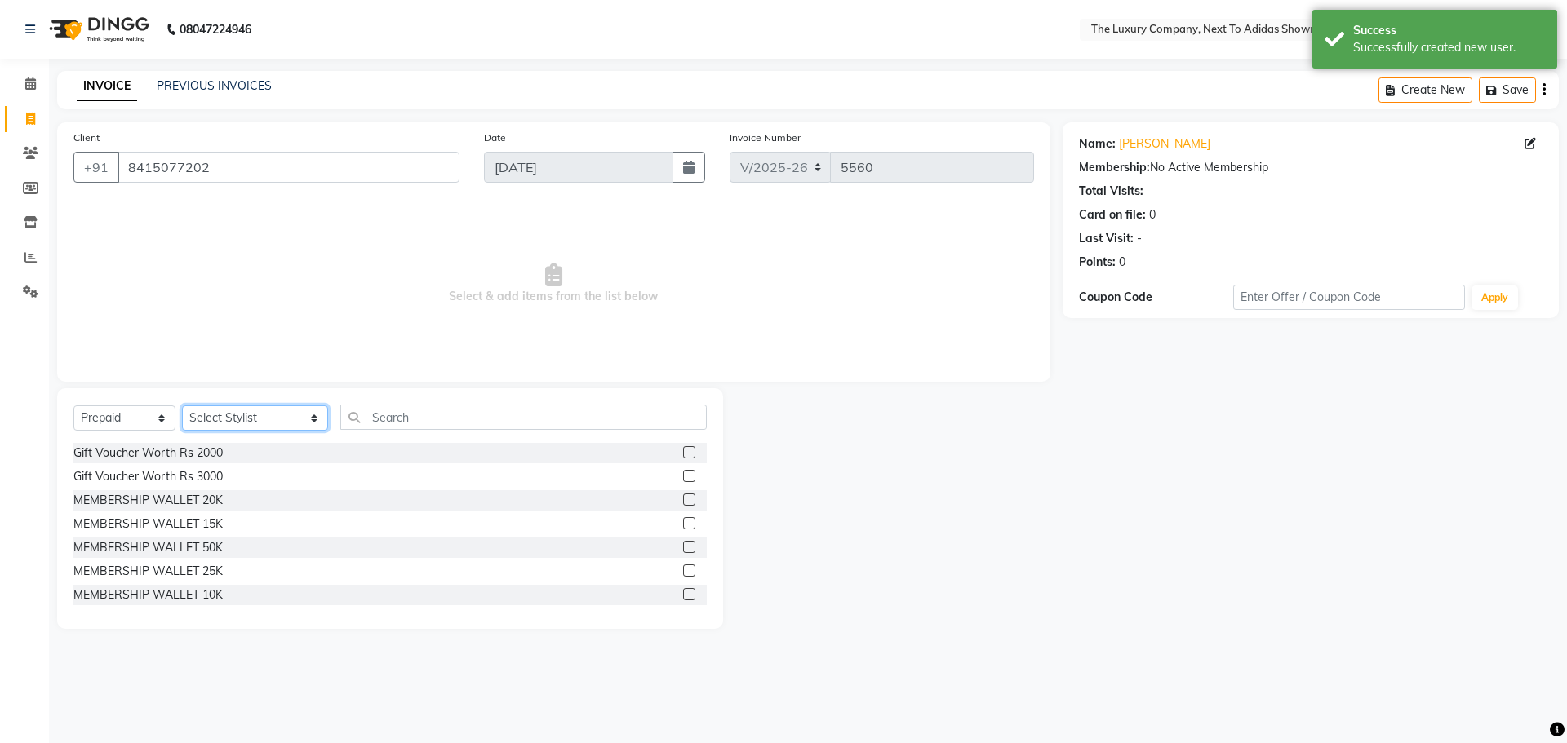
click at [242, 422] on select "Select Stylist [PERSON_NAME] [PERSON_NAME] ANSAI [PERSON_NAME] BALAJIED [PERSON…" at bounding box center [255, 418] width 146 height 25
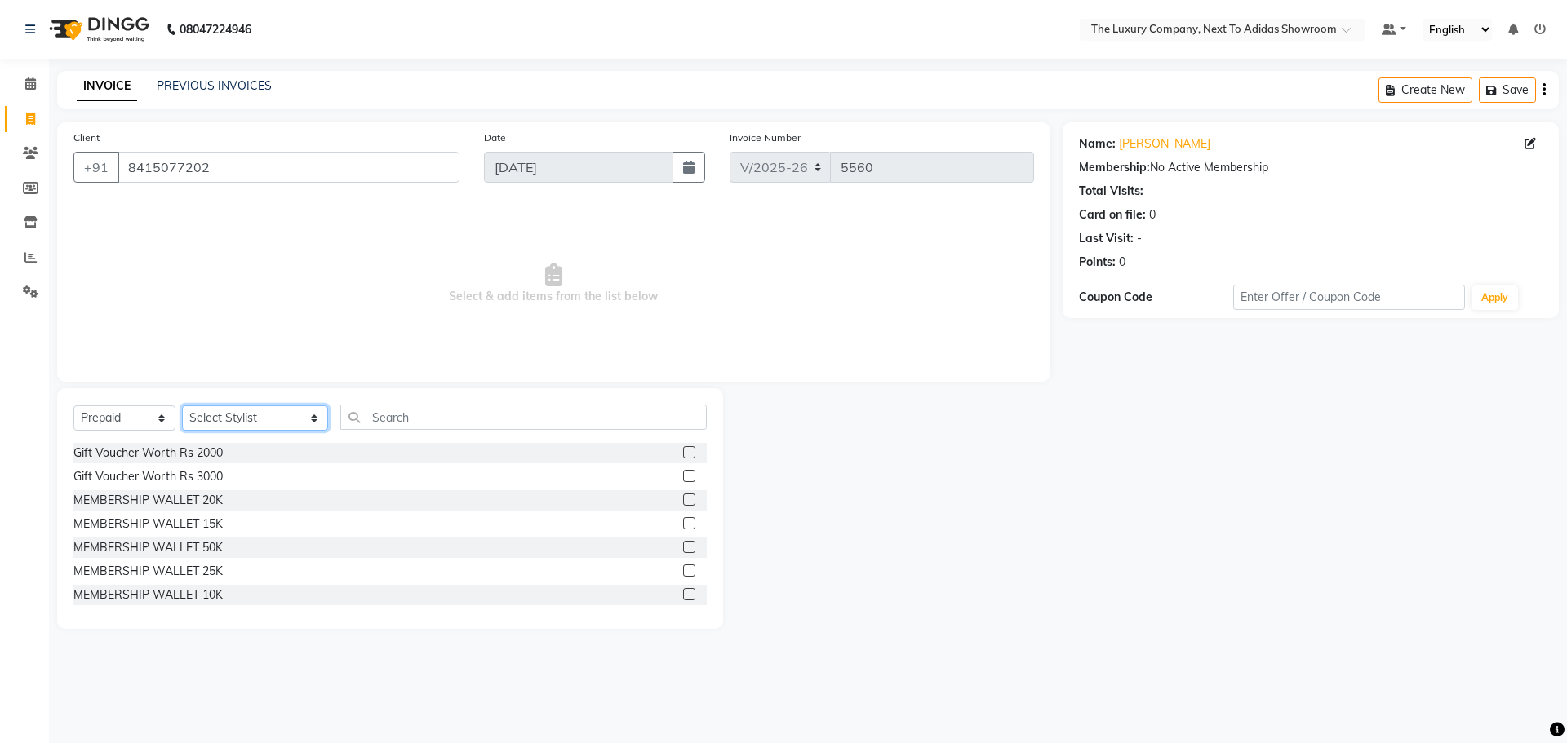
select select "53672"
click at [374, 413] on input "text" at bounding box center [523, 417] width 366 height 25
click at [683, 500] on label at bounding box center [689, 500] width 12 height 12
click at [683, 500] on input "checkbox" at bounding box center [688, 500] width 11 height 11
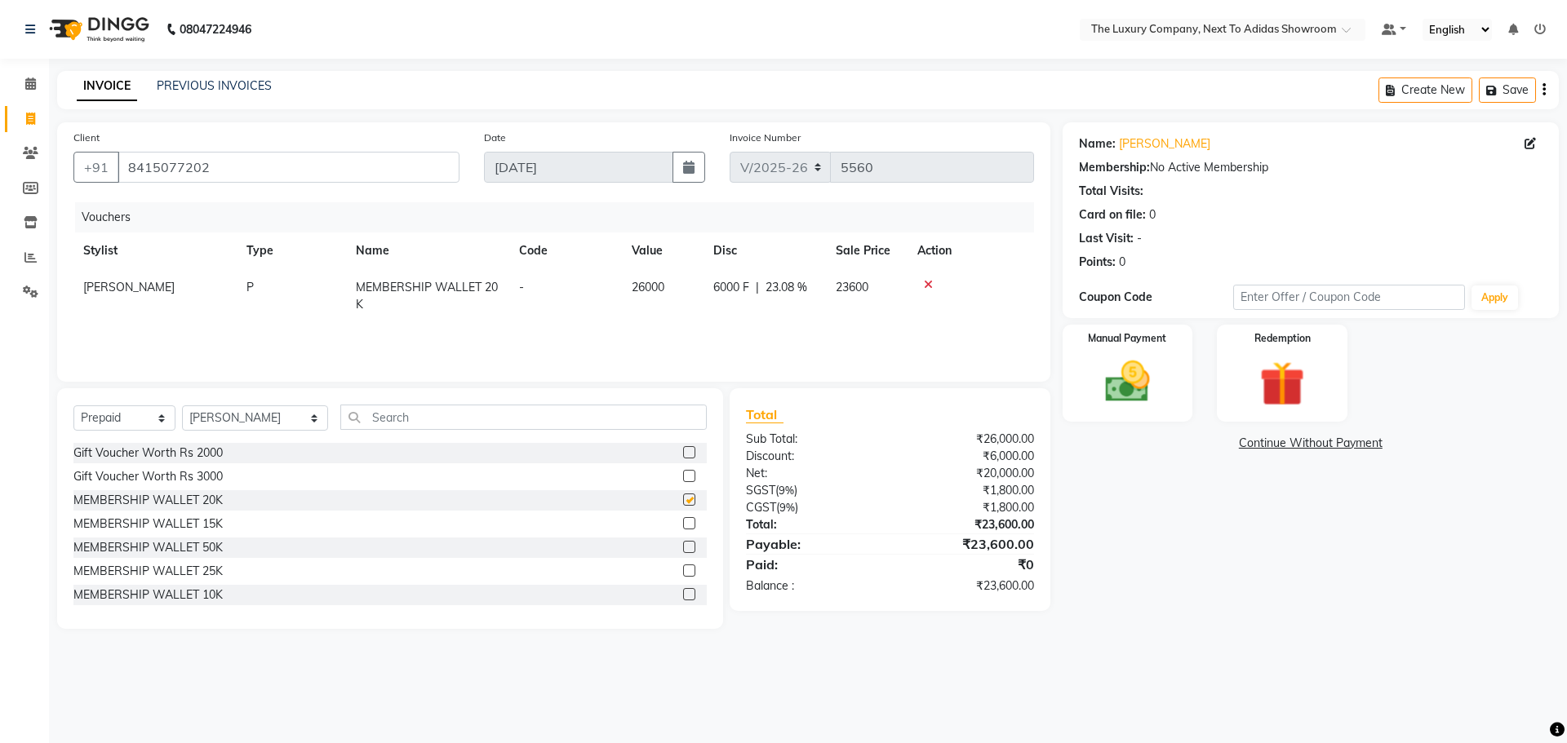
checkbox input "false"
click at [1145, 371] on img at bounding box center [1127, 382] width 76 height 54
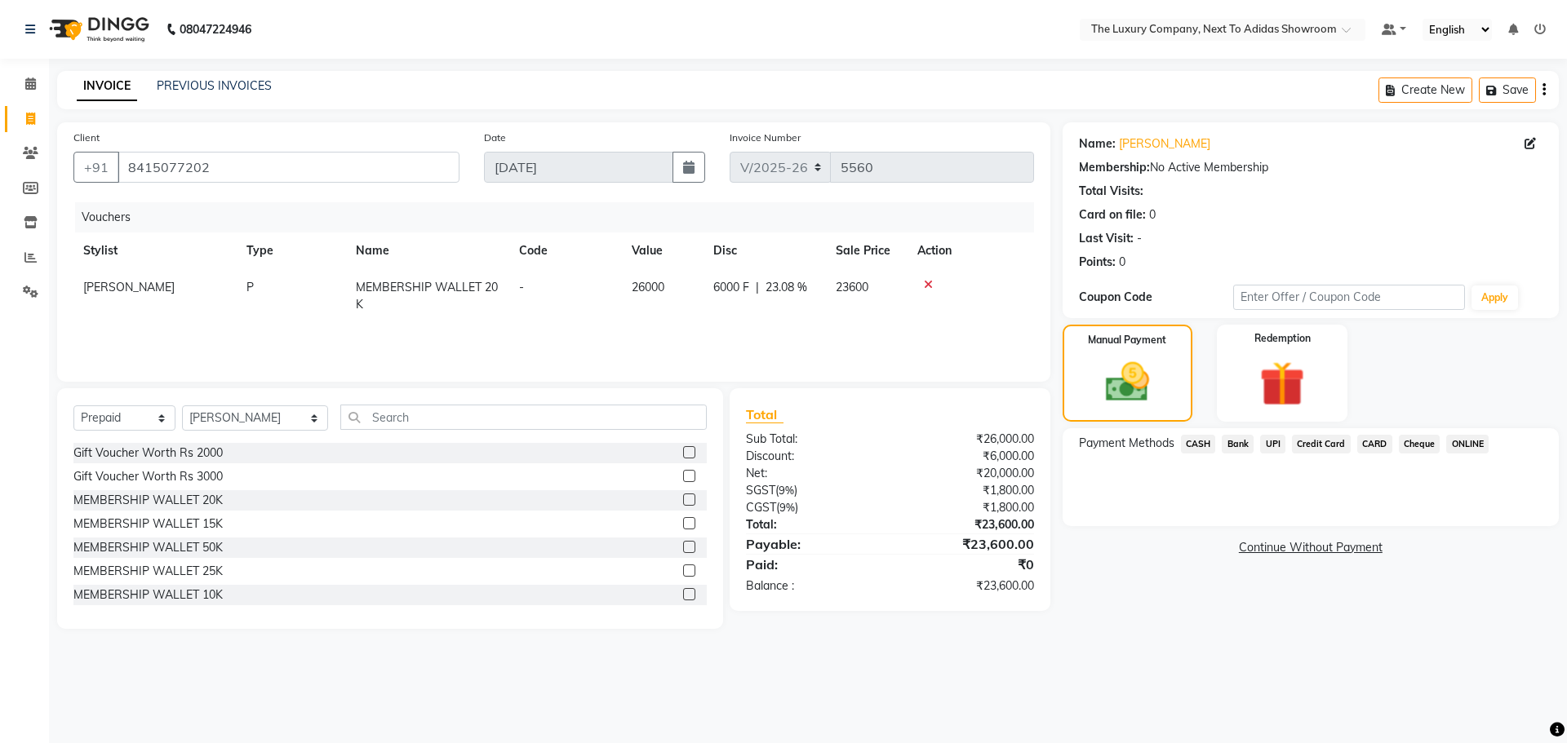
click at [1270, 448] on span "UPI" at bounding box center [1272, 444] width 25 height 19
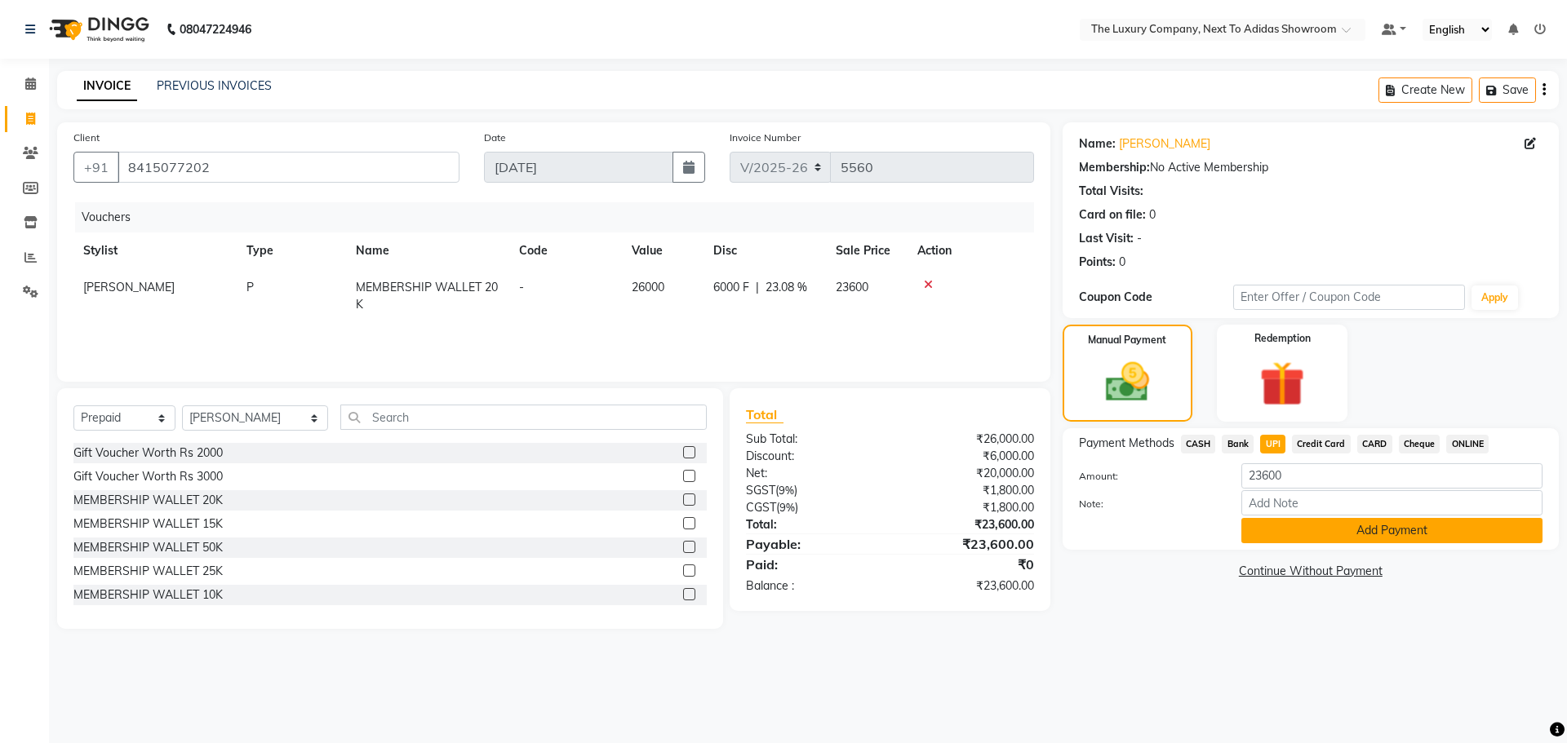
click at [1360, 526] on button "Add Payment" at bounding box center [1391, 530] width 301 height 25
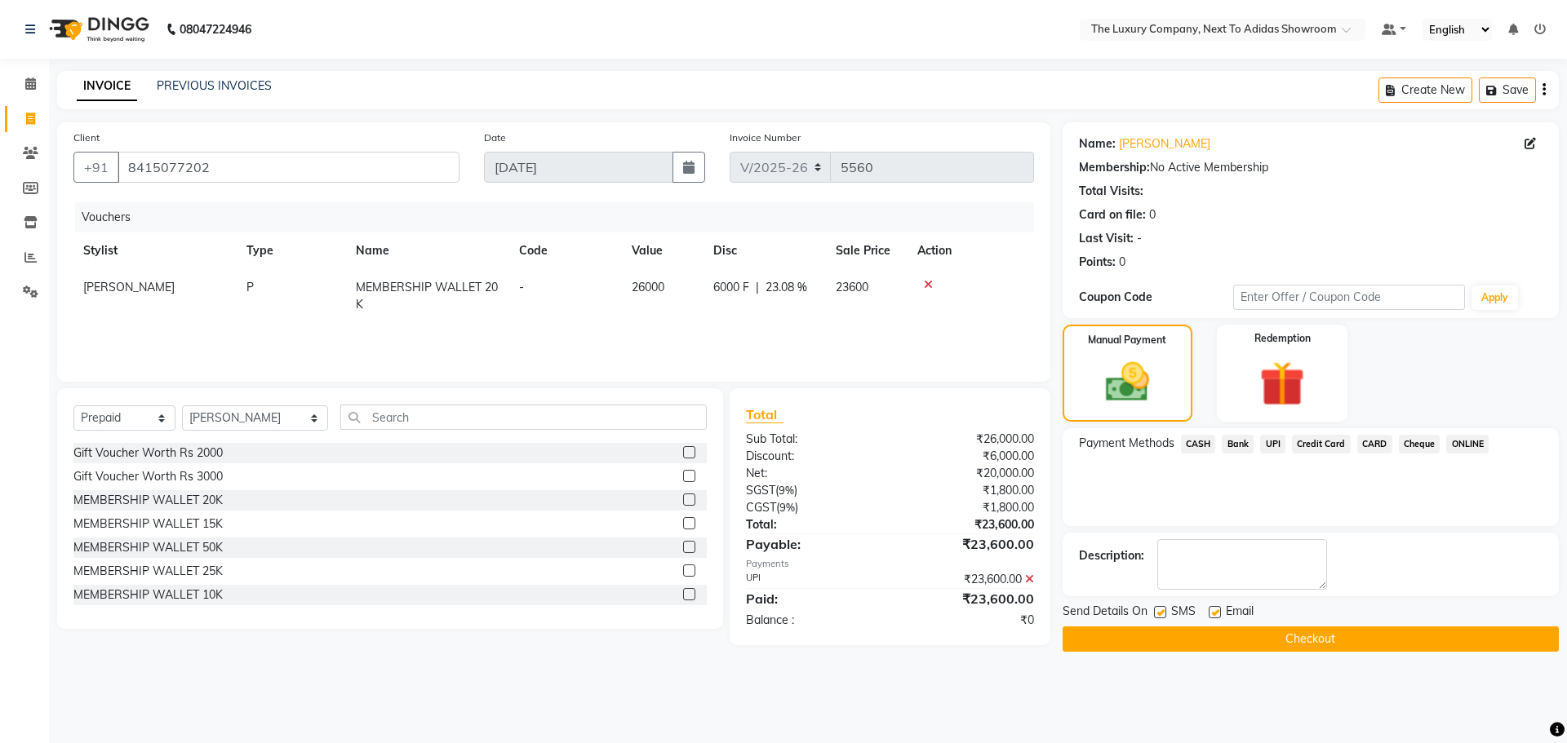
click at [1347, 637] on button "Checkout" at bounding box center [1311, 639] width 496 height 25
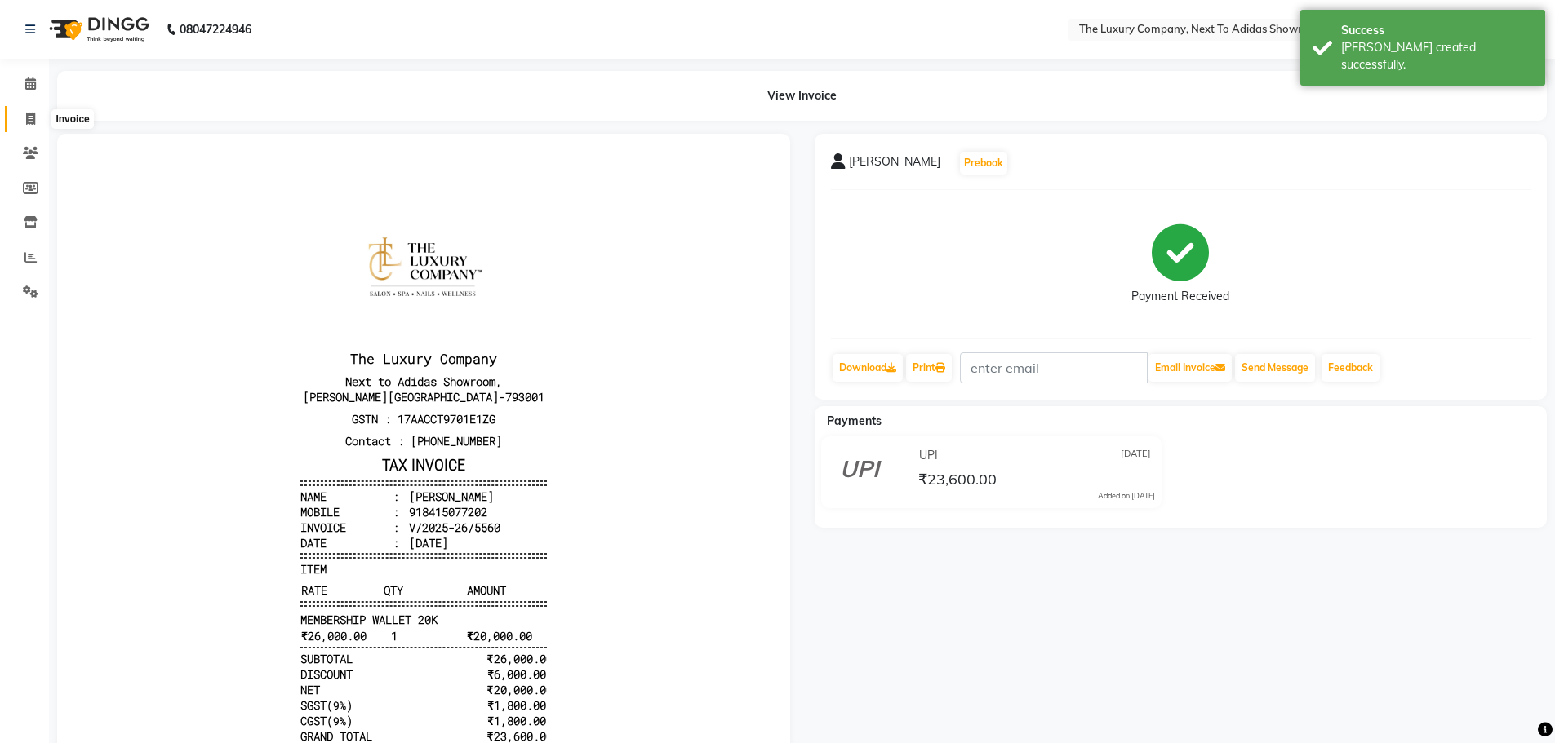
click at [24, 124] on span at bounding box center [30, 119] width 29 height 19
select select "service"
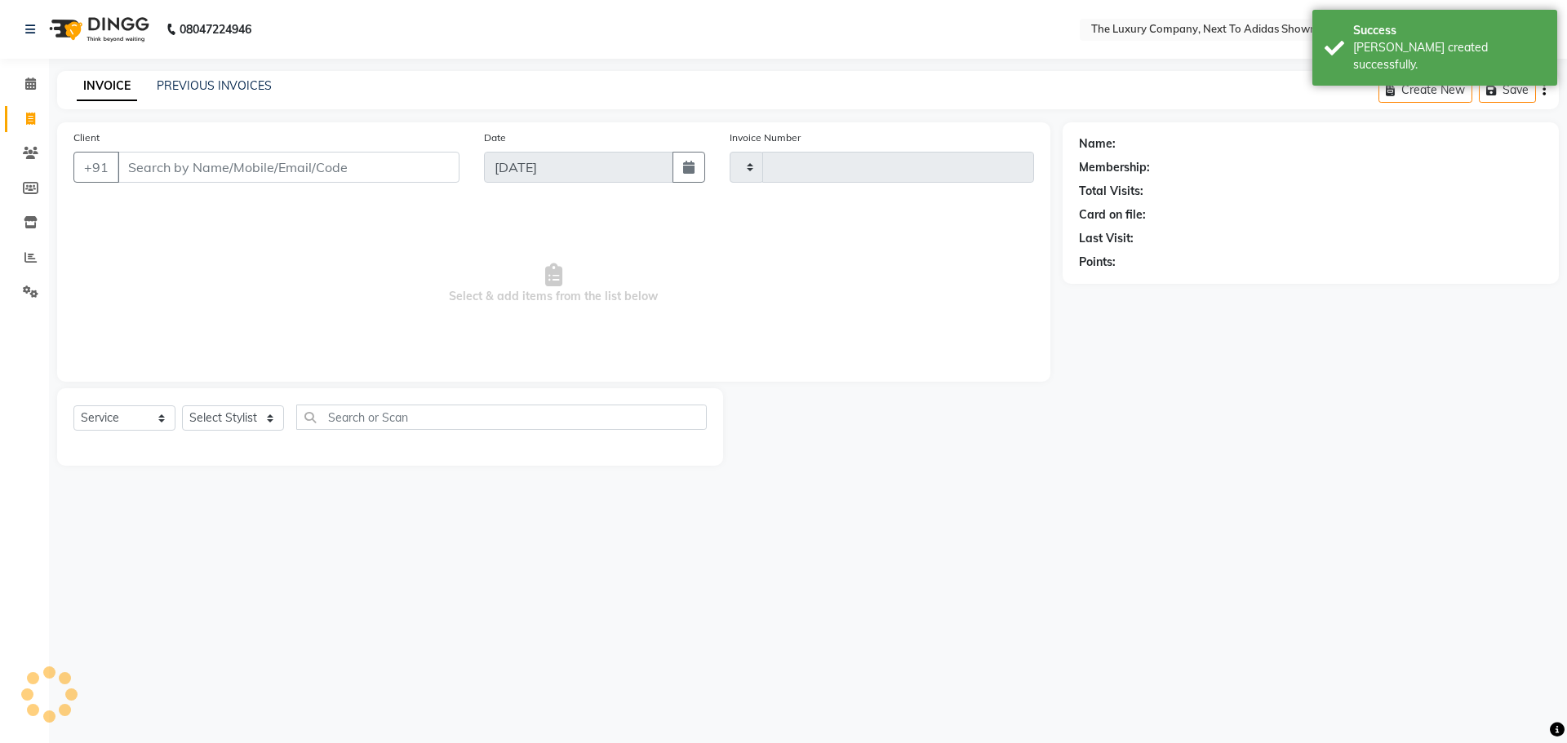
type input "5561"
select select "6828"
click at [203, 171] on input "Client" at bounding box center [289, 167] width 342 height 31
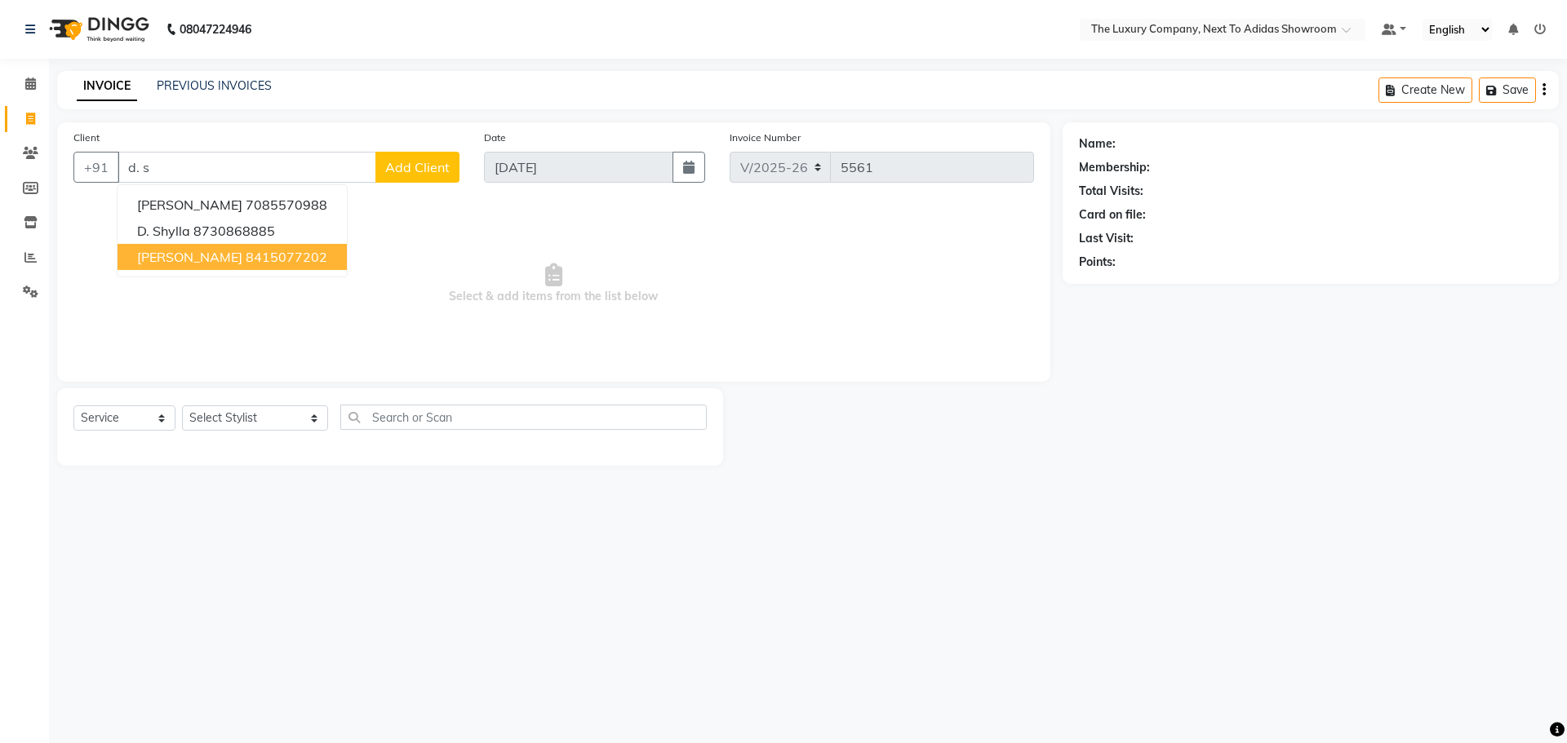
click at [159, 259] on span "D. Shira" at bounding box center [189, 257] width 105 height 16
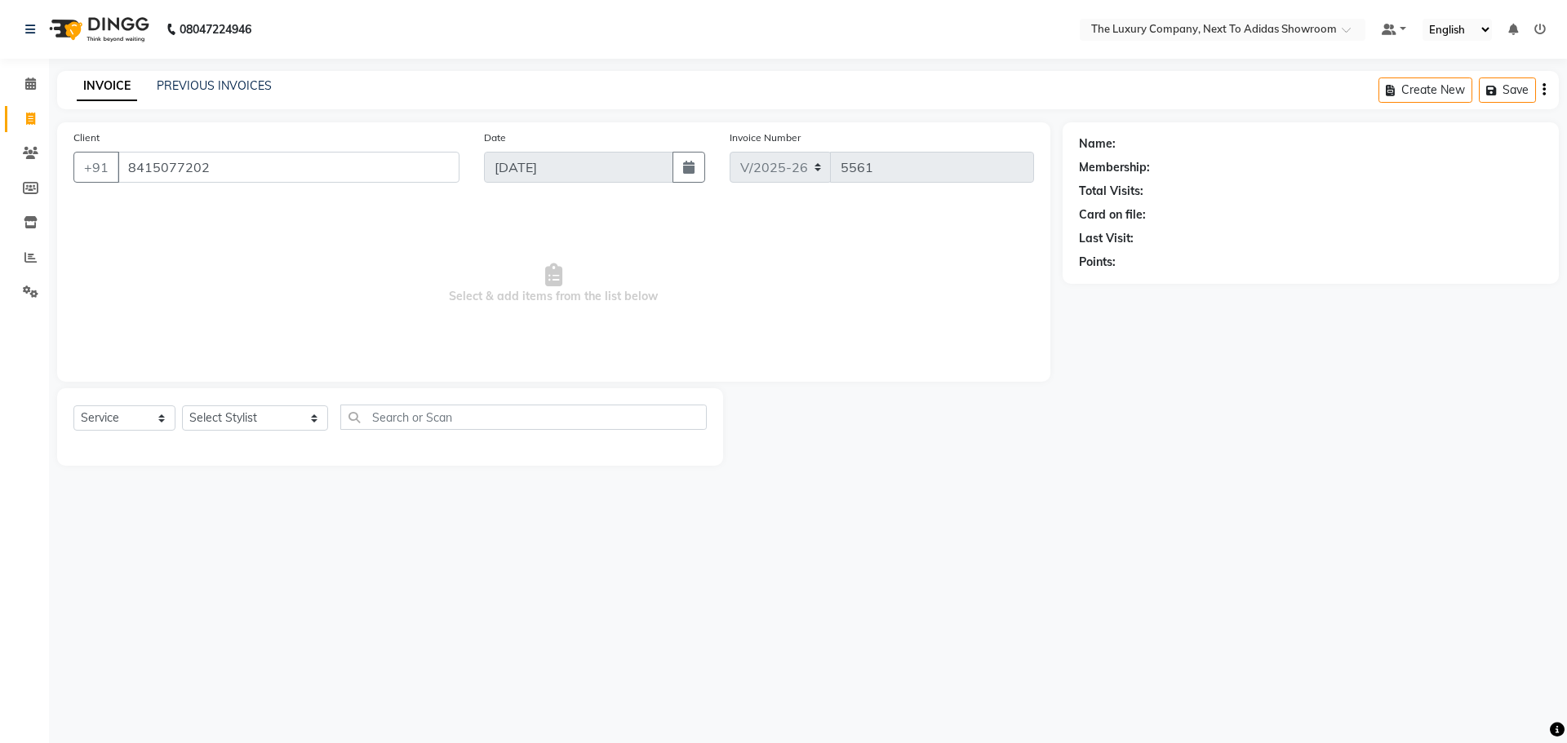
type input "8415077202"
drag, startPoint x: 1128, startPoint y: 282, endPoint x: 1120, endPoint y: 305, distance: 25.0
click at [1127, 286] on icon "button" at bounding box center [1124, 285] width 11 height 11
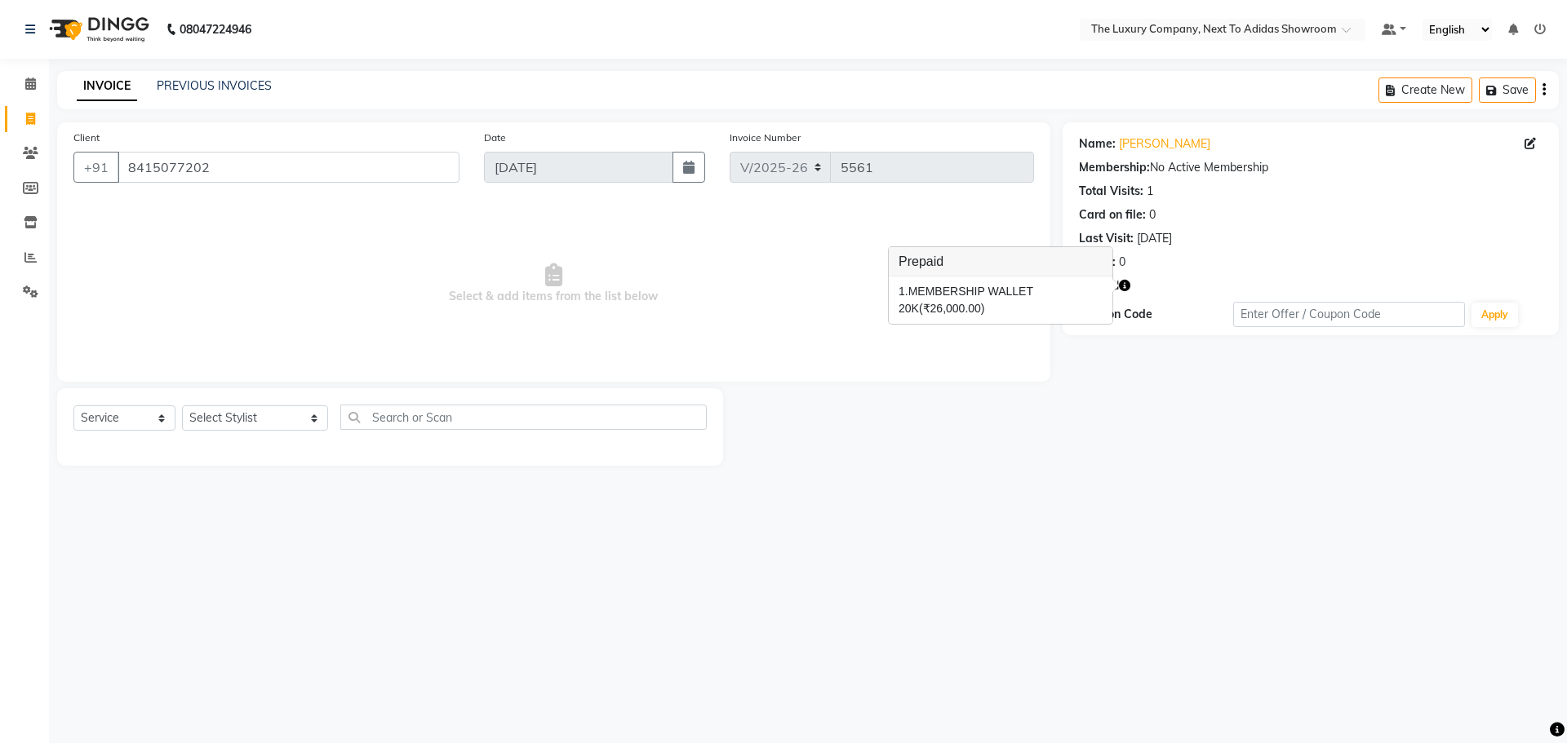
click at [1002, 393] on div at bounding box center [892, 427] width 339 height 78
click at [295, 420] on select "Select Stylist [PERSON_NAME] [PERSON_NAME] ANSAI [PERSON_NAME] BALAJIED [PERSON…" at bounding box center [255, 418] width 146 height 25
select select "53647"
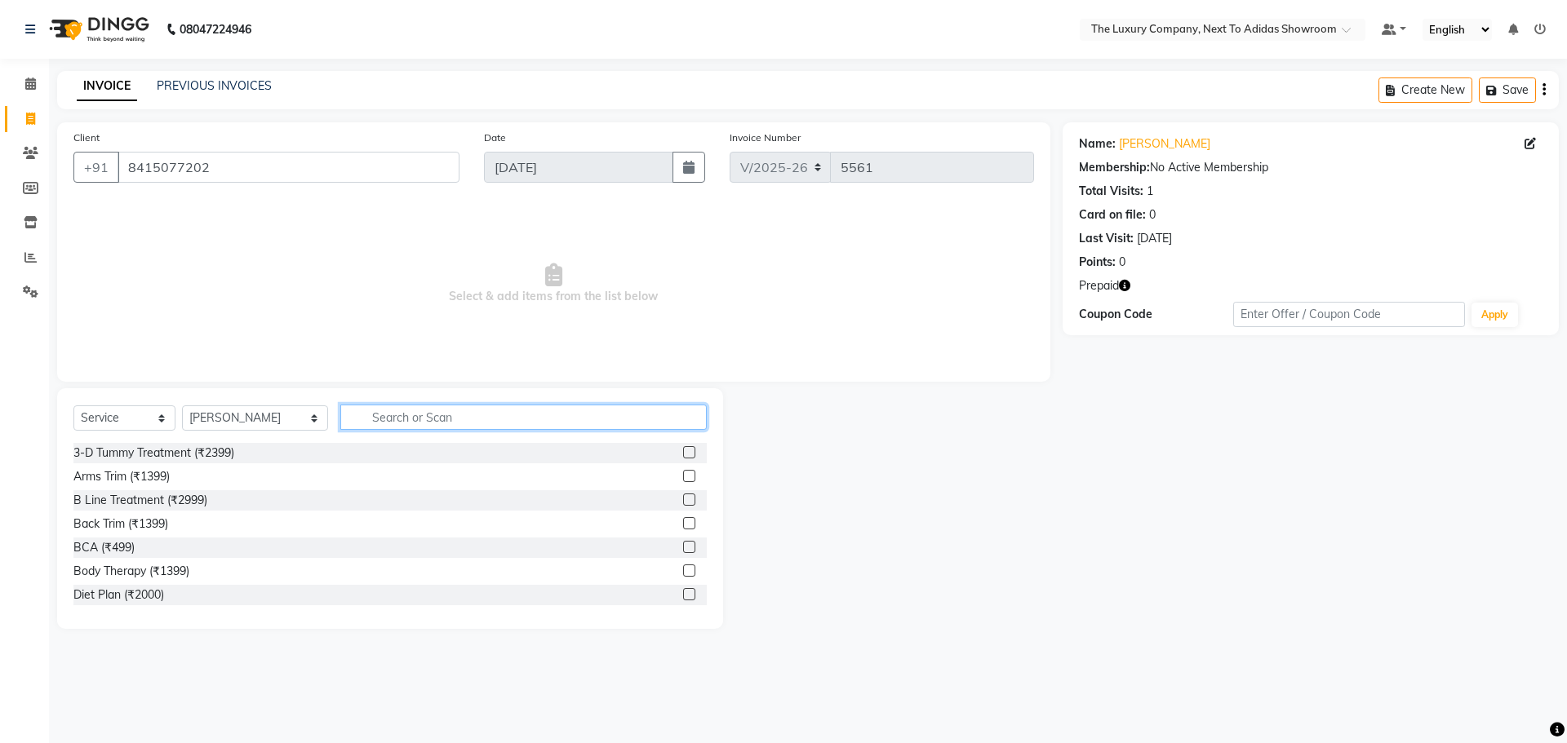
click at [448, 424] on input "text" at bounding box center [523, 417] width 366 height 25
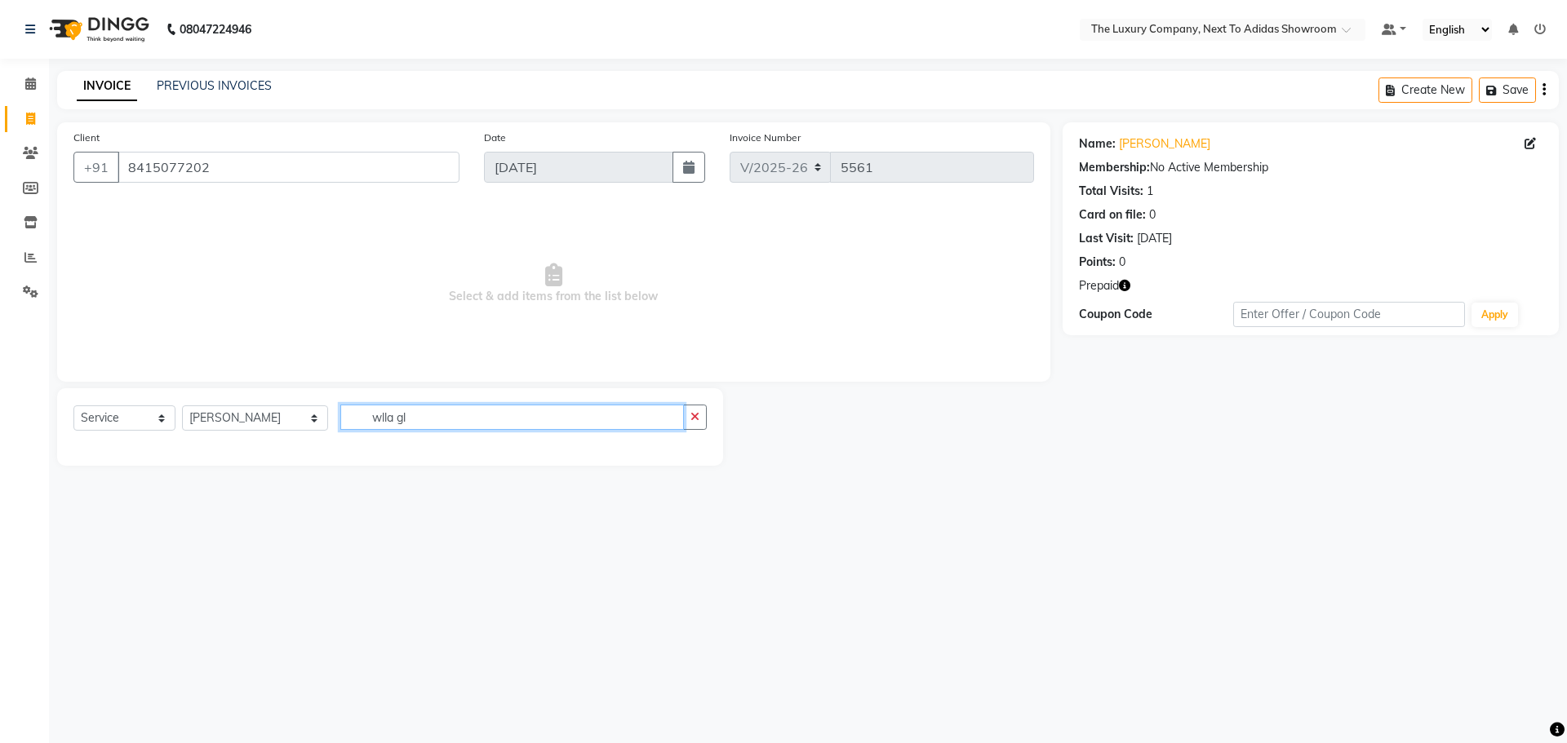
drag, startPoint x: 358, startPoint y: 420, endPoint x: 348, endPoint y: 506, distance: 86.3
click at [349, 425] on input "wlla gl" at bounding box center [512, 417] width 344 height 25
type input "ella gl"
click at [686, 450] on label at bounding box center [689, 452] width 12 height 12
click at [686, 450] on input "checkbox" at bounding box center [688, 453] width 11 height 11
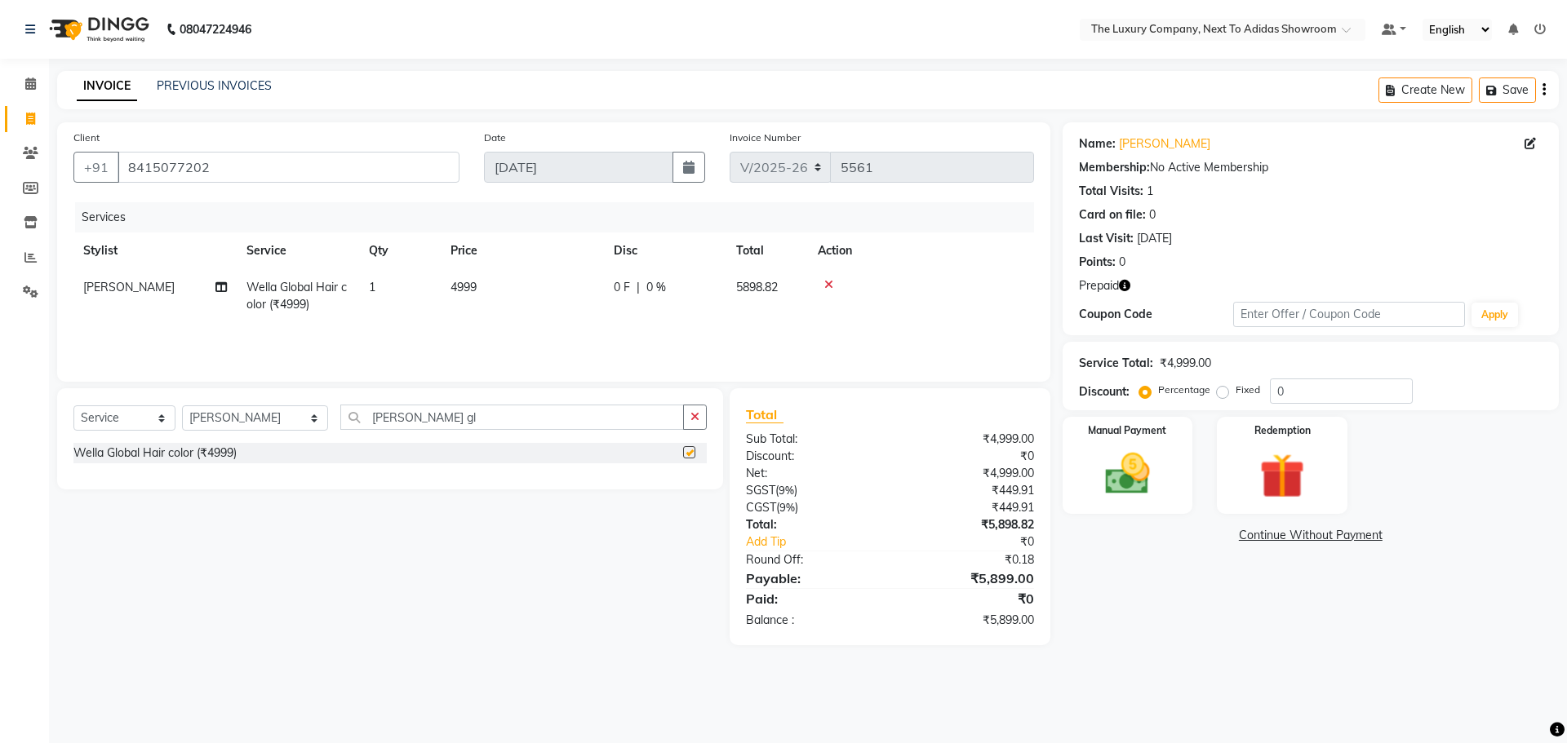
checkbox input "false"
click at [528, 286] on td "4999" at bounding box center [522, 296] width 163 height 54
select select "53647"
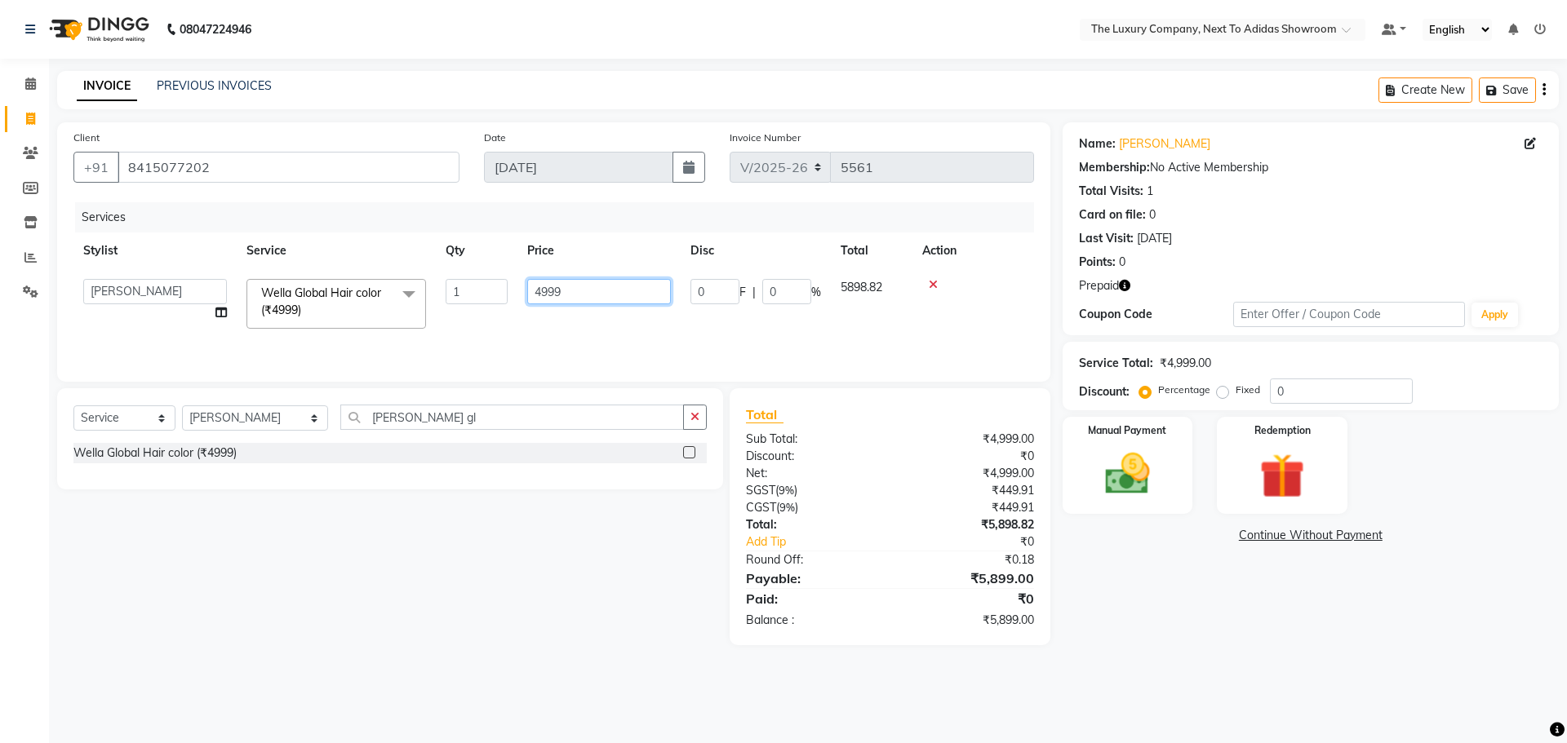
drag, startPoint x: 528, startPoint y: 286, endPoint x: 454, endPoint y: 319, distance: 81.5
click at [457, 318] on tr "ADMIN ALISHA SUCHIANG AMANDA MARSHIRA ANSAI DAIMARI BALAJIED SINGH NONGRUM BAPP…" at bounding box center [553, 303] width 961 height 69
type input "8000"
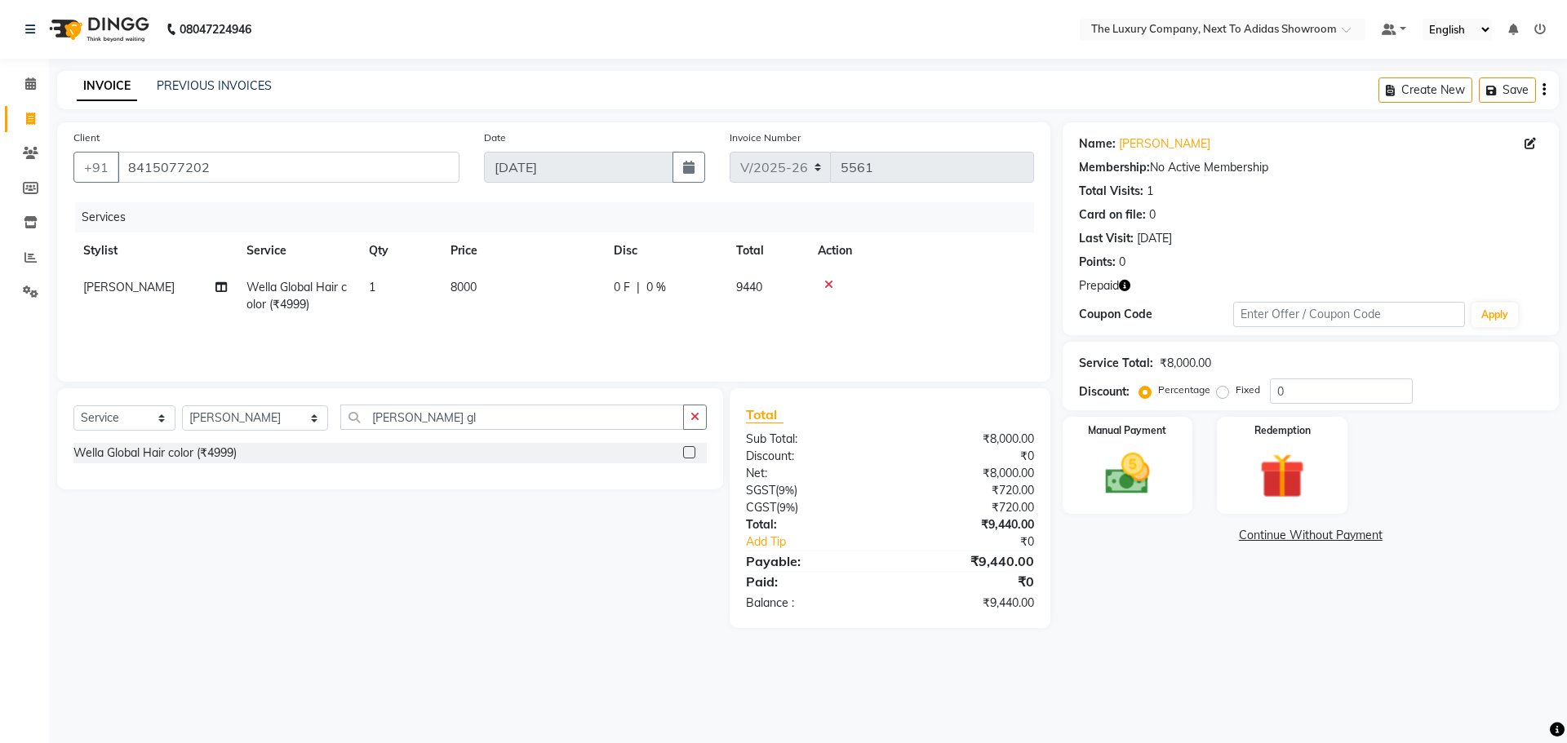
click at [1187, 657] on div "08047224946 Select Location × The Luxury Company, Next To Adidas Showroom Defau…" at bounding box center [783, 371] width 1567 height 743
click at [1281, 478] on img at bounding box center [1282, 476] width 76 height 58
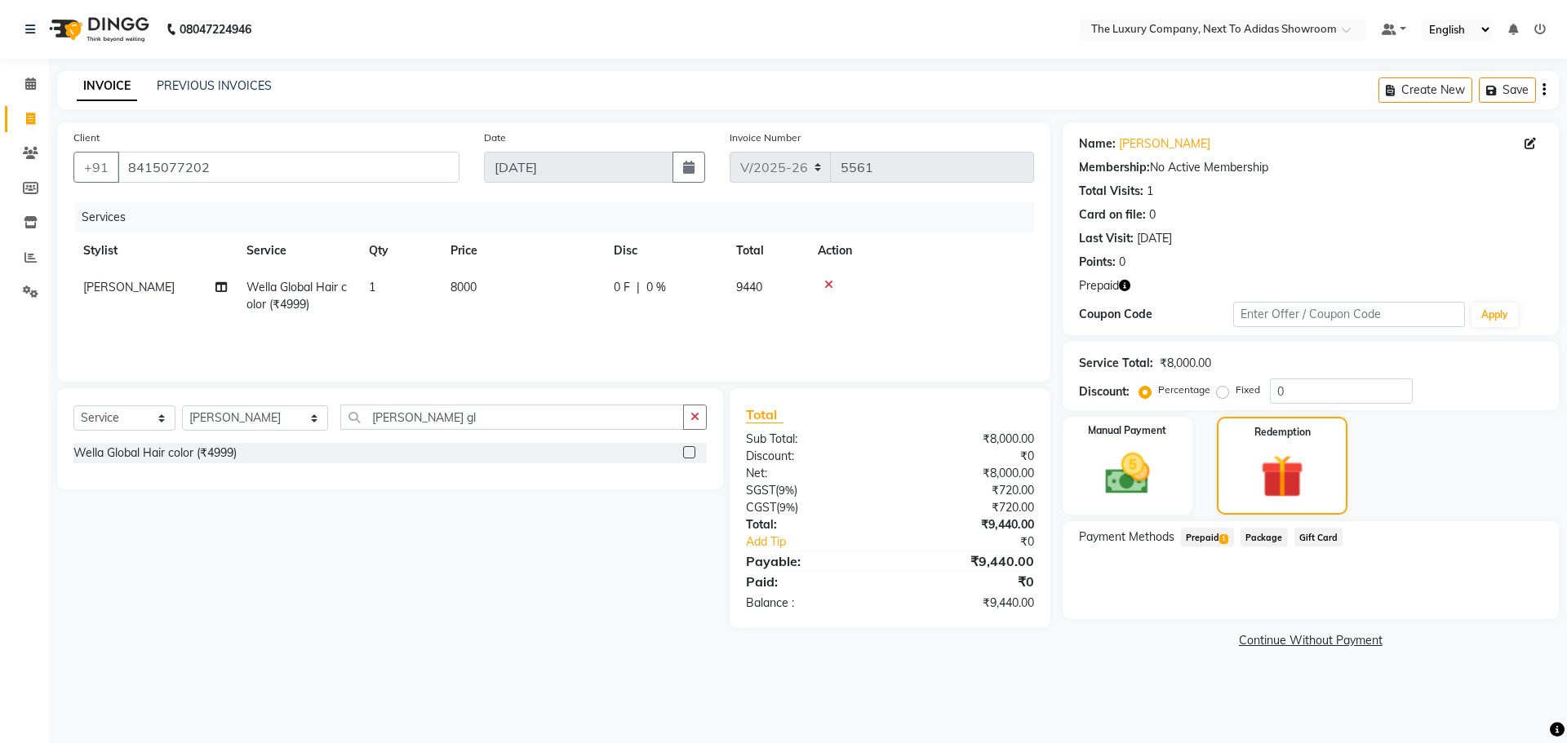
click at [1214, 543] on span "Prepaid 1" at bounding box center [1207, 537] width 53 height 19
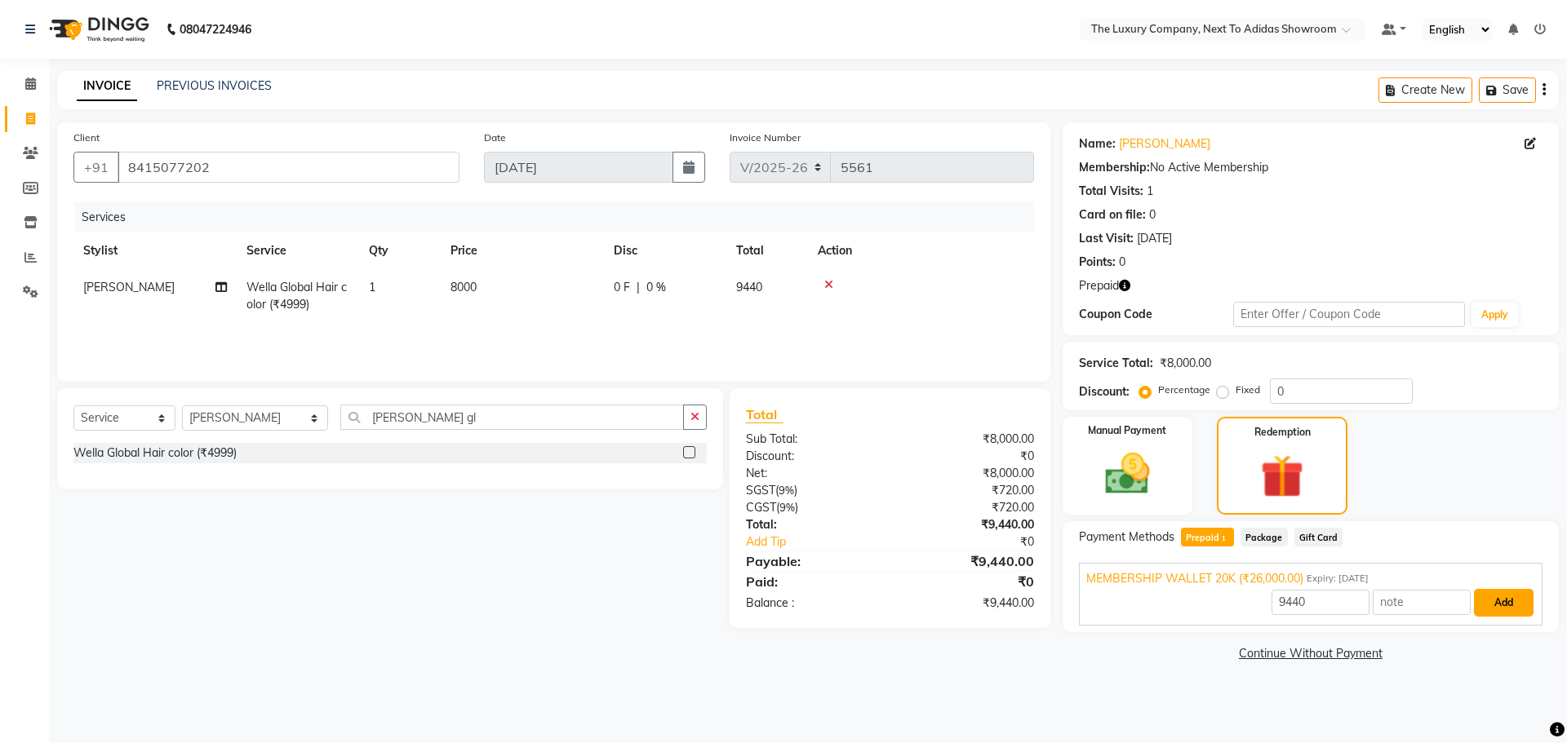
click at [1498, 597] on button "Add" at bounding box center [1504, 603] width 60 height 28
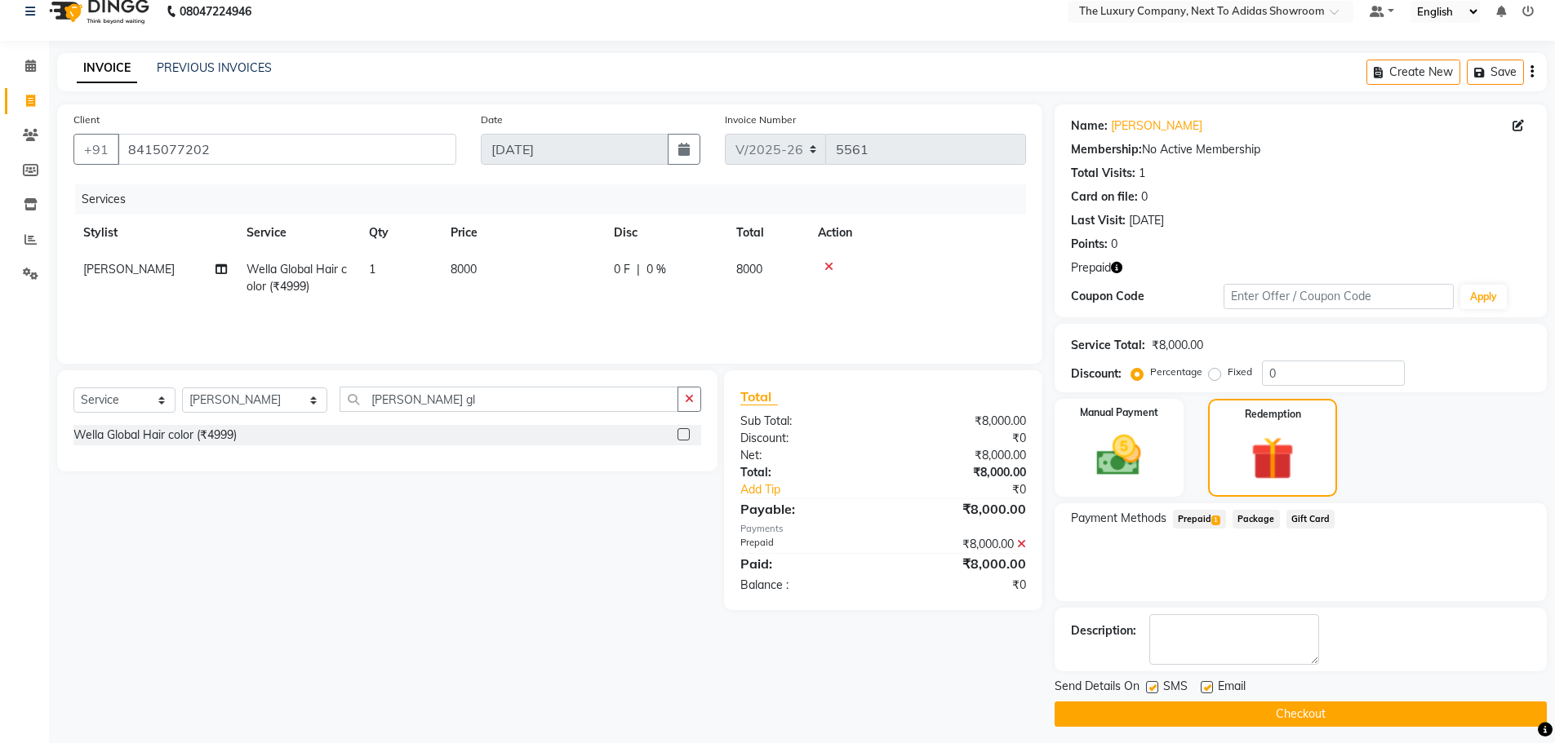
scroll to position [26, 0]
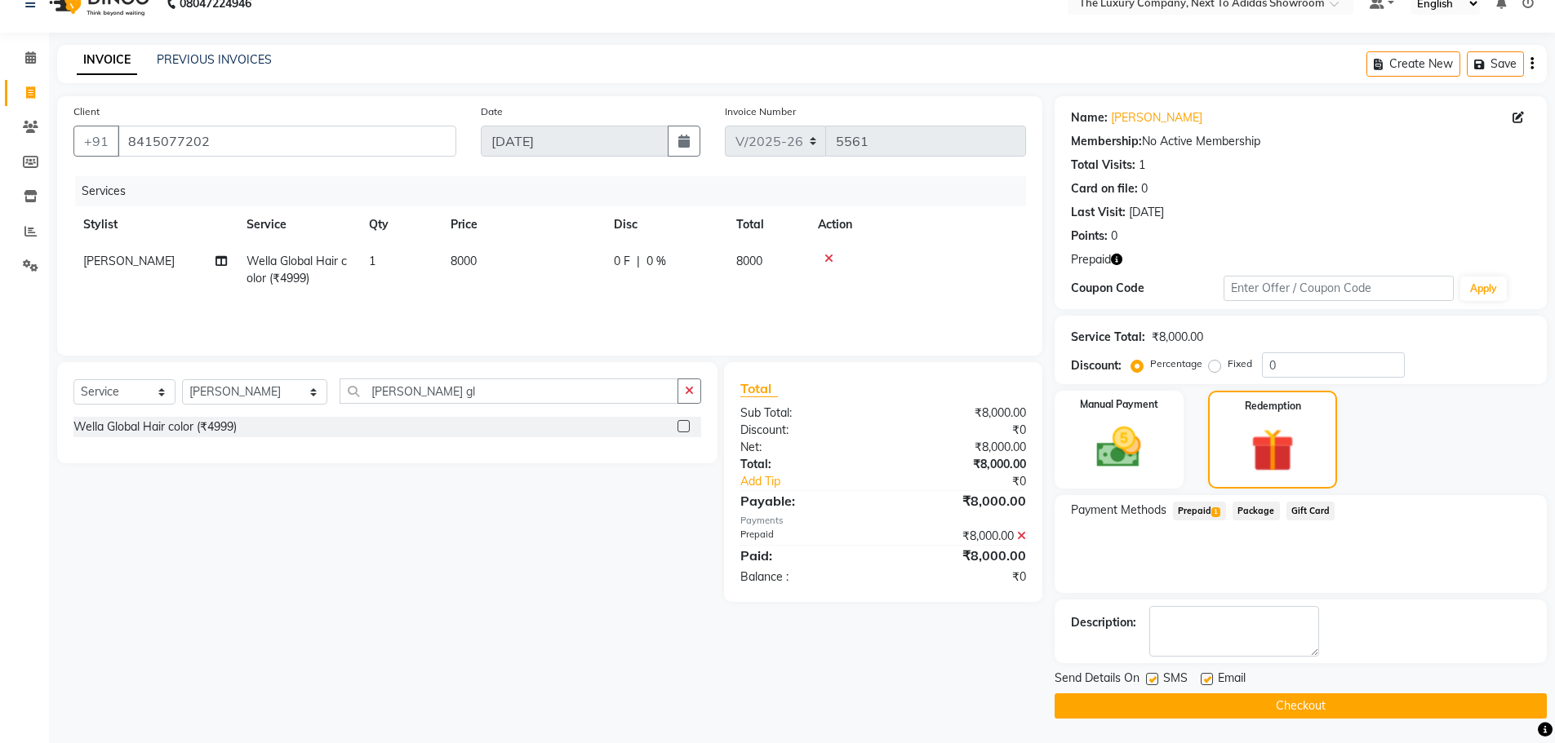
click at [1116, 257] on icon "button" at bounding box center [1116, 259] width 11 height 11
click at [1170, 704] on button "Checkout" at bounding box center [1300, 706] width 492 height 25
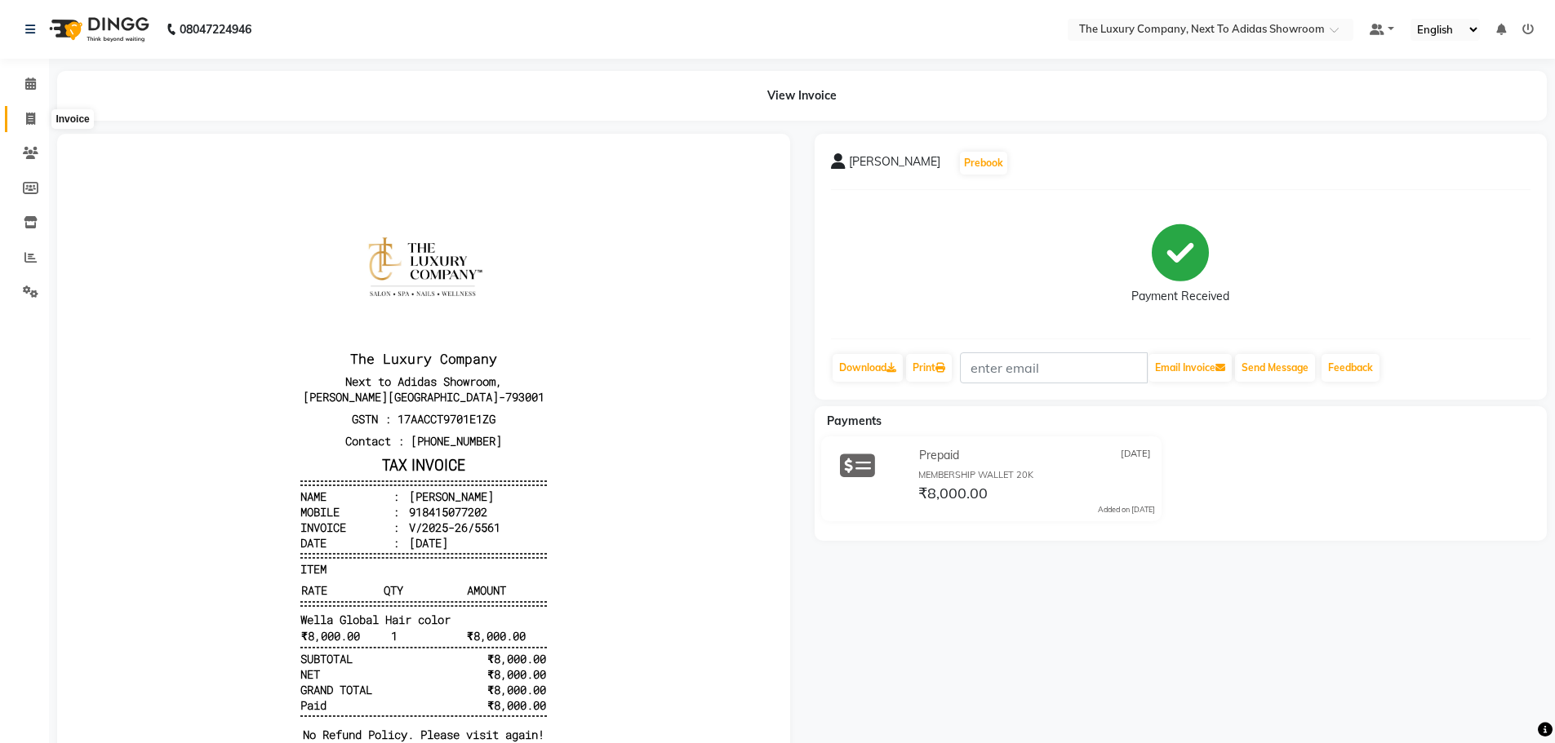
click at [31, 117] on icon at bounding box center [30, 119] width 9 height 12
select select "service"
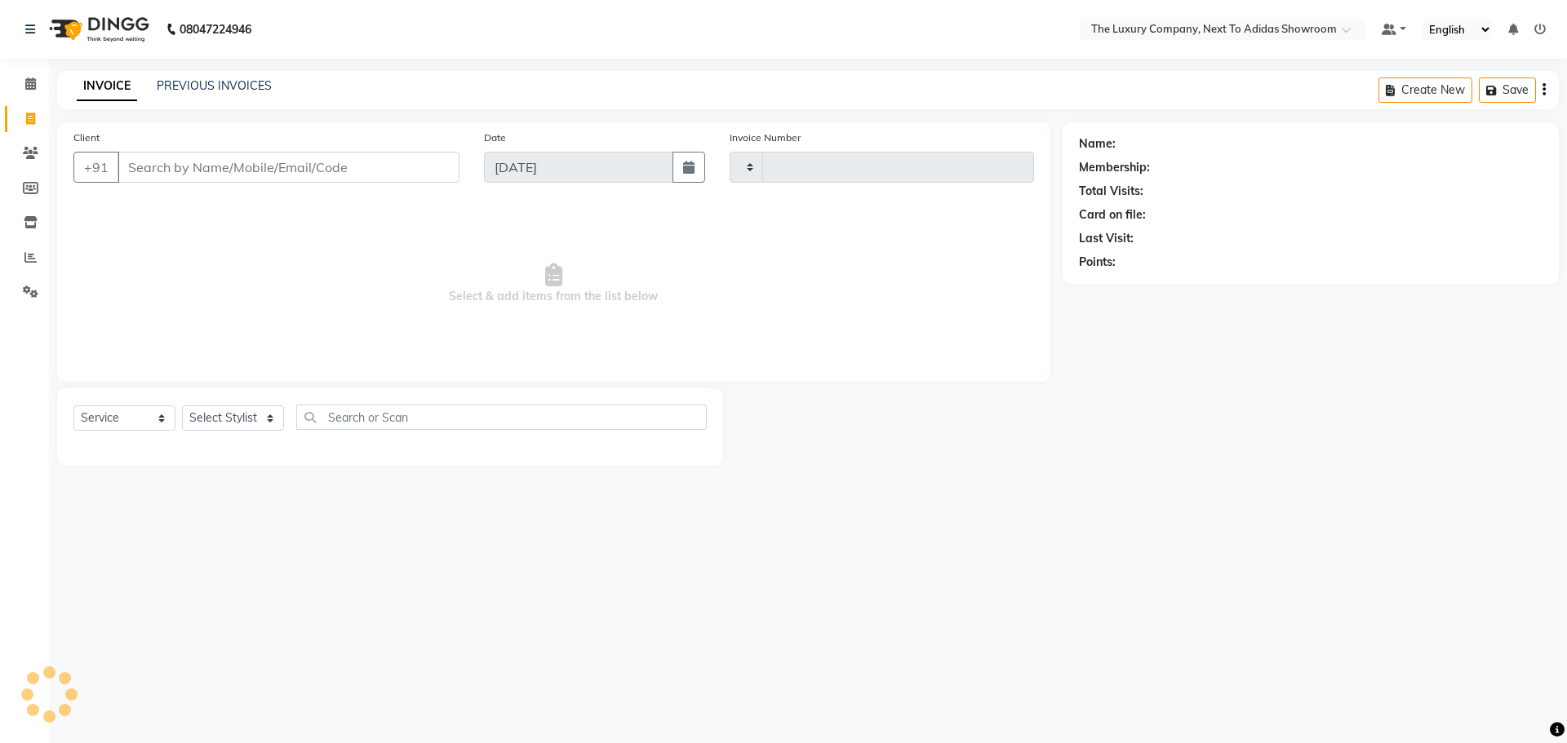
type input "5562"
select select "6828"
click at [1025, 459] on div at bounding box center [892, 427] width 339 height 78
click at [365, 172] on input "Client" at bounding box center [289, 167] width 342 height 31
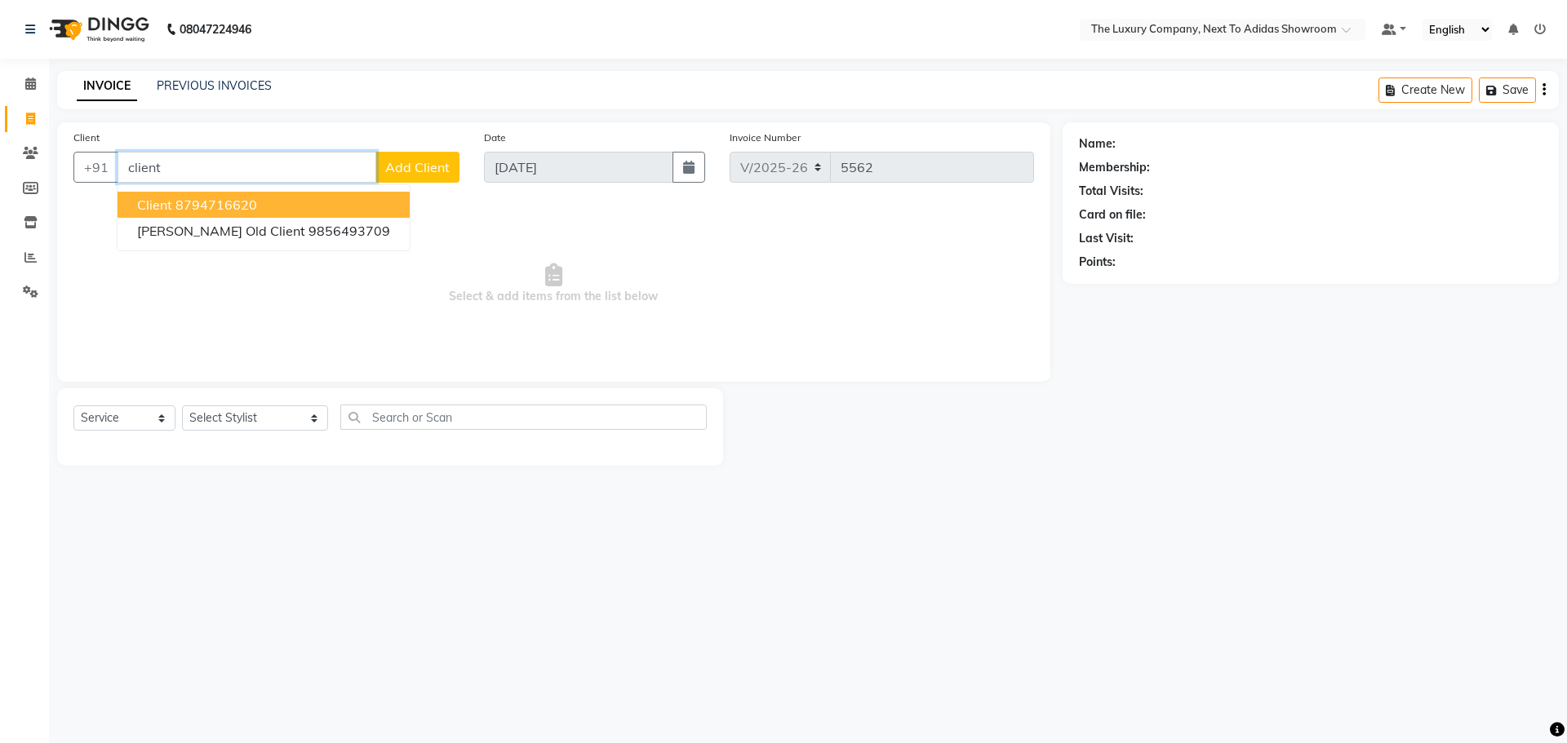
click at [346, 211] on button "Client 8794716620" at bounding box center [264, 205] width 292 height 26
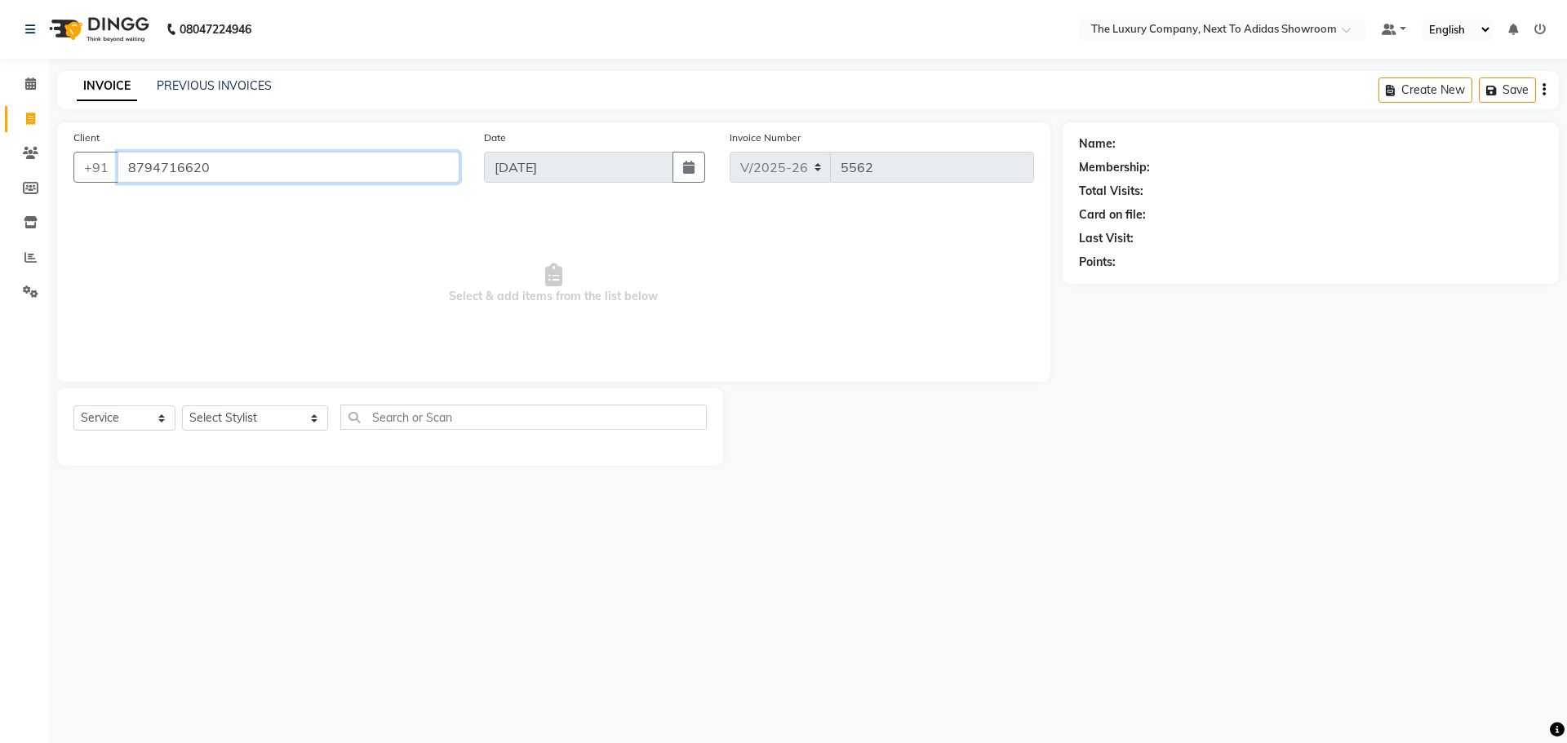
type input "8794716620"
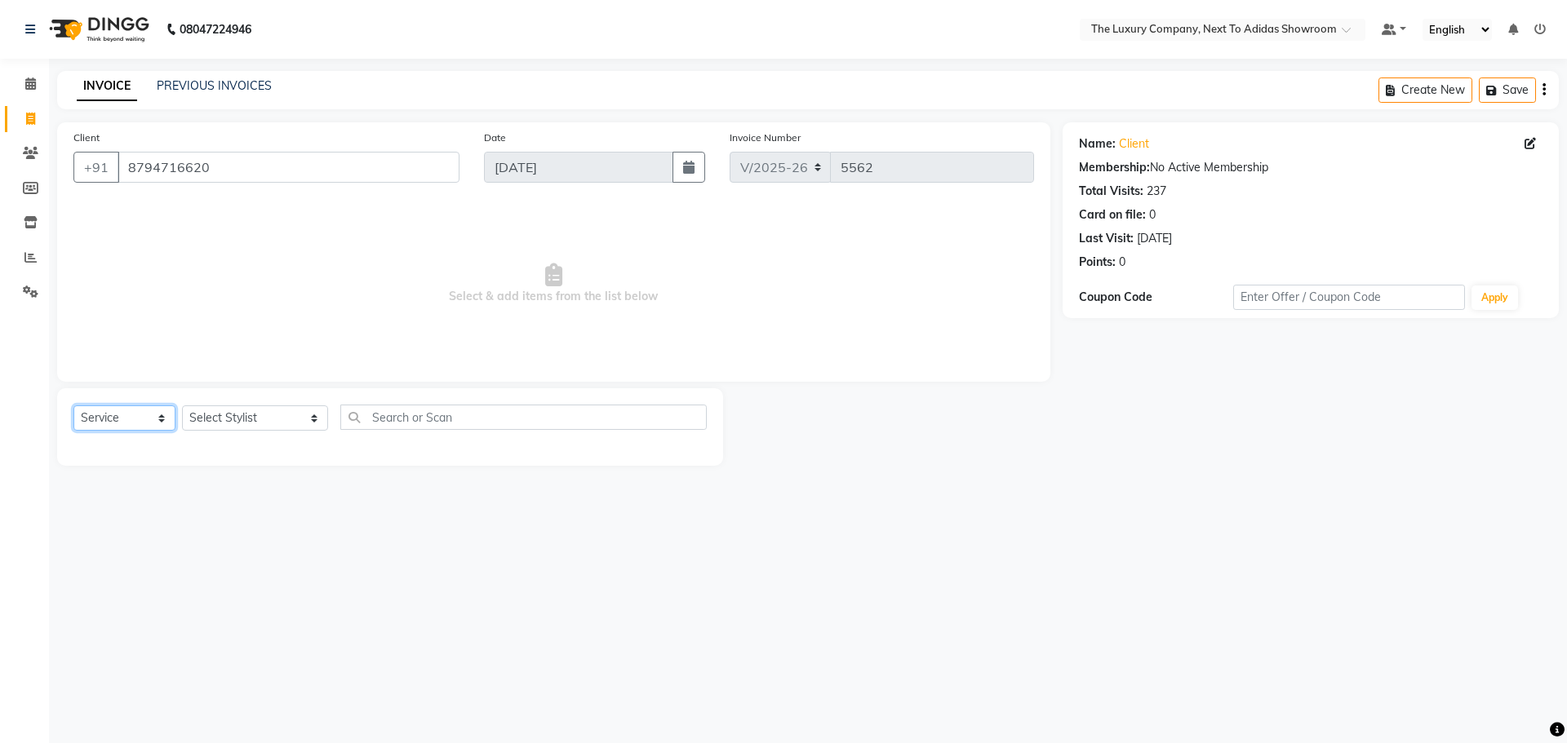
click at [115, 428] on select "Select Service Product Membership Package Voucher Prepaid Gift Card" at bounding box center [124, 418] width 102 height 25
select select "product"
click at [73, 406] on select "Select Service Product Membership Package Voucher Prepaid Gift Card" at bounding box center [124, 418] width 102 height 25
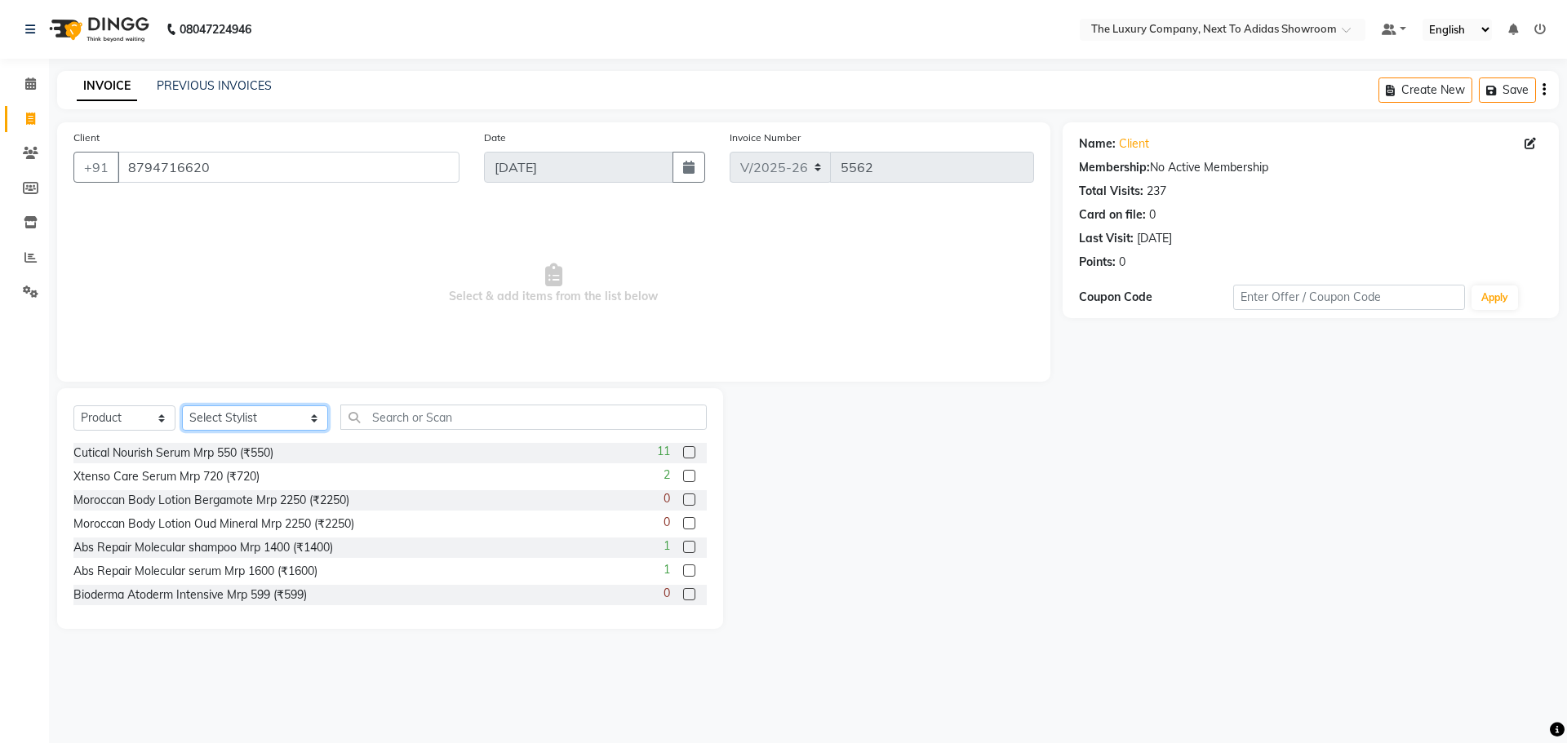
click at [248, 415] on select "Select Stylist [PERSON_NAME] [PERSON_NAME] ANSAI [PERSON_NAME] BALAJIED [PERSON…" at bounding box center [255, 418] width 146 height 25
select select "61325"
click at [182, 406] on select "Select Stylist [PERSON_NAME] [PERSON_NAME] ANSAI [PERSON_NAME] BALAJIED [PERSON…" at bounding box center [255, 418] width 146 height 25
click at [386, 415] on input "text" at bounding box center [523, 417] width 366 height 25
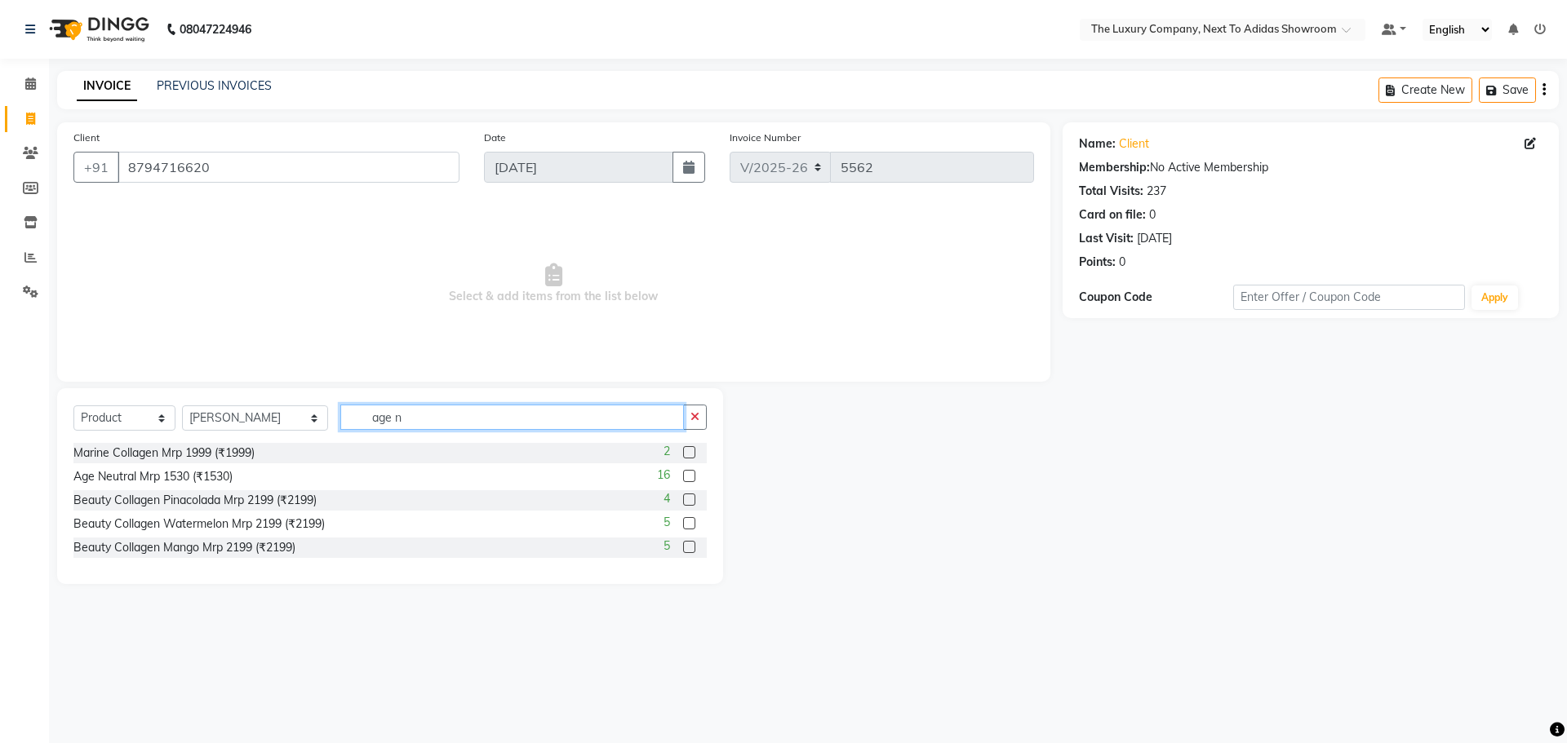
type input "age n"
click at [693, 476] on label at bounding box center [689, 476] width 12 height 12
click at [693, 476] on input "checkbox" at bounding box center [688, 477] width 11 height 11
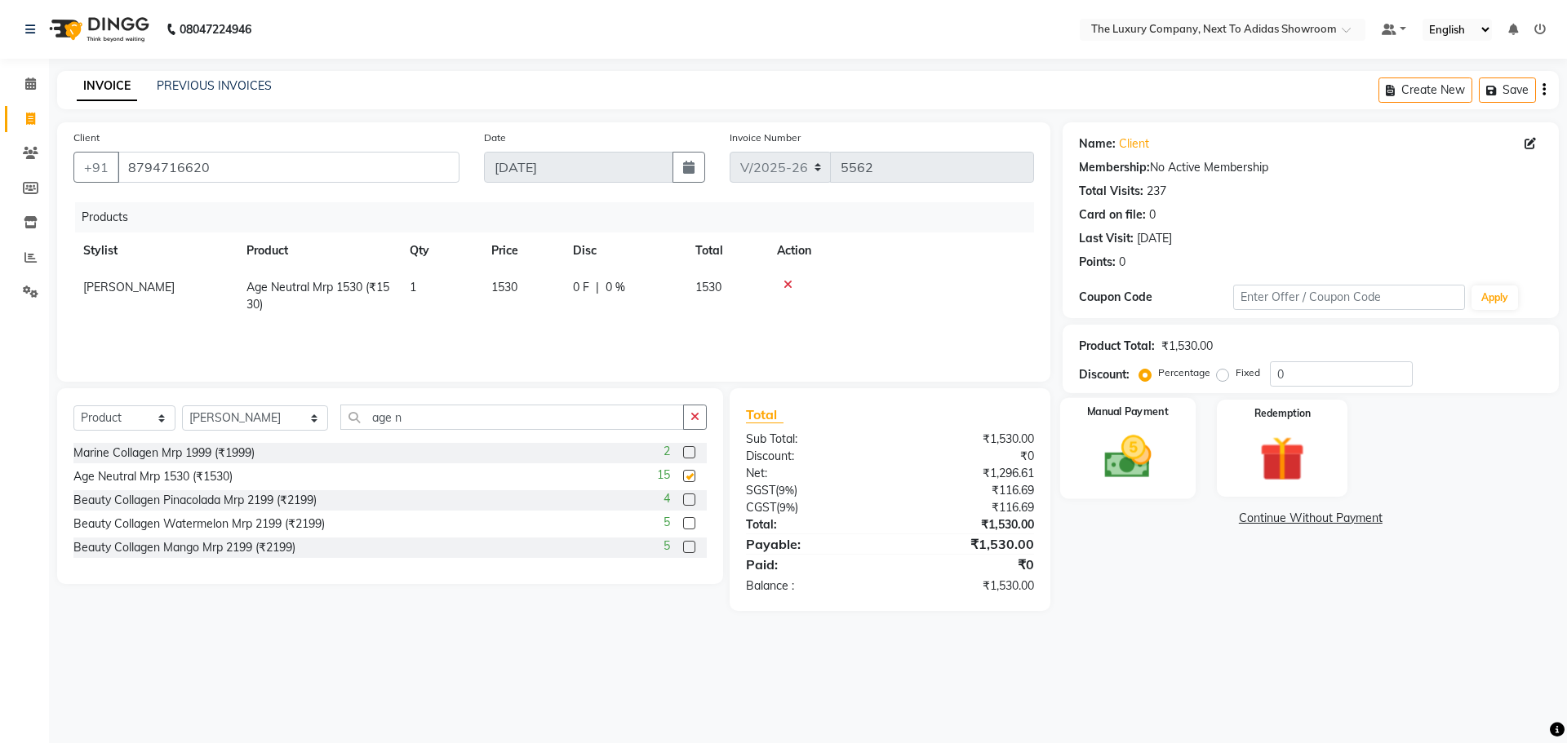
checkbox input "false"
click at [1180, 442] on div "Manual Payment" at bounding box center [1126, 448] width 135 height 100
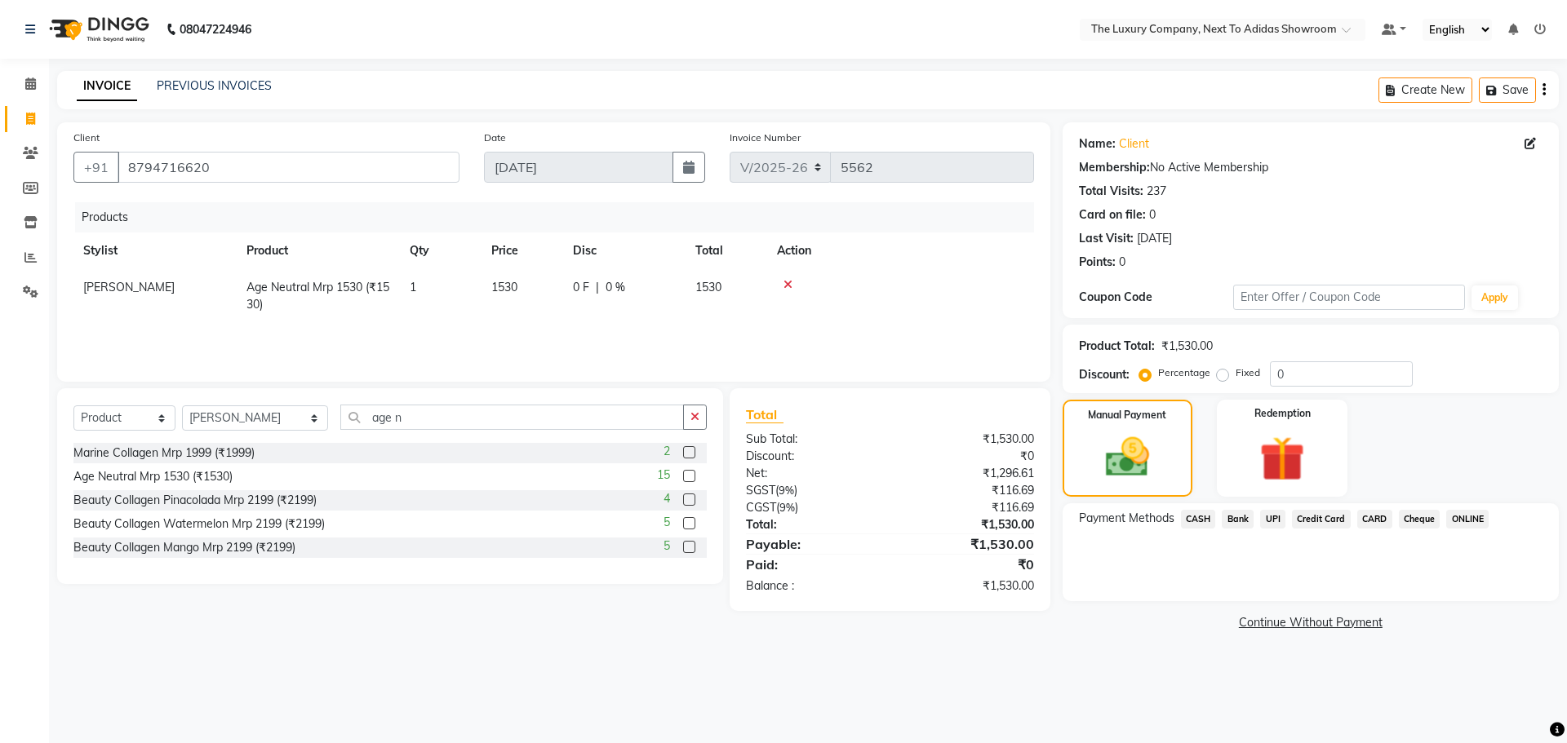
click at [1200, 513] on span "CASH" at bounding box center [1198, 519] width 35 height 19
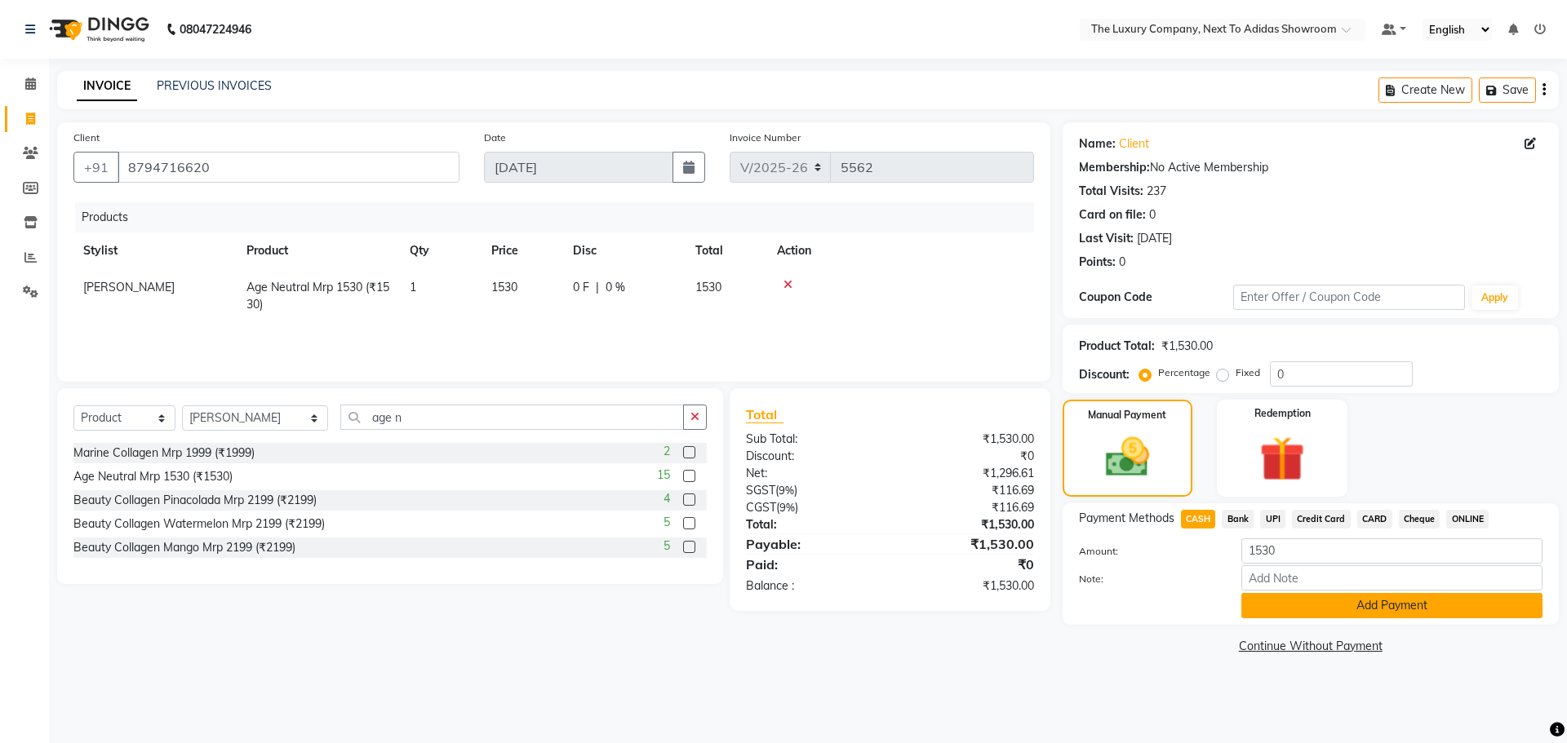
click at [1325, 606] on button "Add Payment" at bounding box center [1391, 605] width 301 height 25
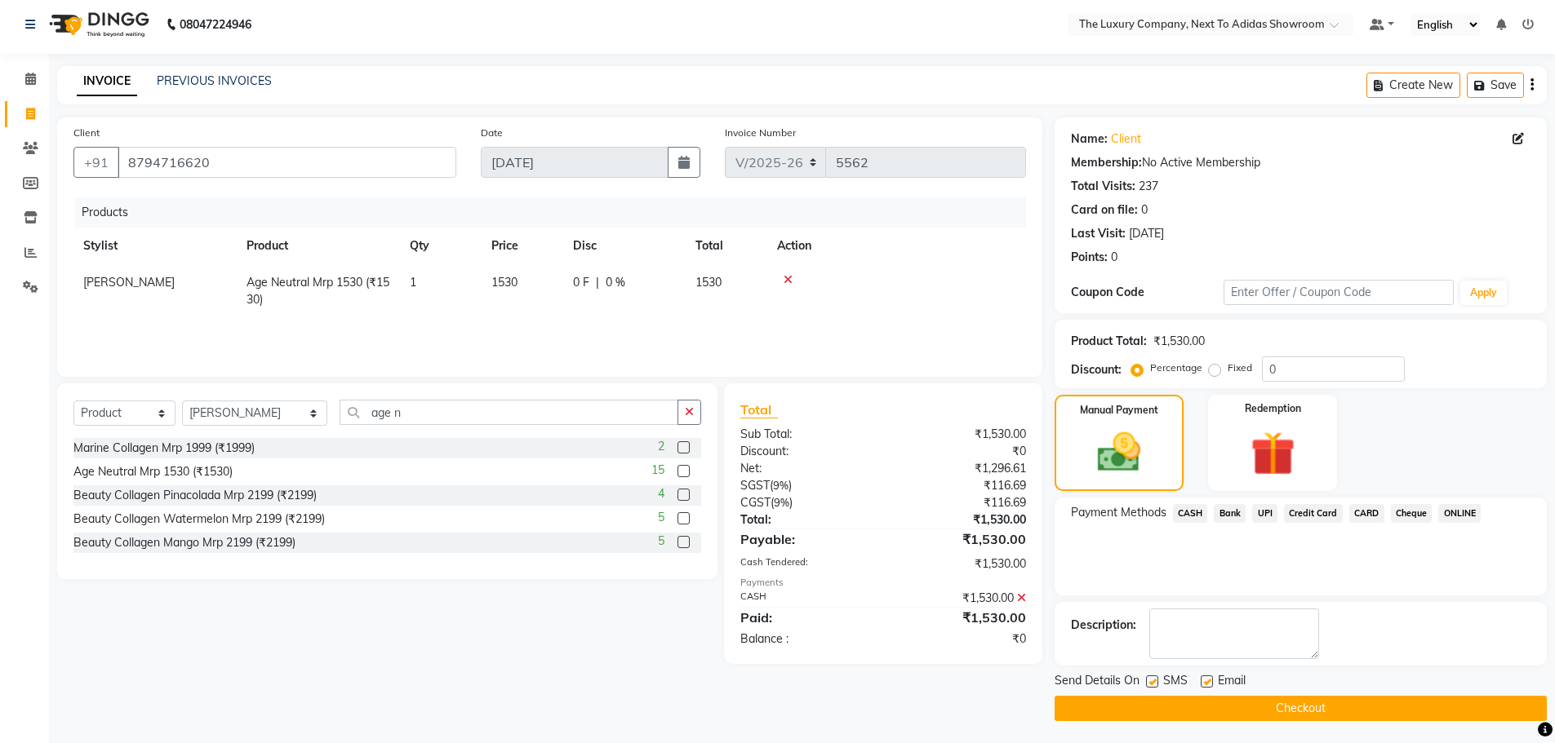
scroll to position [7, 0]
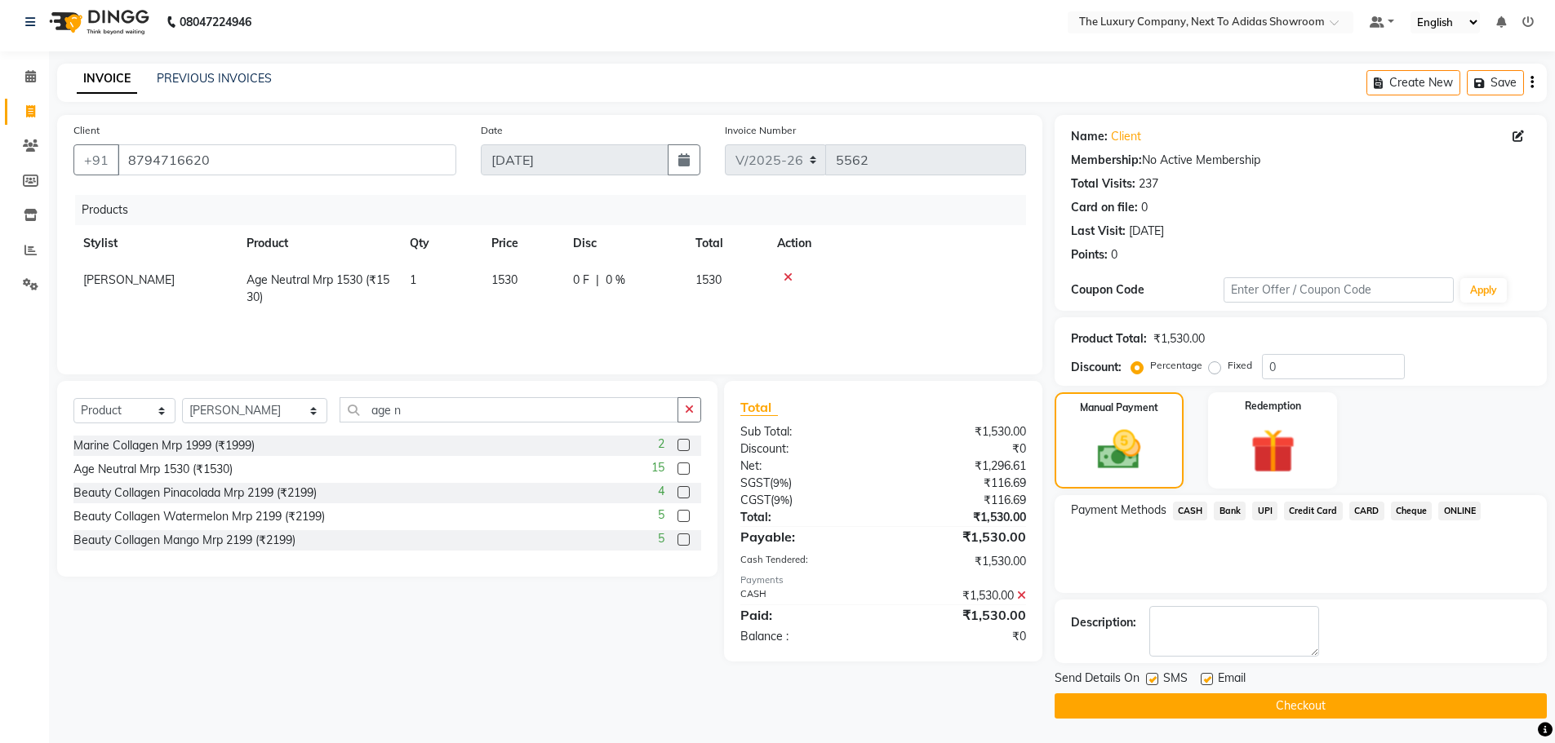
click at [1270, 708] on button "Checkout" at bounding box center [1300, 706] width 492 height 25
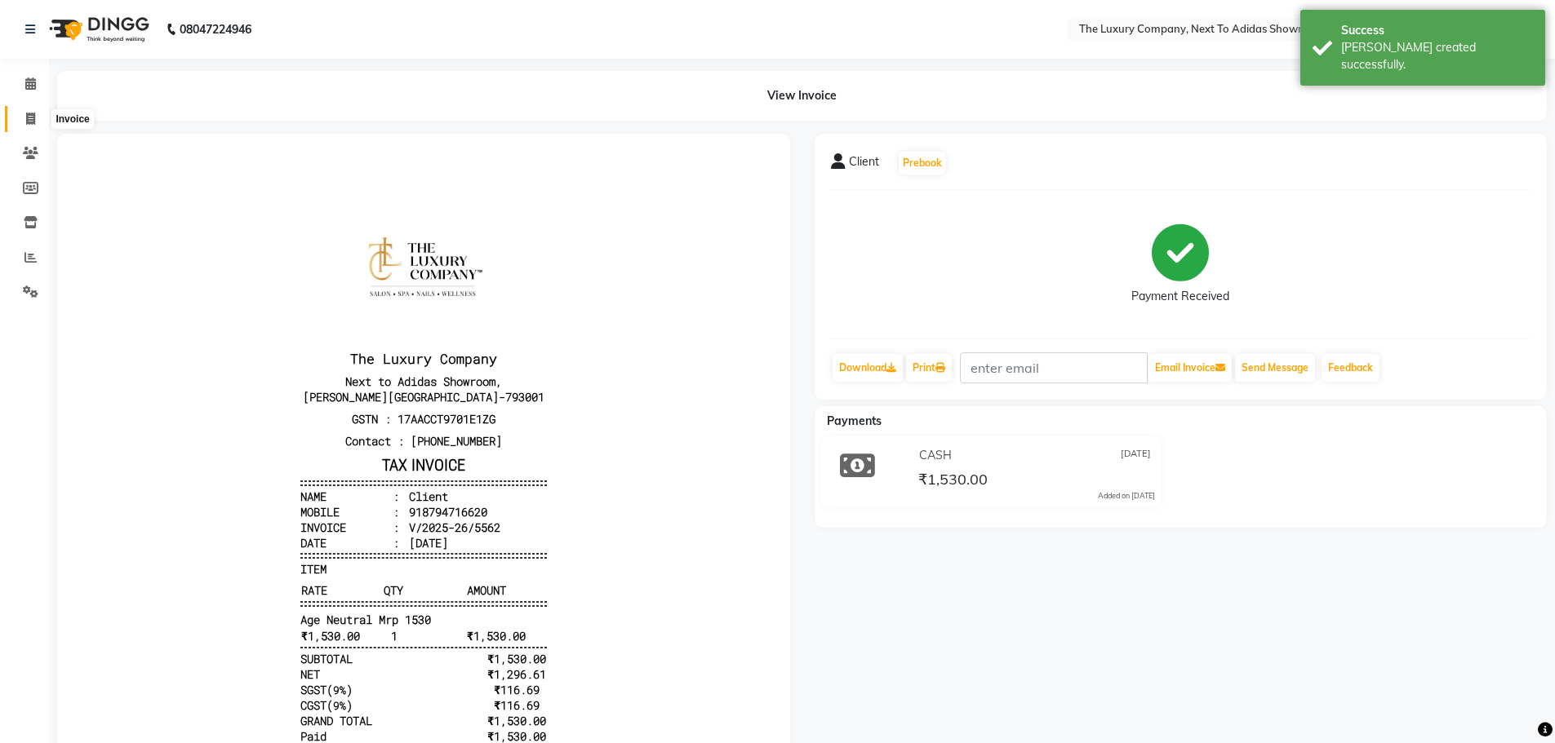
click at [33, 123] on icon at bounding box center [30, 119] width 9 height 12
select select "service"
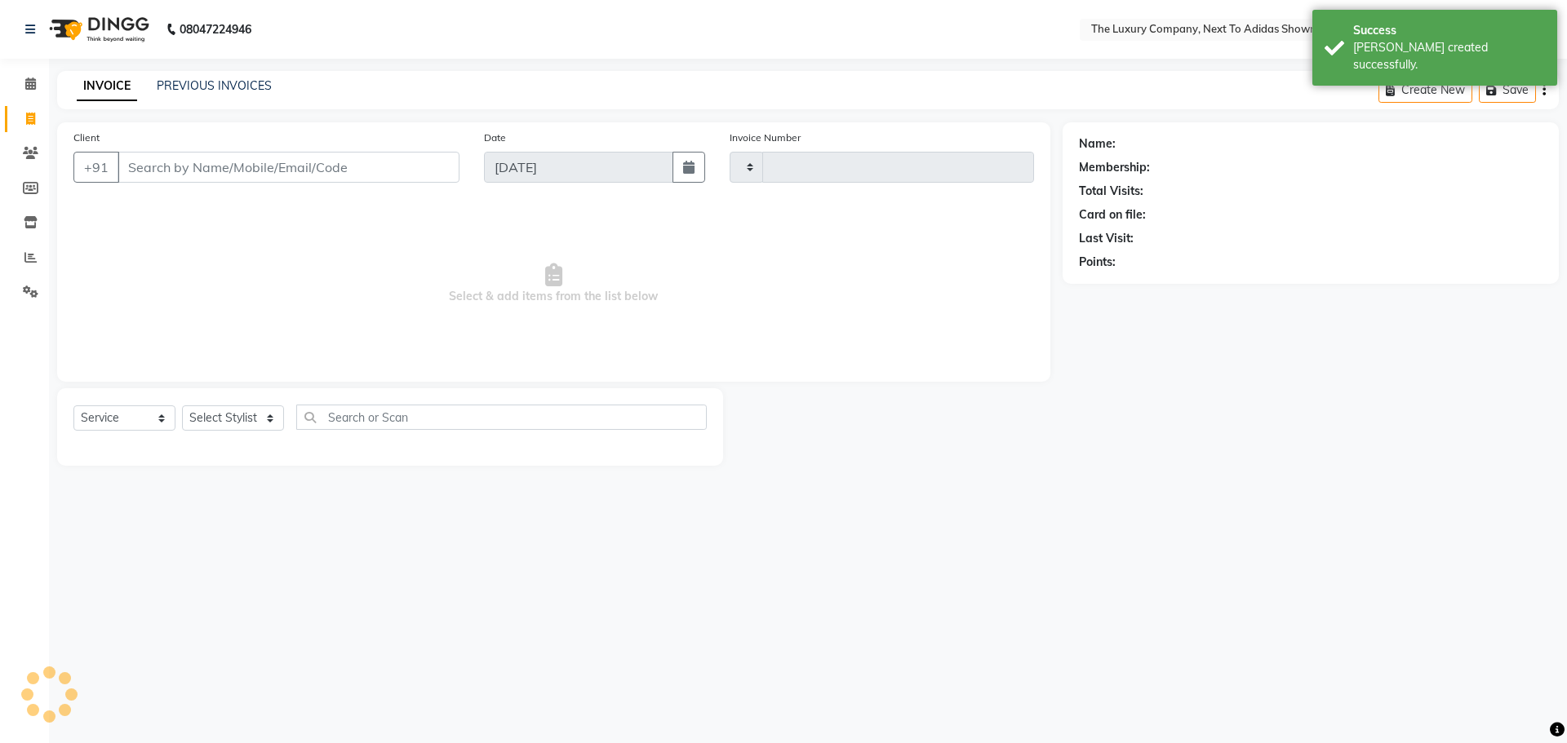
type input "5563"
select select "6828"
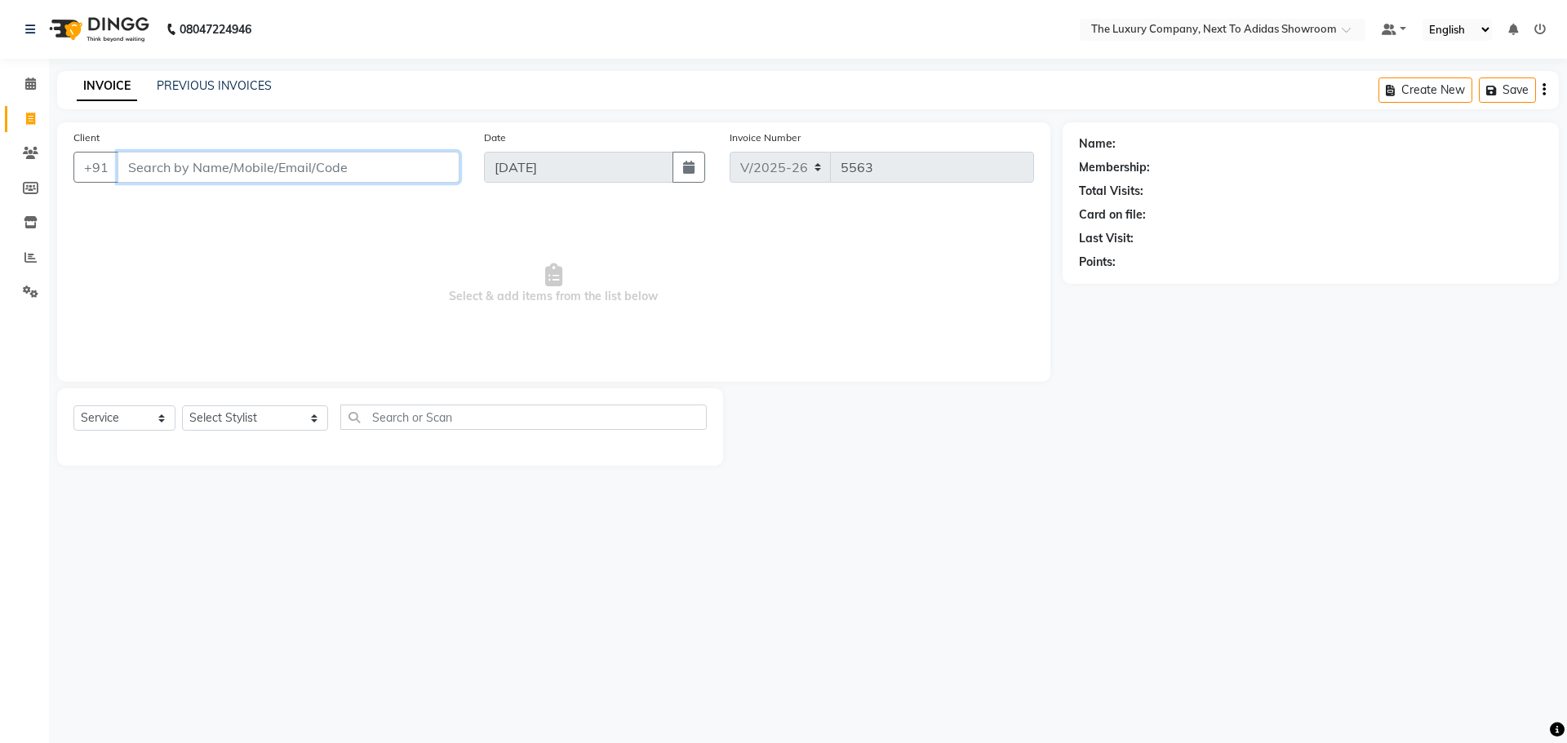
click at [369, 162] on input "Client" at bounding box center [289, 167] width 342 height 31
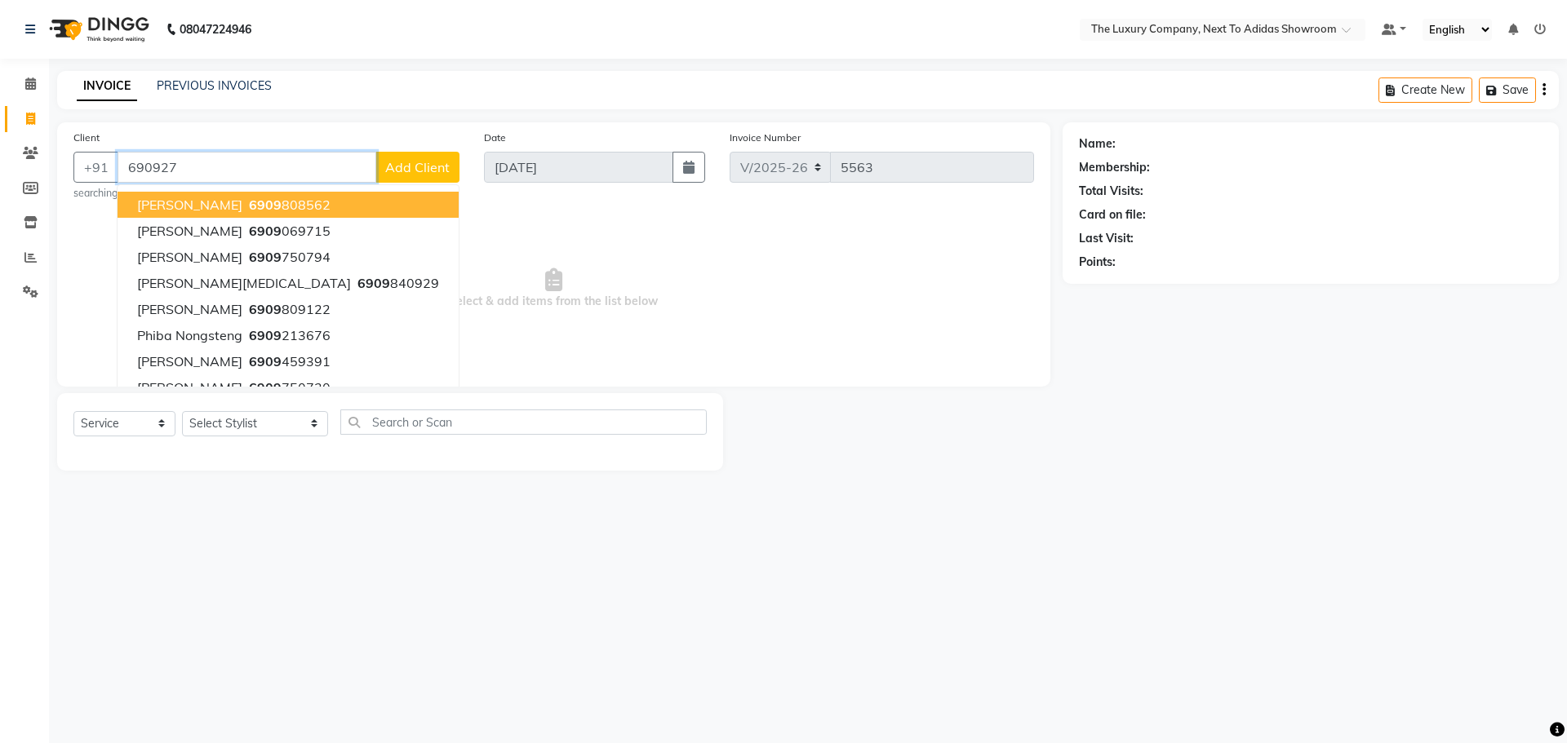
type input "6909279"
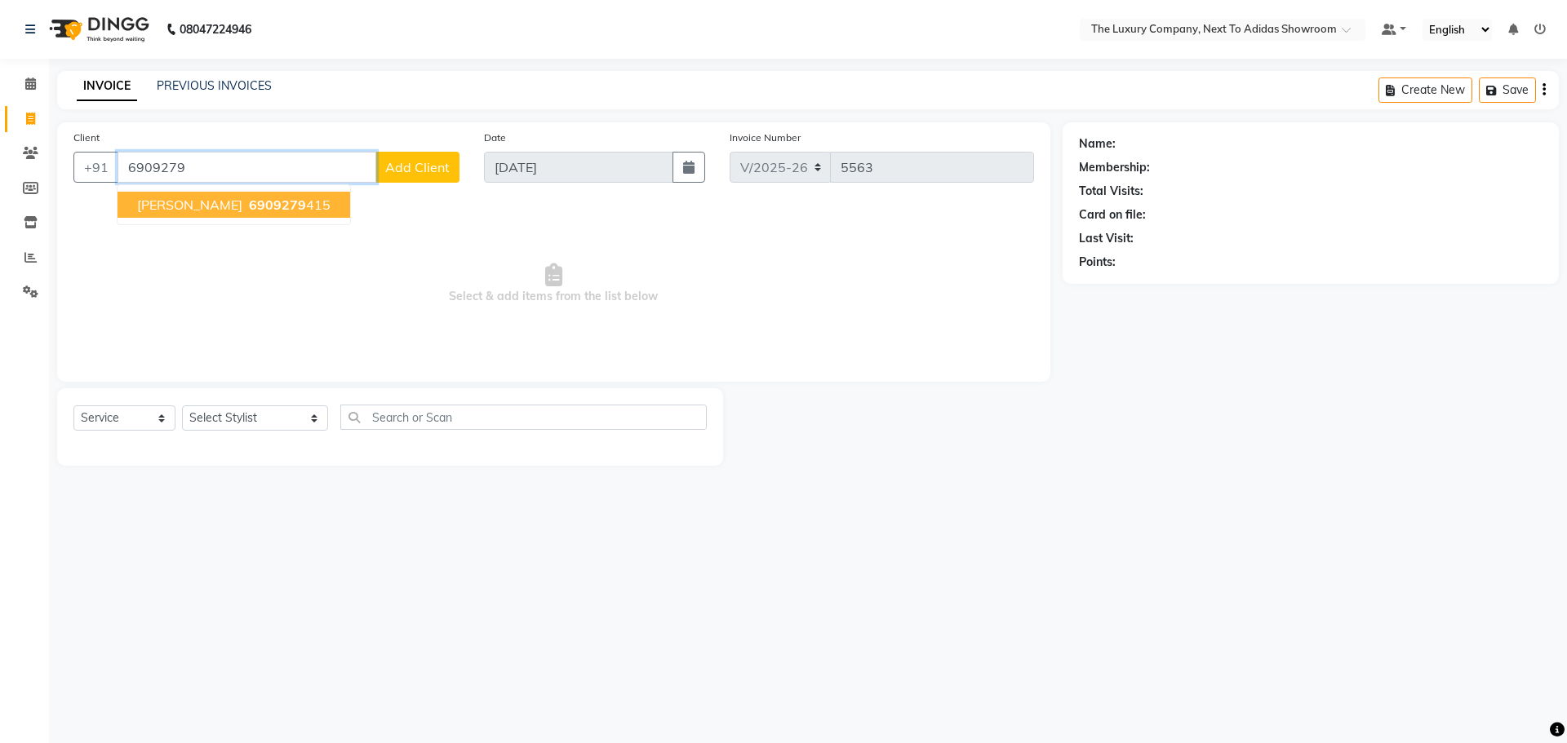
drag, startPoint x: 195, startPoint y: 167, endPoint x: 4, endPoint y: 235, distance: 202.6
click at [21, 231] on app-home "08047224946 Select Location × The Luxury Company, Next To Adidas Showroom Defau…" at bounding box center [783, 245] width 1567 height 490
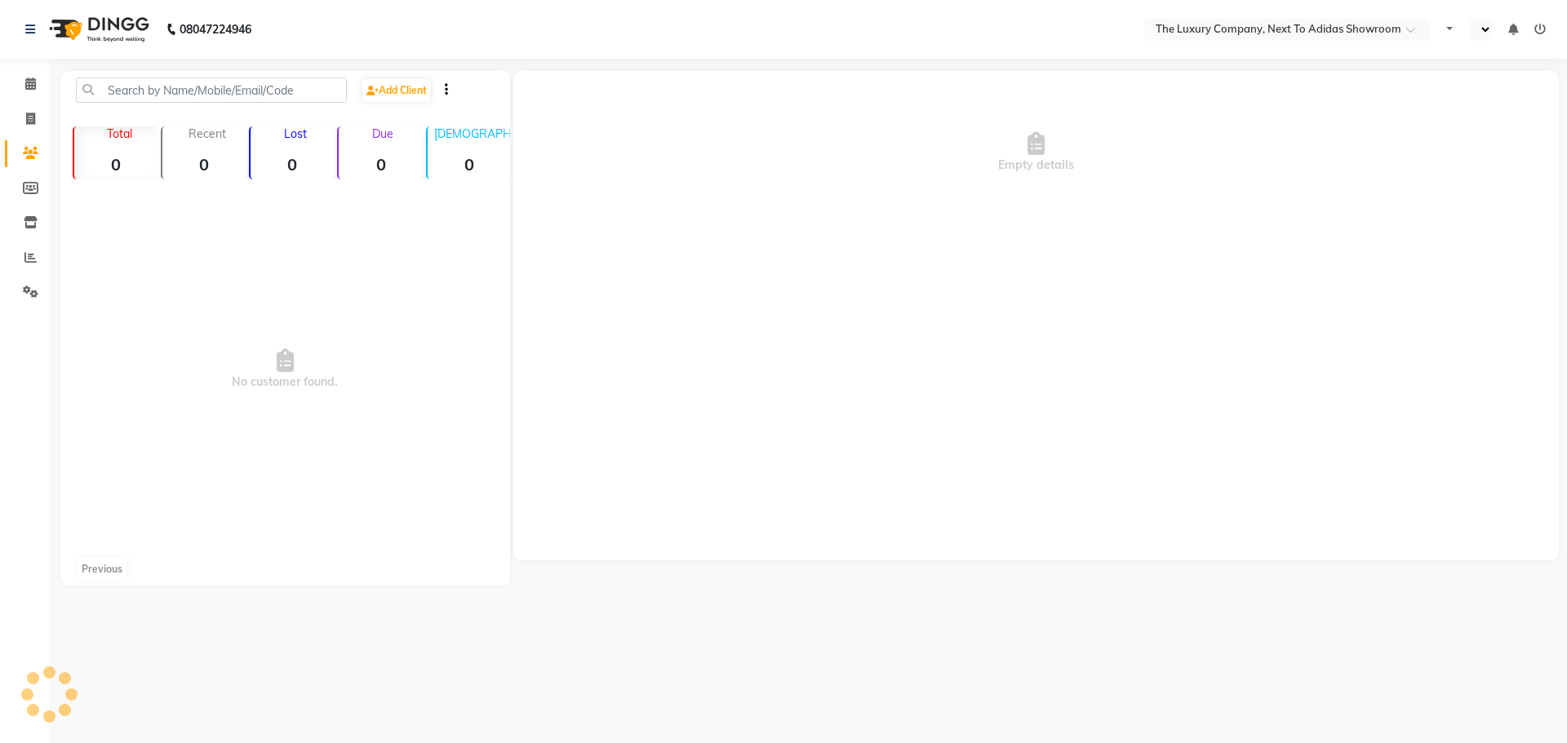
select select "en"
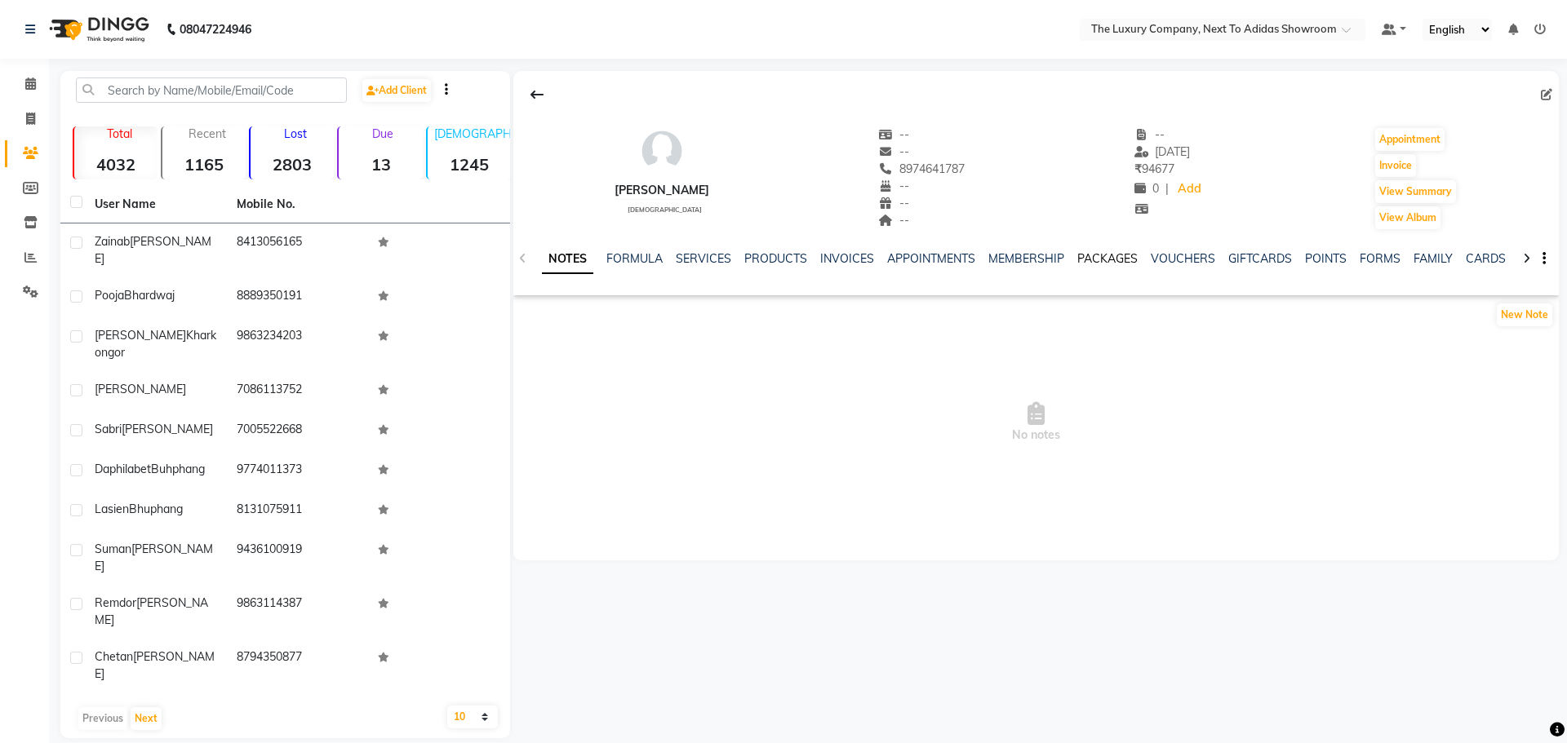
click at [1108, 260] on link "PACKAGES" at bounding box center [1107, 258] width 60 height 15
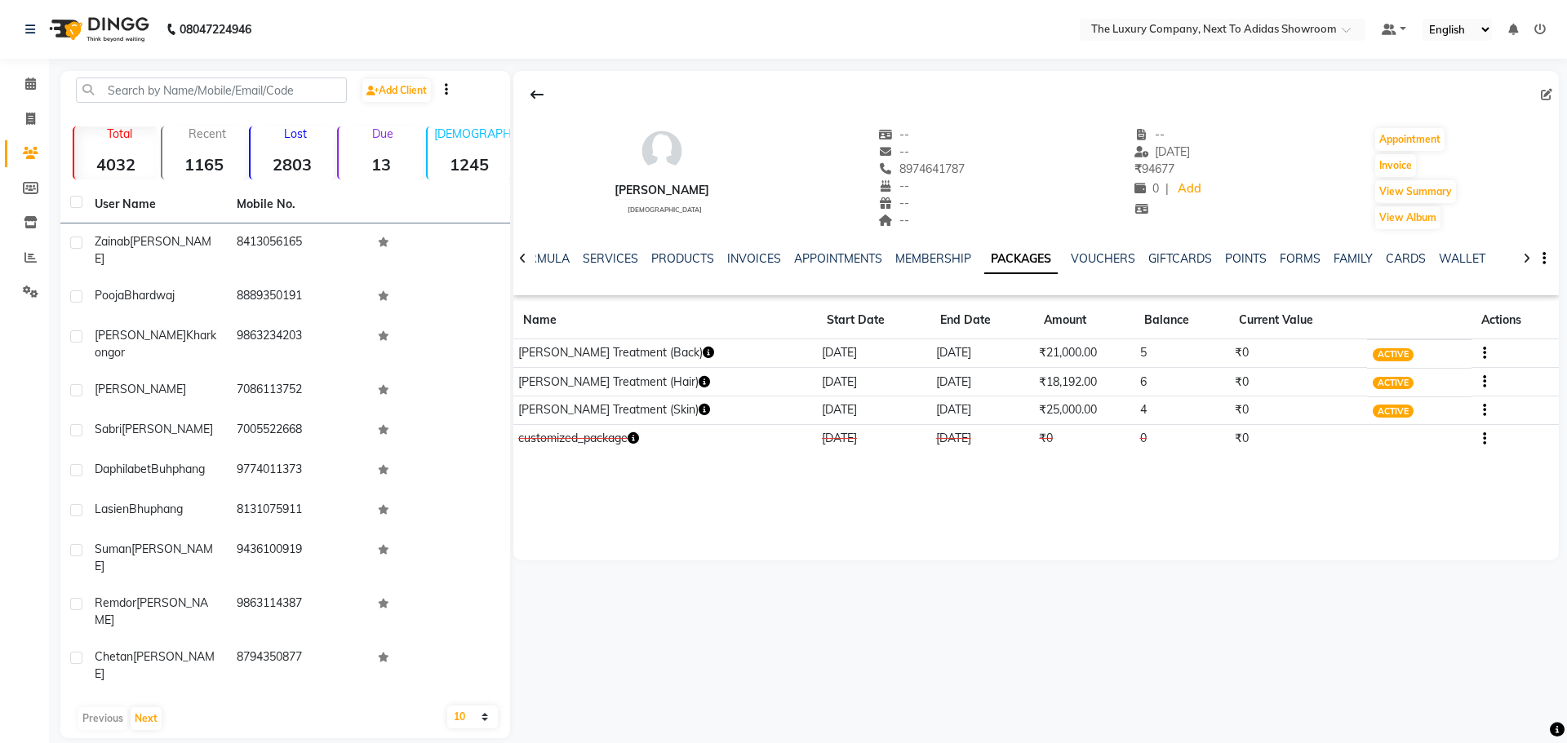
click at [699, 379] on icon "button" at bounding box center [704, 381] width 11 height 11
click at [638, 437] on icon "button" at bounding box center [633, 438] width 11 height 11
click at [709, 495] on div "Grace Kharsati female -- -- 8974641787 -- -- -- -- 31-08-2025 ₹ 94677 0 | Add A…" at bounding box center [1035, 316] width 1045 height 490
click at [29, 83] on icon at bounding box center [30, 84] width 11 height 12
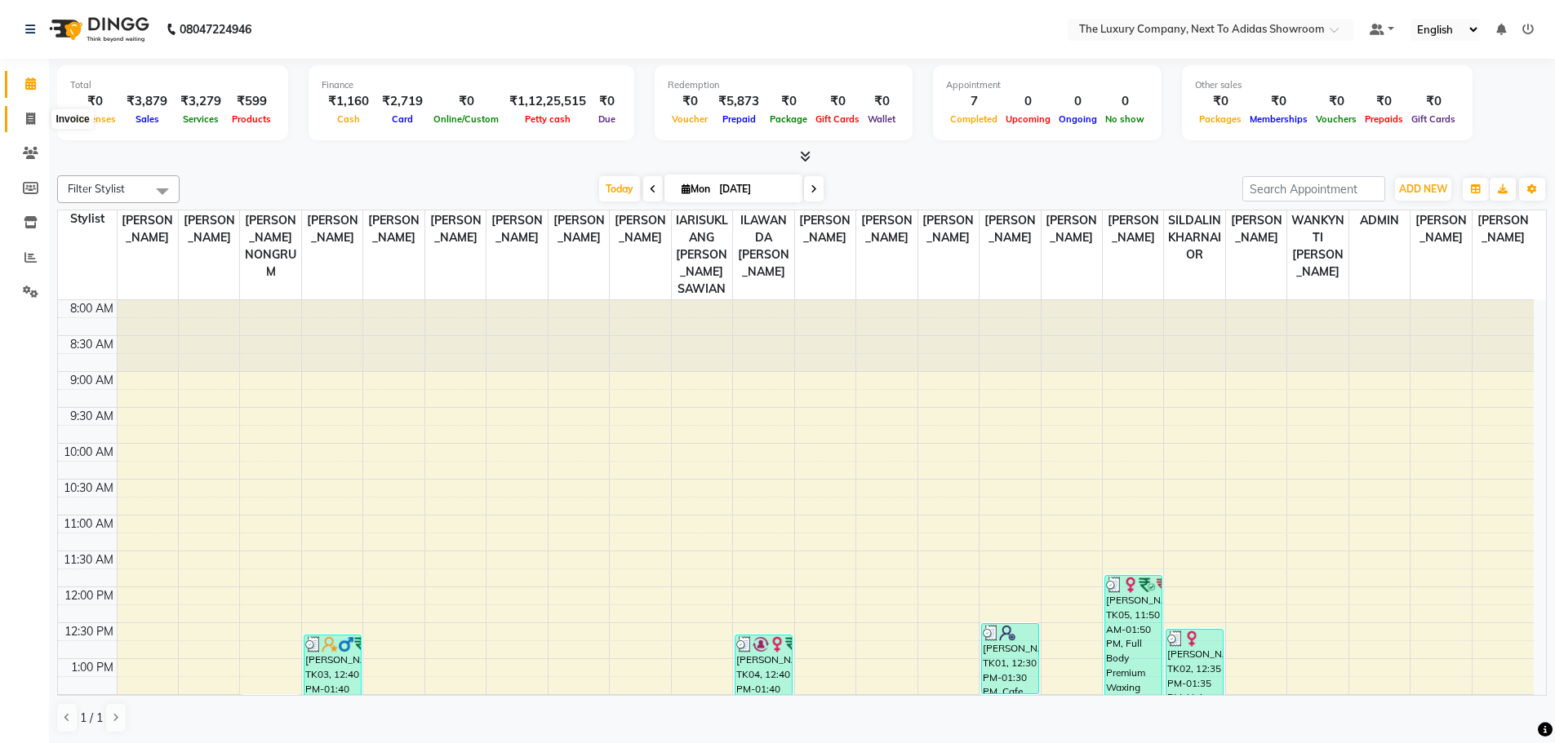
click at [38, 116] on span at bounding box center [30, 119] width 29 height 19
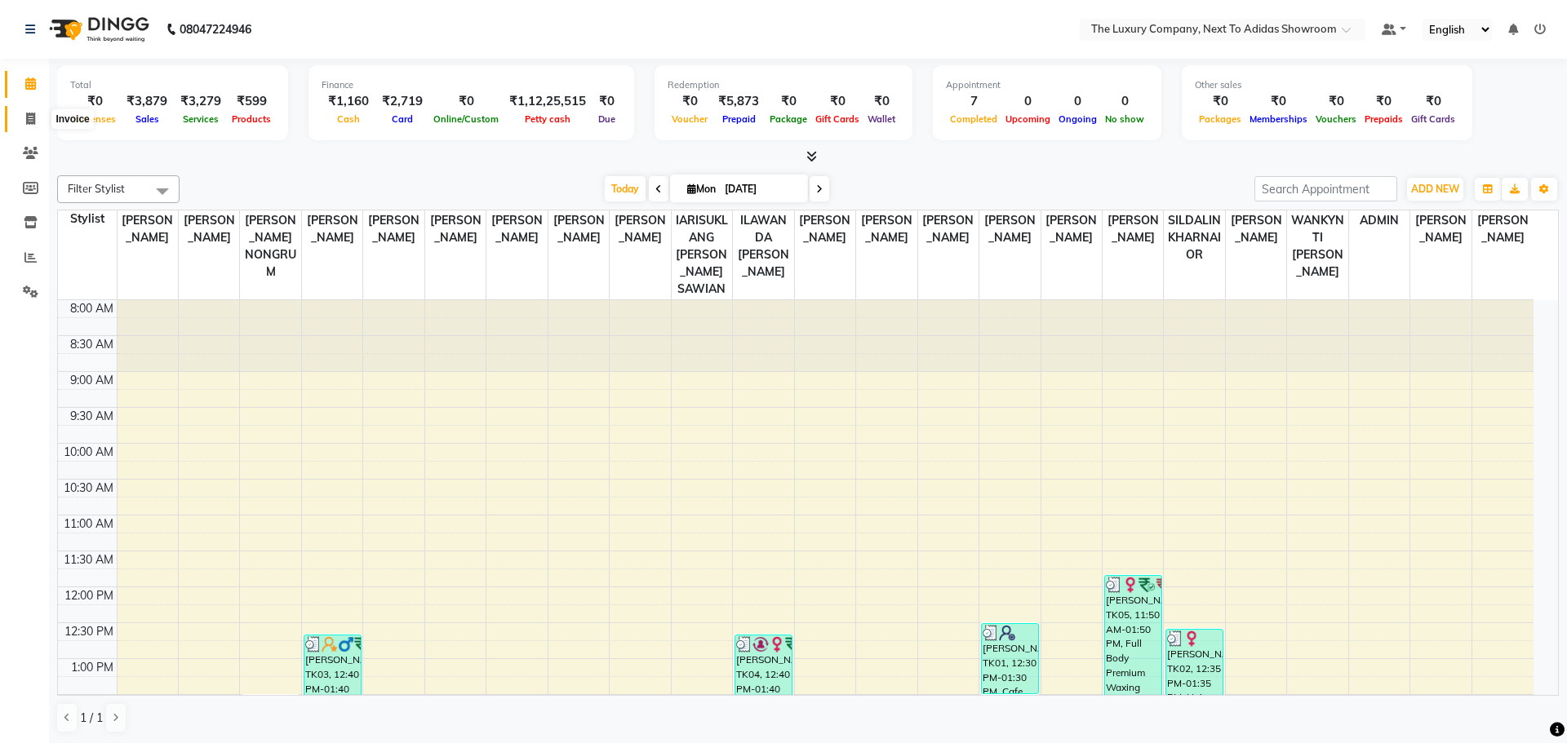
select select "6828"
select select "service"
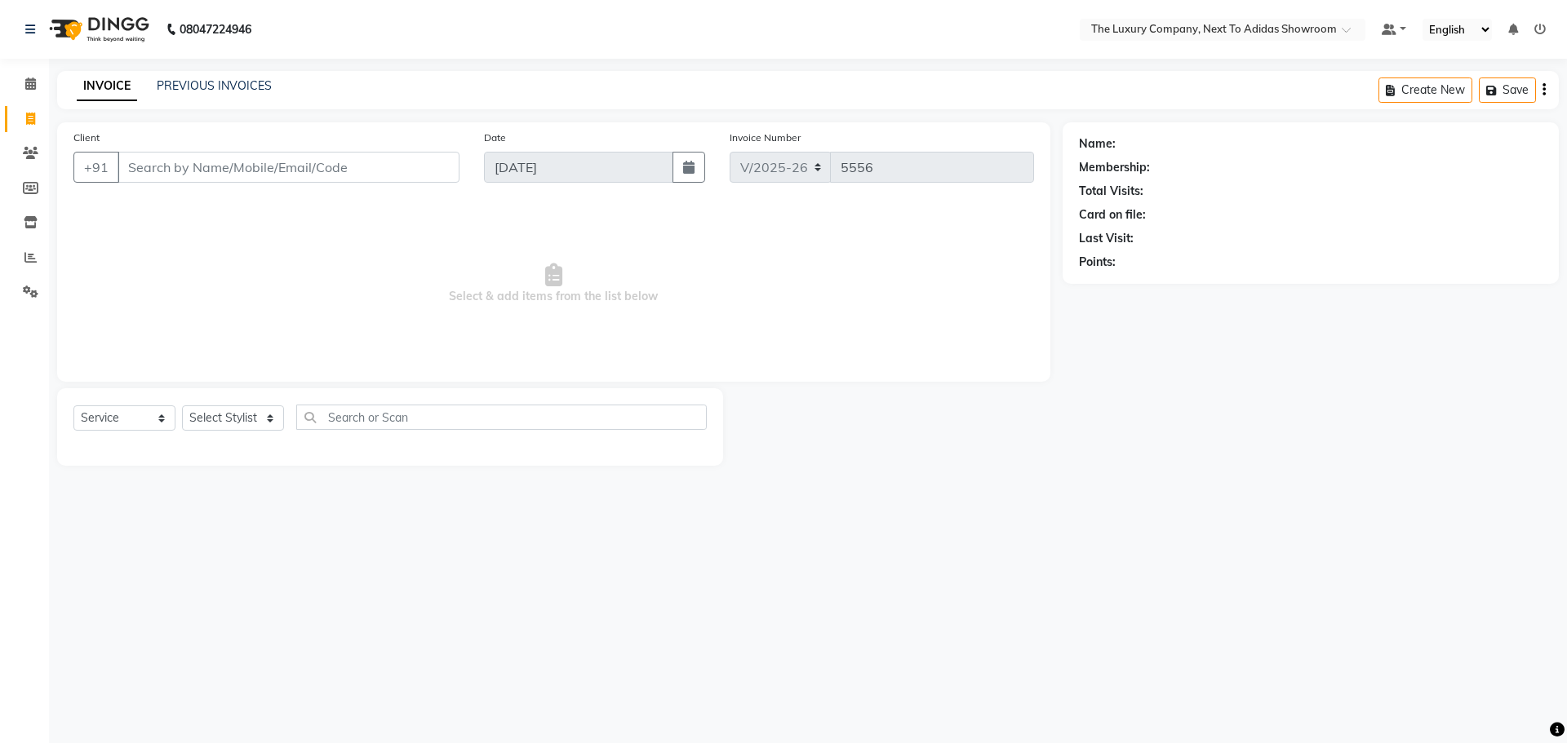
click at [240, 171] on input "Client" at bounding box center [289, 167] width 342 height 31
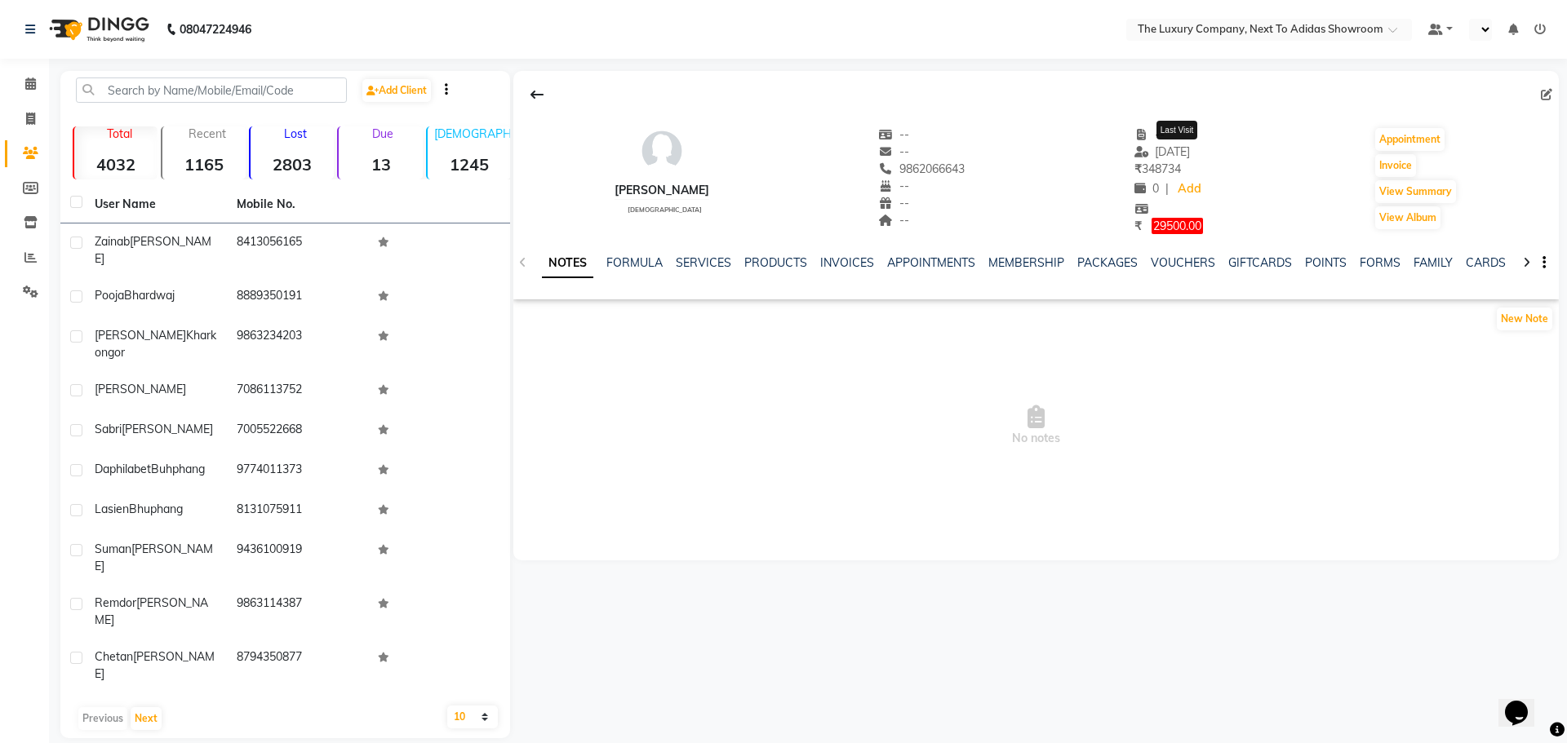
select select "en"
click at [1115, 265] on link "PACKAGES" at bounding box center [1107, 262] width 60 height 15
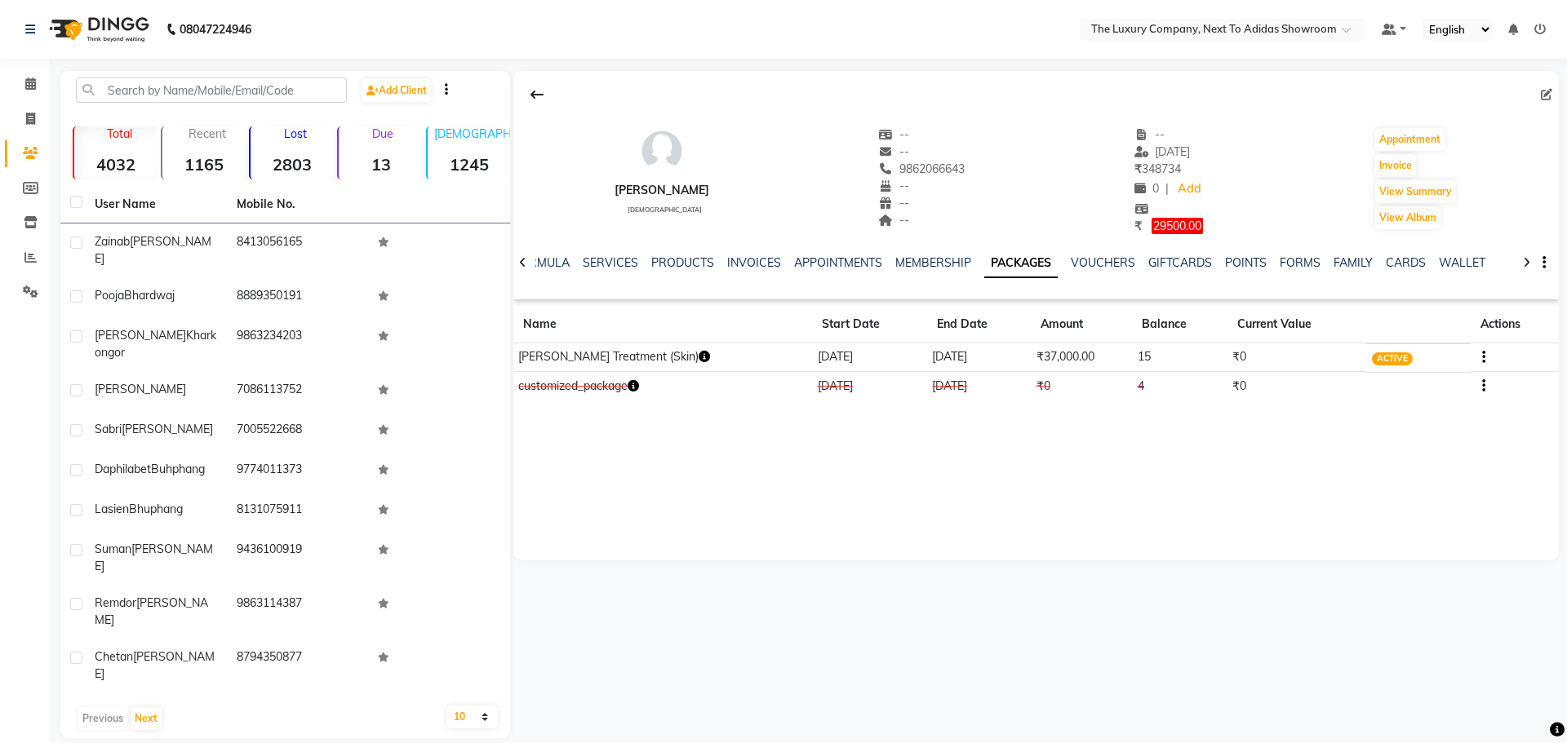
click at [638, 390] on icon "button" at bounding box center [633, 385] width 11 height 11
click at [662, 427] on div "Melissa Wallang female -- -- 9862066643 -- -- -- -- 27-08-2025 ₹ 348734 0 | Add…" at bounding box center [1035, 316] width 1045 height 490
click at [37, 259] on span at bounding box center [30, 258] width 29 height 19
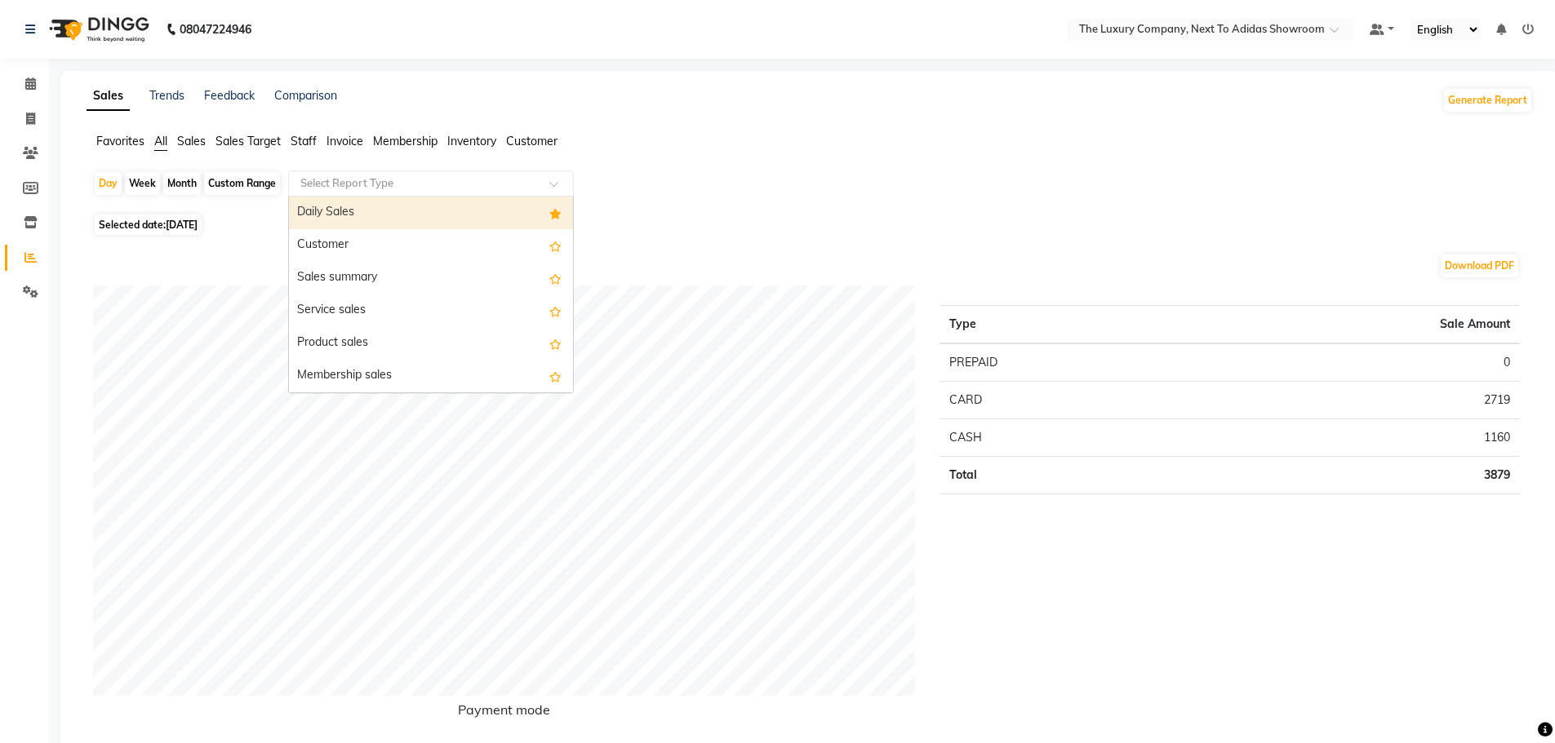
drag, startPoint x: 345, startPoint y: 182, endPoint x: 354, endPoint y: 186, distance: 9.9
click at [354, 186] on input "text" at bounding box center [414, 183] width 235 height 16
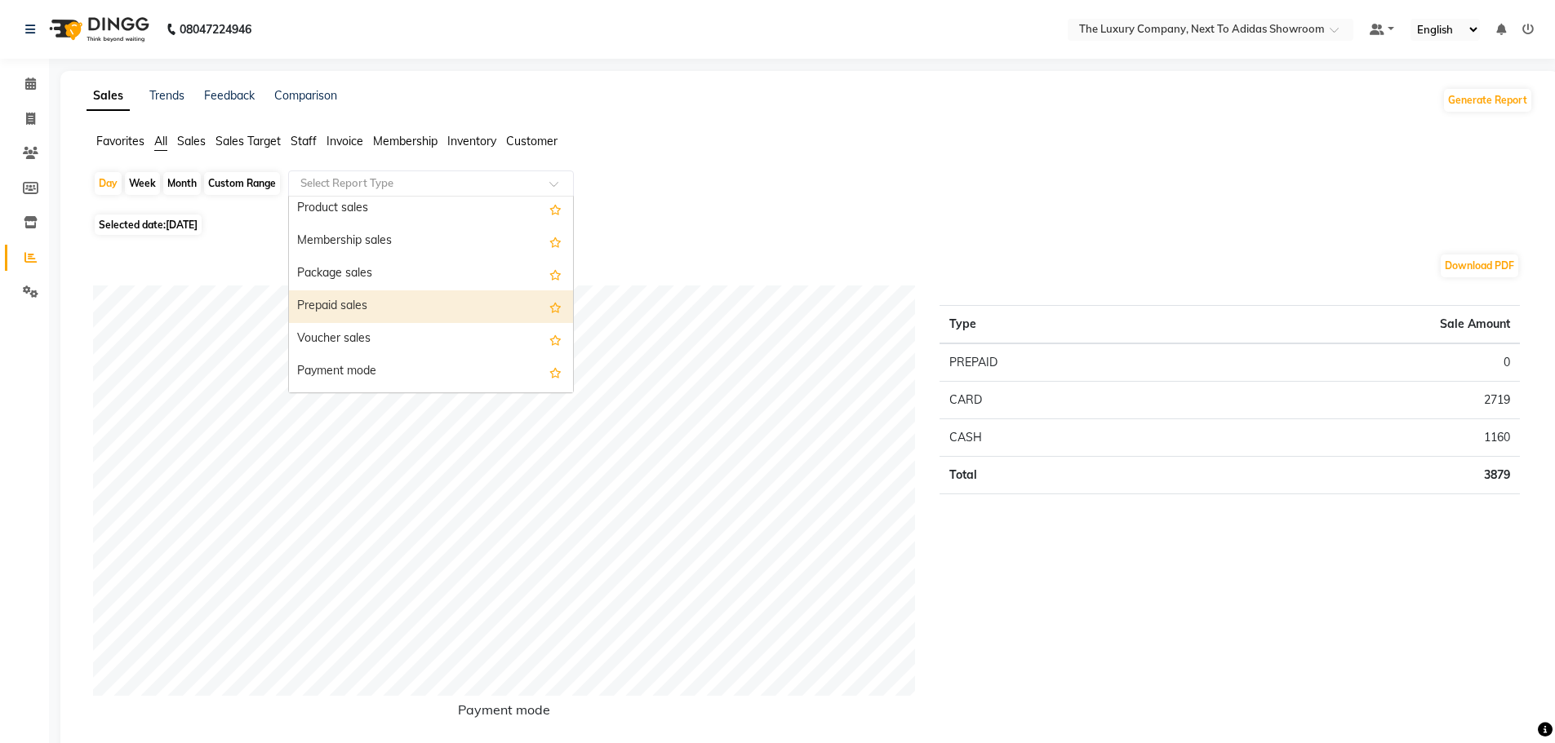
scroll to position [163, 0]
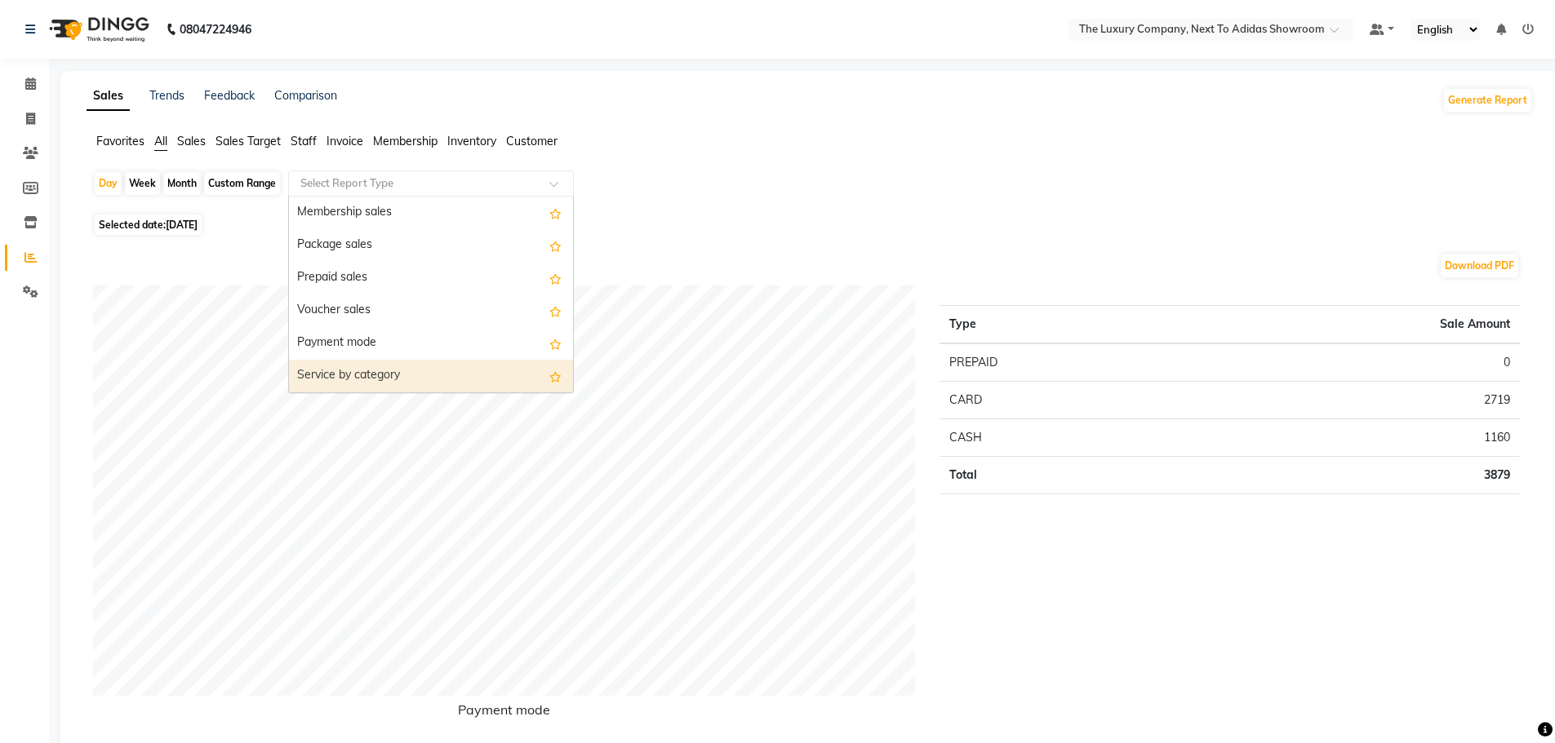
click at [419, 371] on div "Service by category" at bounding box center [431, 376] width 284 height 33
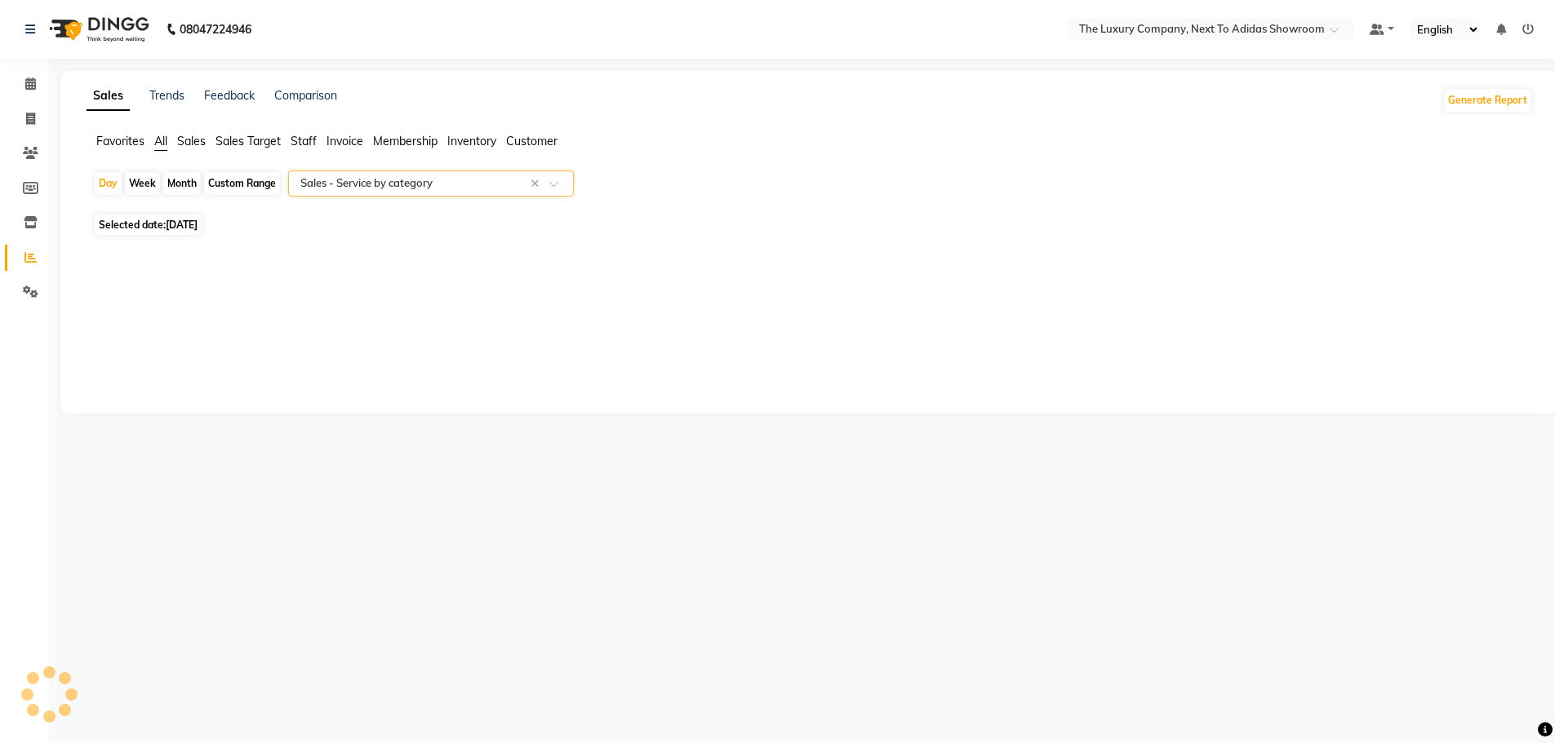
select select "full_report"
select select "csv"
click at [197, 221] on span "[DATE]" at bounding box center [182, 225] width 32 height 12
select select "9"
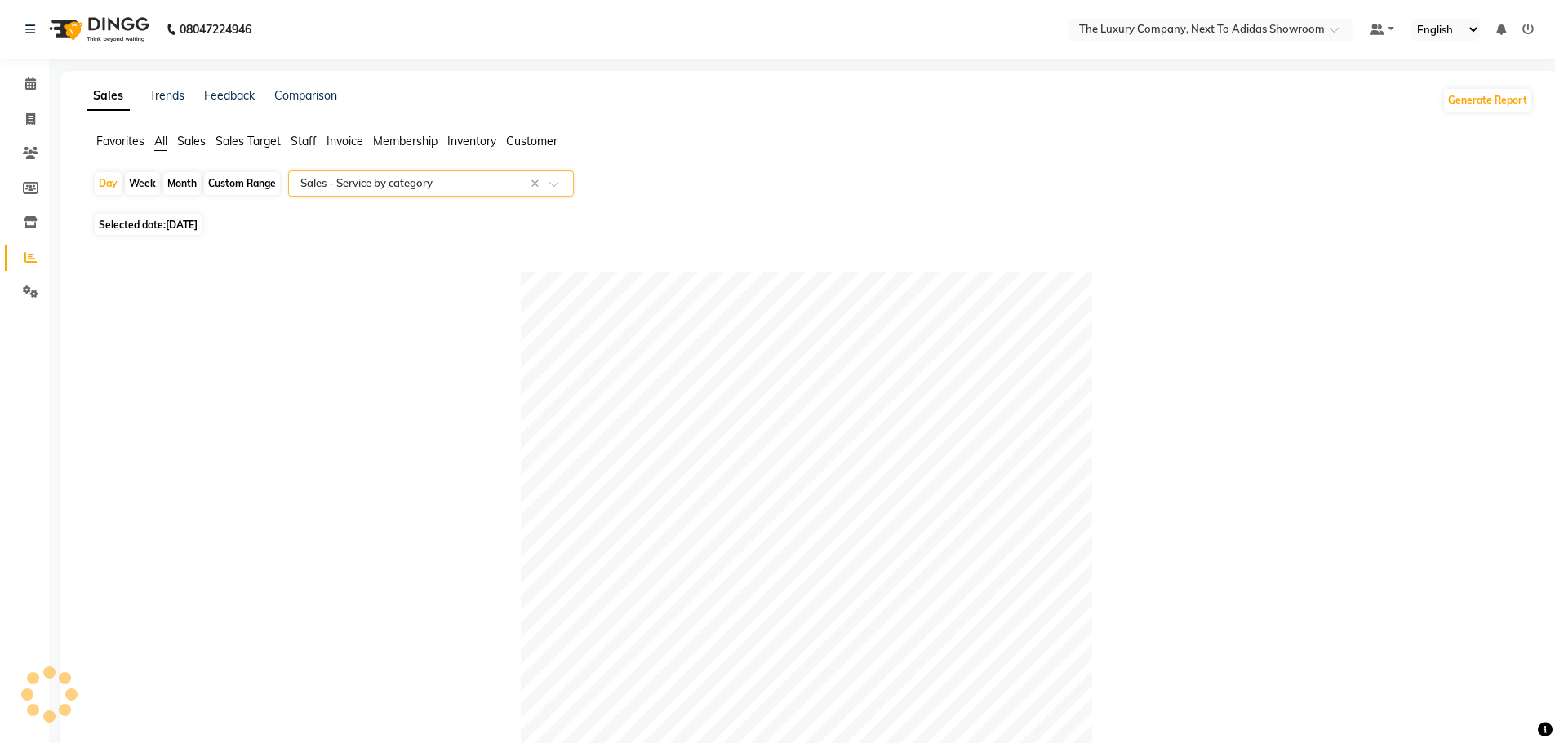
select select "2025"
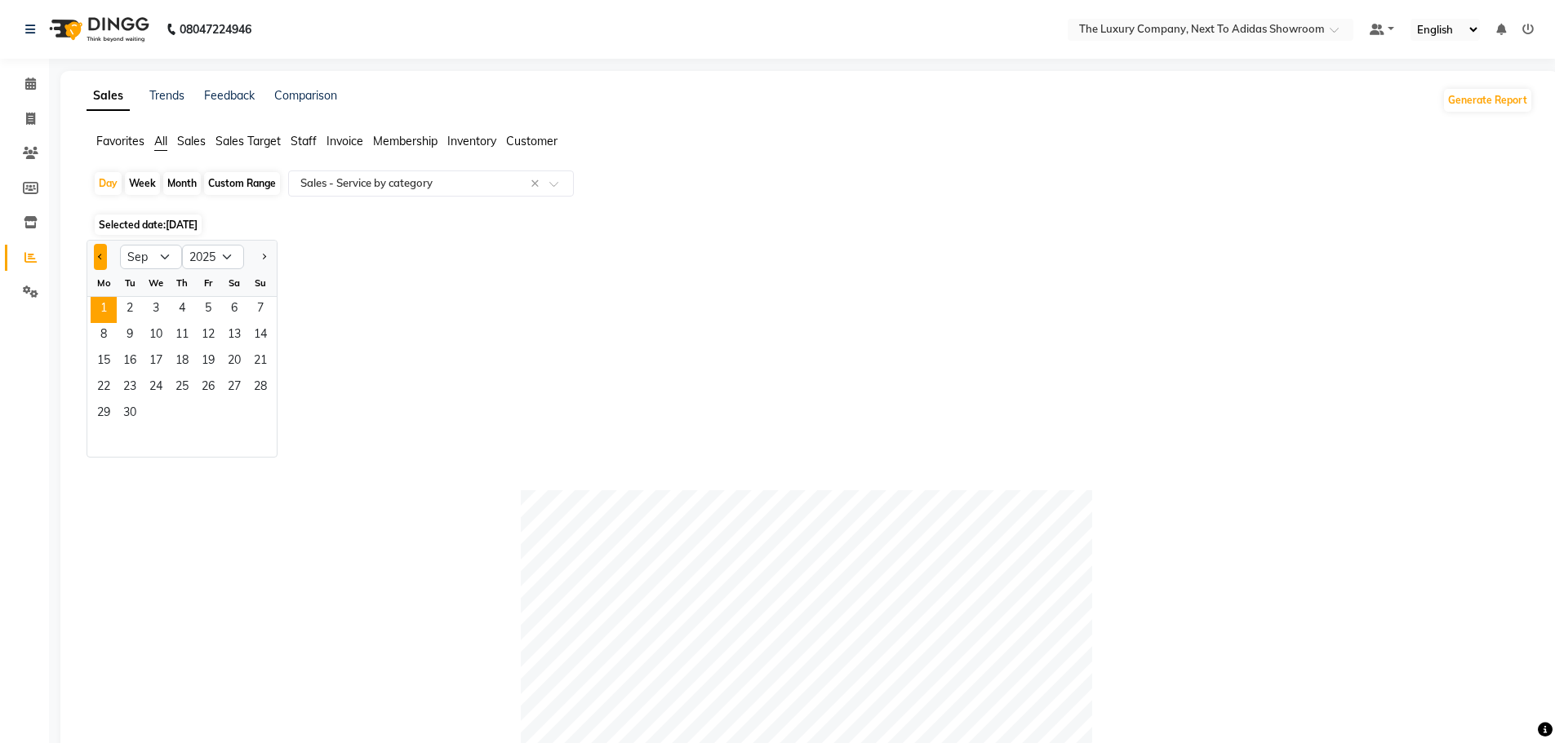
click at [100, 263] on button "Previous month" at bounding box center [100, 257] width 13 height 26
click at [101, 263] on button "Previous month" at bounding box center [100, 257] width 13 height 26
click at [137, 253] on select "Jan Feb Mar Apr May Jun [DATE] Aug Sep Oct Nov Dec" at bounding box center [151, 257] width 62 height 24
select select "10"
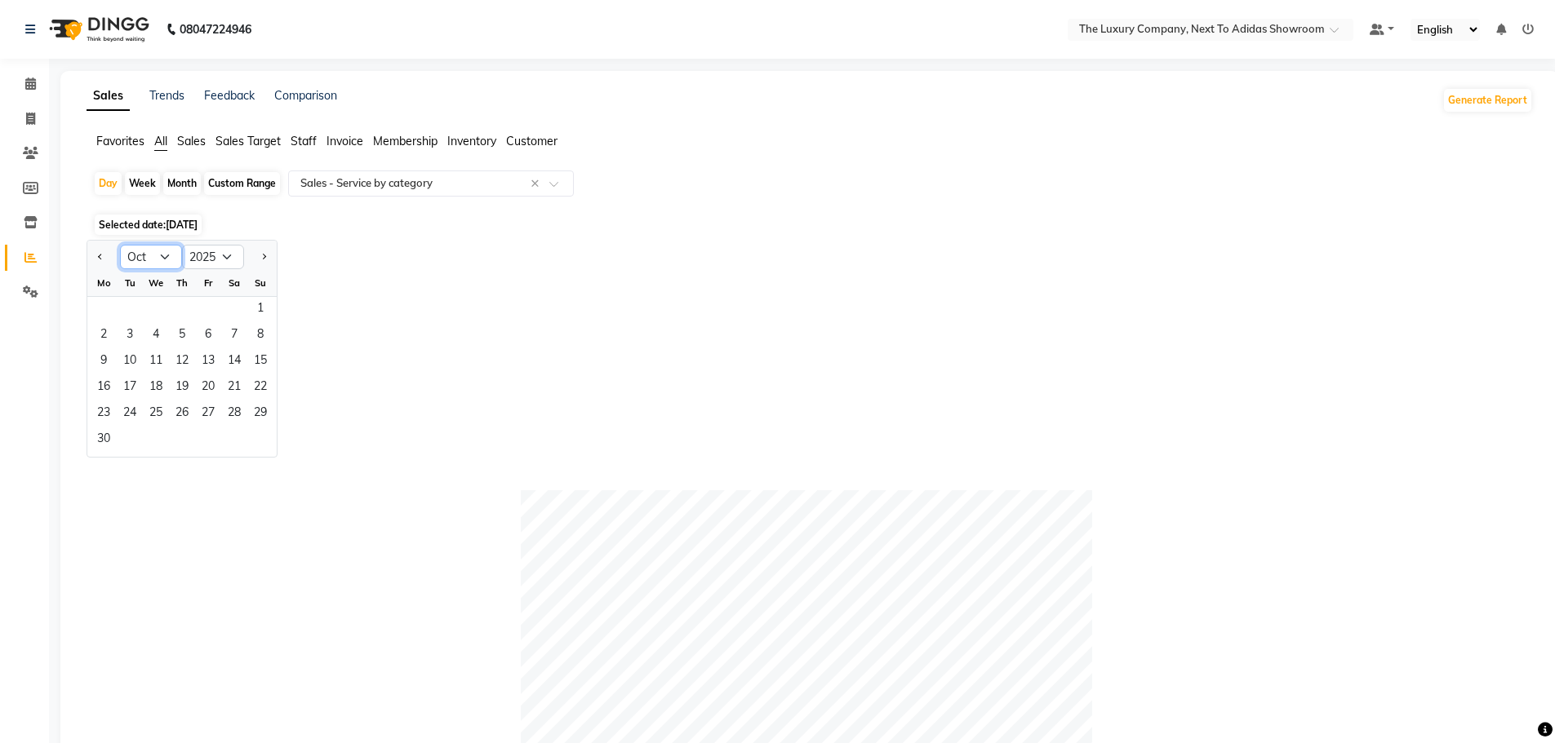
click at [120, 245] on select "Jan Feb Mar Apr May Jun [DATE] Aug Sep Oct Nov Dec" at bounding box center [151, 257] width 62 height 24
click at [211, 260] on select "2015 2016 2017 2018 2019 2020 2021 2022 2023 2024 2025 2026 2027 2028 2029 2030…" at bounding box center [213, 257] width 62 height 24
select select "2024"
click at [182, 245] on select "2015 2016 2017 2018 2019 2020 2021 2022 2023 2024 2025 2026 2027 2028 2029 2030…" at bounding box center [213, 257] width 62 height 24
click at [987, 413] on div "Jan Feb Mar Apr May Jun Jul Aug Sep Oct Nov Dec 2014 2015 2016 2017 2018 2019 2…" at bounding box center [810, 349] width 1446 height 218
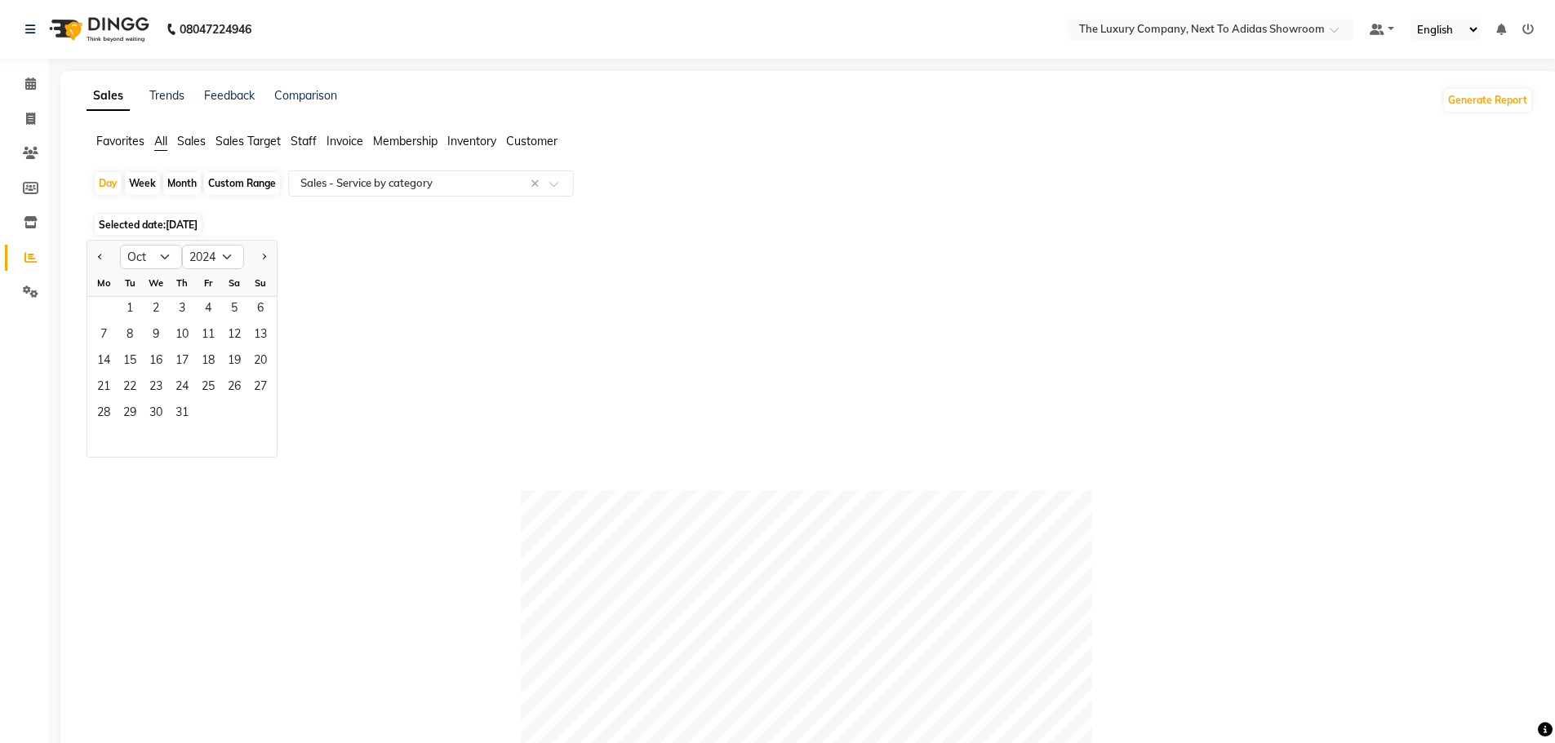
click at [242, 185] on div "Custom Range" at bounding box center [242, 183] width 76 height 23
select select "9"
select select "2025"
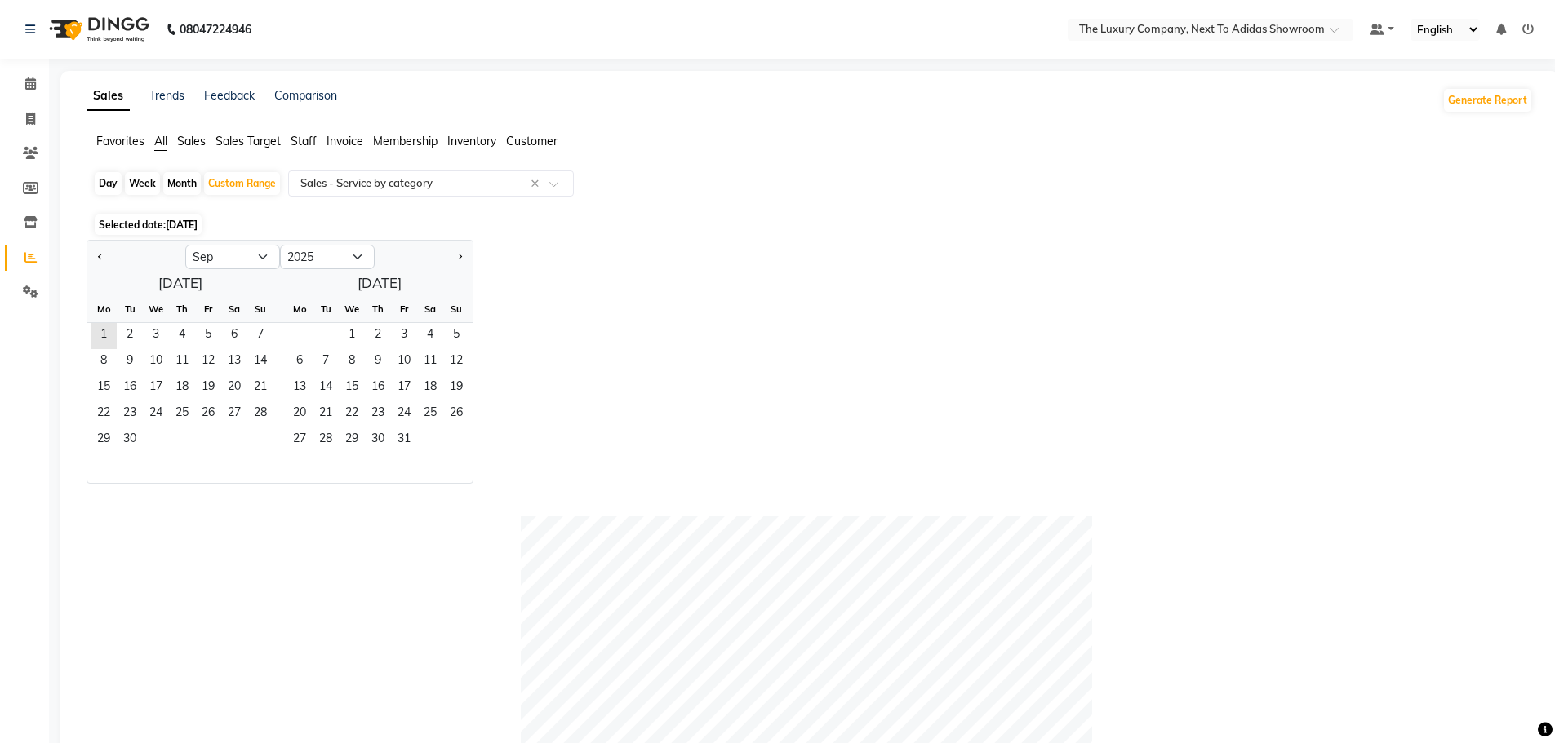
drag, startPoint x: 182, startPoint y: 224, endPoint x: 181, endPoint y: 233, distance: 9.8
click at [181, 233] on span "Selected date: 01-09-2025" at bounding box center [148, 225] width 107 height 20
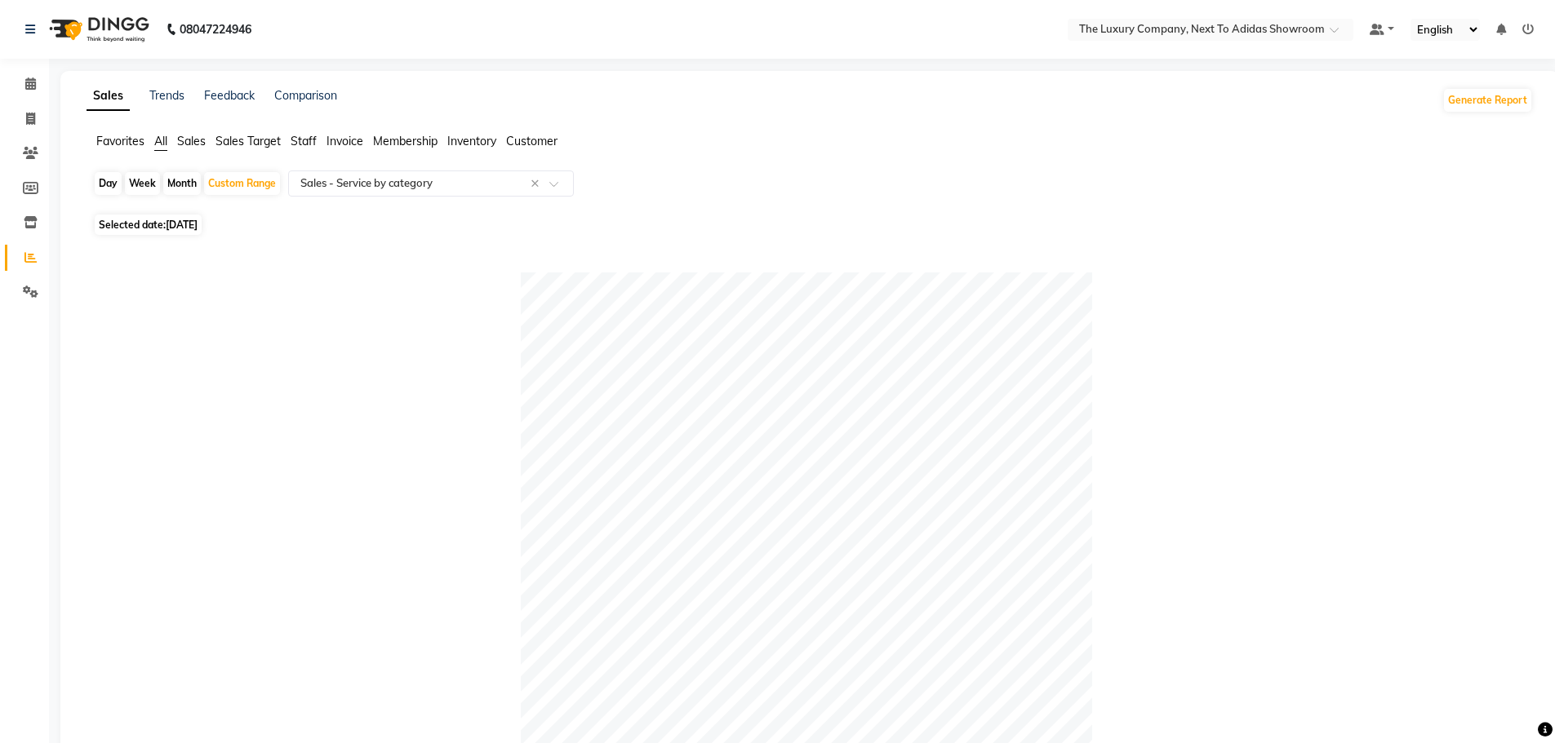
click at [197, 223] on span "[DATE]" at bounding box center [182, 225] width 32 height 12
select select "9"
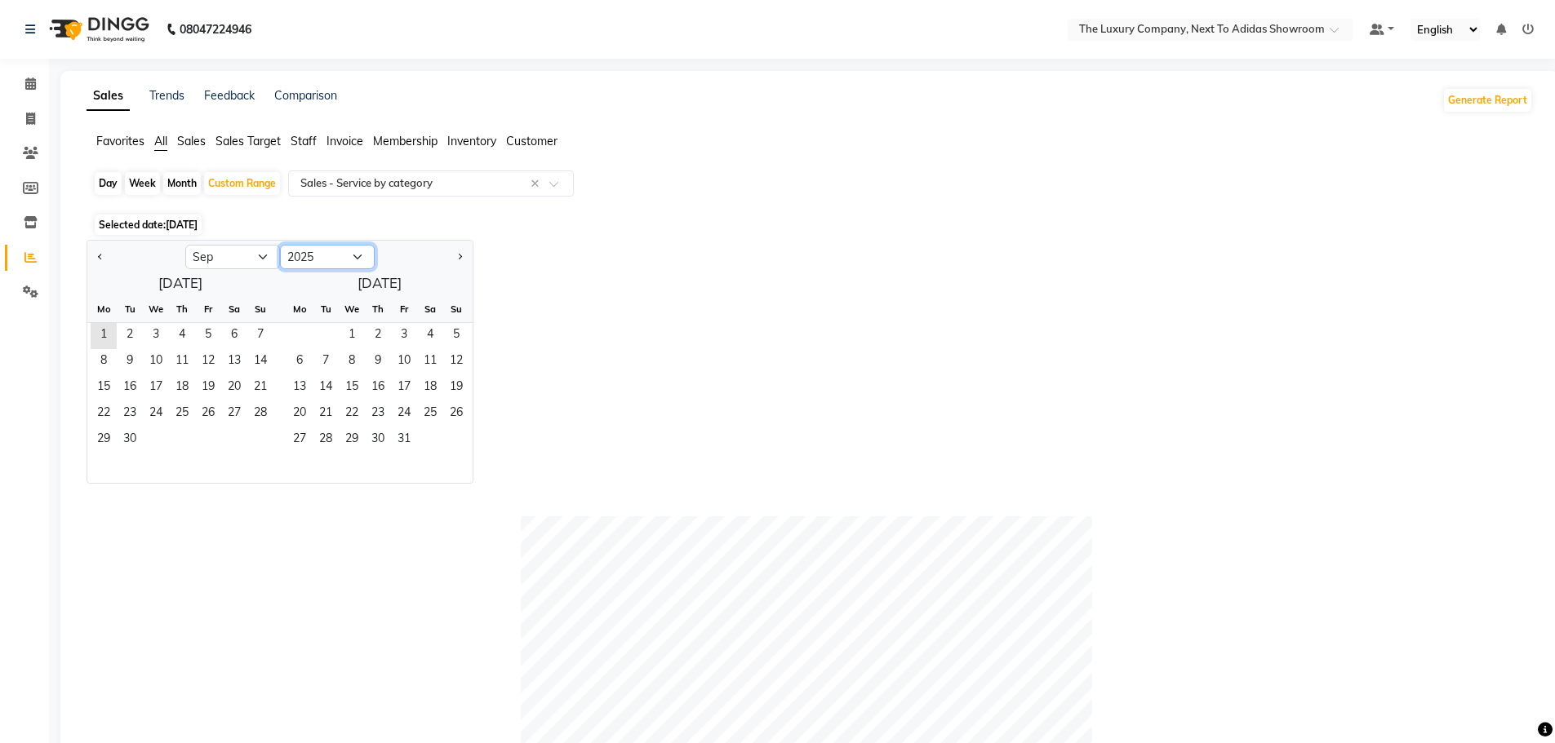
click at [329, 255] on select "2015 2016 2017 2018 2019 2020 2021 2022 2023 2024 2025 2026 2027 2028 2029 2030…" at bounding box center [327, 257] width 95 height 24
select select "2024"
click at [280, 245] on select "2015 2016 2017 2018 2019 2020 2021 2022 2023 2024 2025 2026 2027 2028 2029 2030…" at bounding box center [327, 257] width 95 height 24
click at [244, 255] on select "Jan Feb Mar Apr May Jun [DATE] Aug Sep Oct Nov Dec" at bounding box center [232, 257] width 95 height 24
select select "10"
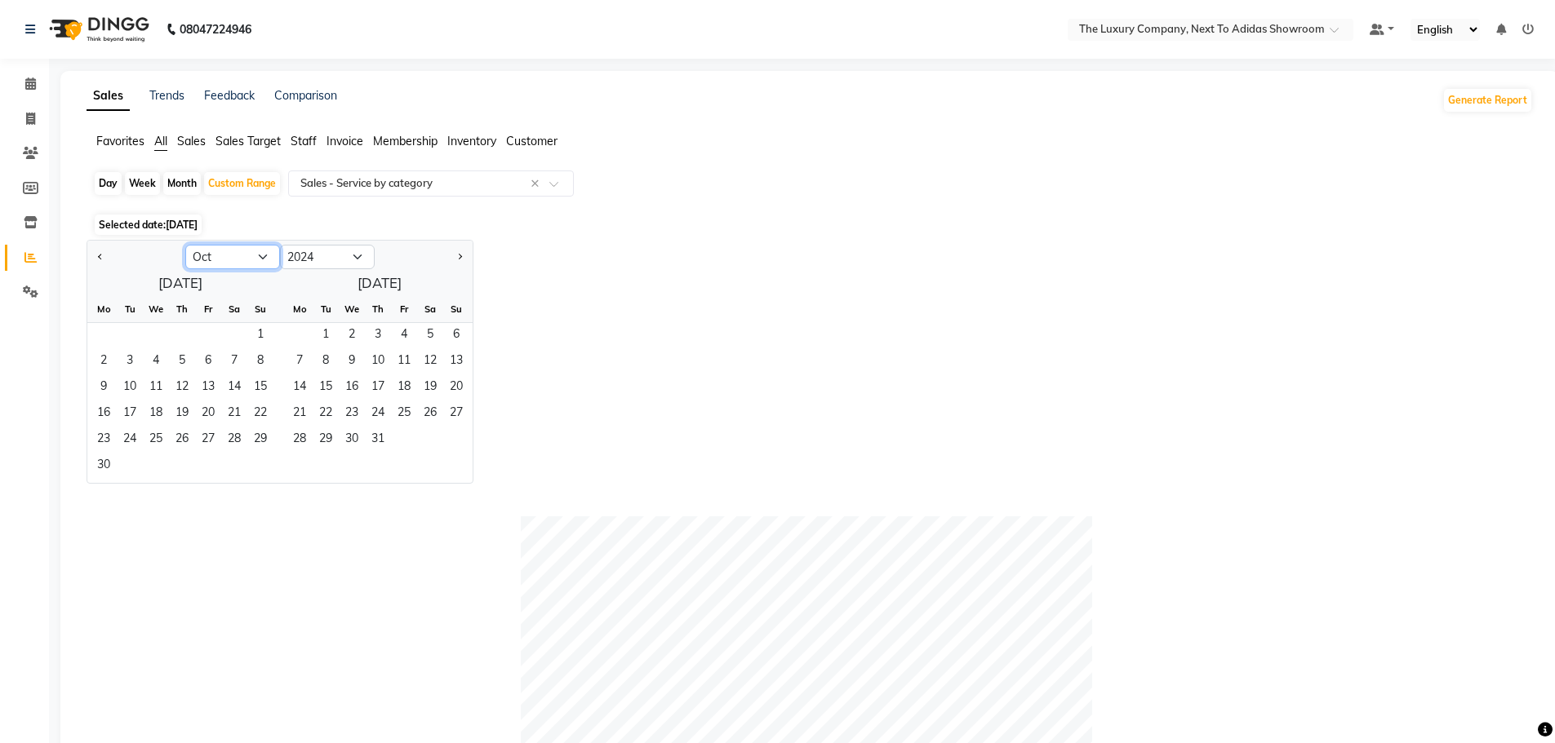
click at [185, 245] on select "Jan Feb Mar Apr May Jun [DATE] Aug Sep Oct Nov Dec" at bounding box center [232, 257] width 95 height 24
click at [189, 182] on div "Month" at bounding box center [182, 183] width 38 height 23
select select "9"
select select "2025"
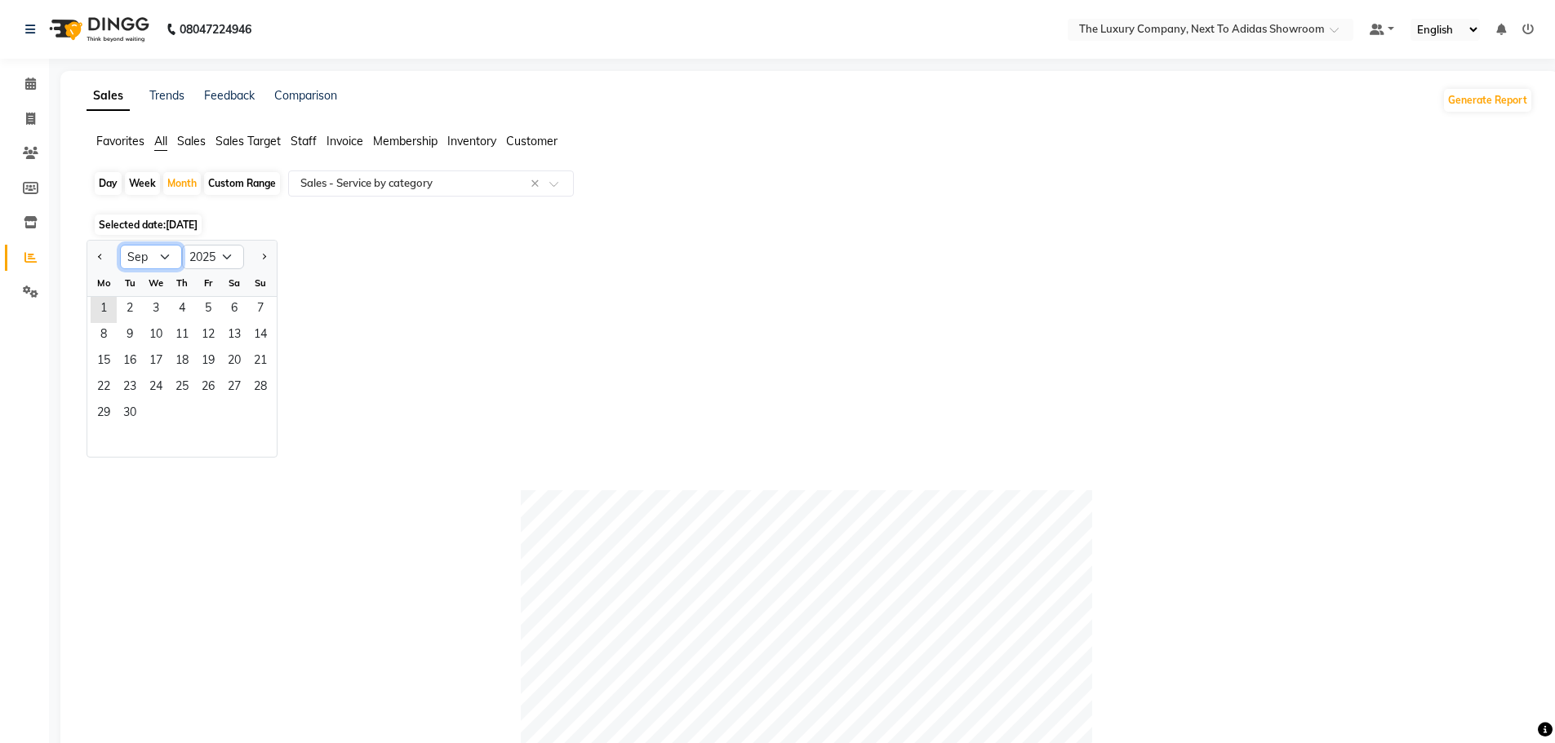
click at [171, 257] on select "Jan Feb Mar Apr May Jun [DATE] Aug Sep Oct Nov Dec" at bounding box center [151, 257] width 62 height 24
select select "10"
click at [120, 245] on select "Jan Feb Mar Apr May Jun [DATE] Aug Sep Oct Nov Dec" at bounding box center [151, 257] width 62 height 24
click at [211, 259] on select "2015 2016 2017 2018 2019 2020 2021 2022 2023 2024 2025 2026 2027 2028 2029 2030…" at bounding box center [213, 257] width 62 height 24
select select "2024"
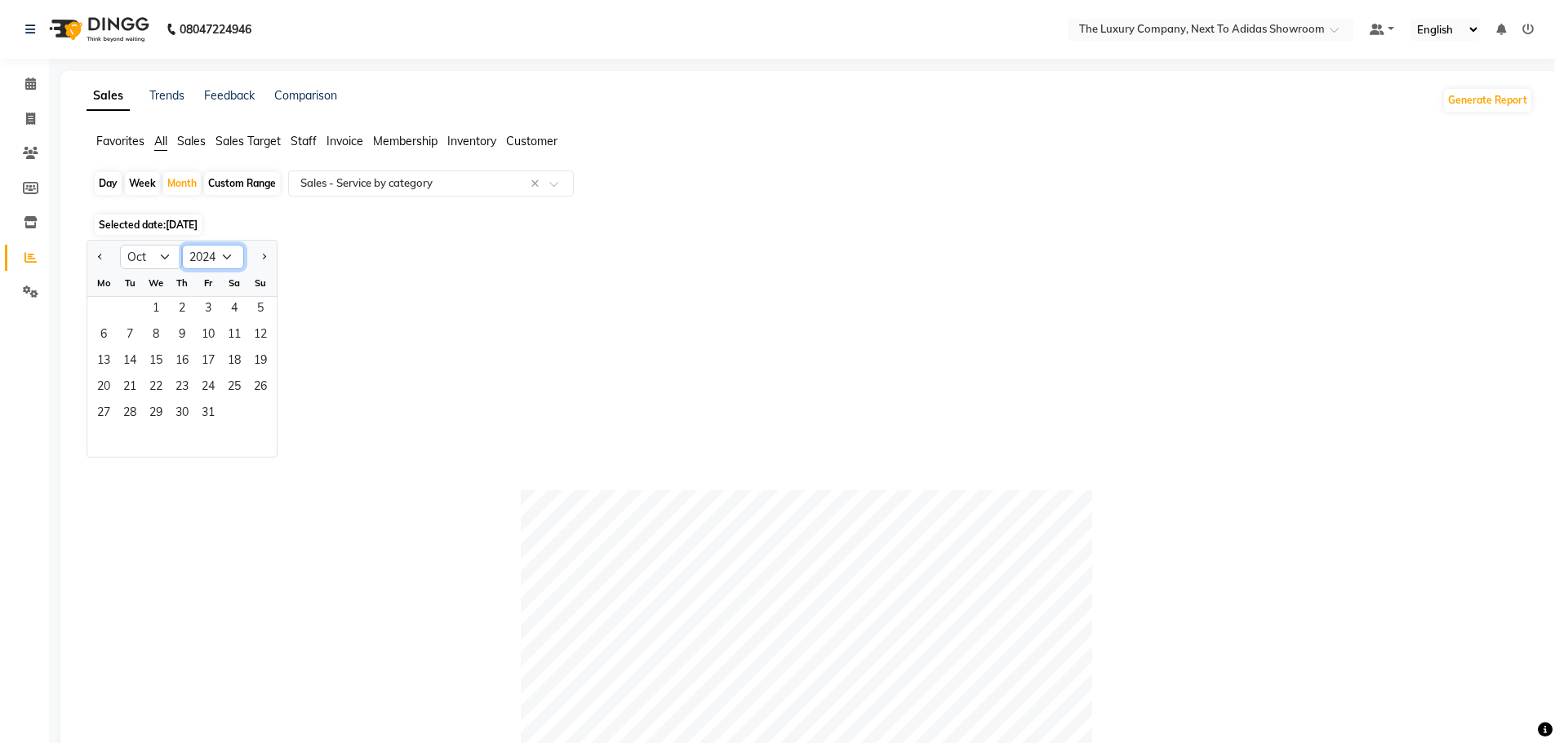
click at [182, 245] on select "2015 2016 2017 2018 2019 2020 2021 2022 2023 2024 2025 2026 2027 2028 2029 2030…" at bounding box center [213, 257] width 62 height 24
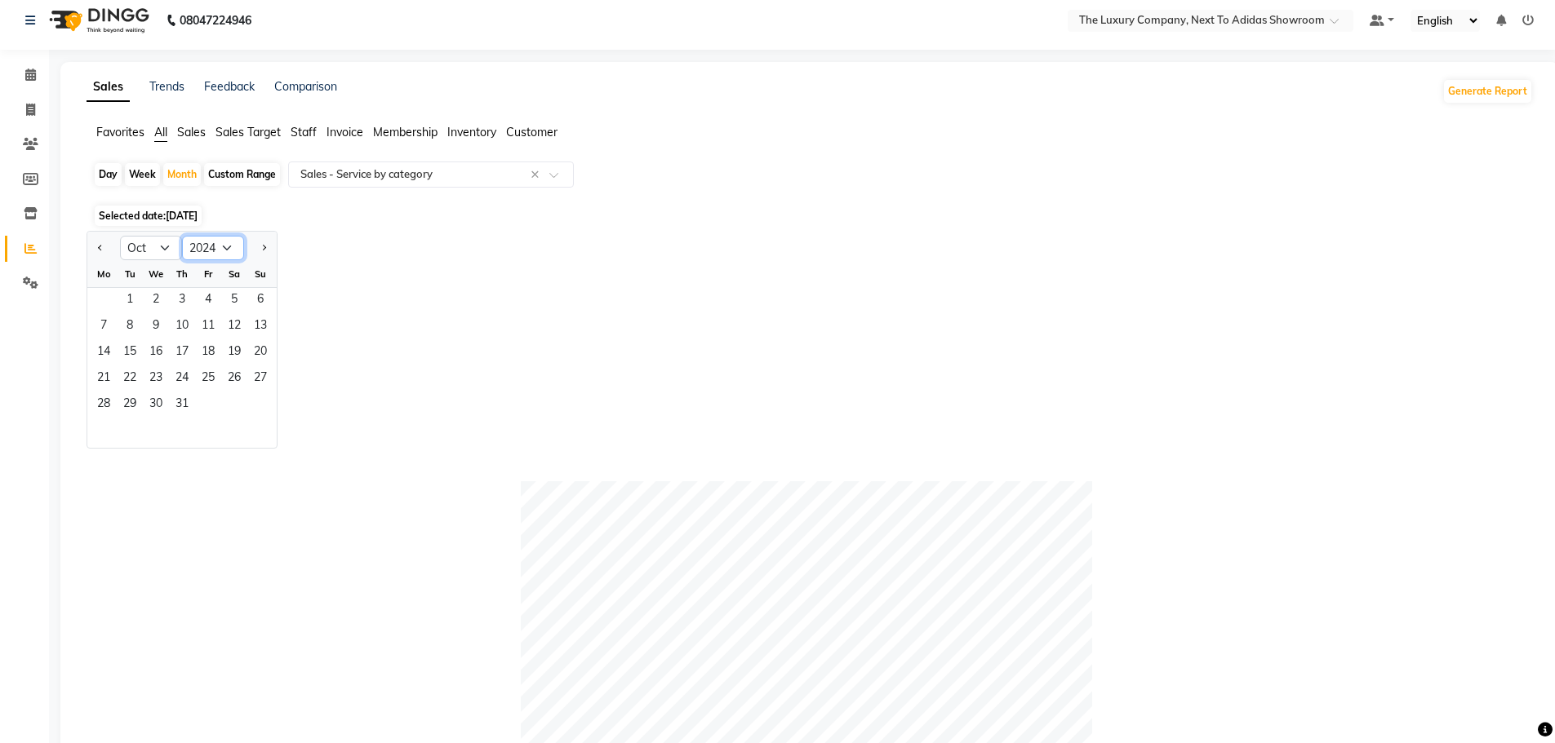
scroll to position [2, 0]
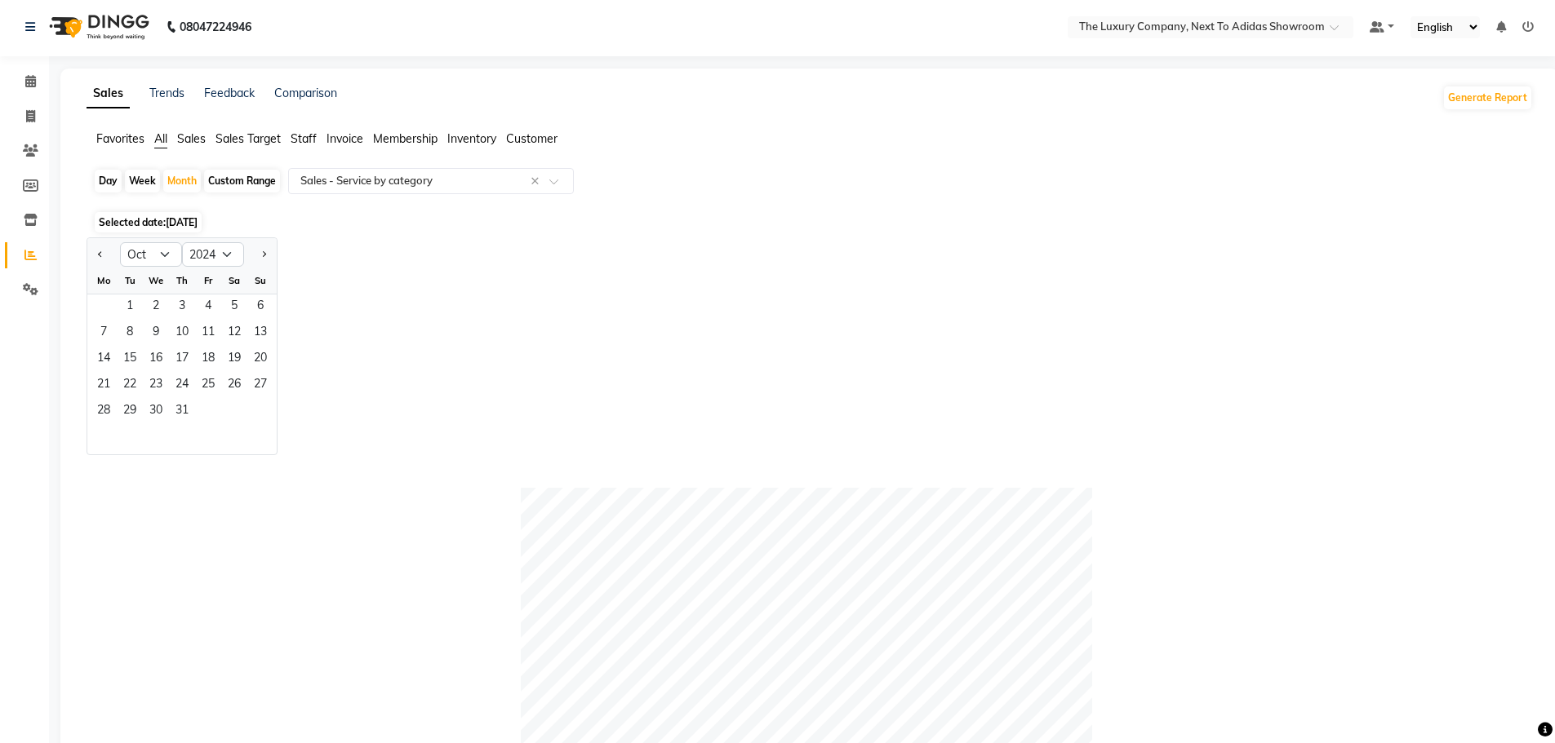
click at [160, 269] on div "We" at bounding box center [156, 281] width 26 height 26
click at [158, 263] on select "Jan Feb Mar Apr May Jun [DATE] Aug Sep Oct Nov Dec" at bounding box center [151, 254] width 62 height 24
select select "11"
click at [120, 242] on select "Jan Feb Mar Apr May Jun [DATE] Aug Sep Oct Nov Dec" at bounding box center [151, 254] width 62 height 24
click at [197, 224] on span "[DATE]" at bounding box center [182, 222] width 32 height 12
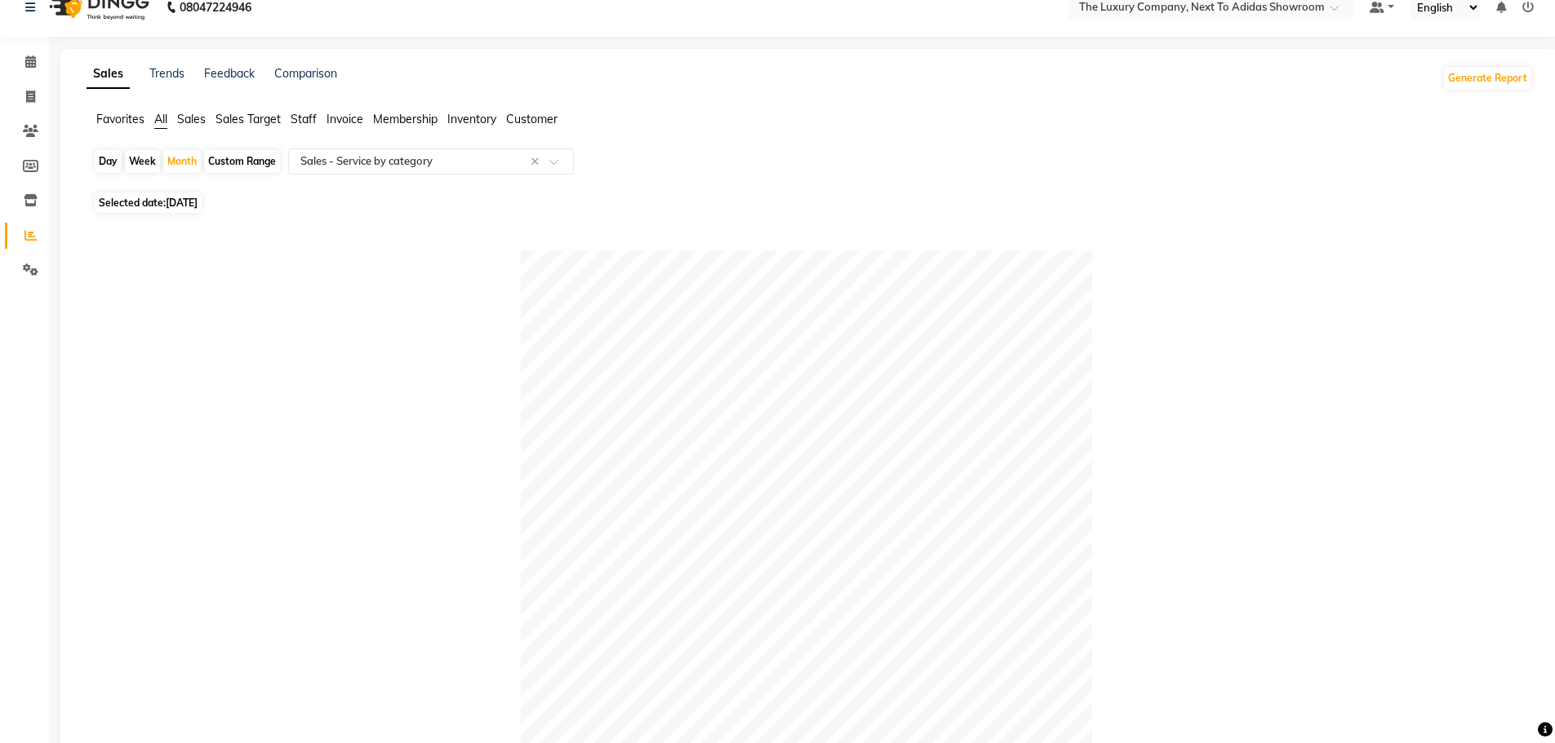
scroll to position [0, 0]
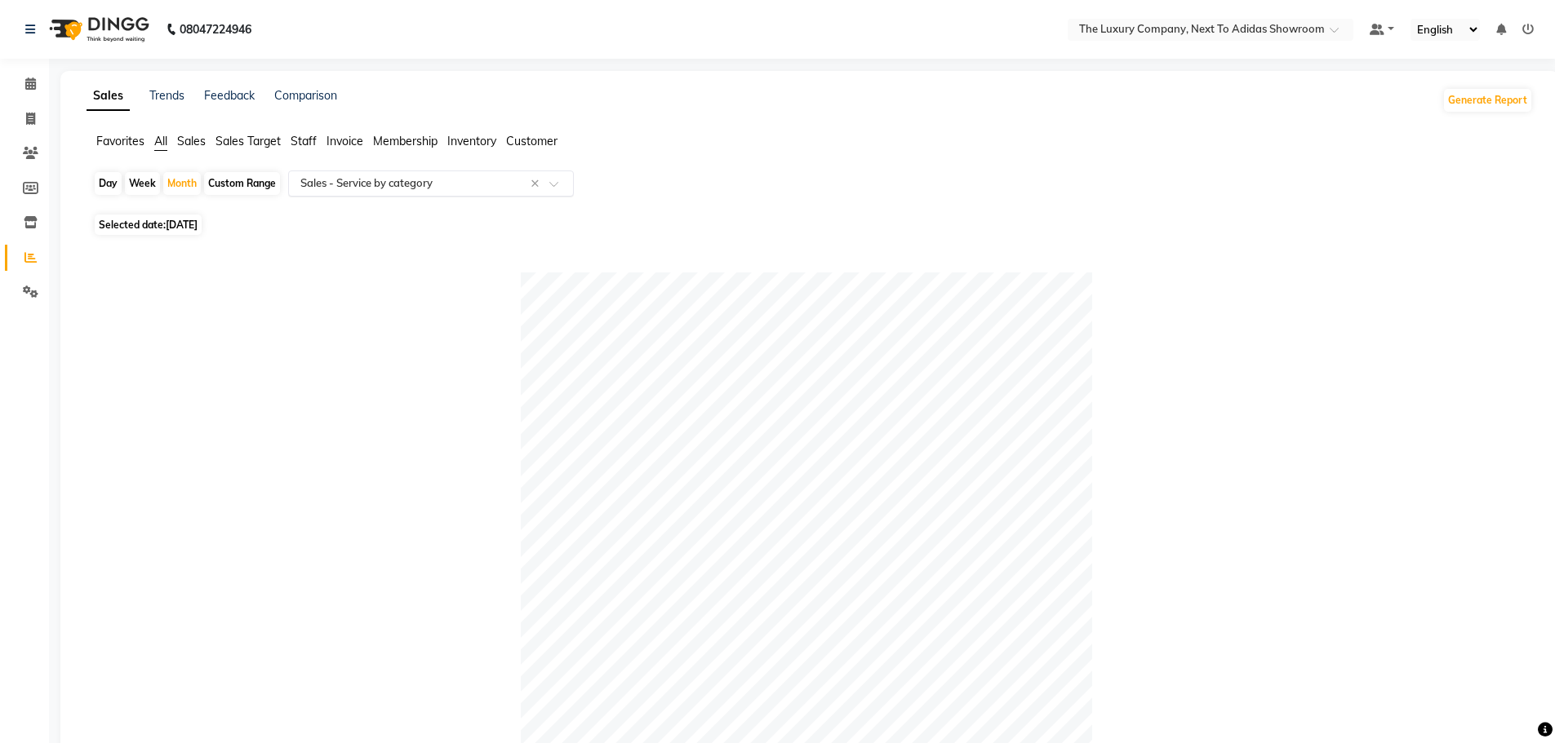
click at [432, 171] on div "Select Report Type × Sales - Service by category ×" at bounding box center [431, 184] width 286 height 26
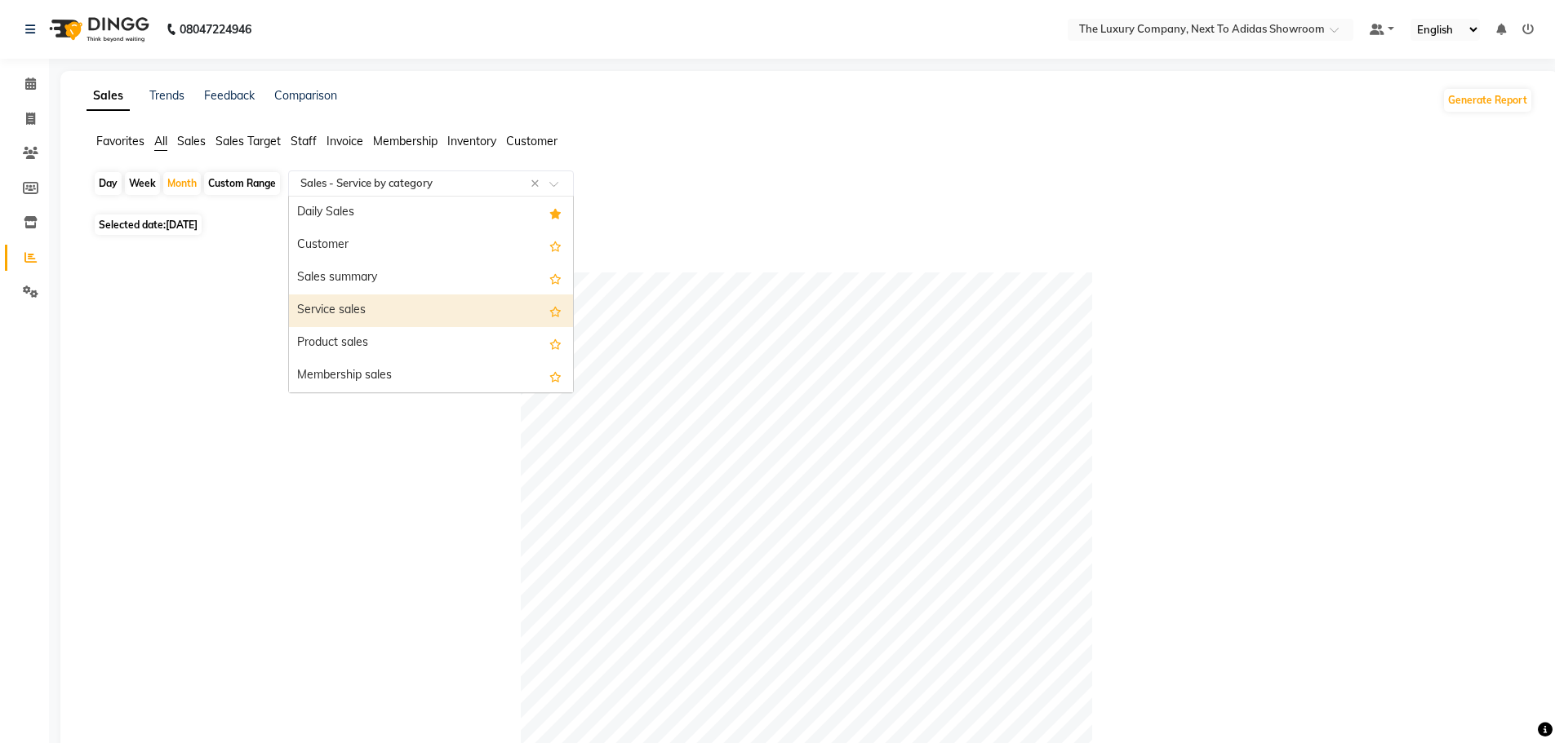
click at [457, 313] on div "Service sales" at bounding box center [431, 311] width 284 height 33
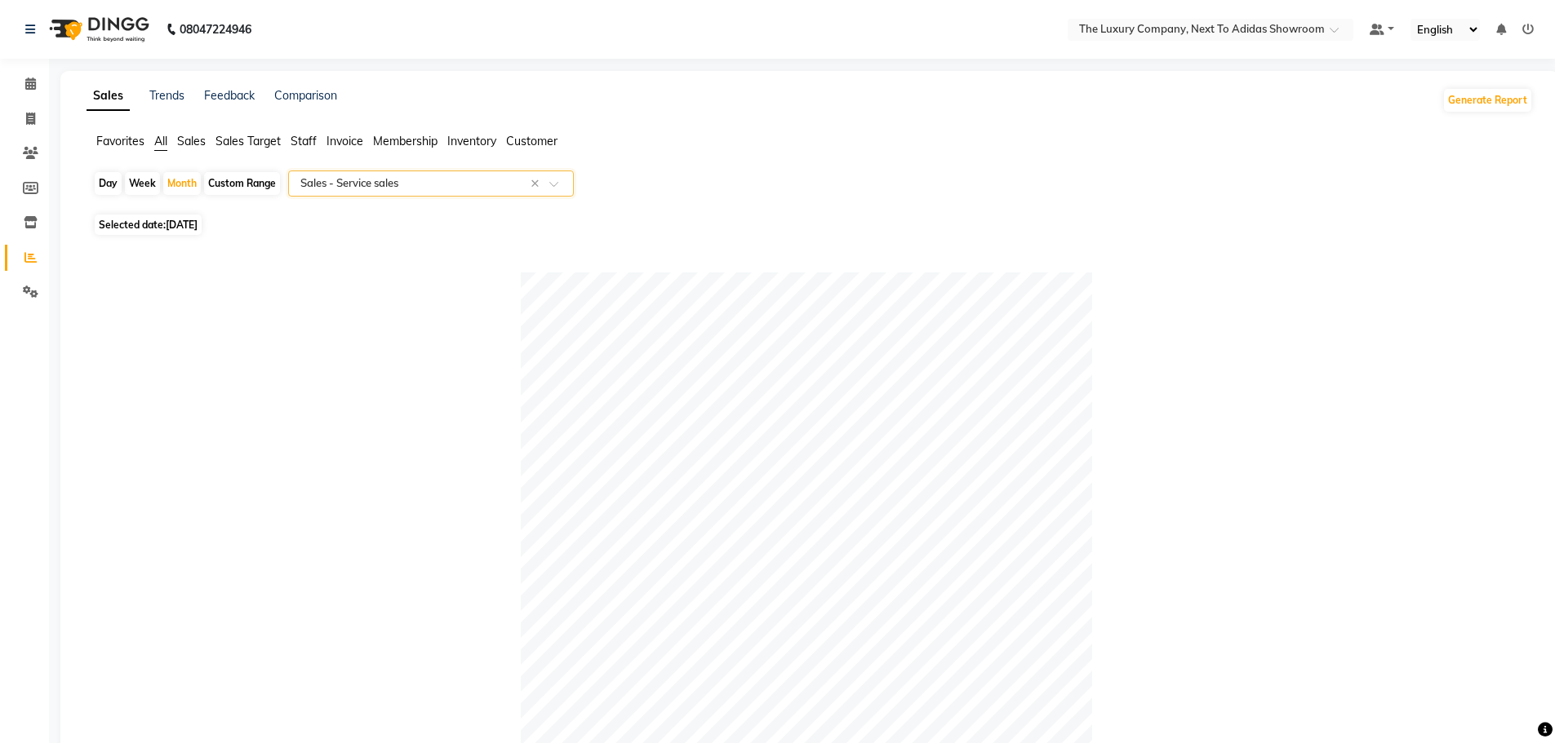
click at [197, 223] on span "[DATE]" at bounding box center [182, 225] width 32 height 12
select select "9"
select select "2025"
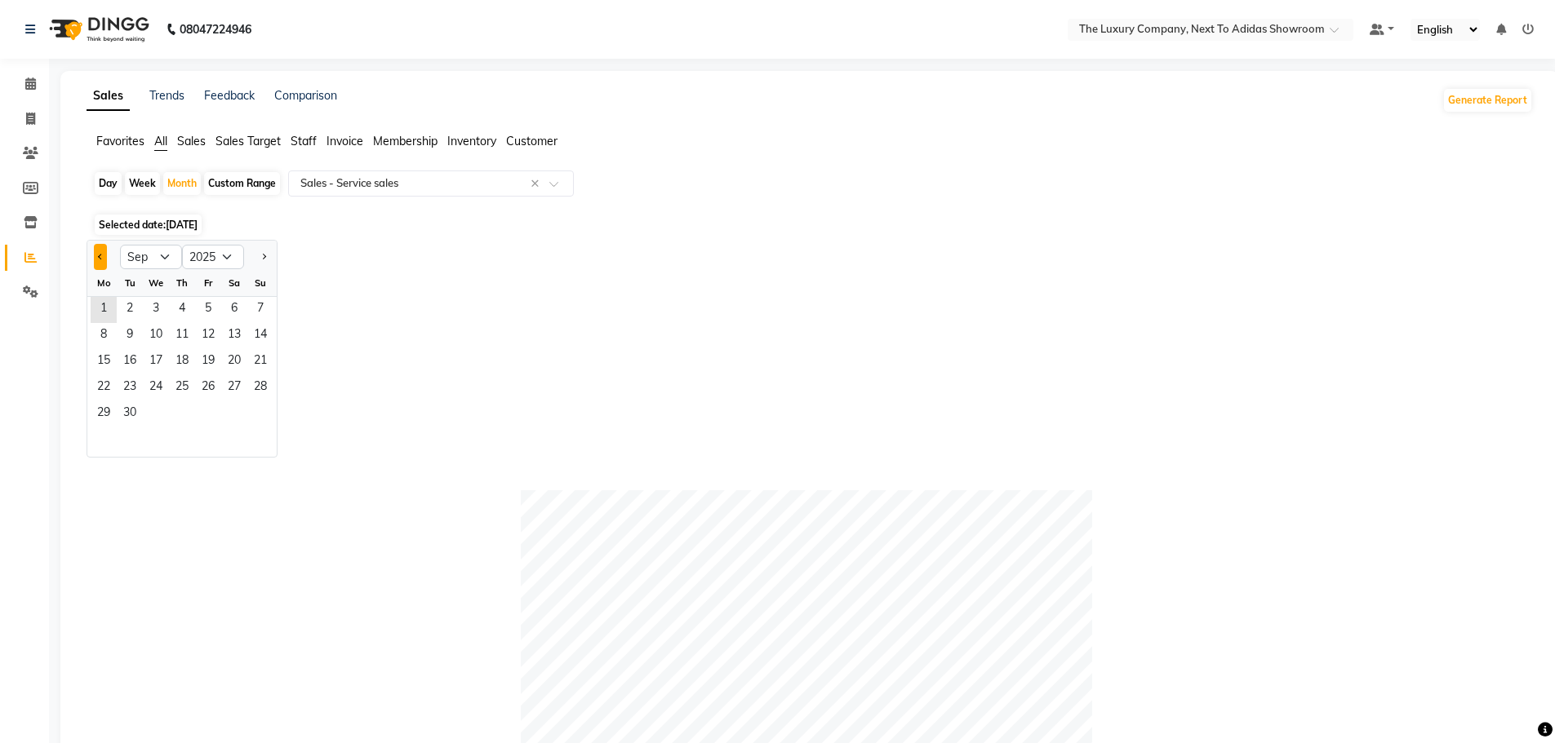
click at [100, 255] on span "Previous month" at bounding box center [101, 256] width 6 height 6
select select "8"
click at [211, 310] on span "1" at bounding box center [208, 310] width 26 height 26
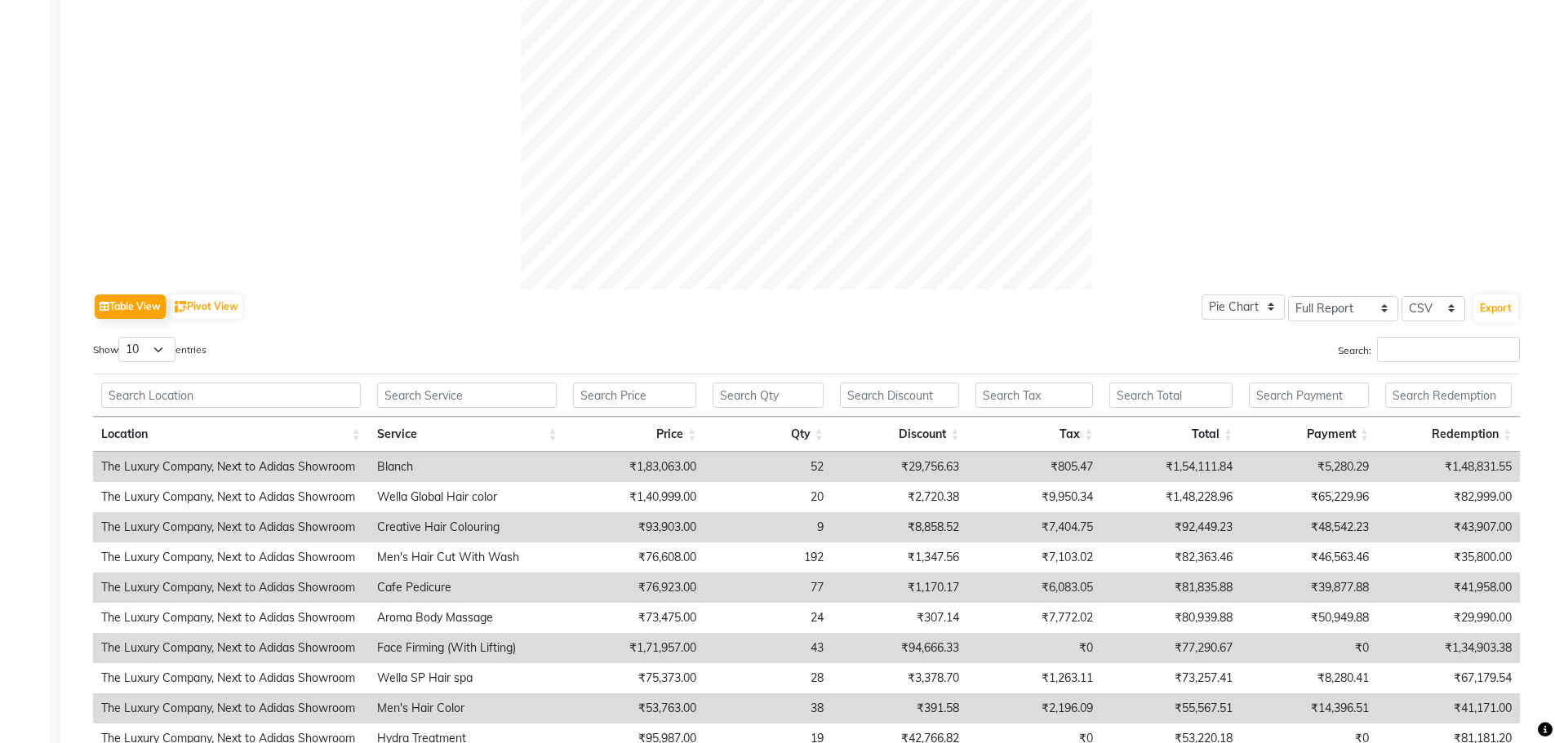
scroll to position [571, 0]
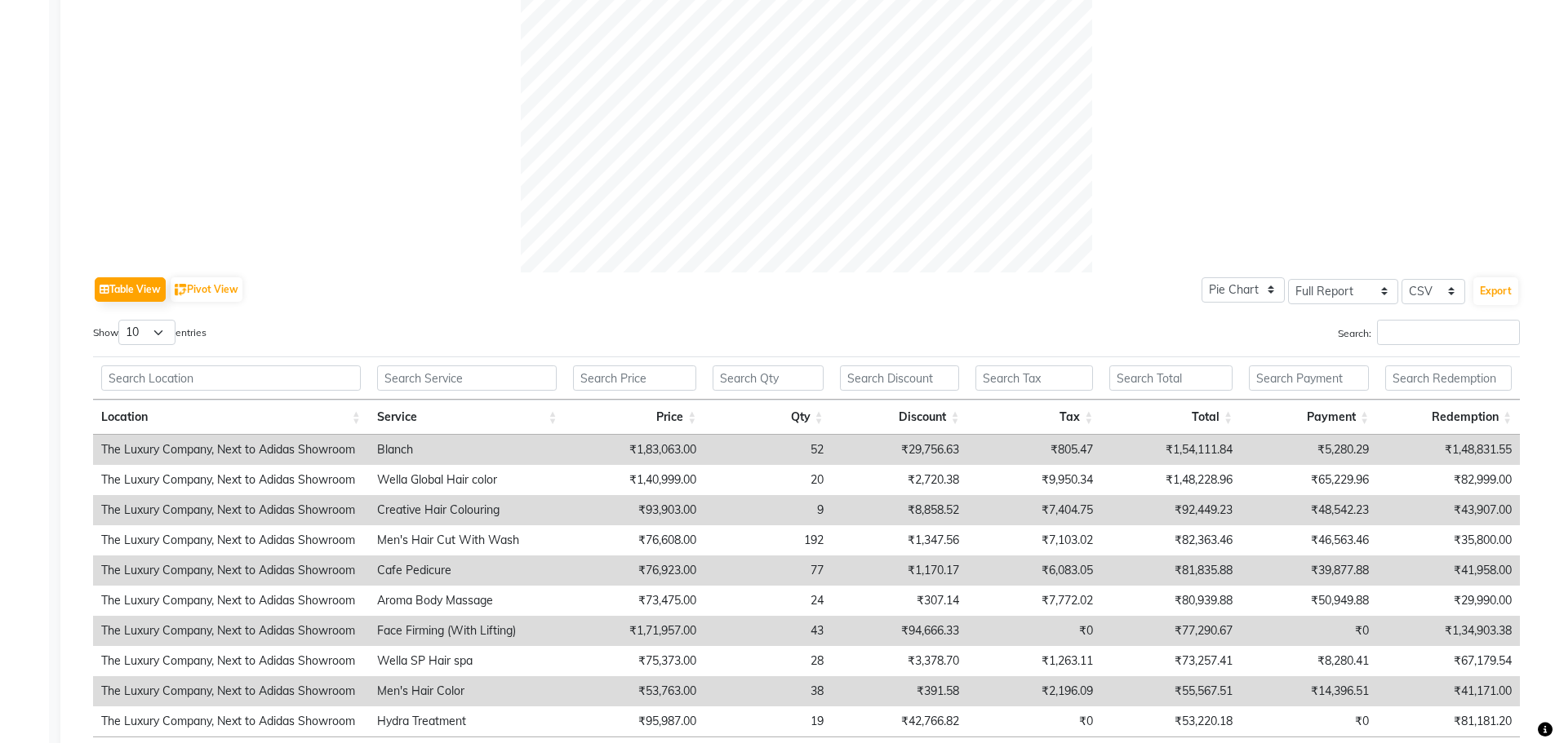
click at [1369, 335] on label "Search:" at bounding box center [1429, 332] width 182 height 25
click at [1377, 335] on input "Search:" at bounding box center [1448, 332] width 143 height 25
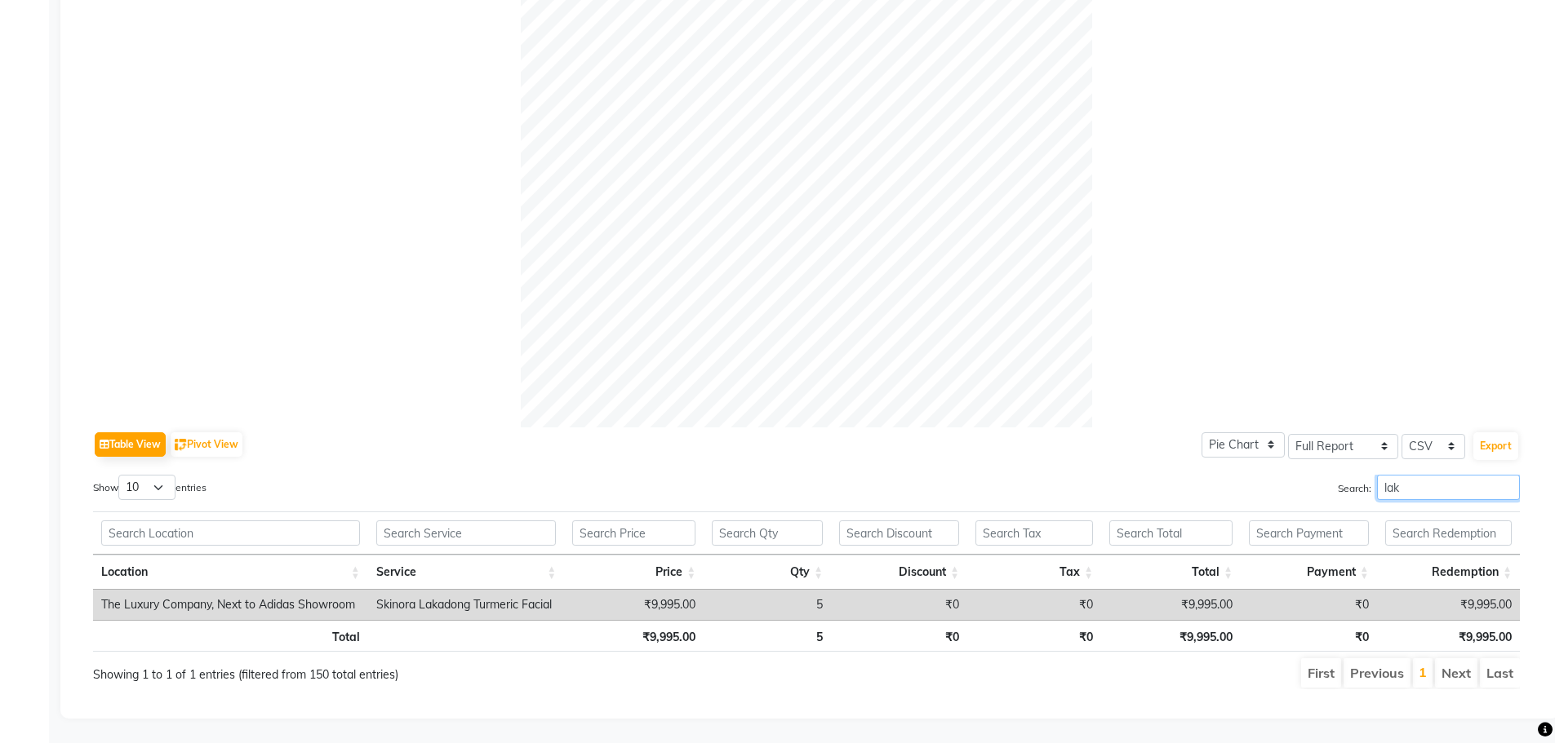
scroll to position [0, 0]
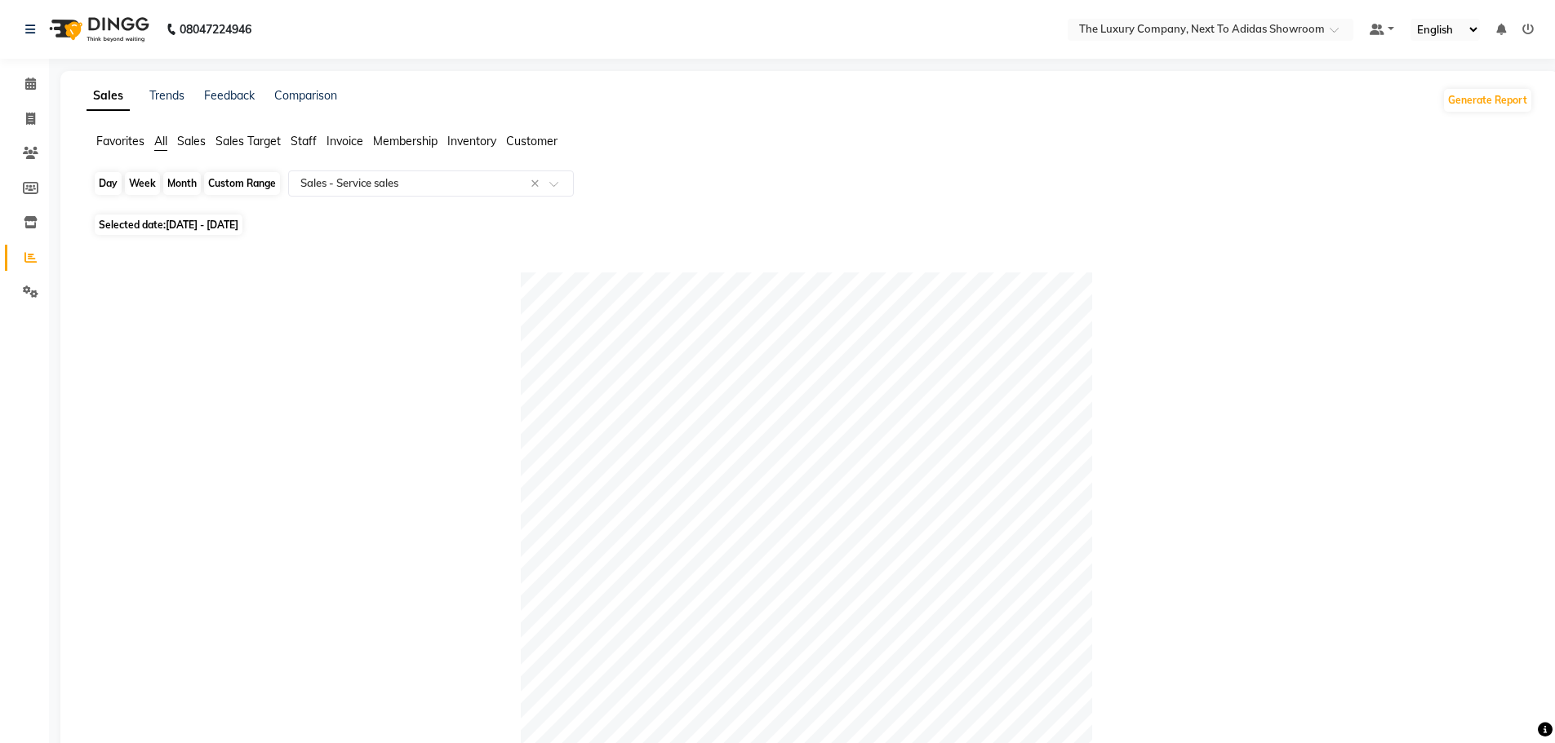
type input "lak"
click at [192, 184] on div "Month" at bounding box center [182, 183] width 38 height 23
select select "8"
select select "2025"
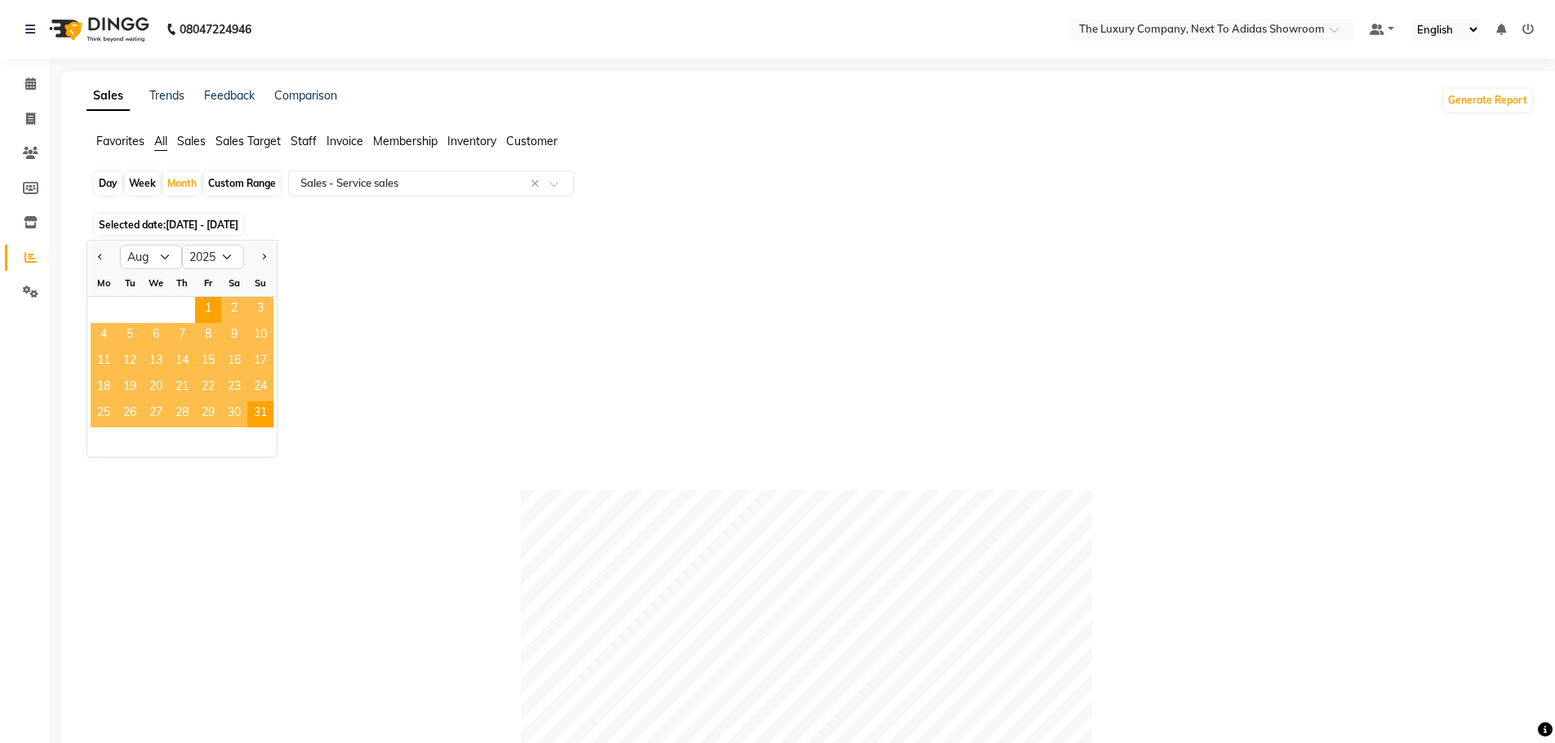
click at [224, 184] on div "Custom Range" at bounding box center [242, 183] width 76 height 23
select select "8"
select select "2025"
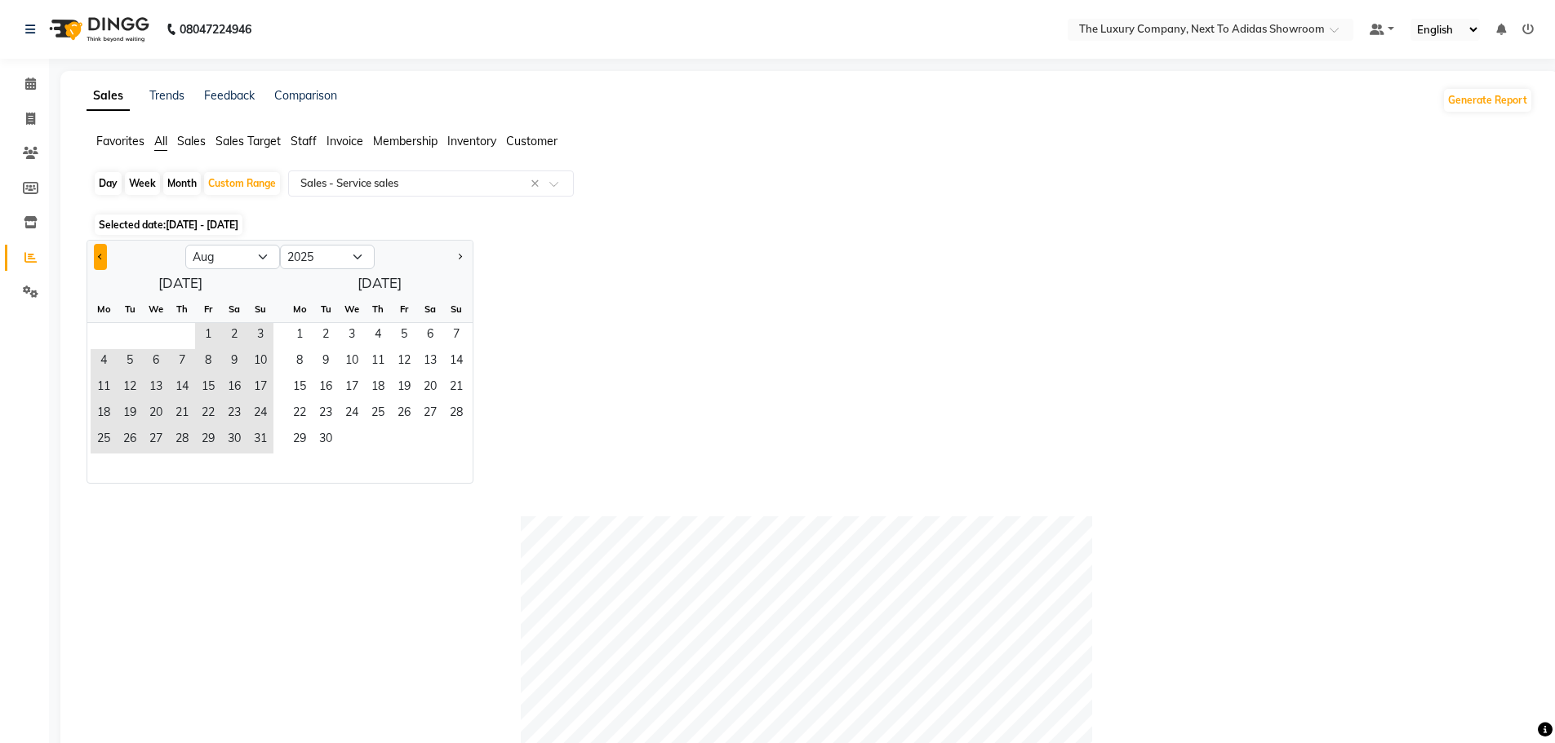
click at [101, 254] on span "Previous month" at bounding box center [101, 256] width 6 height 6
select select "7"
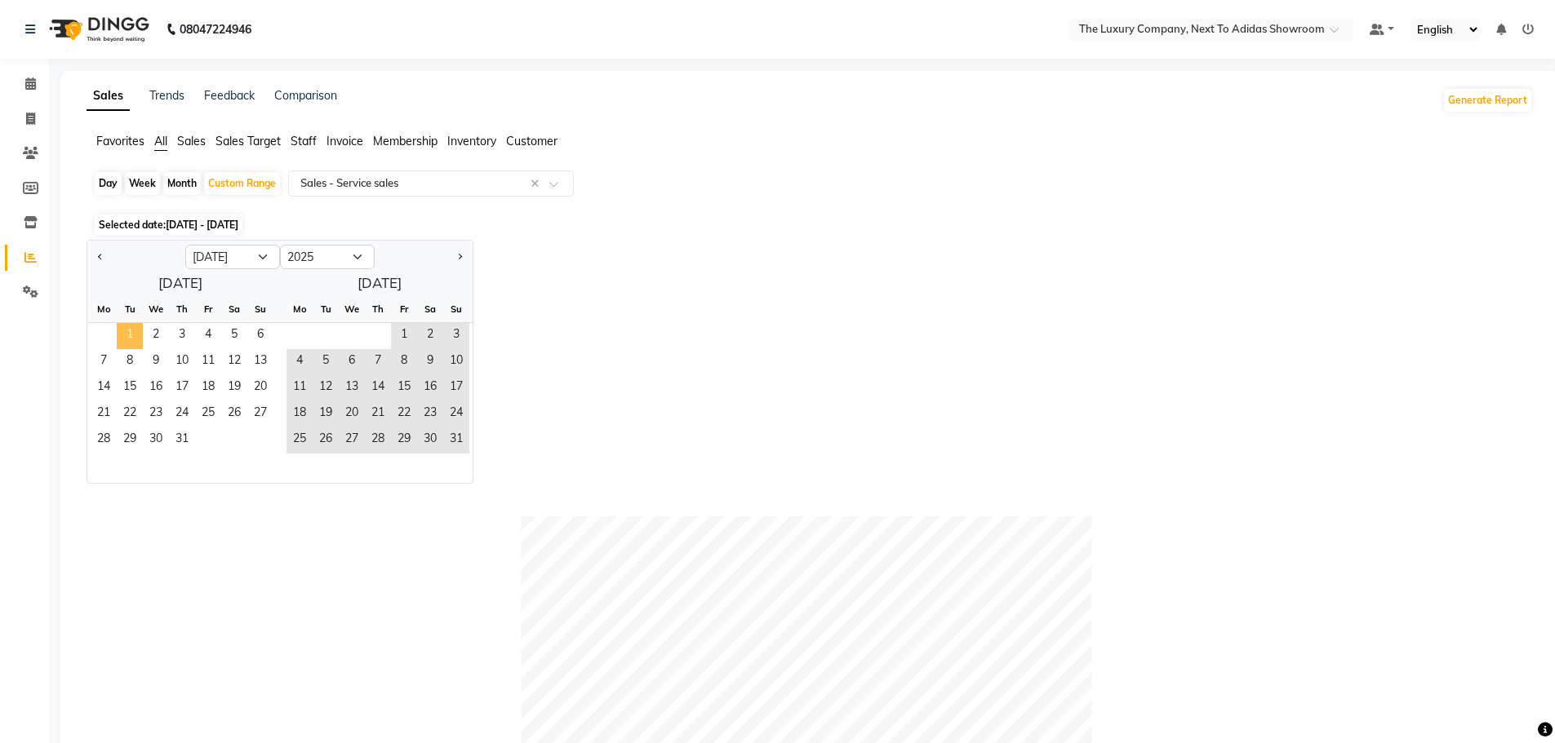
click at [122, 333] on span "1" at bounding box center [130, 336] width 26 height 26
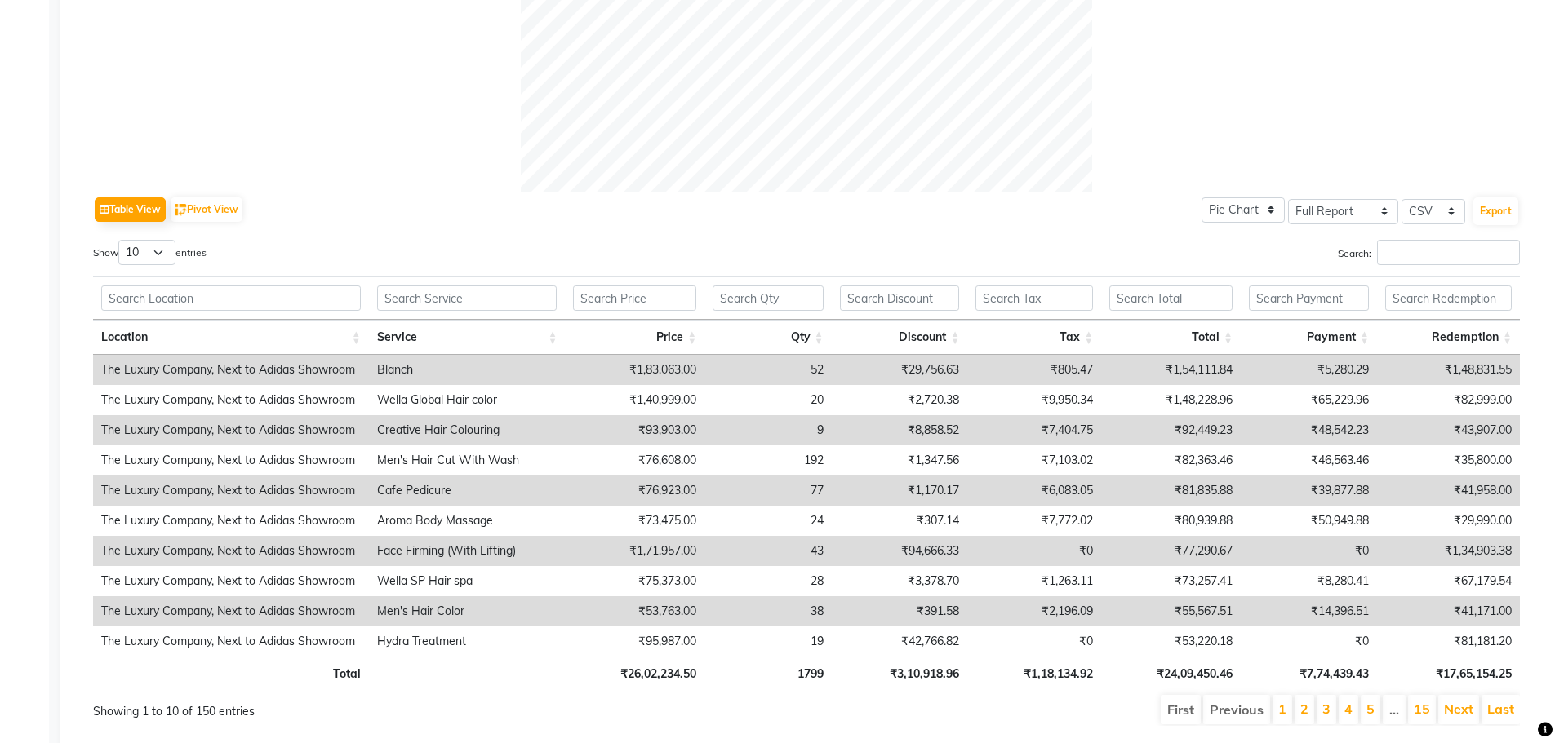
scroll to position [944, 0]
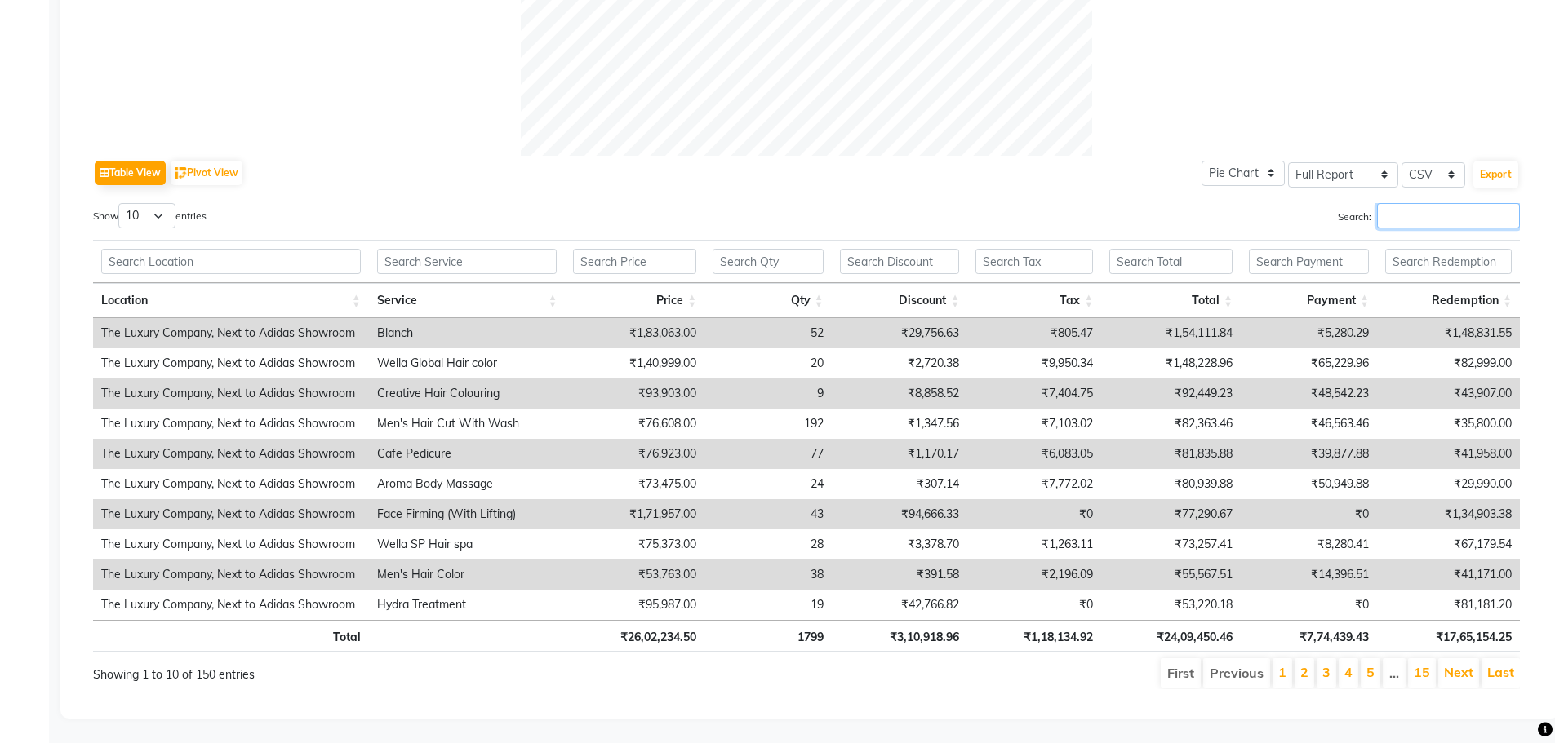
click at [1427, 205] on input "Search:" at bounding box center [1448, 215] width 143 height 25
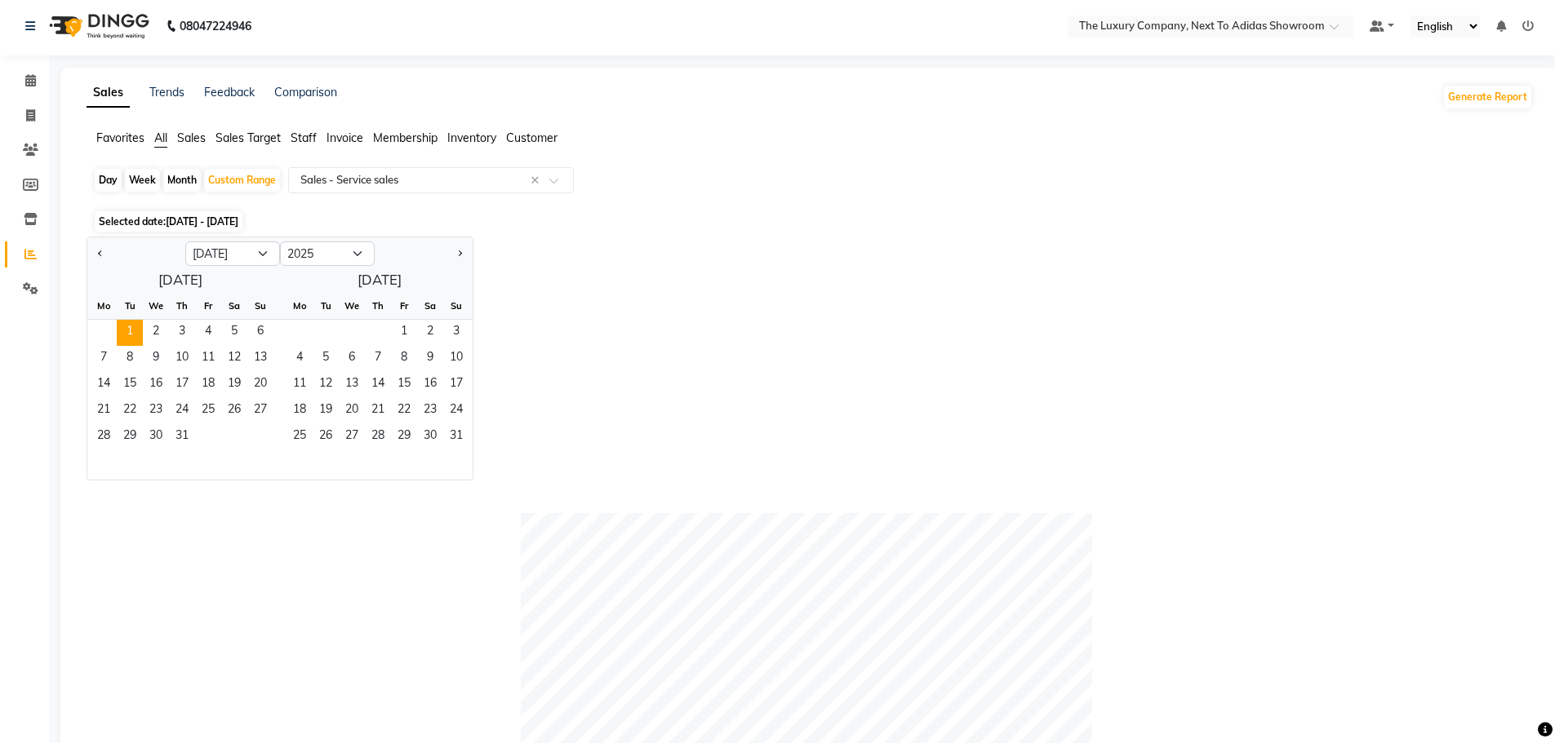
scroll to position [0, 0]
type input "lak"
click at [558, 292] on div "Jan Feb Mar Apr May Jun Jul Aug Sep Oct Nov Dec 2015 2016 2017 2018 2019 2020 2…" at bounding box center [810, 362] width 1446 height 244
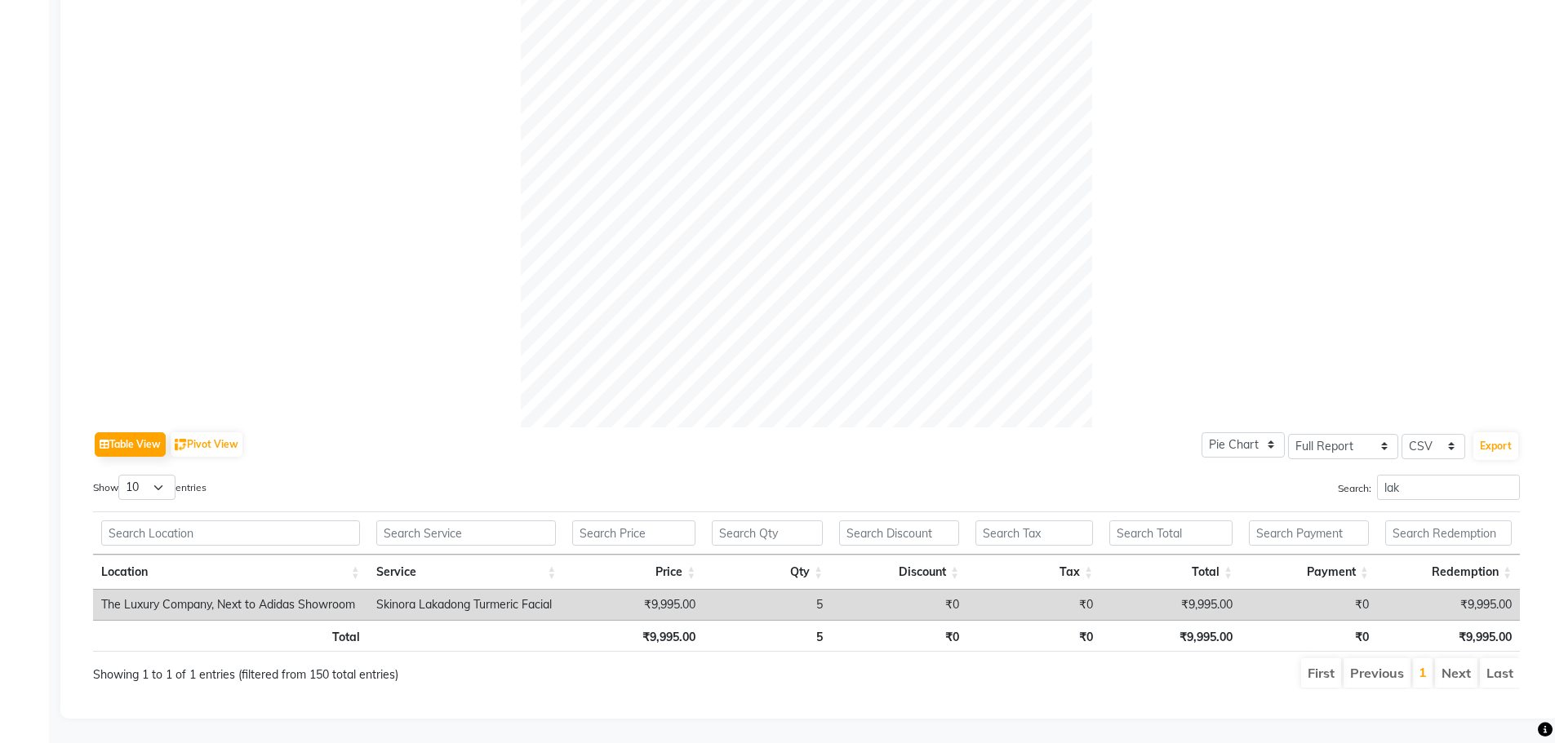
scroll to position [672, 0]
click at [1501, 477] on input "lak" at bounding box center [1448, 487] width 143 height 25
click at [1507, 475] on input "lak" at bounding box center [1448, 487] width 143 height 25
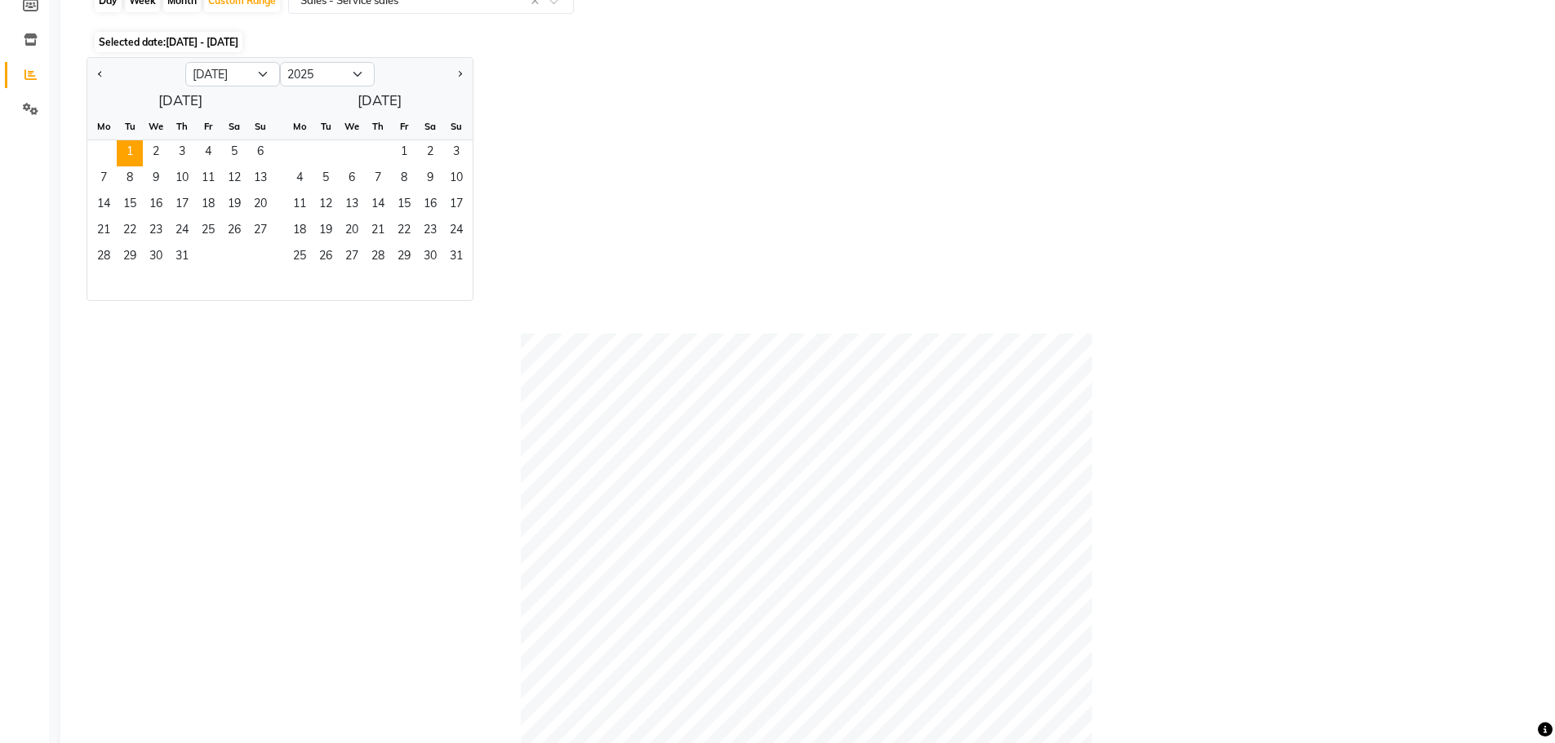
scroll to position [0, 0]
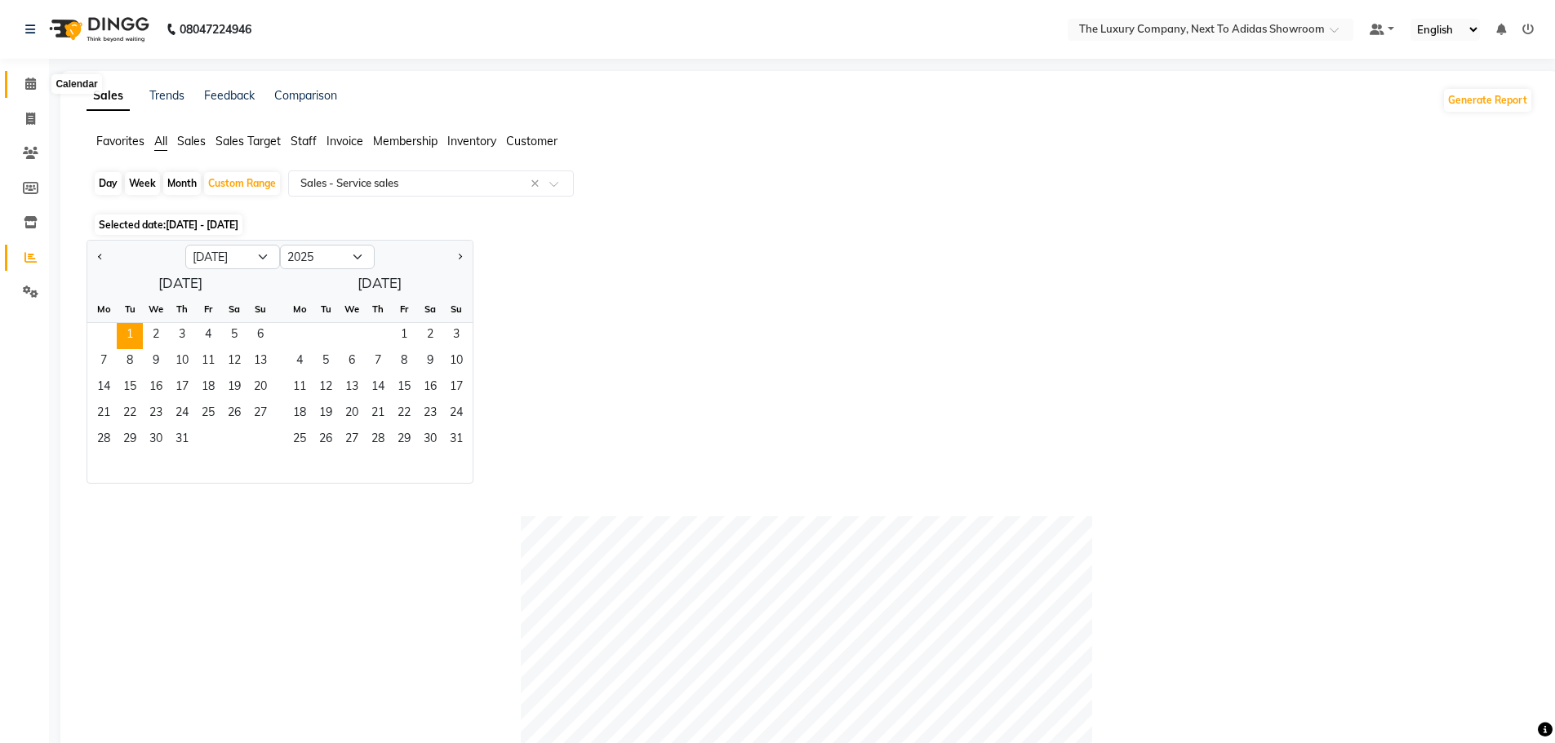
click at [29, 77] on span at bounding box center [30, 84] width 29 height 19
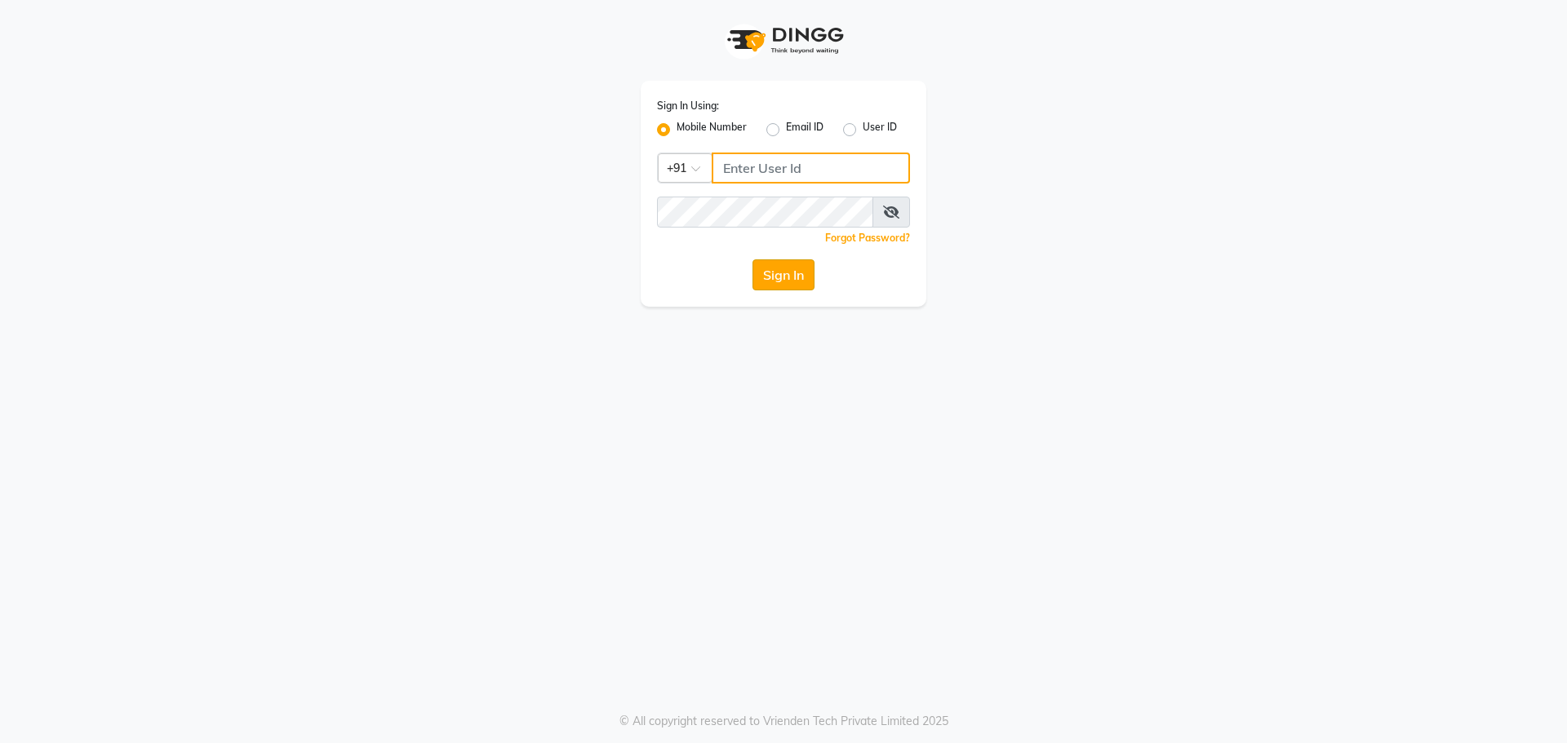
type input "7005530711"
click at [774, 273] on button "Sign In" at bounding box center [783, 275] width 62 height 31
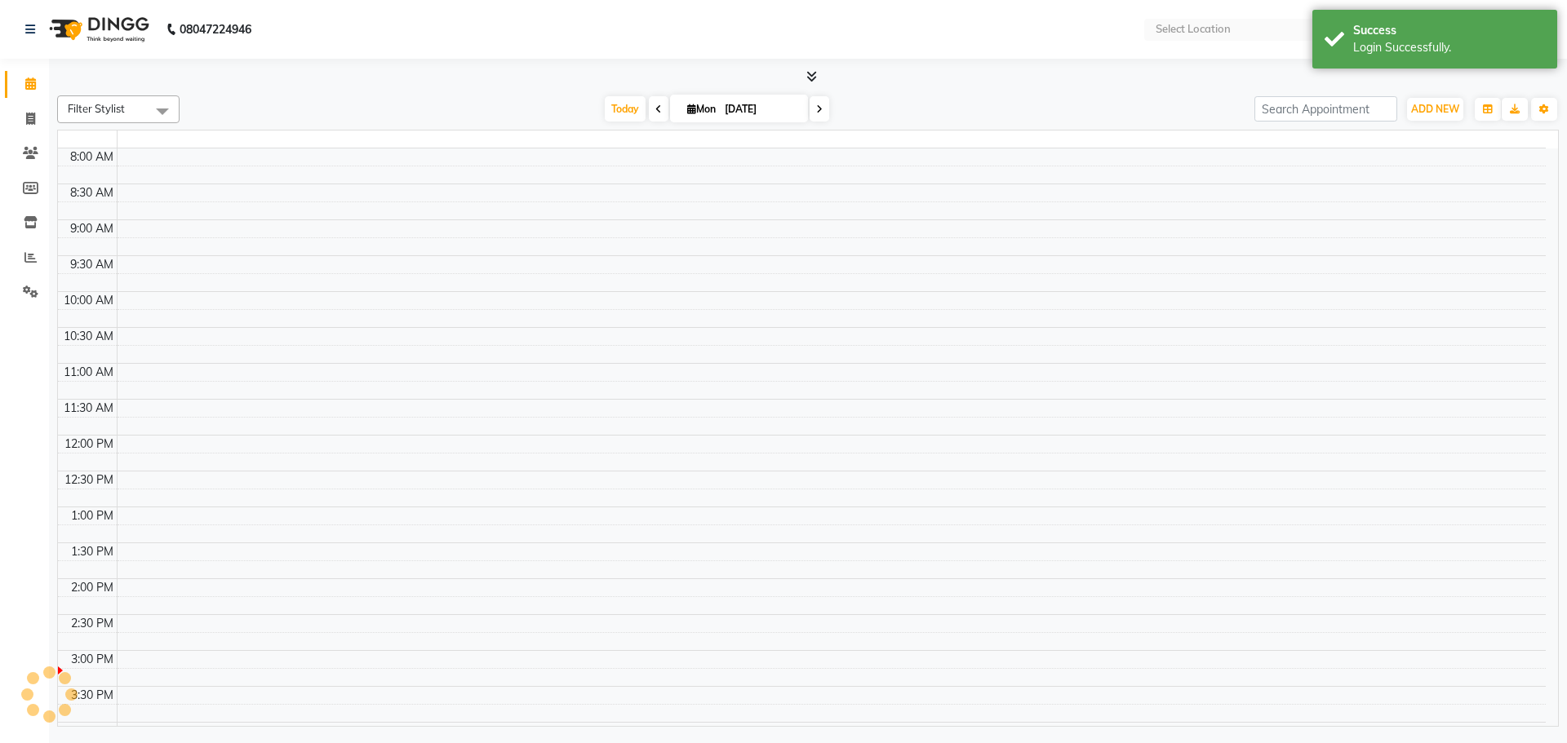
select select "en"
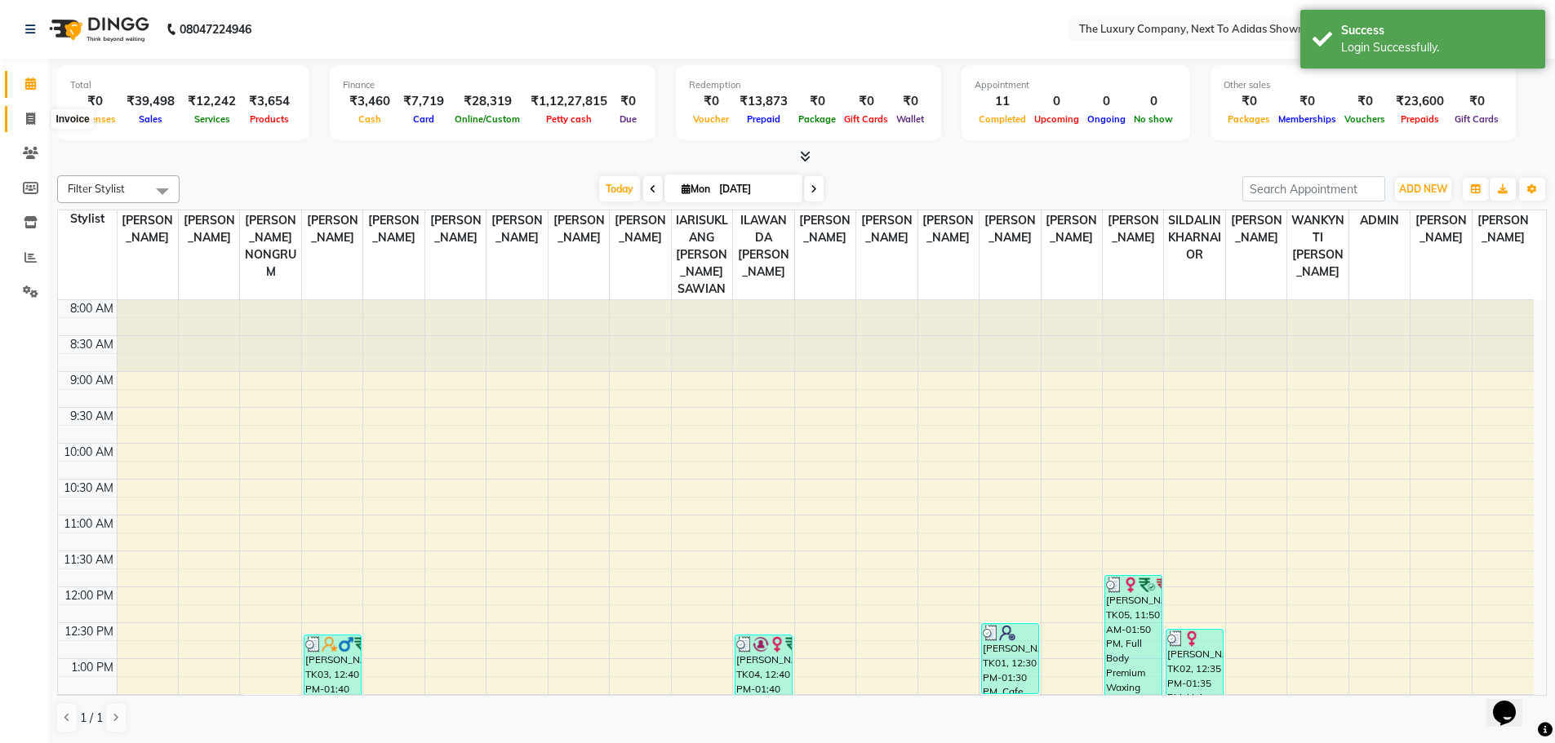
click at [33, 113] on icon at bounding box center [30, 119] width 9 height 12
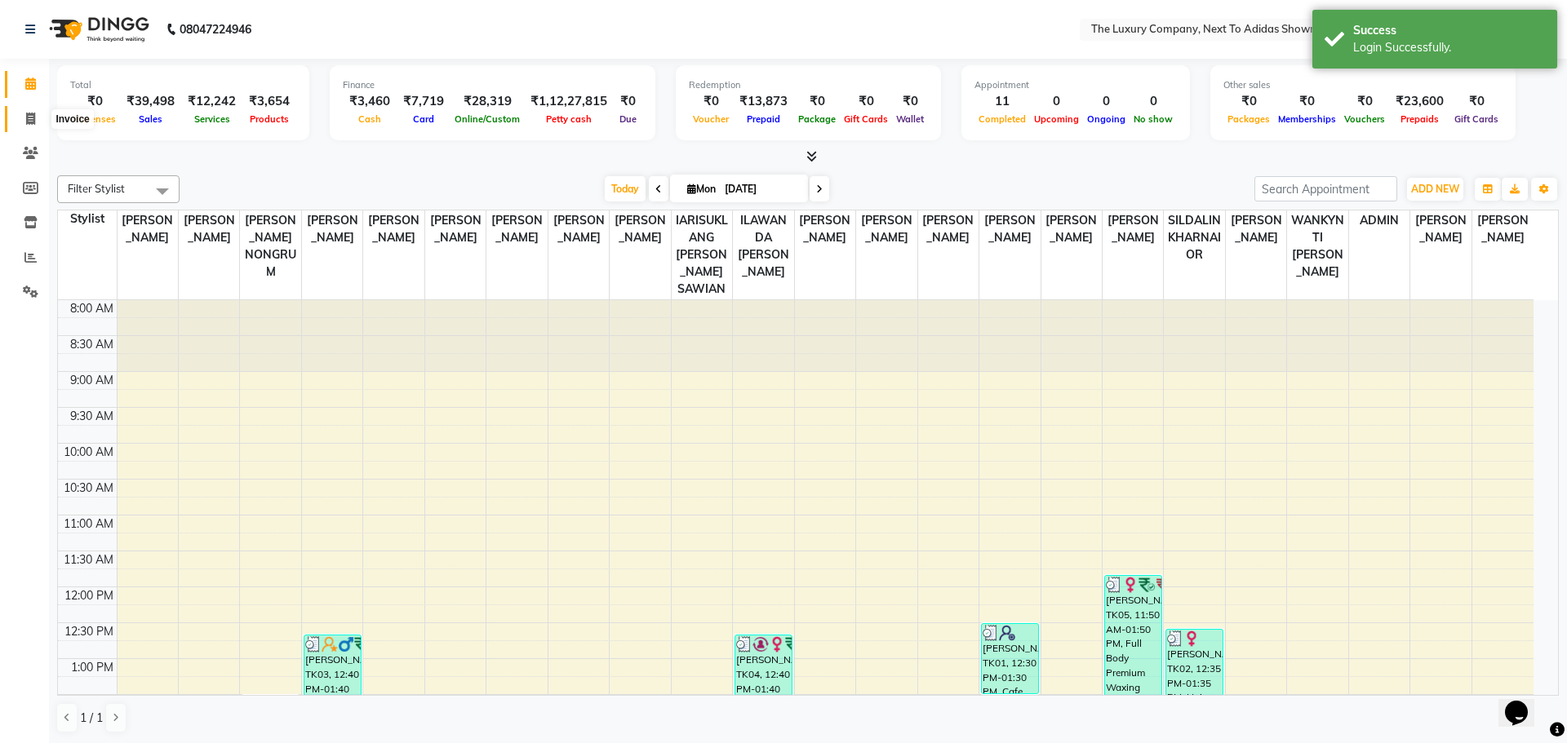
select select "6828"
select select "service"
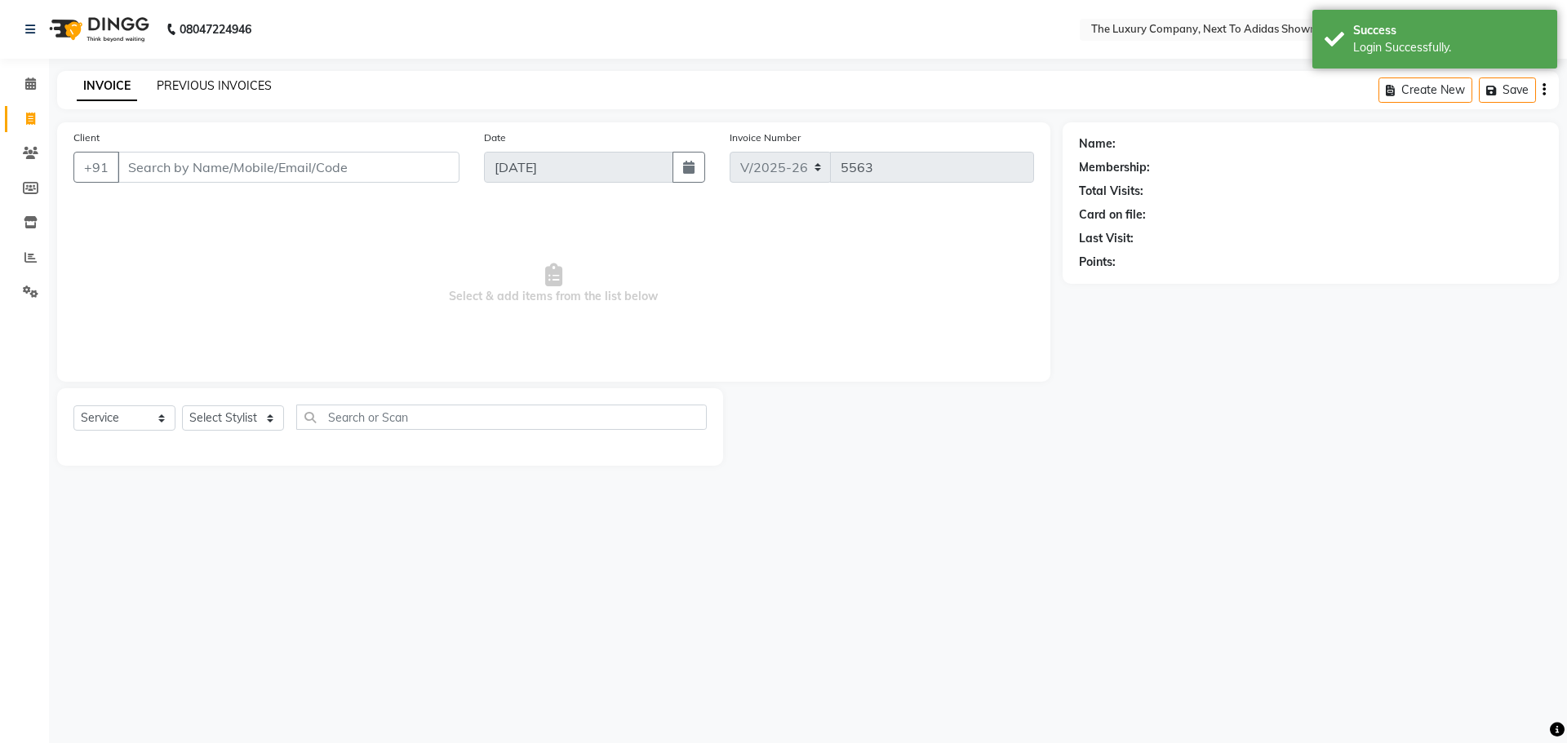
click at [246, 84] on link "PREVIOUS INVOICES" at bounding box center [214, 85] width 115 height 15
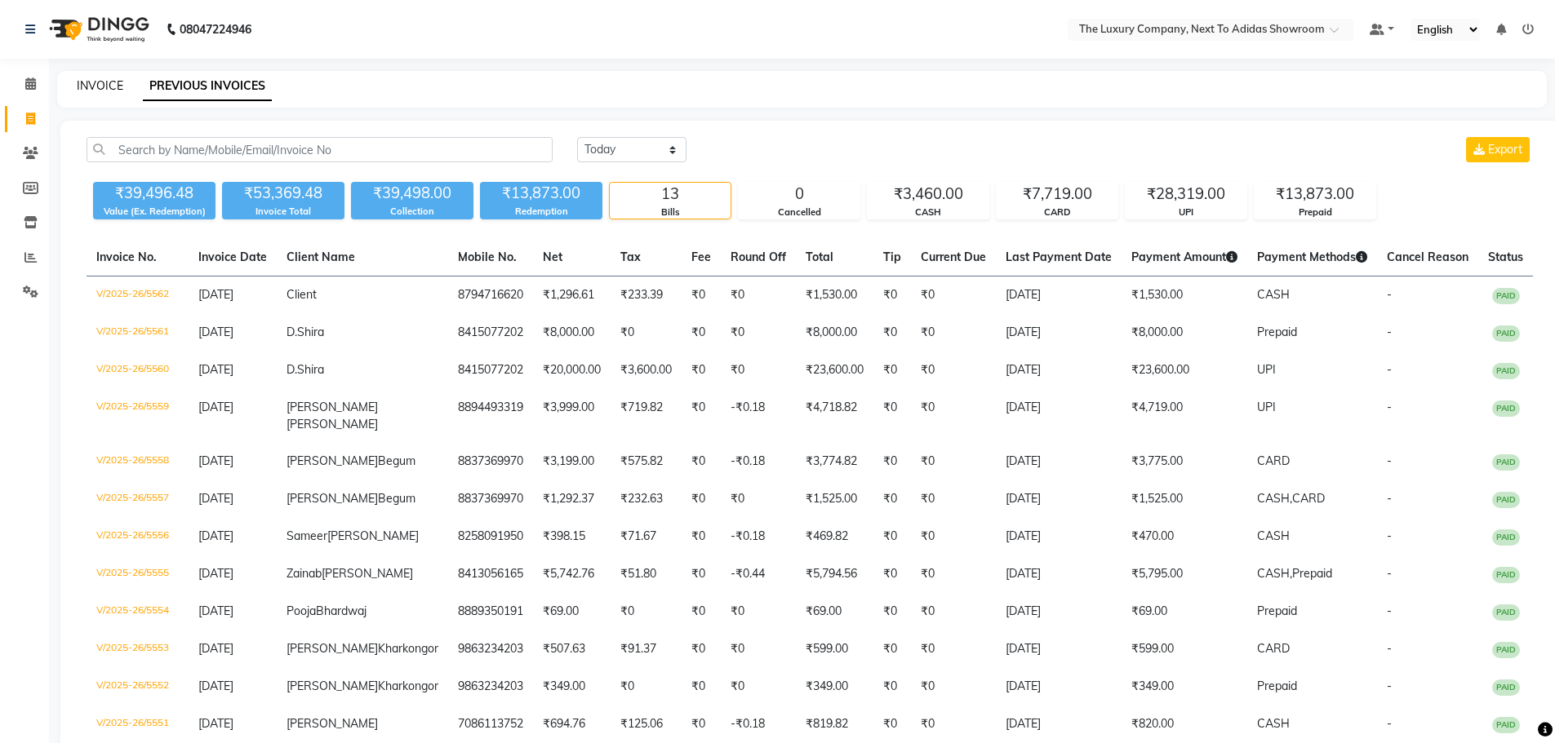
click at [100, 87] on link "INVOICE" at bounding box center [100, 85] width 47 height 15
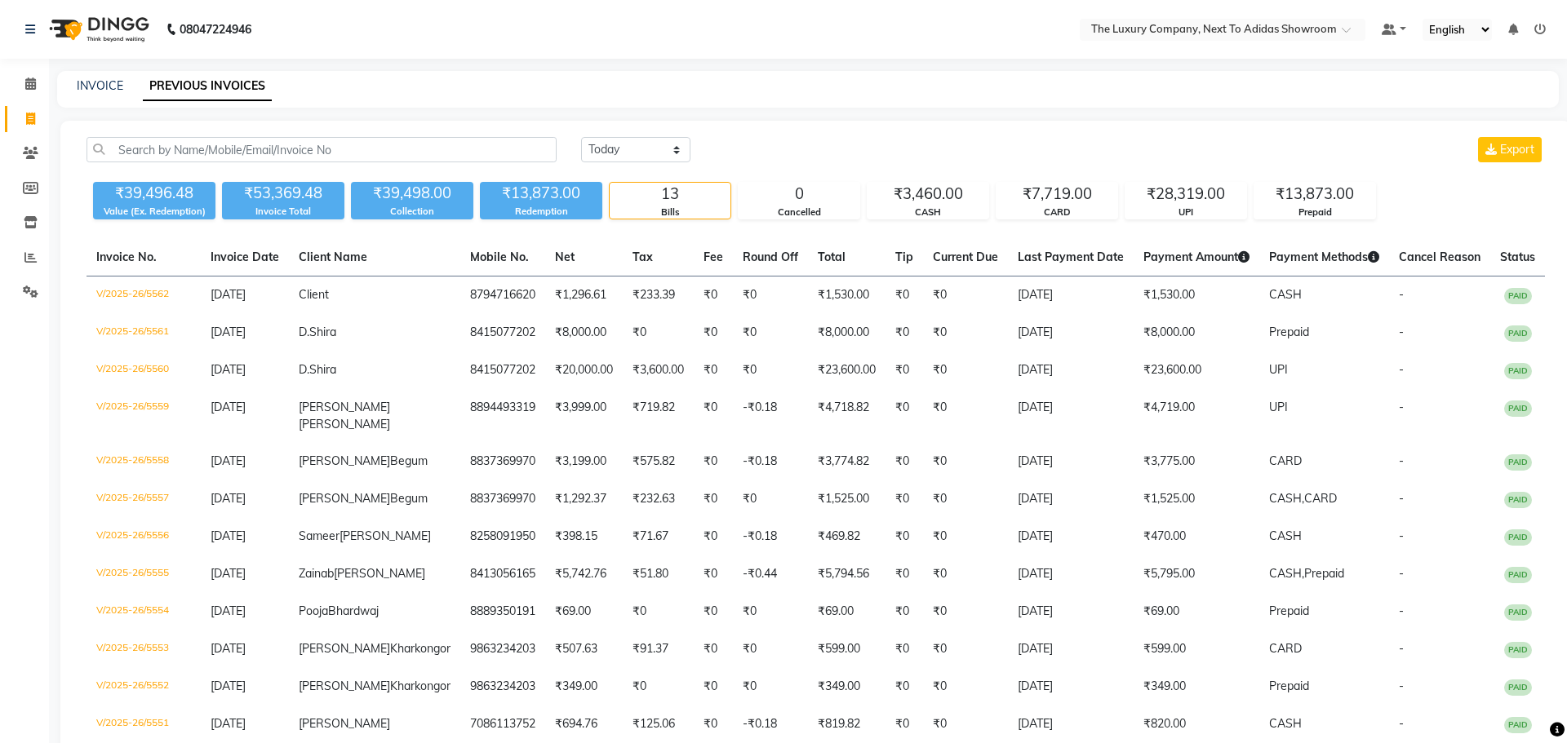
select select "service"
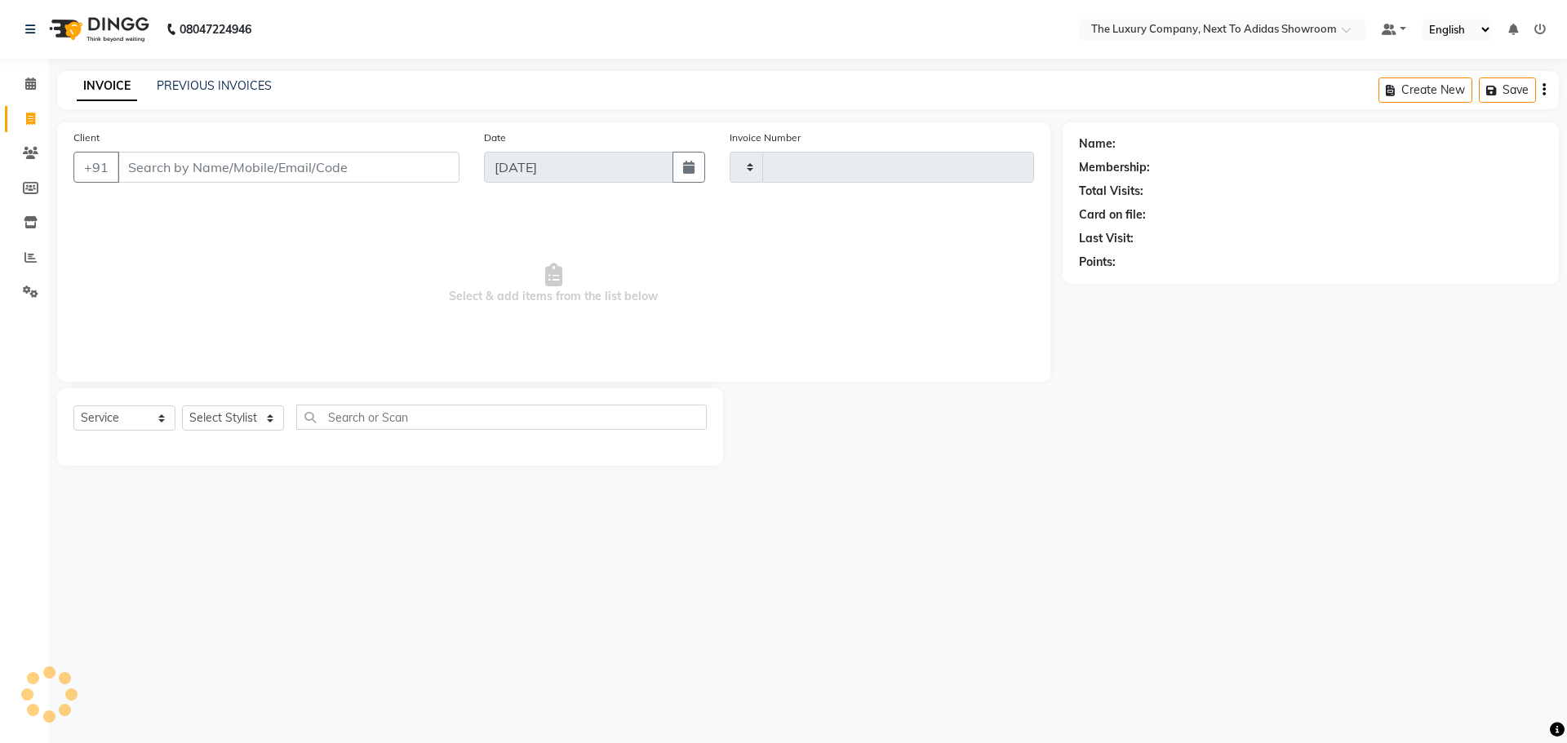
type input "5563"
select select "6828"
click at [389, 174] on input "Client" at bounding box center [289, 167] width 342 height 31
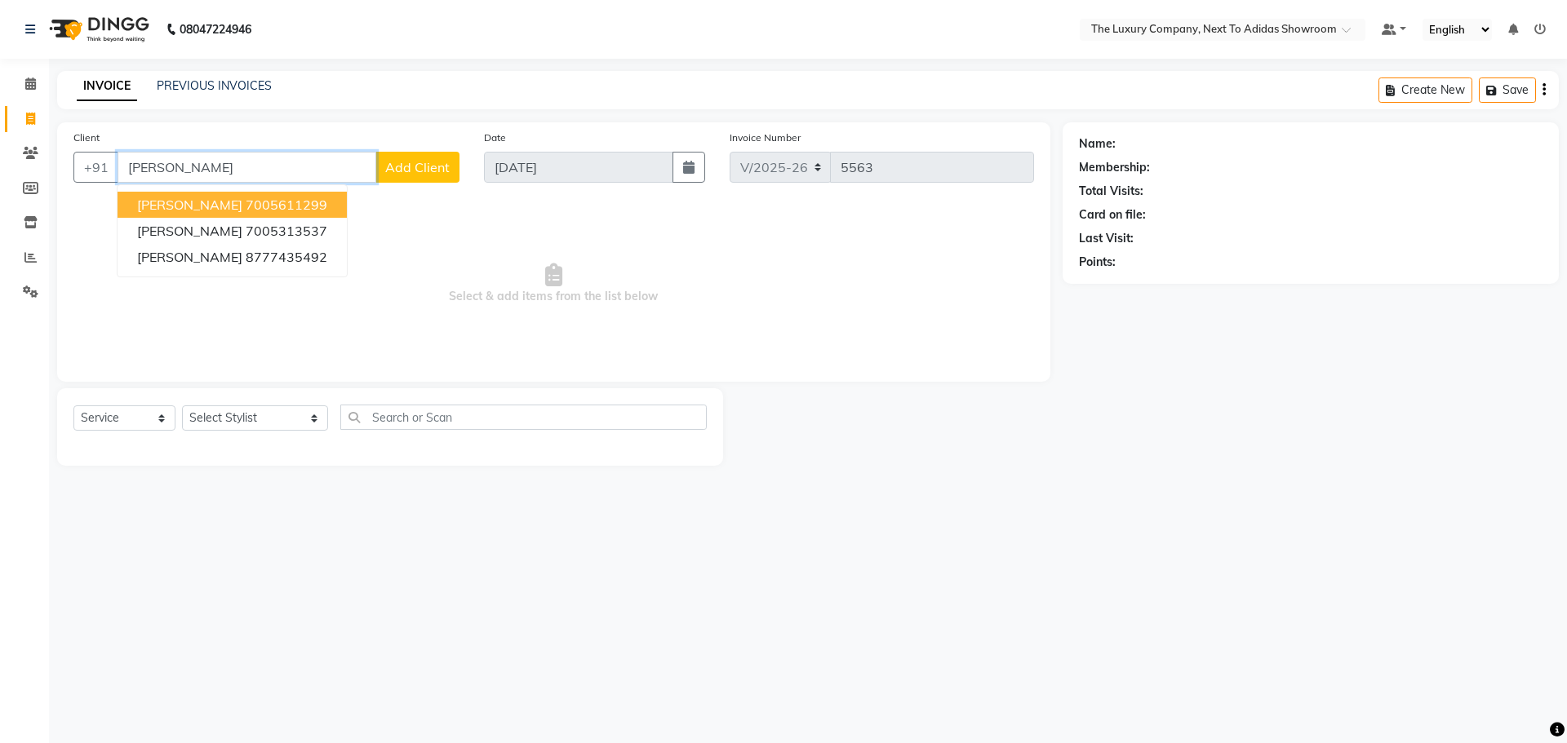
click at [237, 207] on button "[PERSON_NAME] 7005611299" at bounding box center [232, 205] width 229 height 26
type input "7005611299"
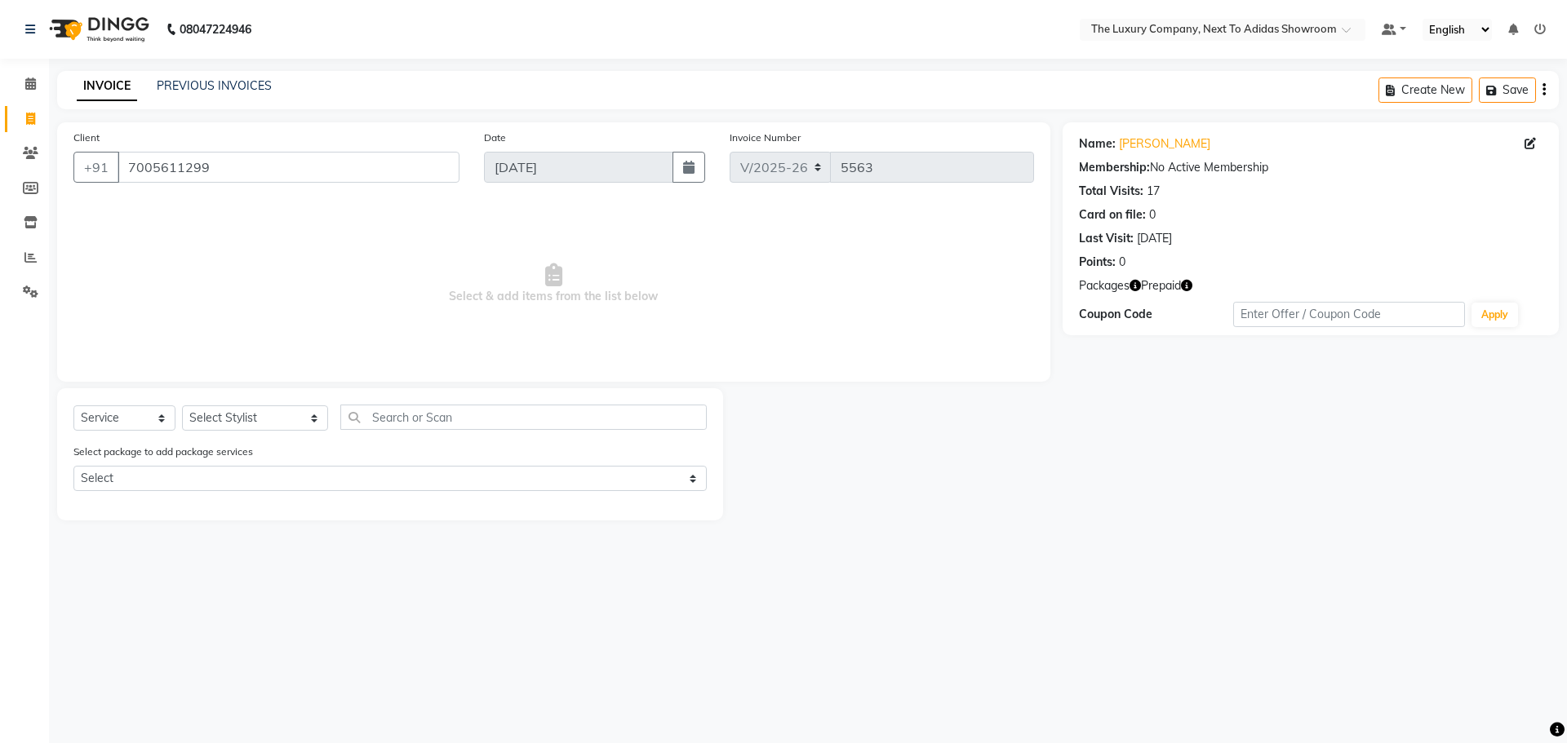
click at [1189, 282] on icon "button" at bounding box center [1186, 285] width 11 height 11
click at [155, 418] on select "Select Service Product Membership Package Voucher Prepaid Gift Card" at bounding box center [124, 418] width 102 height 25
select select "P"
click at [73, 406] on select "Select Service Product Membership Package Voucher Prepaid Gift Card" at bounding box center [124, 418] width 102 height 25
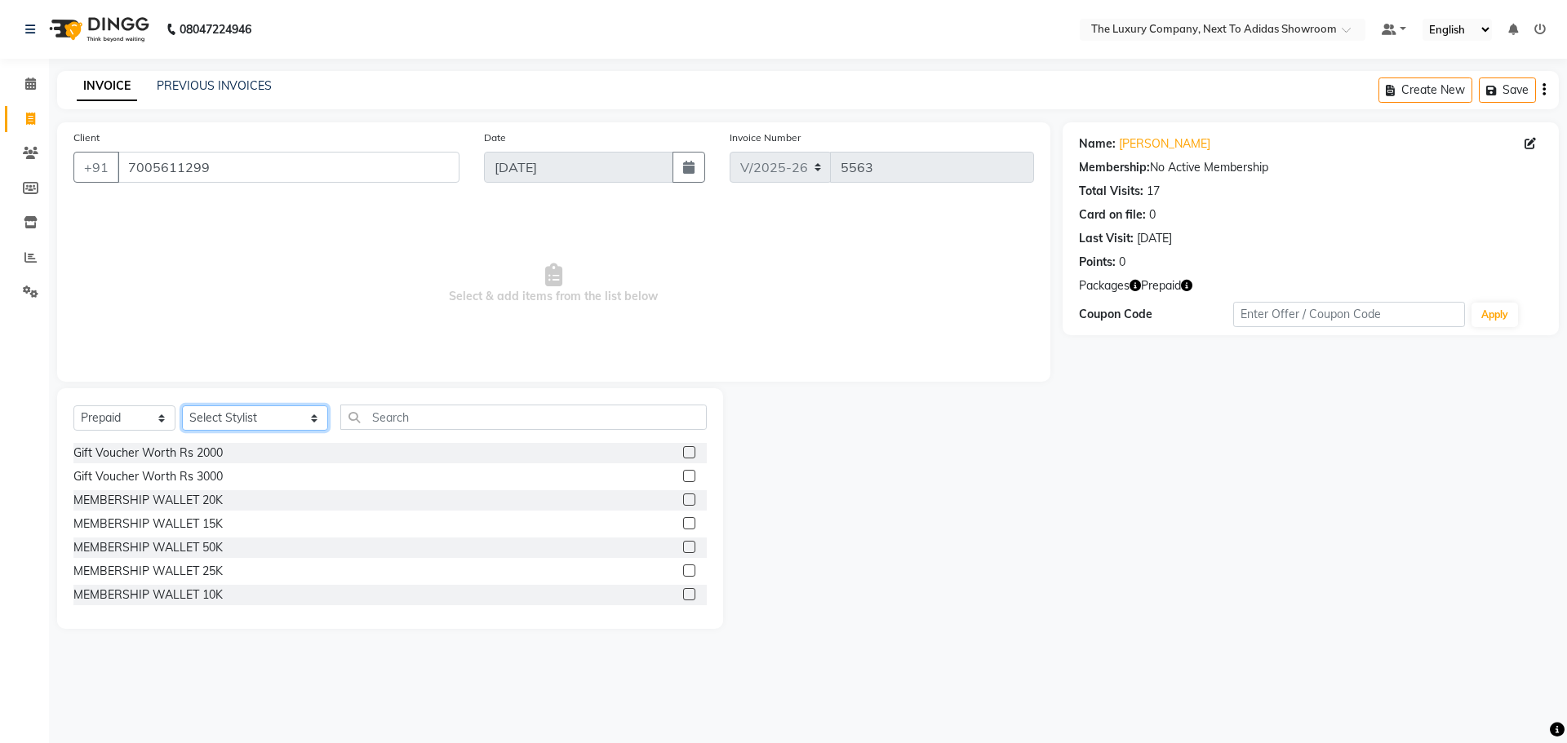
click at [252, 416] on select "Select Stylist [PERSON_NAME] [PERSON_NAME] ANSAI [PERSON_NAME] BALAJIED [PERSON…" at bounding box center [255, 418] width 146 height 25
select select "54093"
drag, startPoint x: 363, startPoint y: 419, endPoint x: 189, endPoint y: 582, distance: 238.5
click at [362, 419] on input "text" at bounding box center [523, 417] width 366 height 25
click at [683, 600] on label at bounding box center [689, 594] width 12 height 12
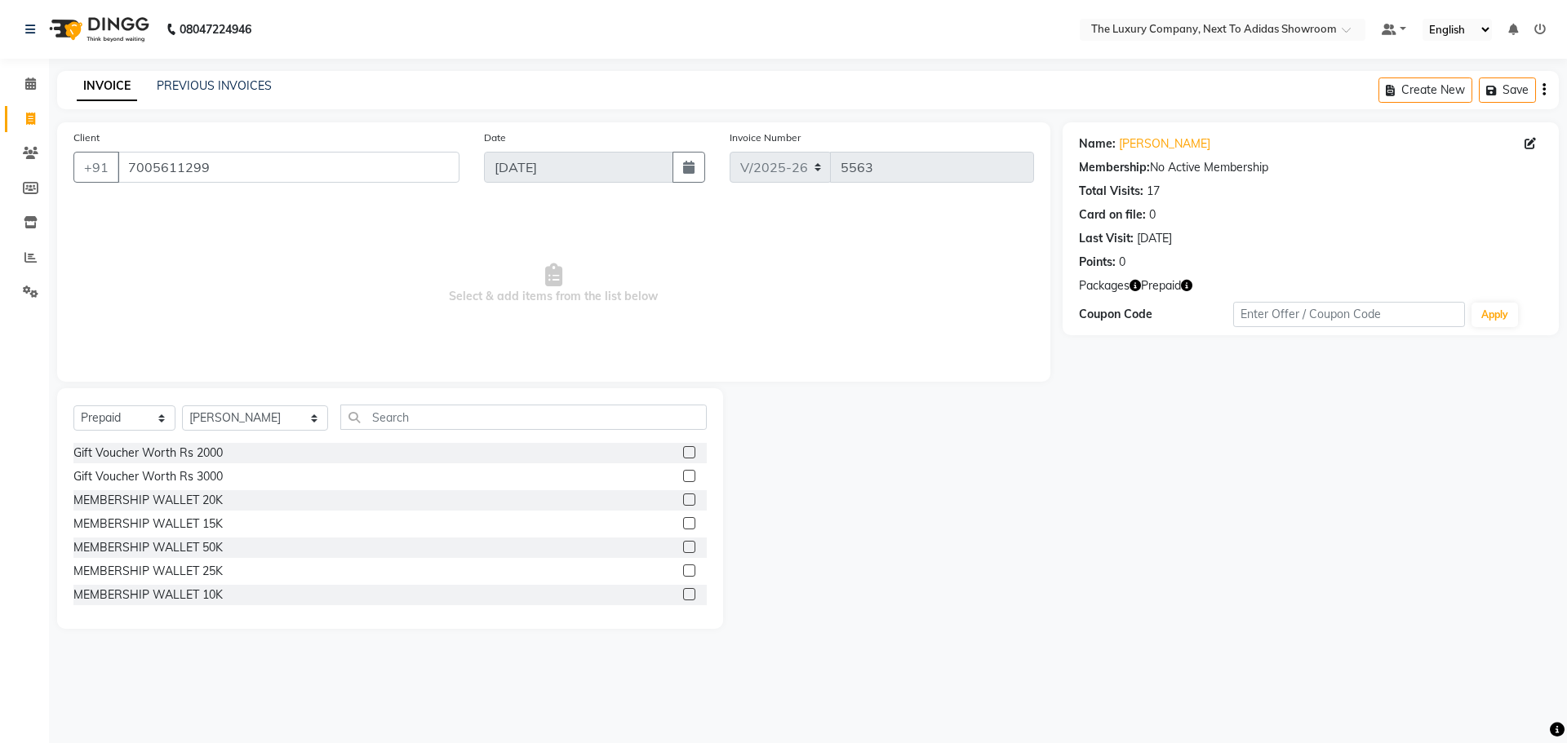
click at [683, 600] on input "checkbox" at bounding box center [688, 595] width 11 height 11
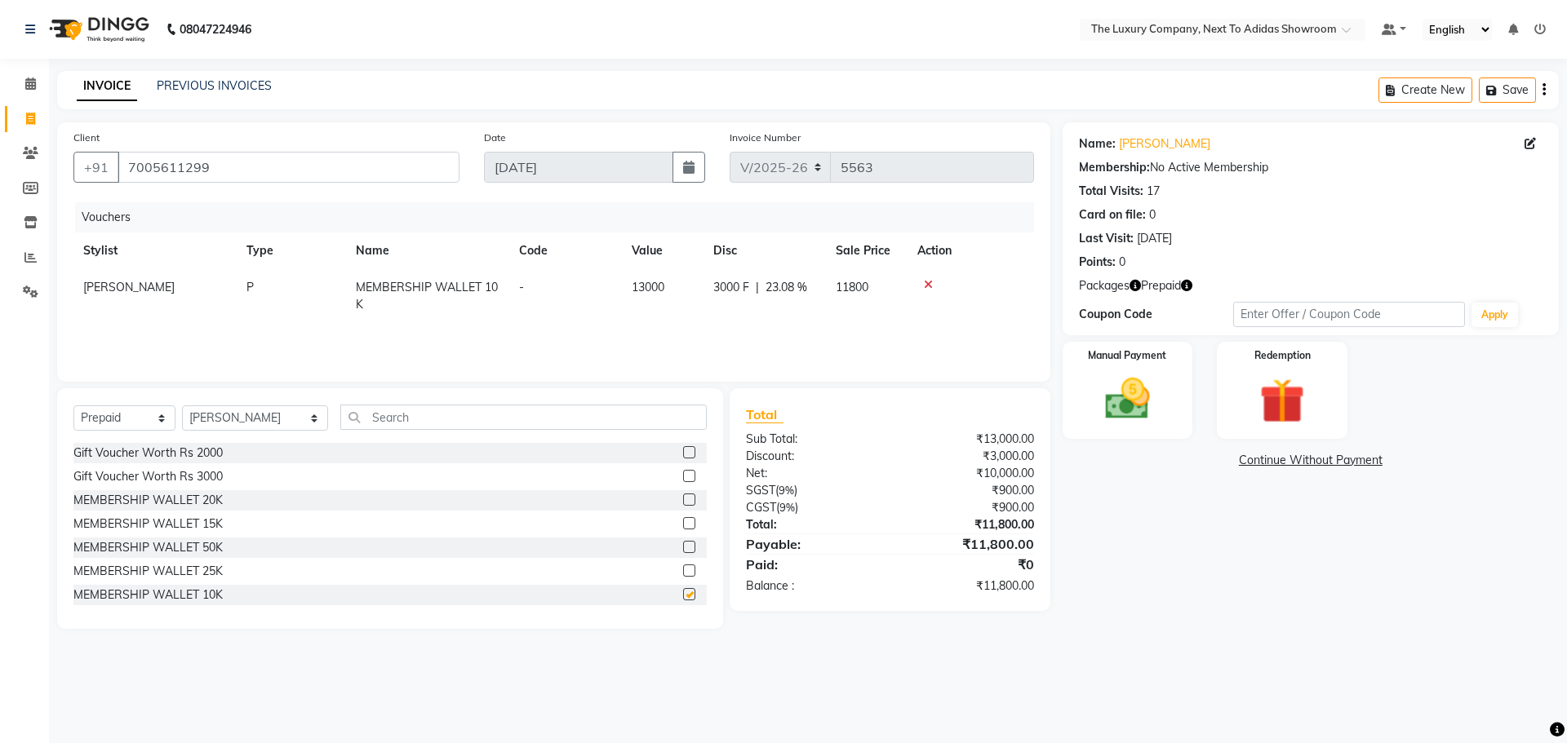
checkbox input "false"
click at [1190, 380] on div "Manual Payment" at bounding box center [1126, 390] width 135 height 100
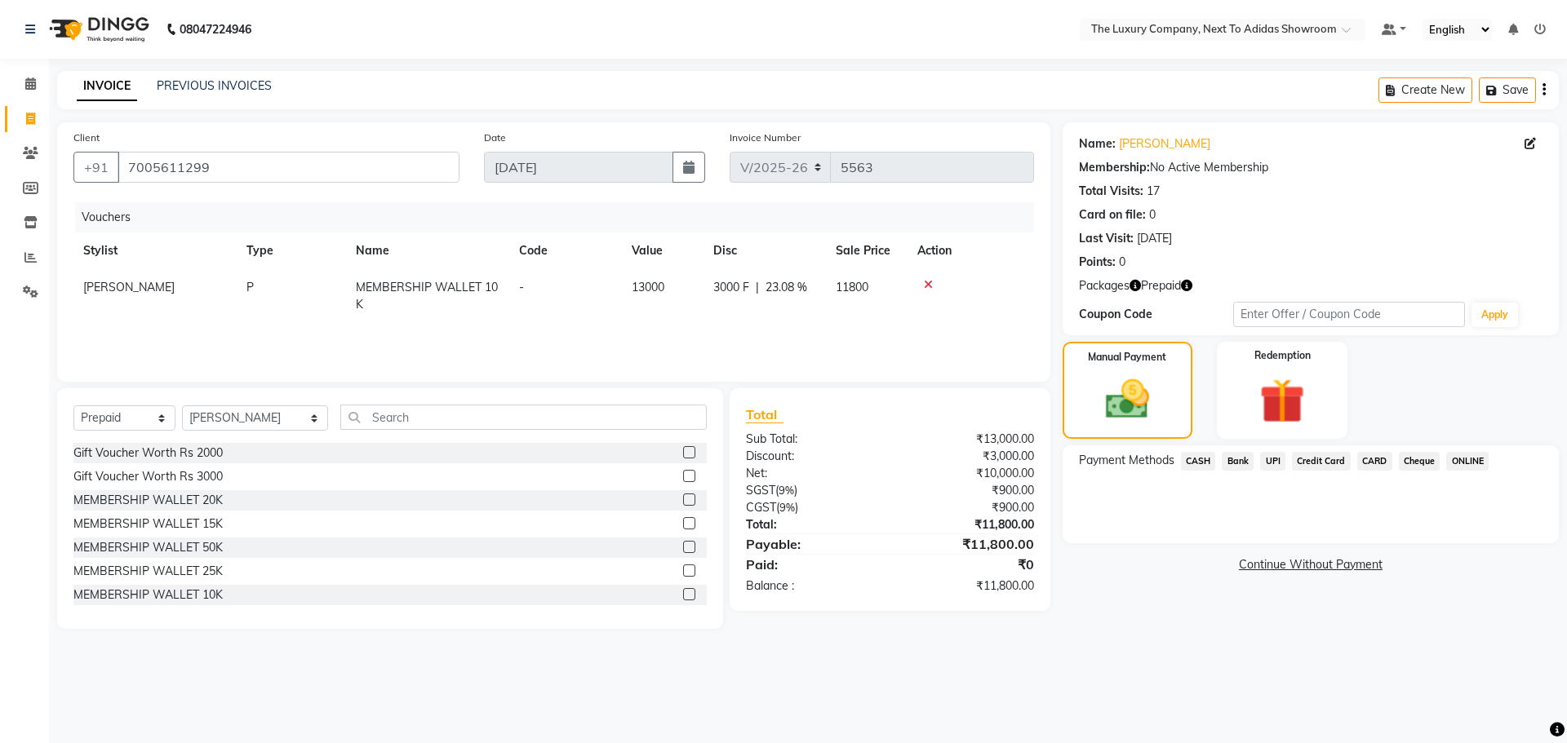
click at [1373, 466] on span "CARD" at bounding box center [1374, 461] width 35 height 19
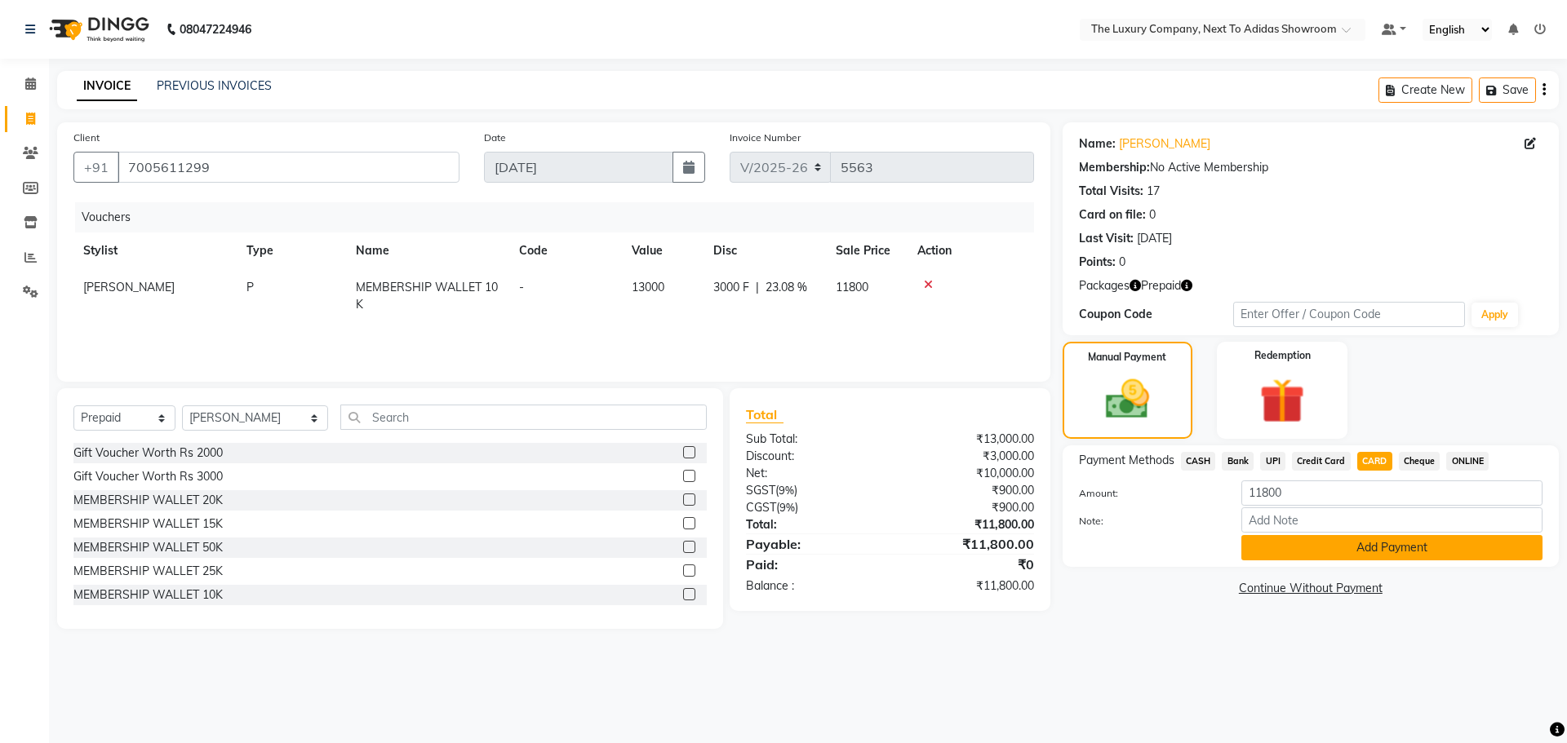
click at [1334, 550] on button "Add Payment" at bounding box center [1391, 547] width 301 height 25
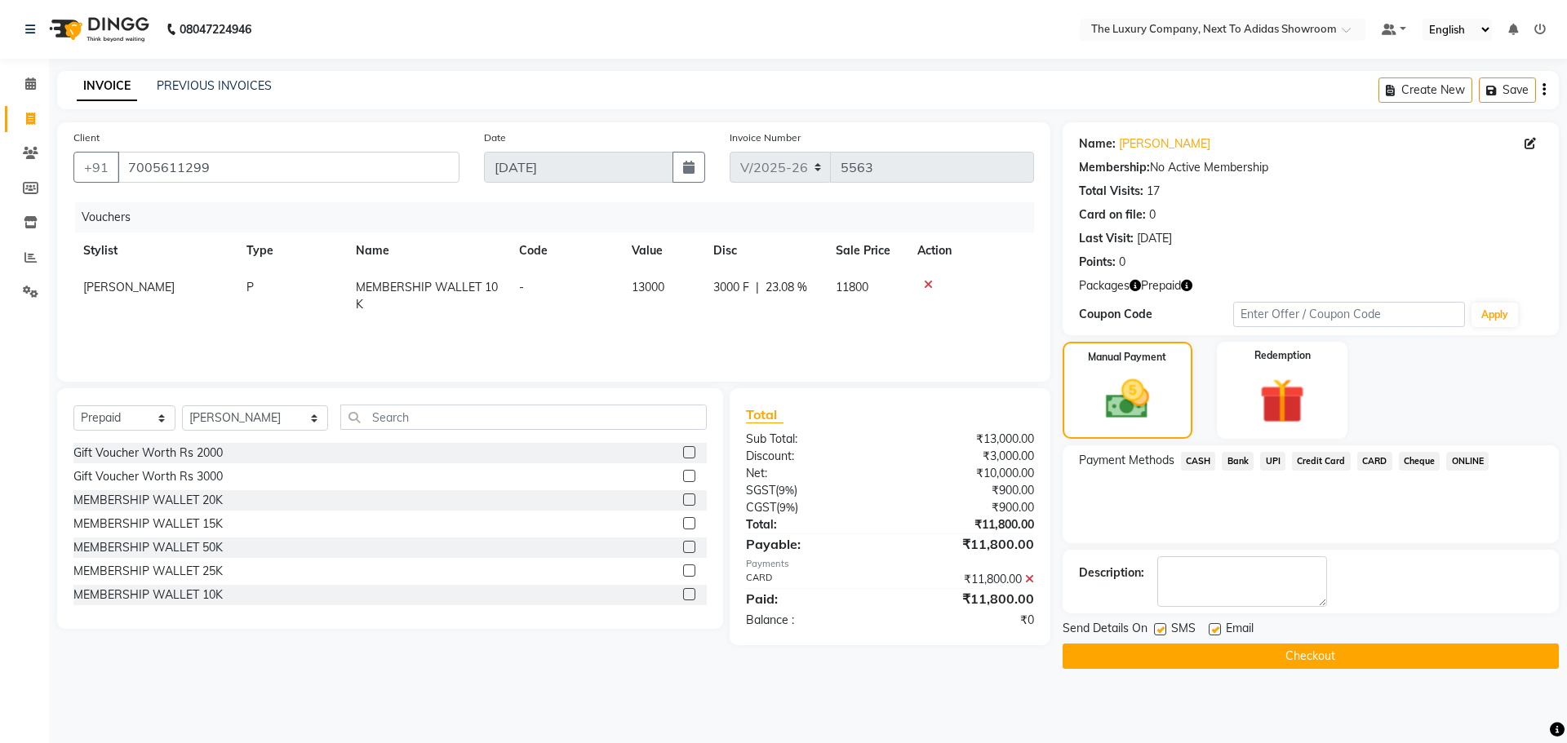
click at [1281, 653] on button "Checkout" at bounding box center [1311, 656] width 496 height 25
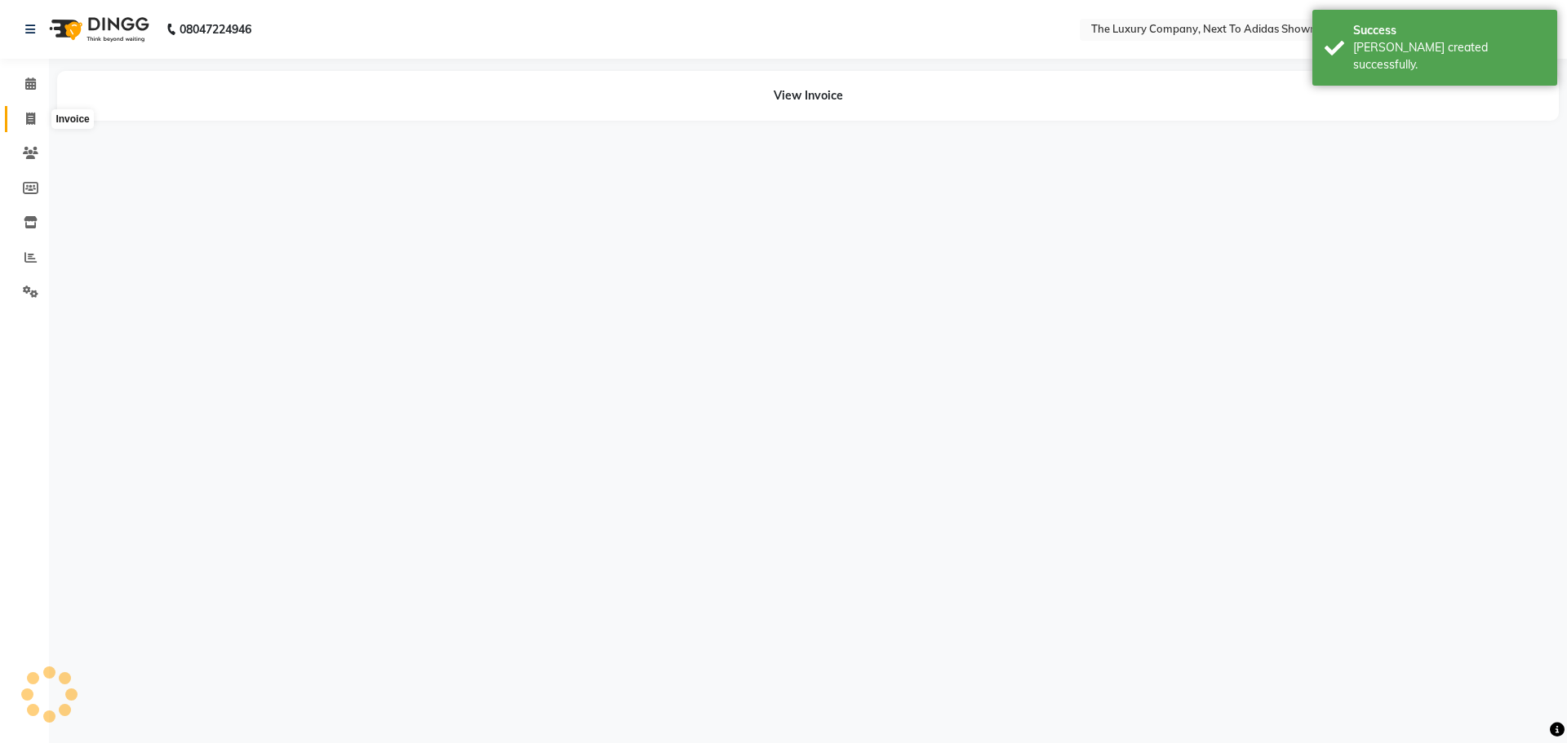
click at [36, 117] on span at bounding box center [30, 119] width 29 height 19
select select "service"
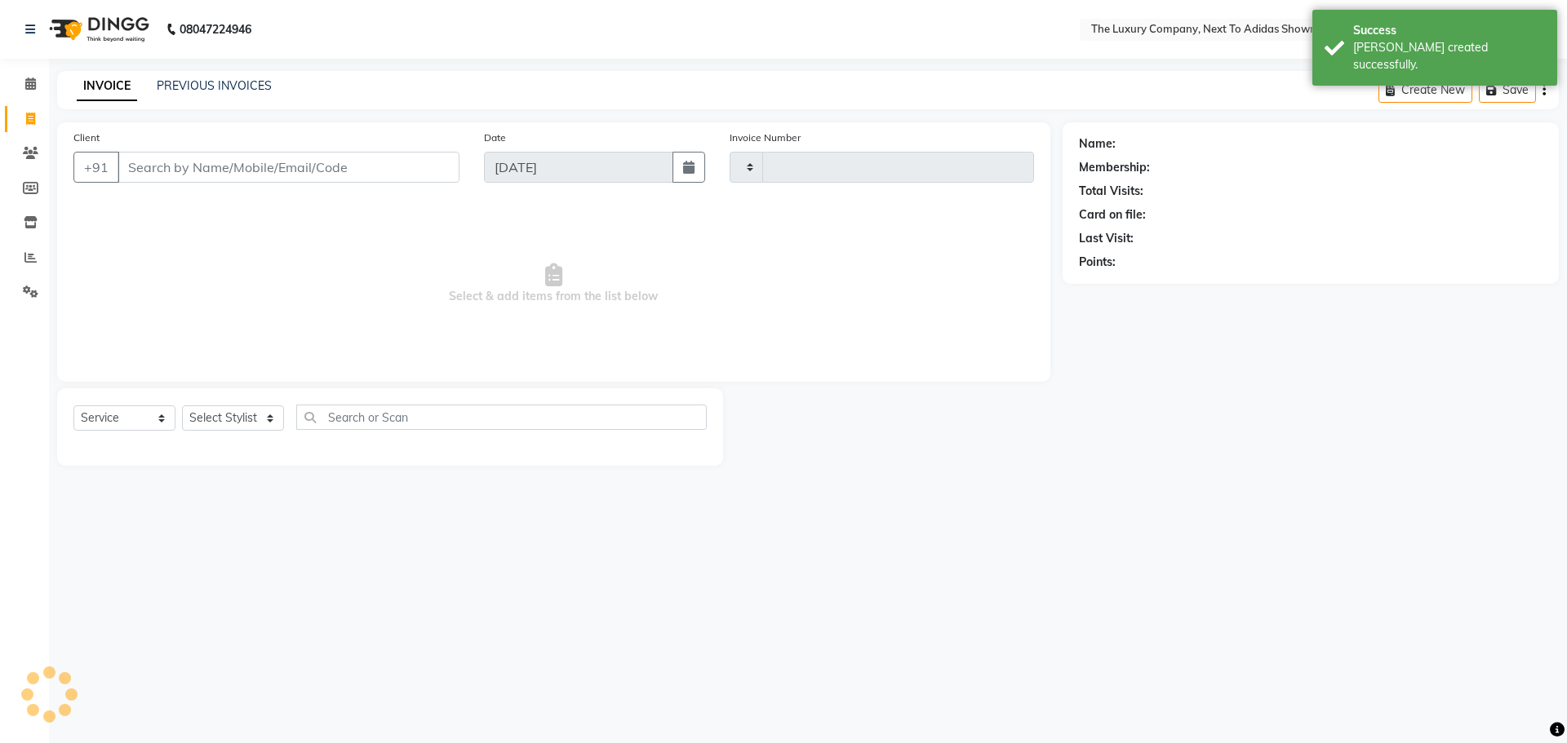
type input "5564"
select select "6828"
click at [204, 165] on input "Client" at bounding box center [289, 167] width 342 height 31
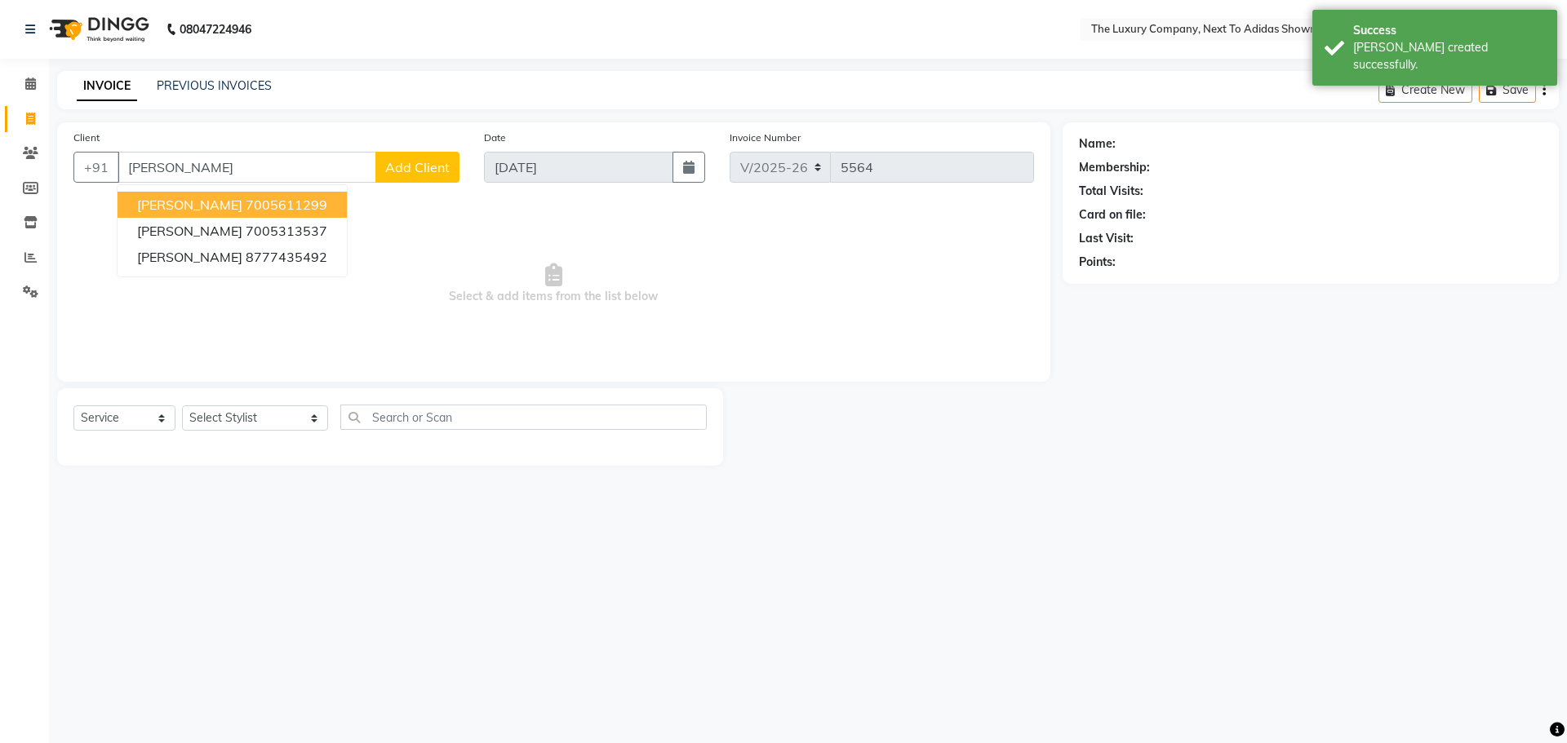
click at [195, 202] on span "[PERSON_NAME]" at bounding box center [189, 205] width 105 height 16
type input "7005611299"
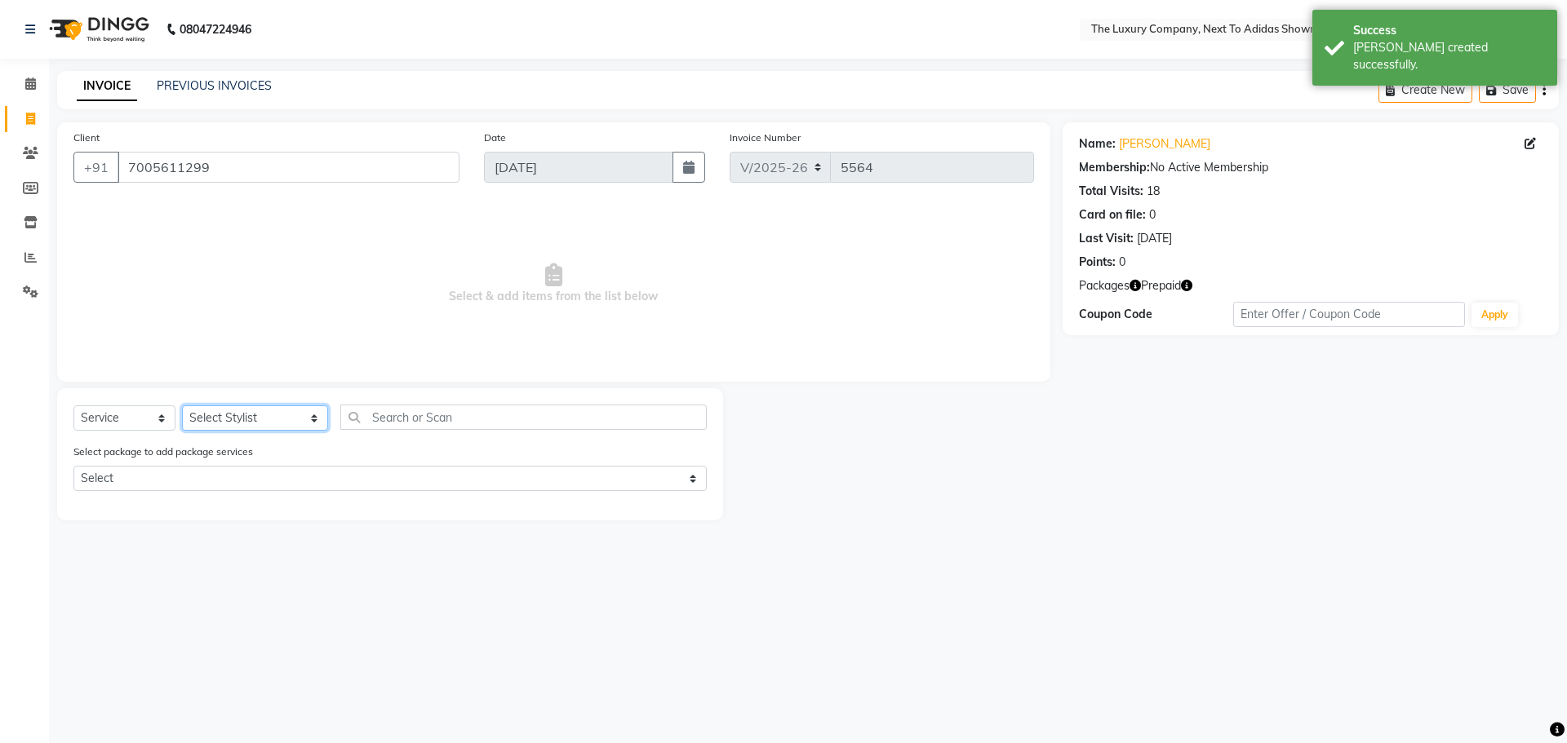
click at [228, 413] on select "Select Stylist [PERSON_NAME] [PERSON_NAME] ANSAI [PERSON_NAME] BALAJIED [PERSON…" at bounding box center [255, 418] width 146 height 25
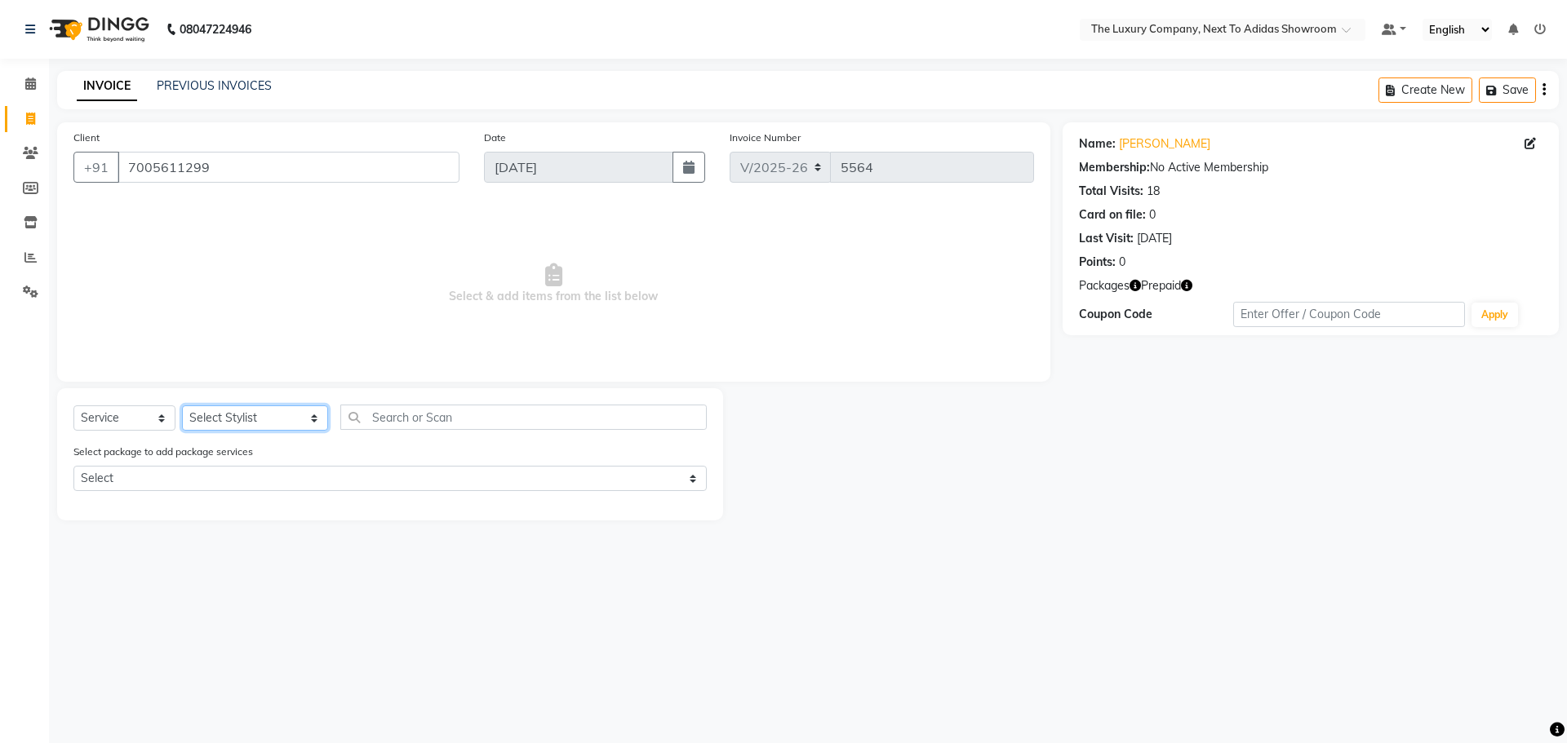
select select "53673"
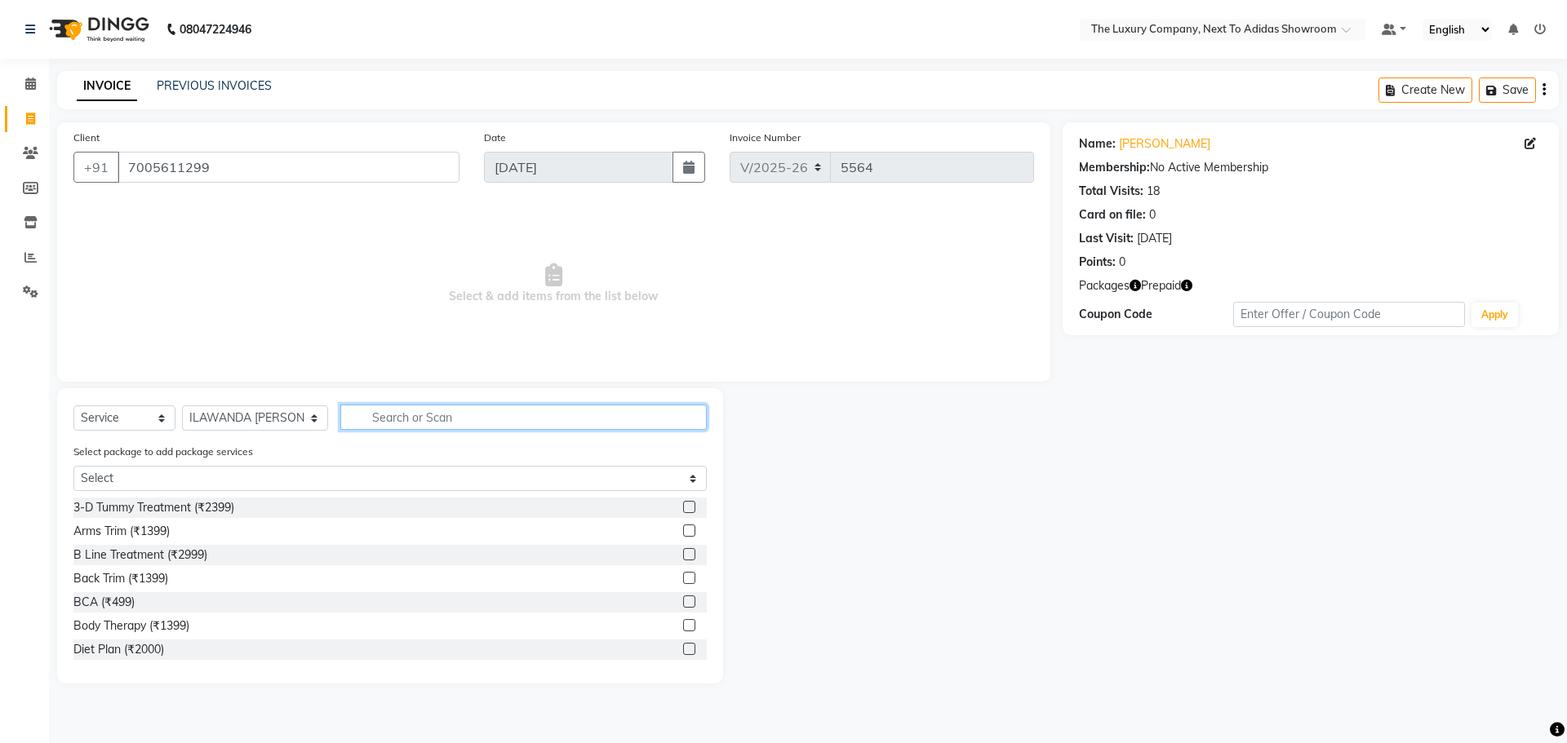
click at [363, 411] on input "text" at bounding box center [523, 417] width 366 height 25
type input "majire"
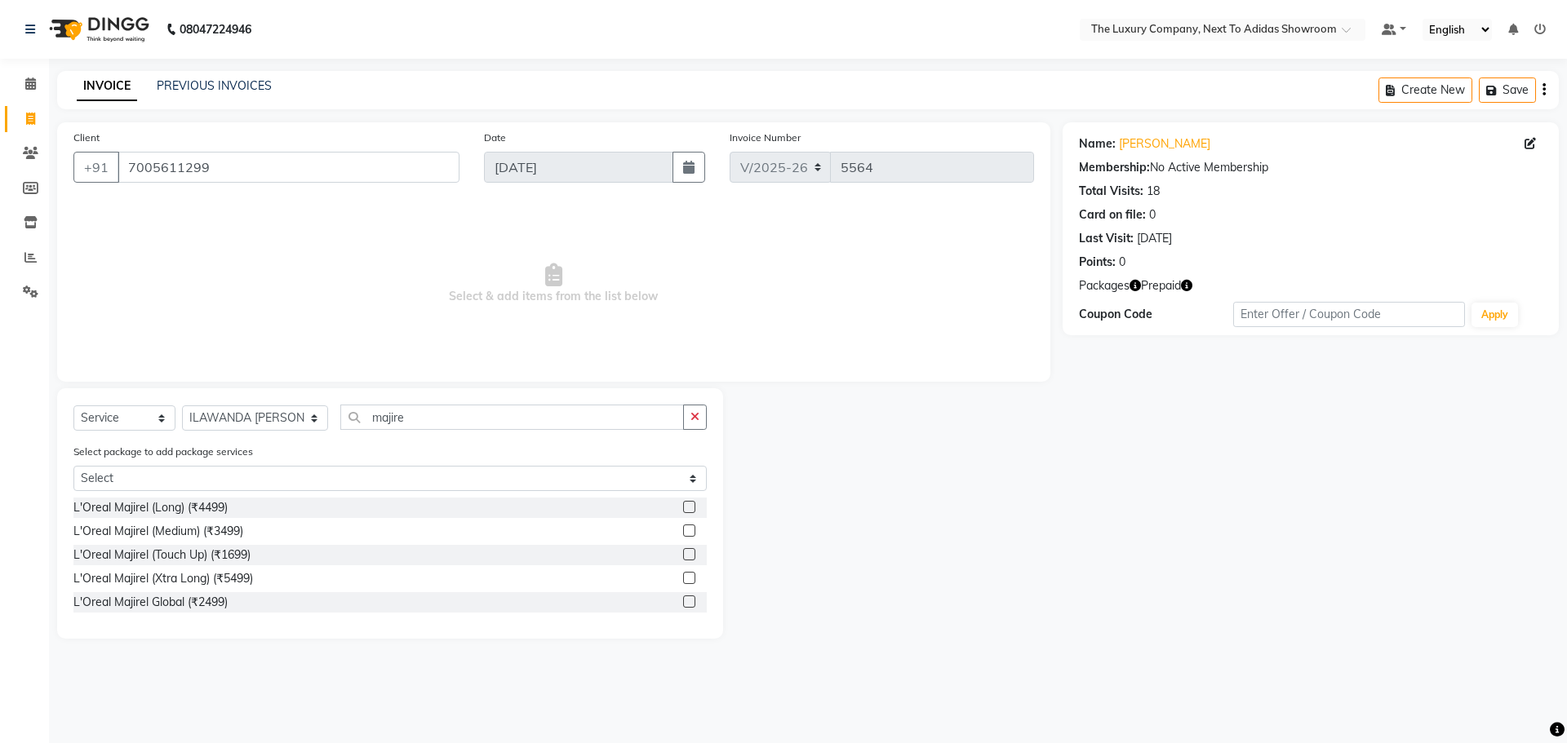
click at [688, 551] on label at bounding box center [689, 554] width 12 height 12
click at [688, 551] on input "checkbox" at bounding box center [688, 555] width 11 height 11
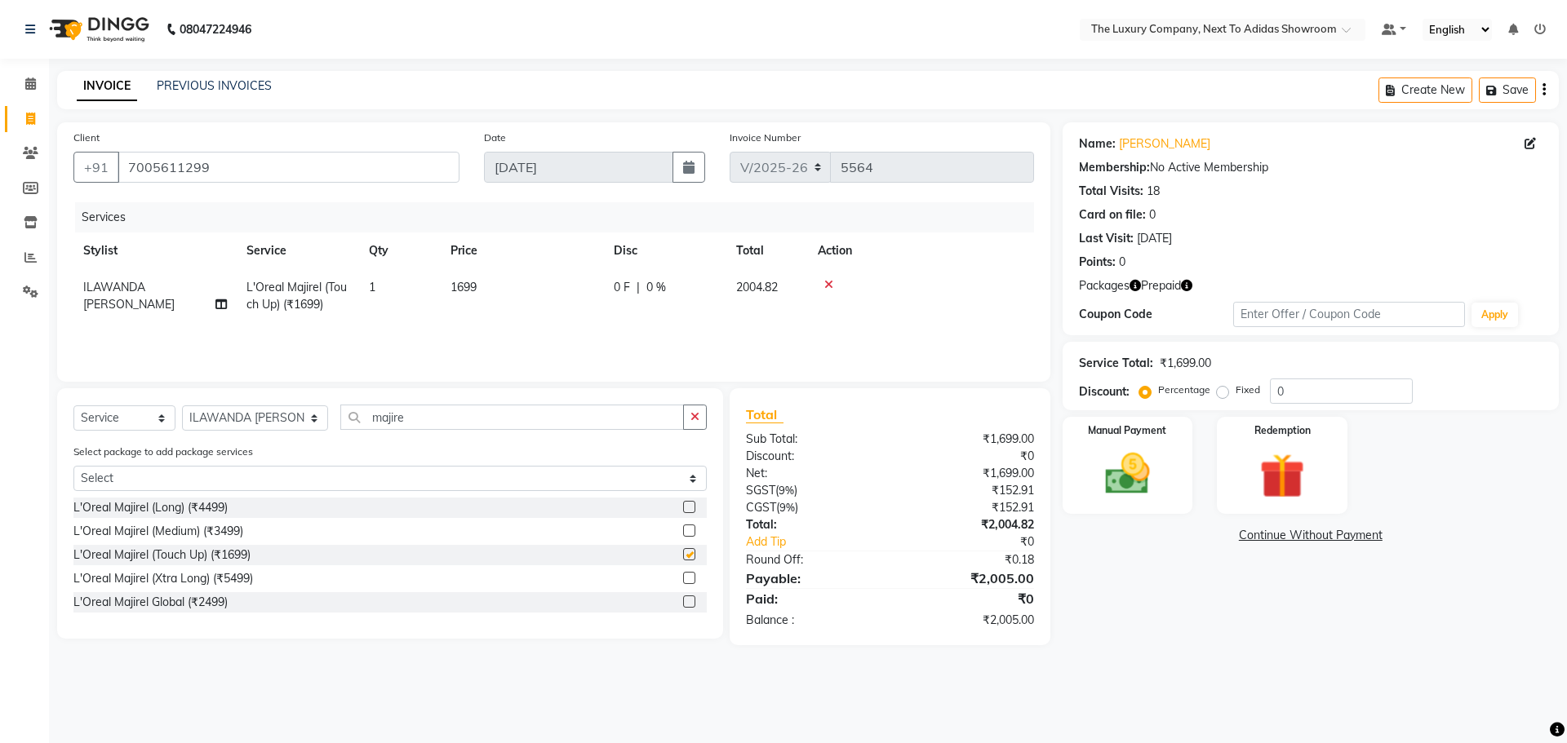
checkbox input "false"
click at [1297, 497] on img at bounding box center [1282, 476] width 76 height 58
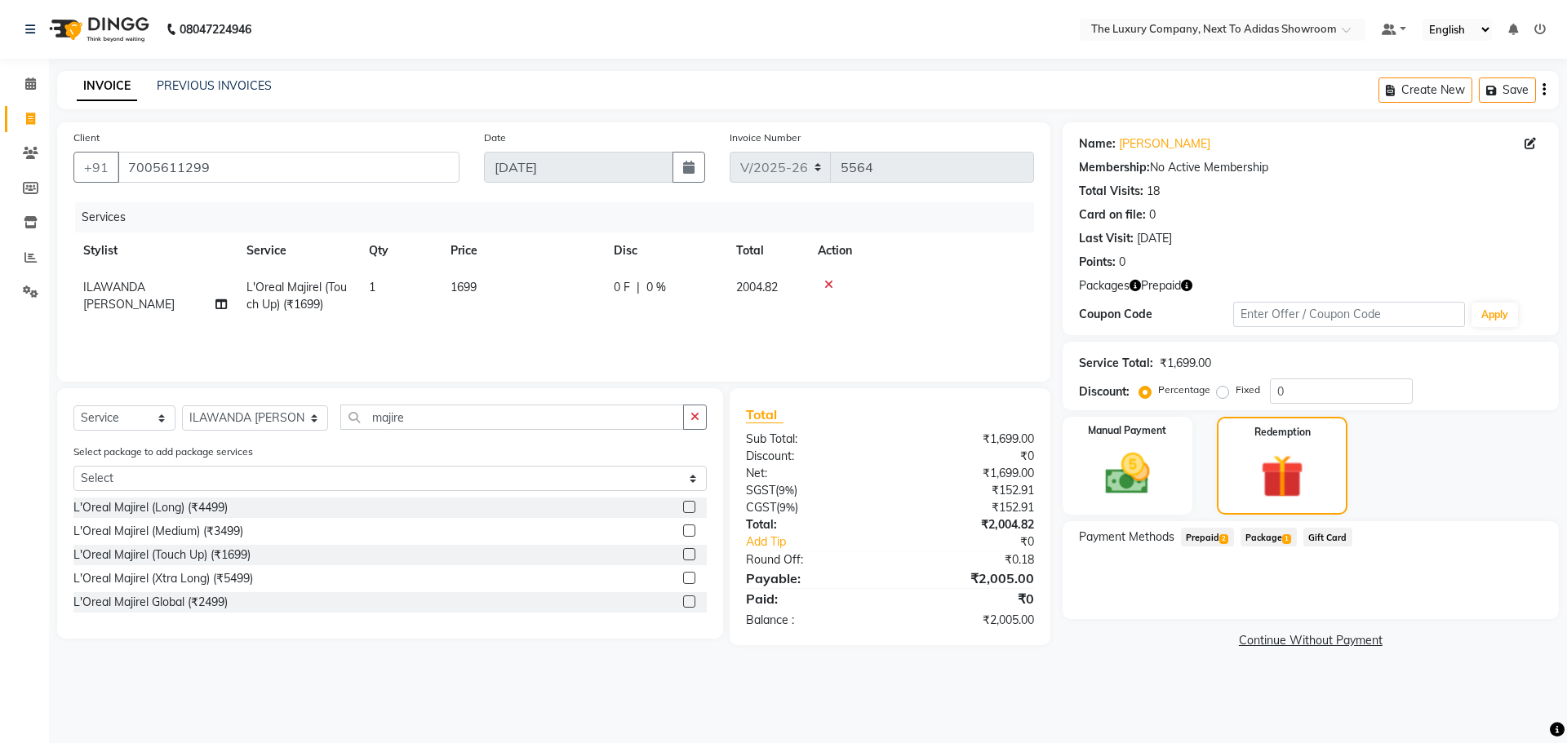
click at [1212, 532] on span "Prepaid 2" at bounding box center [1207, 537] width 53 height 19
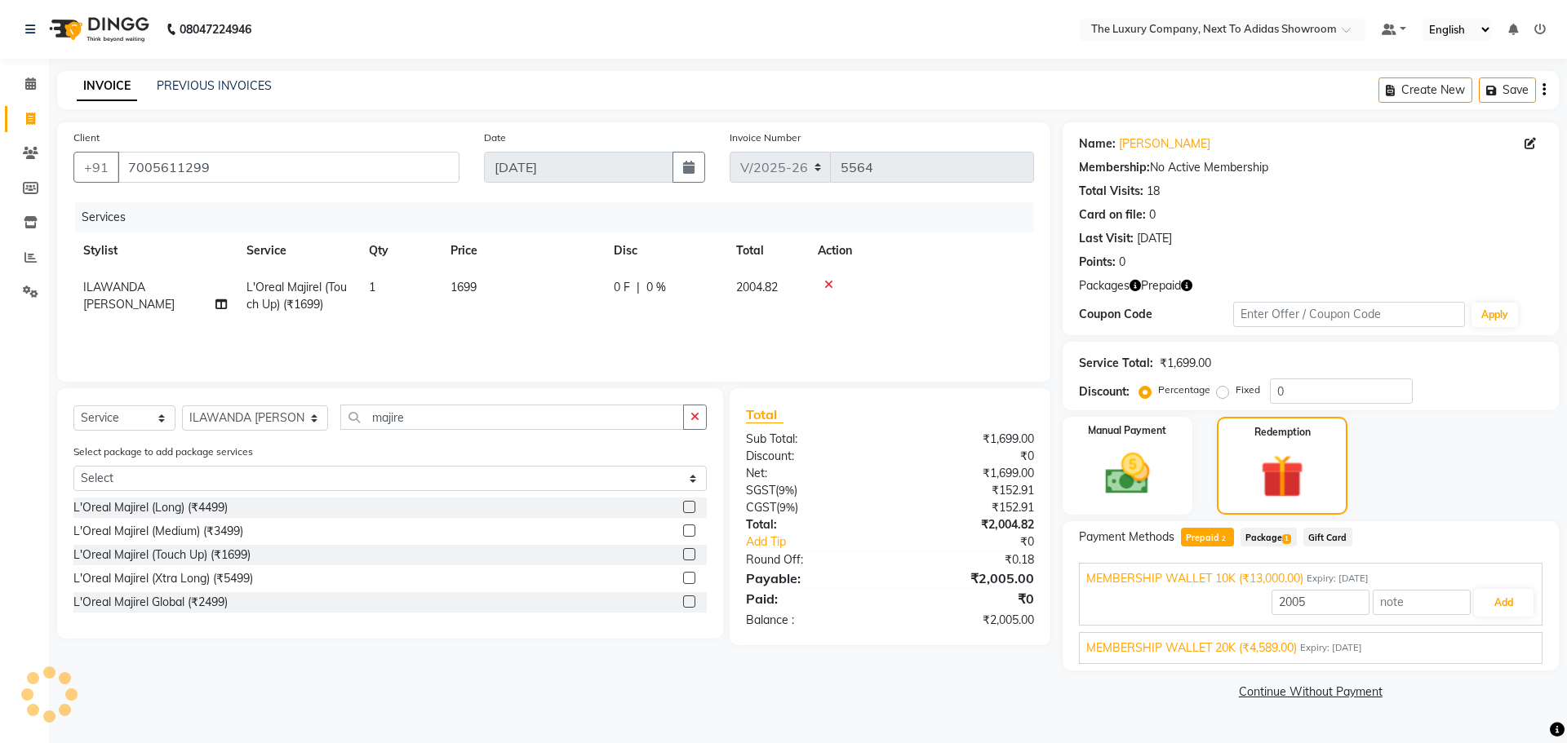
click at [1251, 651] on span "MEMBERSHIP WALLET 20K (₹4,589.00)" at bounding box center [1191, 648] width 211 height 17
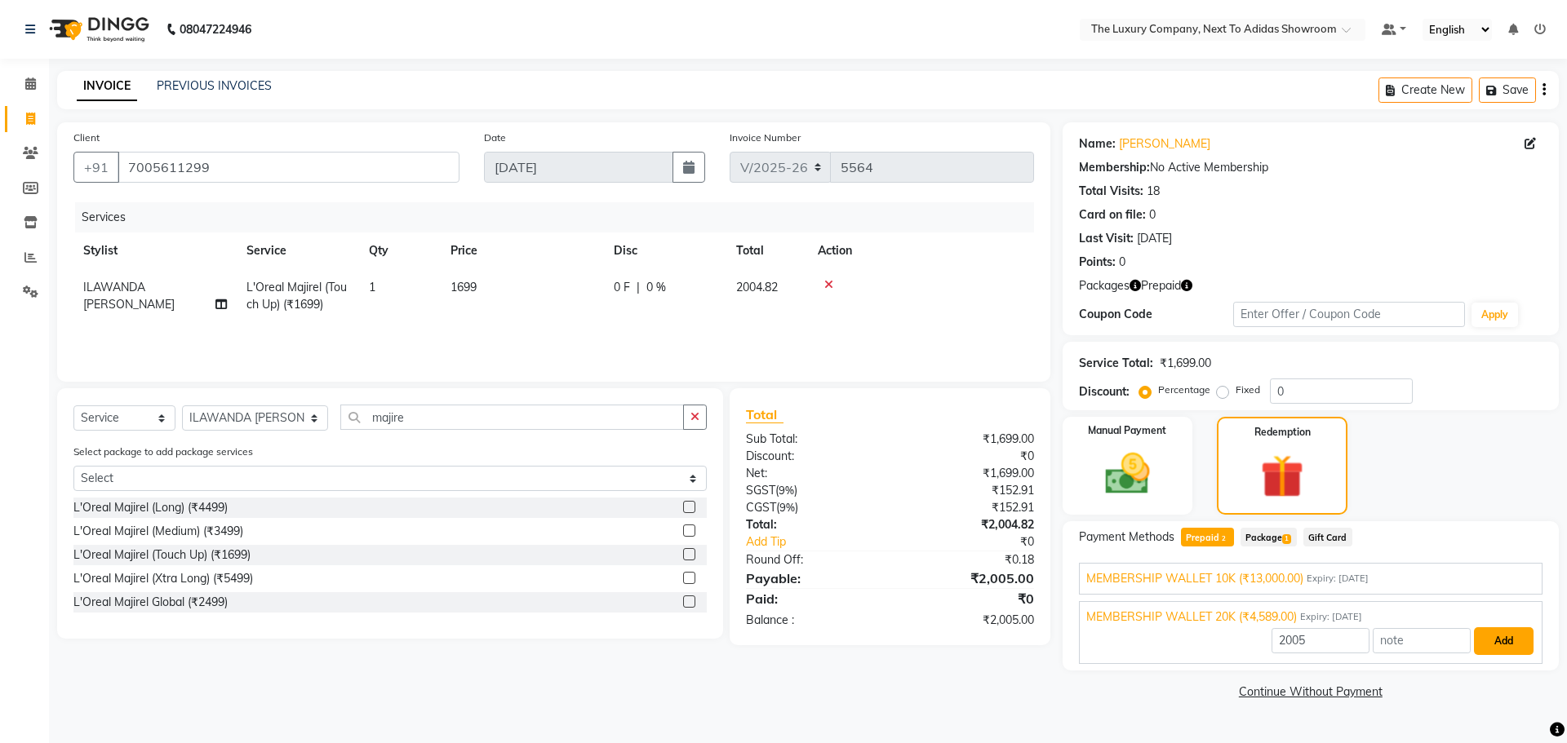
click at [1483, 638] on button "Add" at bounding box center [1504, 642] width 60 height 28
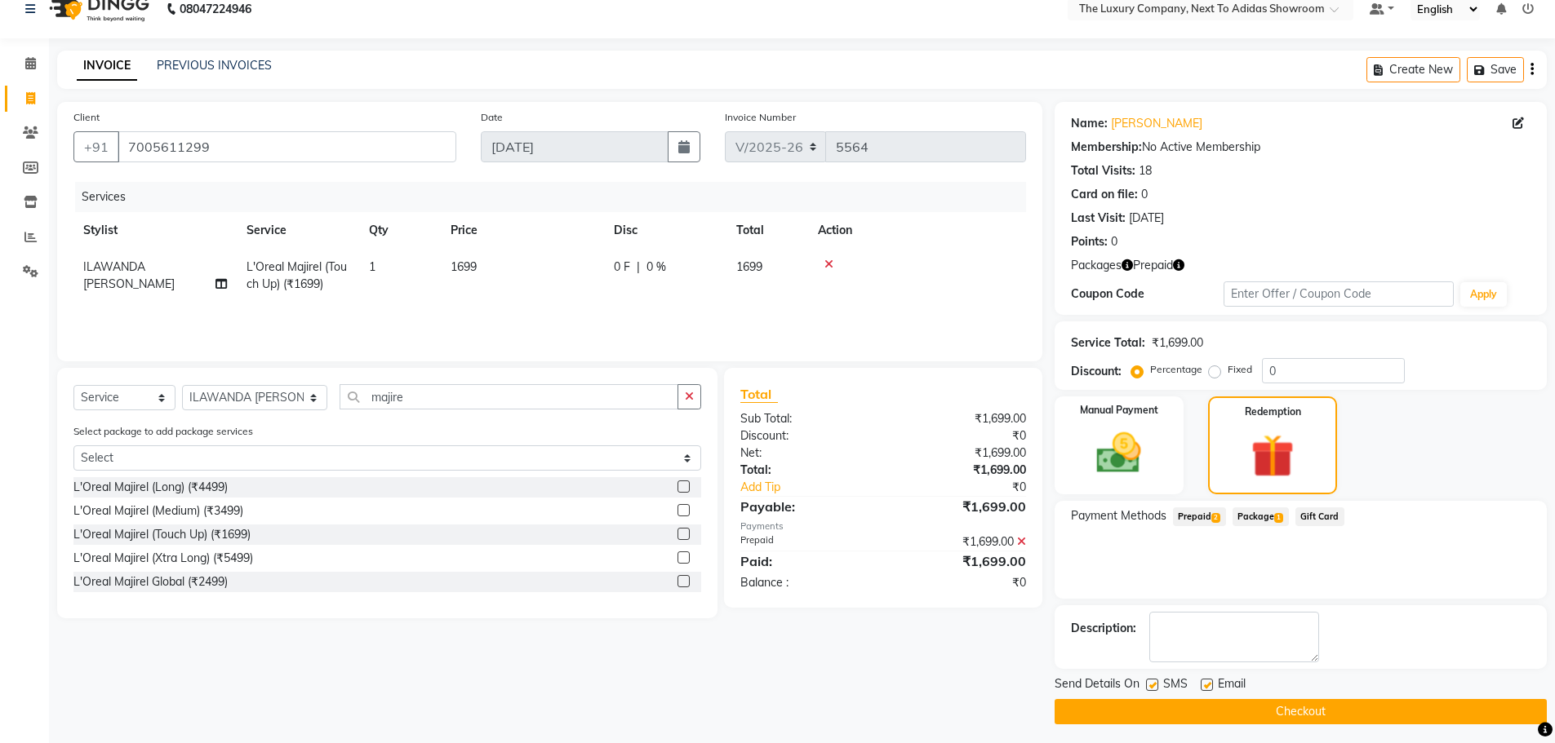
scroll to position [26, 0]
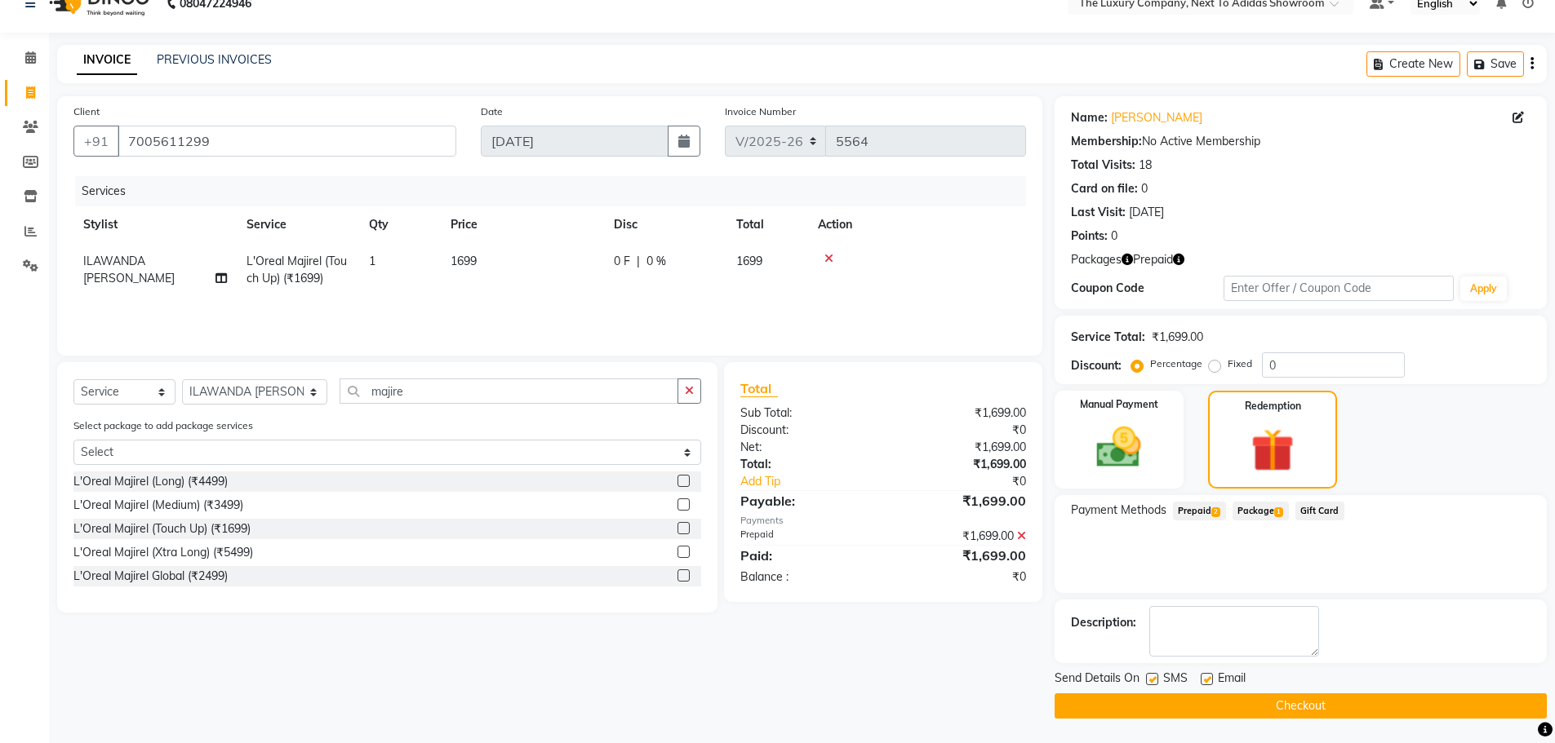
click at [1283, 708] on button "Checkout" at bounding box center [1300, 706] width 492 height 25
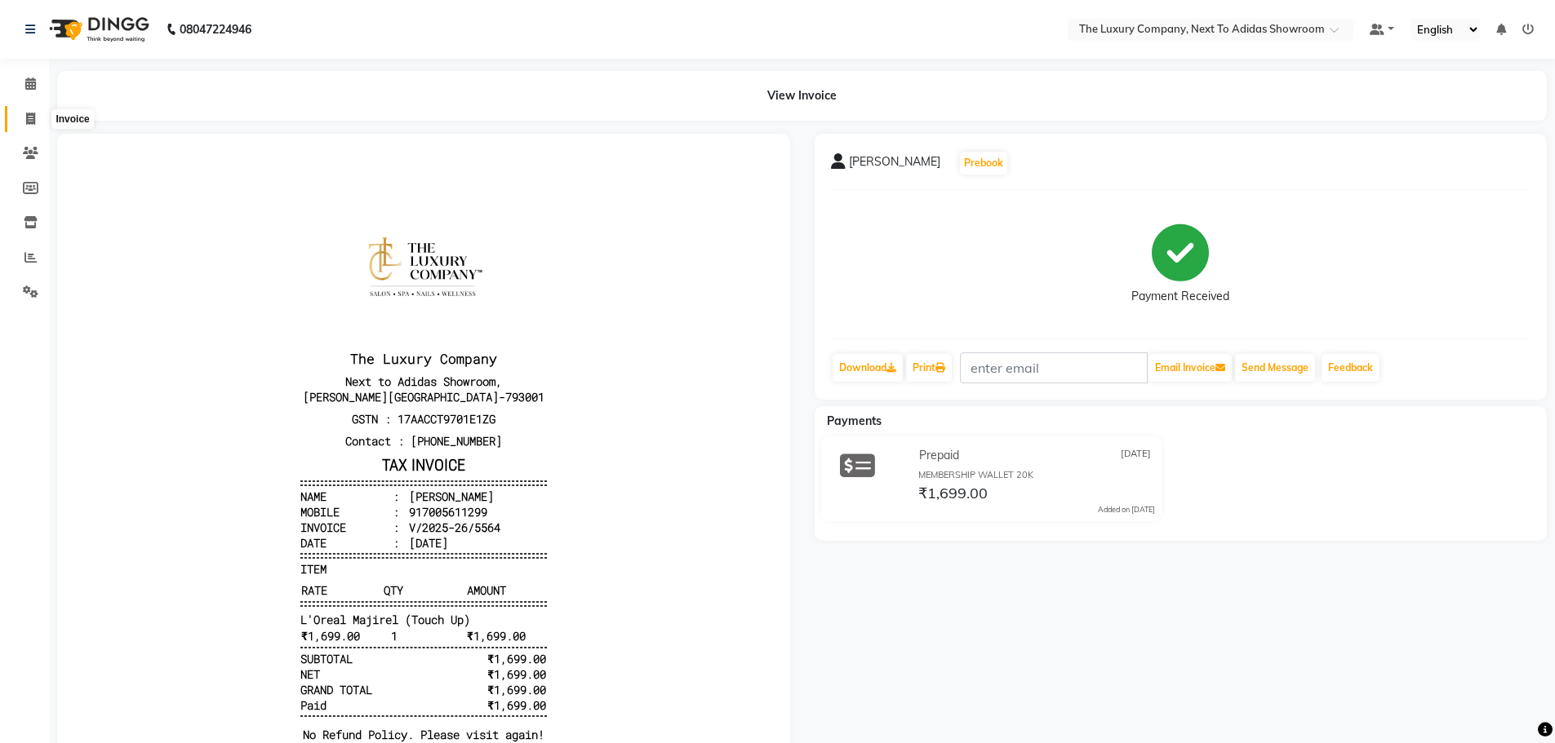
click at [31, 119] on icon at bounding box center [30, 119] width 9 height 12
select select "service"
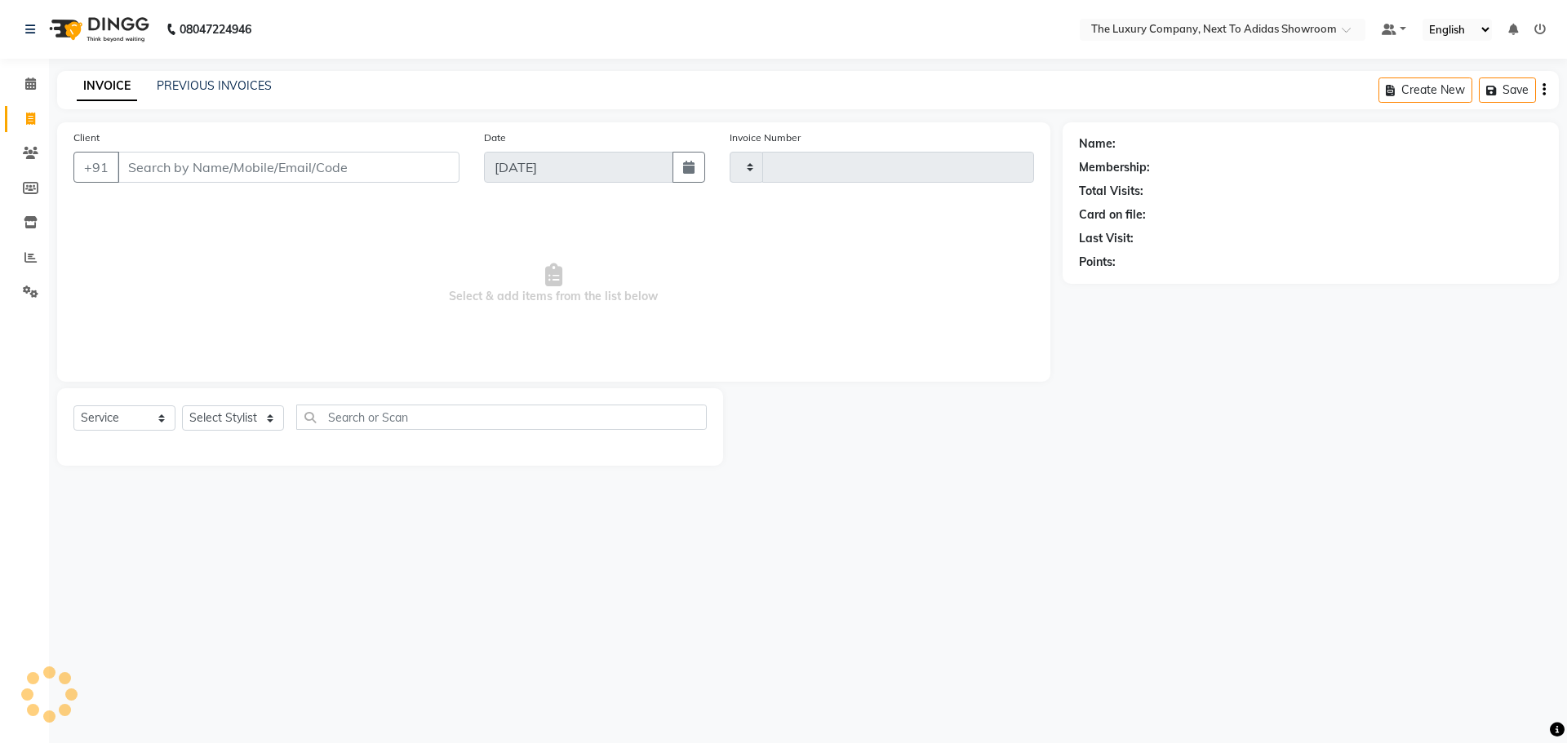
type input "5565"
select select "6828"
drag, startPoint x: 147, startPoint y: 171, endPoint x: 138, endPoint y: 164, distance: 11.6
click at [147, 171] on input "Client" at bounding box center [289, 167] width 342 height 31
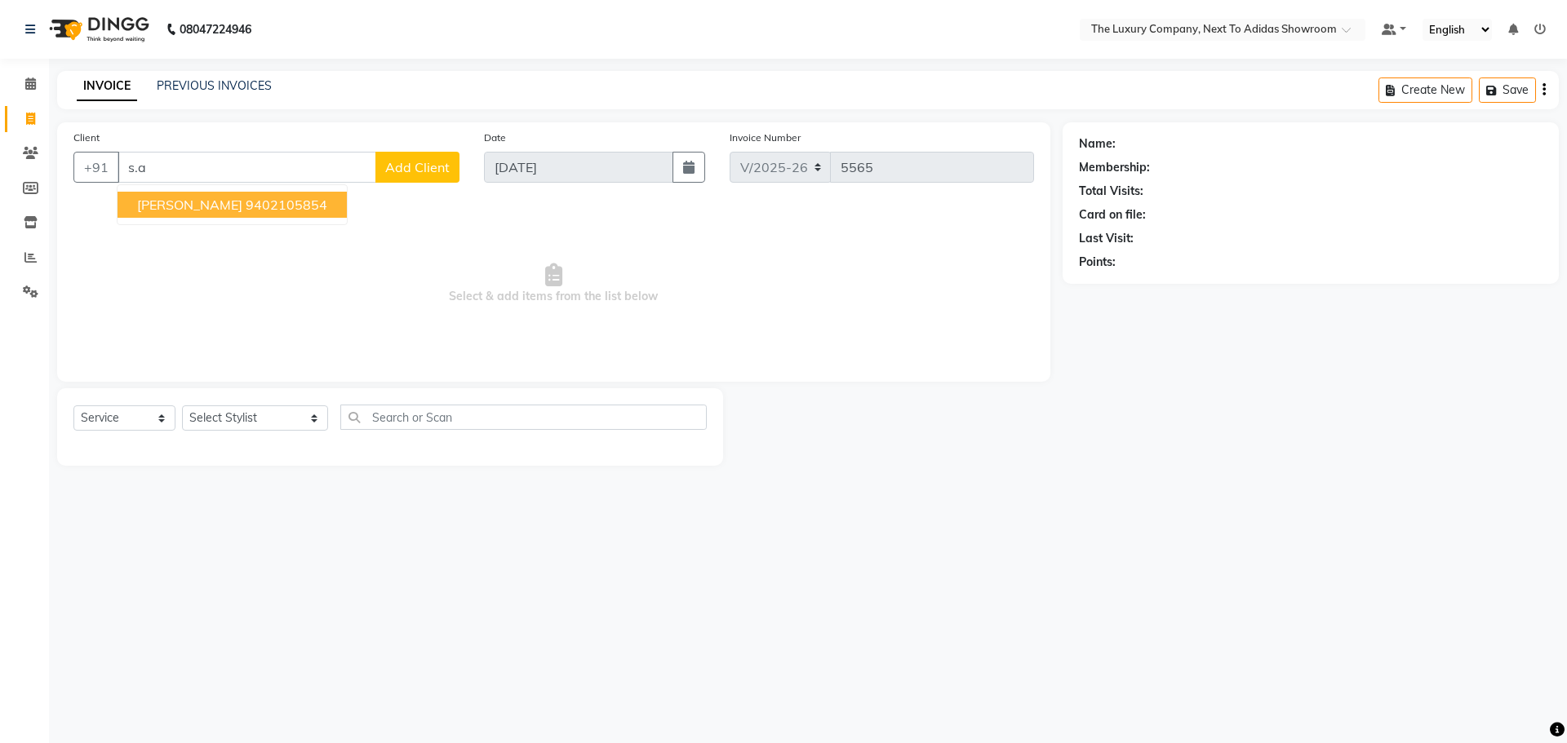
click at [173, 201] on span "[PERSON_NAME]" at bounding box center [189, 205] width 105 height 16
type input "9402105854"
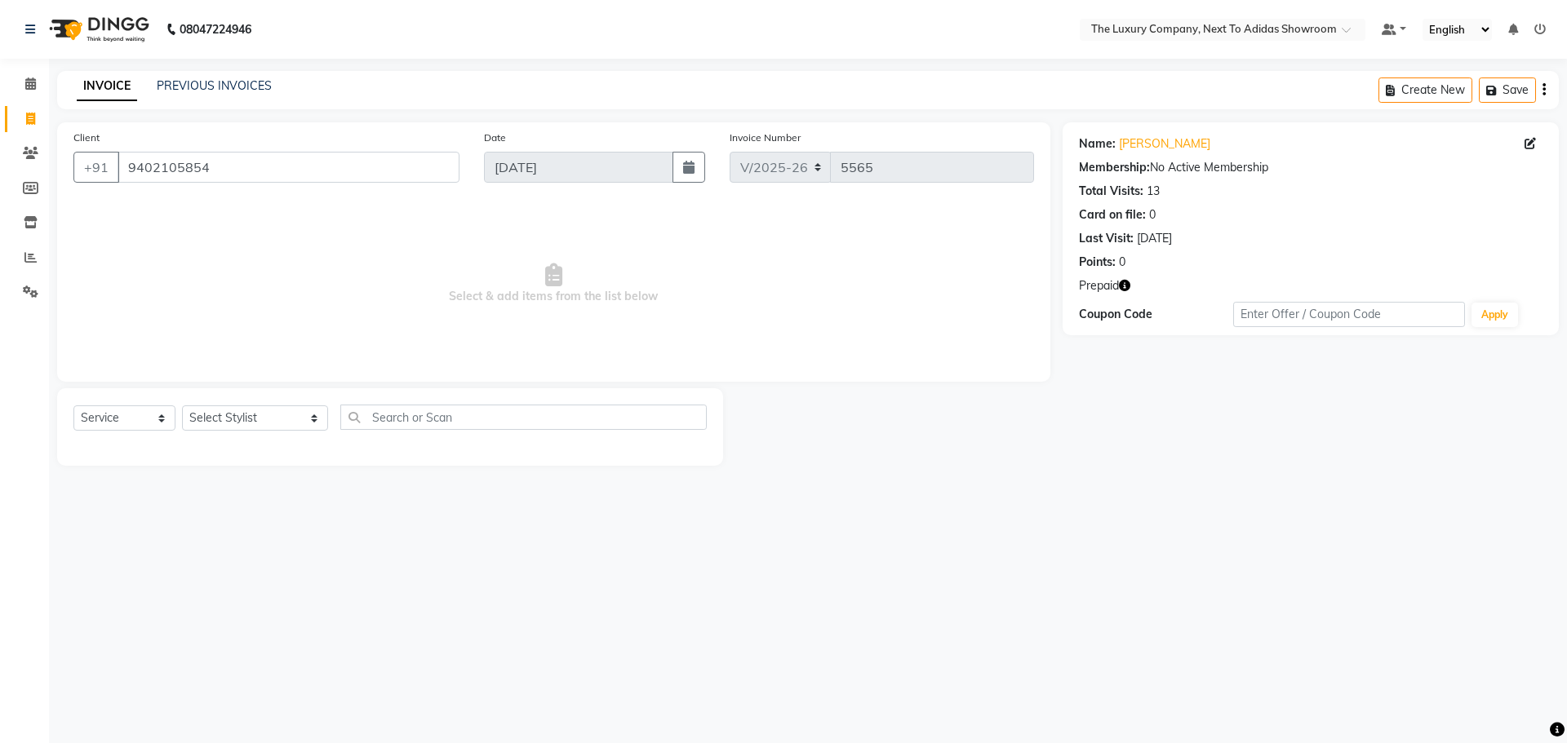
drag, startPoint x: 1126, startPoint y: 282, endPoint x: 984, endPoint y: 464, distance: 230.8
click at [1126, 282] on icon "button" at bounding box center [1124, 285] width 11 height 11
click at [36, 118] on span at bounding box center [30, 119] width 29 height 19
select select "service"
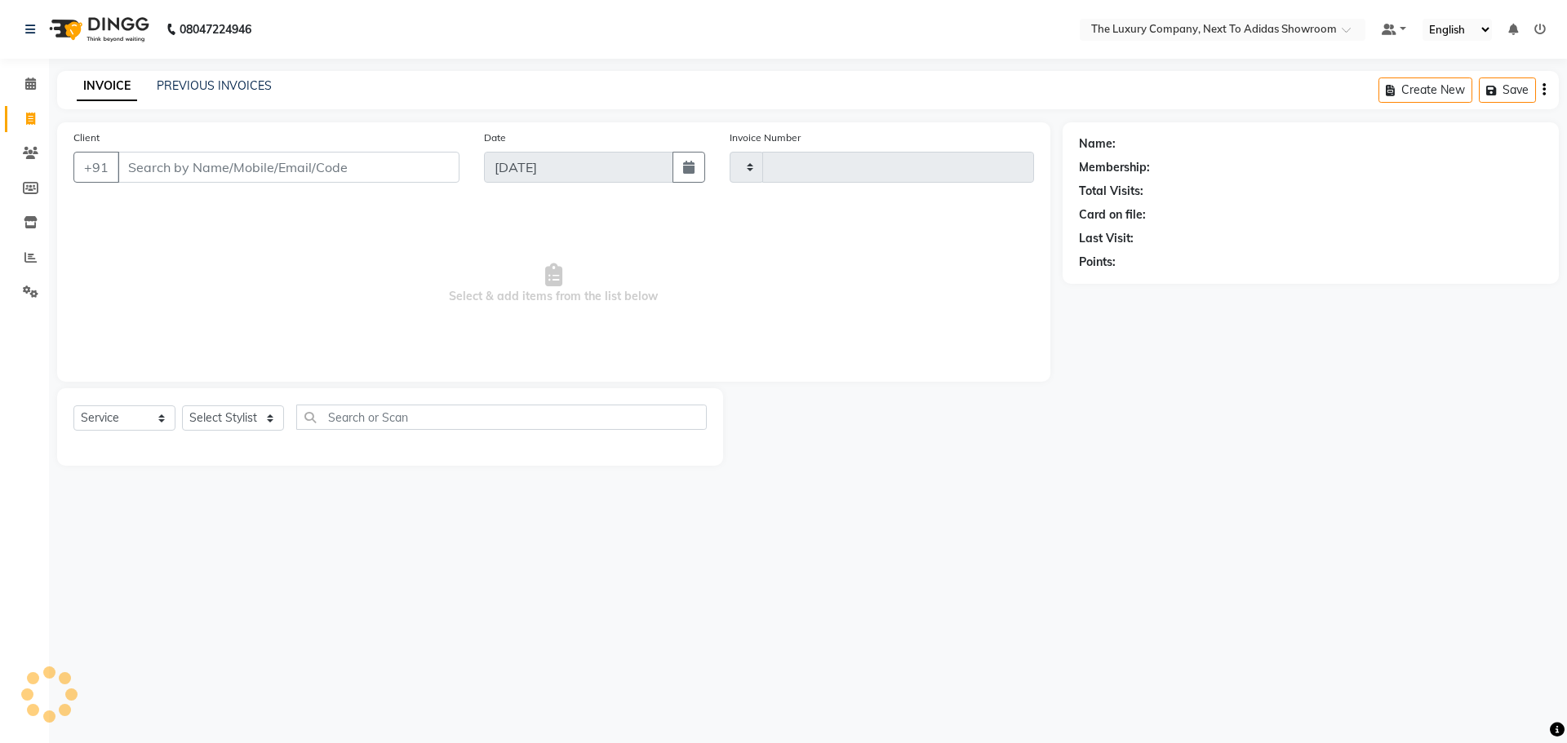
type input "5565"
select select "6828"
click at [167, 168] on input "Client" at bounding box center [289, 167] width 342 height 31
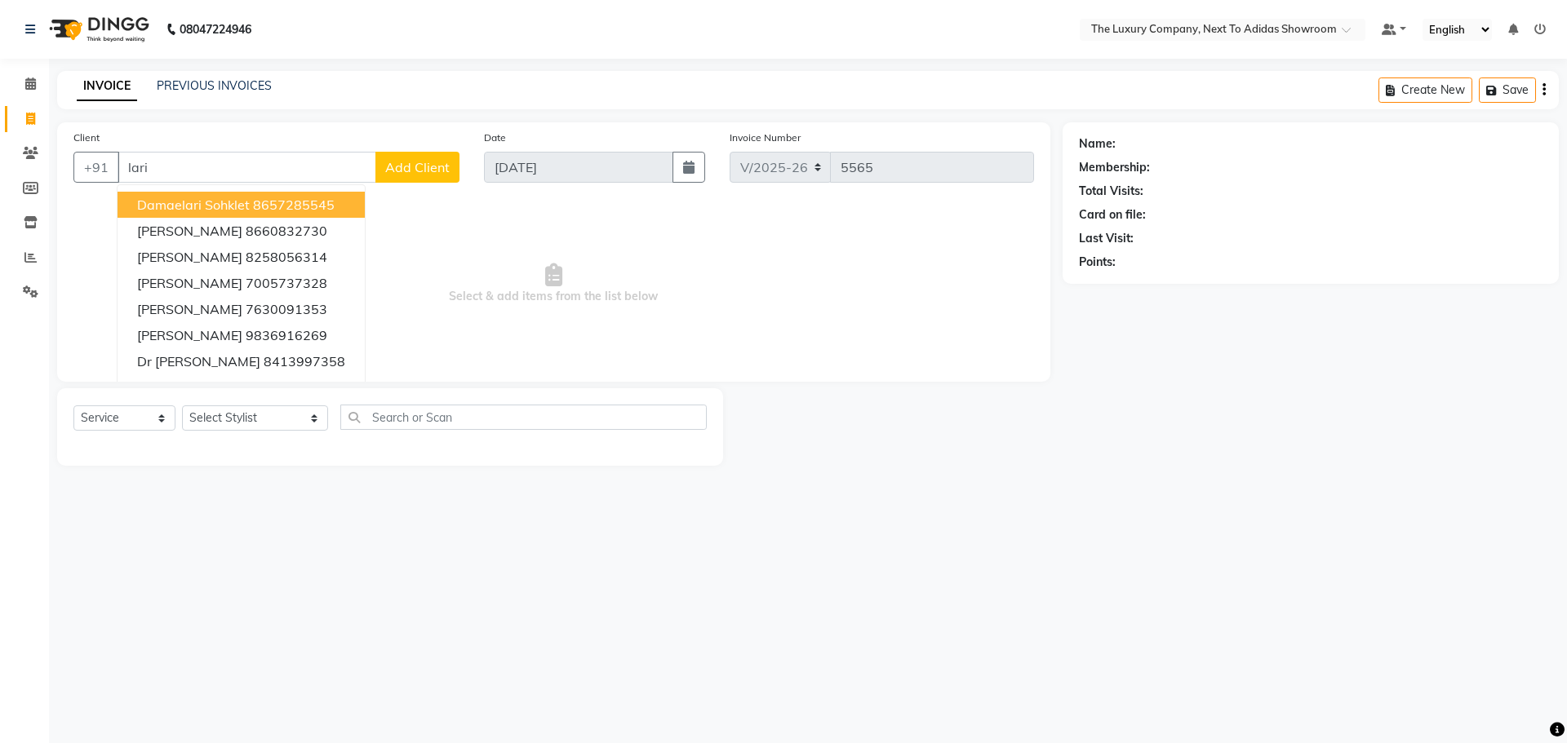
type input "[PERSON_NAME]"
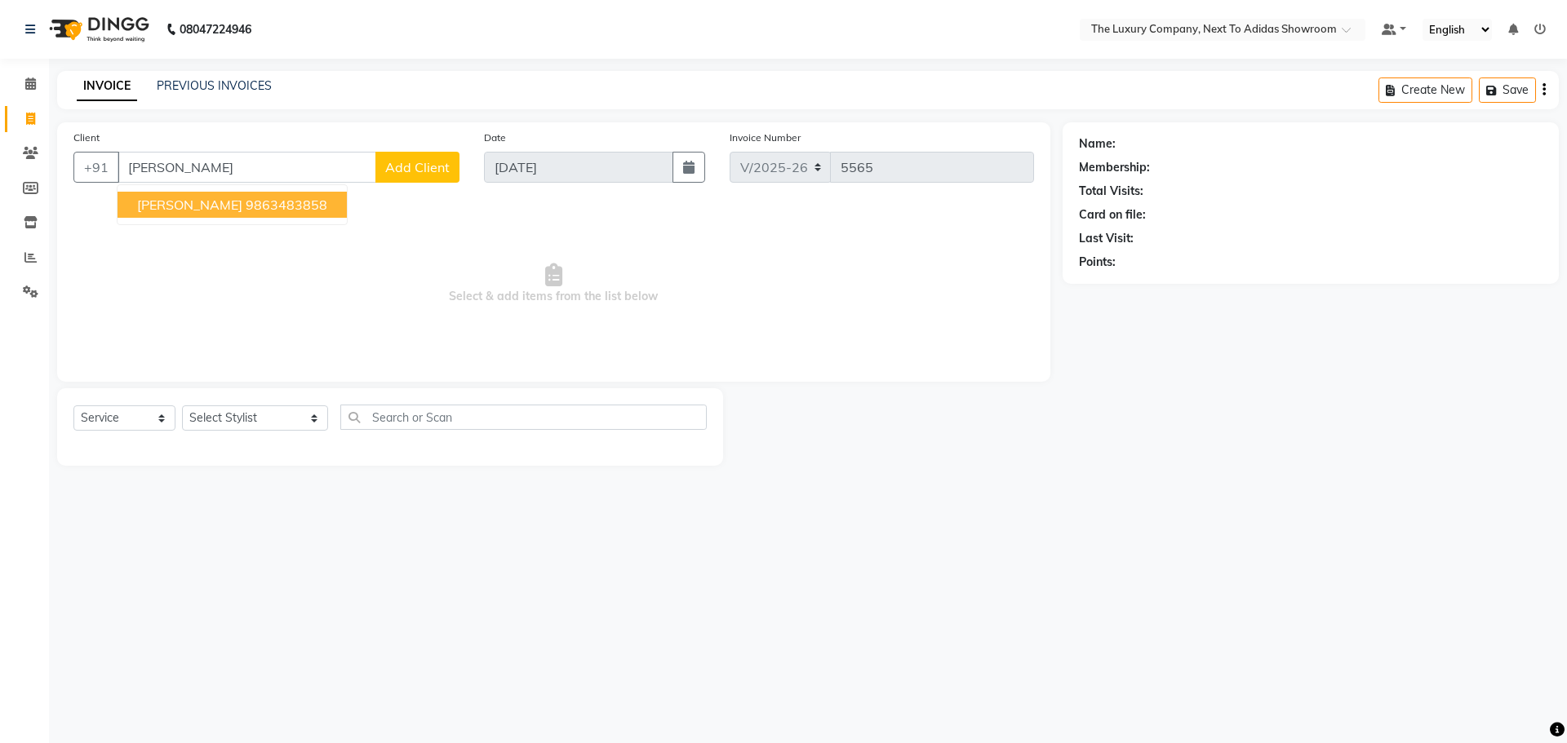
drag, startPoint x: 172, startPoint y: 166, endPoint x: 60, endPoint y: 205, distance: 118.2
click at [60, 205] on div "Client +91 [PERSON_NAME] Pyngrope 9863483858 Add Client Date [DATE] Invoice Num…" at bounding box center [553, 252] width 993 height 260
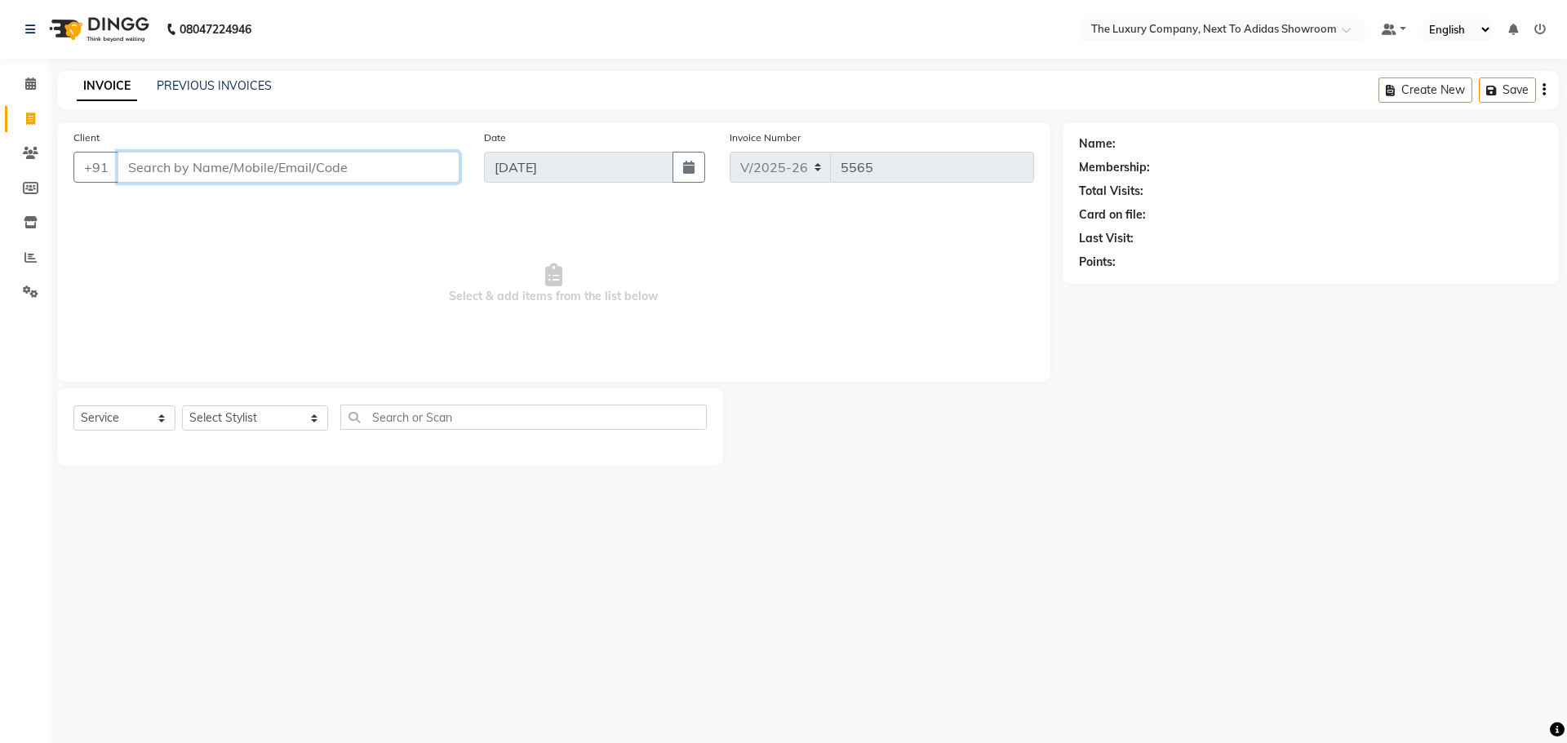
click at [264, 164] on input "Client" at bounding box center [289, 167] width 342 height 31
drag, startPoint x: 432, startPoint y: 153, endPoint x: 420, endPoint y: 164, distance: 16.2
click at [429, 156] on input "Client" at bounding box center [289, 167] width 342 height 31
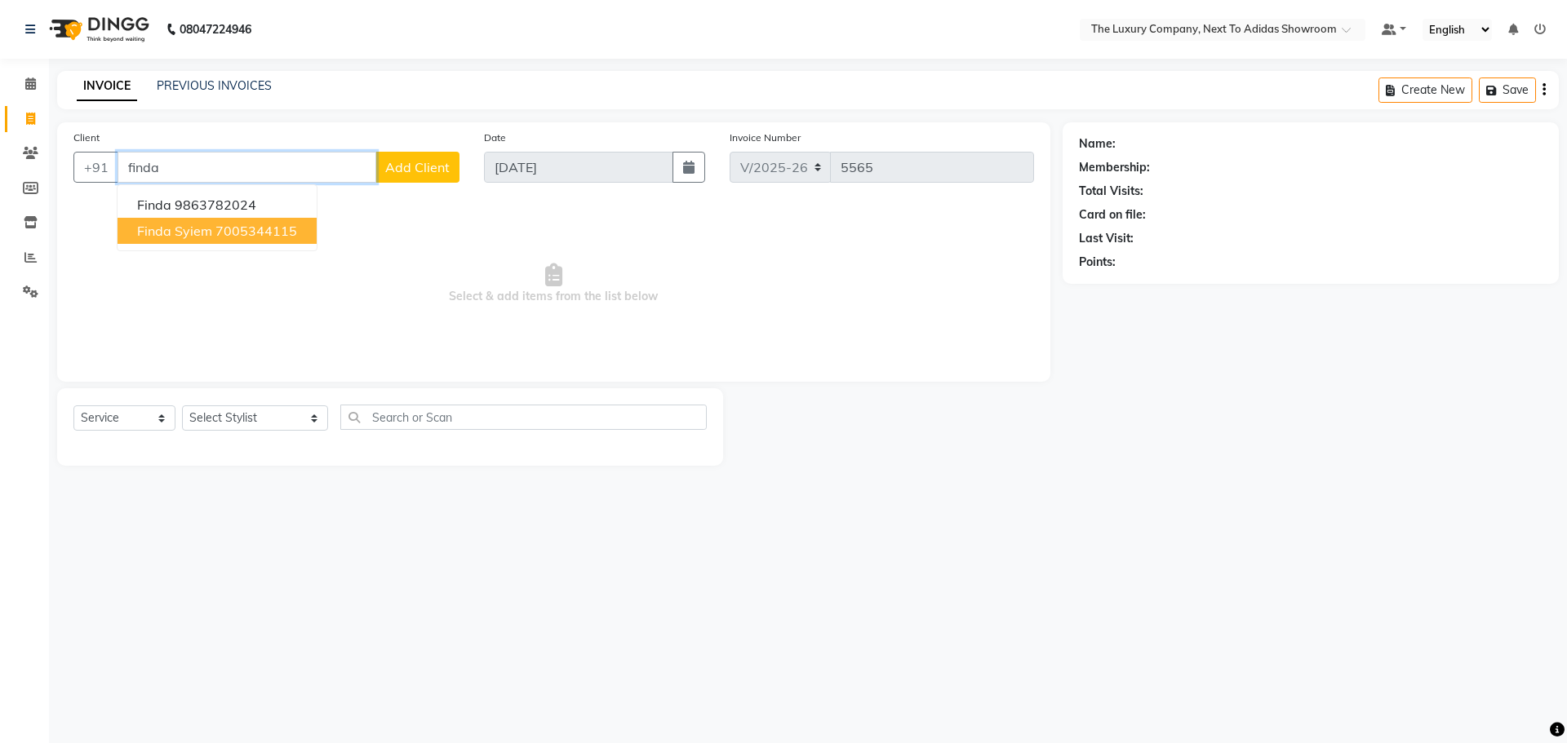
click at [259, 229] on ngb-highlight "7005344115" at bounding box center [256, 231] width 82 height 16
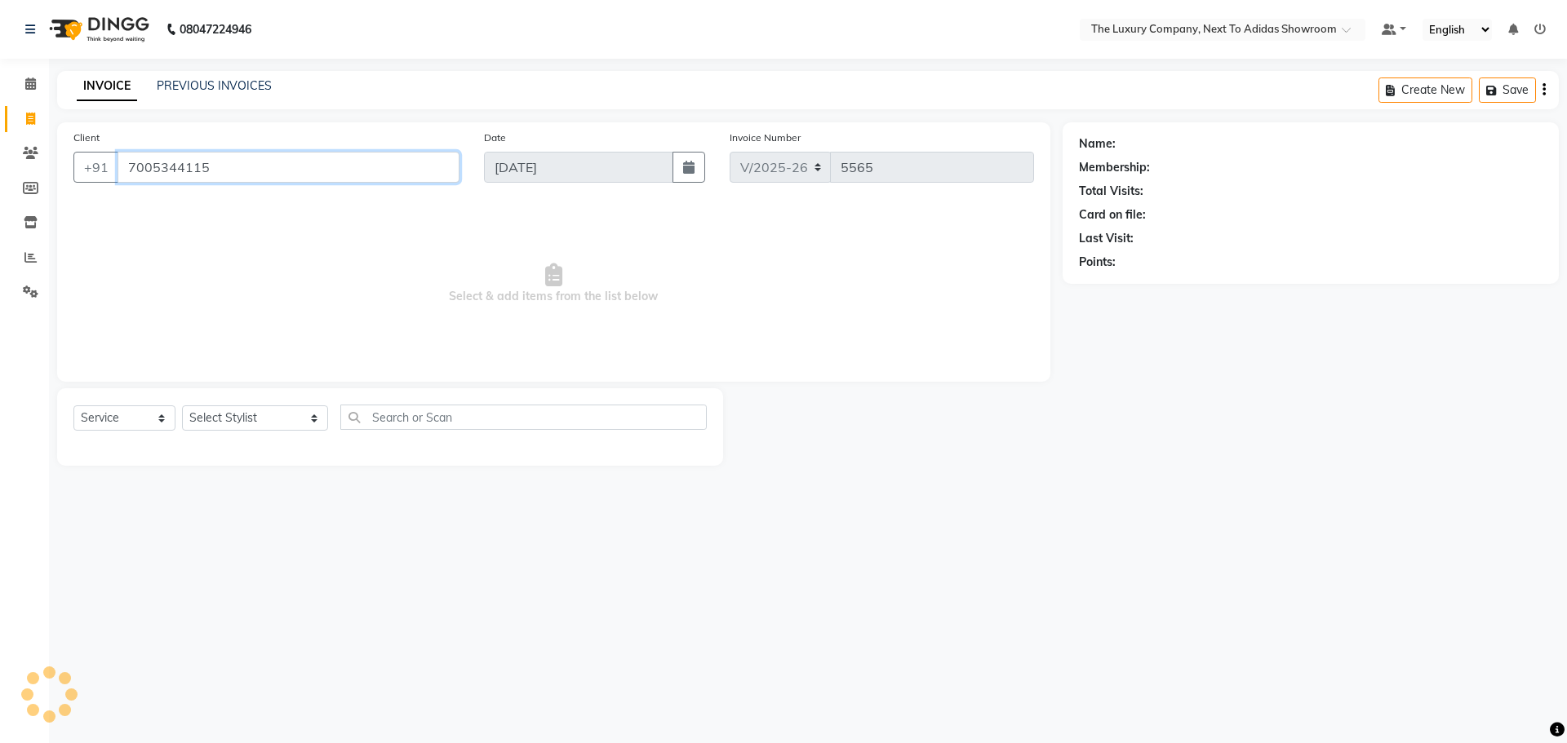
type input "7005344115"
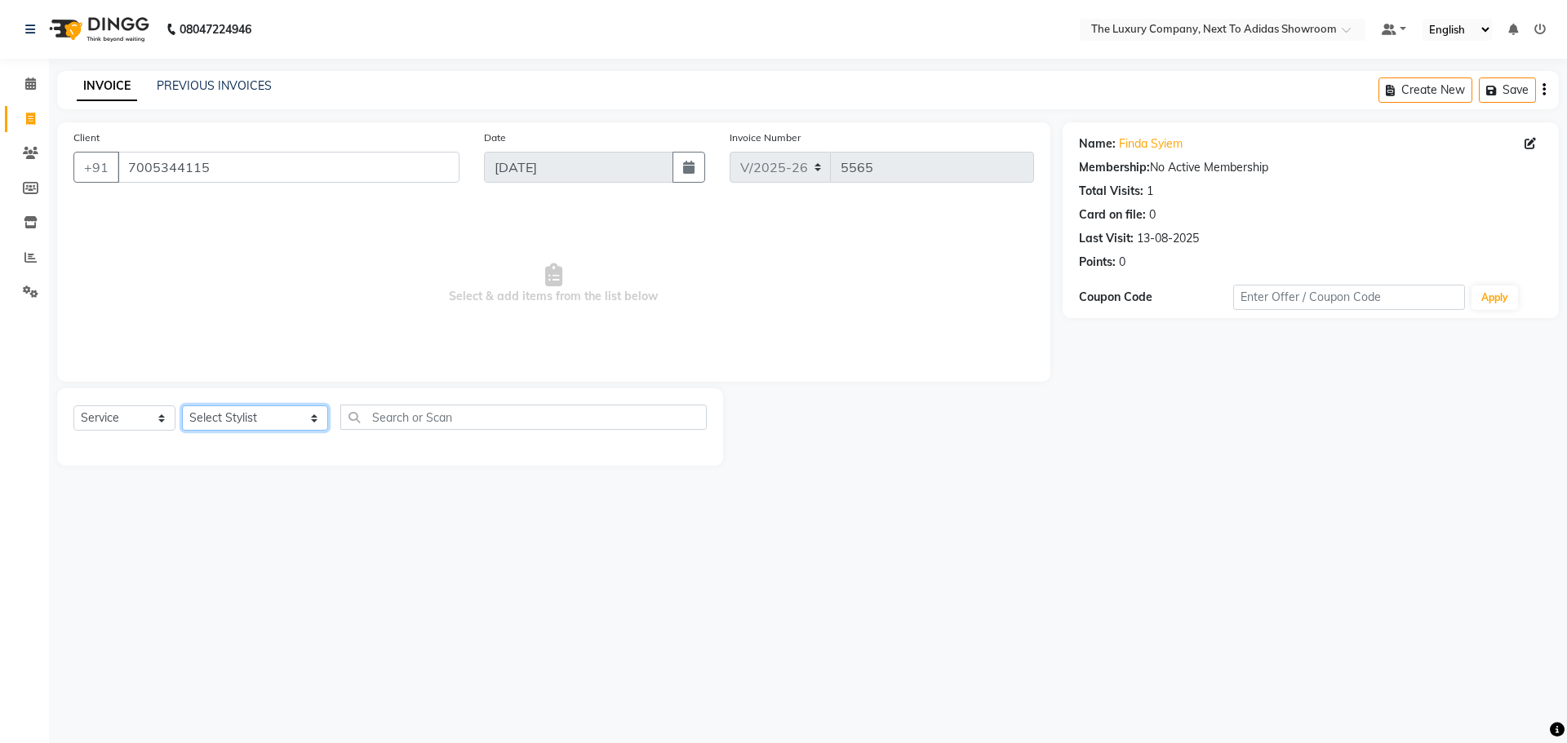
click at [219, 411] on select "Select Stylist [PERSON_NAME] [PERSON_NAME] ANSAI [PERSON_NAME] BALAJIED [PERSON…" at bounding box center [255, 418] width 146 height 25
select select "53687"
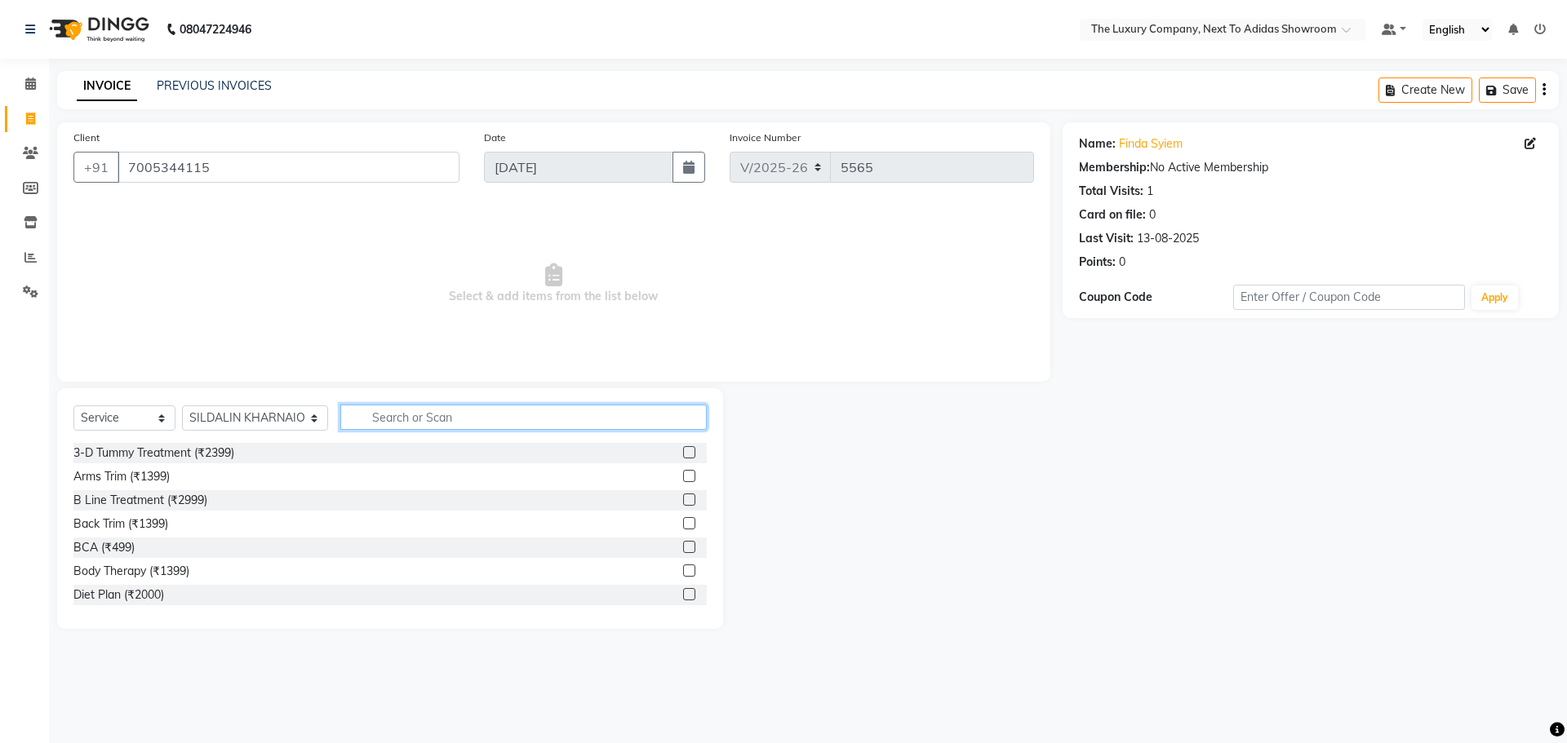
click at [405, 417] on input "text" at bounding box center [523, 417] width 366 height 25
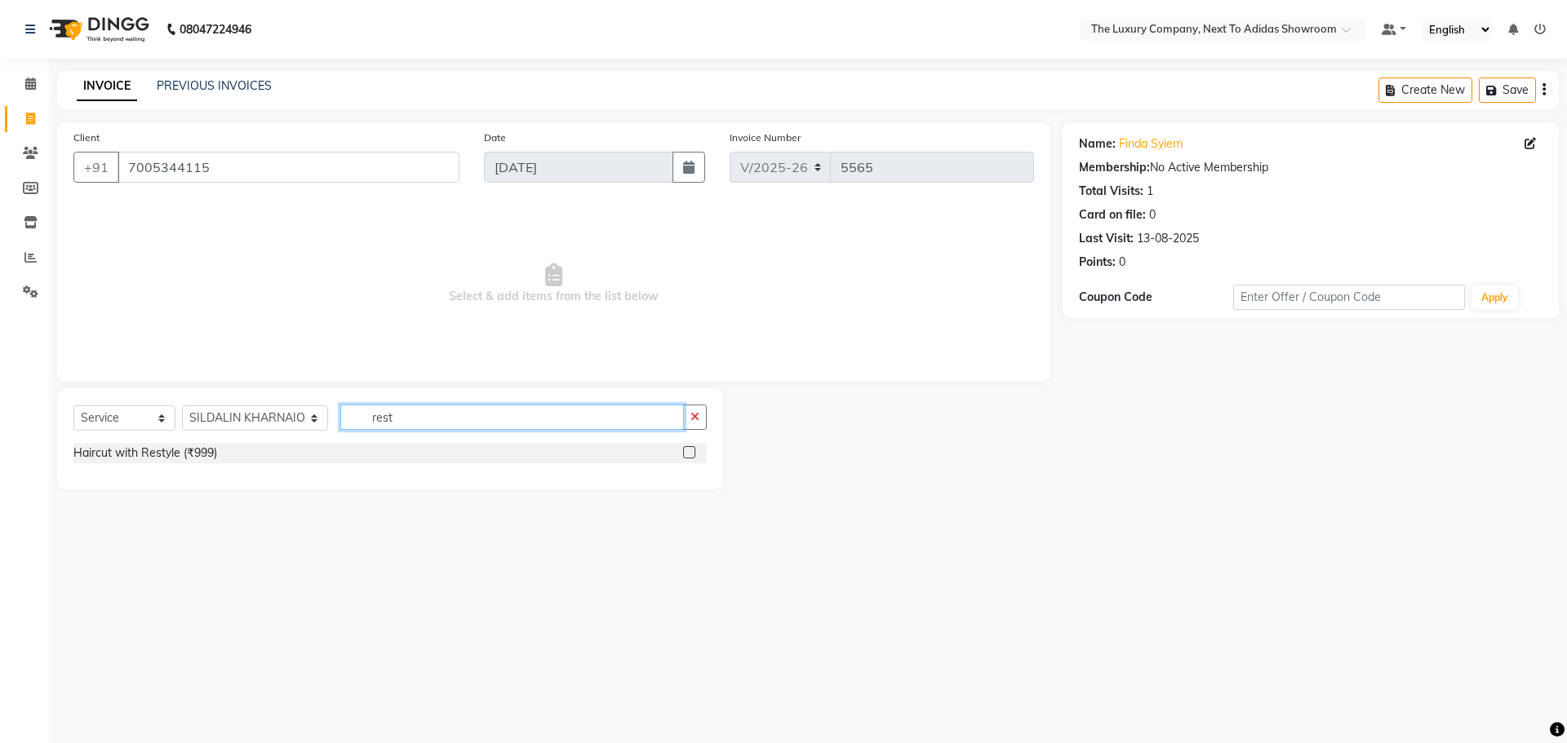
type input "rest"
click at [687, 455] on label at bounding box center [689, 452] width 12 height 12
click at [687, 455] on input "checkbox" at bounding box center [688, 453] width 11 height 11
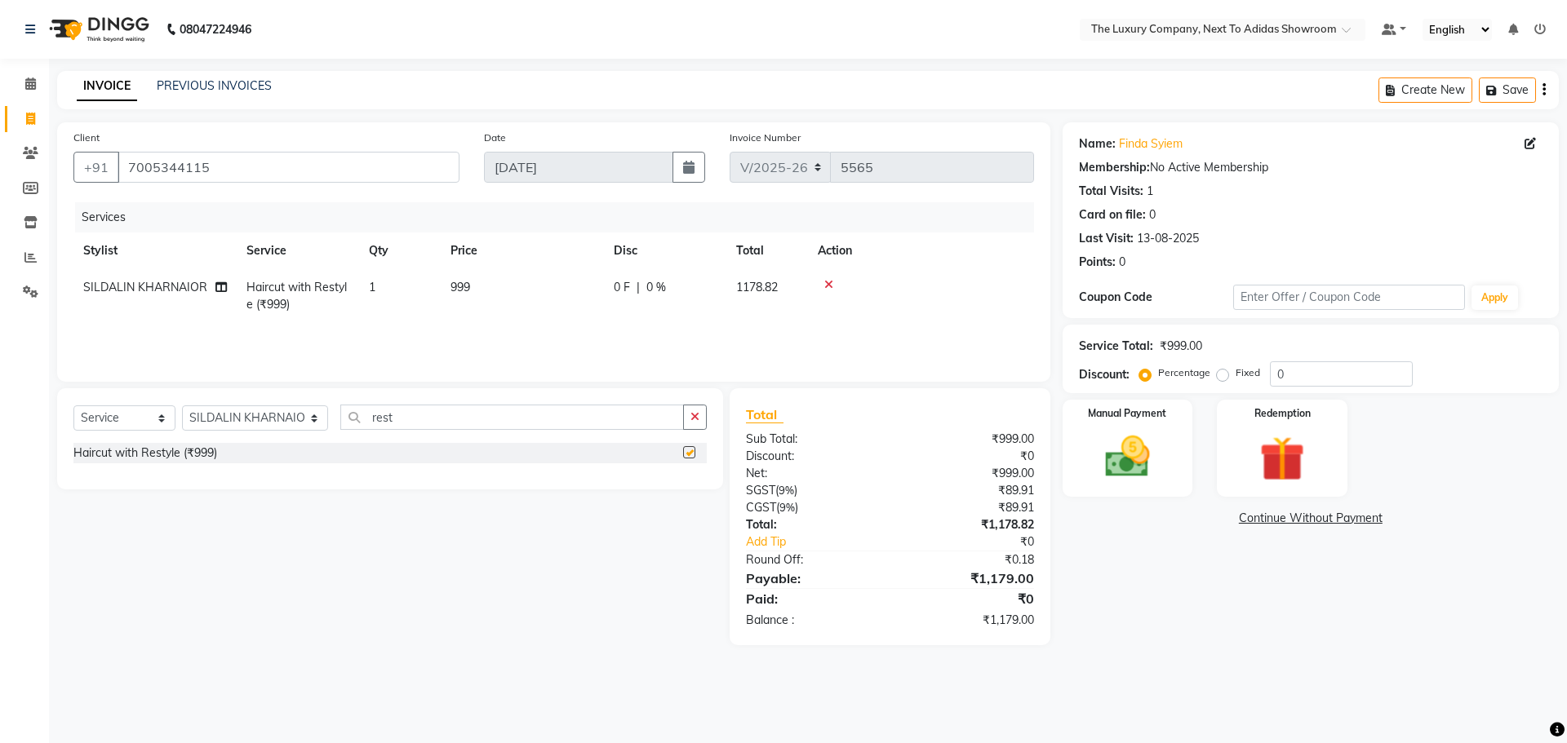
checkbox input "false"
drag, startPoint x: 371, startPoint y: 425, endPoint x: 248, endPoint y: 420, distance: 123.3
click at [248, 420] on div "Select Service Product Membership Package Voucher Prepaid Gift Card Select Styl…" at bounding box center [389, 424] width 633 height 38
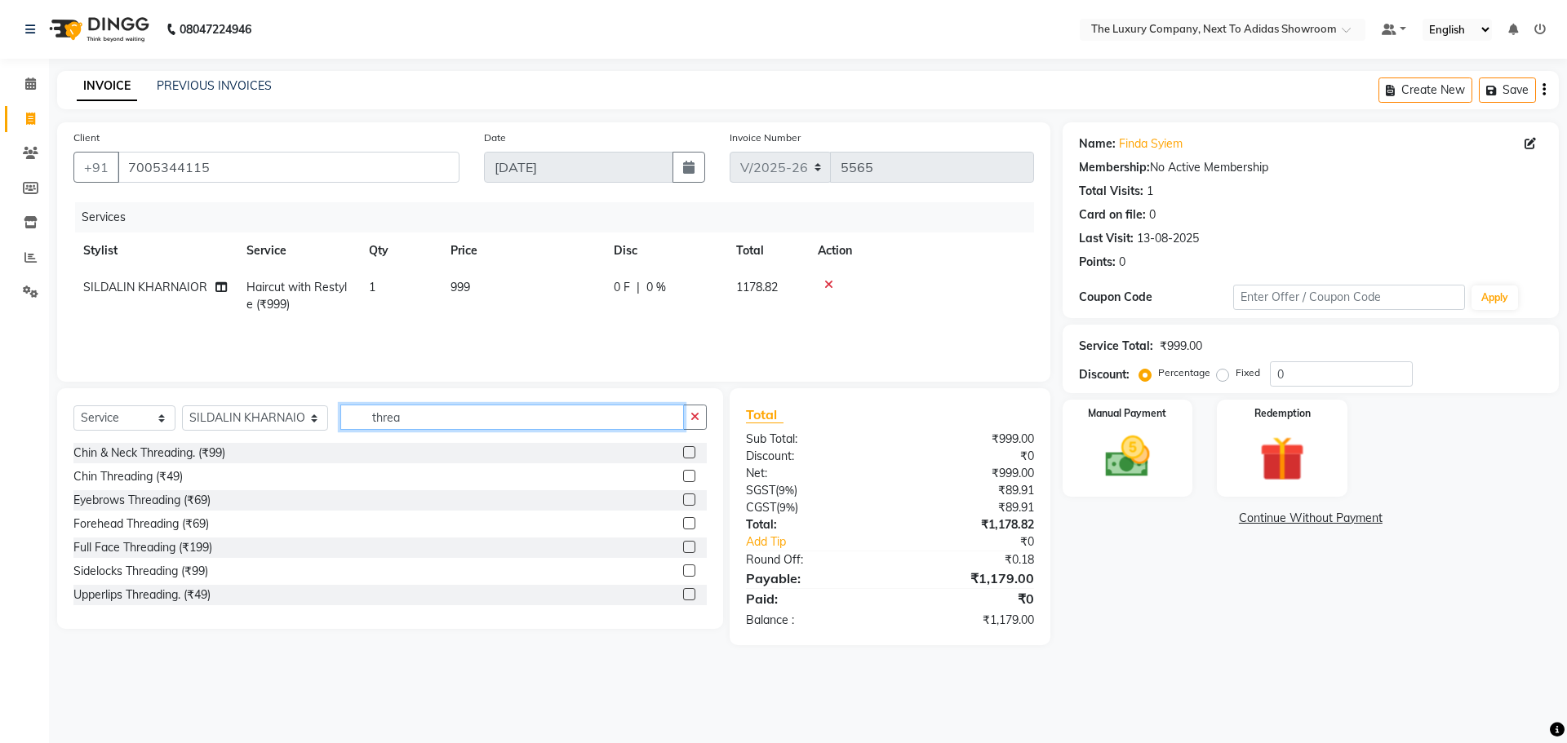
type input "threa"
click at [683, 500] on label at bounding box center [689, 500] width 12 height 12
click at [683, 500] on input "checkbox" at bounding box center [688, 500] width 11 height 11
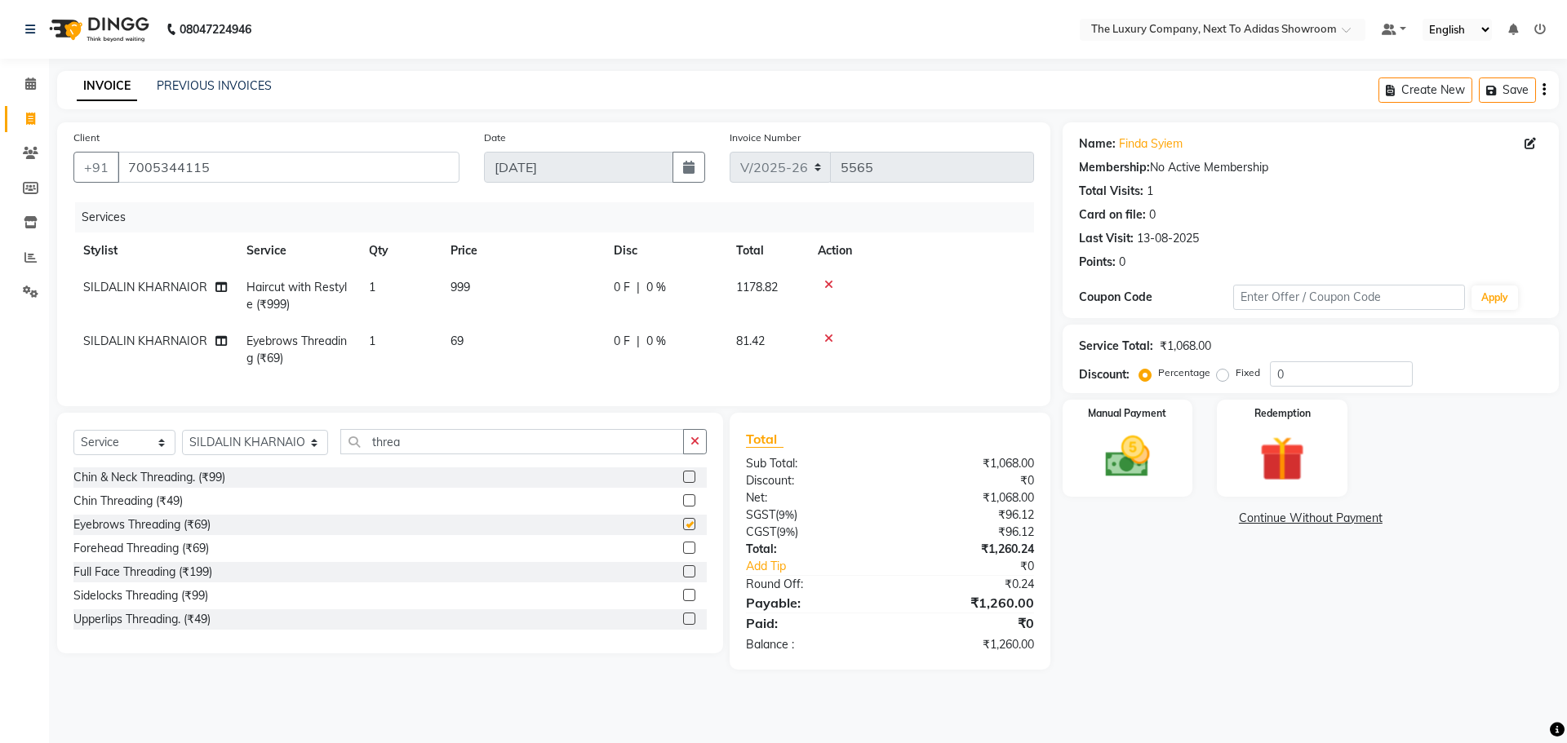
checkbox input "false"
click at [263, 454] on select "Select Stylist [PERSON_NAME] [PERSON_NAME] ANSAI [PERSON_NAME] BALAJIED [PERSON…" at bounding box center [255, 442] width 146 height 25
select select "53673"
drag, startPoint x: 369, startPoint y: 454, endPoint x: 305, endPoint y: 464, distance: 64.5
click at [305, 464] on div "Select Service Product Membership Package Voucher Prepaid Gift Card Select Styl…" at bounding box center [389, 448] width 633 height 38
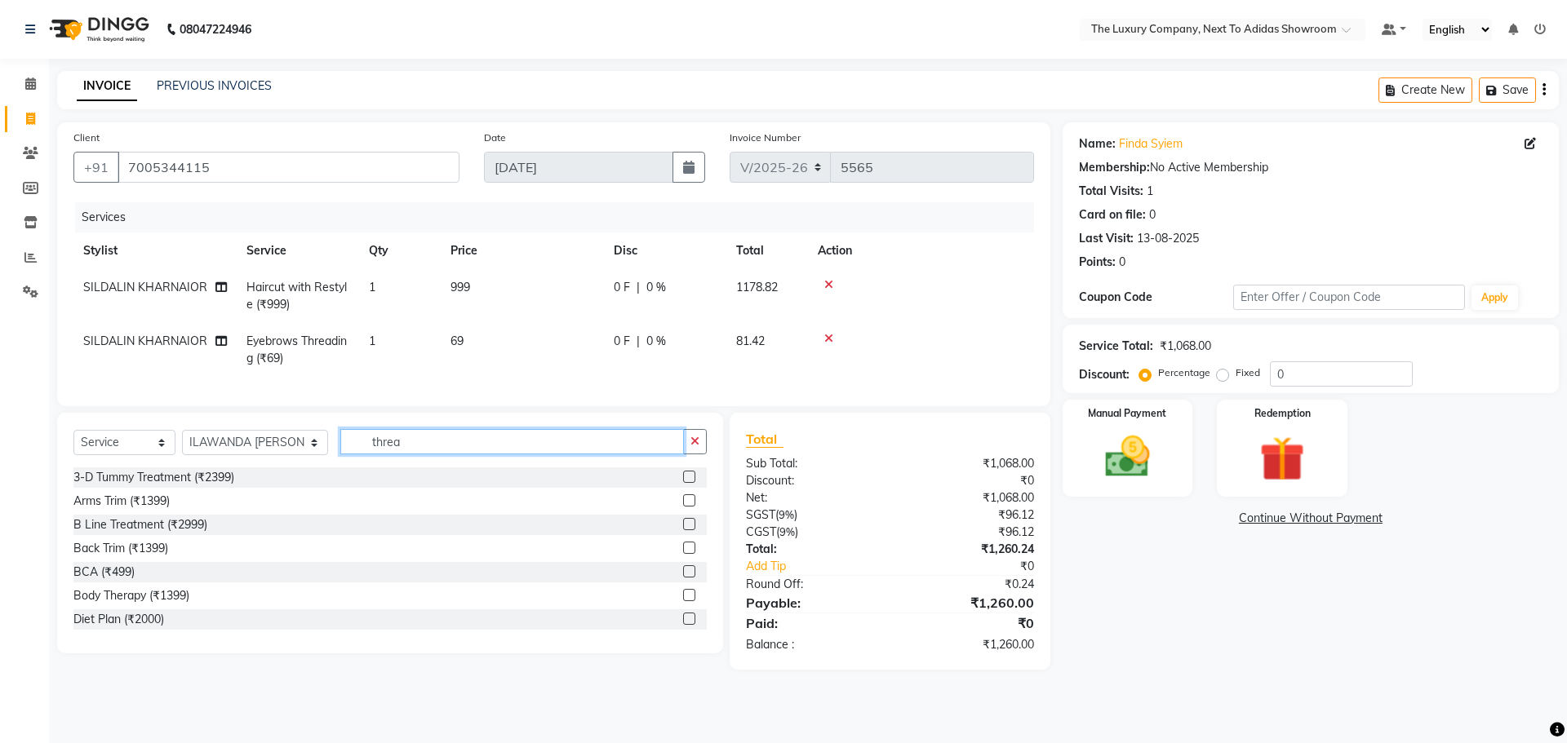
click at [423, 455] on input "threa" at bounding box center [512, 441] width 344 height 25
type input "thread"
click at [683, 625] on label at bounding box center [689, 619] width 12 height 12
click at [683, 625] on input "checkbox" at bounding box center [688, 620] width 11 height 11
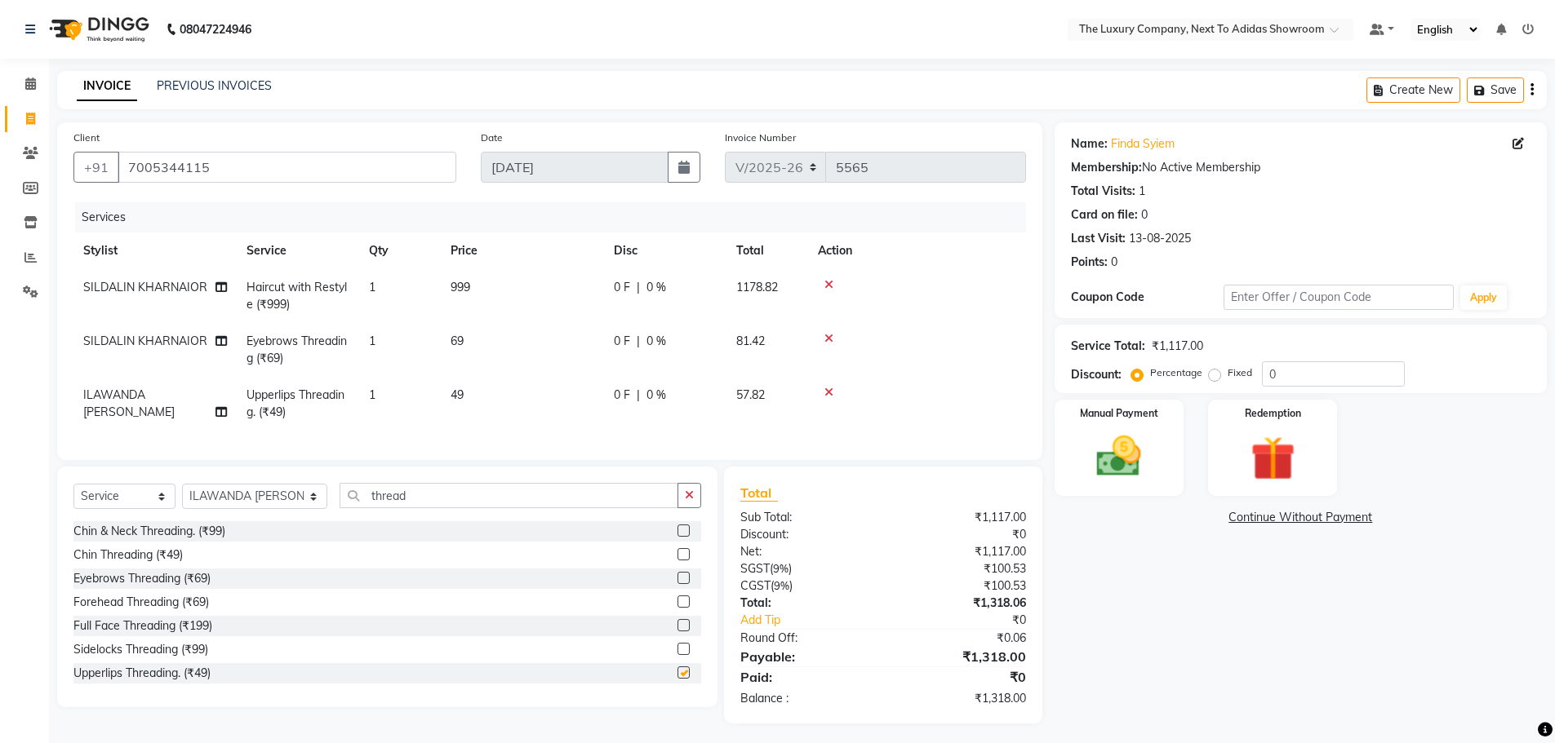
checkbox input "false"
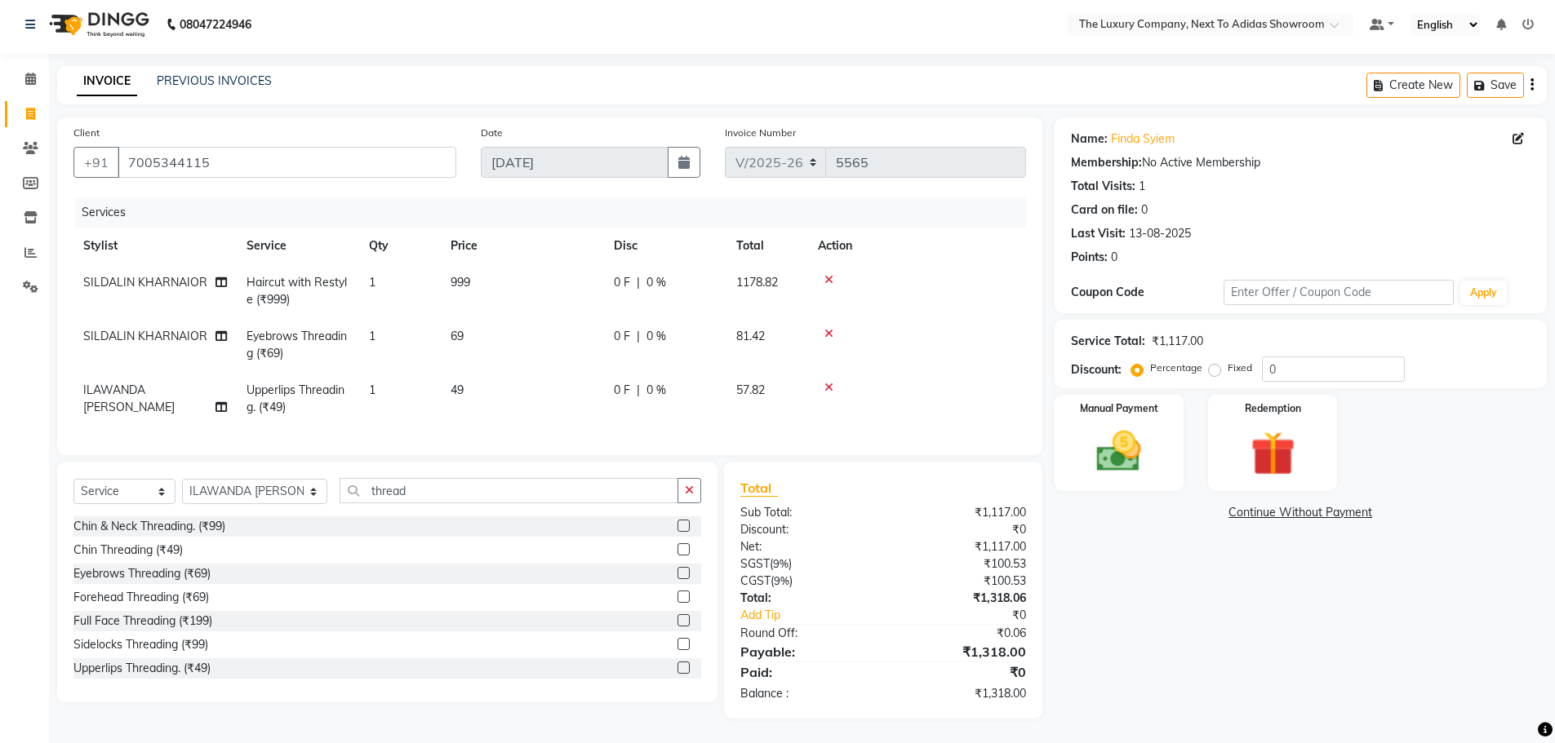
scroll to position [17, 0]
click at [1167, 417] on div "Manual Payment" at bounding box center [1118, 443] width 135 height 100
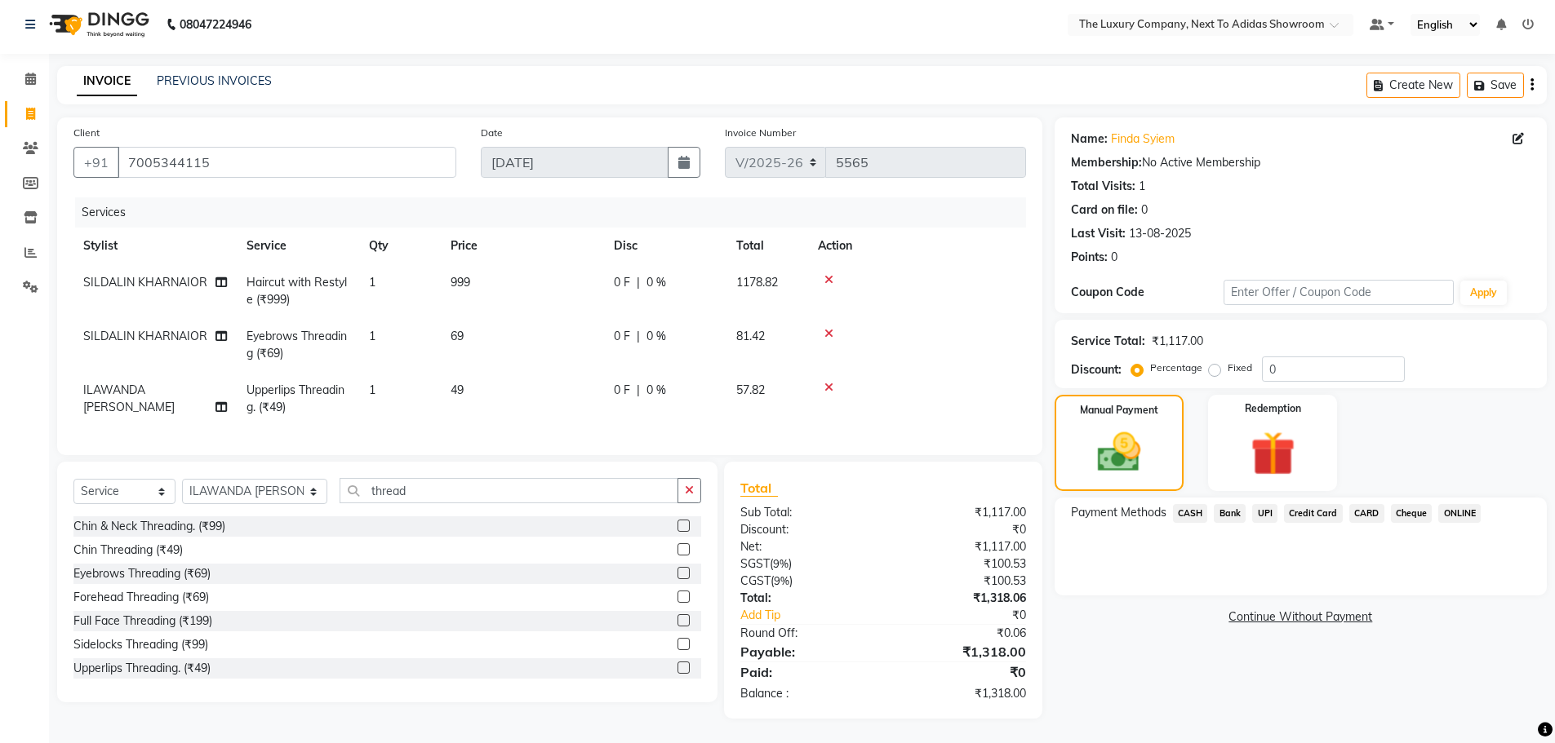
drag, startPoint x: 1271, startPoint y: 499, endPoint x: 1271, endPoint y: 511, distance: 12.3
click at [1271, 504] on span "UPI" at bounding box center [1264, 513] width 25 height 19
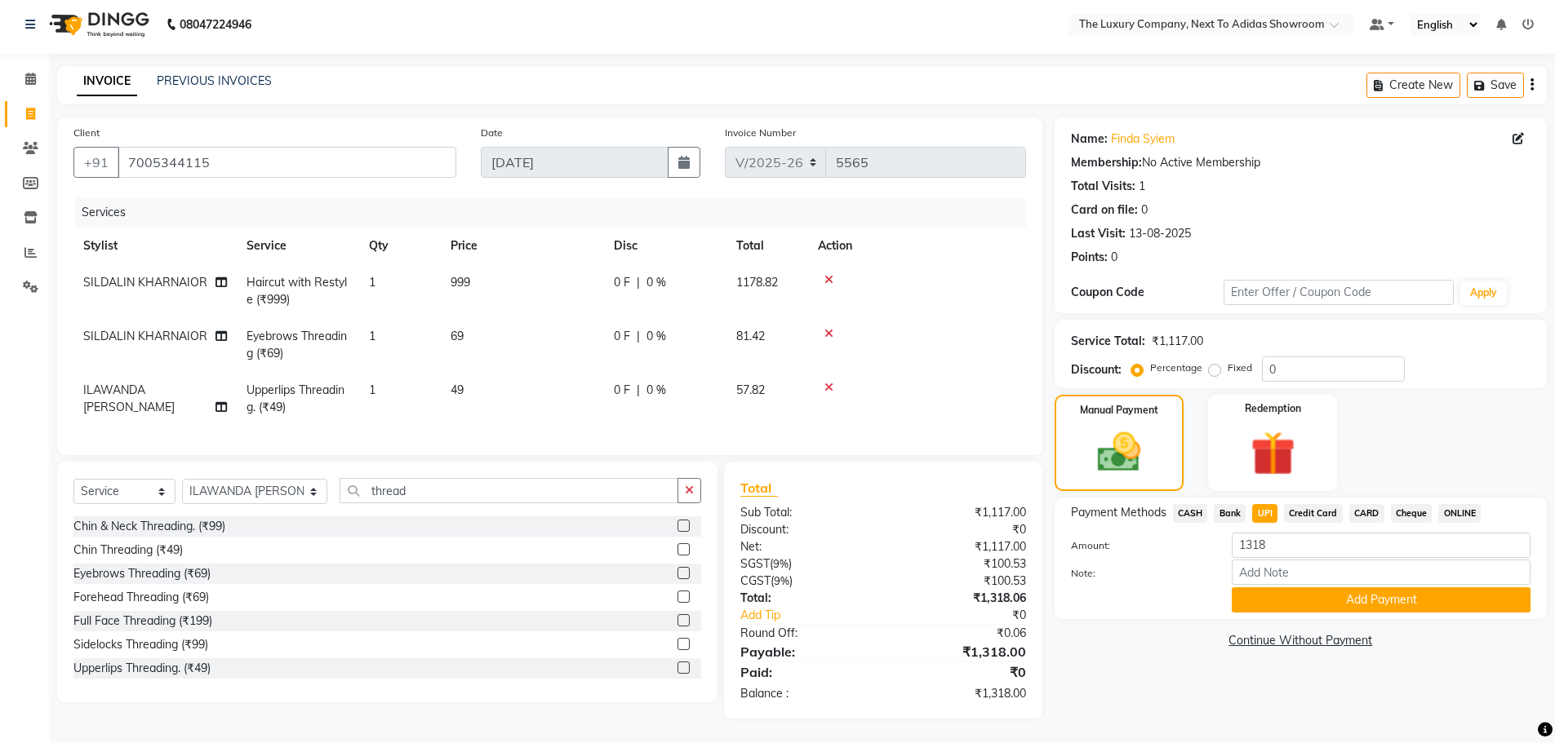
click at [1309, 604] on div "Payment Methods CASH Bank UPI Credit Card CARD Cheque ONLINE Amount: 1318 Note:…" at bounding box center [1300, 559] width 492 height 122
click at [1307, 593] on button "Add Payment" at bounding box center [1380, 600] width 299 height 25
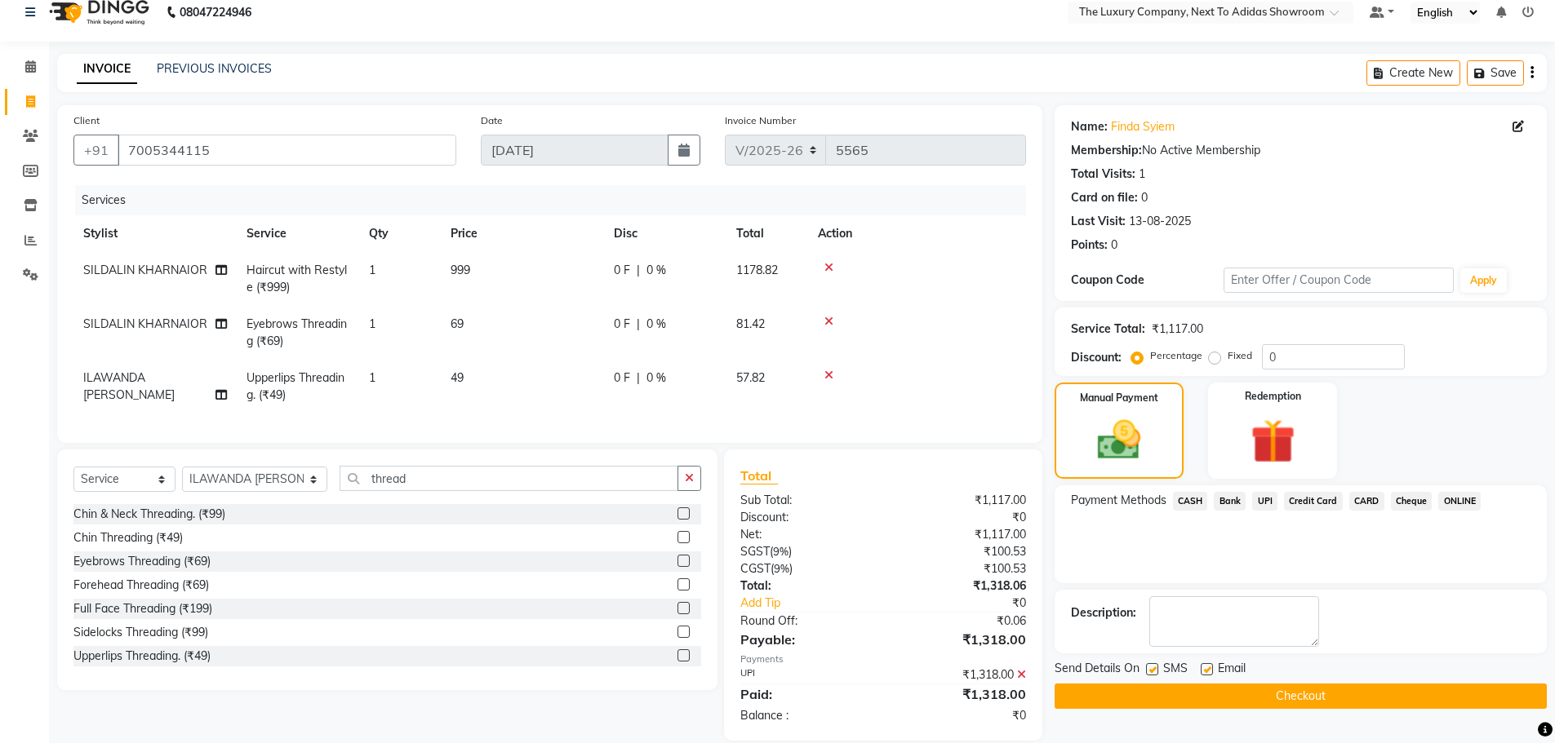
click at [1303, 703] on button "Checkout" at bounding box center [1300, 696] width 492 height 25
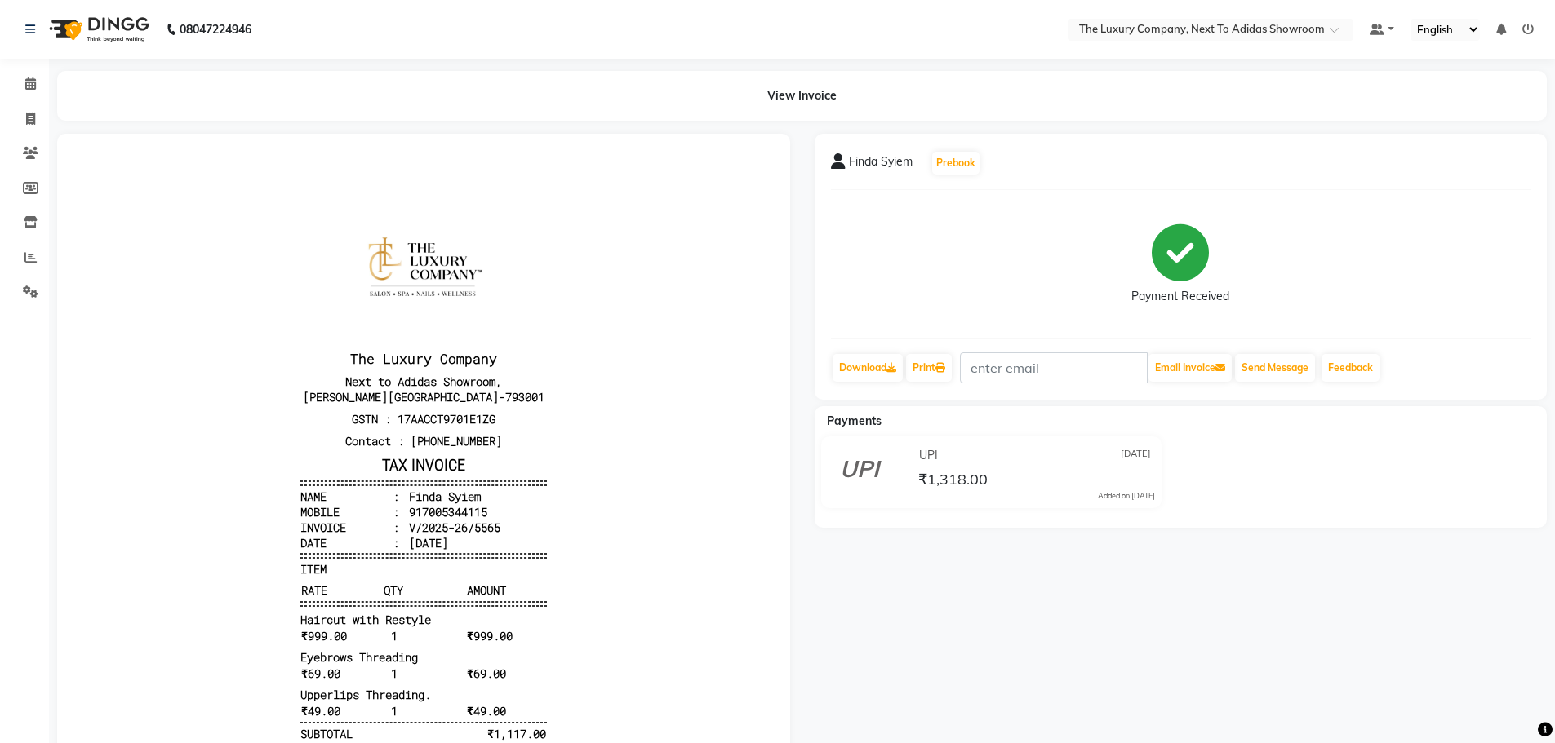
drag, startPoint x: 1566, startPoint y: 774, endPoint x: 1566, endPoint y: 592, distance: 182.0
click at [1555, 743] on html "08047224946 Select Location × The Luxury Company, Next To Adidas Showroom Defau…" at bounding box center [777, 371] width 1555 height 743
click at [26, 123] on icon at bounding box center [30, 119] width 9 height 12
select select "service"
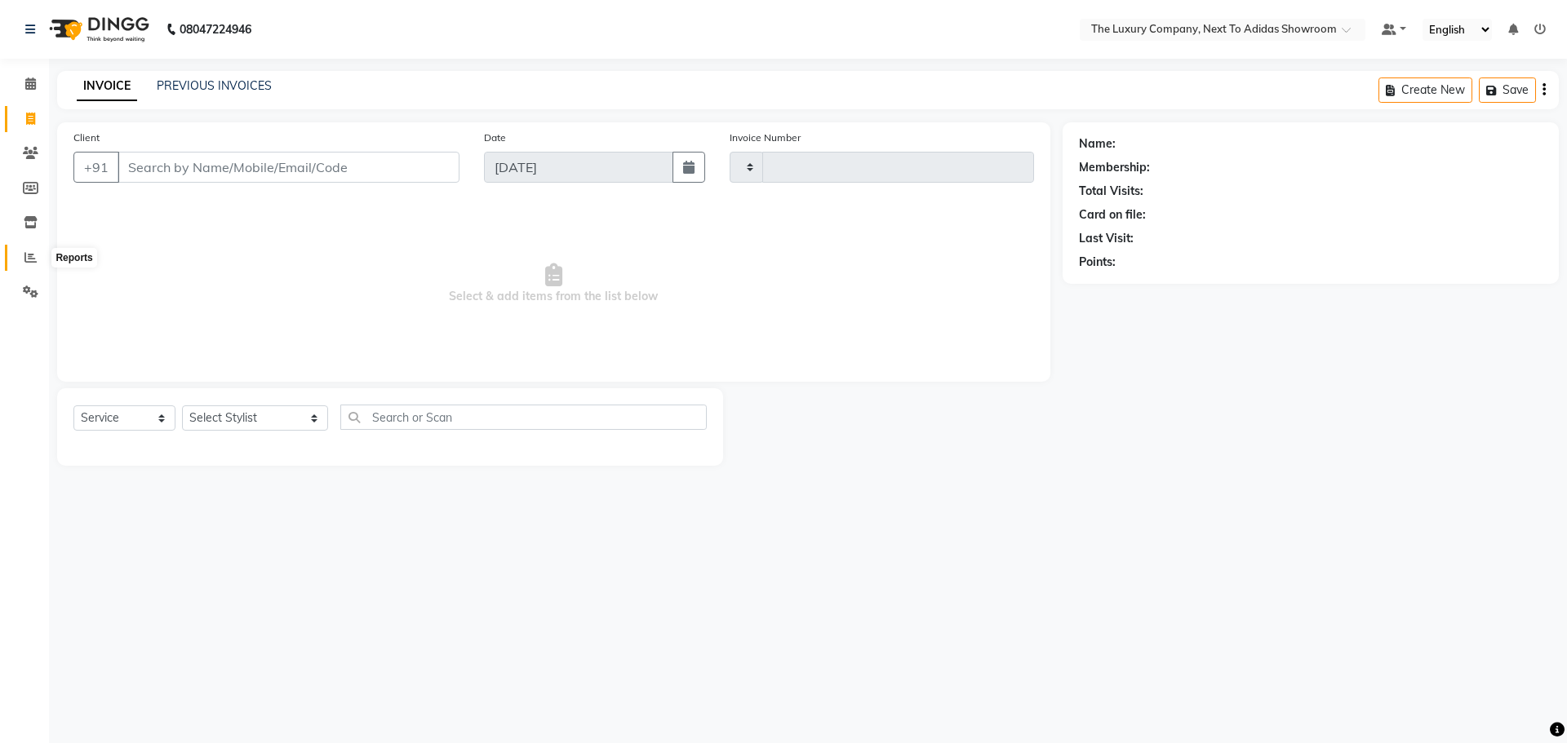
click at [38, 260] on span at bounding box center [30, 258] width 29 height 19
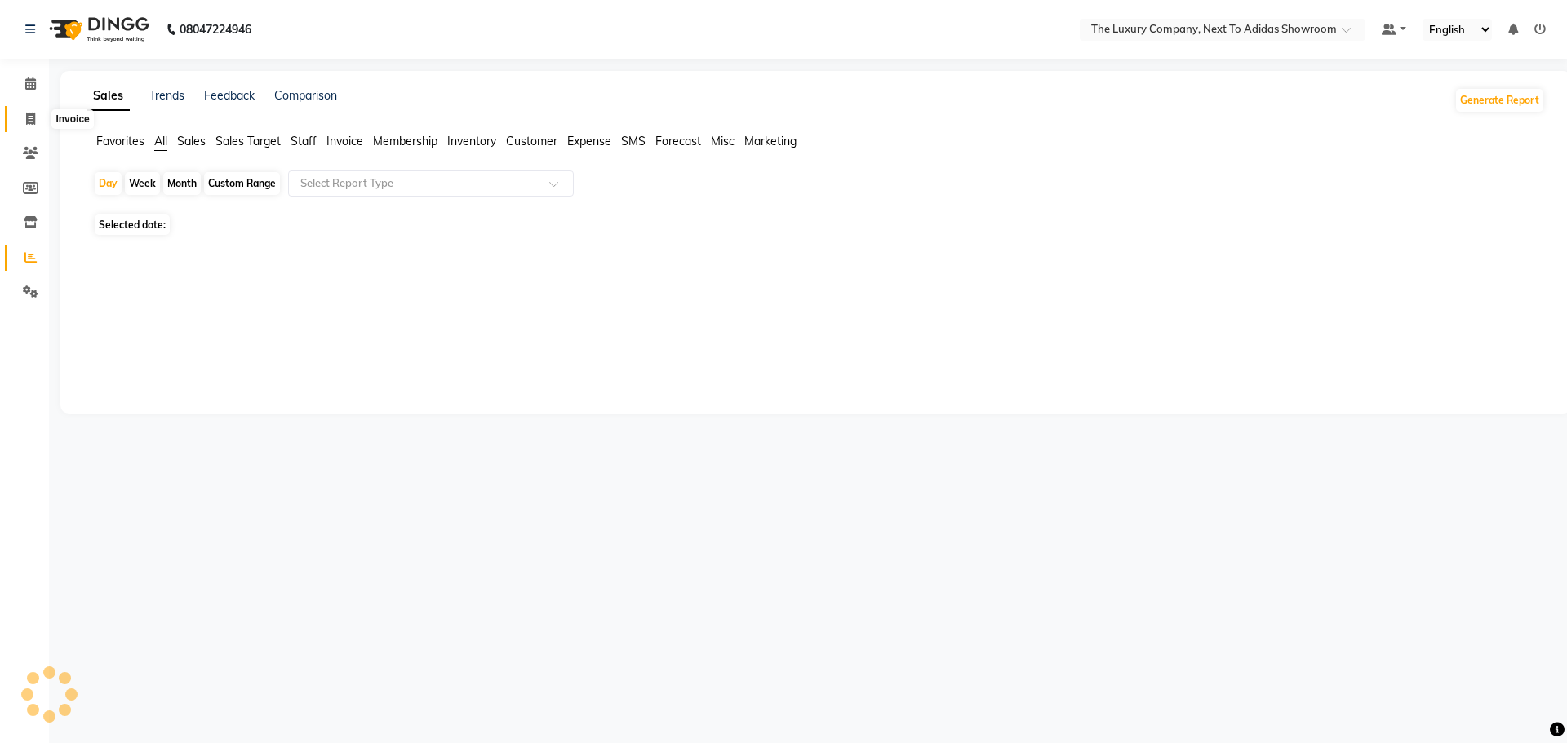
click at [34, 117] on icon at bounding box center [30, 119] width 9 height 12
select select "6828"
select select "service"
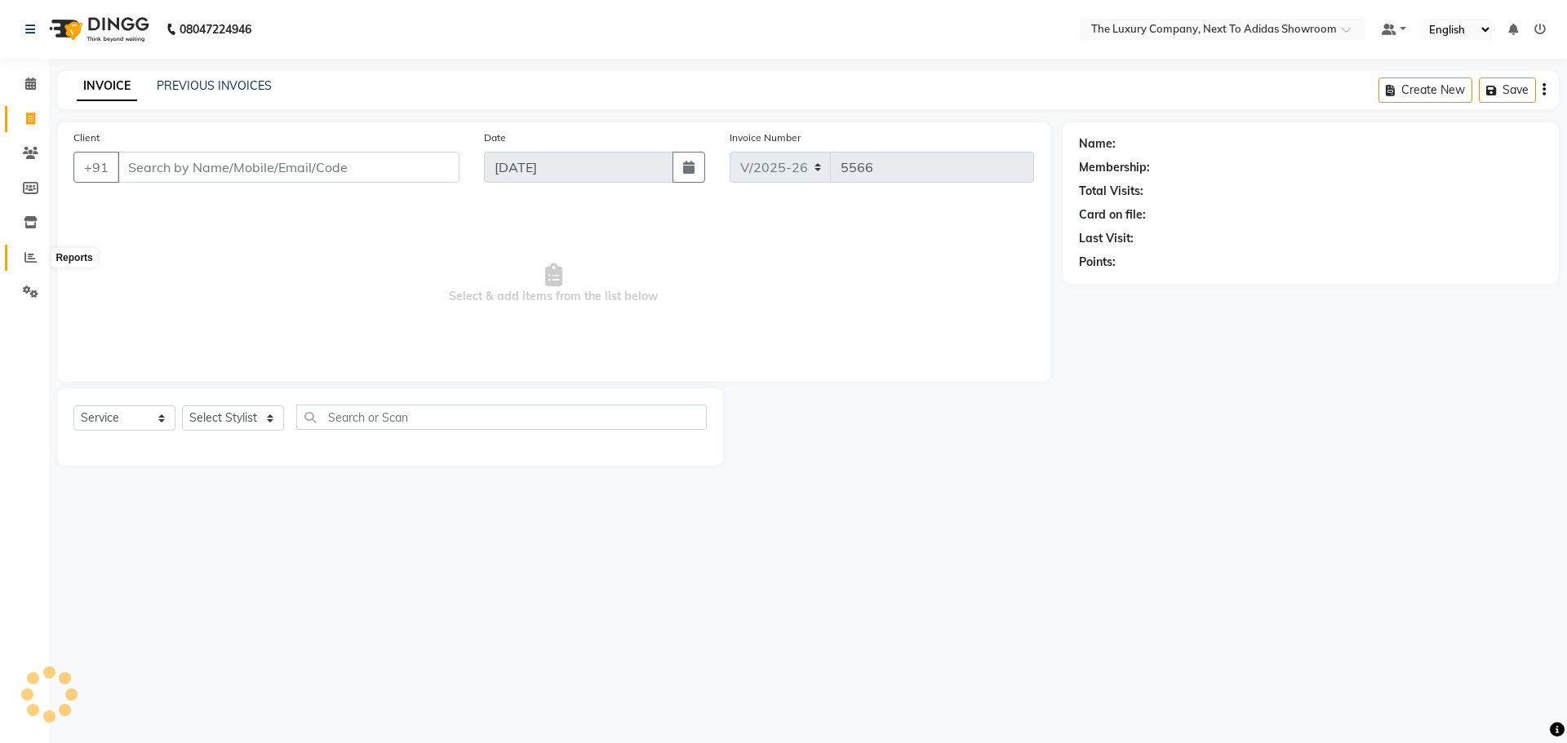
click at [30, 256] on icon at bounding box center [30, 257] width 12 height 12
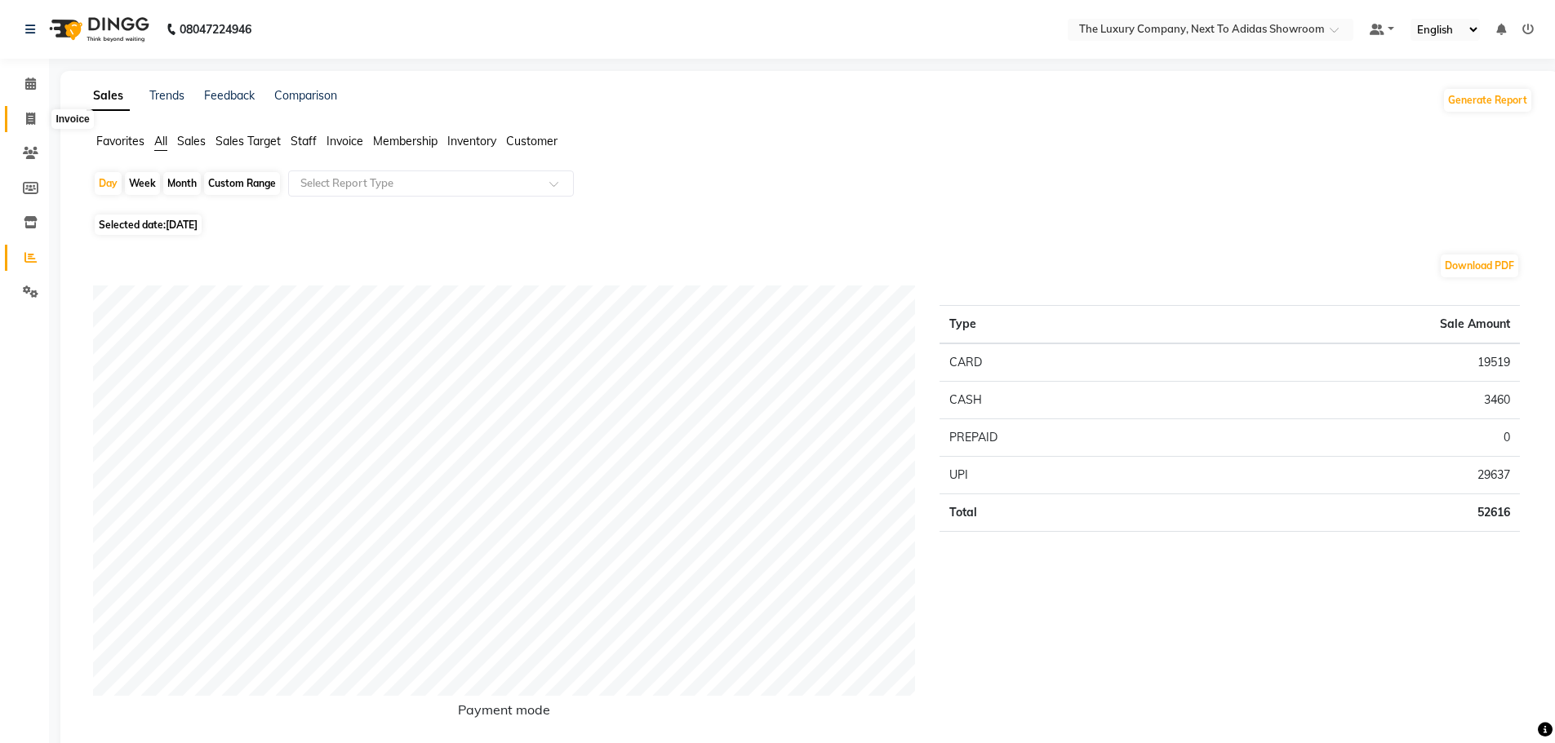
click at [32, 118] on icon at bounding box center [30, 119] width 9 height 12
select select "6828"
select select "service"
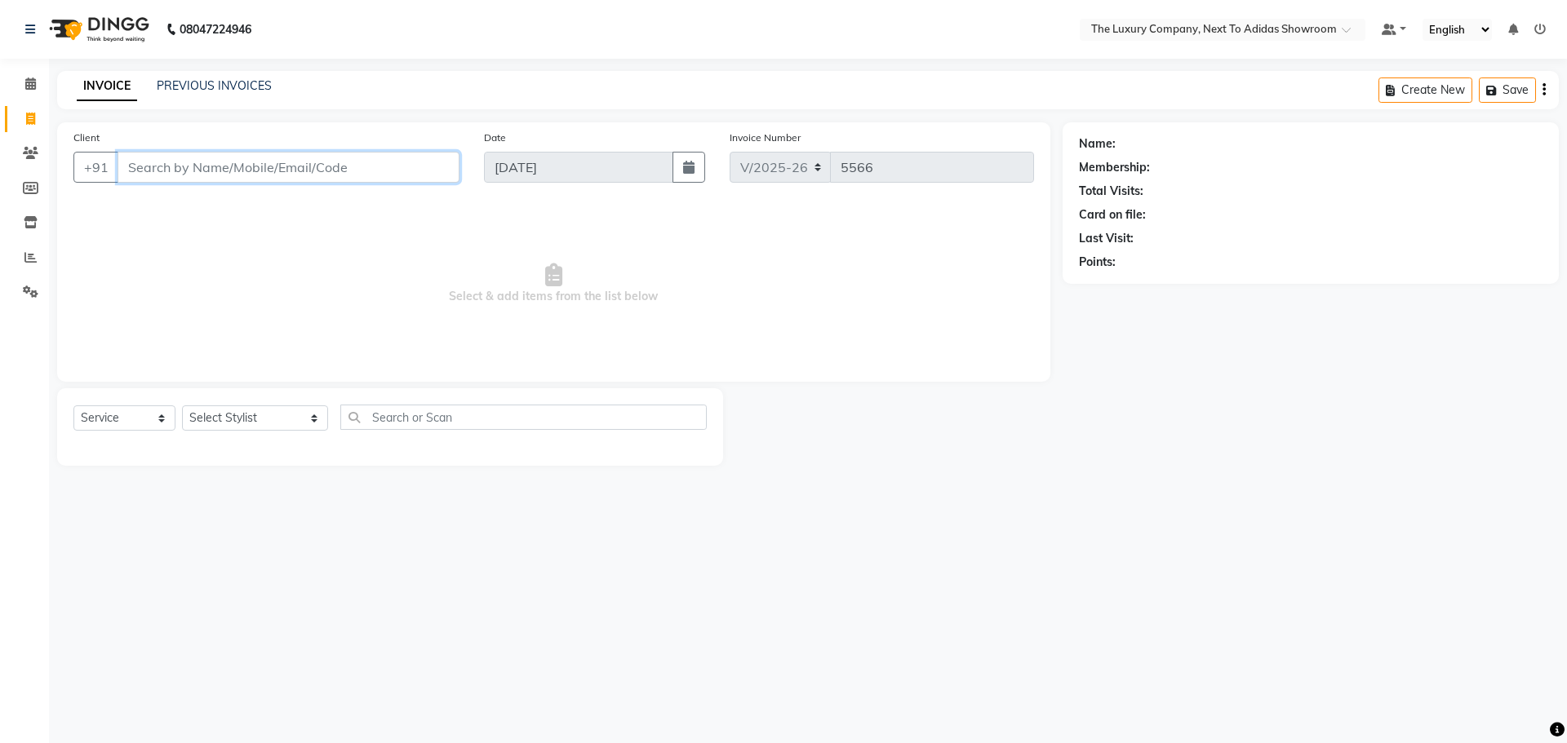
click at [256, 162] on input "Client" at bounding box center [289, 167] width 342 height 31
click at [191, 170] on input "Client" at bounding box center [289, 167] width 342 height 31
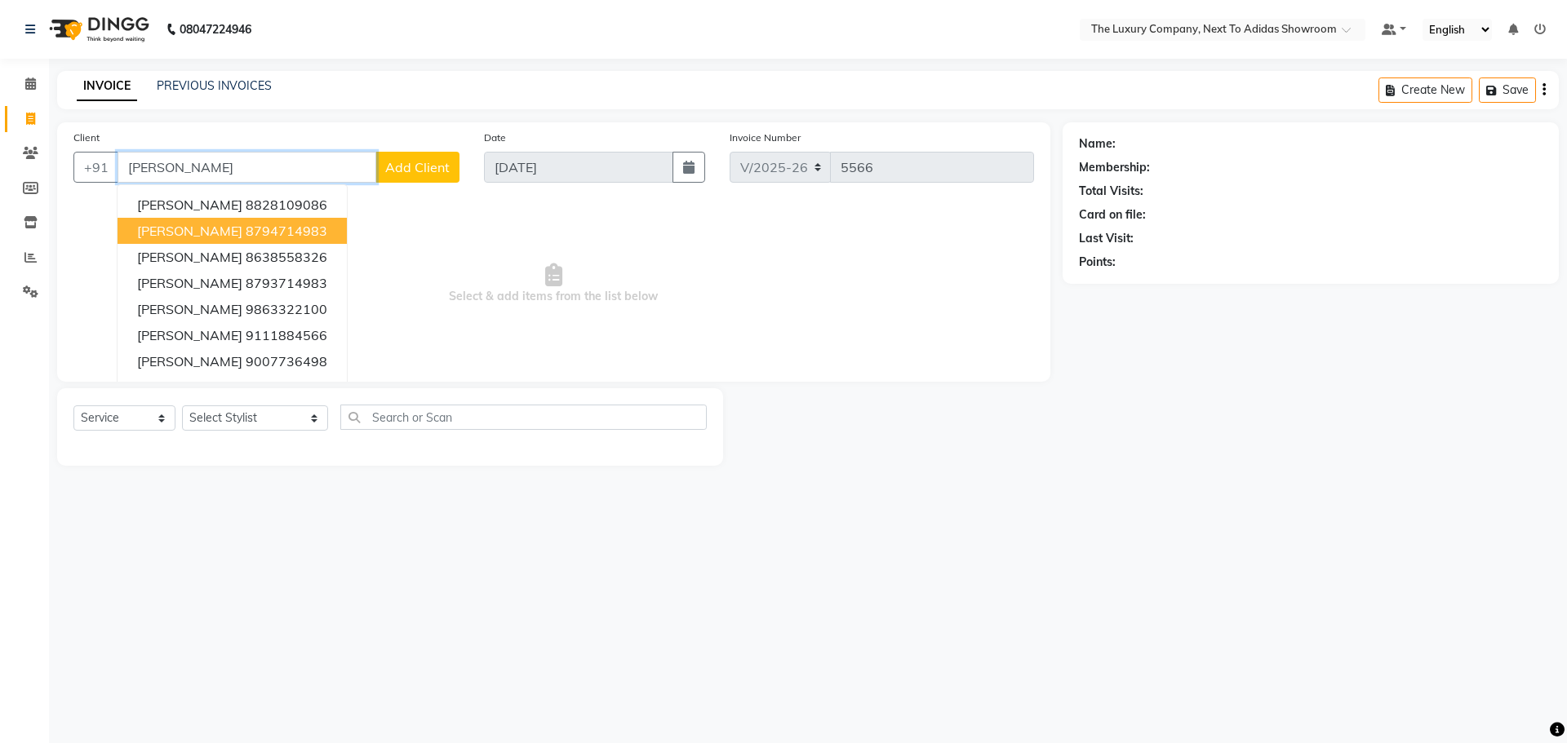
click at [205, 228] on span "[PERSON_NAME]" at bounding box center [189, 231] width 105 height 16
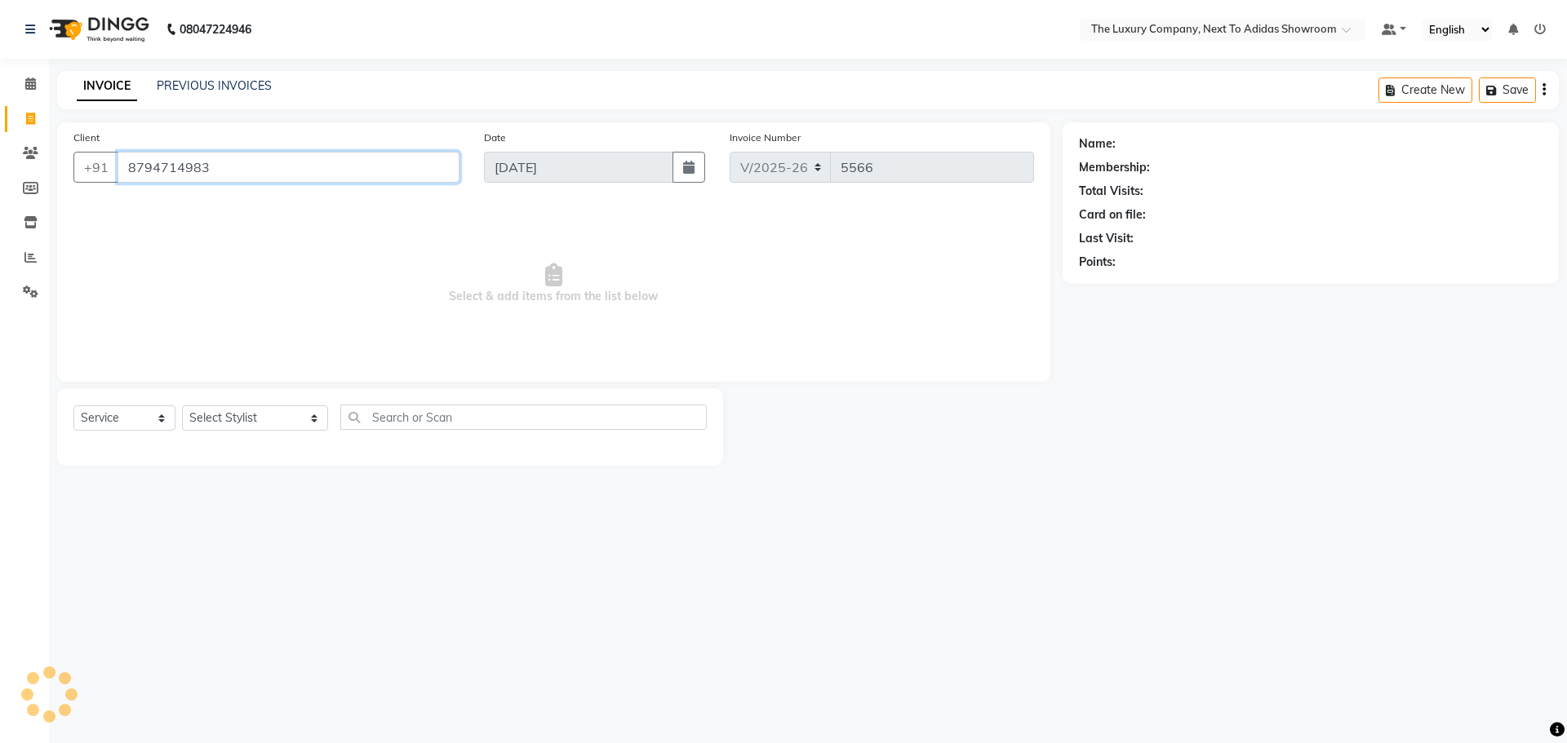
type input "8794714983"
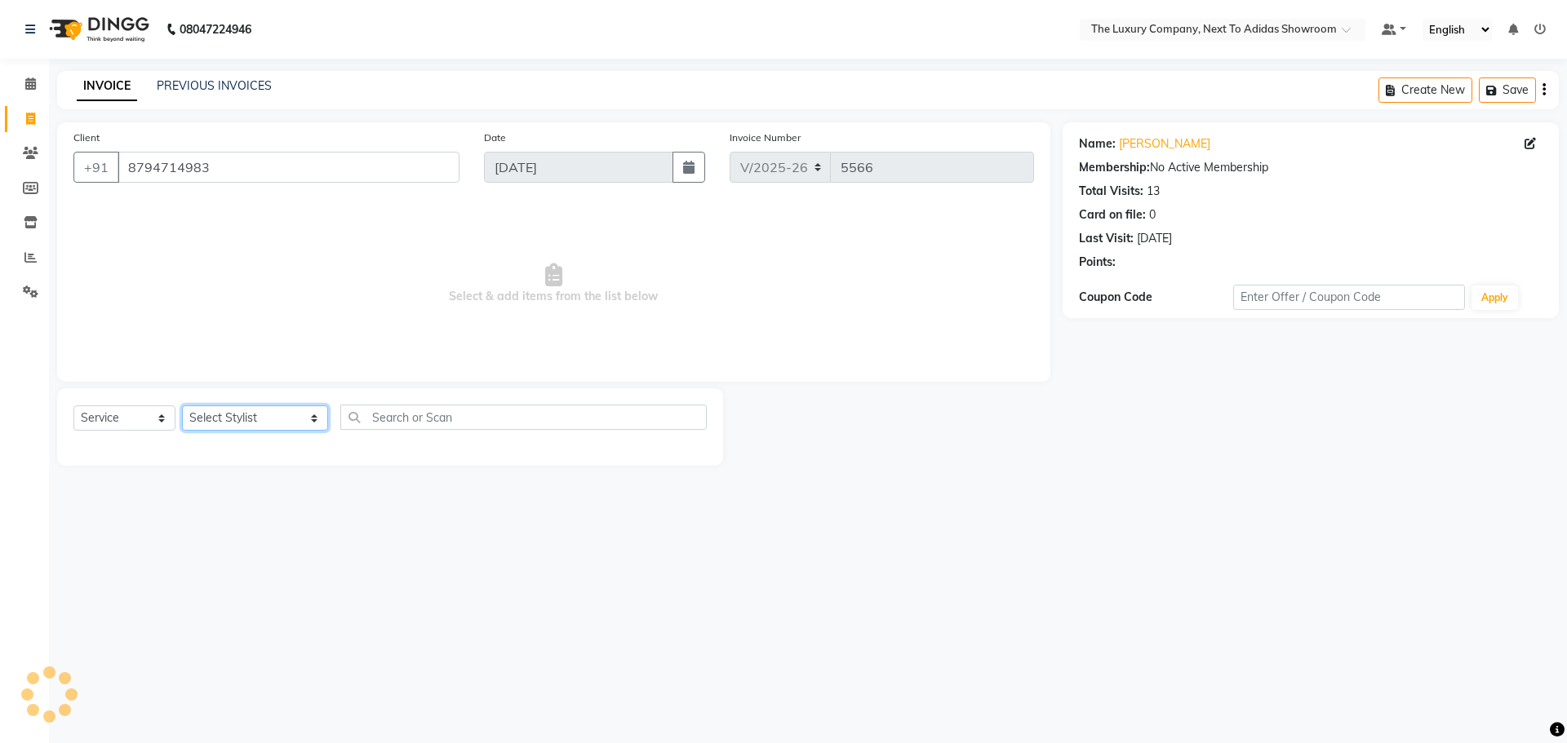
click at [242, 422] on select "Select Stylist [PERSON_NAME] [PERSON_NAME] ANSAI [PERSON_NAME] BALAJIED [PERSON…" at bounding box center [255, 418] width 146 height 25
select select "53647"
click at [182, 406] on select "Select Stylist [PERSON_NAME] [PERSON_NAME] ANSAI [PERSON_NAME] BALAJIED [PERSON…" at bounding box center [255, 418] width 146 height 25
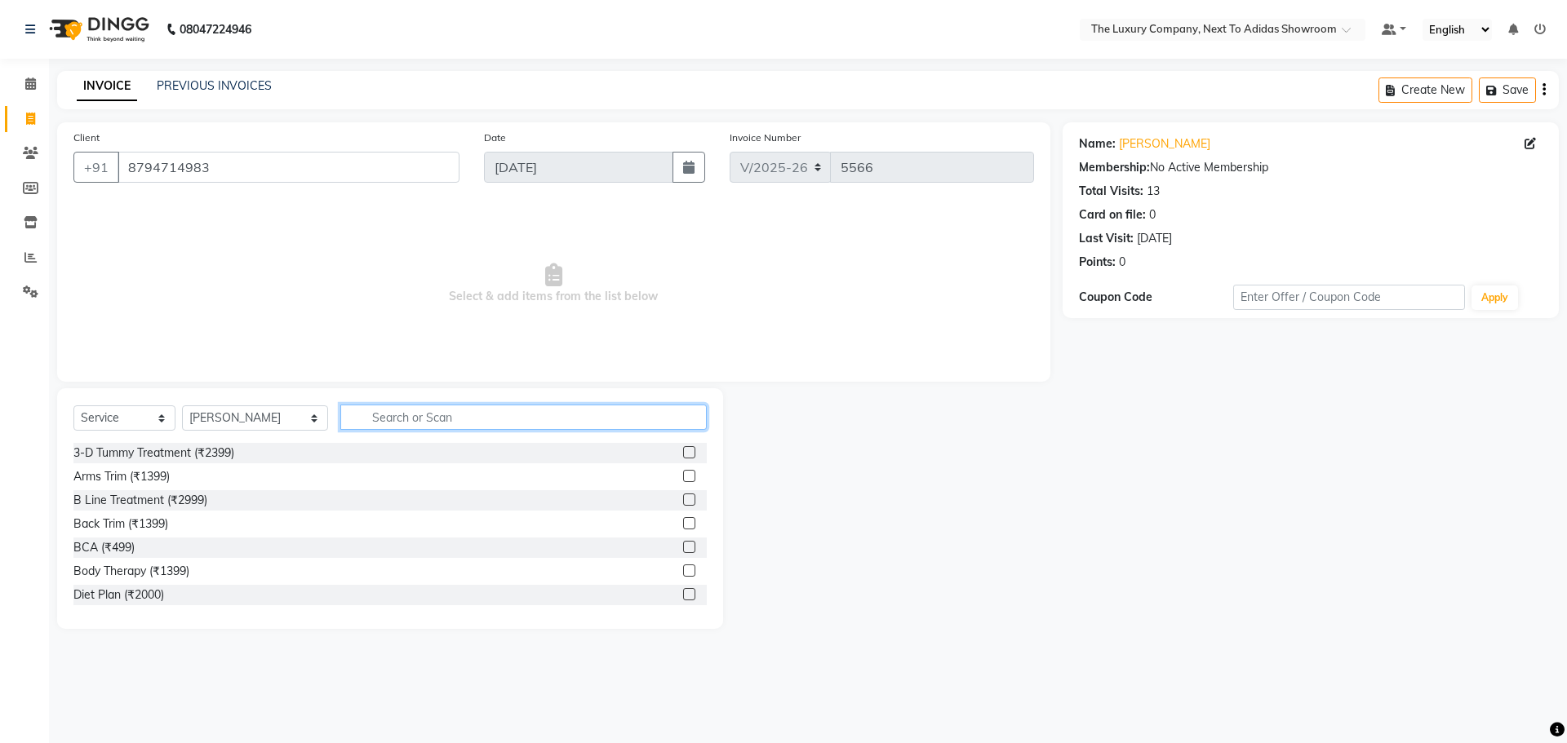
drag, startPoint x: 455, startPoint y: 427, endPoint x: 471, endPoint y: 419, distance: 17.5
click at [471, 419] on input "text" at bounding box center [523, 417] width 366 height 25
type input "699"
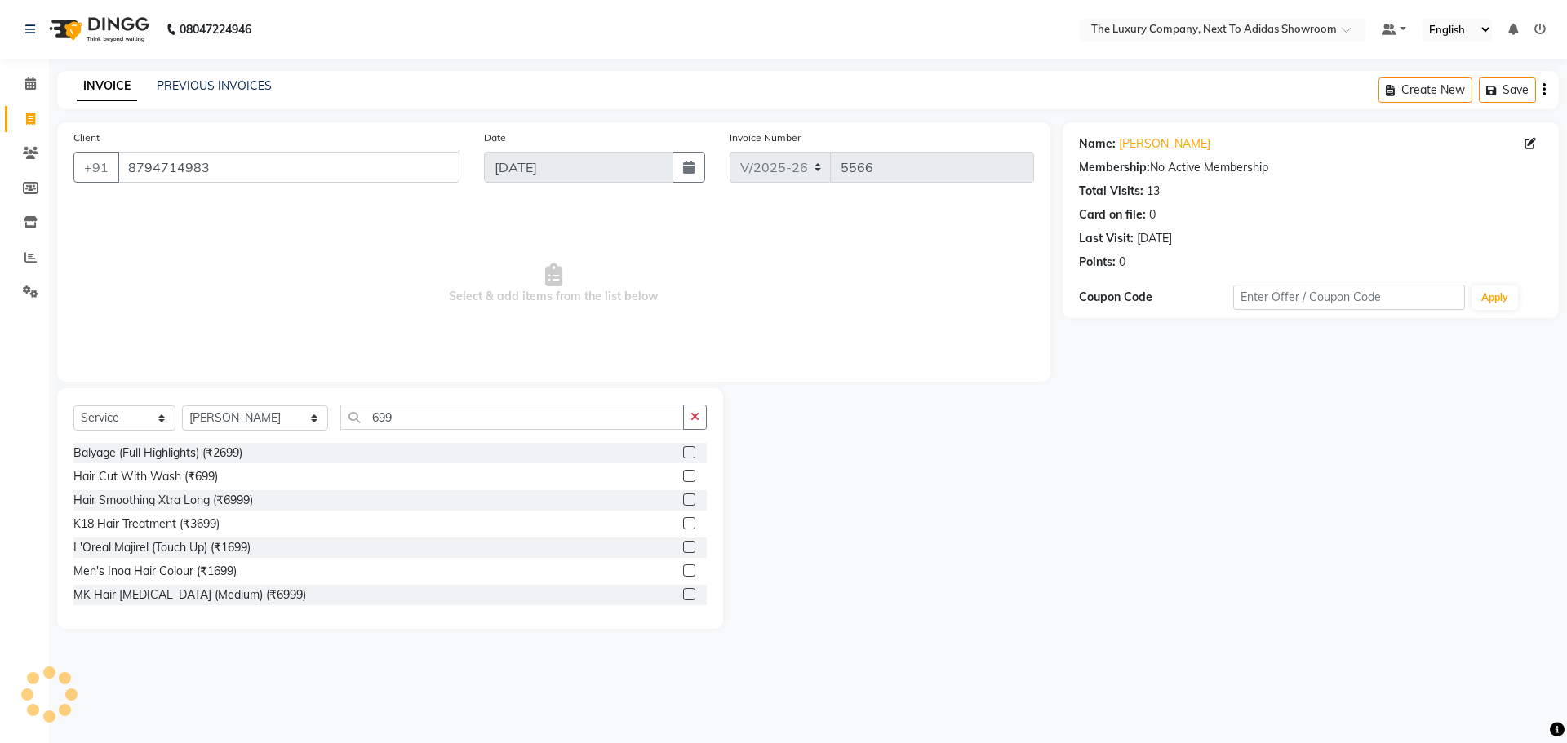
drag, startPoint x: 681, startPoint y: 471, endPoint x: 566, endPoint y: 439, distance: 118.6
click at [683, 472] on label at bounding box center [689, 476] width 12 height 12
click at [683, 472] on input "checkbox" at bounding box center [688, 477] width 11 height 11
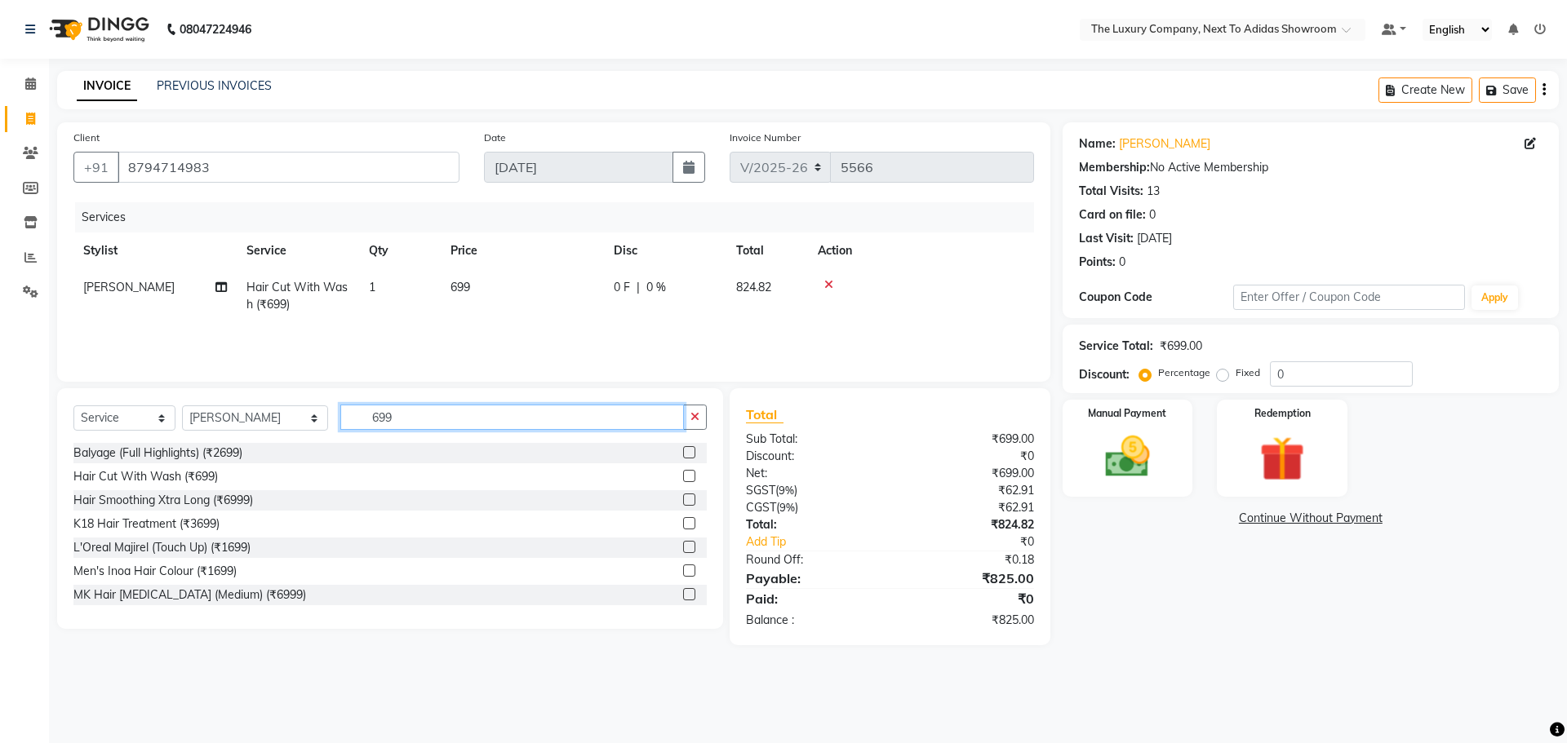
checkbox input "false"
drag, startPoint x: 502, startPoint y: 424, endPoint x: 173, endPoint y: 427, distance: 328.9
click at [77, 417] on div "Select Service Product Membership Package Voucher Prepaid Gift Card Select Styl…" at bounding box center [389, 424] width 633 height 38
click at [211, 419] on select "Select Stylist [PERSON_NAME] [PERSON_NAME] ANSAI [PERSON_NAME] BALAJIED [PERSON…" at bounding box center [255, 418] width 146 height 25
select select "53673"
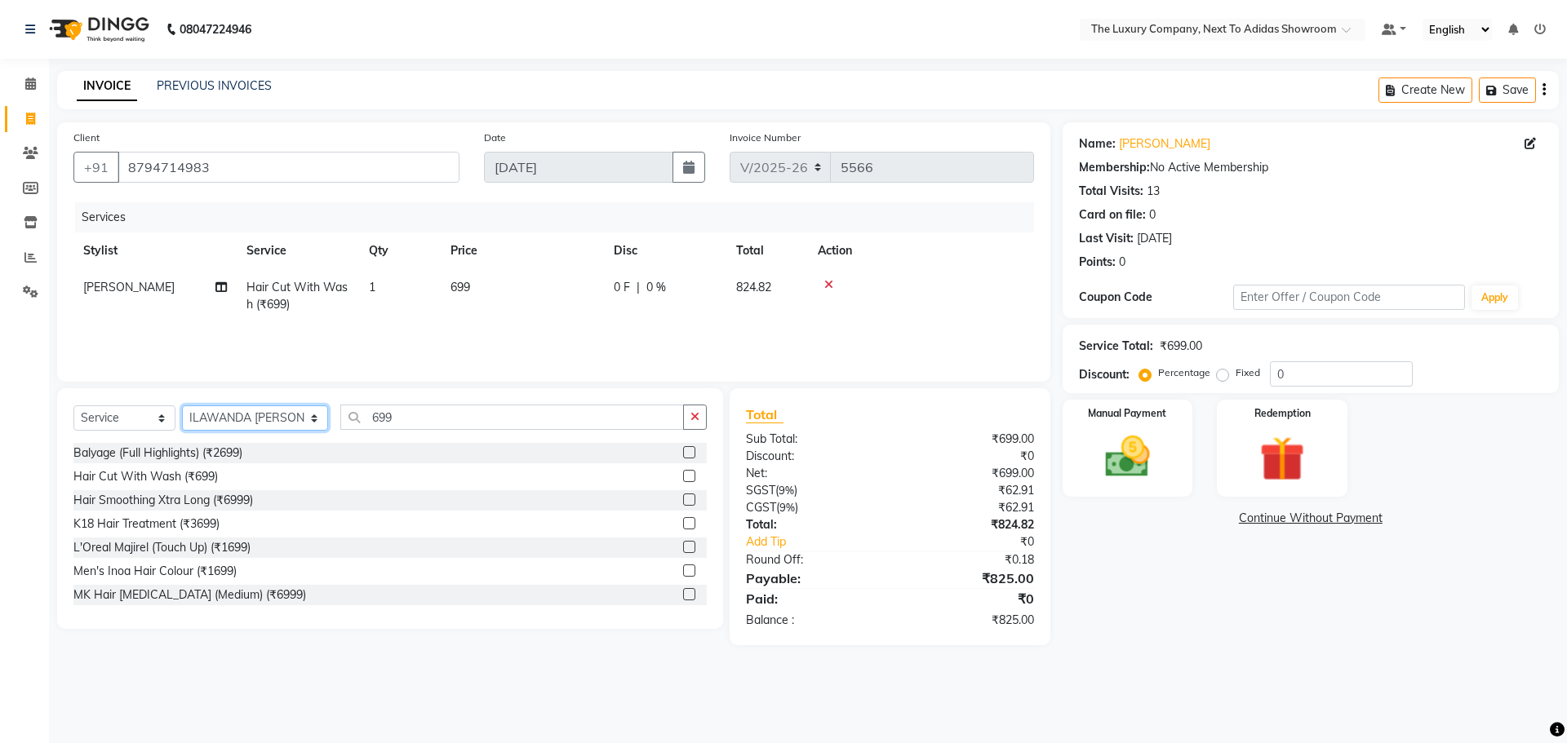
click at [182, 406] on select "Select Stylist [PERSON_NAME] [PERSON_NAME] ANSAI [PERSON_NAME] BALAJIED [PERSON…" at bounding box center [255, 418] width 146 height 25
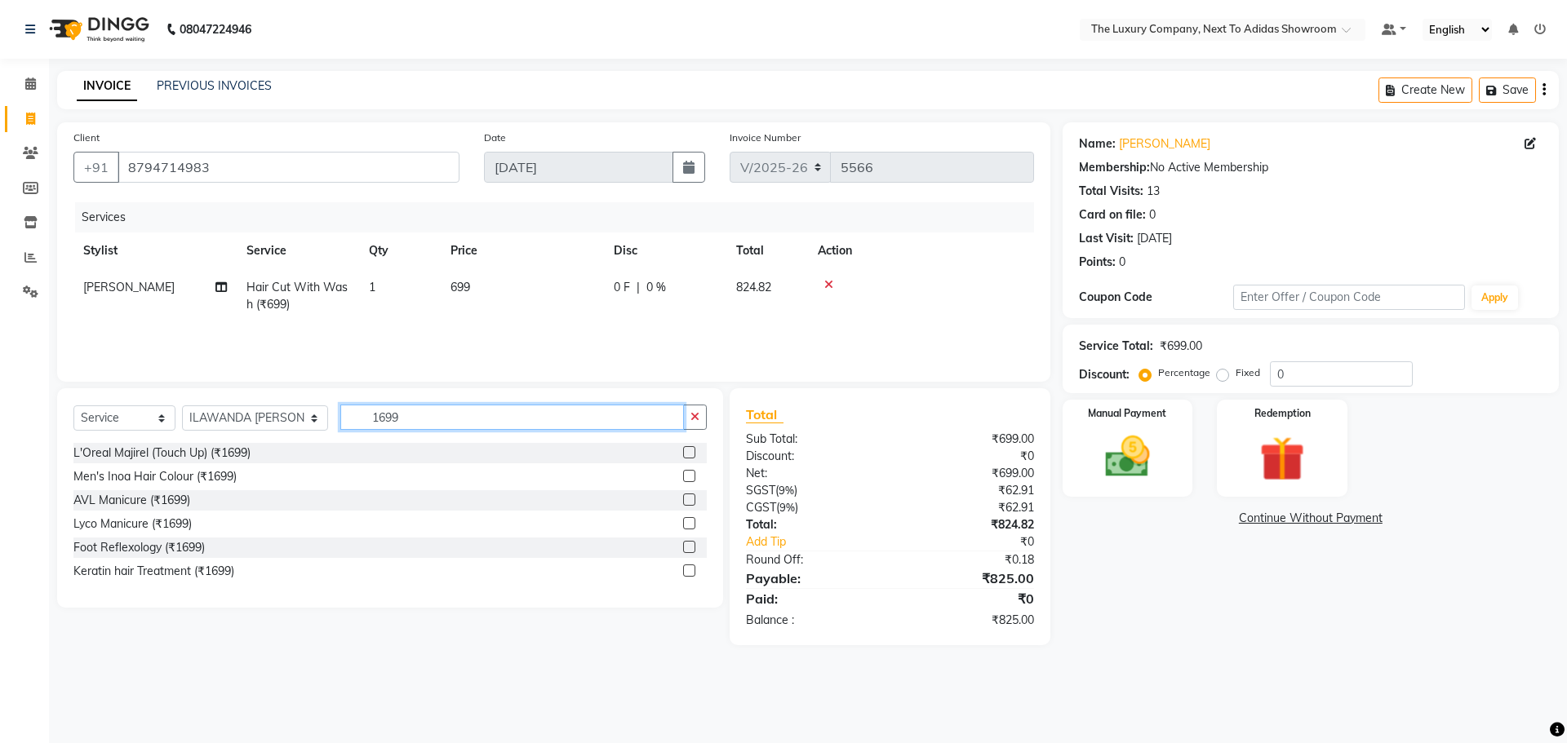
type input "1699"
click at [689, 451] on label at bounding box center [689, 452] width 12 height 12
click at [689, 451] on input "checkbox" at bounding box center [688, 453] width 11 height 11
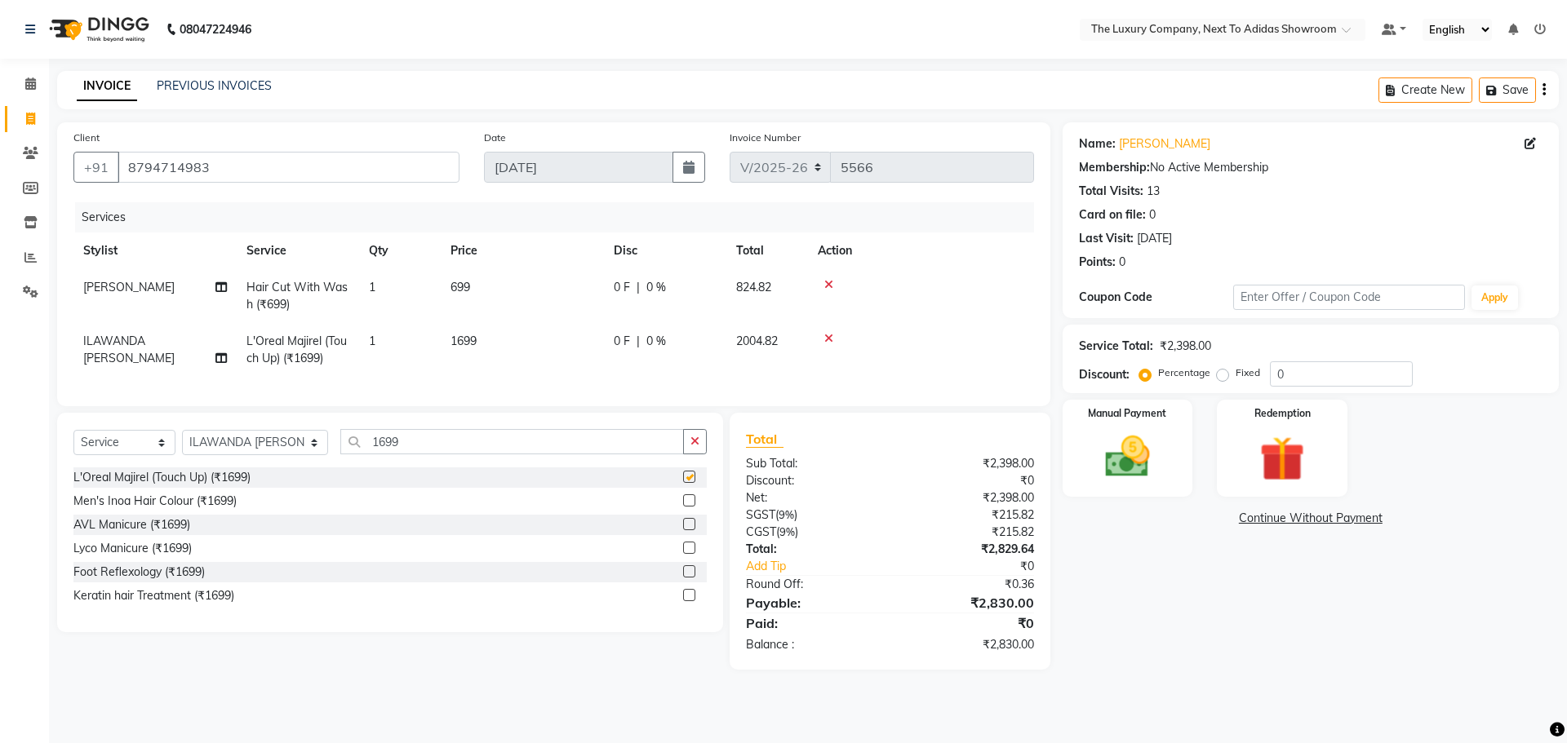
checkbox input "false"
click at [1126, 468] on img at bounding box center [1127, 457] width 76 height 54
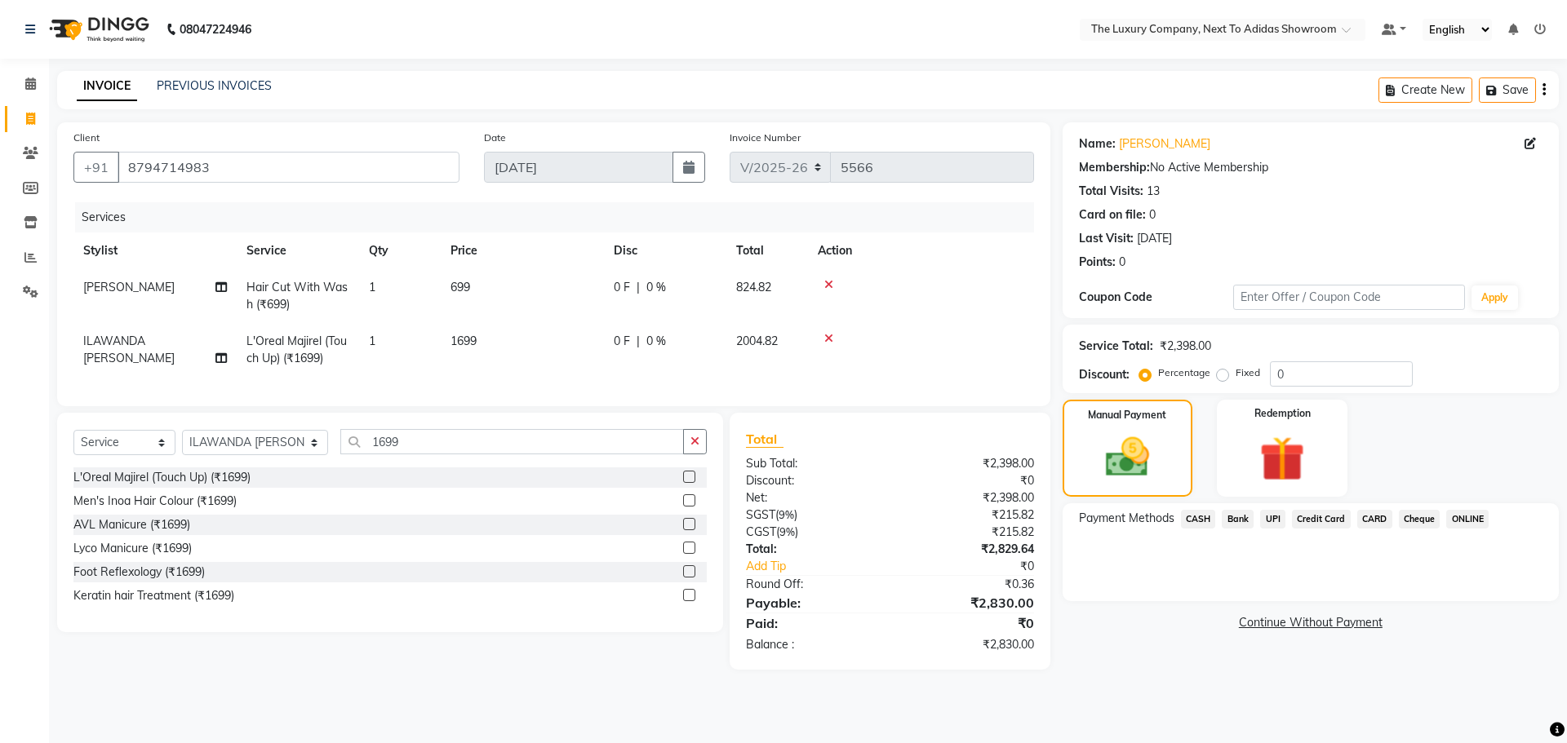
click at [1205, 518] on span "CASH" at bounding box center [1198, 519] width 35 height 19
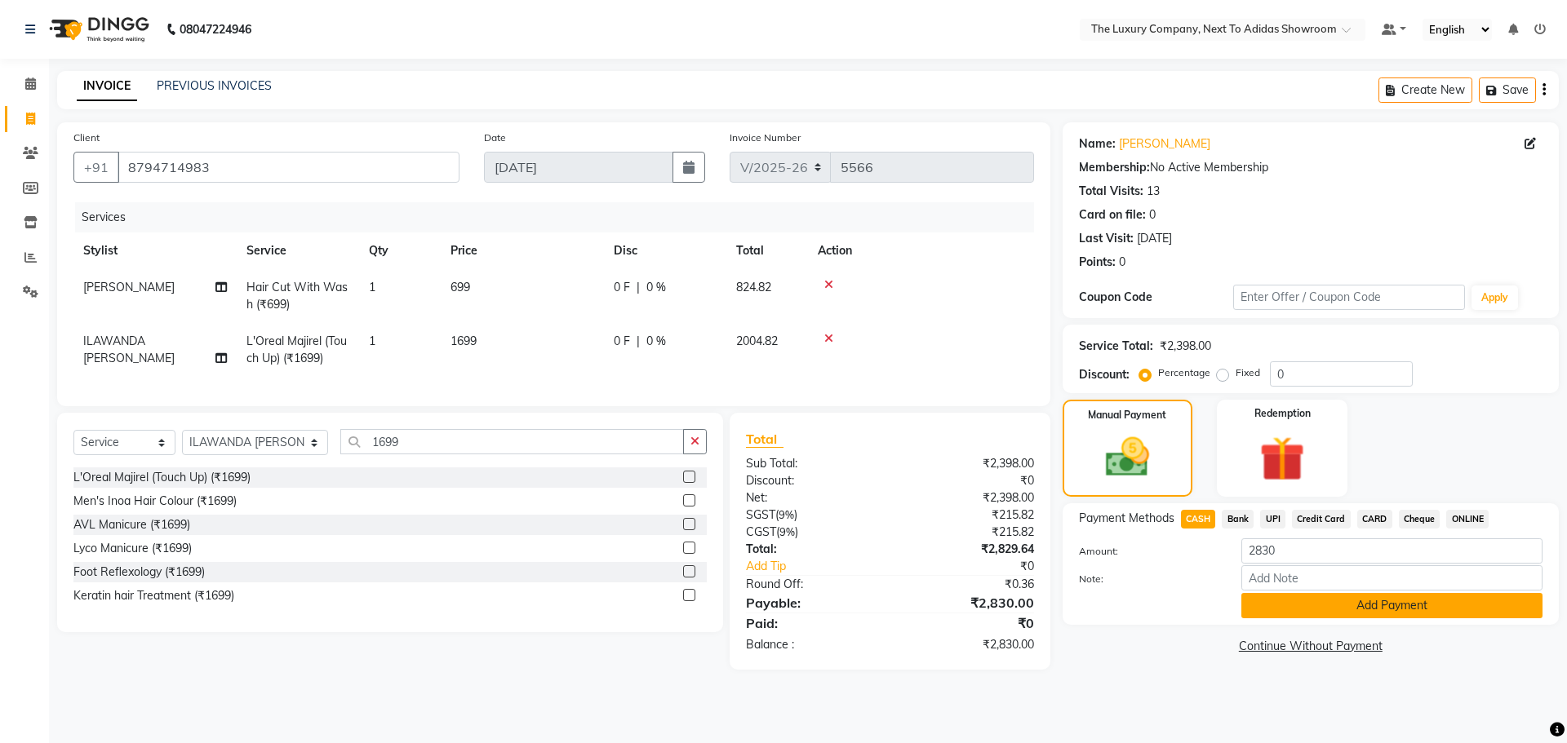
click at [1296, 603] on button "Add Payment" at bounding box center [1391, 605] width 301 height 25
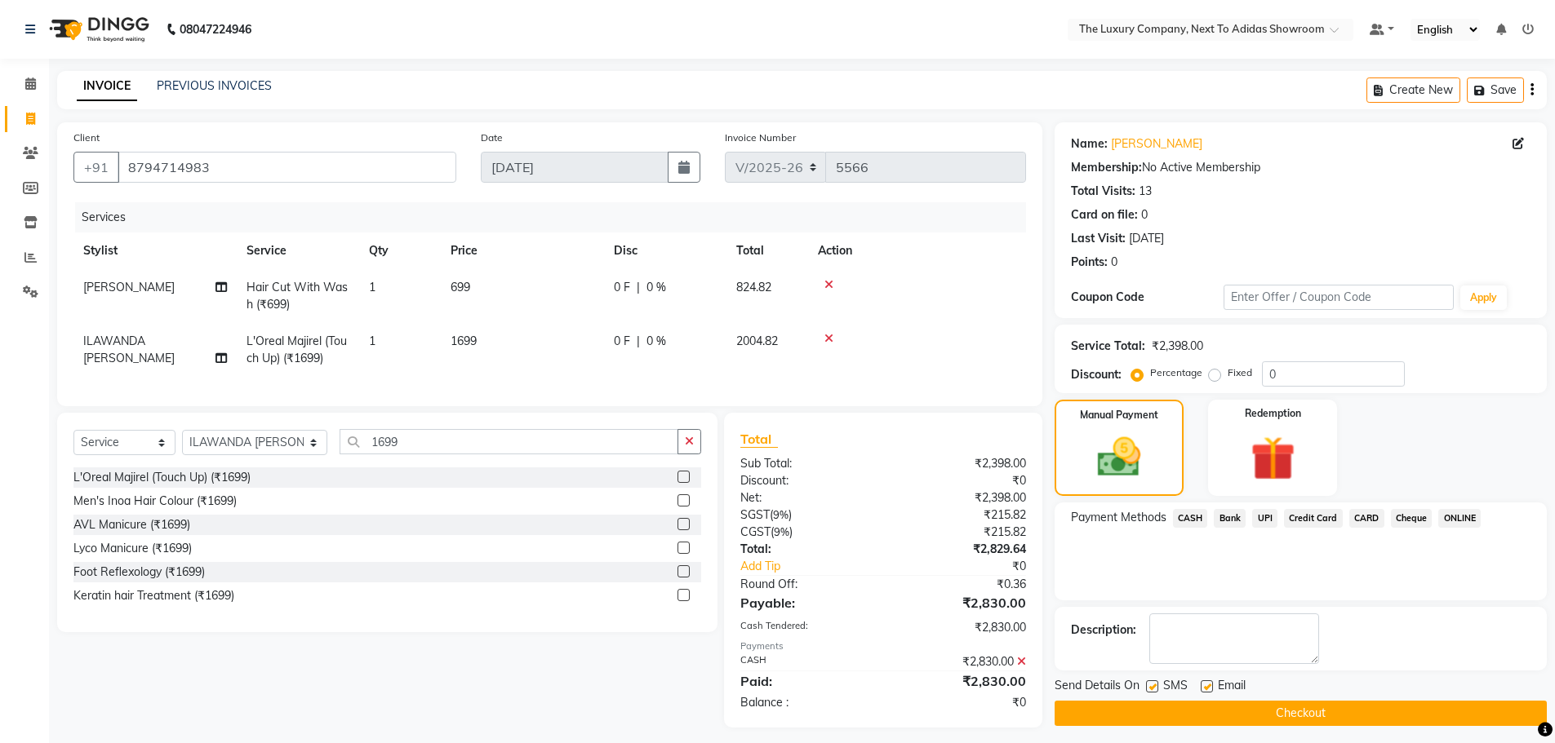
click at [1308, 708] on button "Checkout" at bounding box center [1300, 713] width 492 height 25
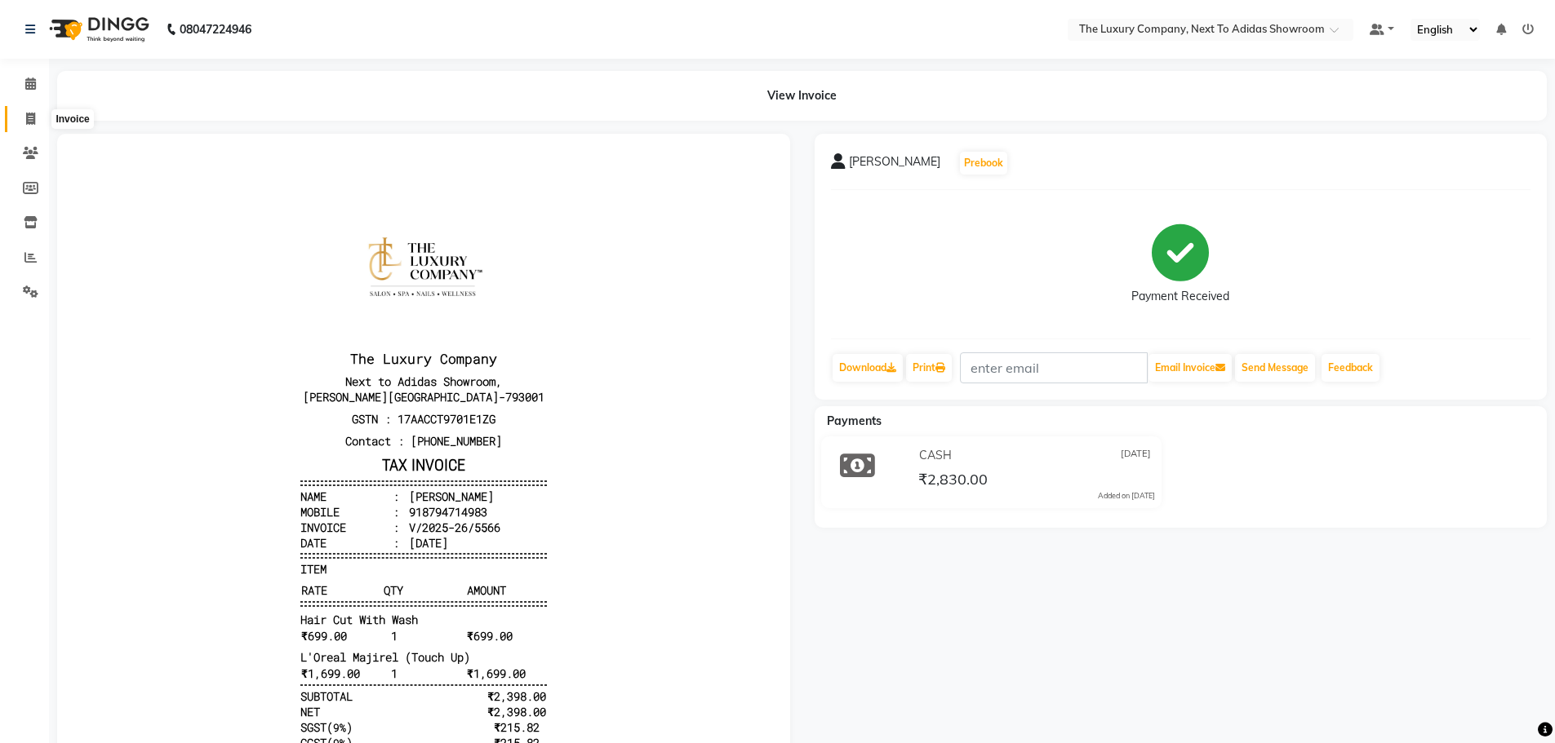
click at [32, 118] on icon at bounding box center [30, 119] width 9 height 12
select select "service"
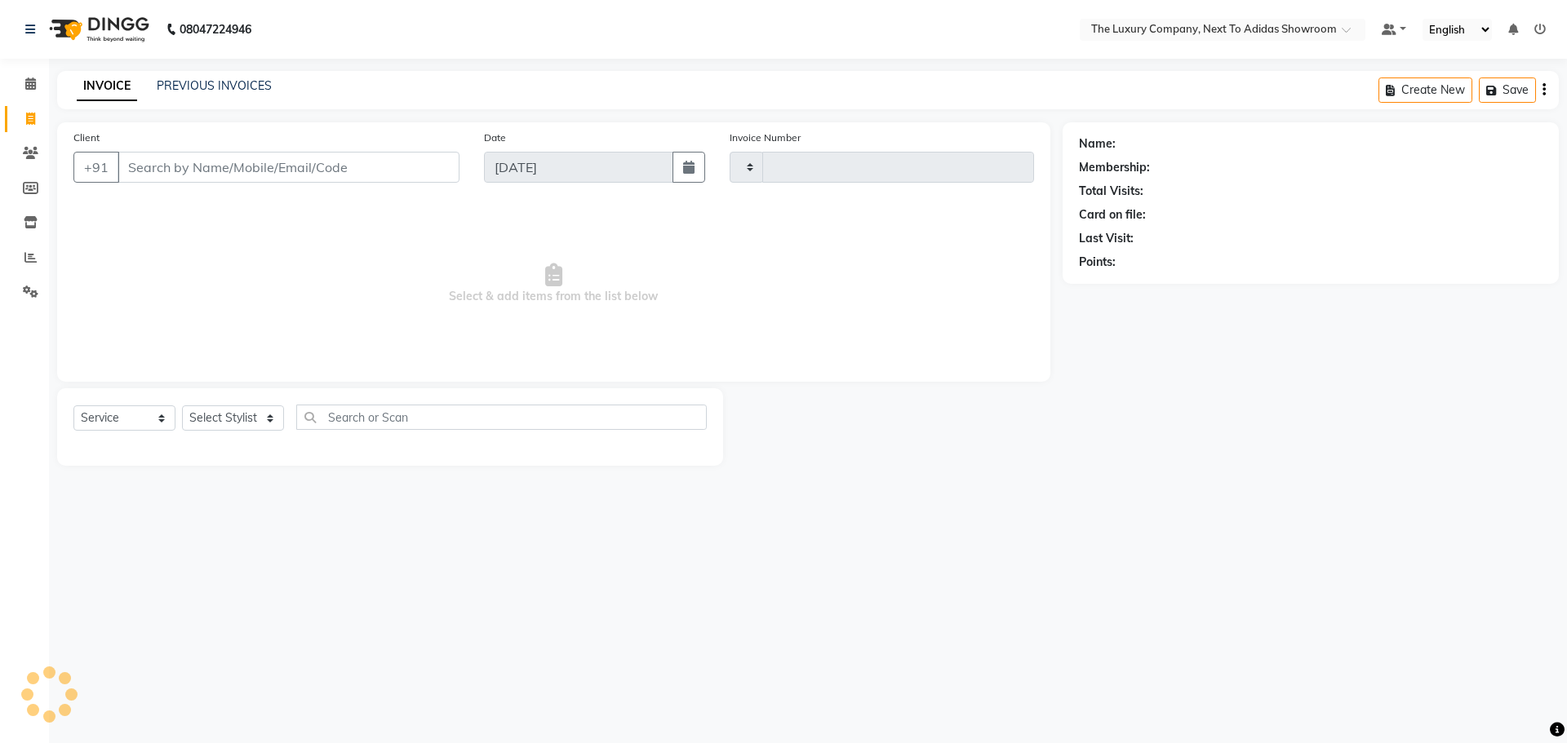
type input "5567"
select select "6828"
click at [164, 163] on input "Client" at bounding box center [289, 167] width 342 height 31
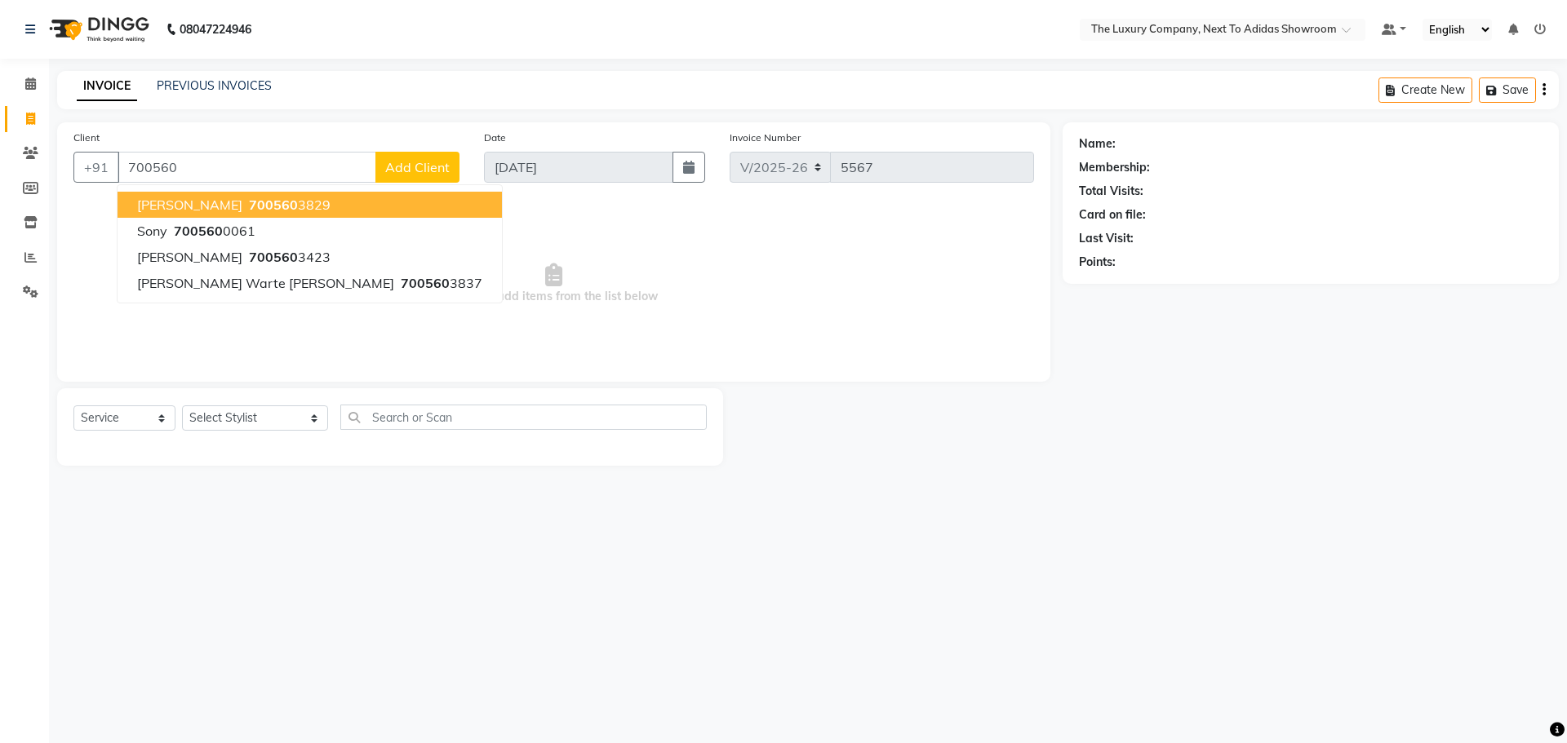
click at [211, 198] on span "[PERSON_NAME]" at bounding box center [189, 205] width 105 height 16
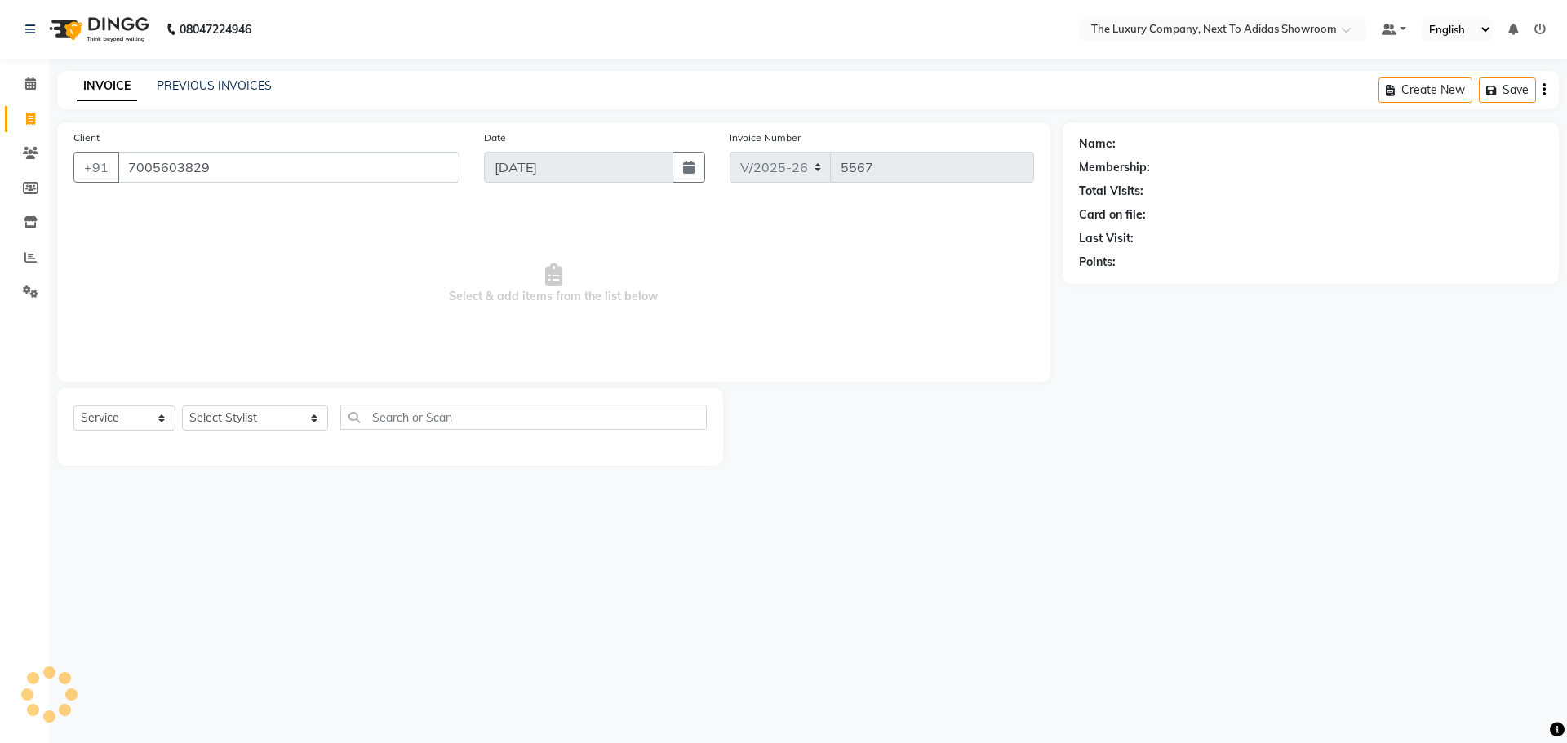
type input "7005603829"
click at [1127, 283] on icon "button" at bounding box center [1124, 285] width 11 height 11
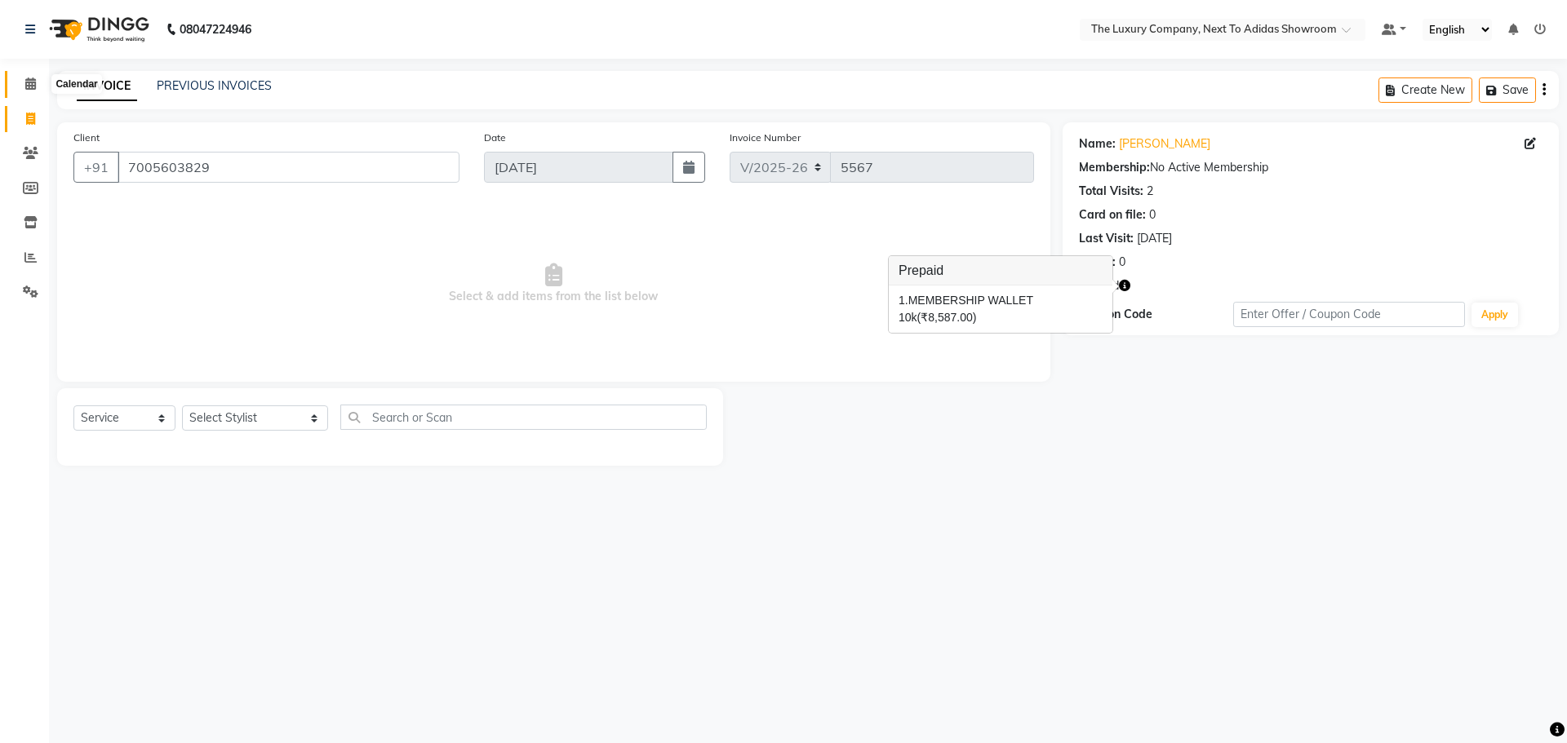
click at [34, 77] on span at bounding box center [30, 84] width 29 height 19
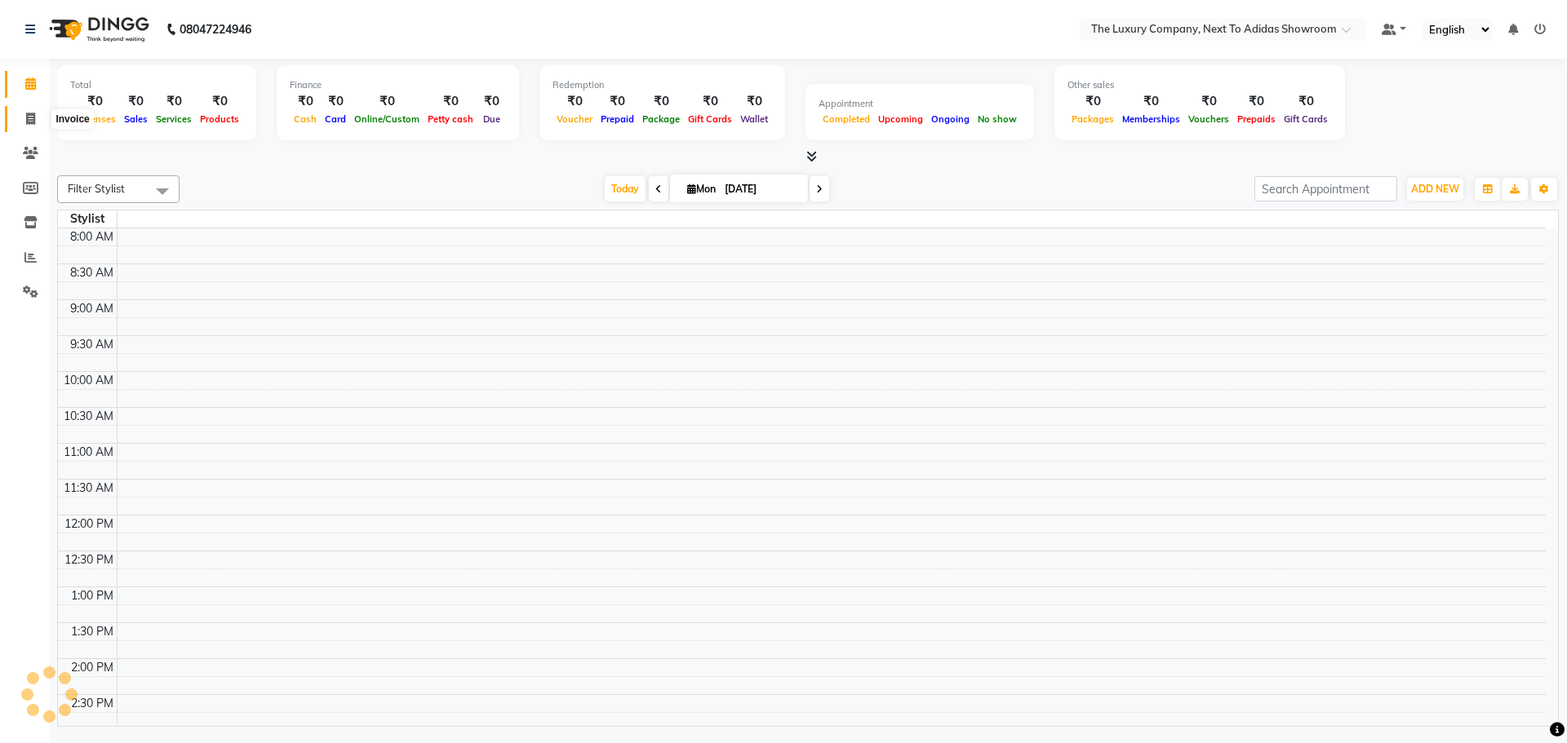
click at [33, 118] on icon at bounding box center [30, 119] width 9 height 12
select select "service"
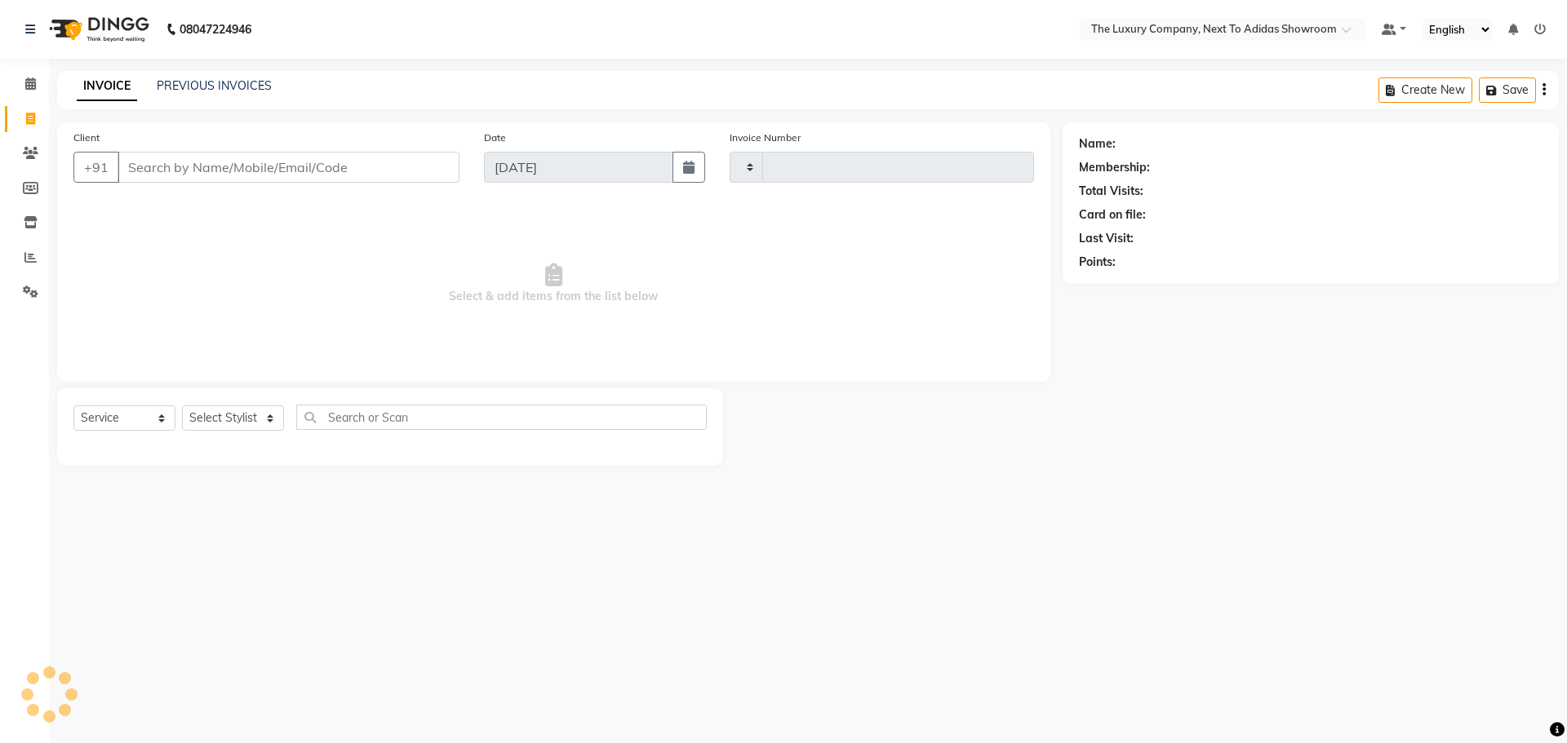
type input "5567"
select select "6828"
click at [280, 167] on input "Client" at bounding box center [289, 167] width 342 height 31
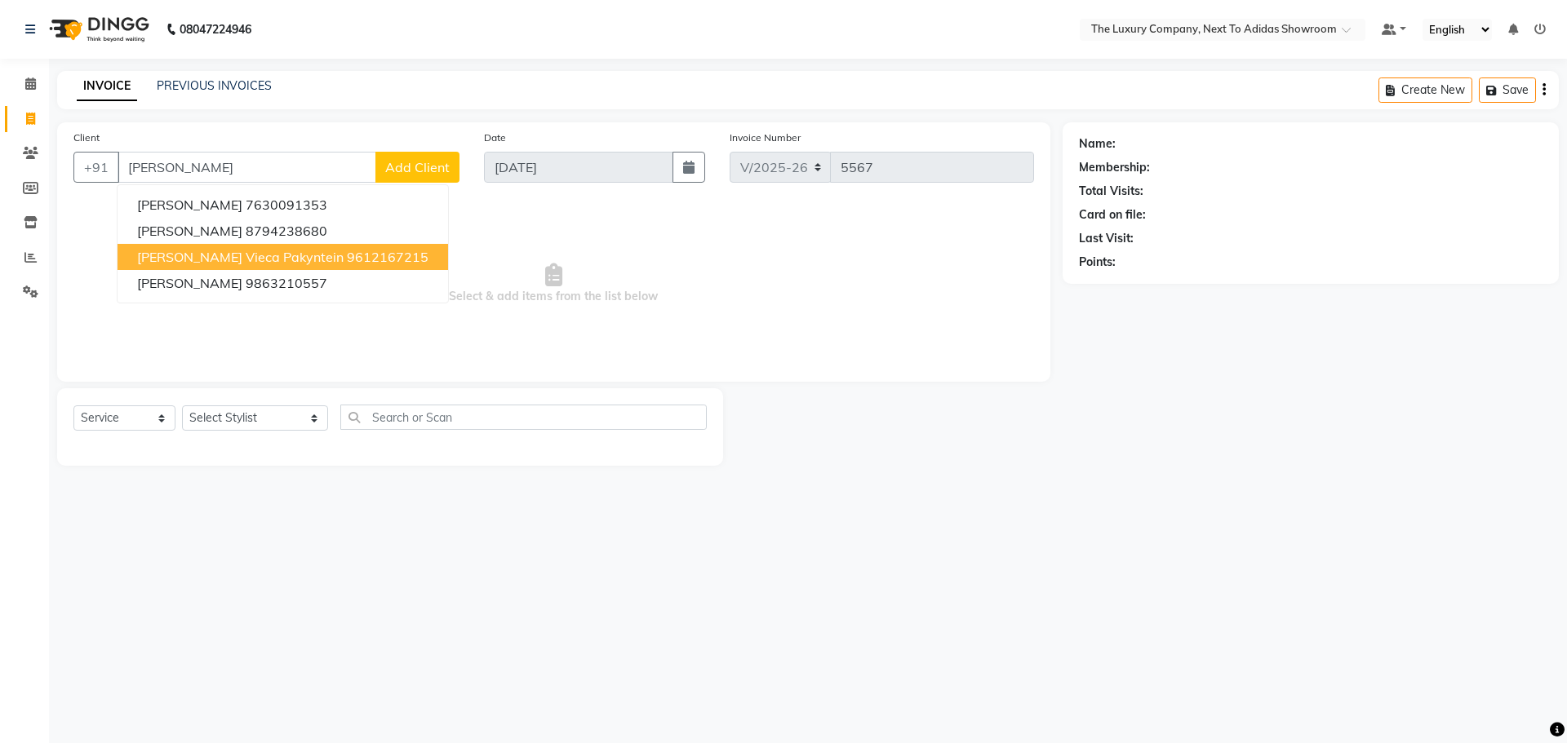
click at [264, 257] on span "[PERSON_NAME] Vieca Pakyntein" at bounding box center [240, 257] width 206 height 16
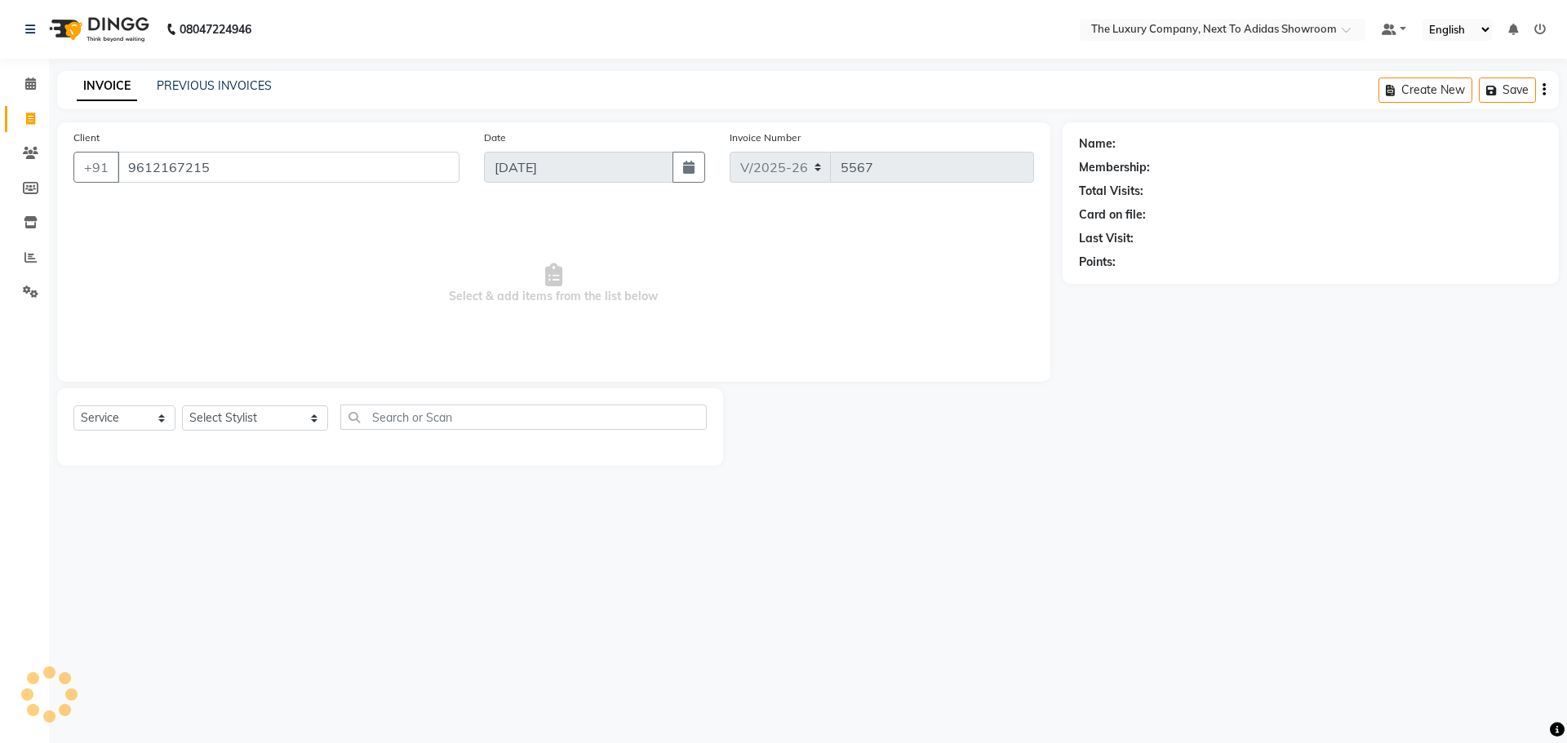
type input "9612167215"
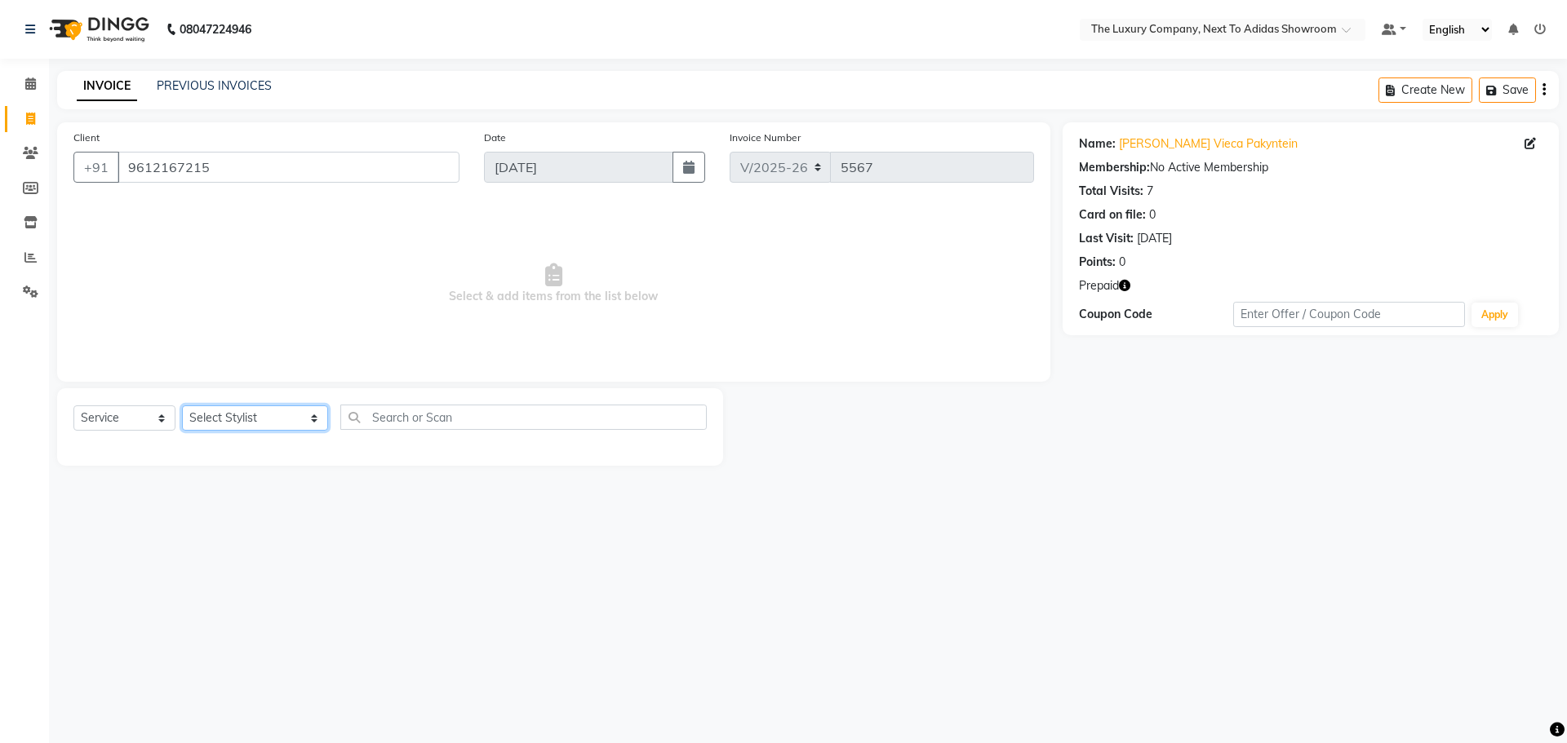
click at [215, 424] on select "Select Stylist [PERSON_NAME] [PERSON_NAME] ANSAI [PERSON_NAME] BALAJIED [PERSON…" at bounding box center [255, 418] width 146 height 25
select select "53647"
click at [182, 406] on select "Select Stylist [PERSON_NAME] [PERSON_NAME] ANSAI [PERSON_NAME] BALAJIED [PERSON…" at bounding box center [255, 418] width 146 height 25
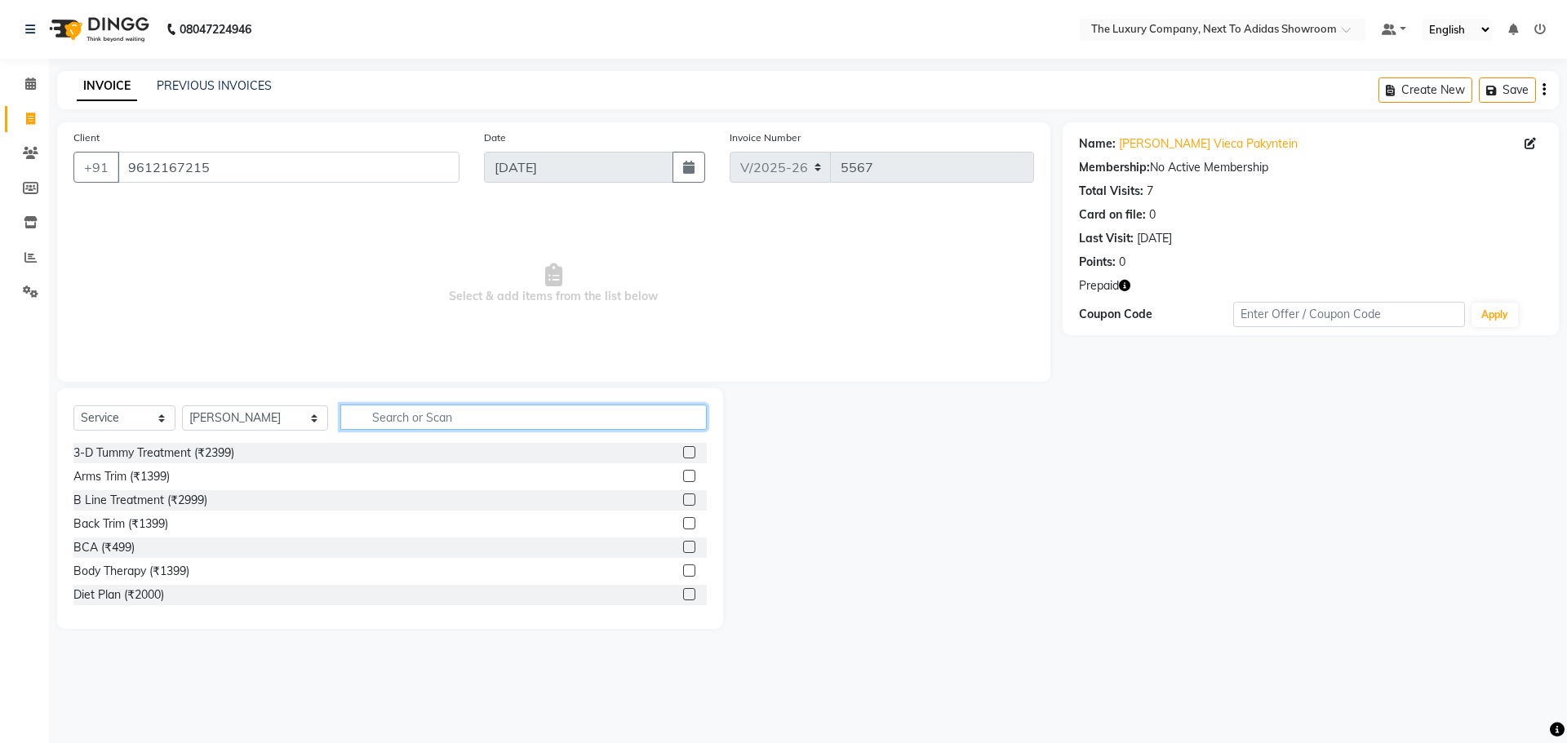
click at [437, 424] on input "text" at bounding box center [523, 417] width 366 height 25
type input "699"
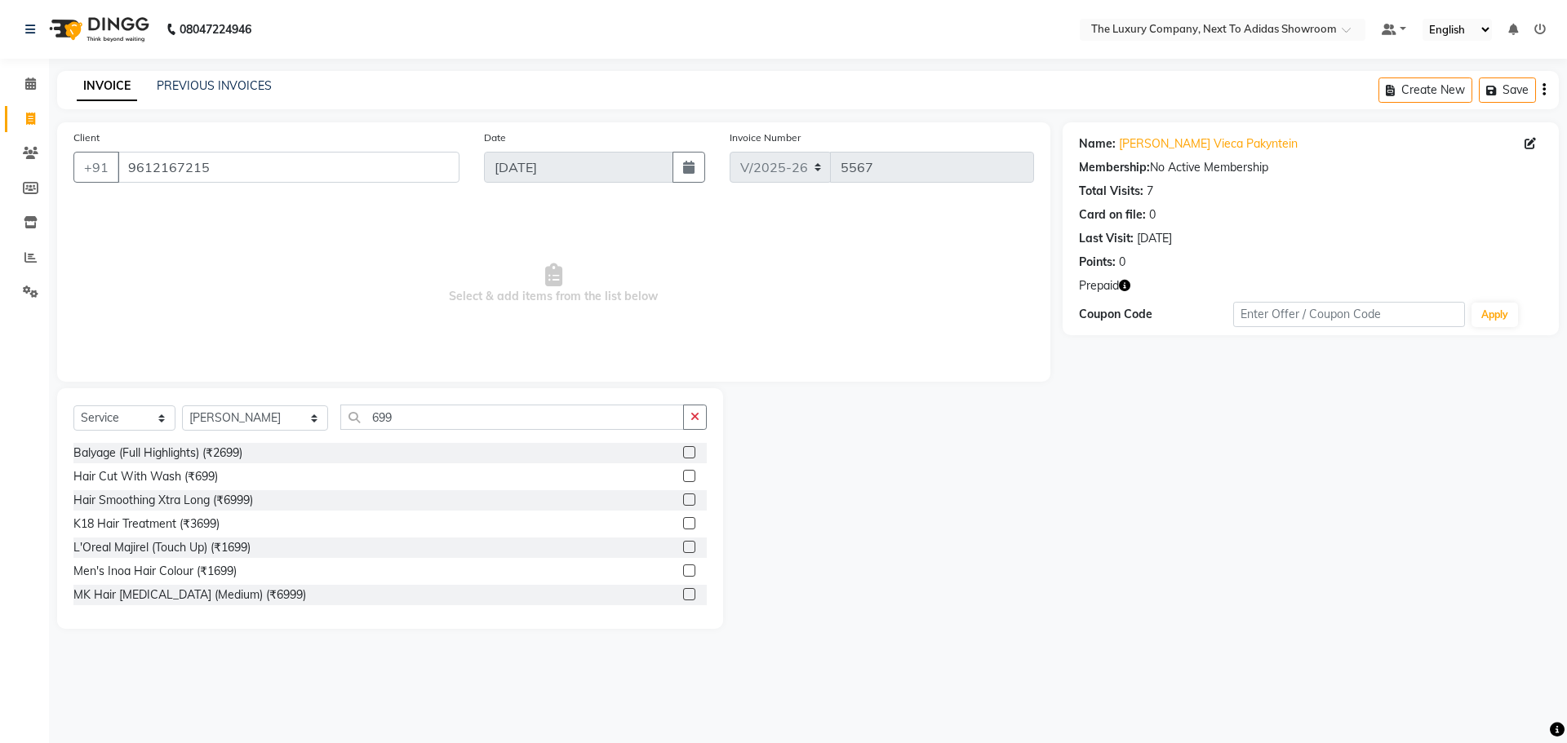
click at [683, 474] on label at bounding box center [689, 476] width 12 height 12
click at [683, 474] on input "checkbox" at bounding box center [688, 477] width 11 height 11
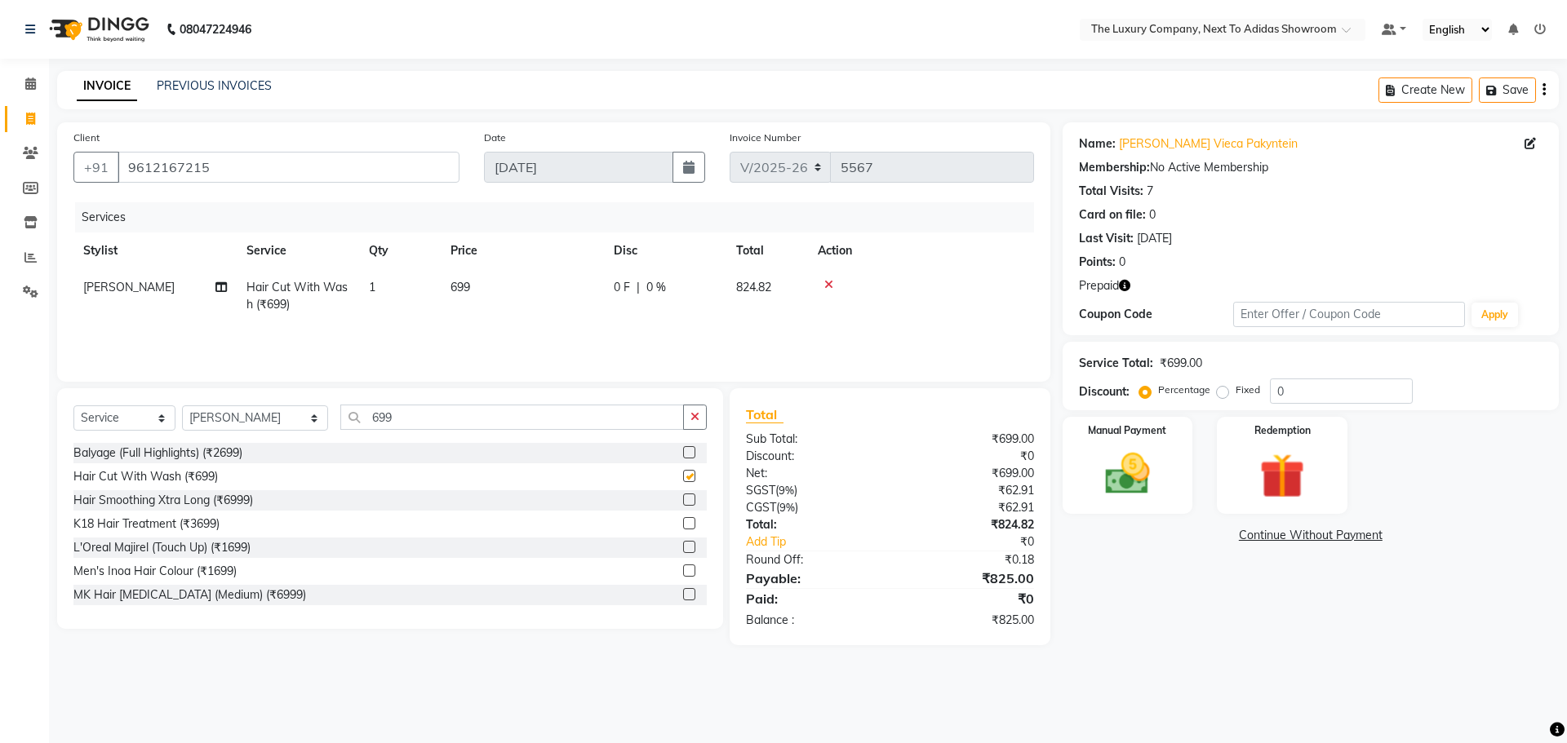
checkbox input "false"
click at [1237, 464] on div "Redemption" at bounding box center [1281, 465] width 135 height 100
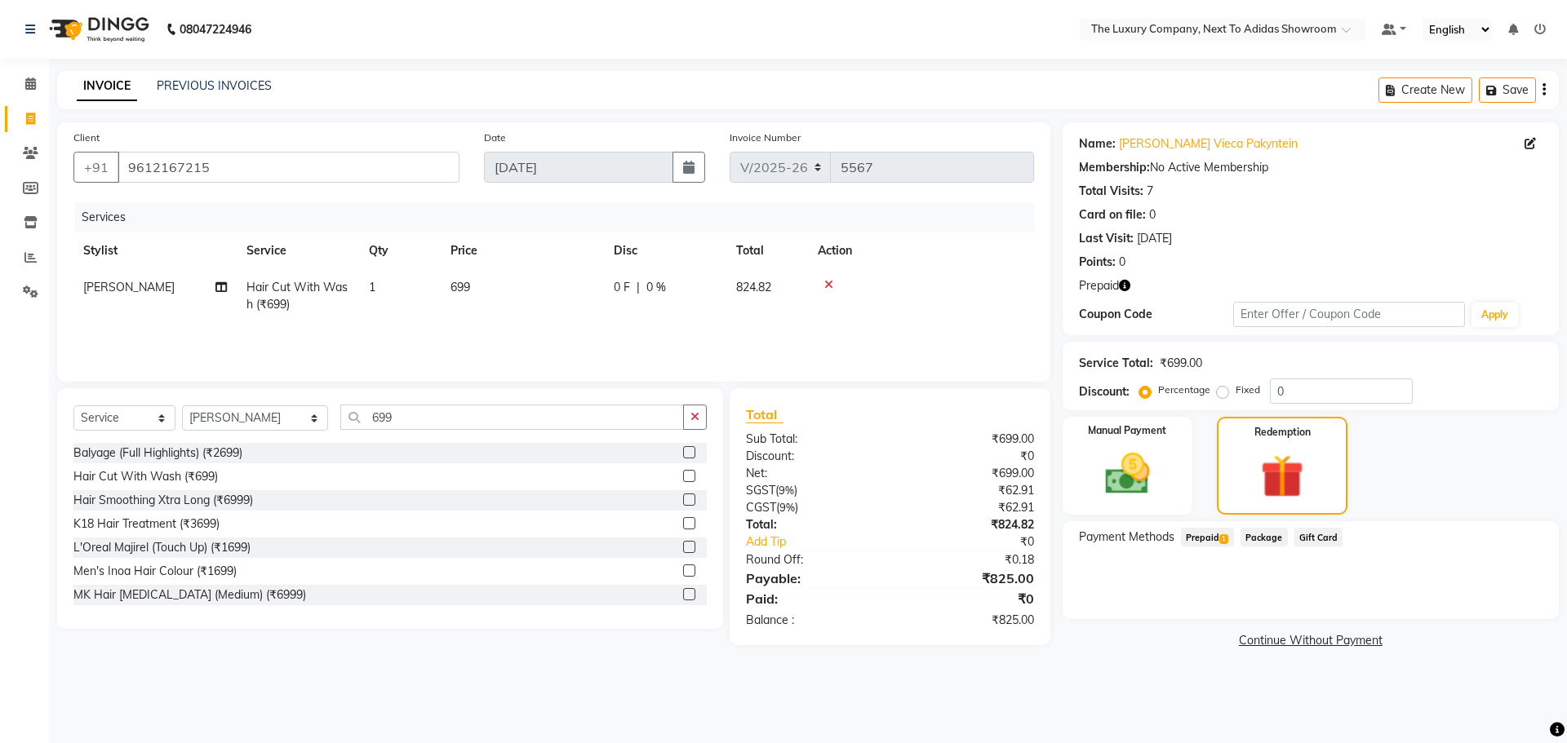
click at [1204, 538] on span "Prepaid 1" at bounding box center [1207, 537] width 53 height 19
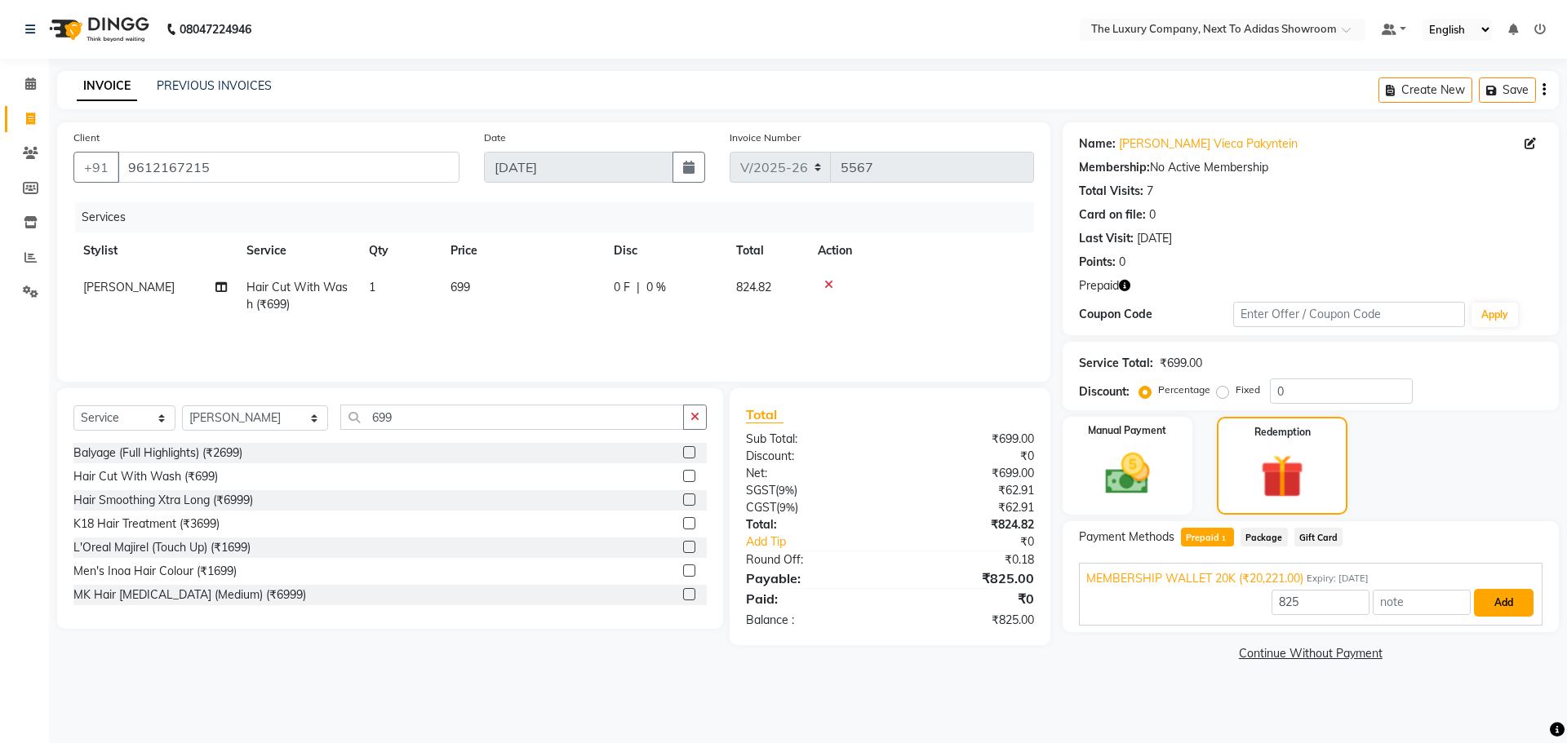
click at [1480, 589] on button "Add" at bounding box center [1504, 603] width 60 height 28
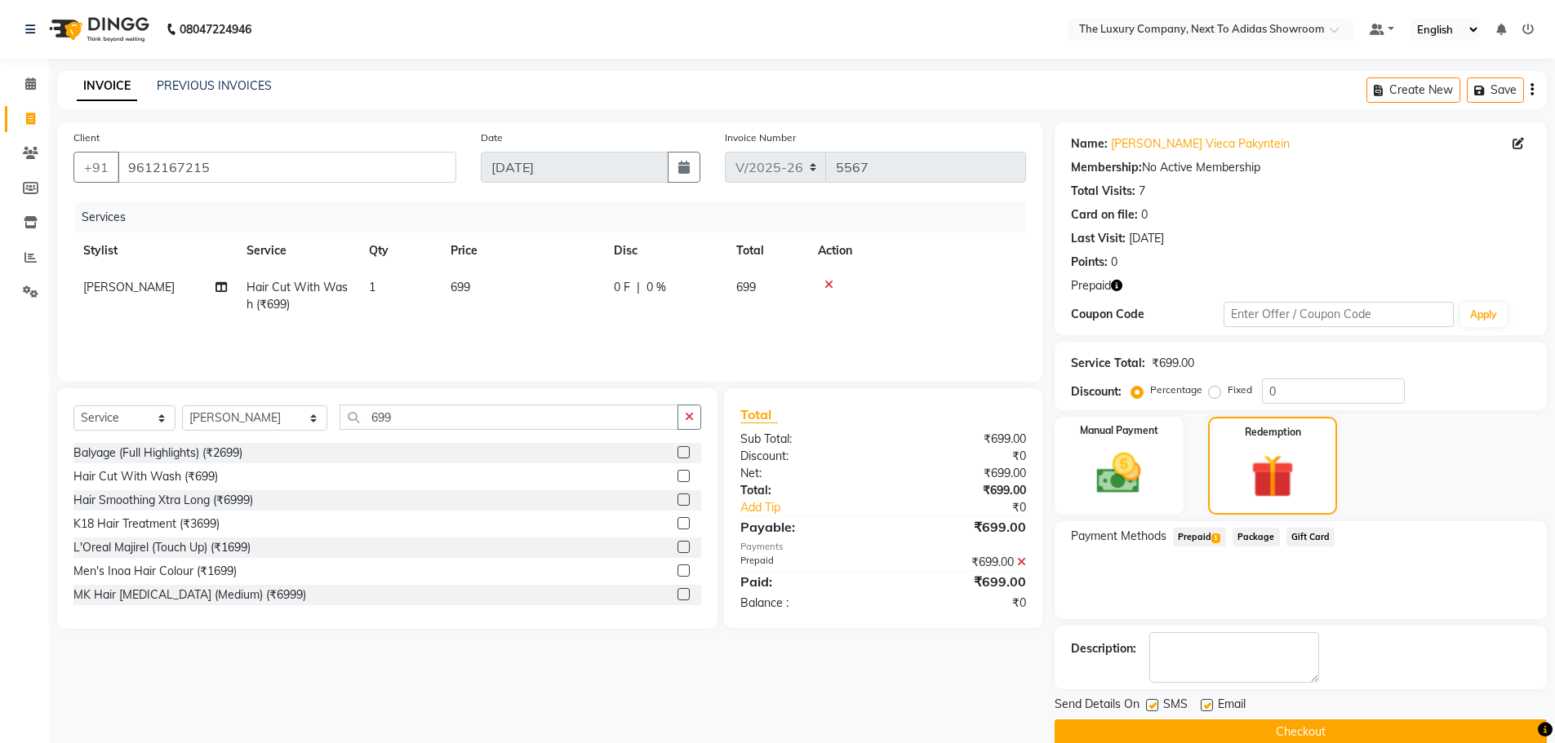
click at [1354, 726] on button "Checkout" at bounding box center [1300, 732] width 492 height 25
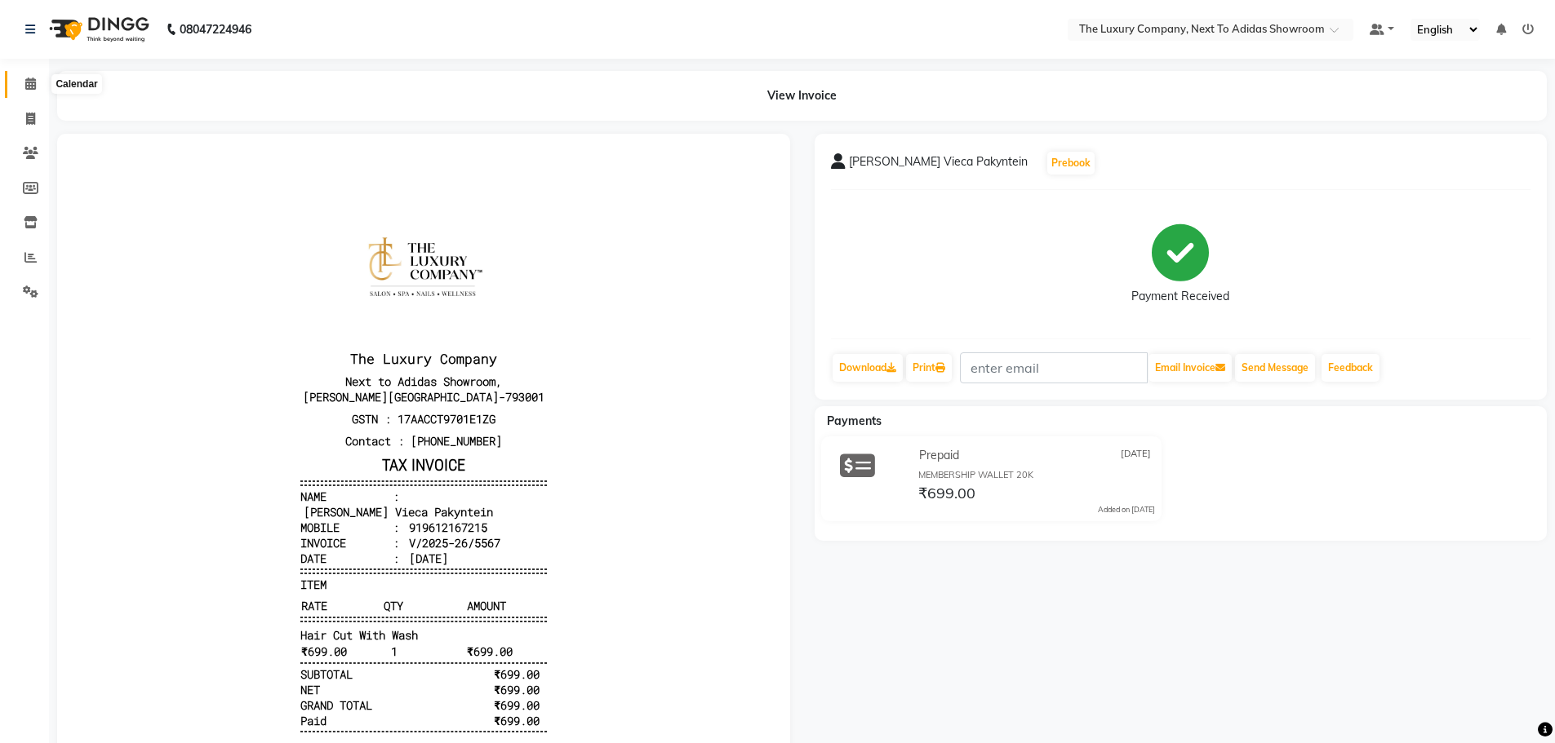
click at [29, 81] on icon at bounding box center [30, 84] width 11 height 12
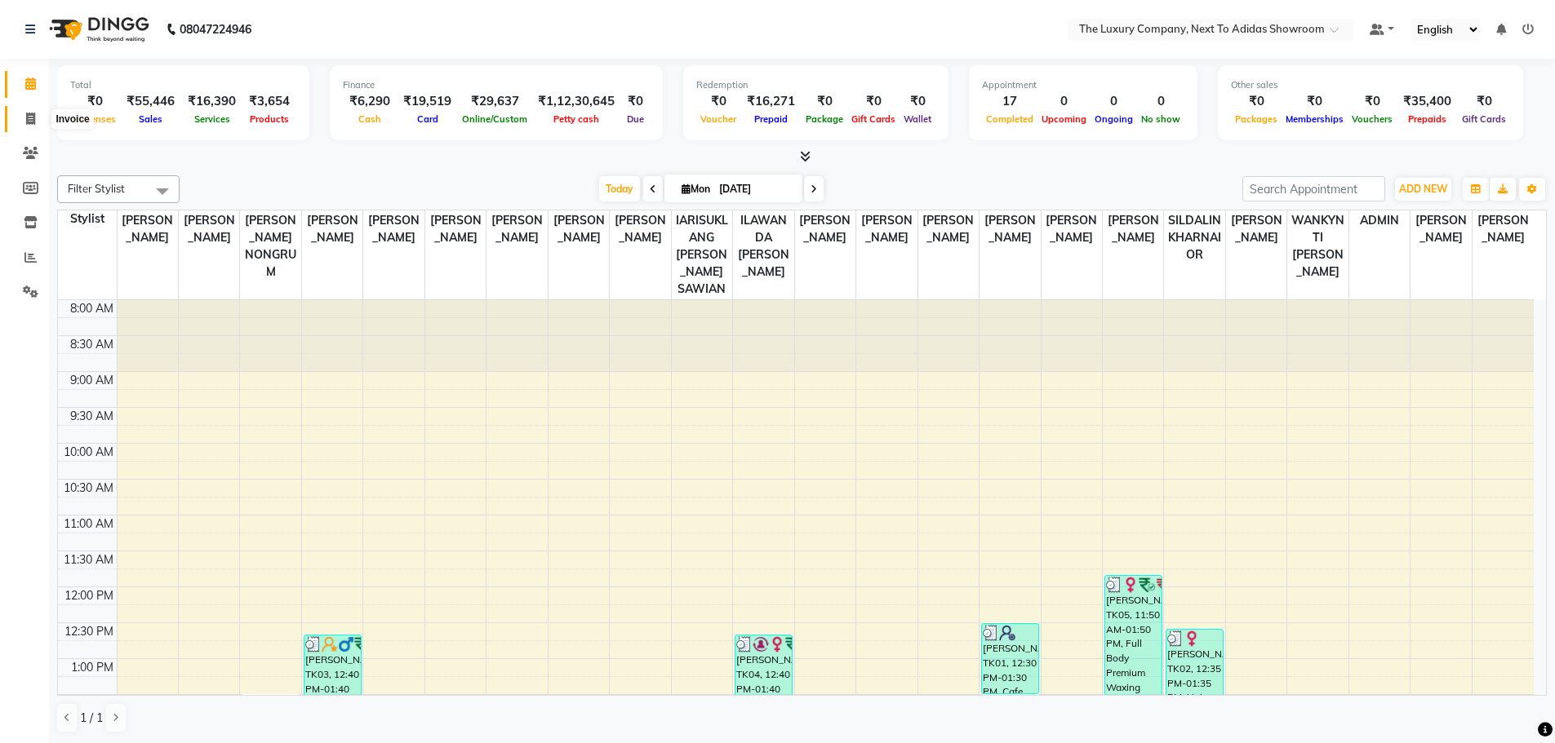
click at [39, 117] on span at bounding box center [30, 119] width 29 height 19
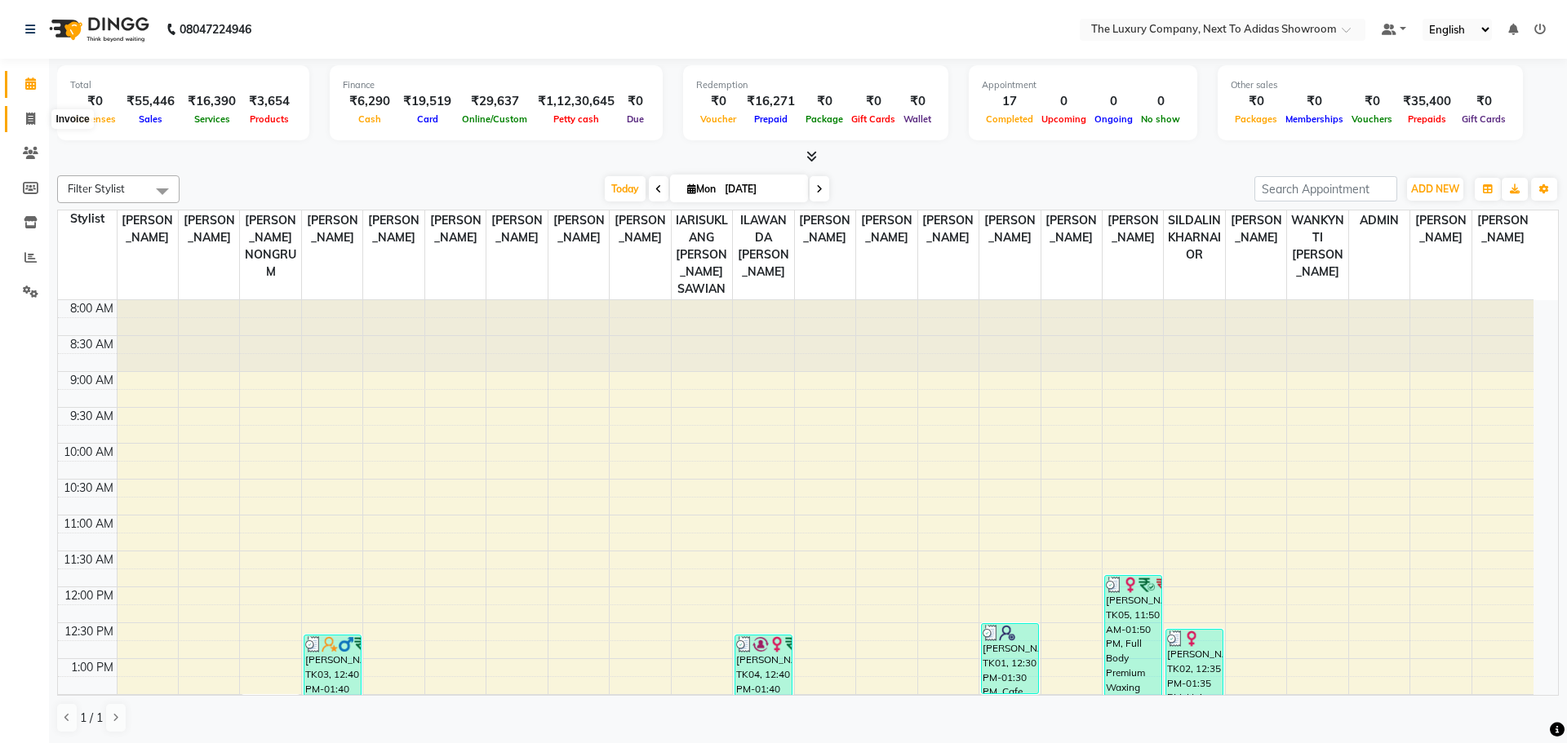
select select "service"
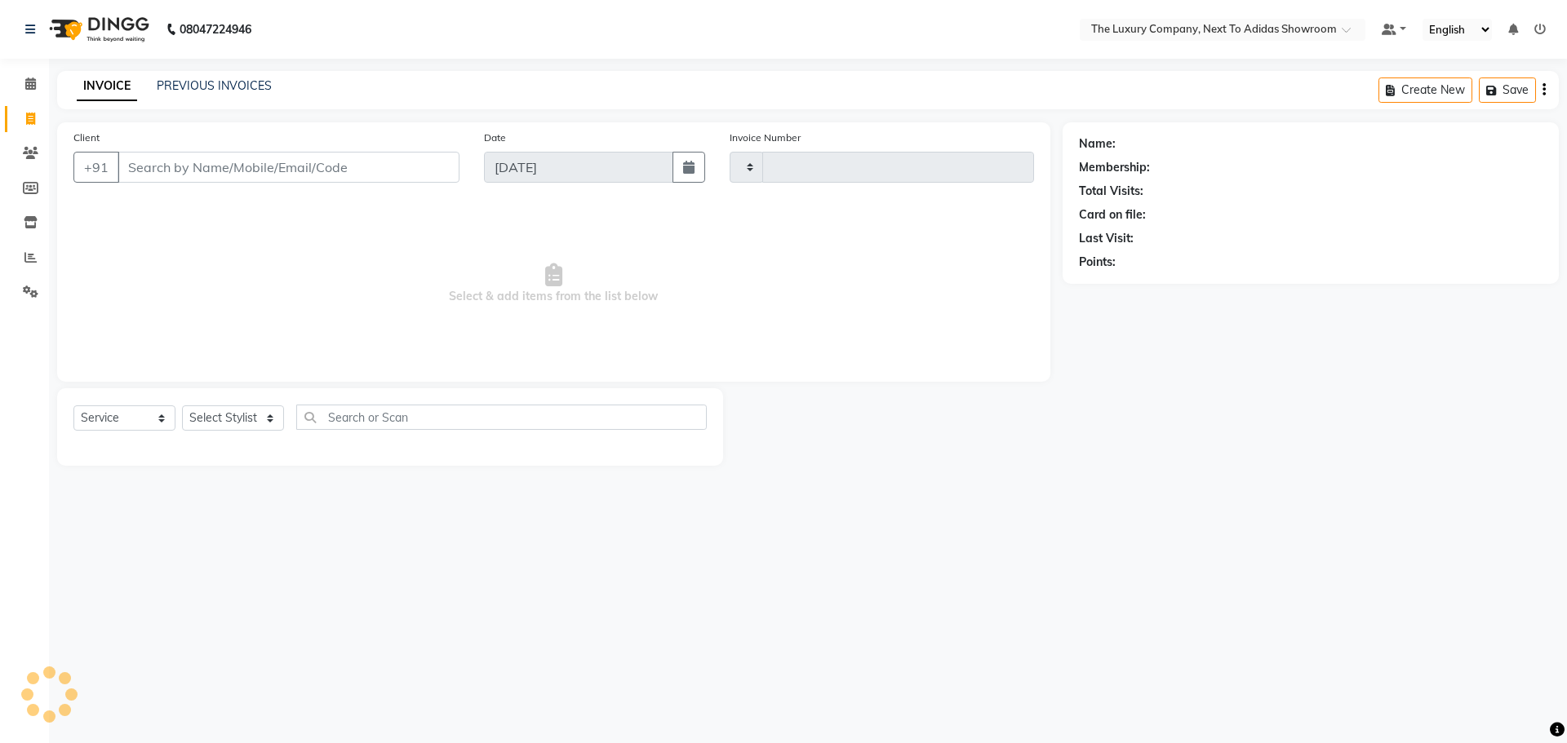
type input "5568"
select select "6828"
click at [184, 153] on input "Client" at bounding box center [289, 167] width 342 height 31
click at [182, 166] on input "Client" at bounding box center [289, 167] width 342 height 31
click at [196, 161] on input "Client" at bounding box center [289, 167] width 342 height 31
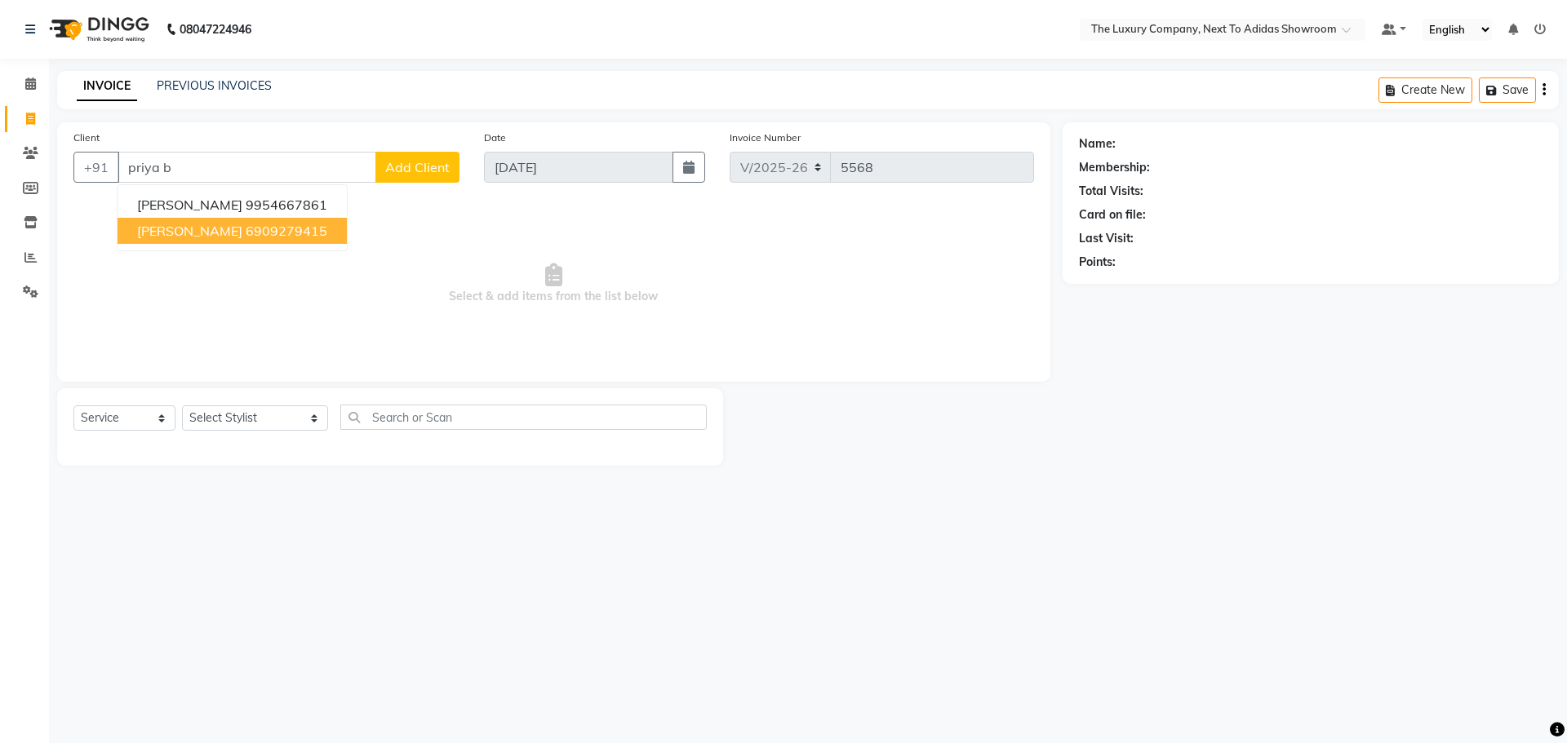
click at [242, 232] on span "[PERSON_NAME]" at bounding box center [189, 231] width 105 height 16
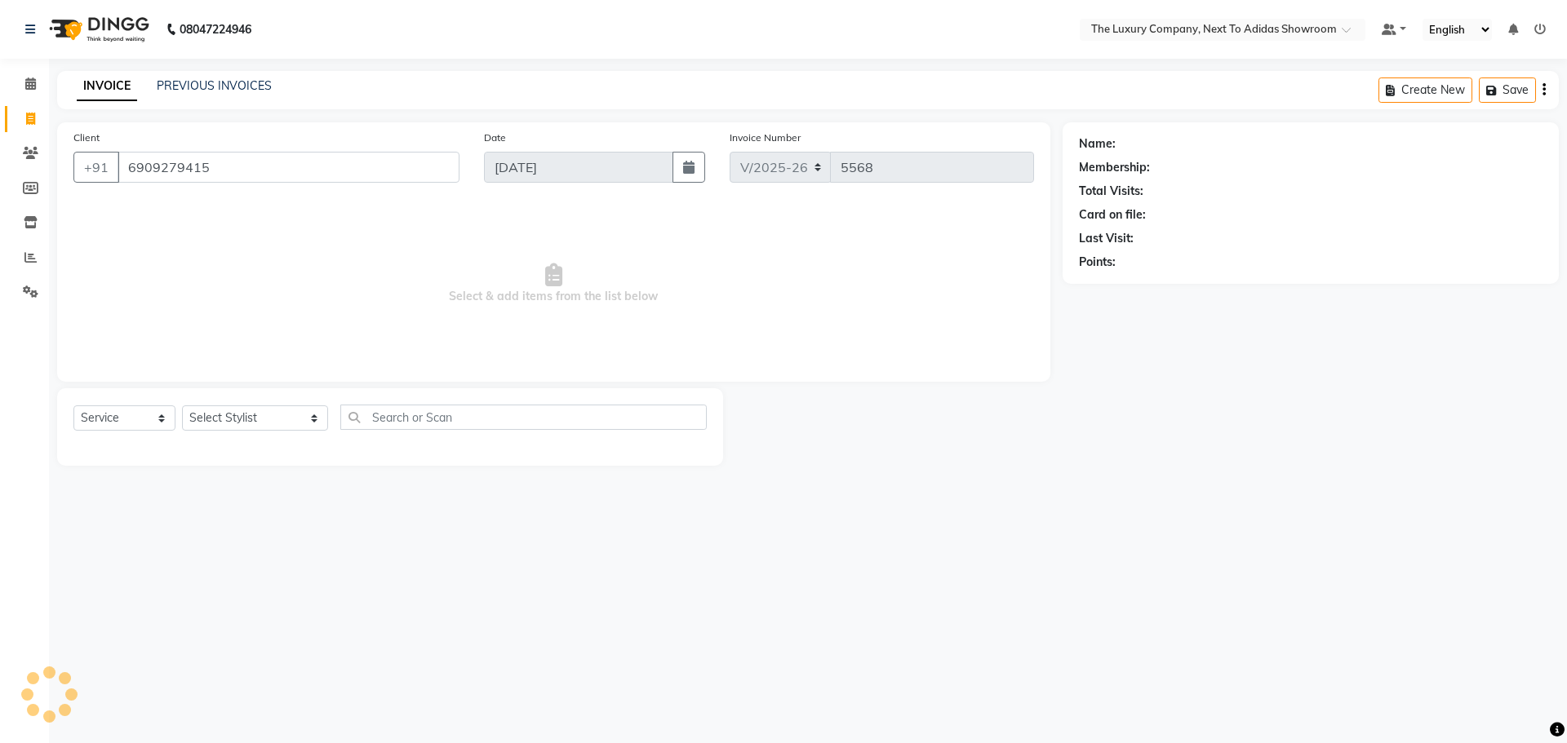
type input "6909279415"
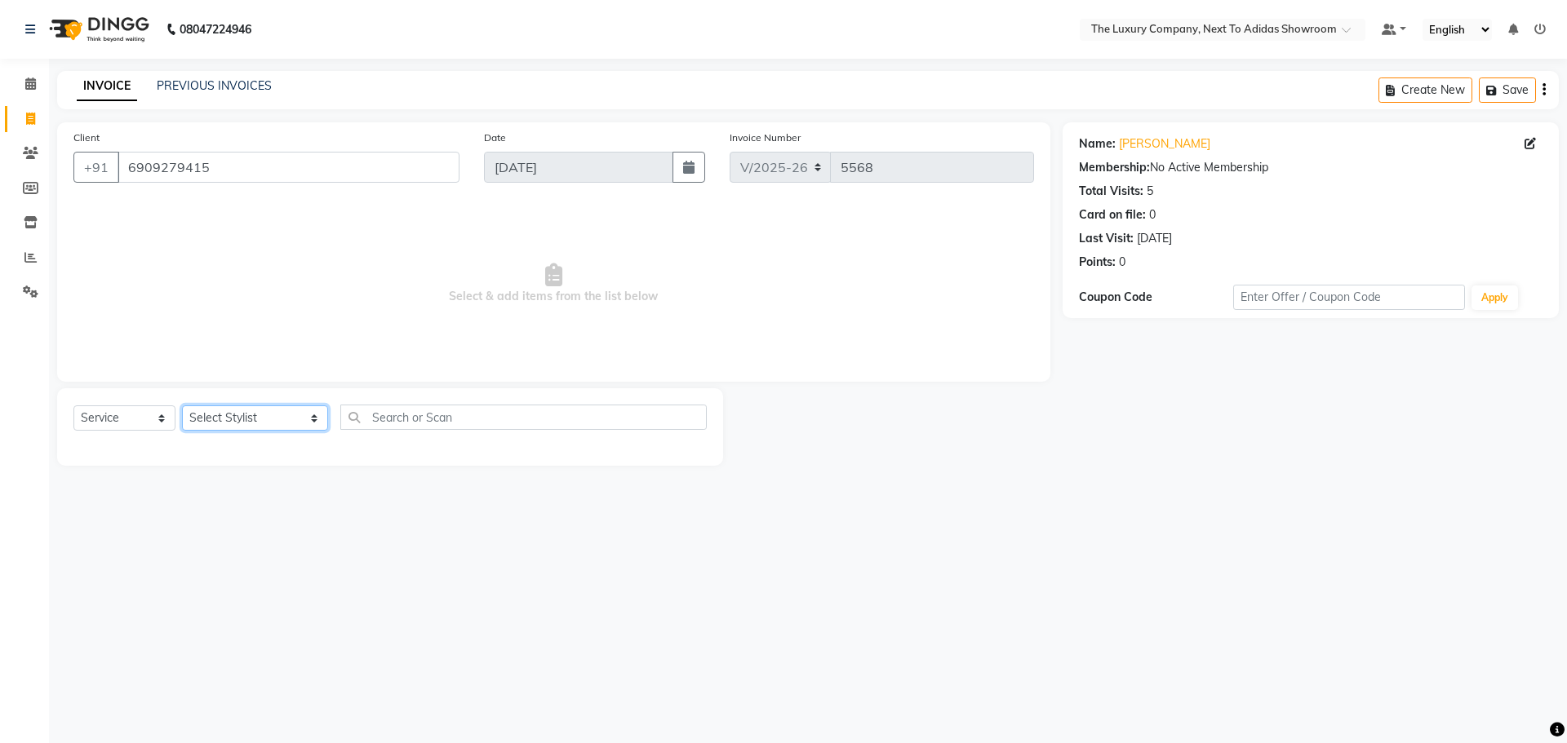
click at [280, 417] on select "Select Stylist [PERSON_NAME] [PERSON_NAME] ANSAI [PERSON_NAME] BALAJIED [PERSON…" at bounding box center [255, 418] width 146 height 25
select select "53683"
click at [182, 406] on select "Select Stylist [PERSON_NAME] [PERSON_NAME] ANSAI [PERSON_NAME] BALAJIED [PERSON…" at bounding box center [255, 418] width 146 height 25
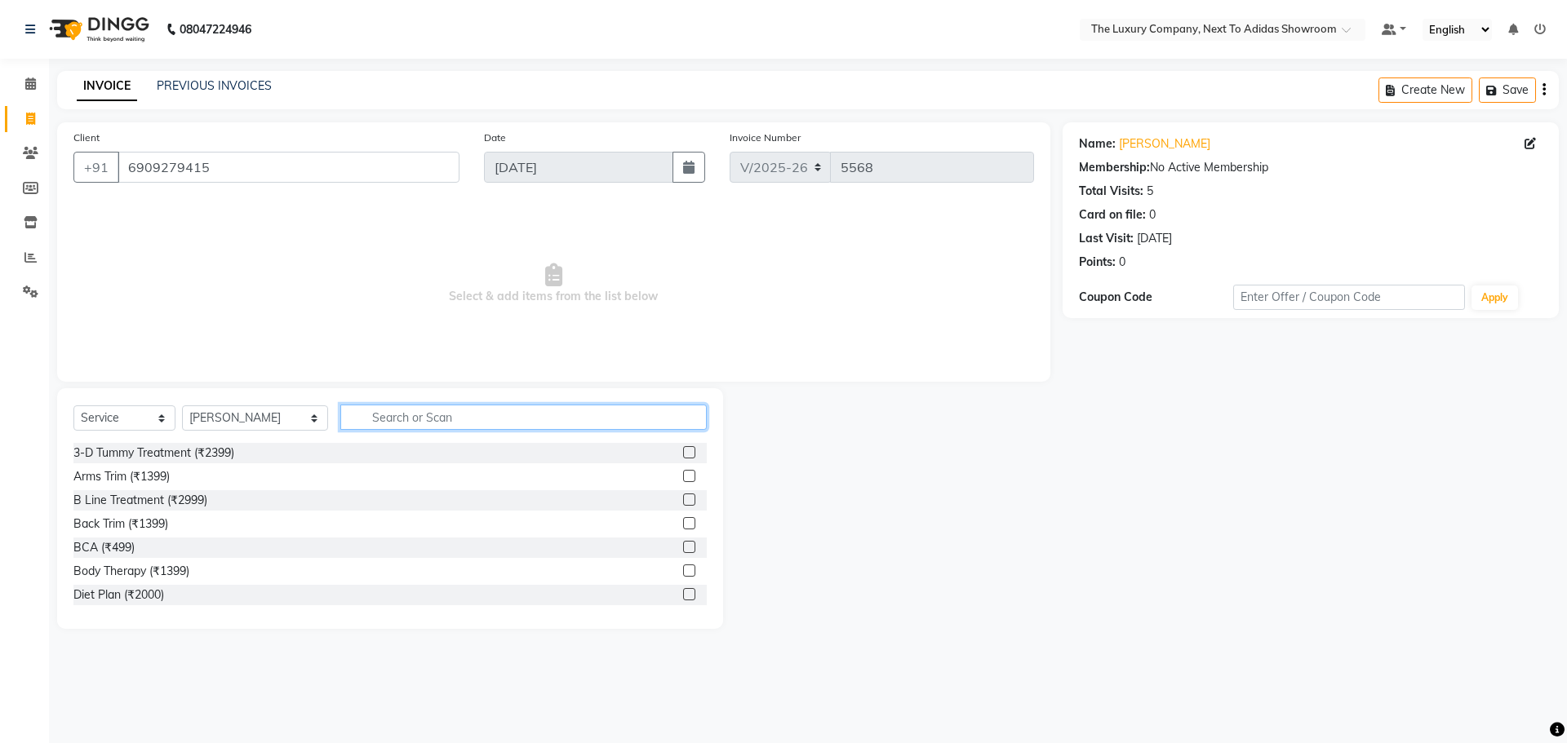
click at [363, 420] on input "text" at bounding box center [523, 417] width 366 height 25
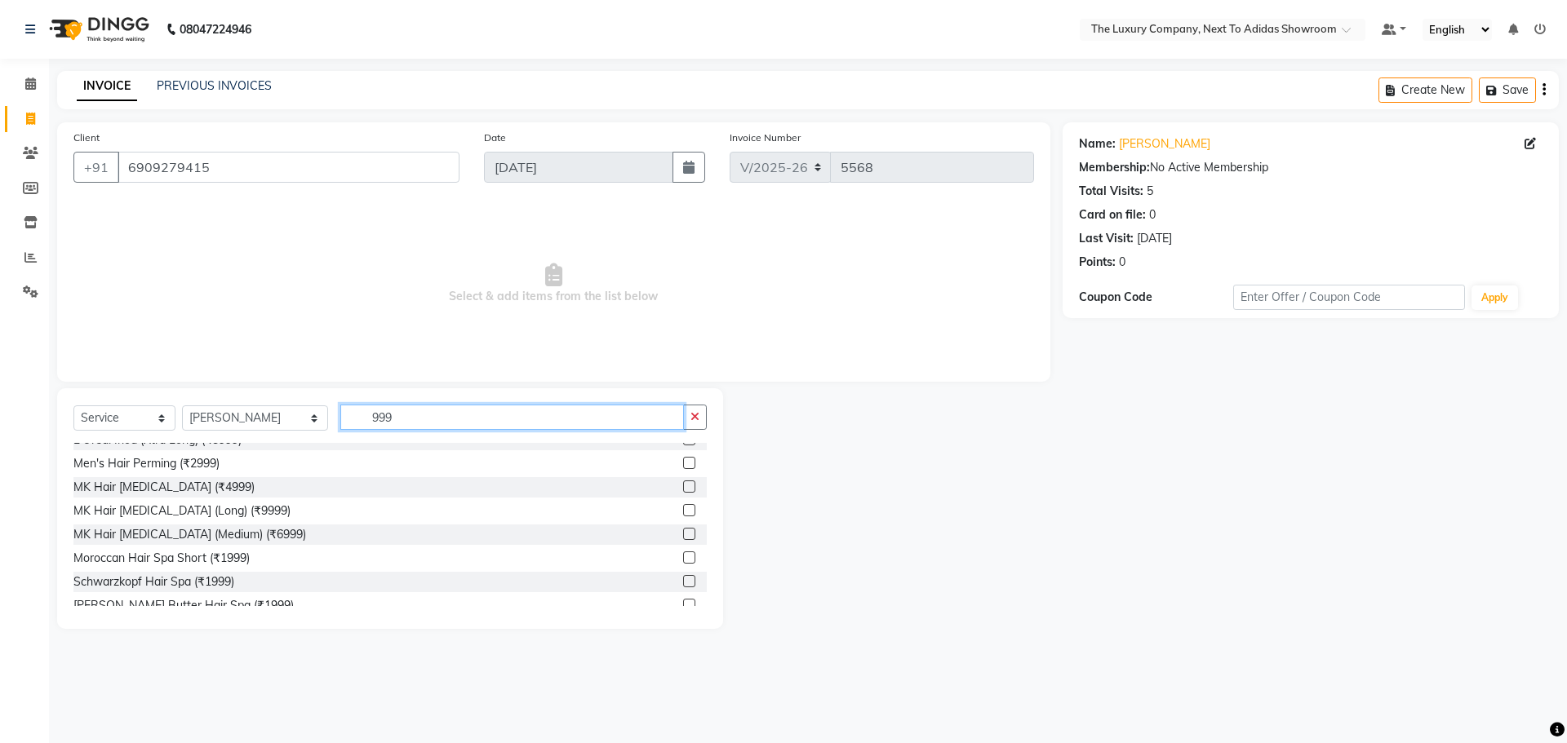
scroll to position [571, 0]
drag, startPoint x: 429, startPoint y: 417, endPoint x: 68, endPoint y: 449, distance: 362.9
click at [68, 449] on div "Select Service Product Membership Package Voucher Prepaid Gift Card Select Styl…" at bounding box center [390, 508] width 666 height 241
type input "999"
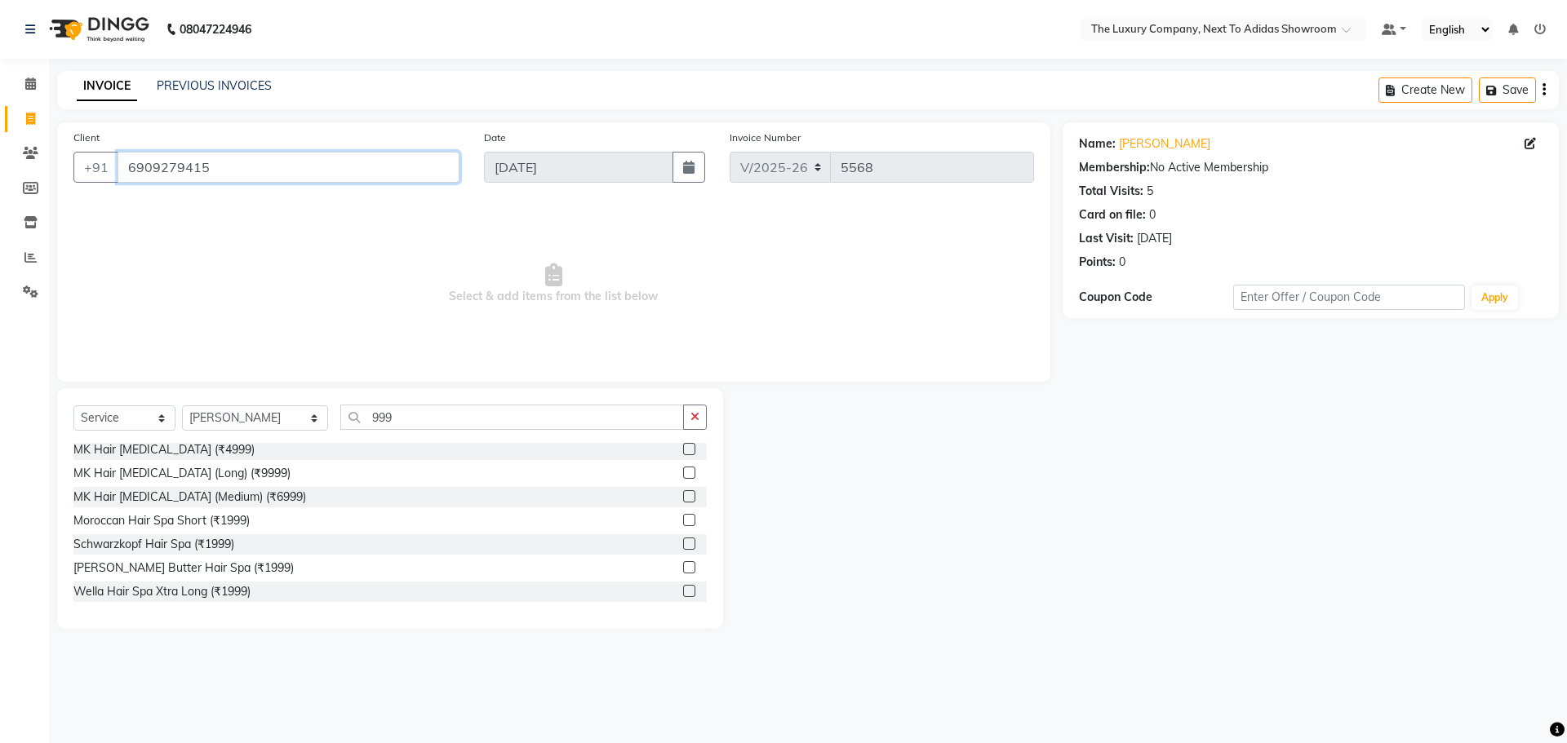
drag, startPoint x: 289, startPoint y: 168, endPoint x: 0, endPoint y: 200, distance: 290.6
click at [0, 200] on app-home "08047224946 Select Location × The Luxury Company, Next To Adidas Showroom Defau…" at bounding box center [783, 327] width 1567 height 654
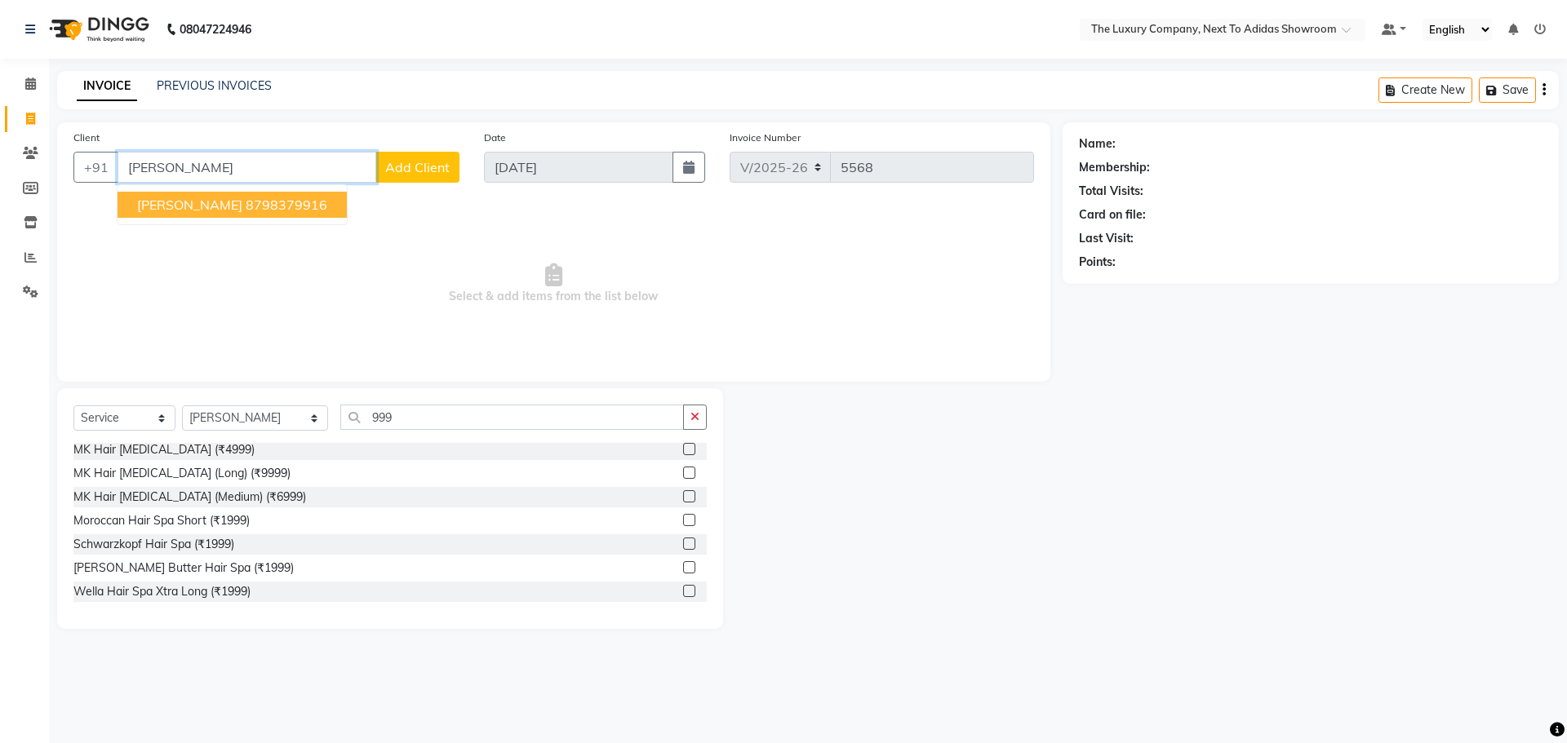
click at [191, 202] on span "[PERSON_NAME]" at bounding box center [189, 205] width 105 height 16
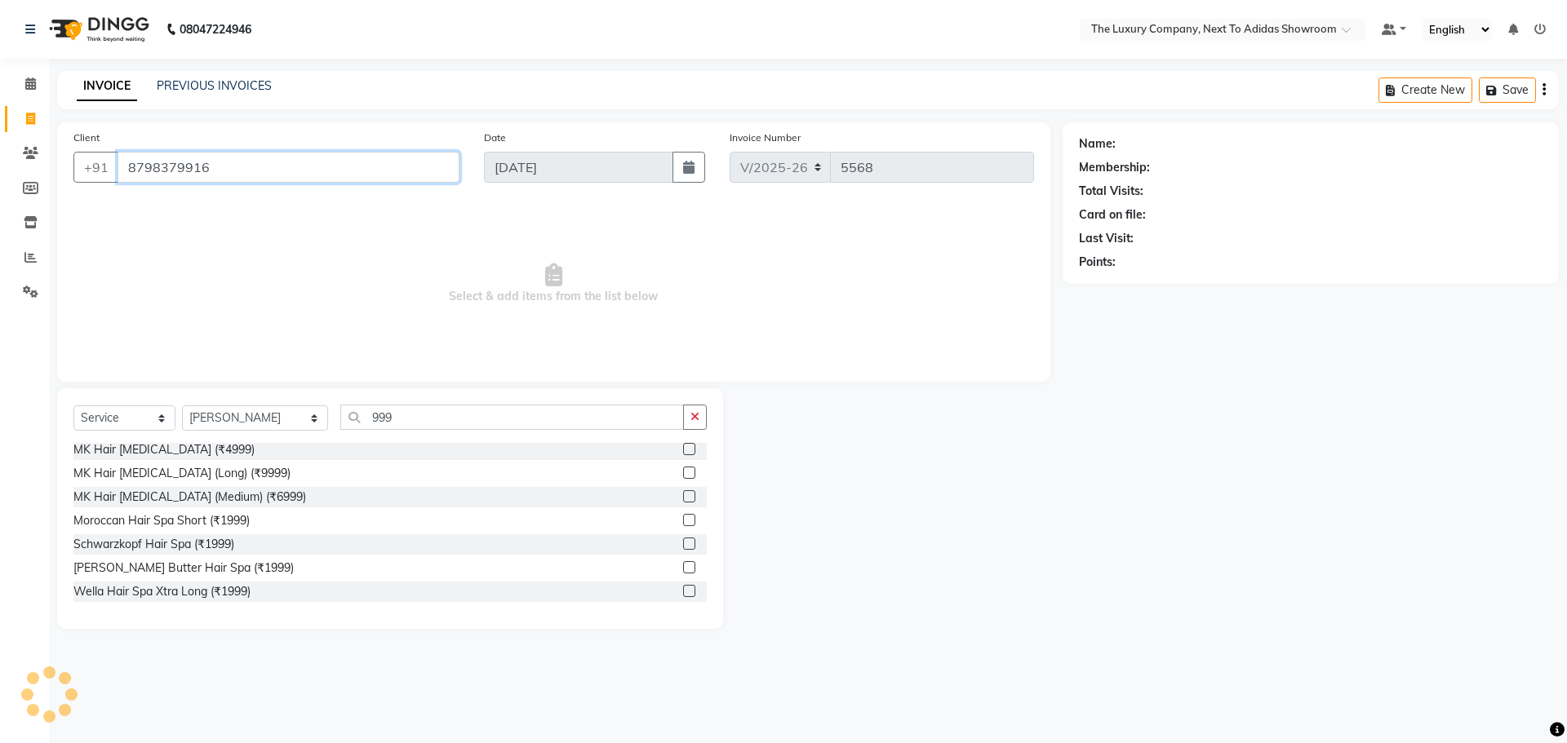
type input "8798379916"
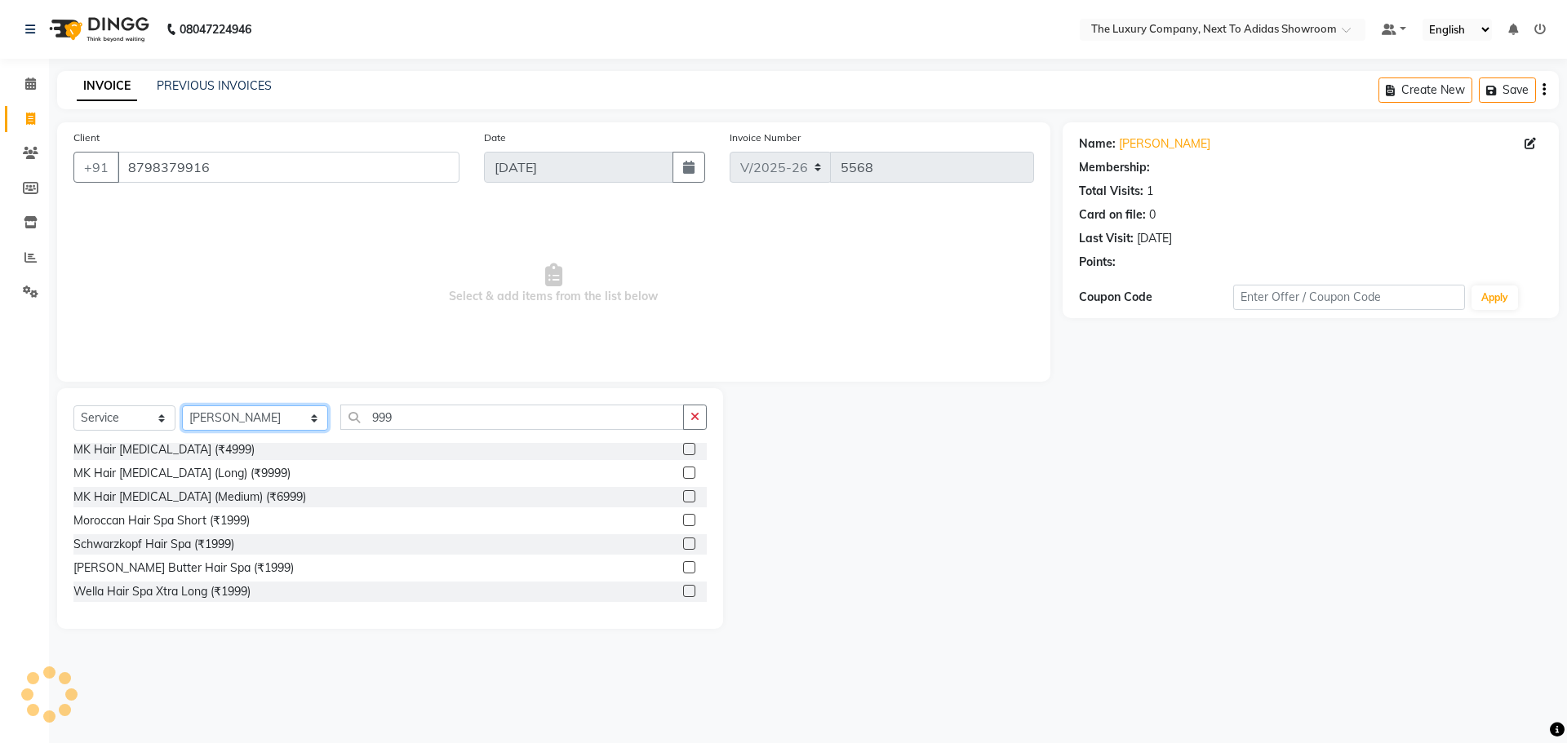
click at [267, 417] on select "Select Stylist [PERSON_NAME] [PERSON_NAME] ANSAI [PERSON_NAME] BALAJIED [PERSON…" at bounding box center [255, 418] width 146 height 25
select select "53688"
click at [182, 406] on select "Select Stylist [PERSON_NAME] [PERSON_NAME] ANSAI [PERSON_NAME] BALAJIED [PERSON…" at bounding box center [255, 418] width 146 height 25
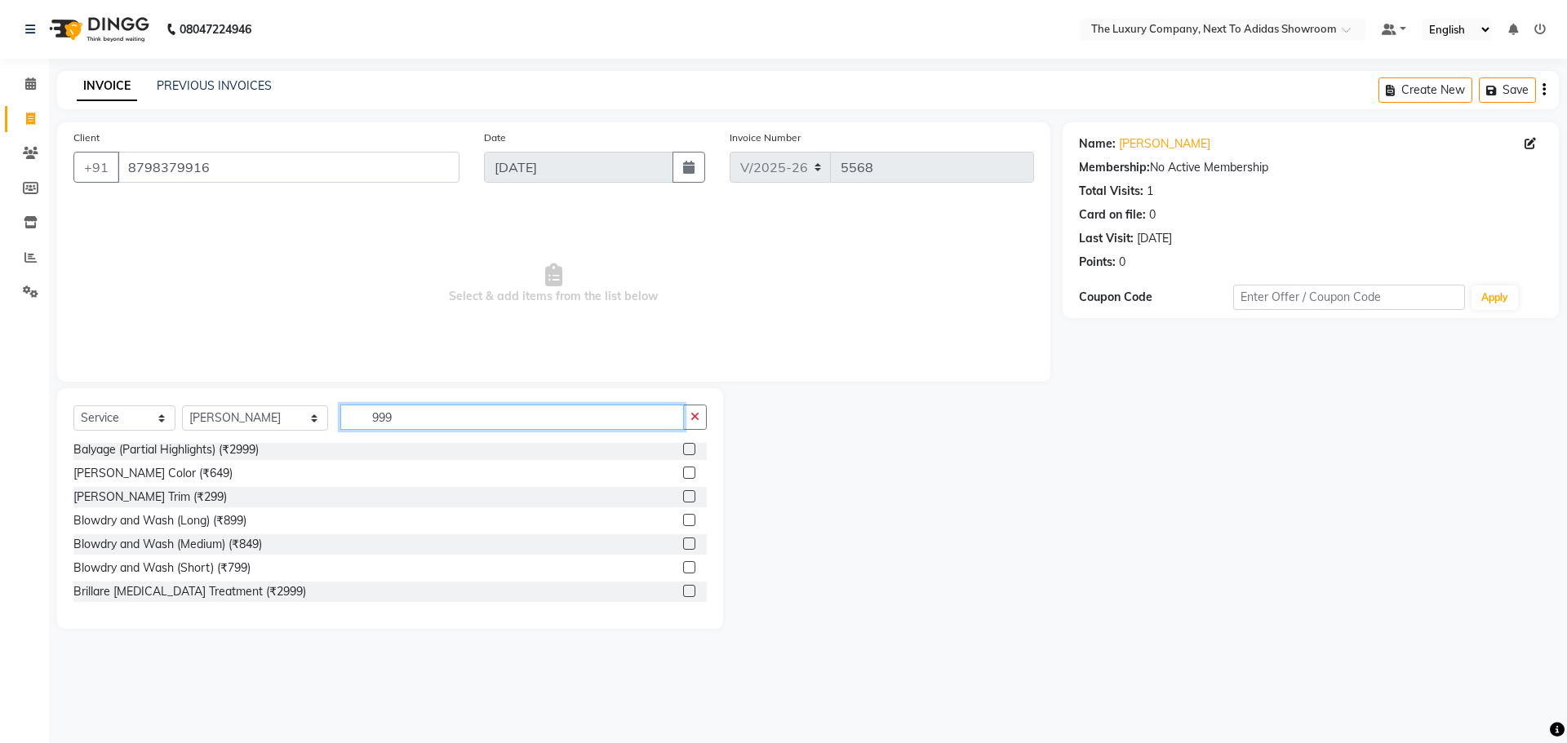
drag, startPoint x: 392, startPoint y: 415, endPoint x: 163, endPoint y: 422, distance: 228.6
click at [163, 422] on div "Select Service Product Membership Package Voucher Prepaid Gift Card Select Styl…" at bounding box center [389, 424] width 633 height 38
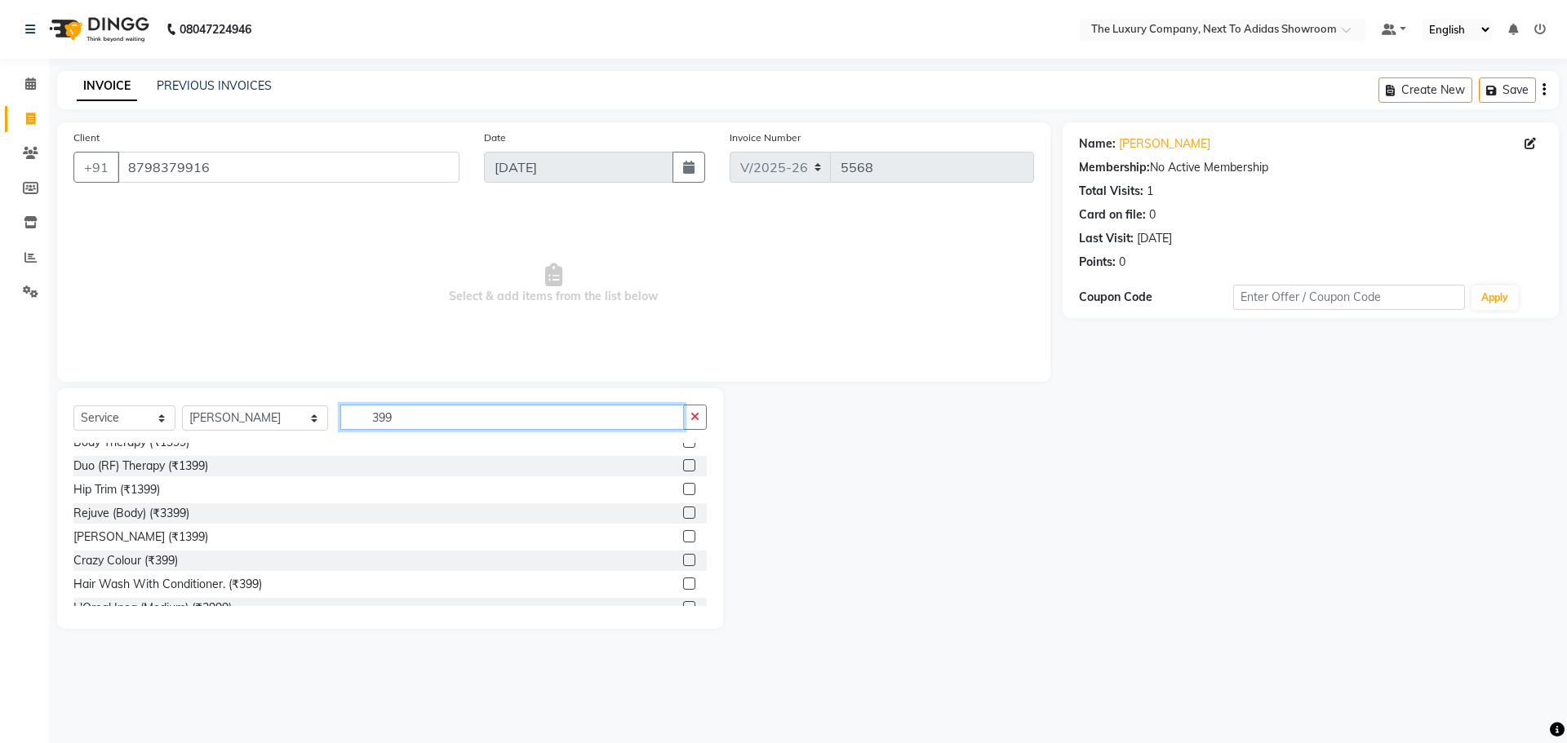
scroll to position [163, 0]
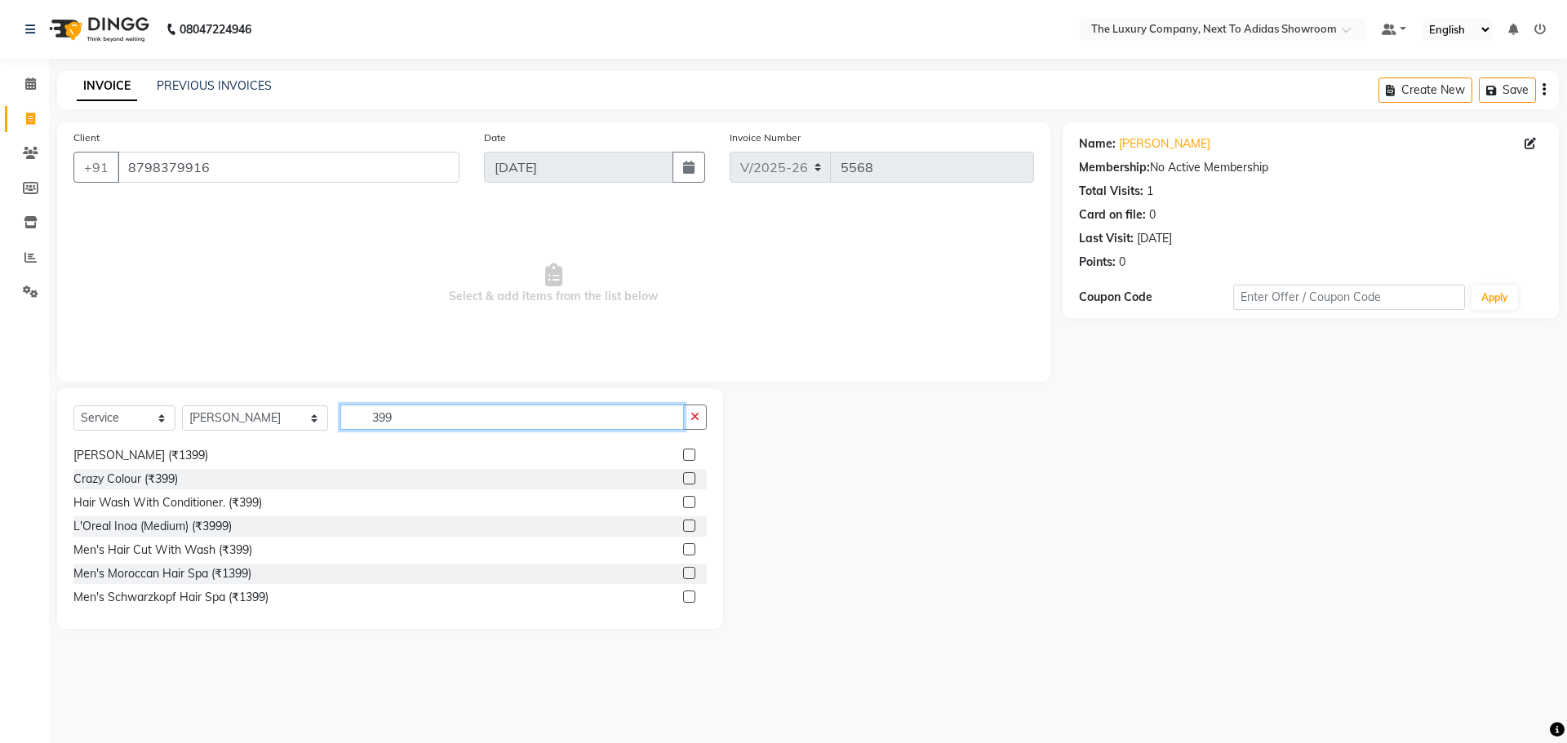
type input "399"
click at [683, 548] on label at bounding box center [689, 550] width 12 height 12
click at [683, 548] on input "checkbox" at bounding box center [688, 550] width 11 height 11
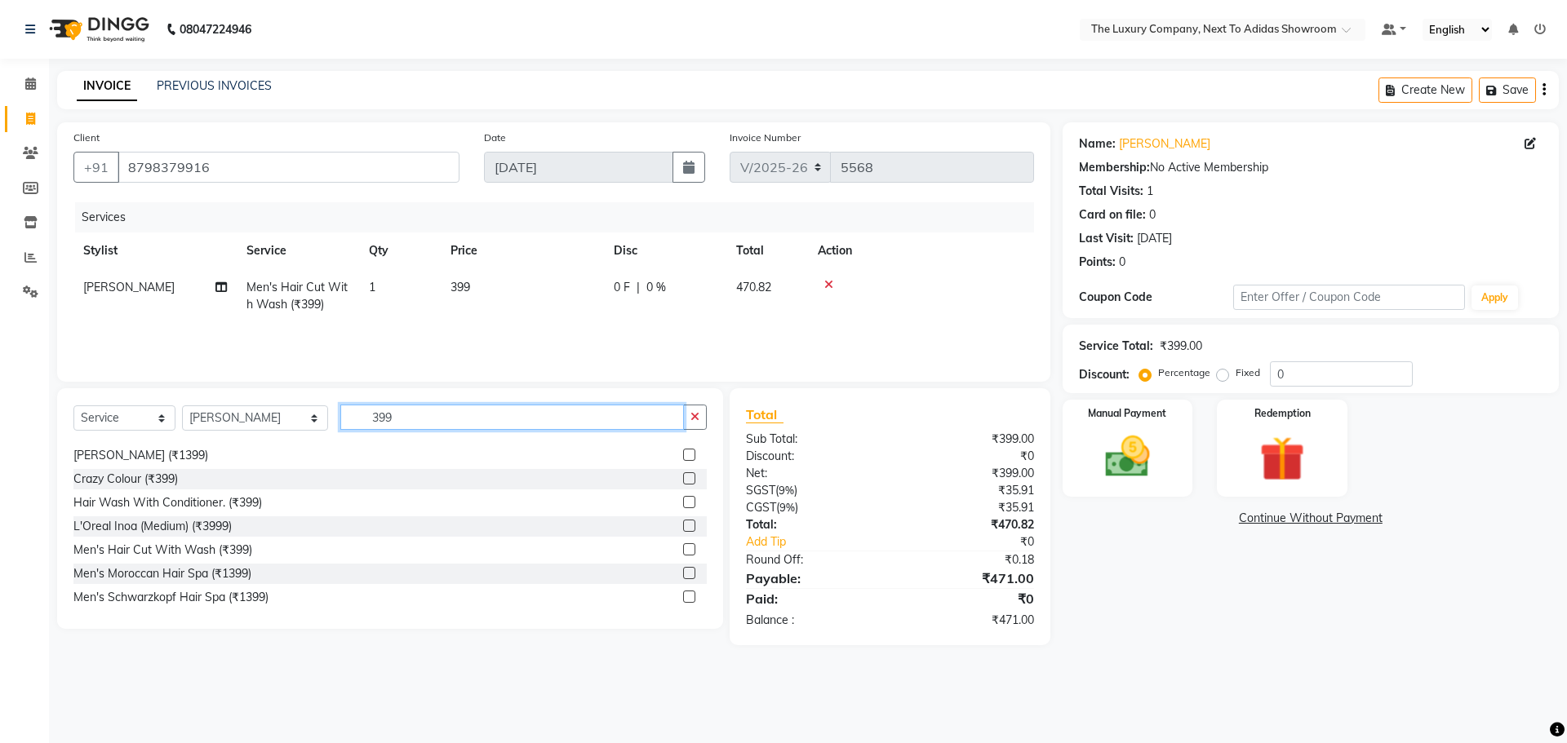
checkbox input "false"
drag, startPoint x: 428, startPoint y: 418, endPoint x: 162, endPoint y: 433, distance: 266.5
click at [162, 433] on div "Select Service Product Membership Package Voucher Prepaid Gift Card Select Styl…" at bounding box center [389, 424] width 633 height 38
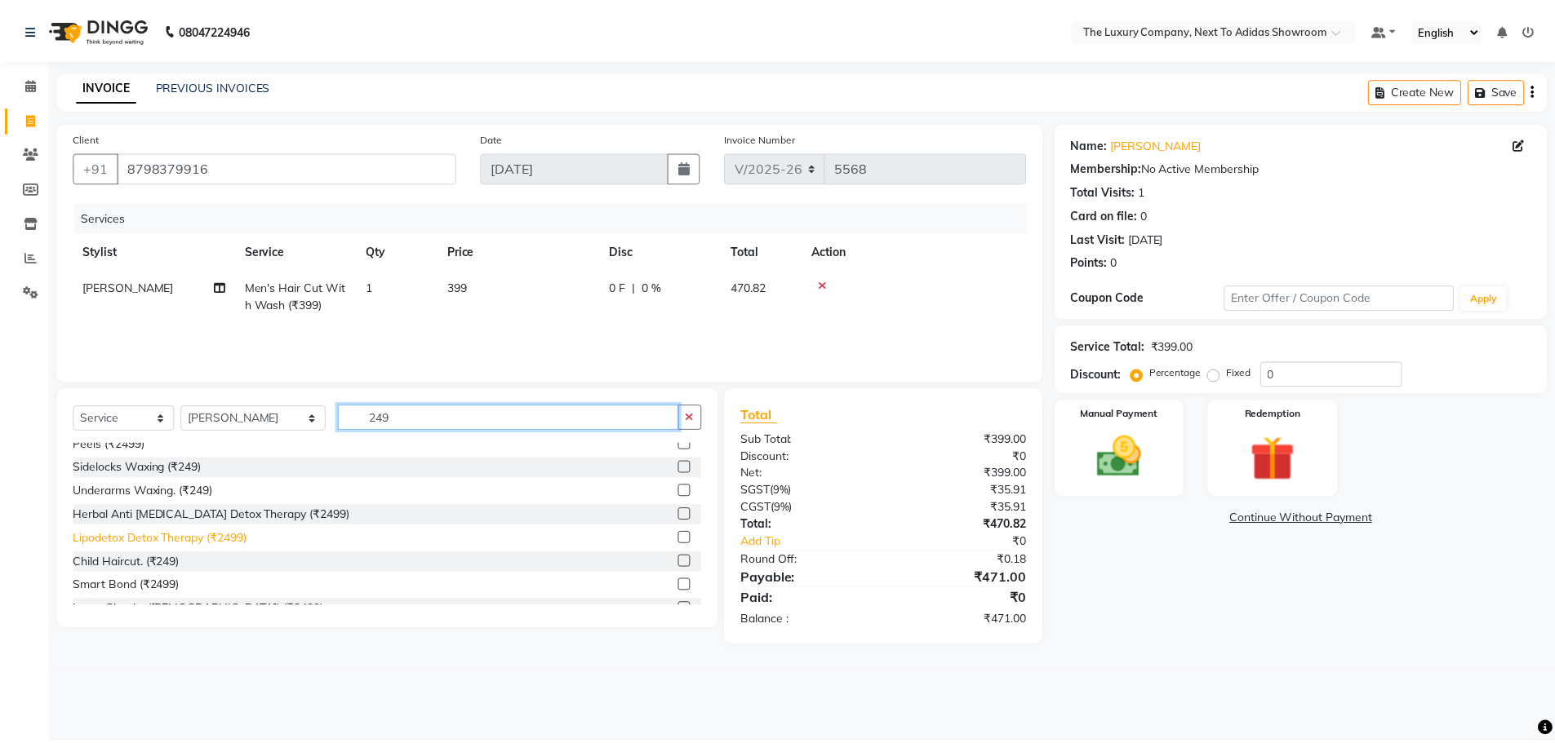
scroll to position [42, 0]
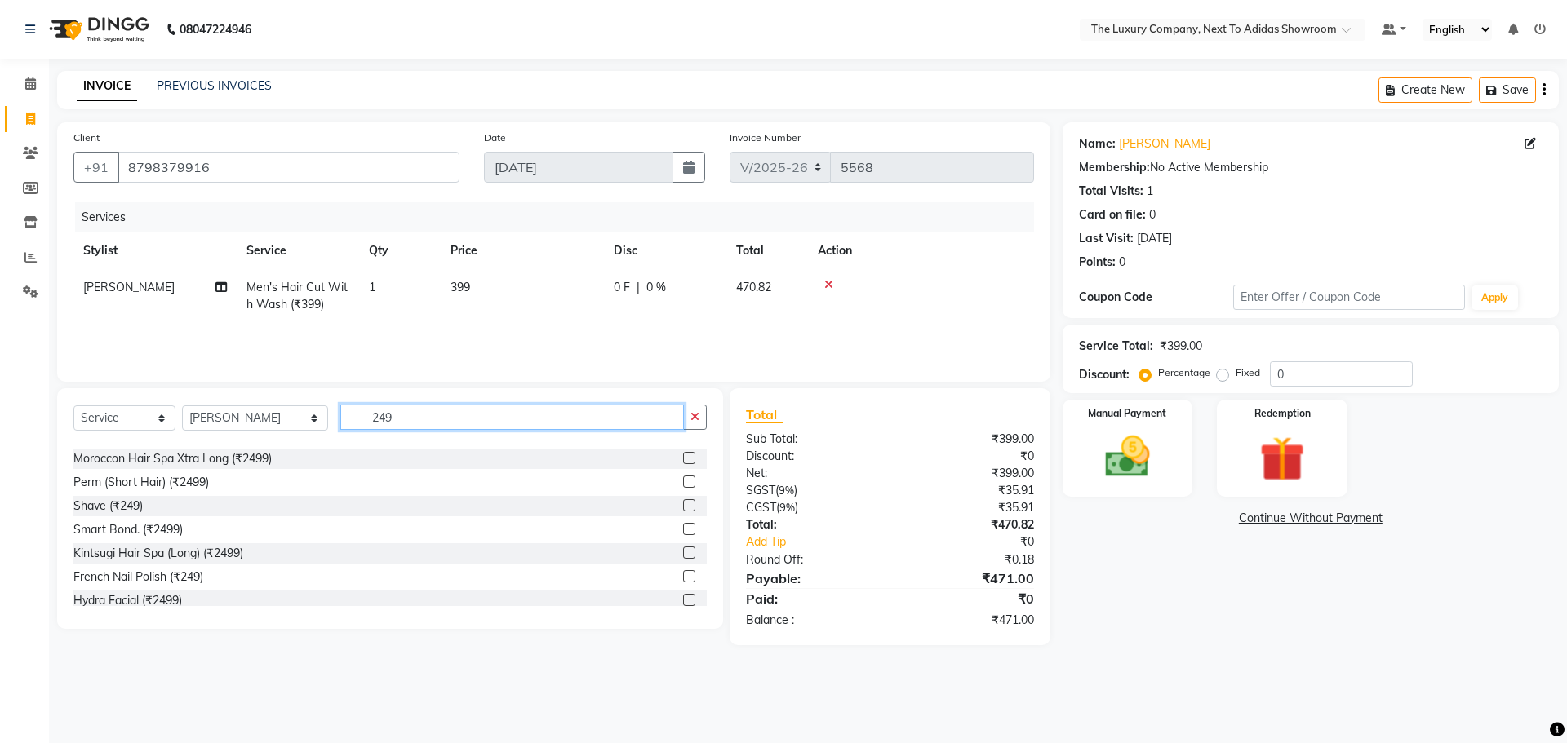
type input "249"
click at [683, 508] on label at bounding box center [689, 505] width 12 height 12
click at [683, 508] on input "checkbox" at bounding box center [688, 506] width 11 height 11
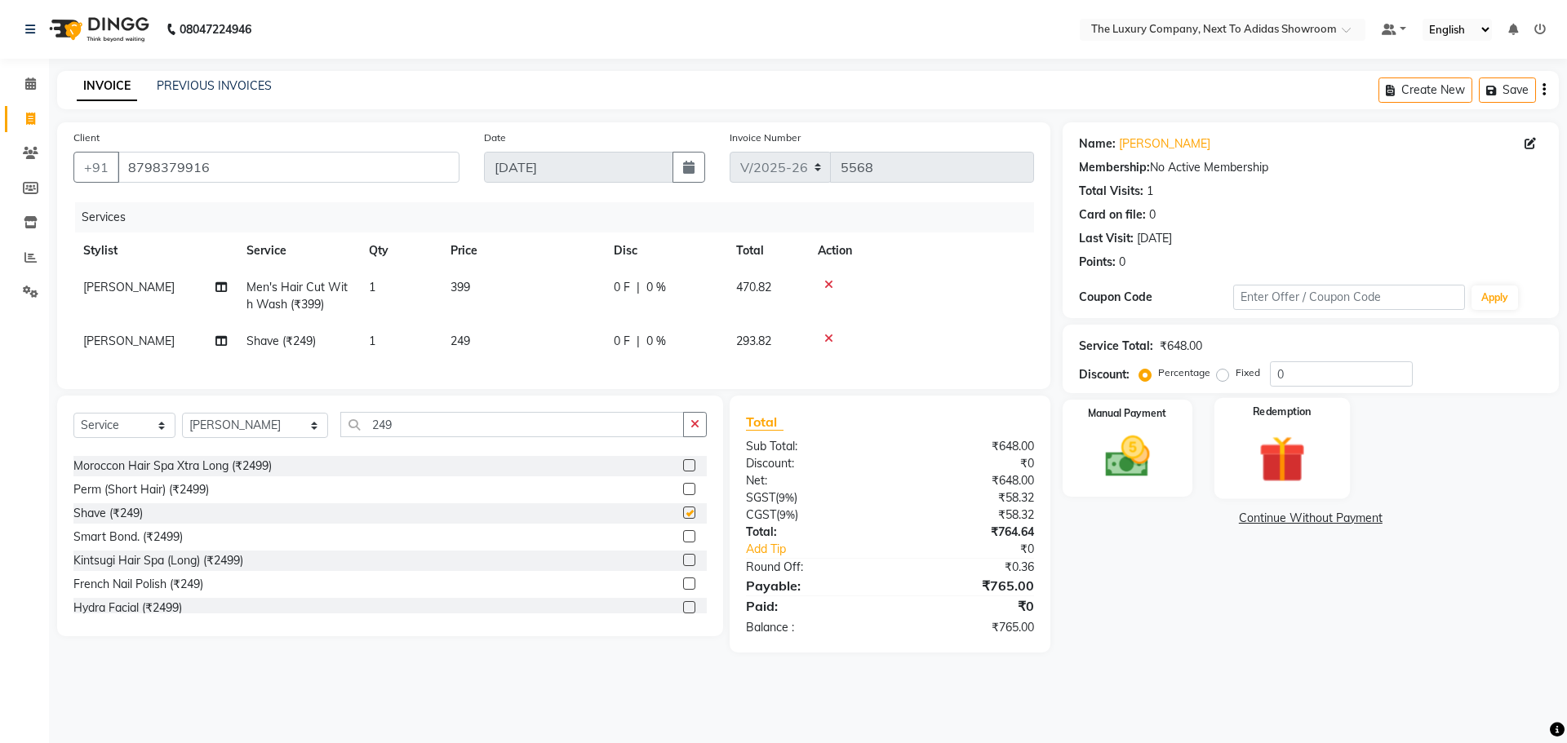
checkbox input "false"
click at [1145, 451] on img at bounding box center [1127, 457] width 76 height 54
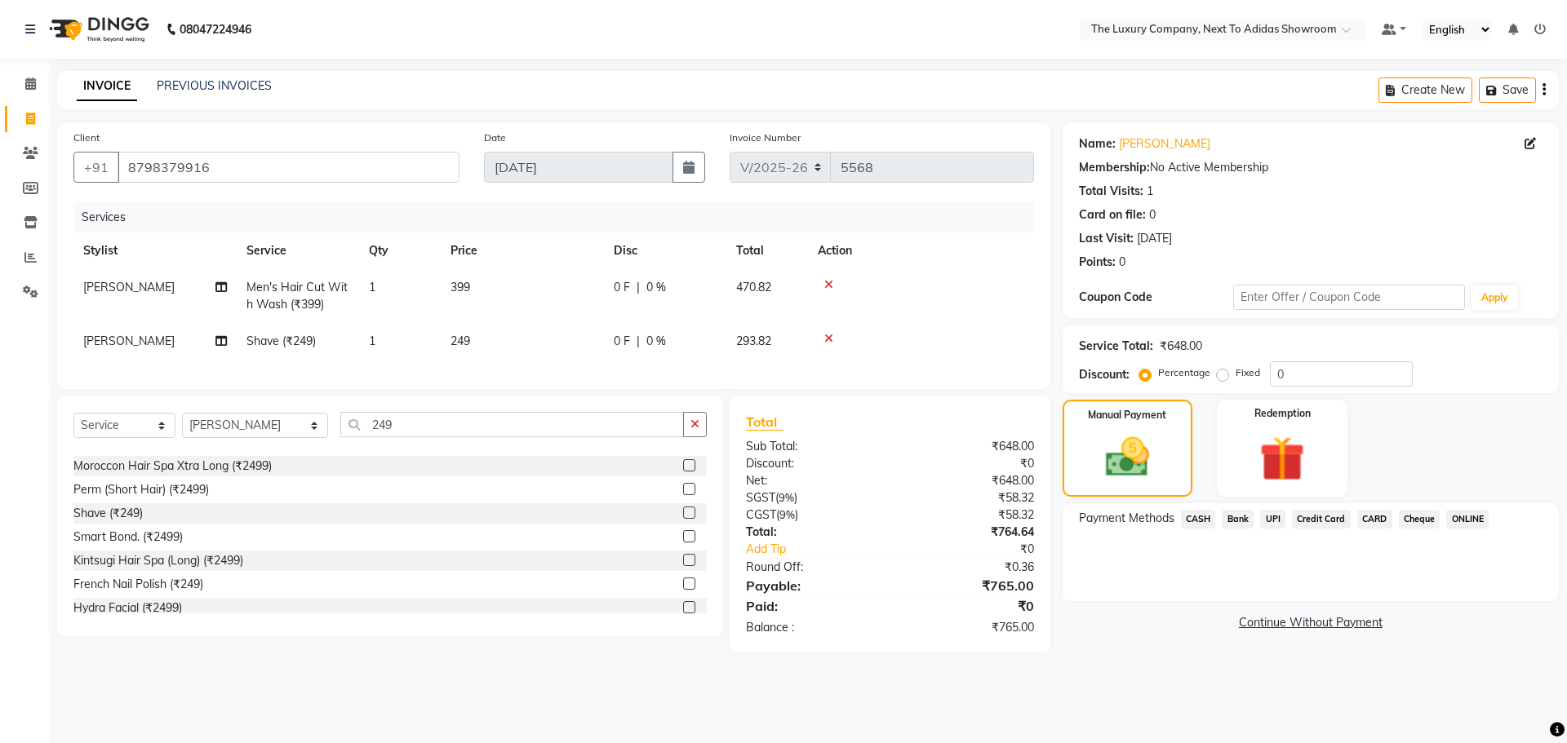
click at [1278, 520] on span "UPI" at bounding box center [1272, 519] width 25 height 19
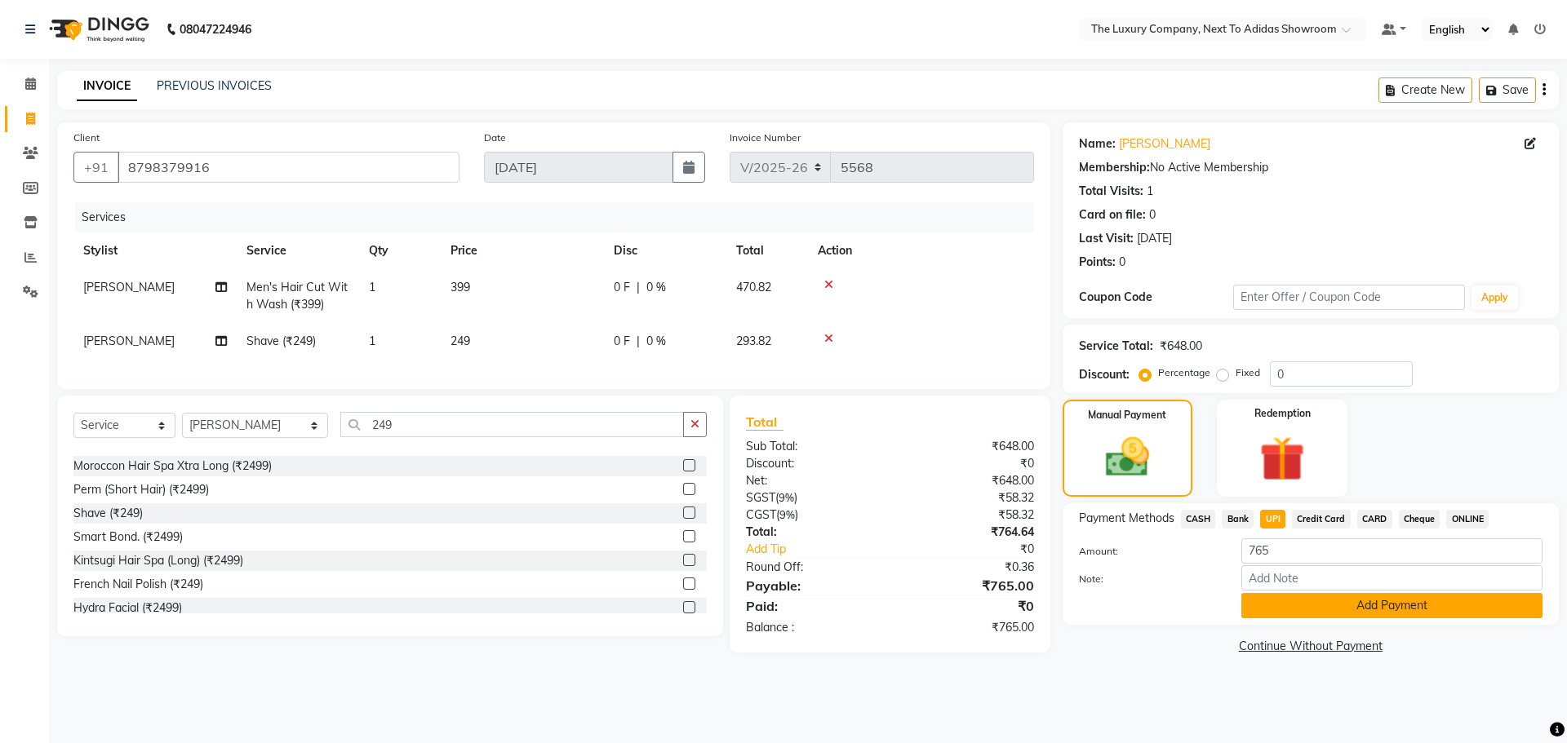
click at [1304, 602] on button "Add Payment" at bounding box center [1391, 605] width 301 height 25
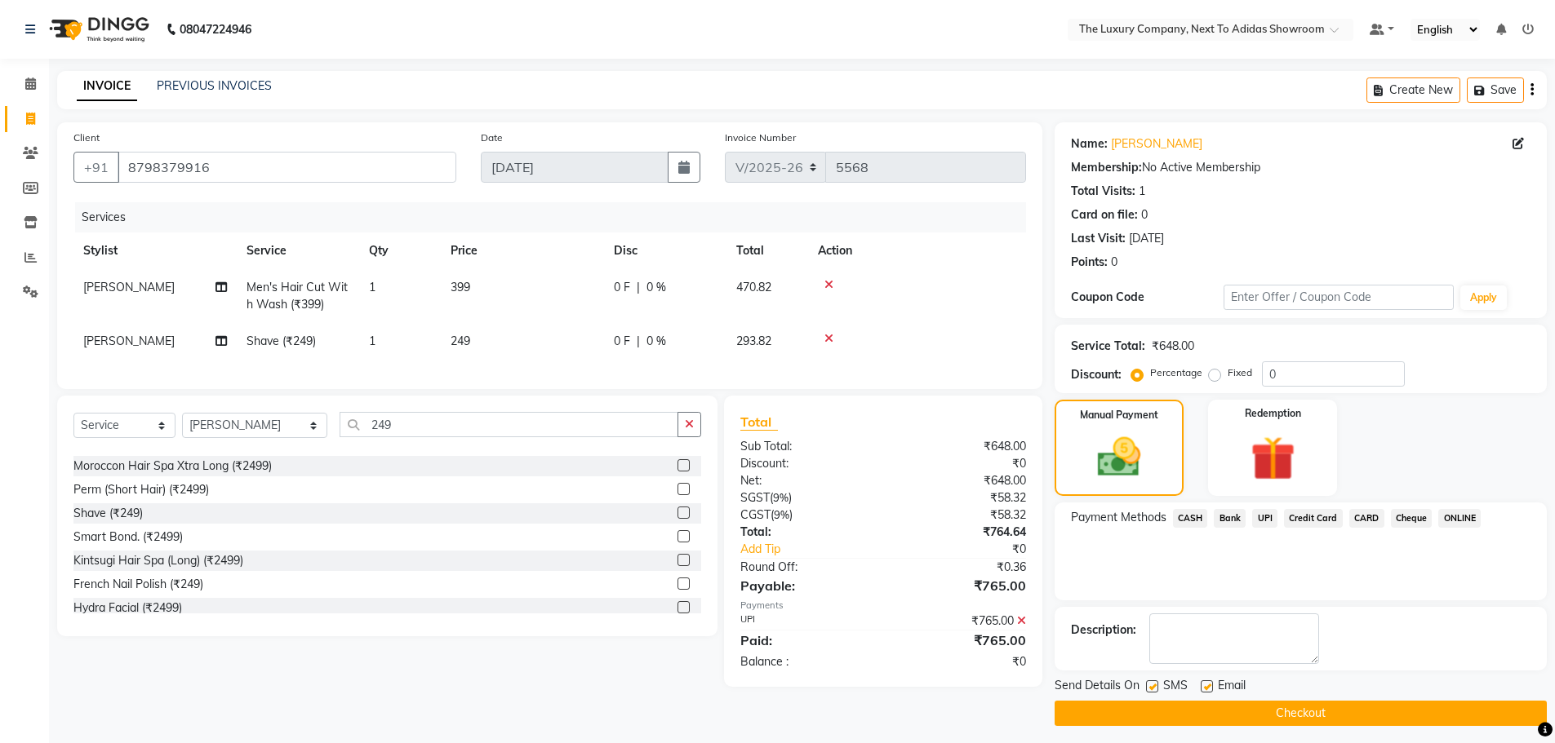
click at [1338, 703] on button "Checkout" at bounding box center [1300, 713] width 492 height 25
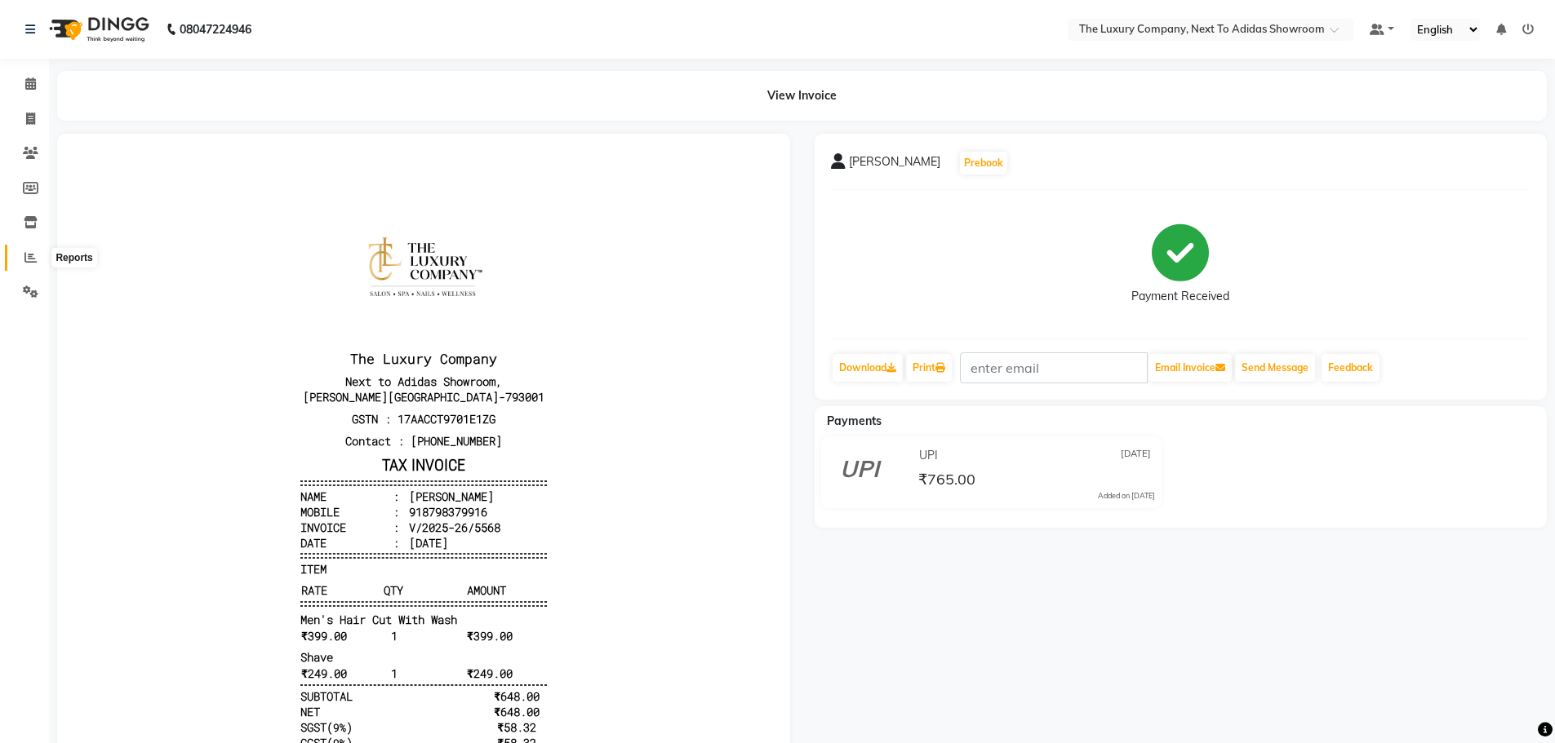
click at [24, 255] on icon at bounding box center [30, 257] width 12 height 12
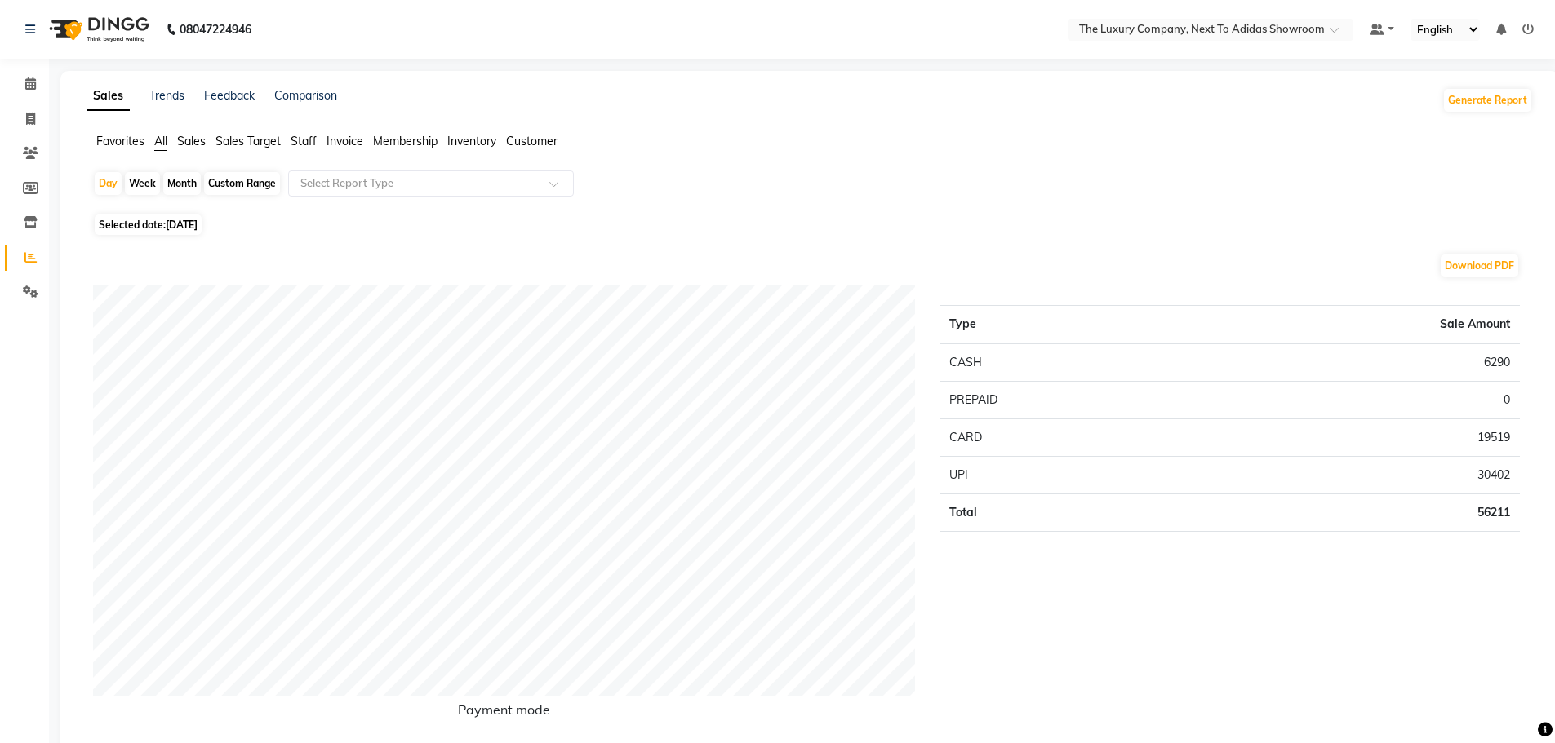
click at [311, 141] on span "Staff" at bounding box center [304, 141] width 26 height 15
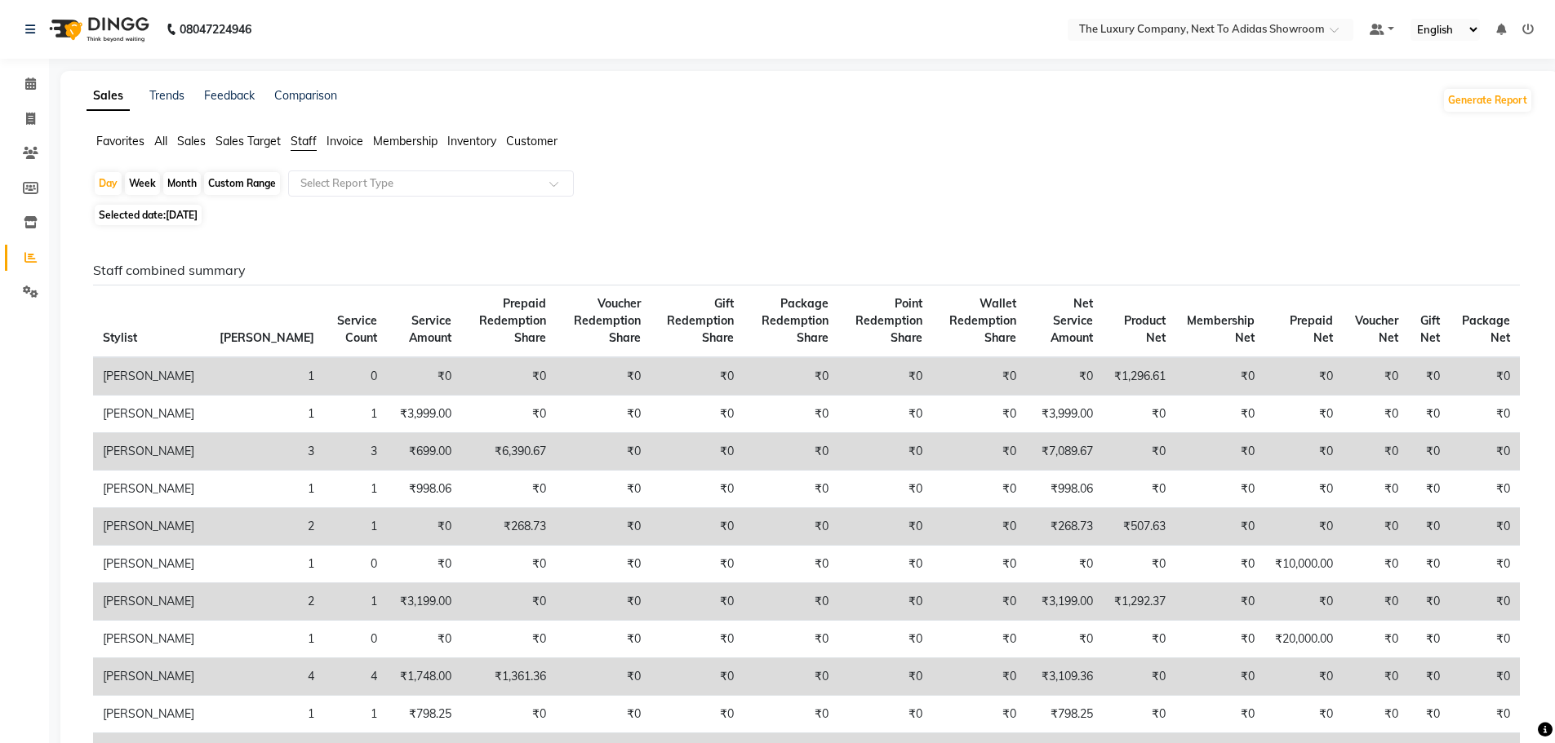
click at [188, 180] on div "Month" at bounding box center [182, 183] width 38 height 23
select select "9"
select select "2025"
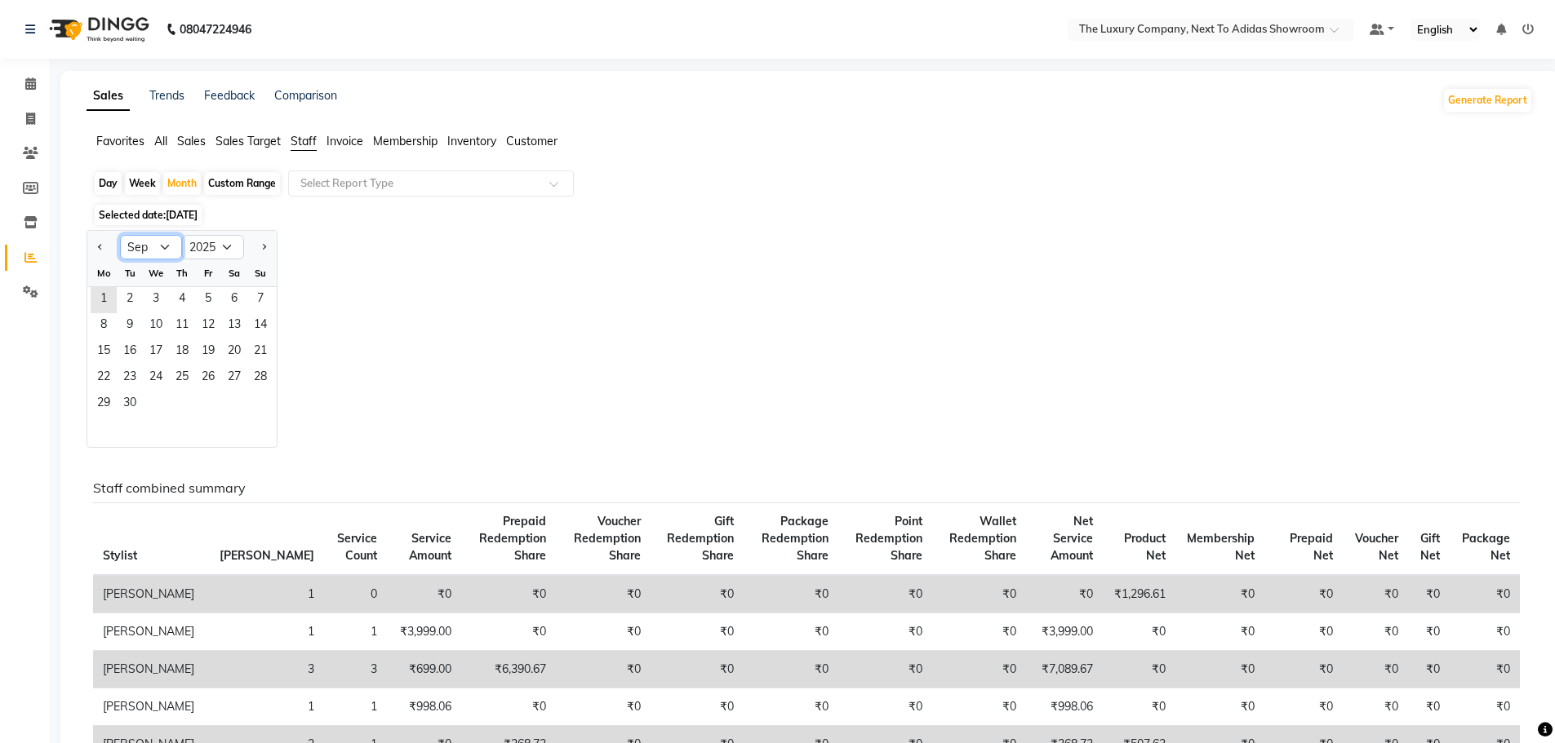
click at [162, 246] on select "Jan Feb Mar Apr May Jun [DATE] Aug Sep Oct Nov Dec" at bounding box center [151, 247] width 62 height 24
select select "8"
click at [120, 235] on select "Jan Feb Mar Apr May Jun [DATE] Aug Sep Oct Nov Dec" at bounding box center [151, 247] width 62 height 24
click at [204, 304] on span "1" at bounding box center [208, 300] width 26 height 26
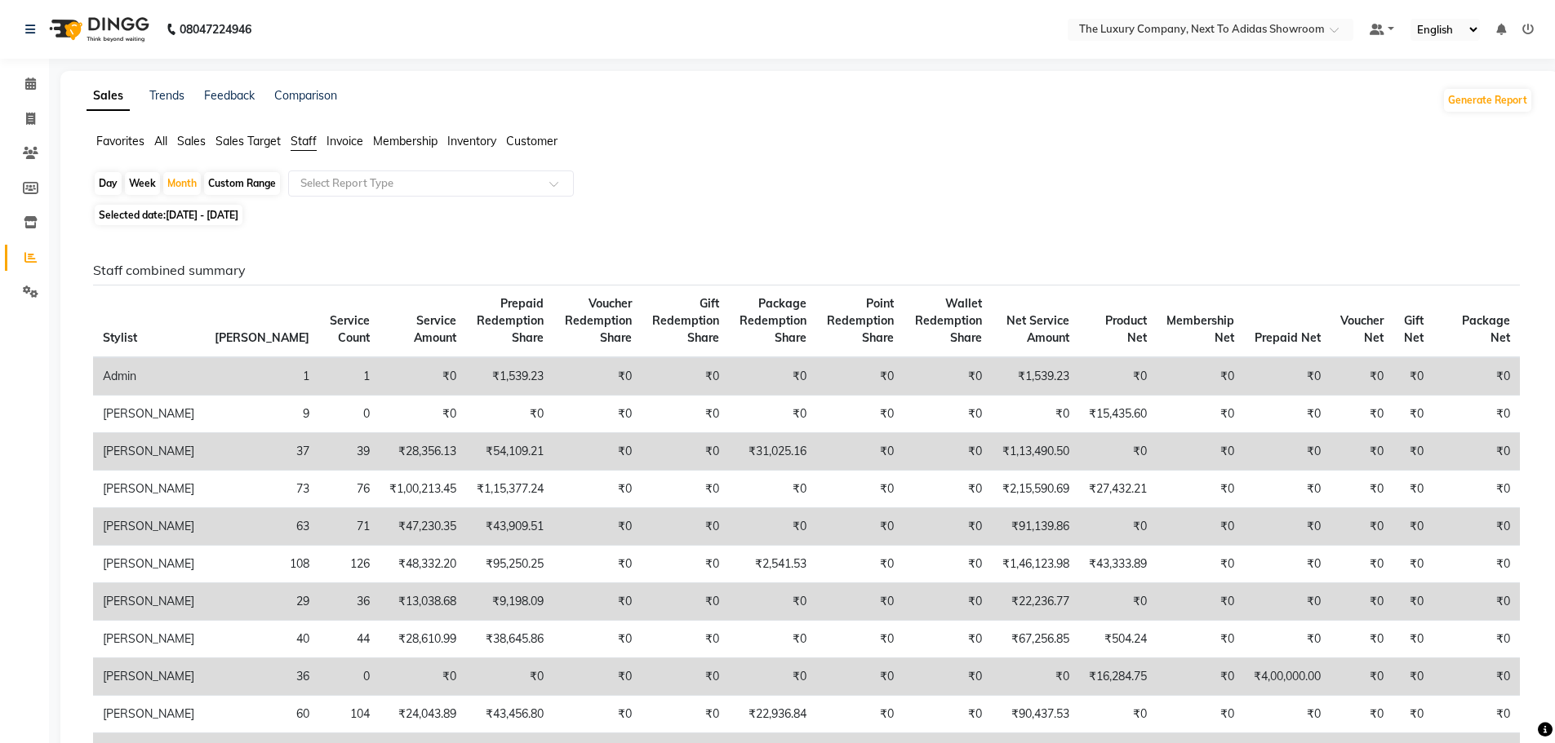
click at [103, 184] on div "Day" at bounding box center [108, 183] width 27 height 23
select select "8"
select select "2025"
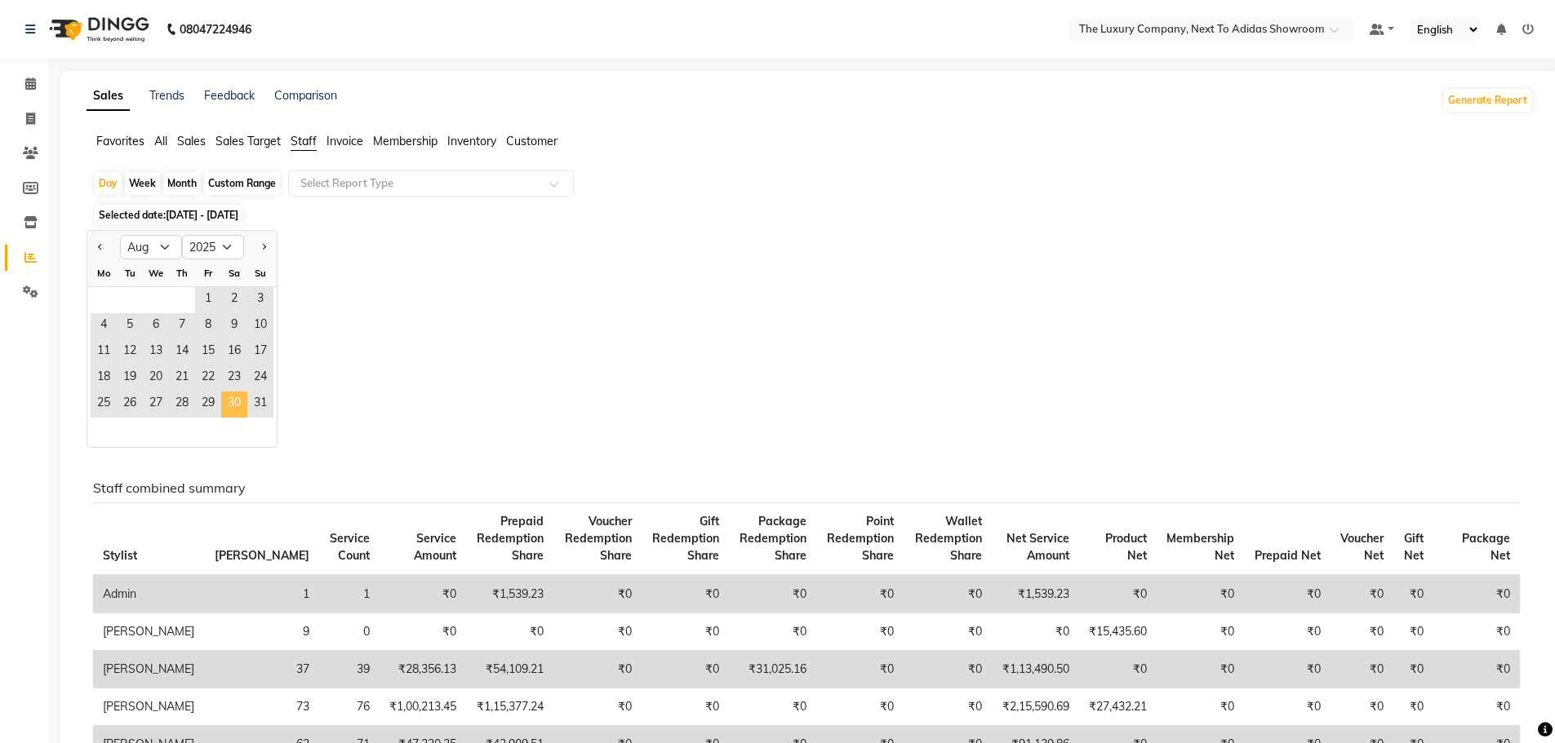
click at [246, 403] on span "30" at bounding box center [234, 405] width 26 height 26
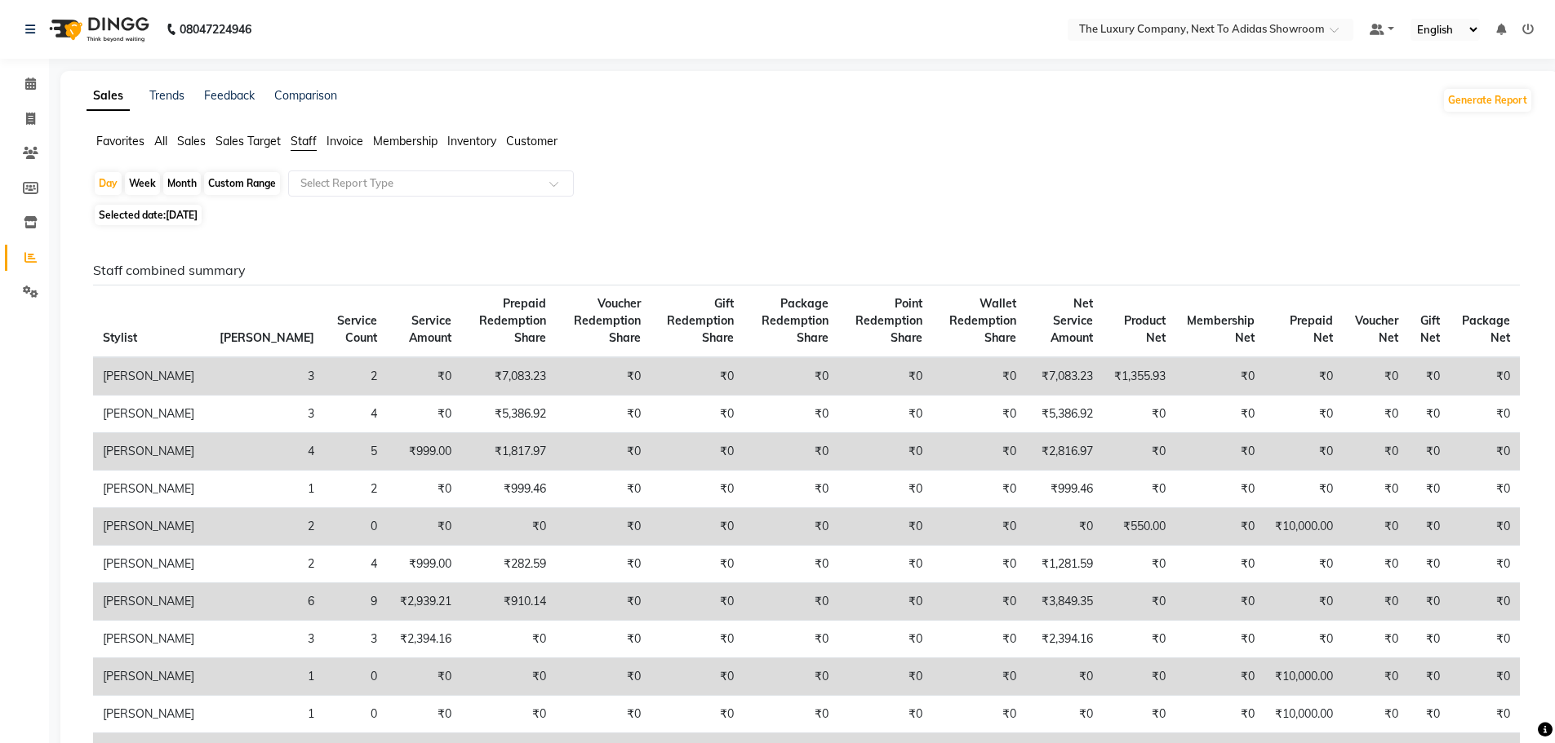
click at [175, 214] on span "[DATE]" at bounding box center [182, 215] width 32 height 12
select select "8"
select select "2025"
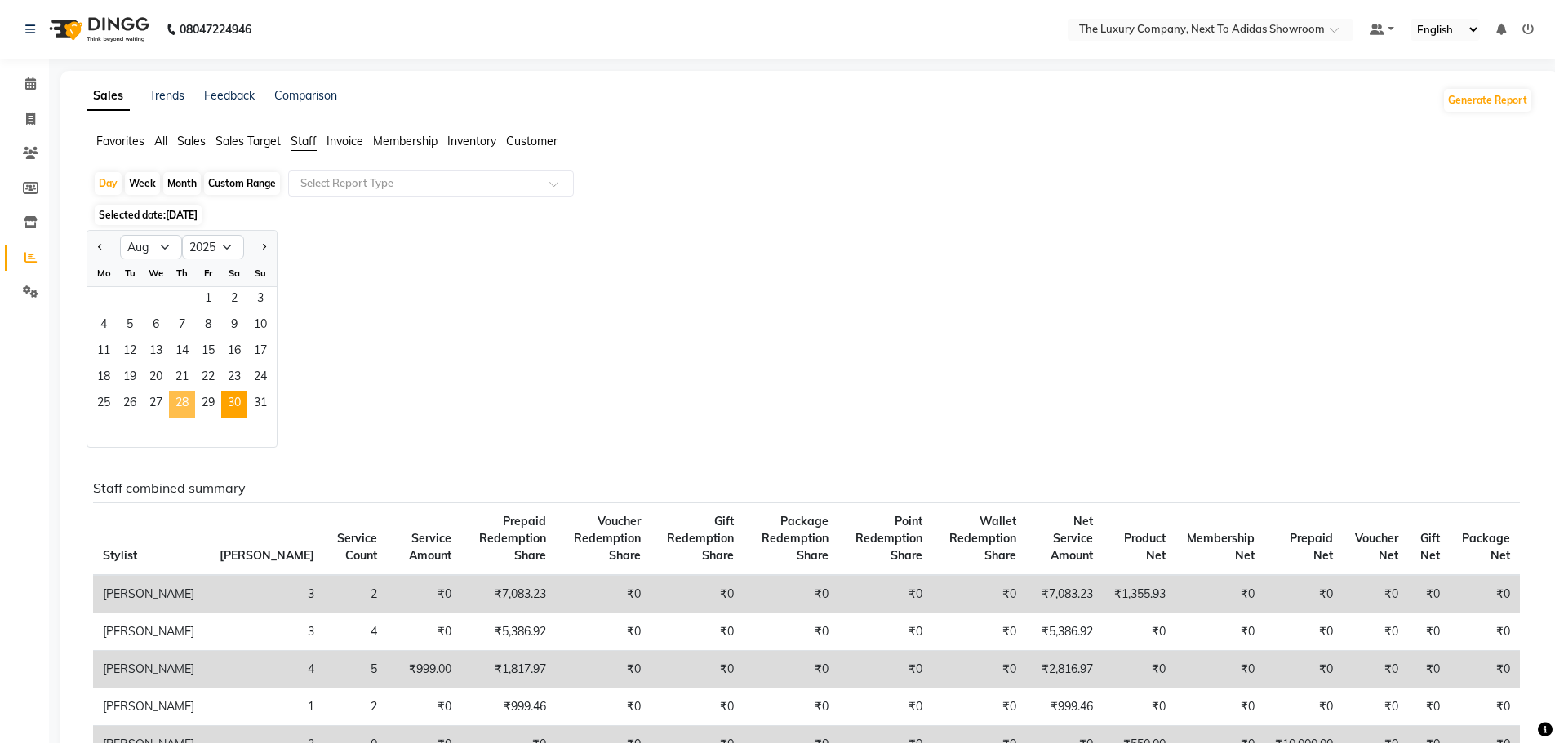
click at [181, 406] on span "28" at bounding box center [182, 405] width 26 height 26
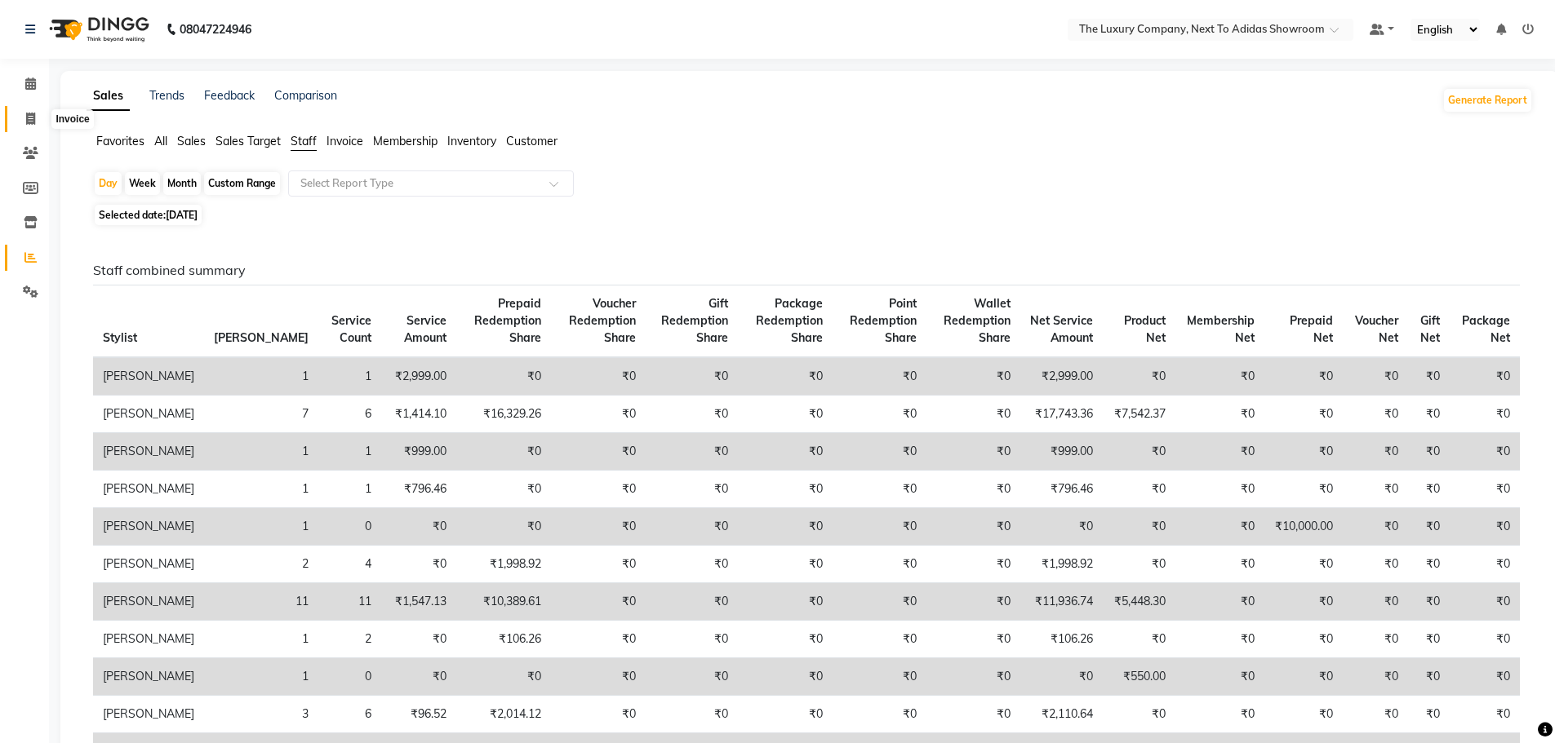
click at [34, 113] on icon at bounding box center [30, 119] width 9 height 12
select select "service"
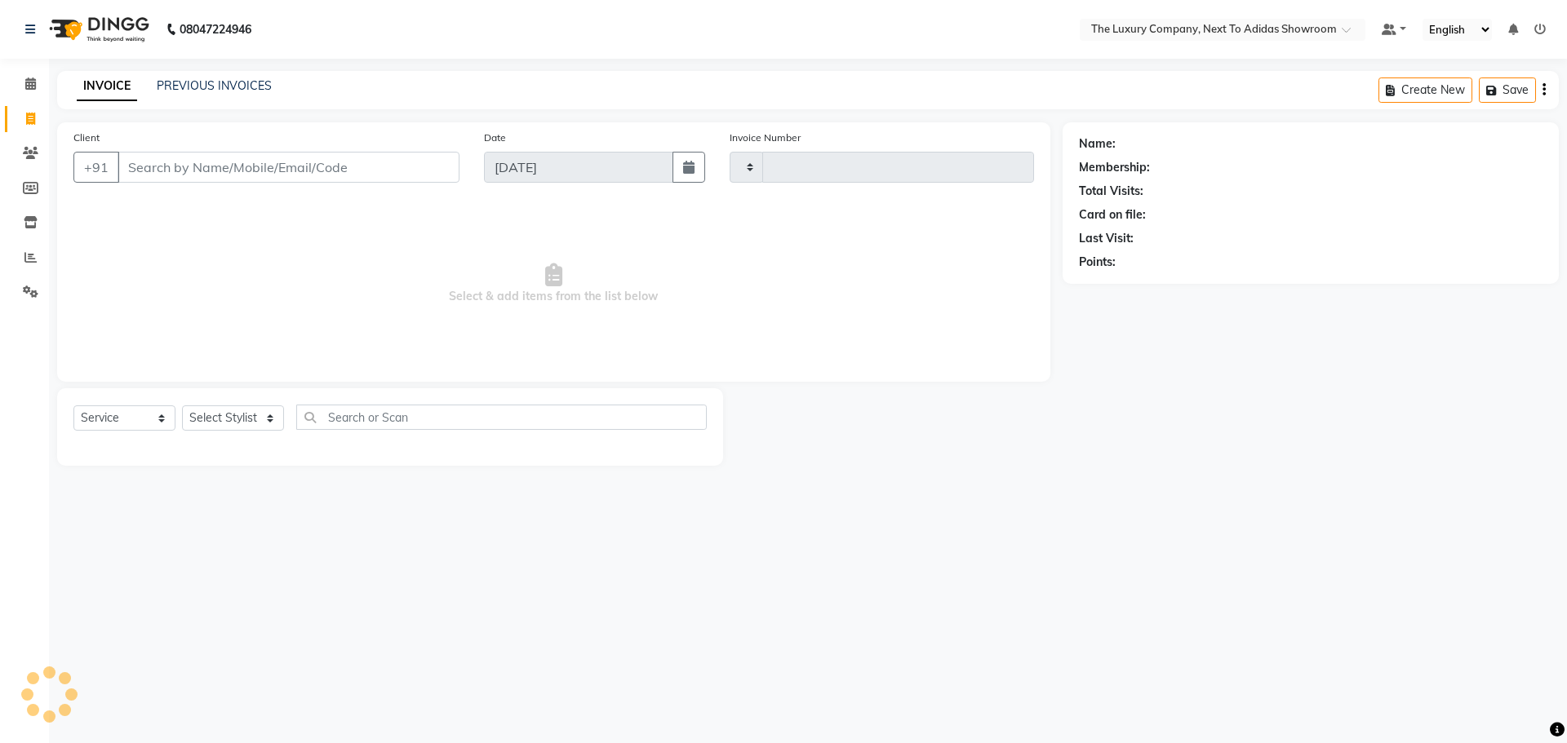
type input "5569"
select select "6828"
click at [206, 171] on input "Client" at bounding box center [289, 167] width 342 height 31
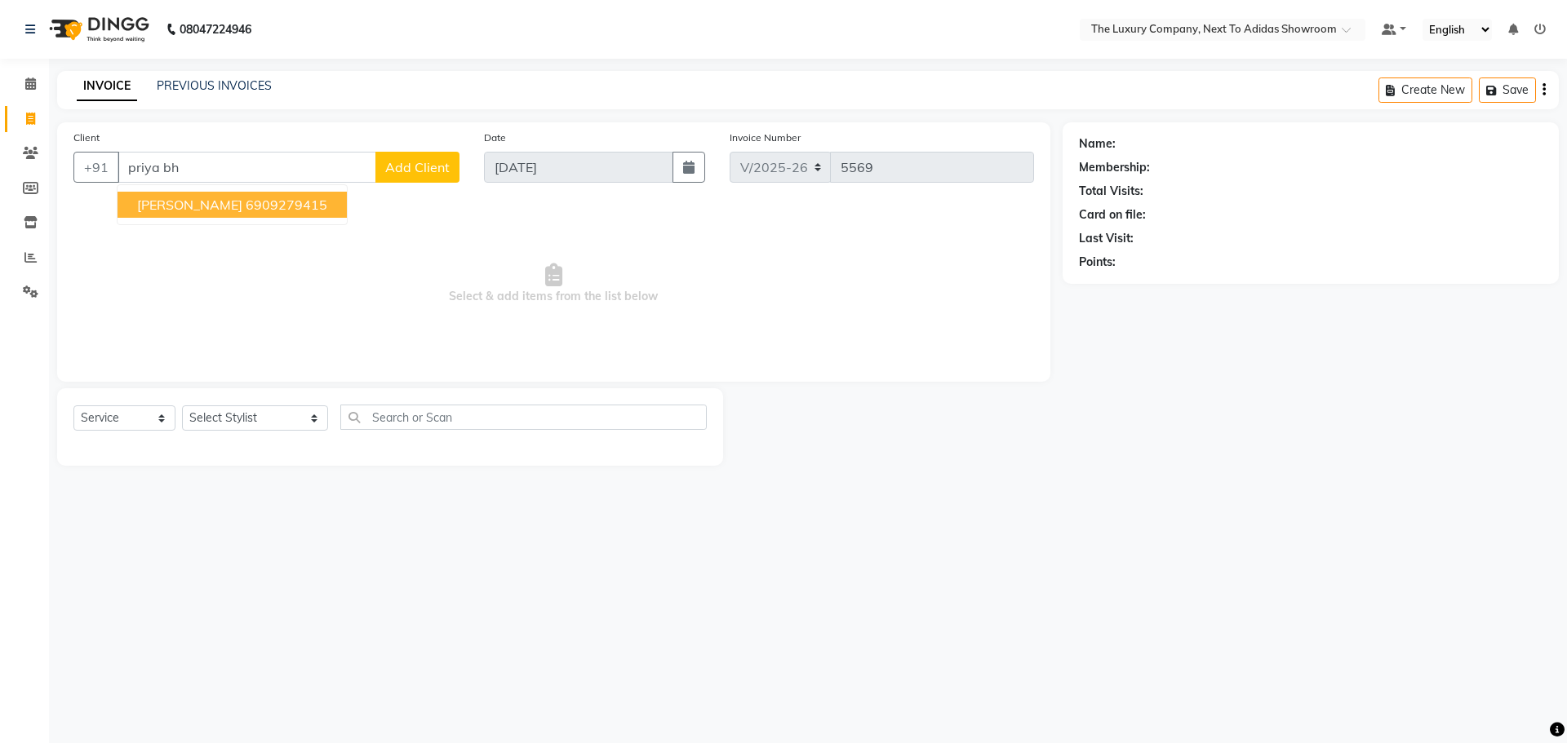
click at [199, 212] on span "[PERSON_NAME]" at bounding box center [189, 205] width 105 height 16
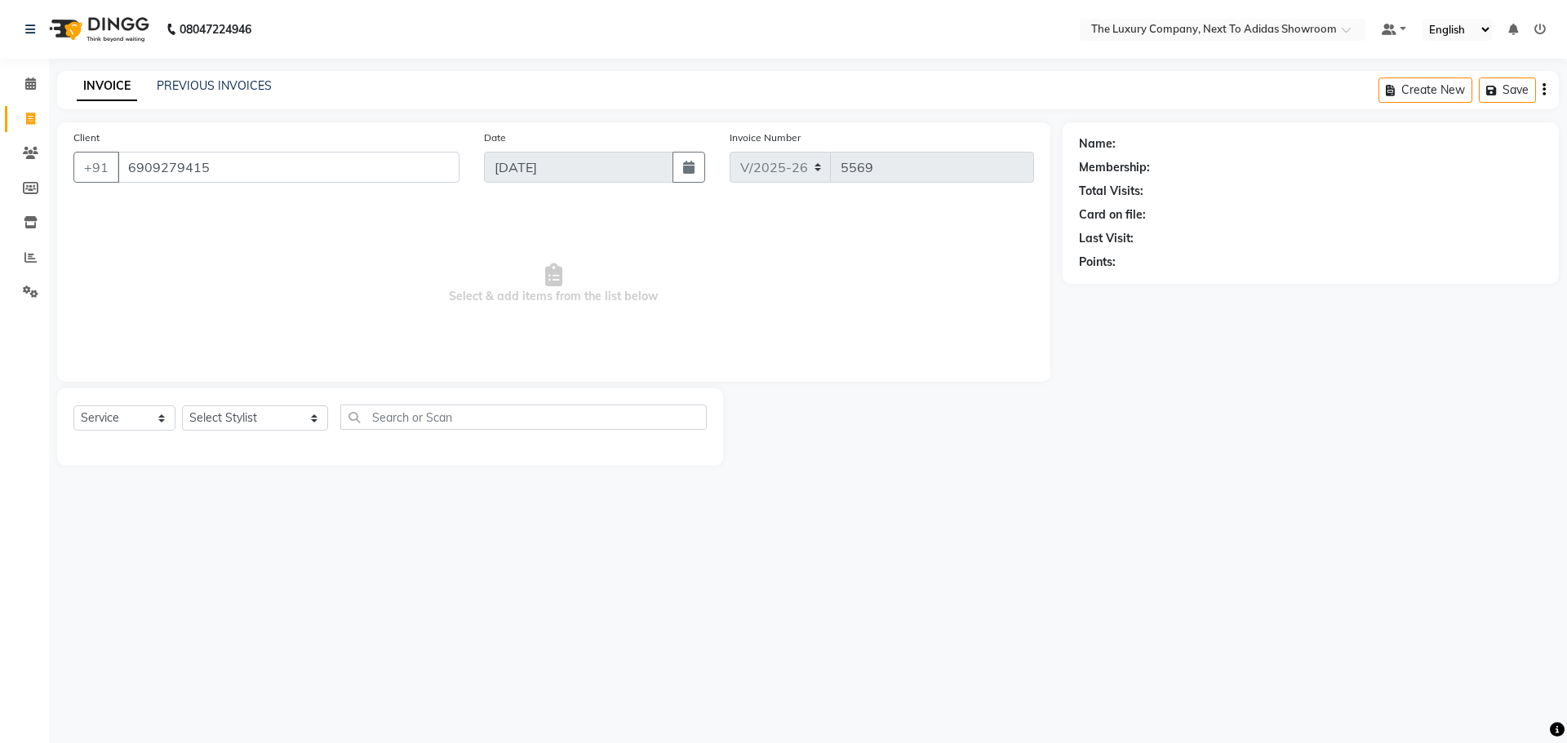
type input "6909279415"
click at [222, 416] on select "Select Stylist [PERSON_NAME] [PERSON_NAME] ANSAI [PERSON_NAME] BALAJIED [PERSON…" at bounding box center [255, 418] width 146 height 25
select select "53683"
click at [182, 406] on select "Select Stylist [PERSON_NAME] [PERSON_NAME] ANSAI [PERSON_NAME] BALAJIED [PERSON…" at bounding box center [255, 418] width 146 height 25
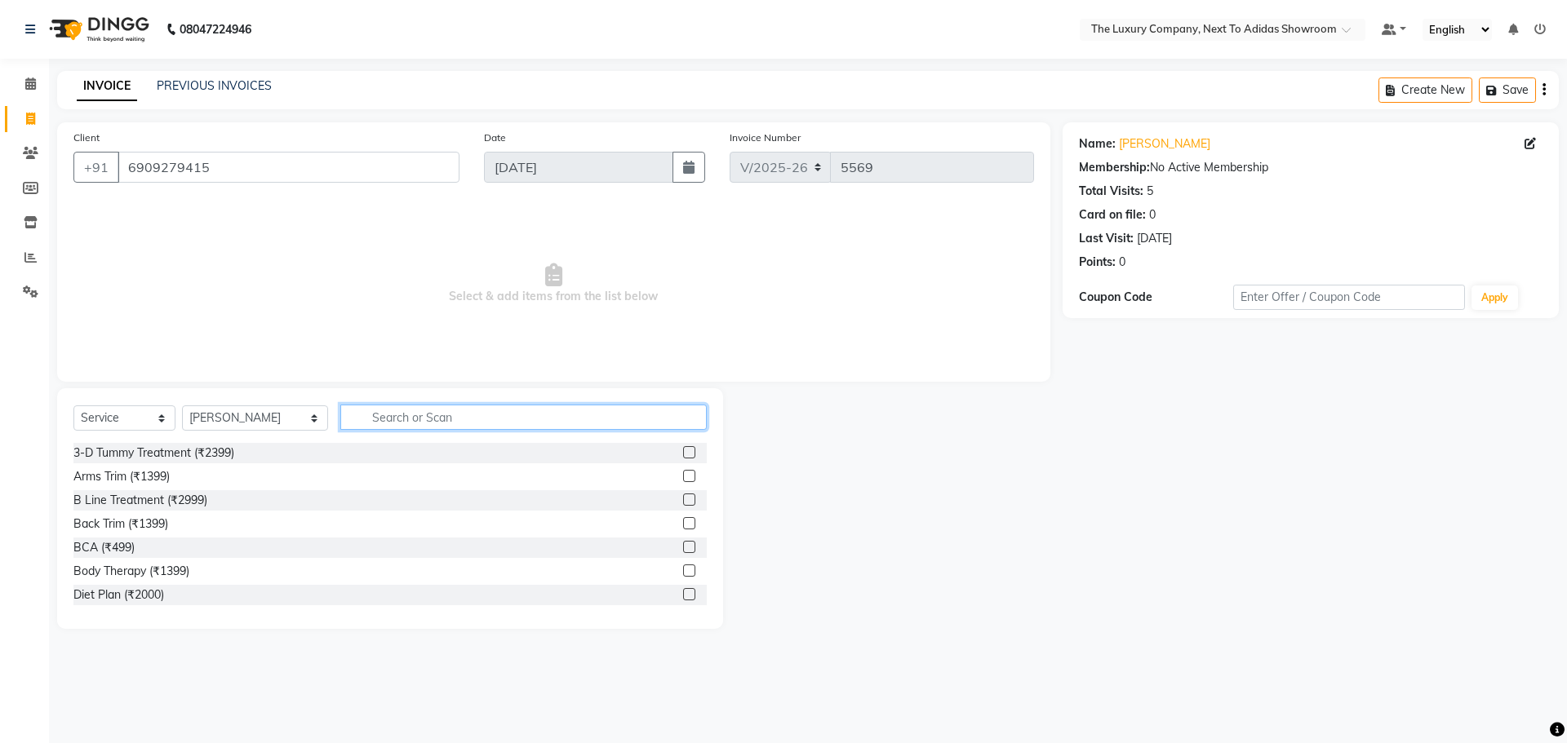
click at [431, 410] on input "text" at bounding box center [523, 417] width 366 height 25
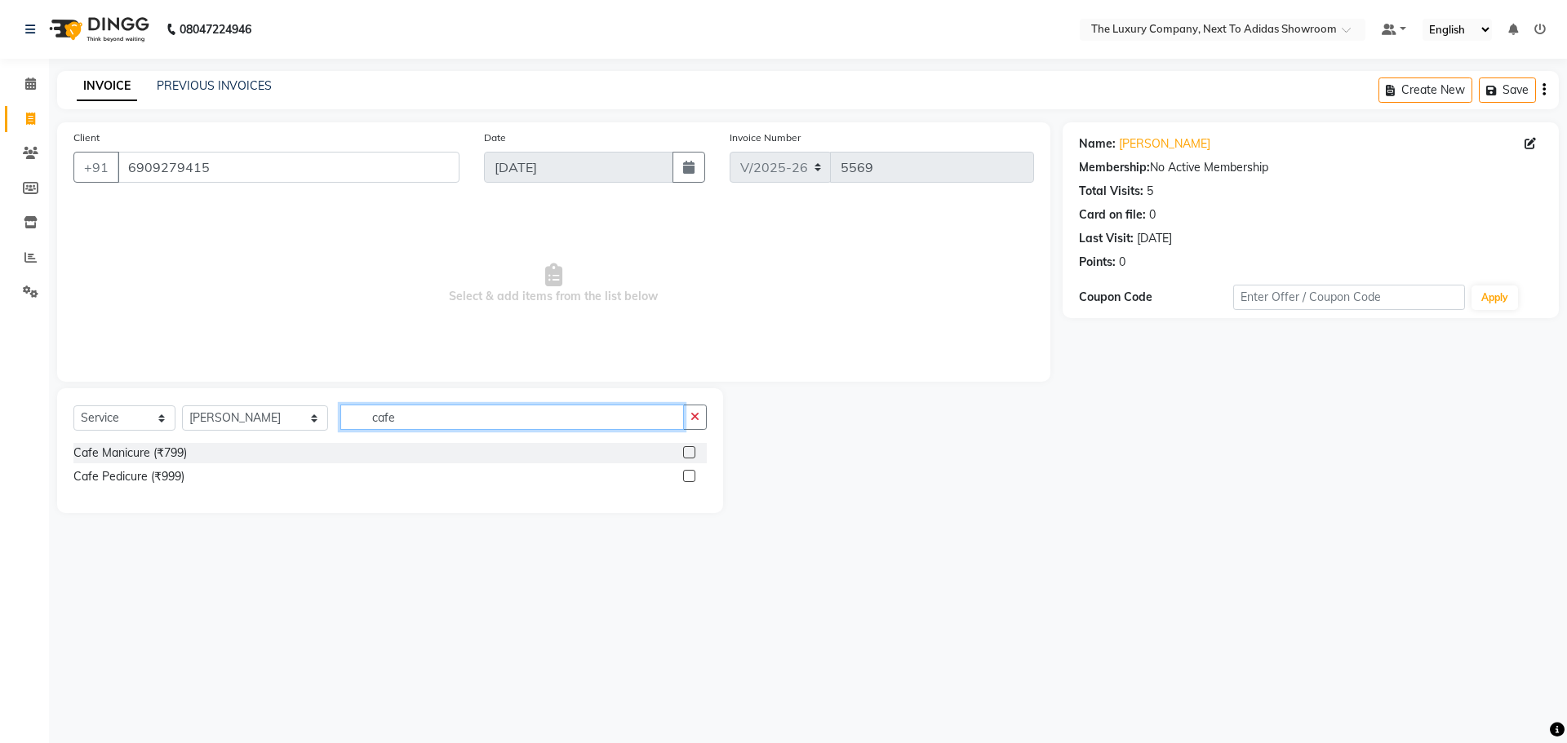
type input "cafe"
click at [686, 478] on label at bounding box center [689, 476] width 12 height 12
click at [686, 478] on input "checkbox" at bounding box center [688, 477] width 11 height 11
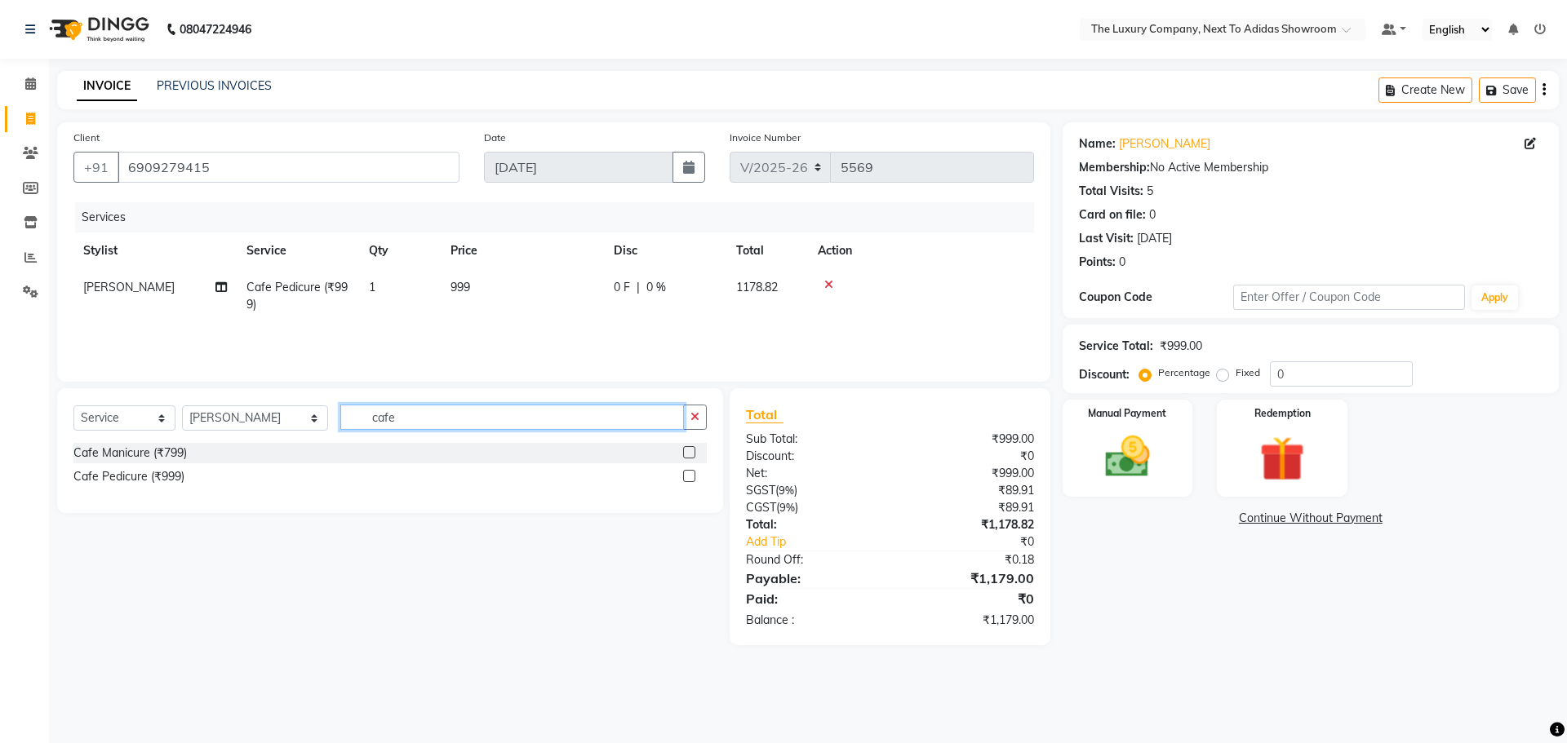
checkbox input "false"
drag, startPoint x: 489, startPoint y: 424, endPoint x: 92, endPoint y: 428, distance: 396.7
click at [92, 428] on div "Select Service Product Membership Package Voucher Prepaid Gift Card Select Styl…" at bounding box center [389, 424] width 633 height 38
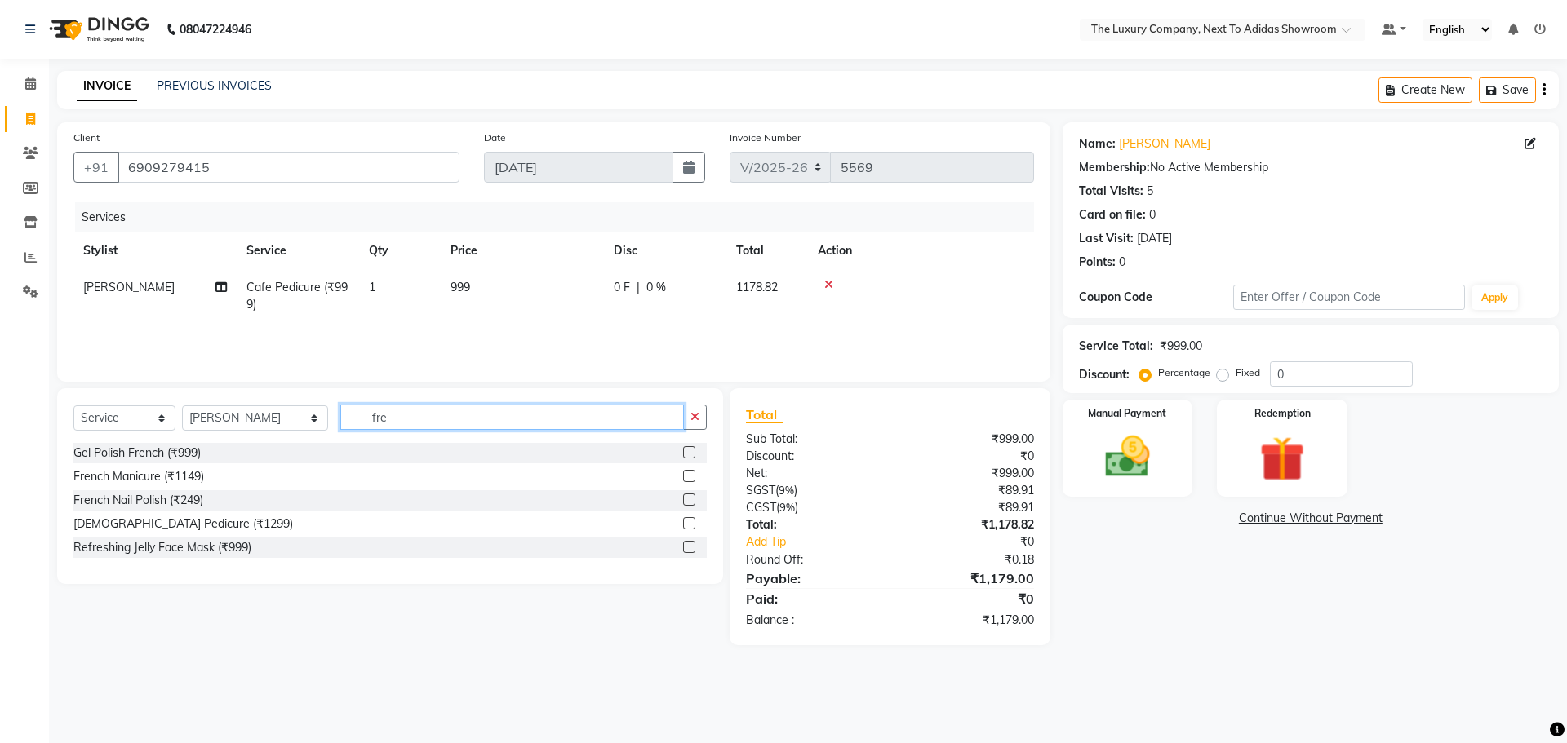
type input "fre"
drag, startPoint x: 690, startPoint y: 449, endPoint x: 681, endPoint y: 452, distance: 8.8
click at [690, 450] on label at bounding box center [689, 452] width 12 height 12
click at [690, 450] on input "checkbox" at bounding box center [688, 453] width 11 height 11
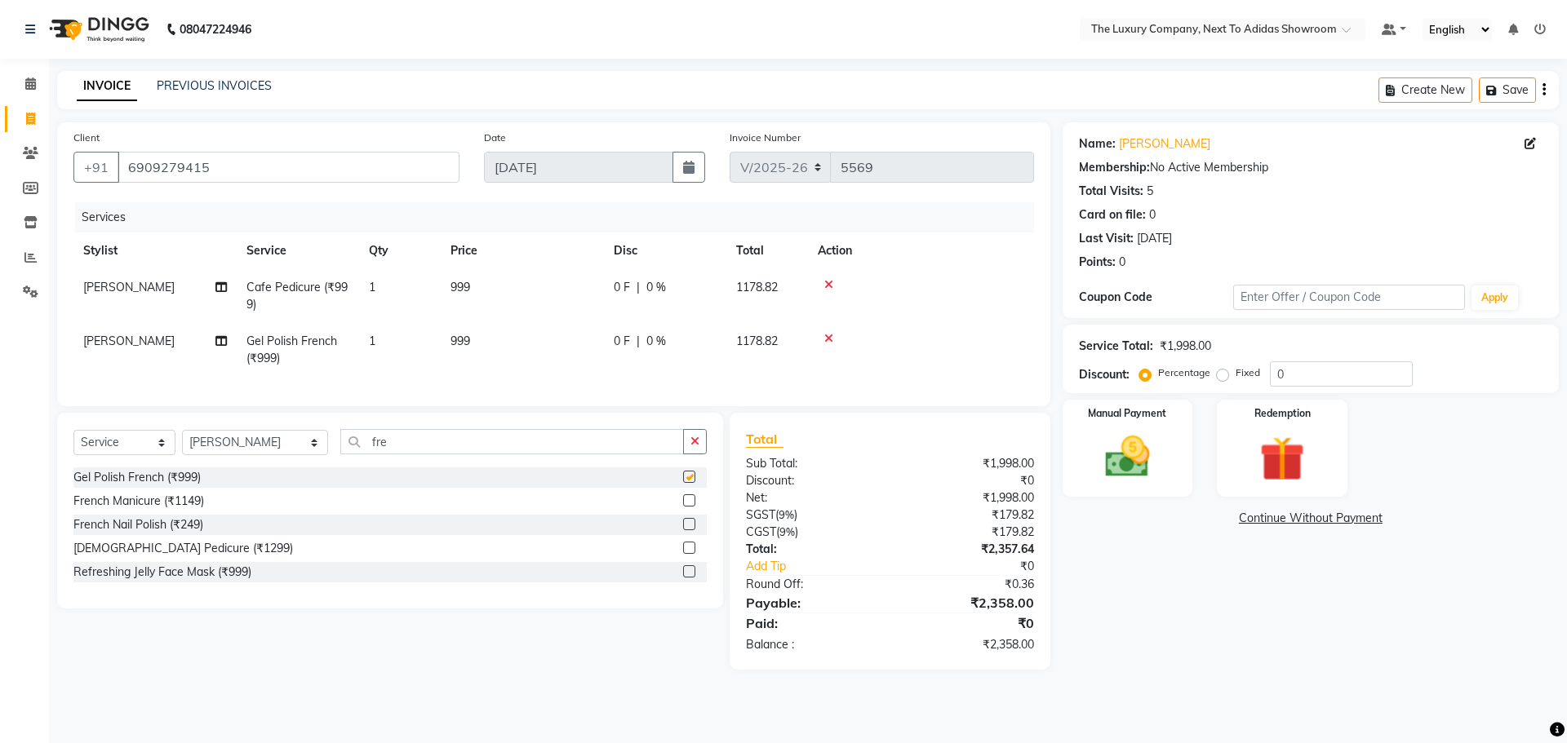
checkbox input "false"
drag, startPoint x: 432, startPoint y: 452, endPoint x: 0, endPoint y: 528, distance: 438.3
click at [0, 527] on app-home "08047224946 Select Location × The Luxury Company, Next To Adidas Showroom Defau…" at bounding box center [783, 347] width 1567 height 694
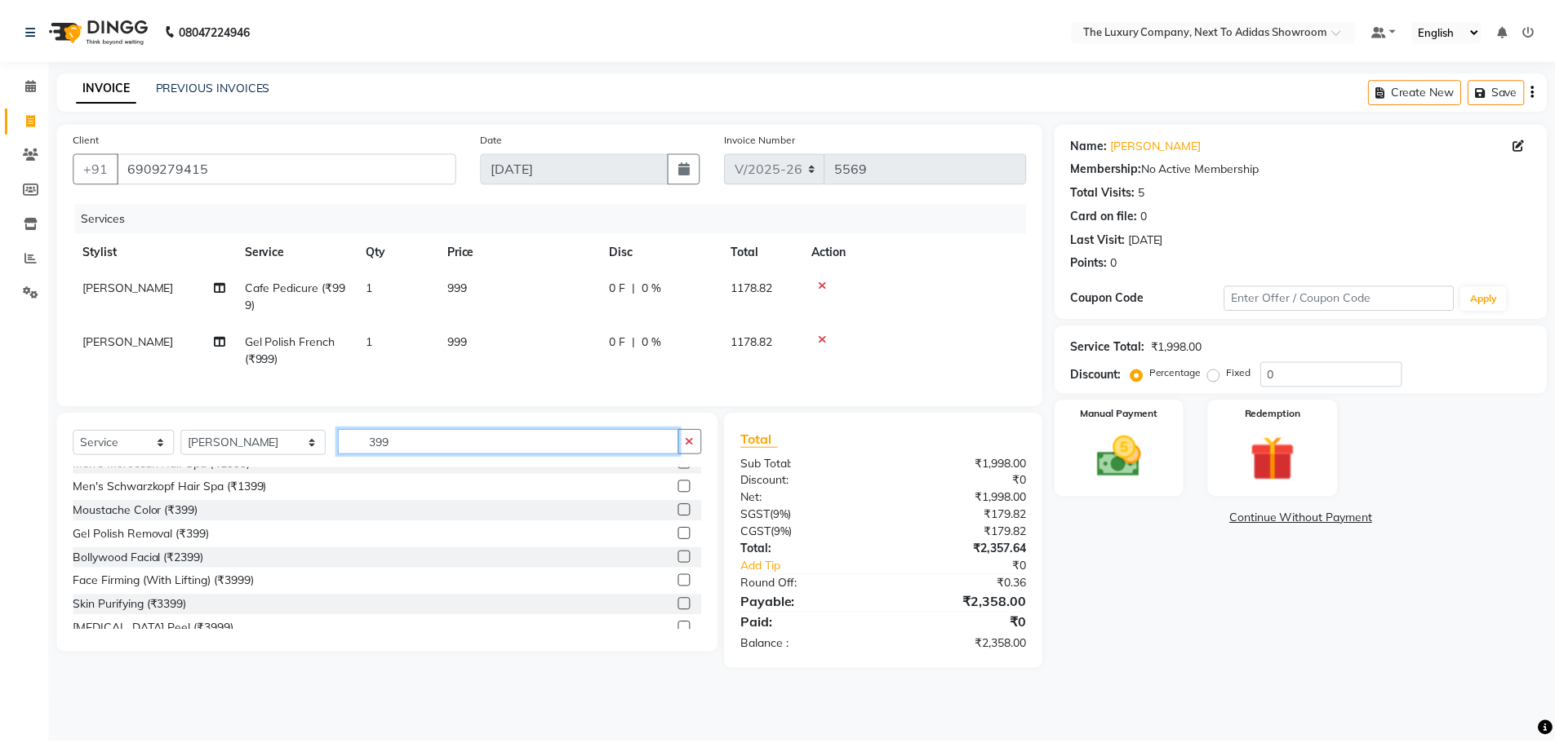
scroll to position [326, 0]
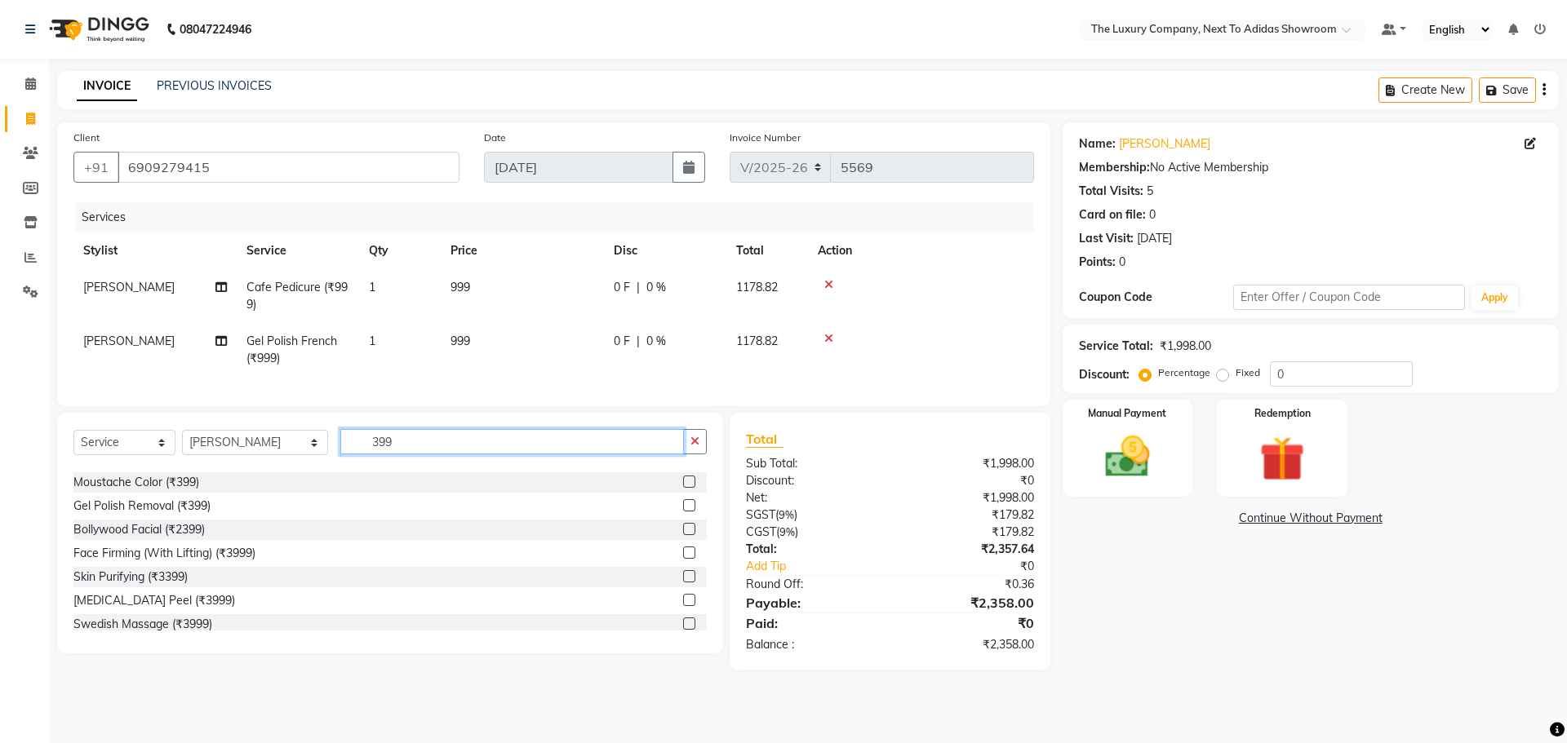
type input "399"
click at [683, 512] on label at bounding box center [689, 505] width 12 height 12
click at [683, 512] on input "checkbox" at bounding box center [688, 506] width 11 height 11
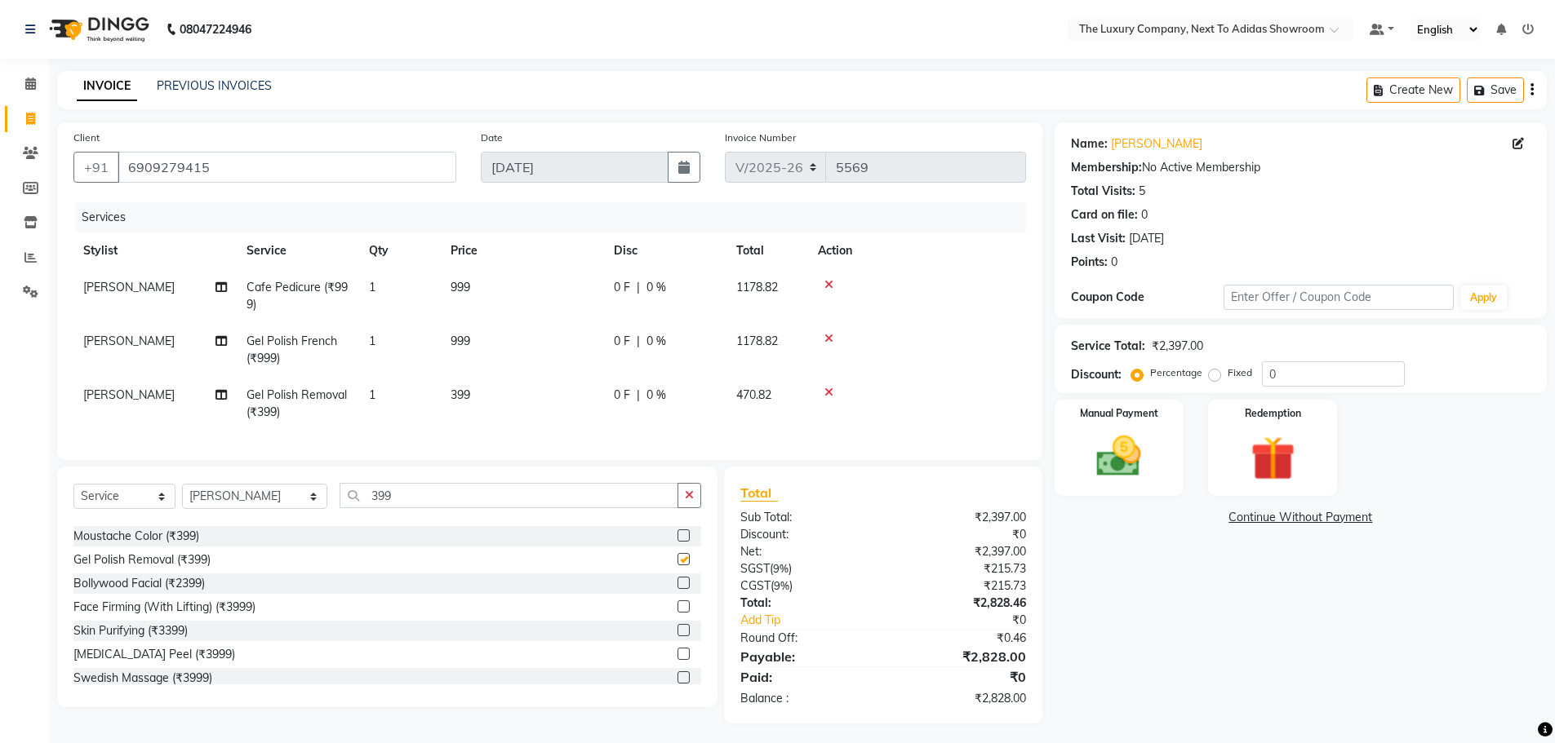
checkbox input "false"
click at [1118, 436] on img at bounding box center [1118, 456] width 75 height 53
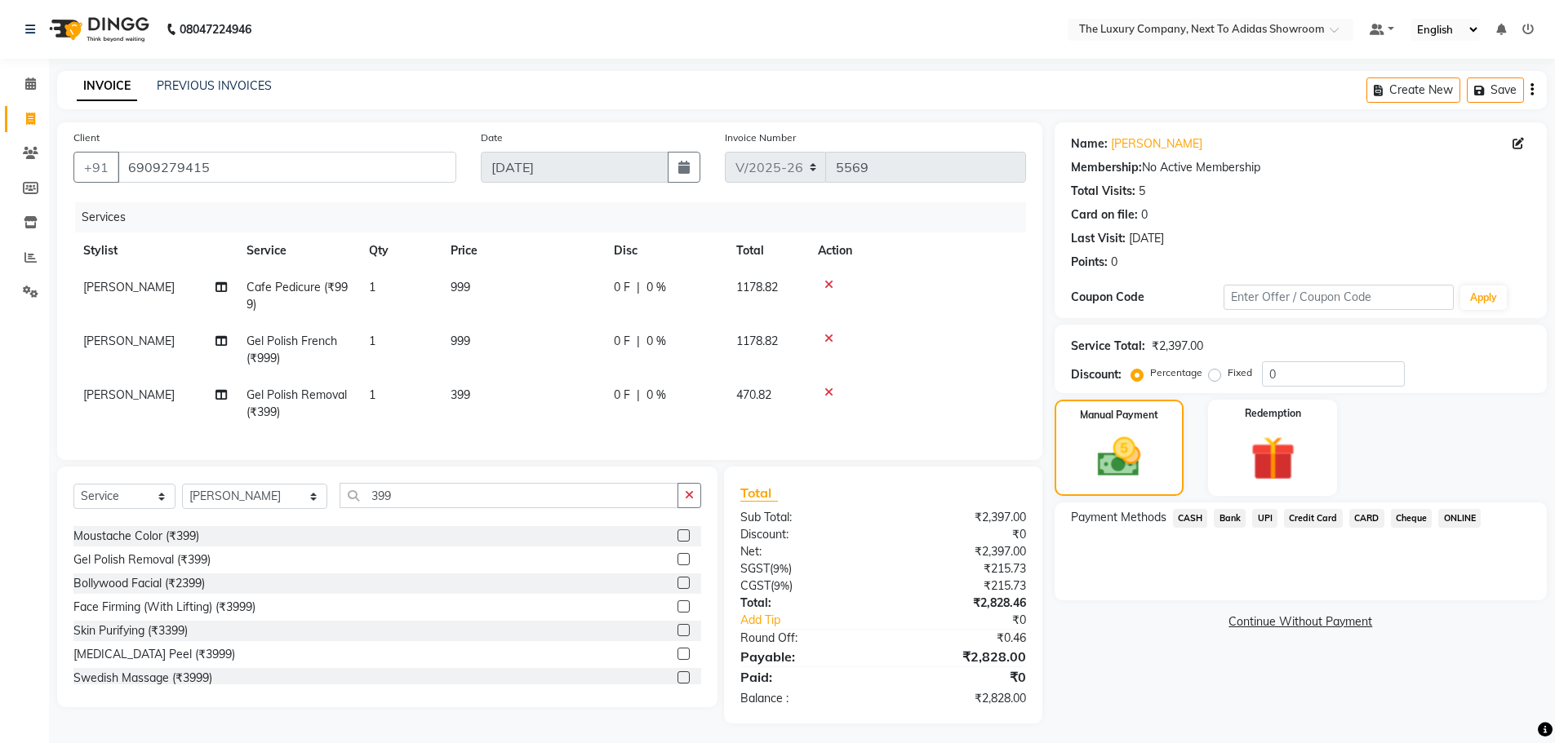
click at [1364, 518] on span "CARD" at bounding box center [1366, 518] width 35 height 19
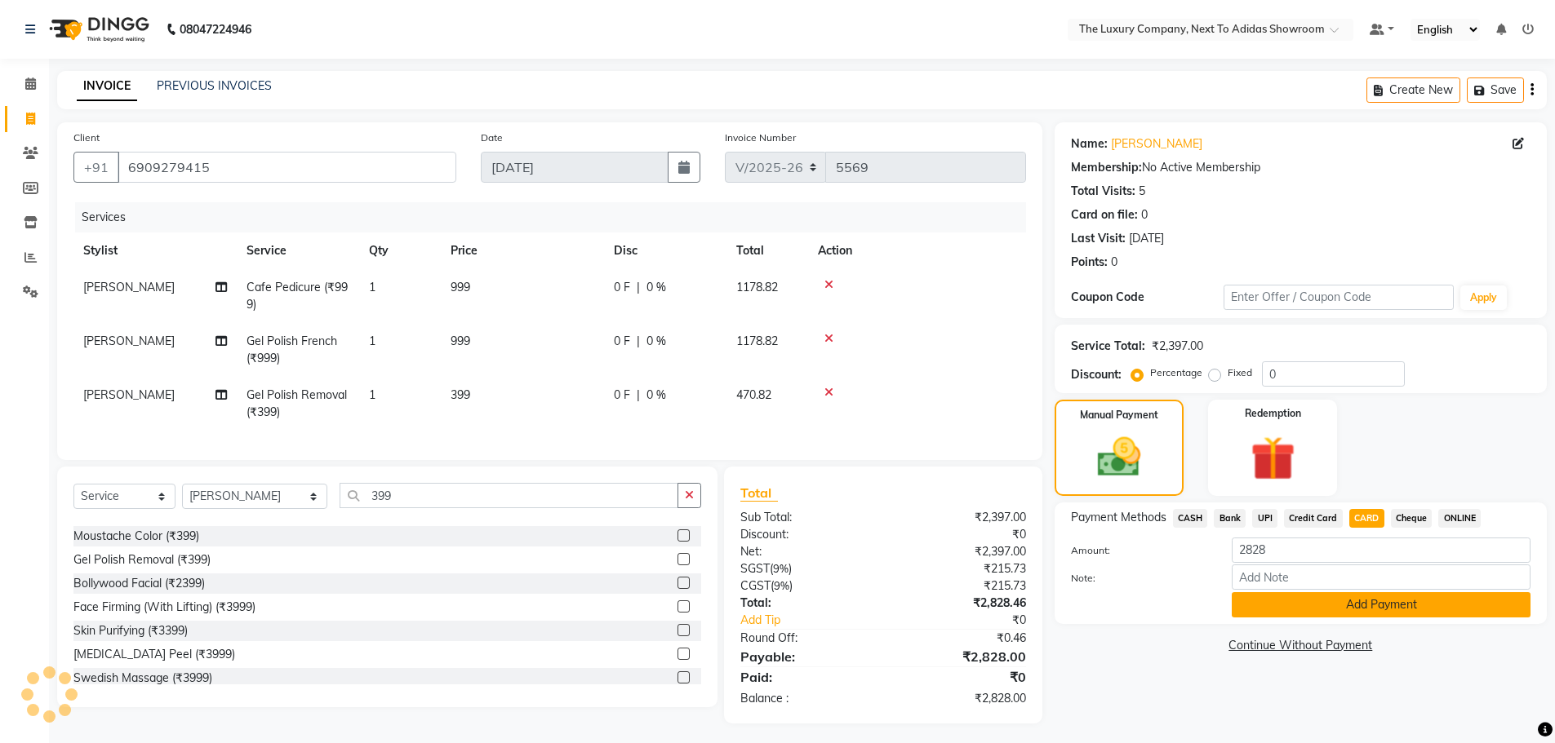
click at [1317, 611] on button "Add Payment" at bounding box center [1380, 604] width 299 height 25
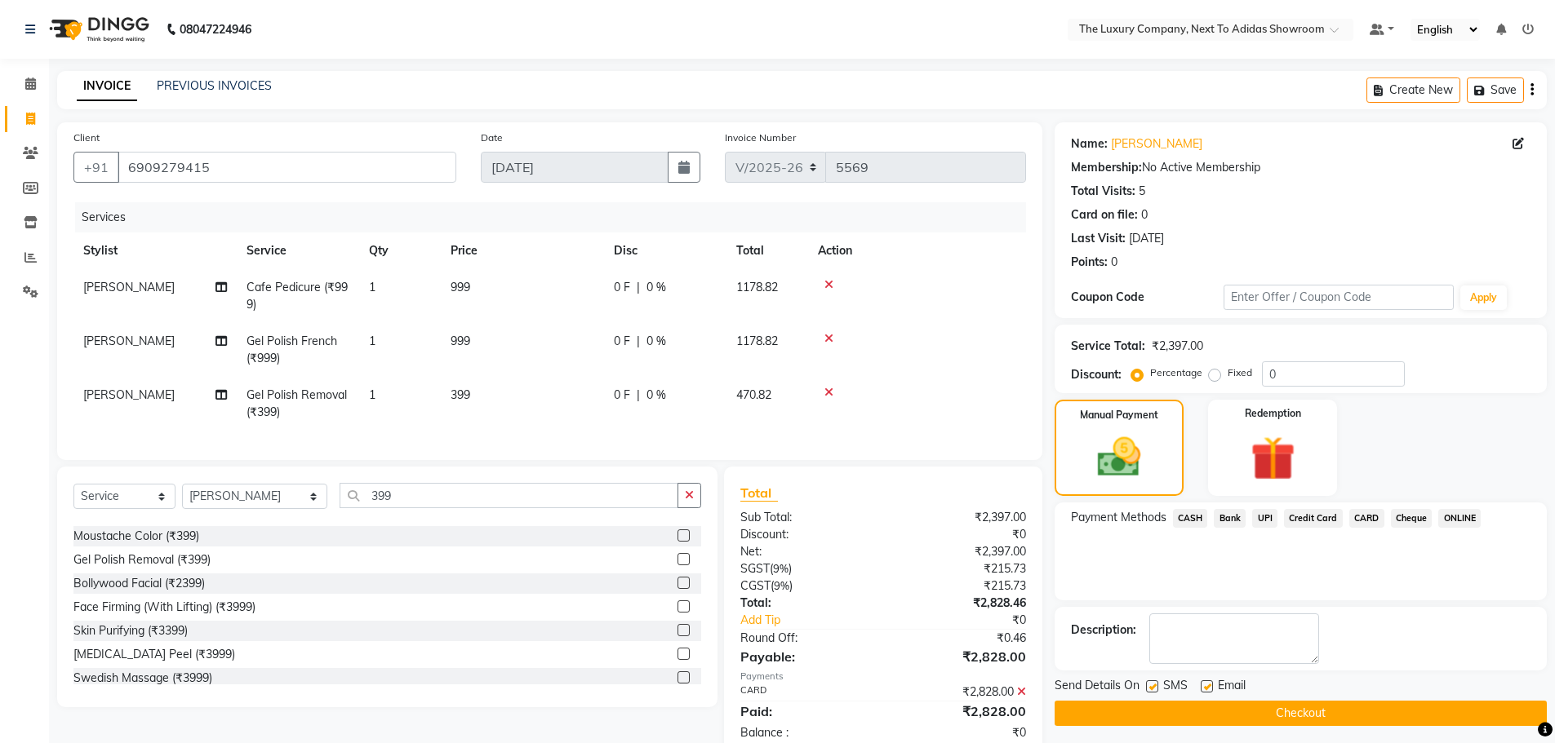
click at [1302, 705] on button "Checkout" at bounding box center [1300, 713] width 492 height 25
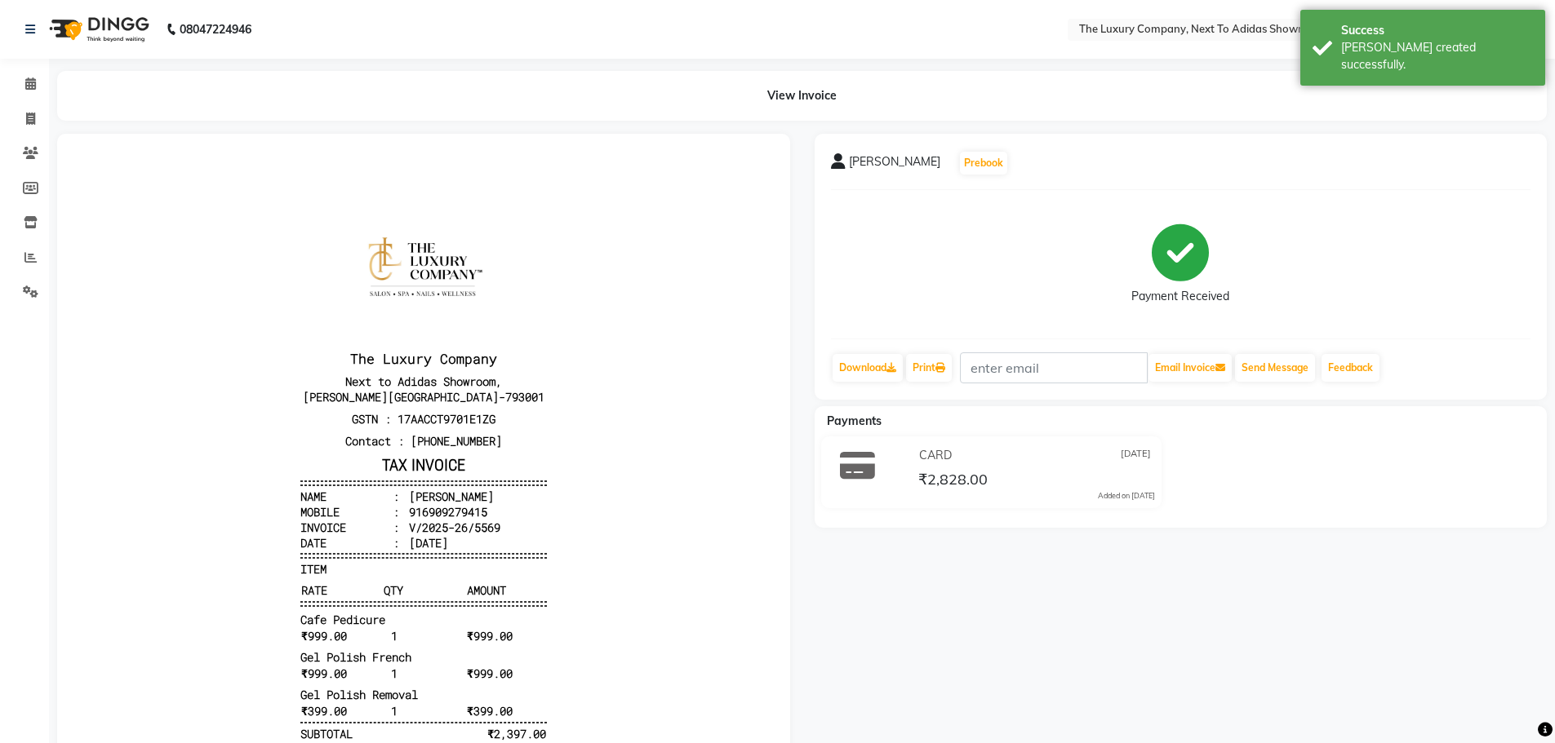
click at [7, 121] on li "Invoice" at bounding box center [24, 119] width 49 height 35
click at [22, 113] on span at bounding box center [30, 119] width 29 height 19
select select "service"
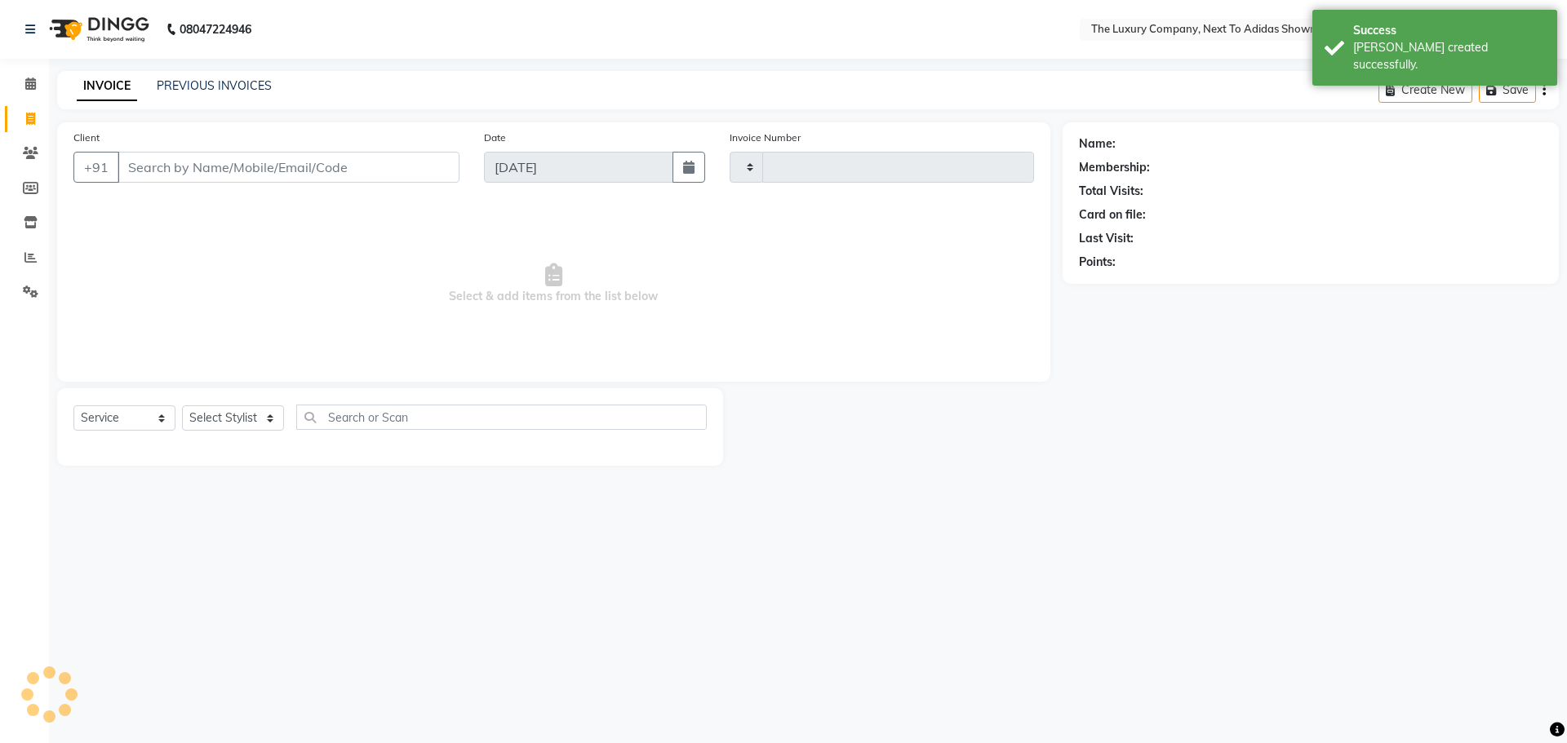
type input "5570"
select select "6828"
click at [186, 87] on link "PREVIOUS INVOICES" at bounding box center [214, 85] width 115 height 15
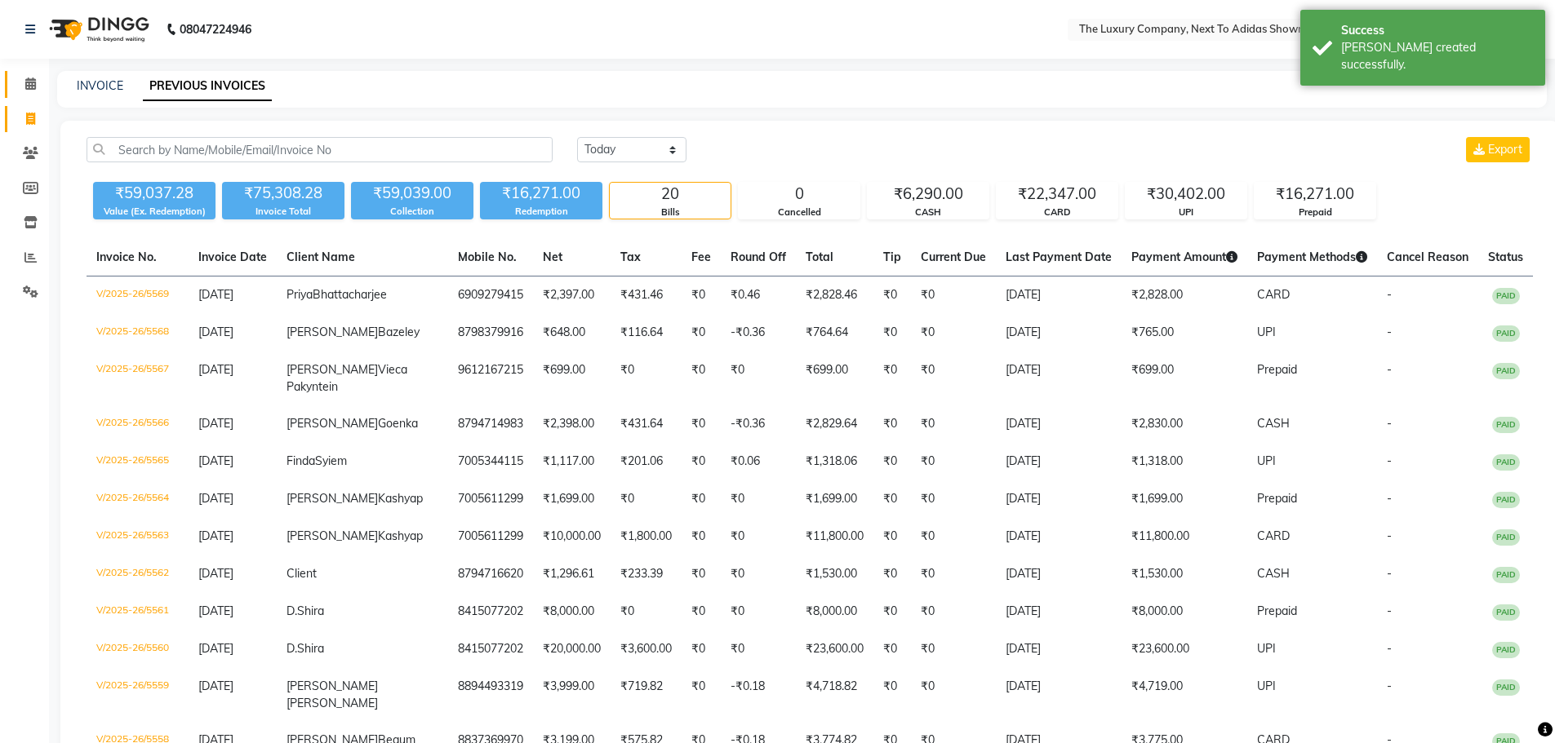
click at [29, 75] on link "Calendar" at bounding box center [24, 84] width 39 height 27
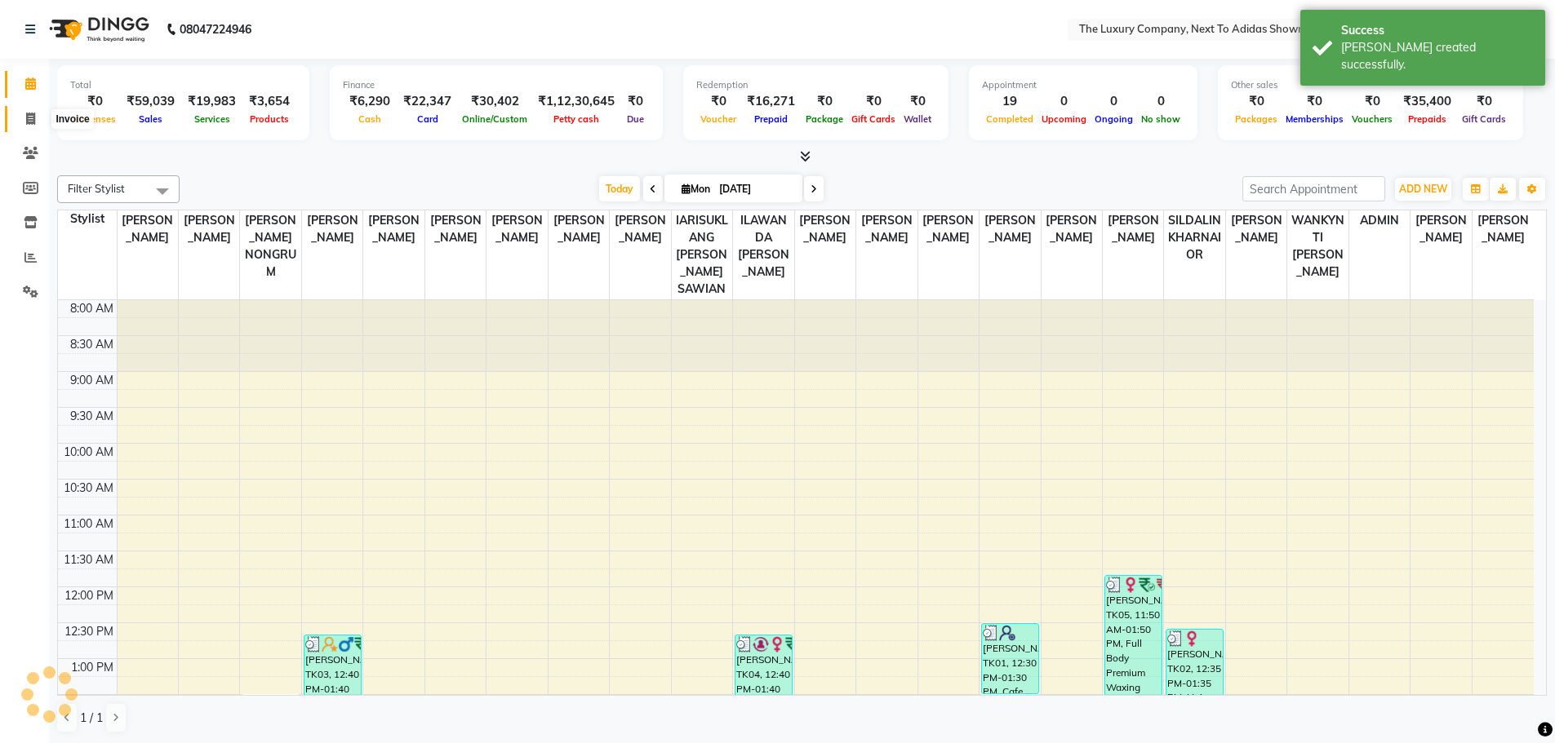
click at [29, 117] on icon at bounding box center [30, 119] width 9 height 12
select select "service"
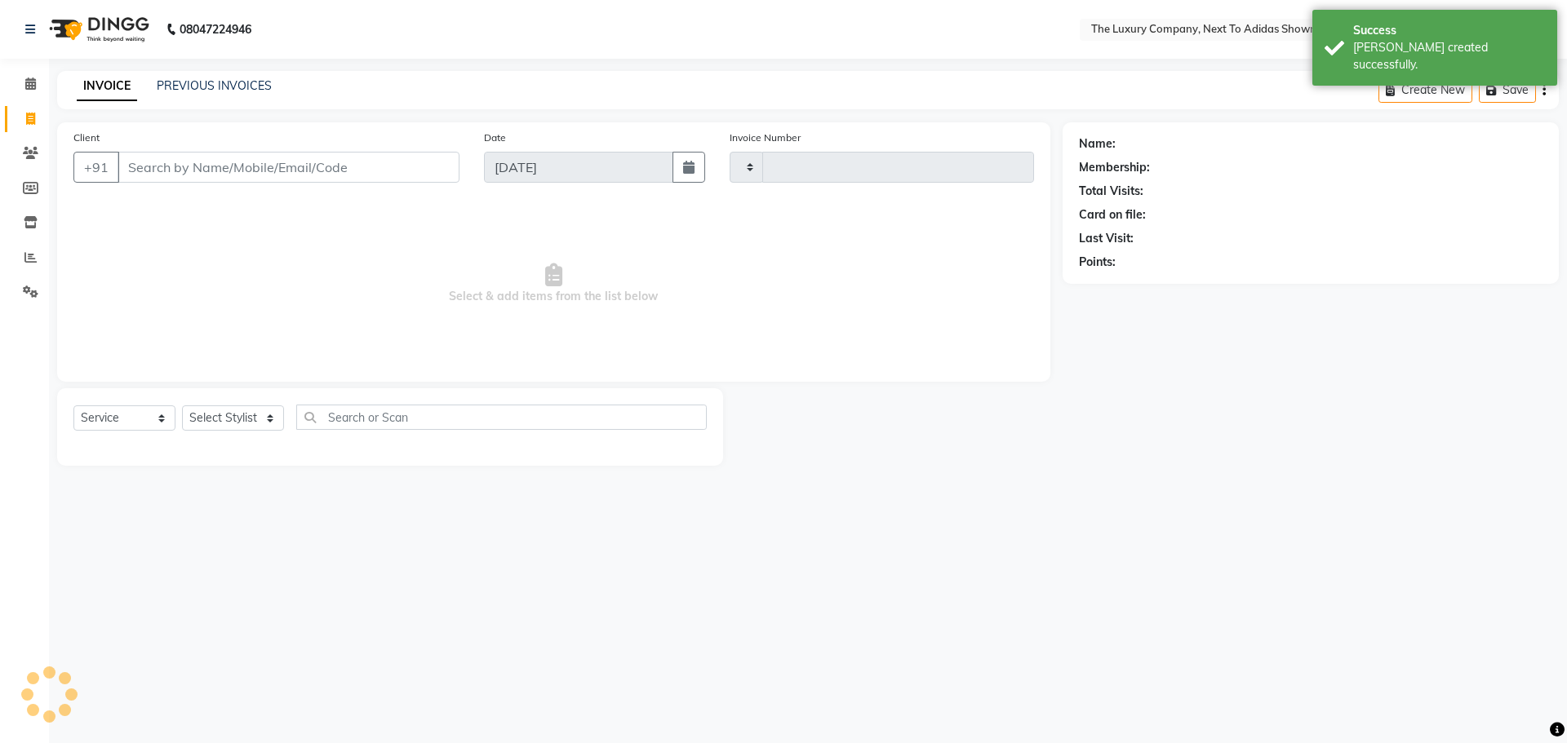
type input "5570"
select select "6828"
drag, startPoint x: 150, startPoint y: 169, endPoint x: 180, endPoint y: 160, distance: 31.5
click at [180, 160] on input "Client" at bounding box center [289, 167] width 342 height 31
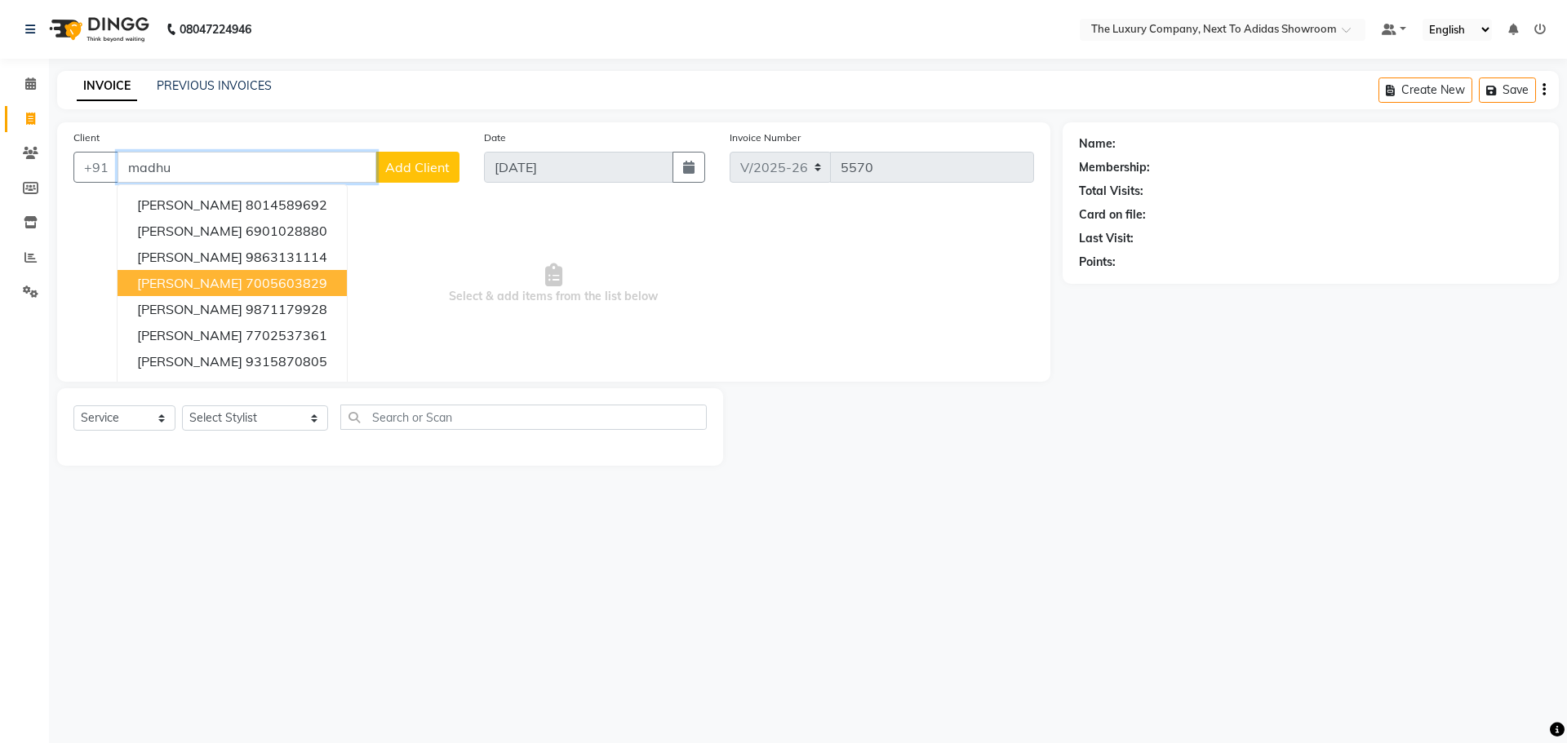
click at [210, 283] on span "[PERSON_NAME]" at bounding box center [189, 283] width 105 height 16
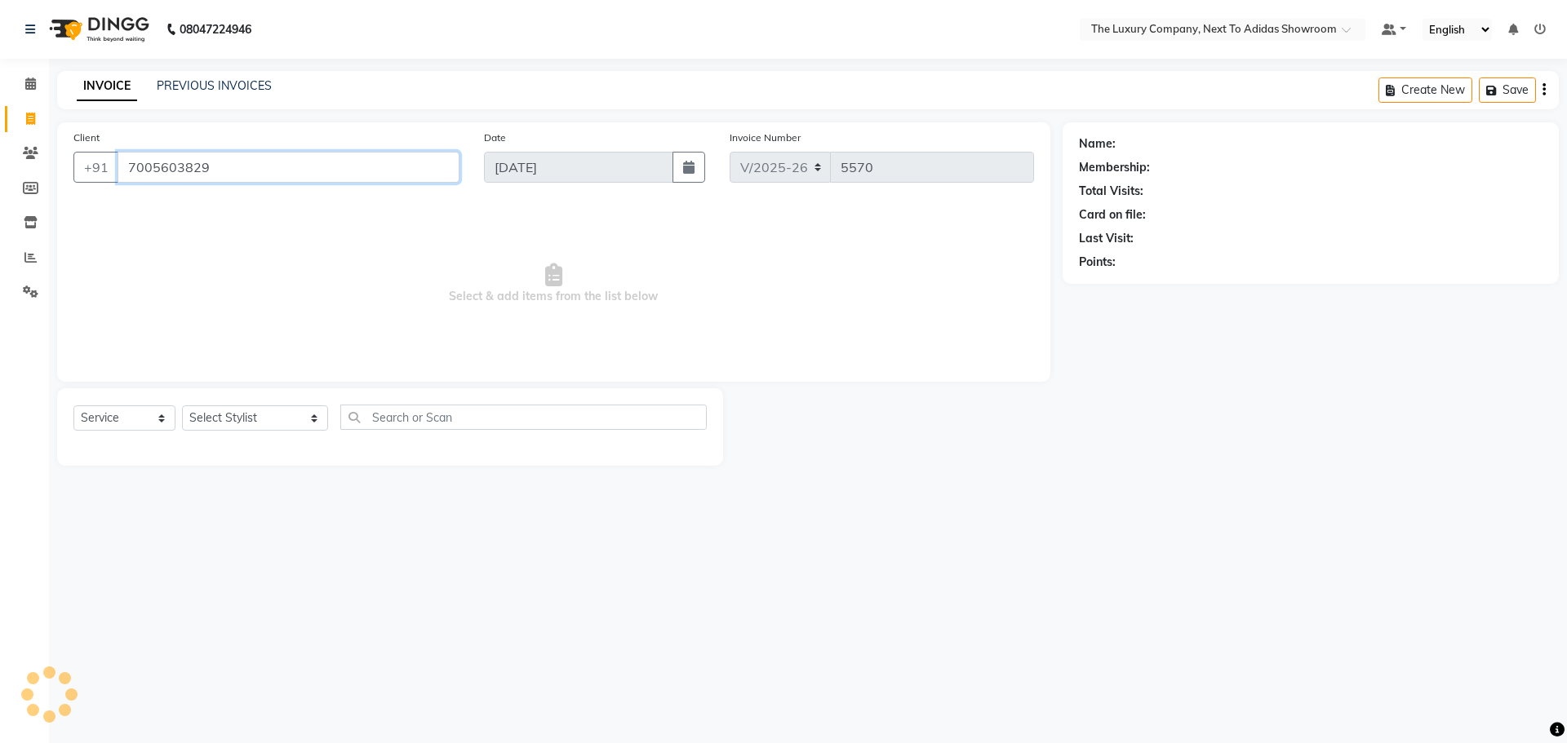
type input "7005603829"
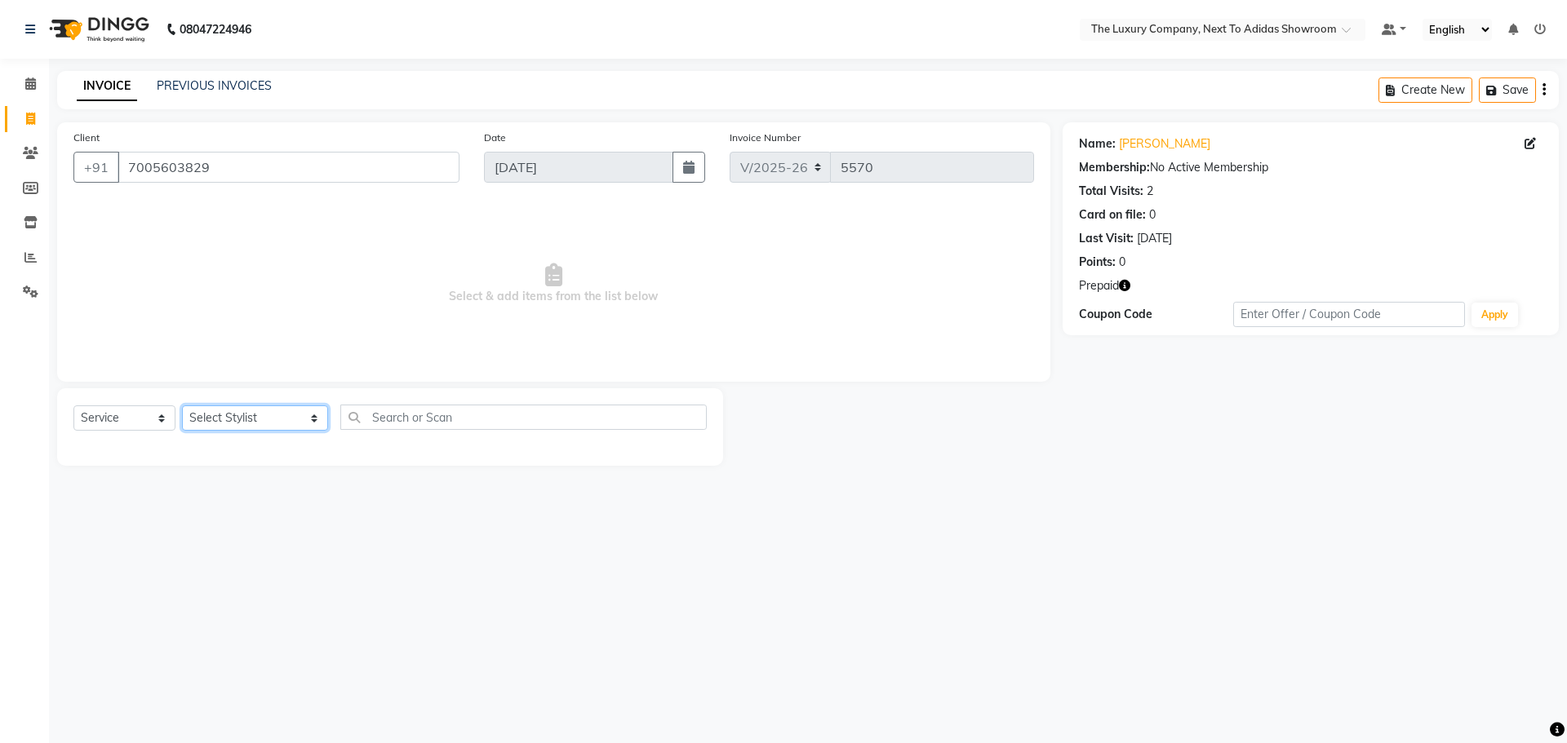
click at [221, 417] on select "Select Stylist [PERSON_NAME] [PERSON_NAME] ANSAI [PERSON_NAME] BALAJIED [PERSON…" at bounding box center [255, 418] width 146 height 25
select select "53667"
click at [182, 406] on select "Select Stylist [PERSON_NAME] [PERSON_NAME] ANSAI [PERSON_NAME] BALAJIED [PERSON…" at bounding box center [255, 418] width 146 height 25
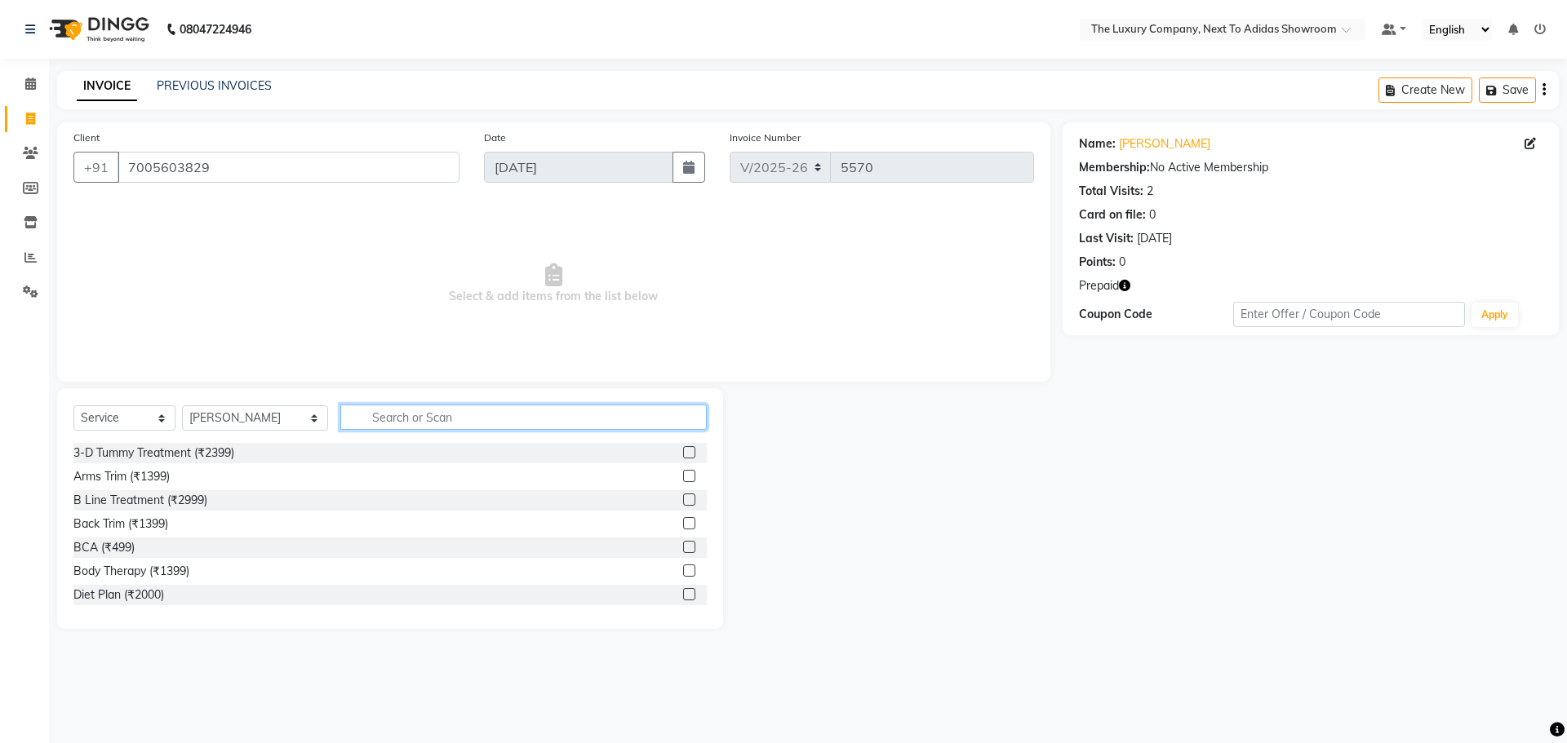
drag, startPoint x: 381, startPoint y: 410, endPoint x: 369, endPoint y: 406, distance: 13.2
click at [379, 406] on input "text" at bounding box center [523, 417] width 366 height 25
type input "mani"
click at [683, 523] on label at bounding box center [689, 523] width 12 height 12
click at [683, 523] on input "checkbox" at bounding box center [688, 524] width 11 height 11
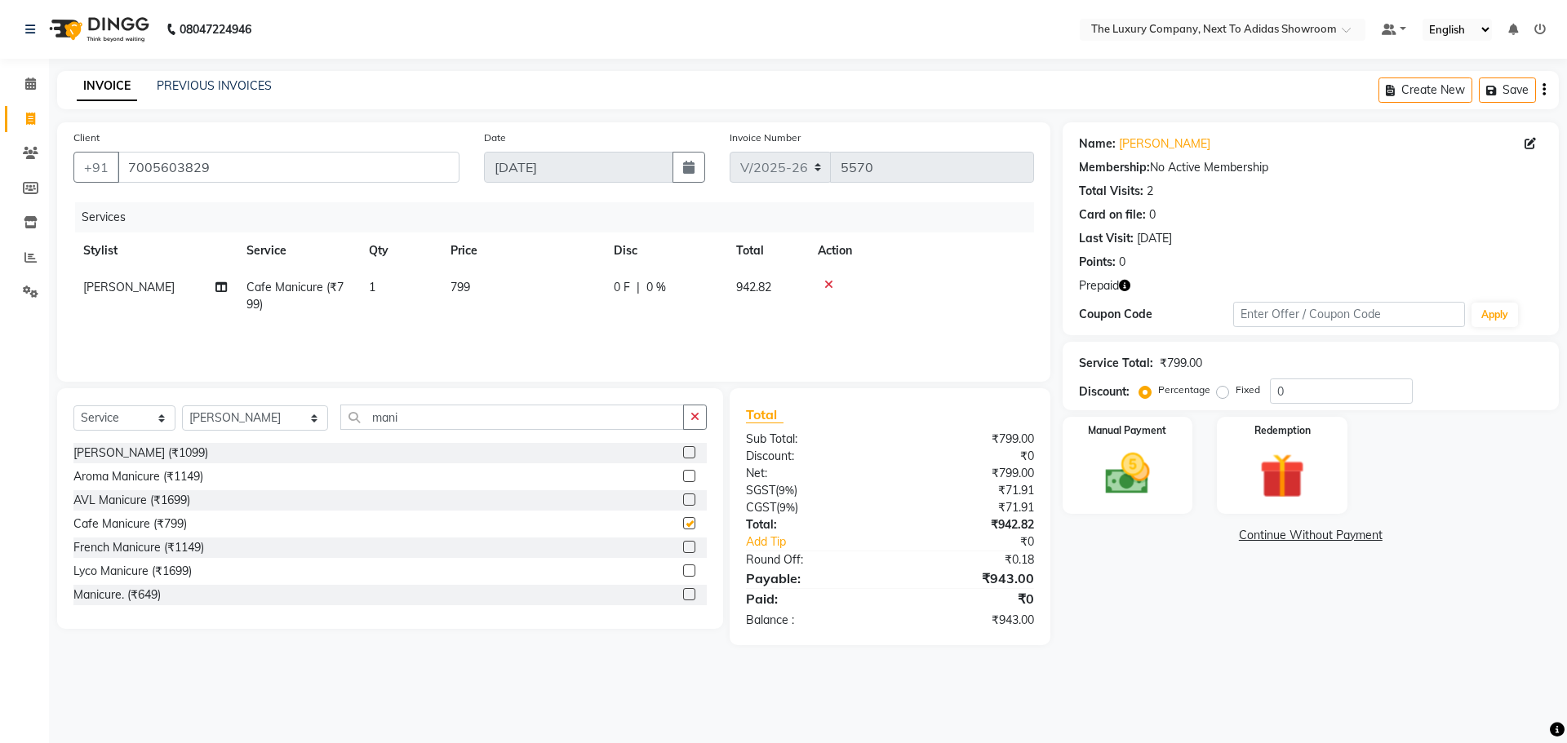
checkbox input "false"
click at [270, 409] on select "Select Stylist [PERSON_NAME] [PERSON_NAME] ANSAI [PERSON_NAME] BALAJIED [PERSON…" at bounding box center [255, 418] width 146 height 25
select select "53677"
click at [182, 406] on select "Select Stylist [PERSON_NAME] [PERSON_NAME] ANSAI [PERSON_NAME] BALAJIED [PERSON…" at bounding box center [255, 418] width 146 height 25
drag, startPoint x: 408, startPoint y: 420, endPoint x: 300, endPoint y: 416, distance: 107.8
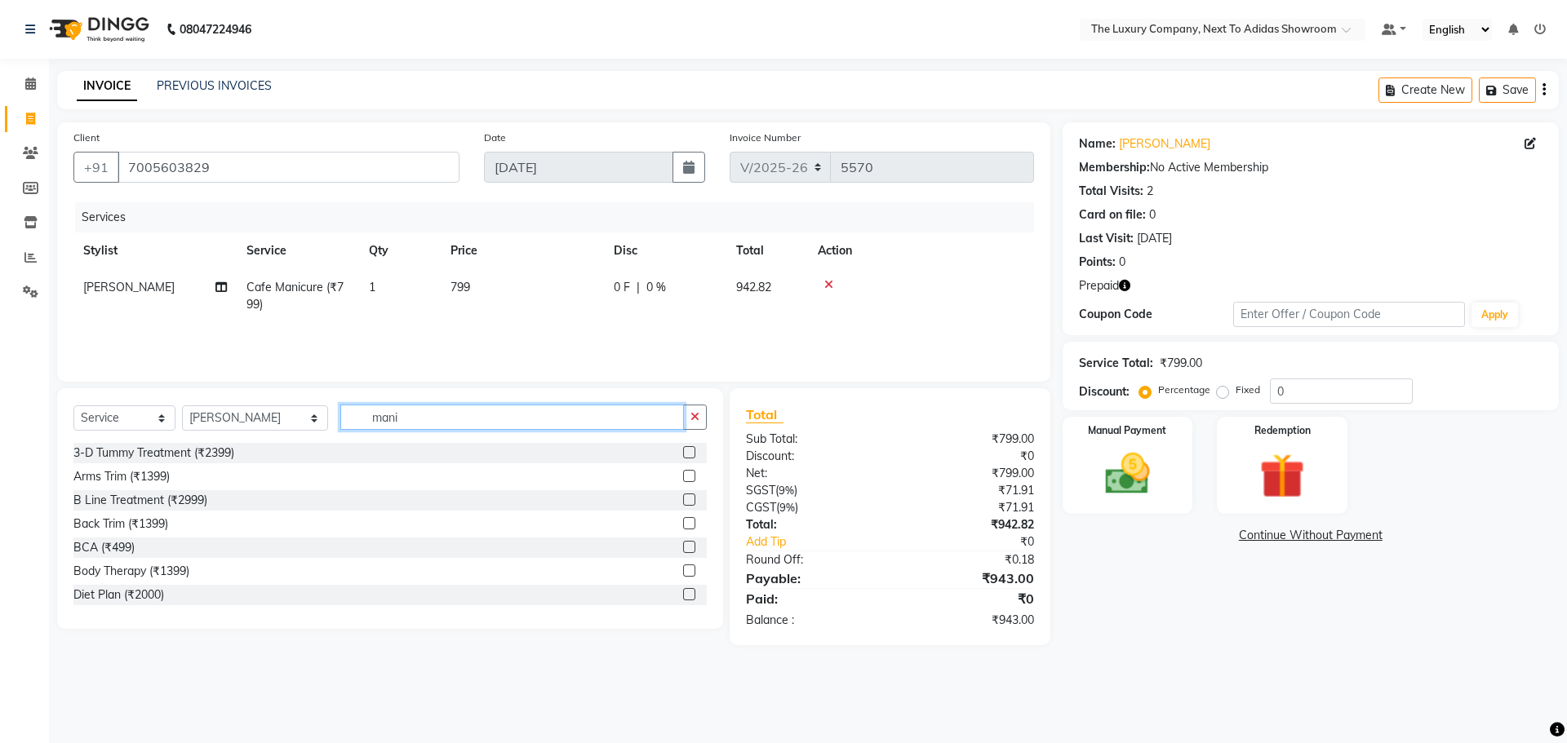
click at [300, 416] on div "Select Service Product Membership Package Voucher Prepaid Gift Card Select Styl…" at bounding box center [389, 424] width 633 height 38
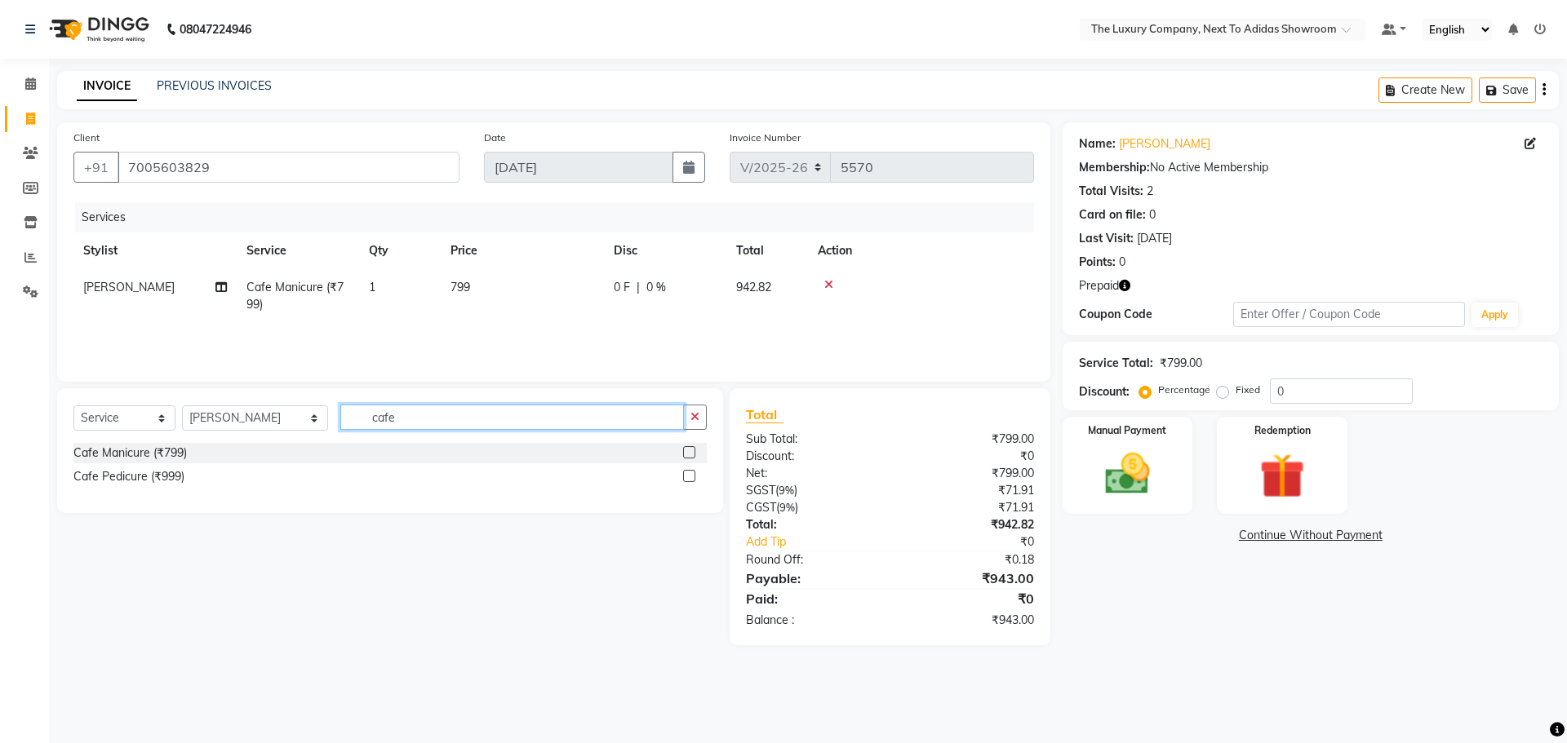
type input "cafe"
click at [687, 475] on label at bounding box center [689, 476] width 12 height 12
click at [687, 475] on input "checkbox" at bounding box center [688, 477] width 11 height 11
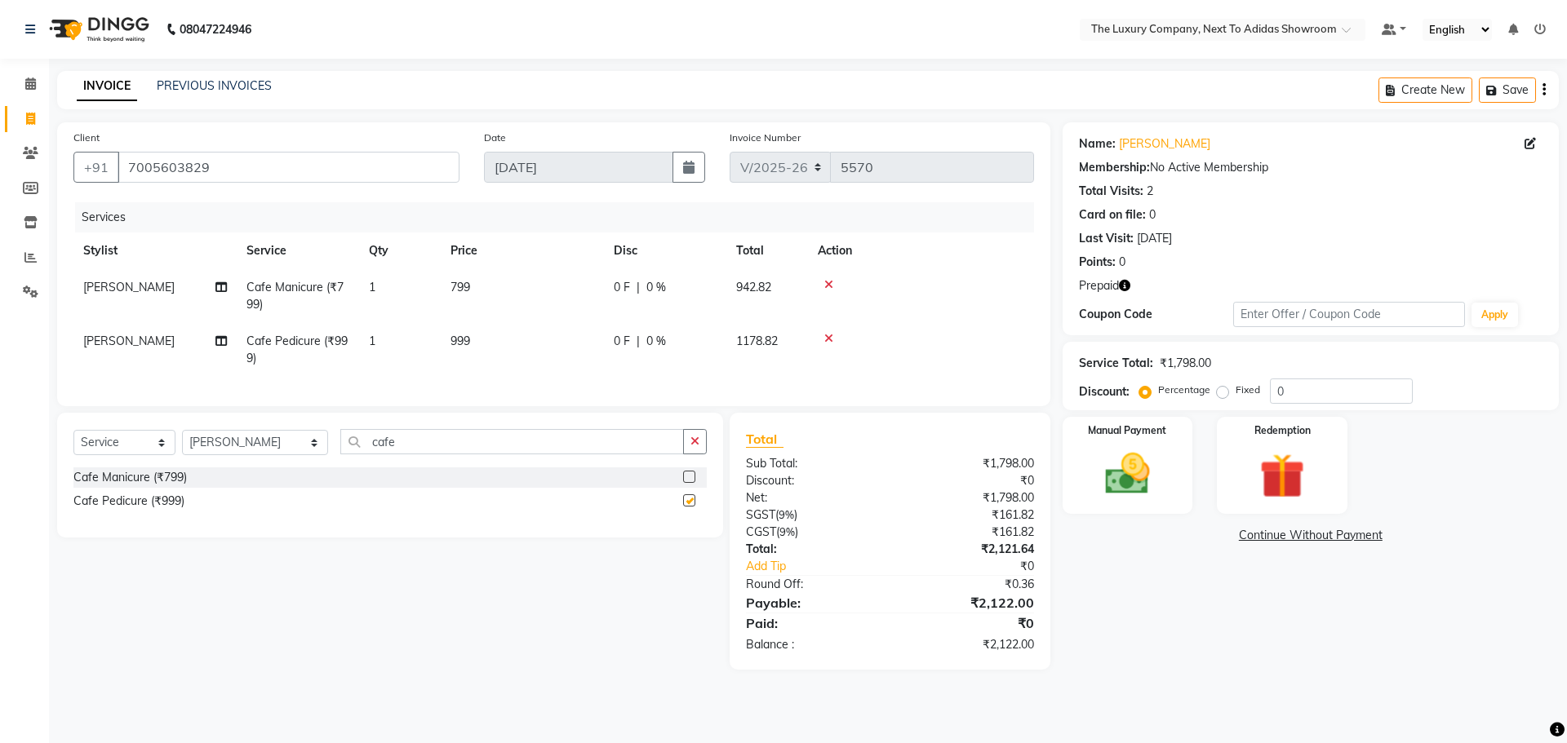
checkbox input "false"
click at [1275, 493] on img at bounding box center [1282, 476] width 76 height 58
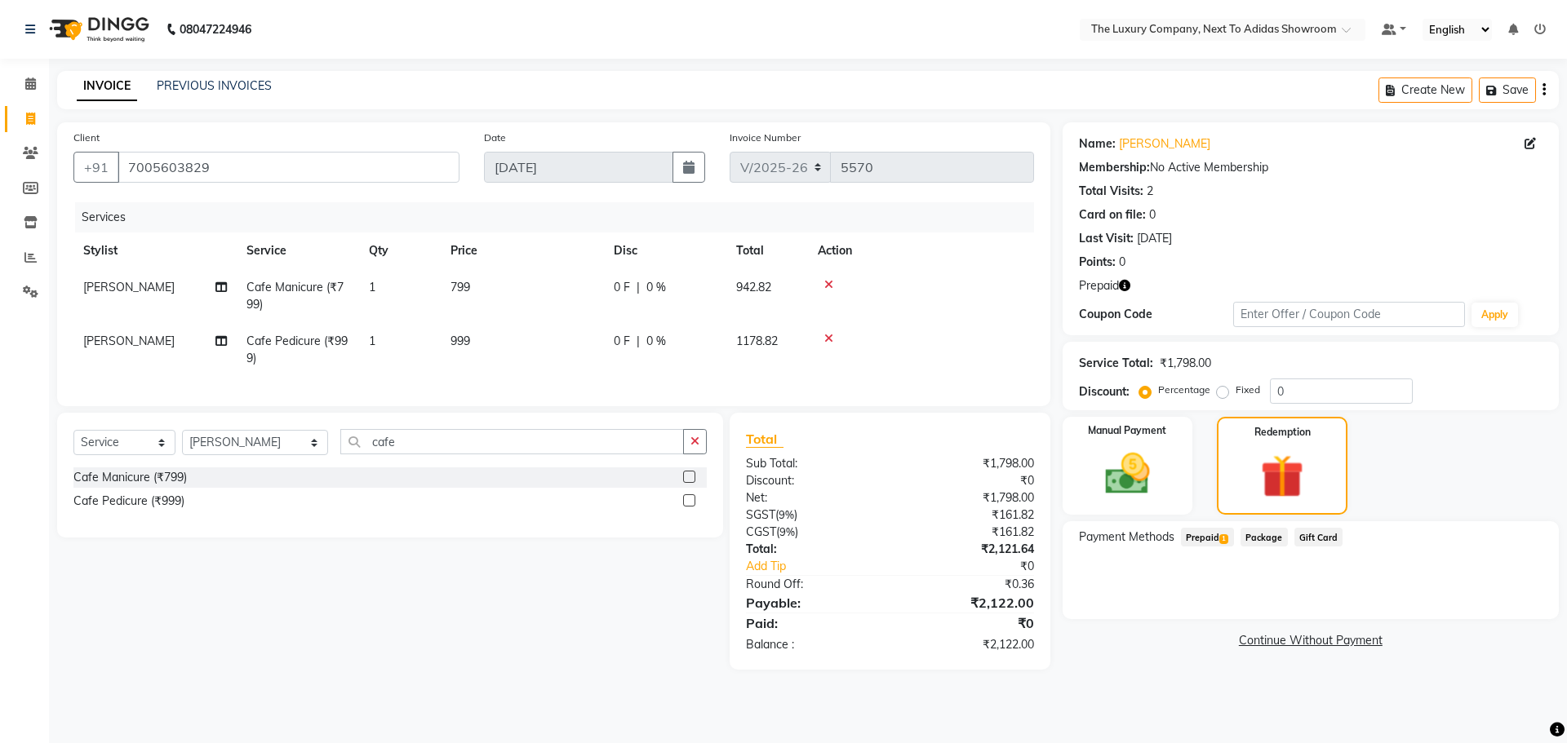
click at [1214, 539] on span "Prepaid 1" at bounding box center [1207, 537] width 53 height 19
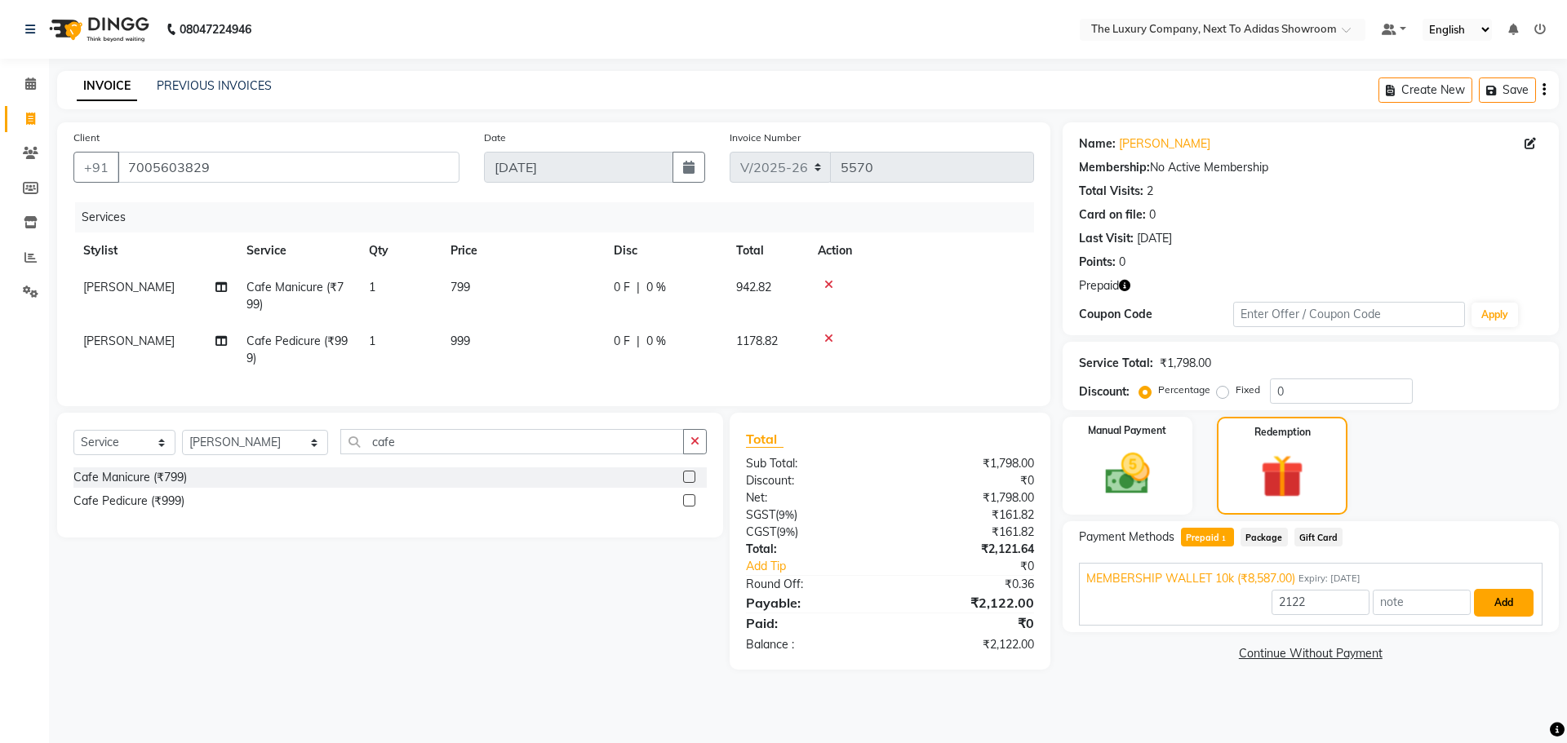
click at [1506, 615] on button "Add" at bounding box center [1504, 603] width 60 height 28
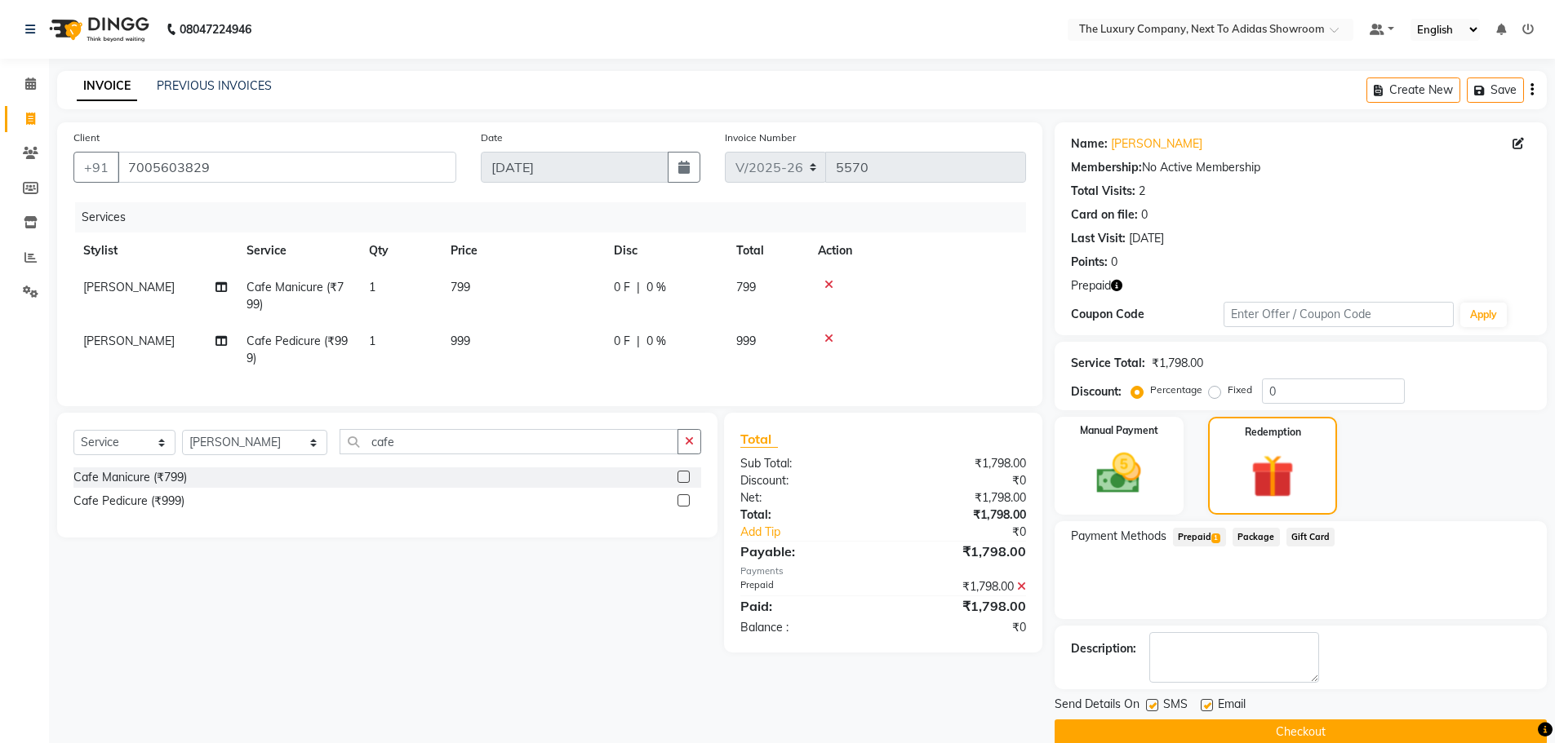
click at [1408, 726] on button "Checkout" at bounding box center [1300, 732] width 492 height 25
